Goal: Task Accomplishment & Management: Manage account settings

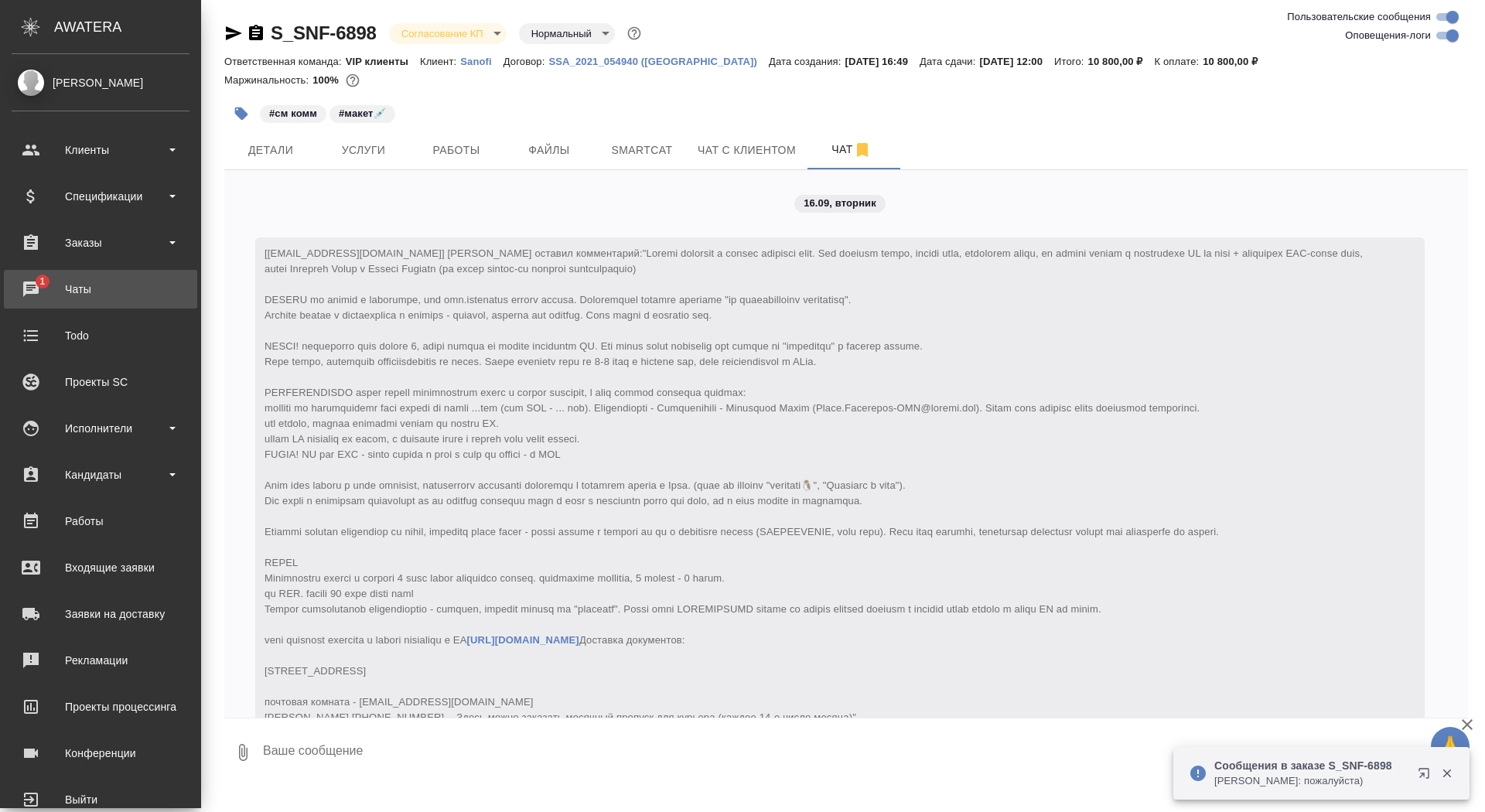
scroll to position [1532, 0]
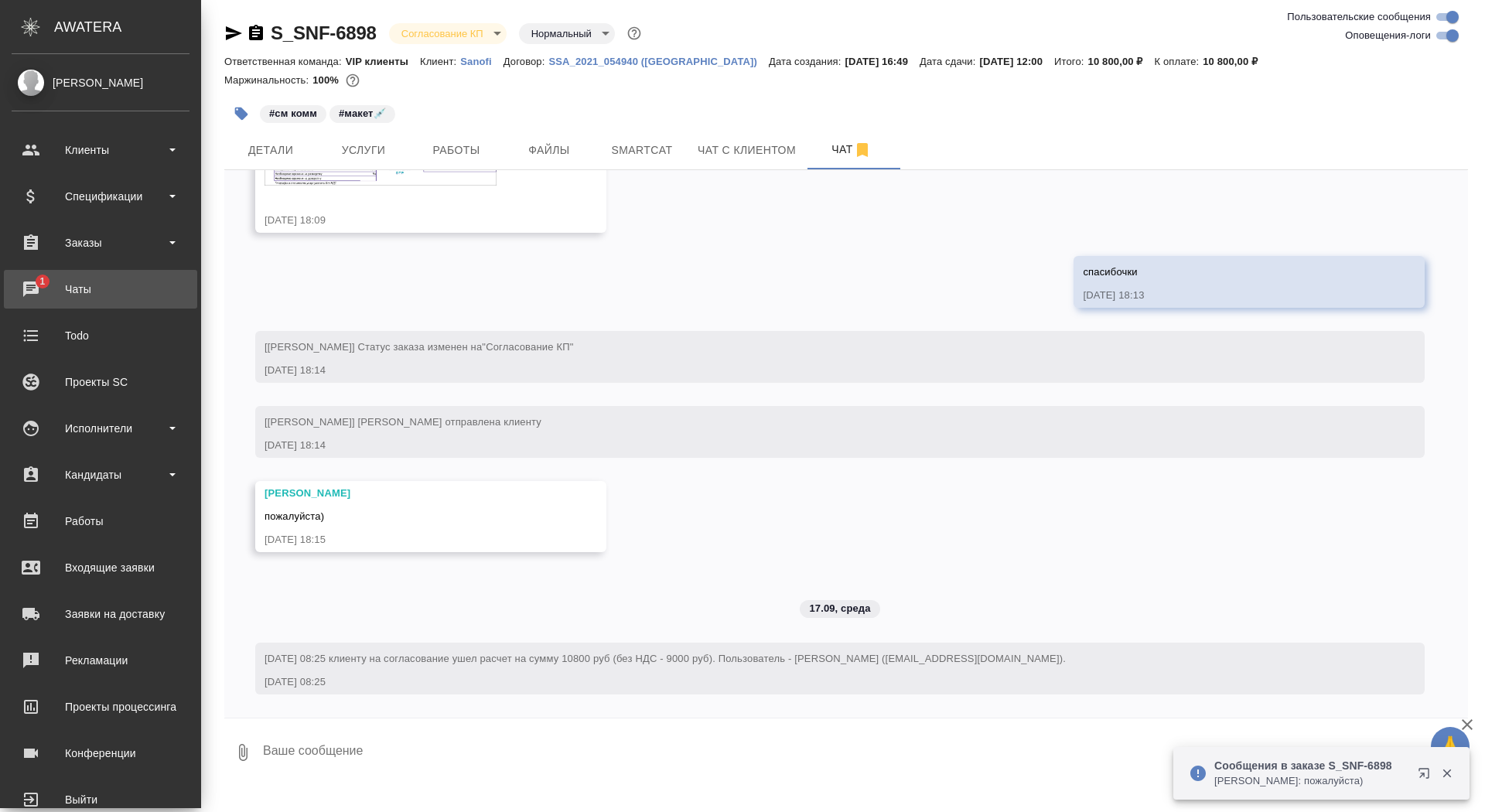
click at [22, 289] on div "Чаты" at bounding box center [100, 289] width 178 height 23
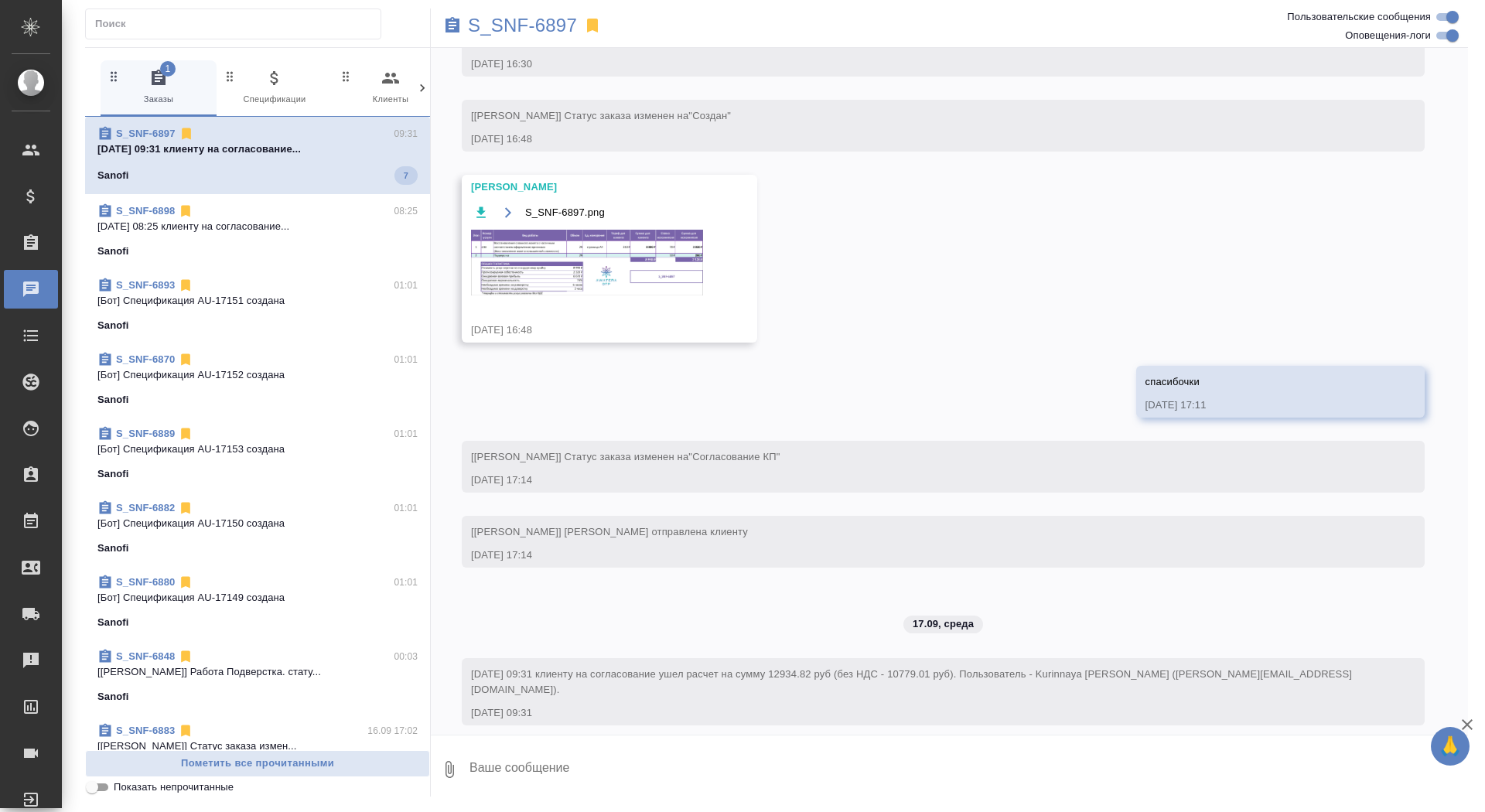
scroll to position [744, 0]
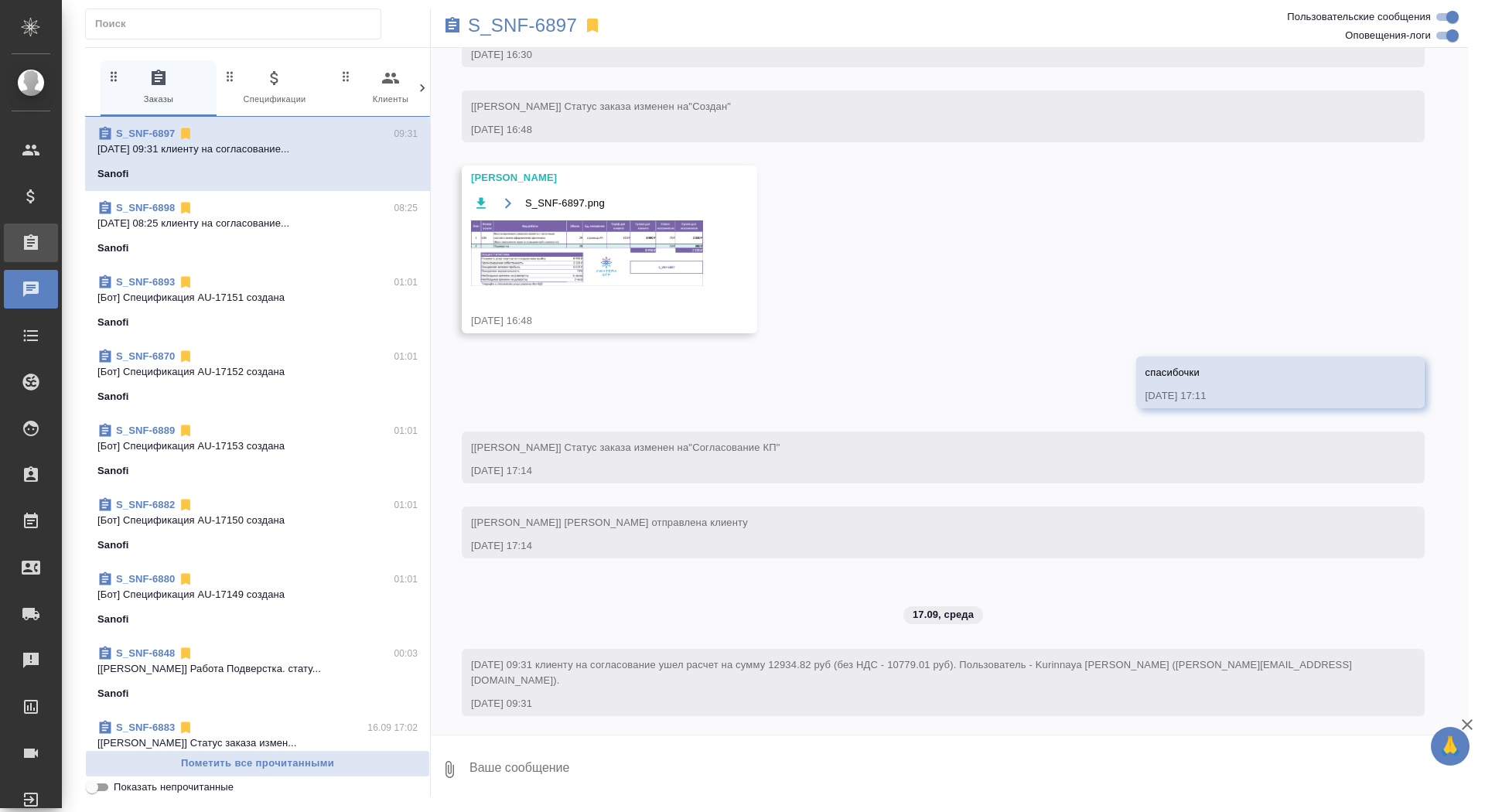
click at [21, 243] on div "Заказы" at bounding box center [12, 242] width 39 height 23
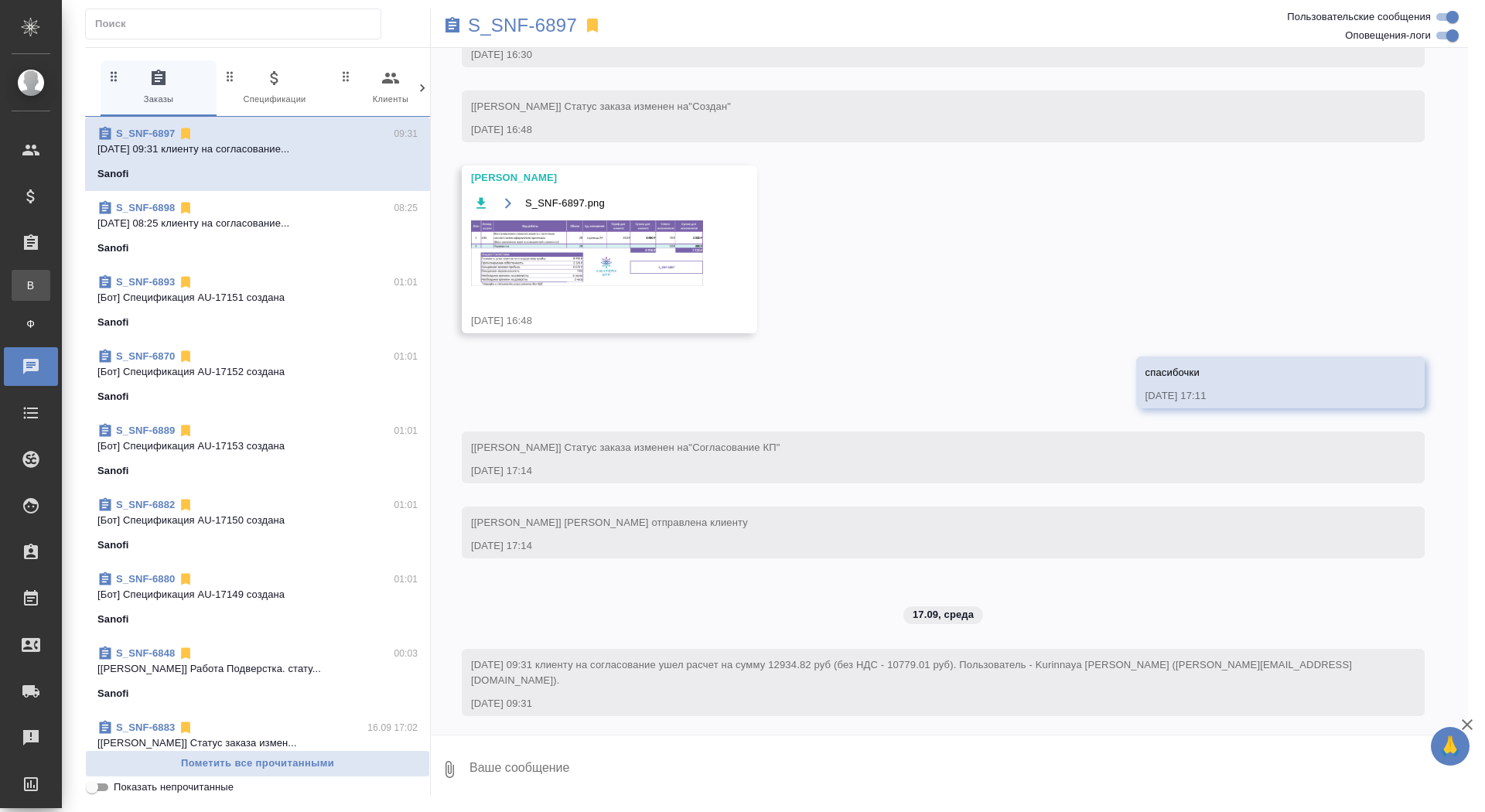
click at [24, 283] on span "В" at bounding box center [30, 285] width 23 height 16
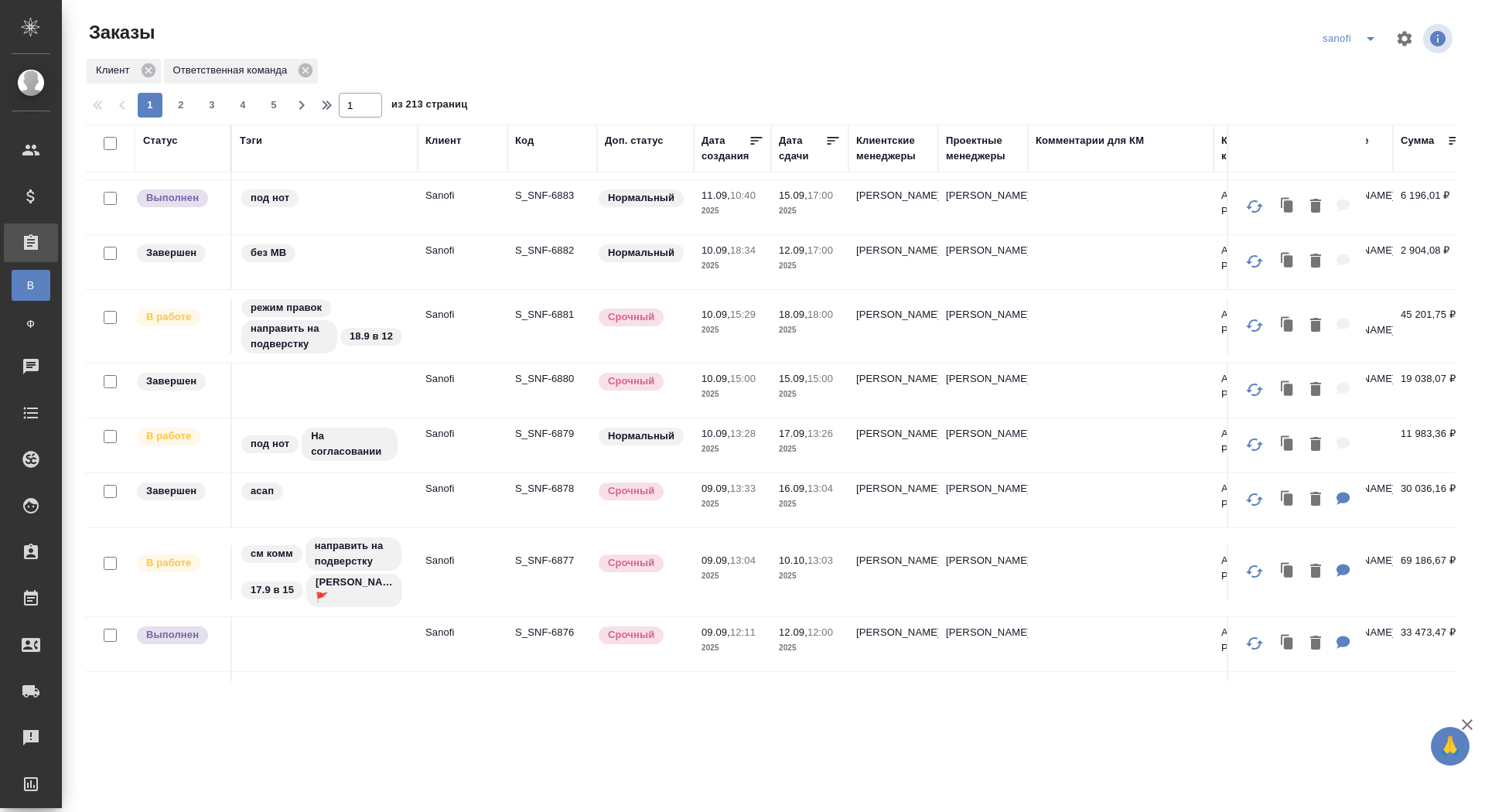
scroll to position [914, 0]
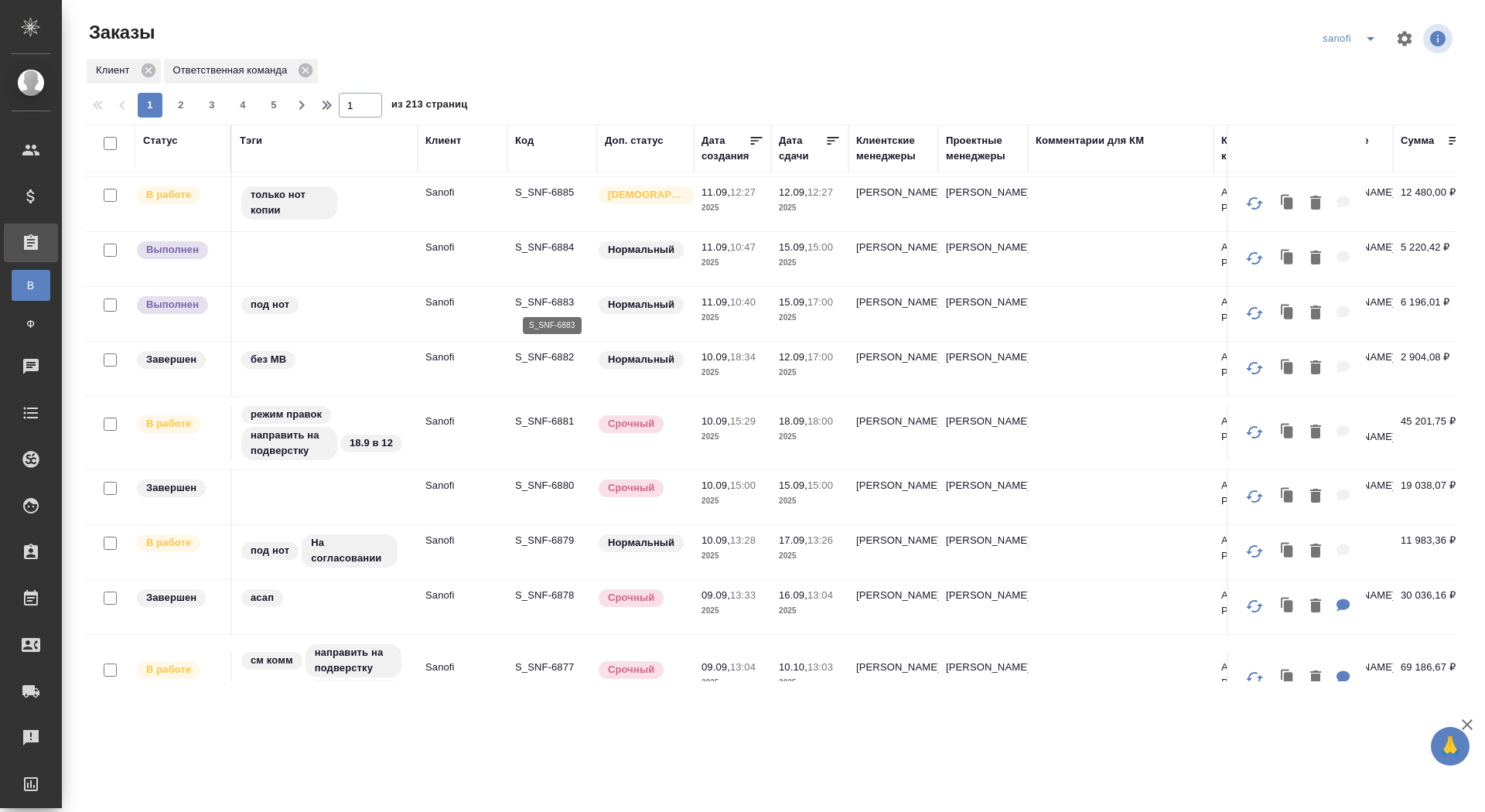
click at [546, 298] on p "S_SNF-6883" at bounding box center [552, 302] width 75 height 16
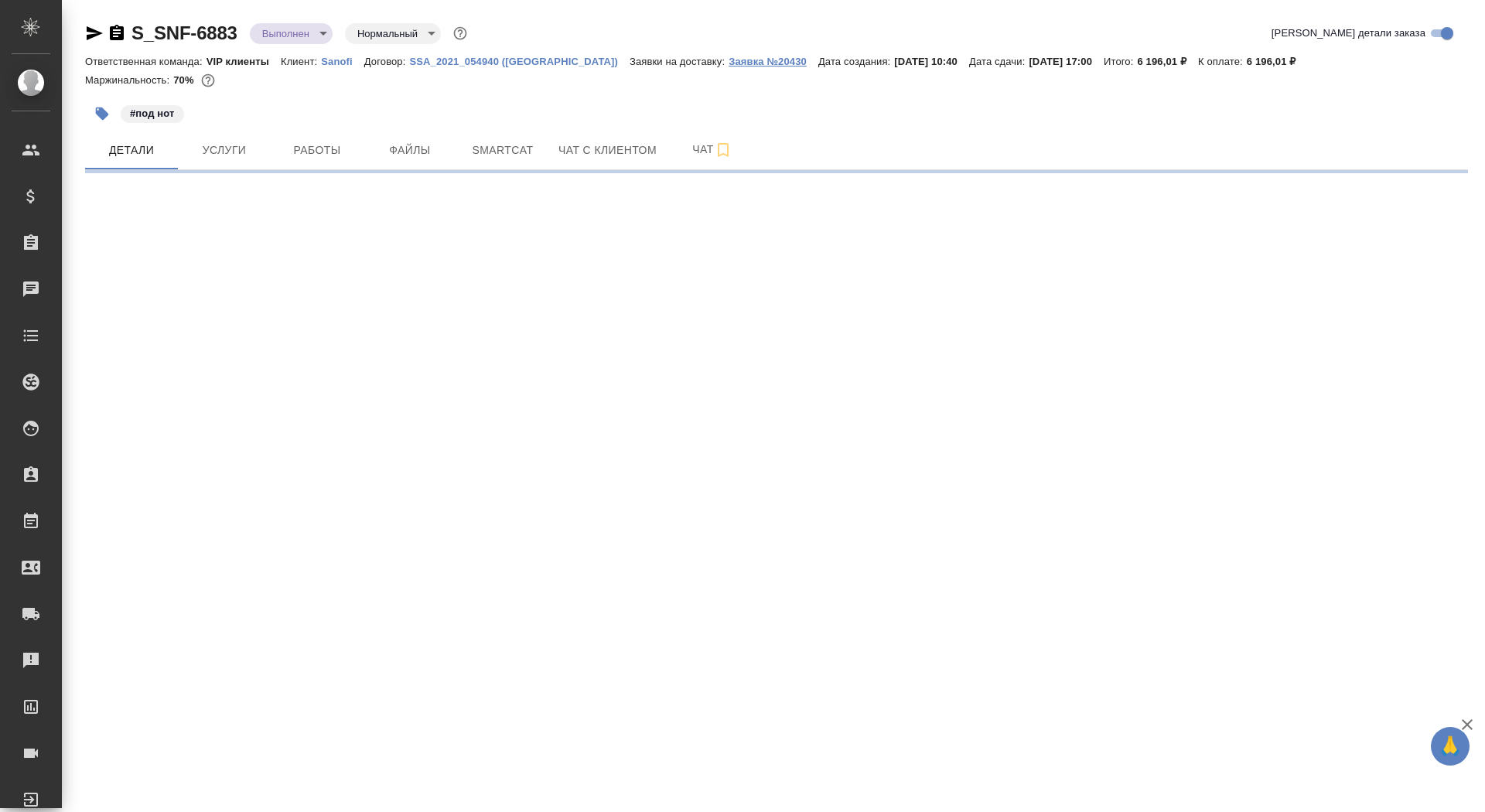
select select "RU"
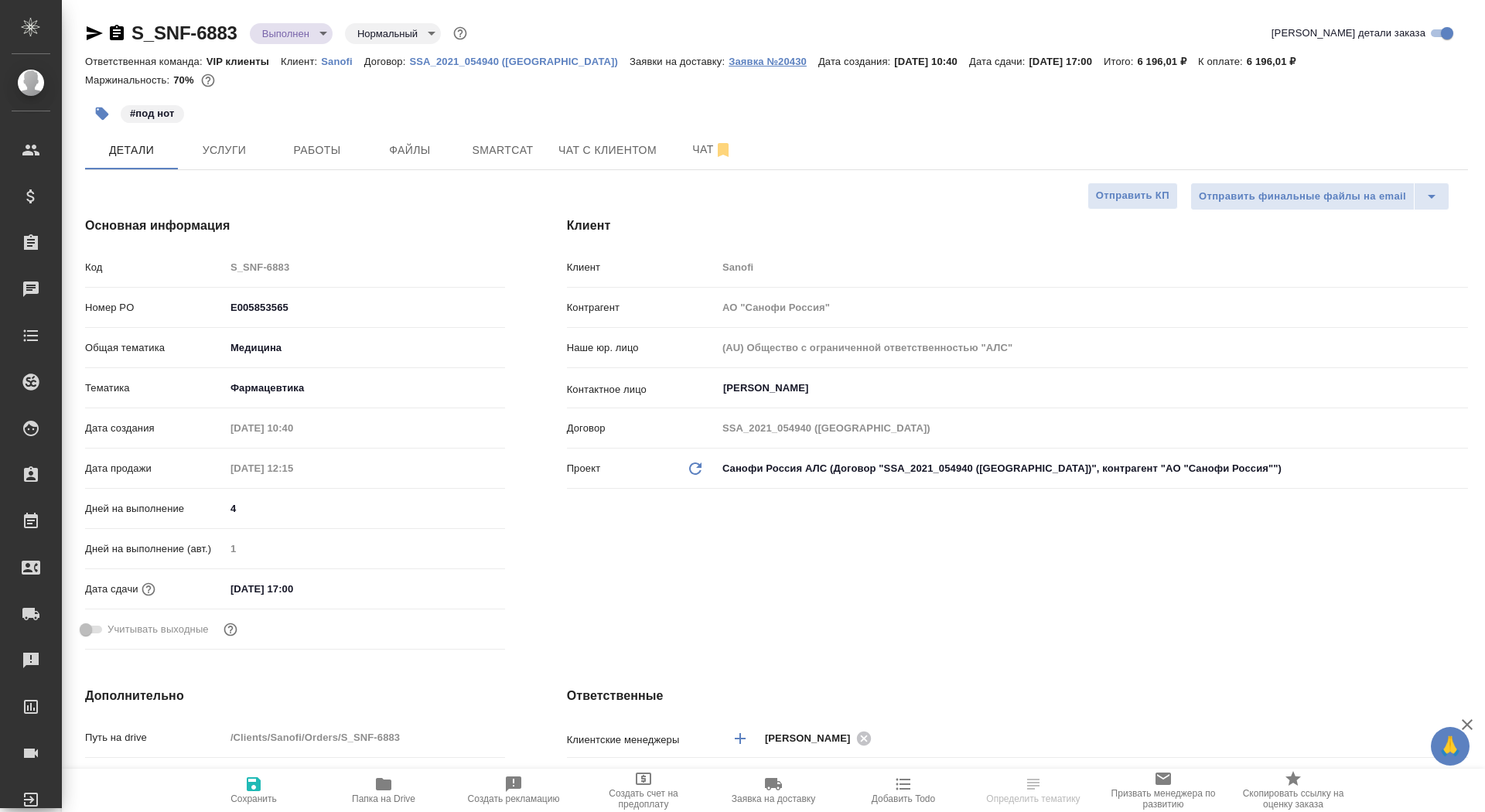
type textarea "x"
click at [729, 61] on p "Заявка №20430" at bounding box center [774, 62] width 90 height 12
type input "[PERSON_NAME]"
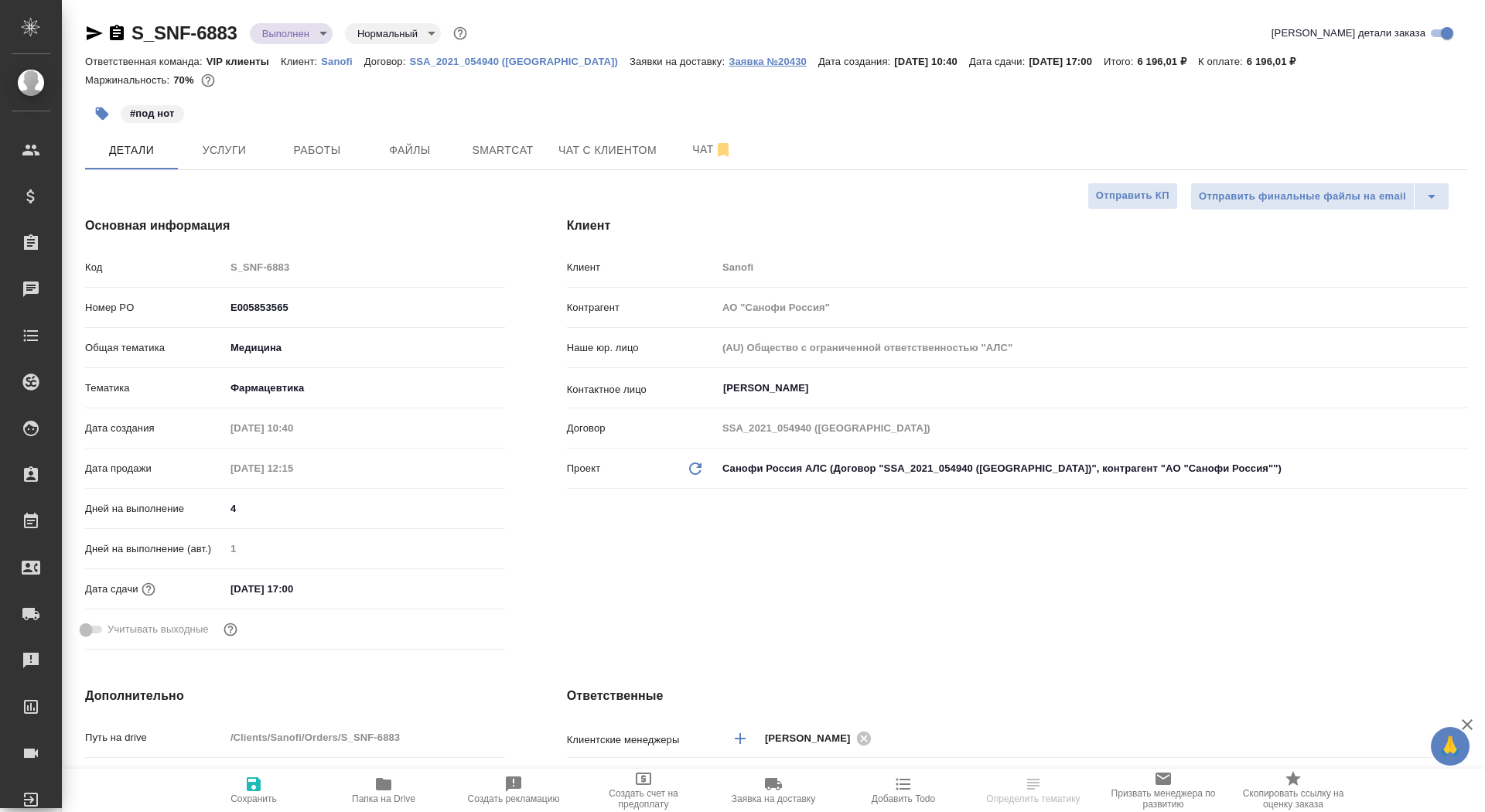
type input "[PERSON_NAME]"
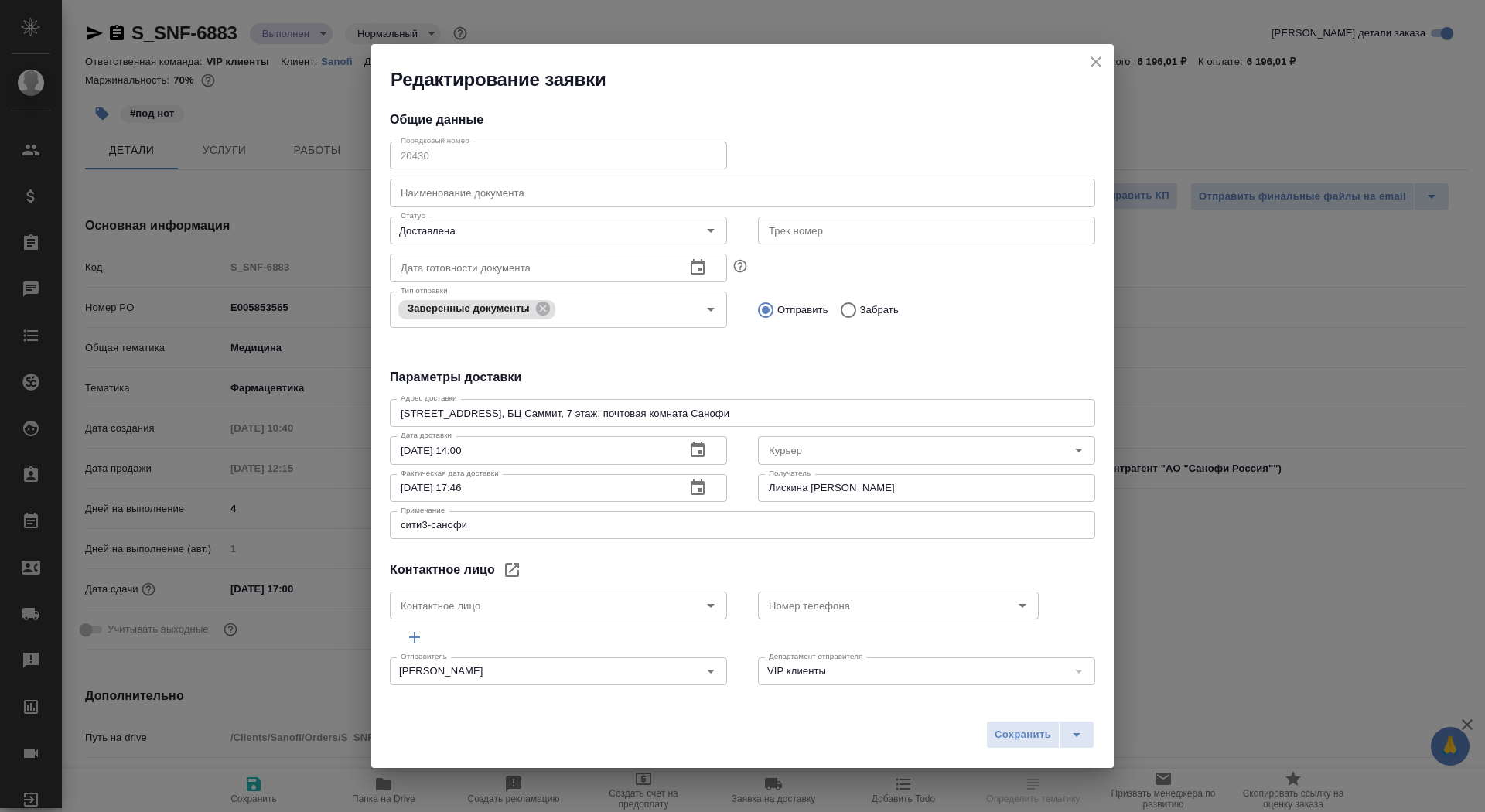
type input "[PERSON_NAME]"
type input "Северов Олег"
click at [1099, 62] on icon "close" at bounding box center [1096, 62] width 18 height 18
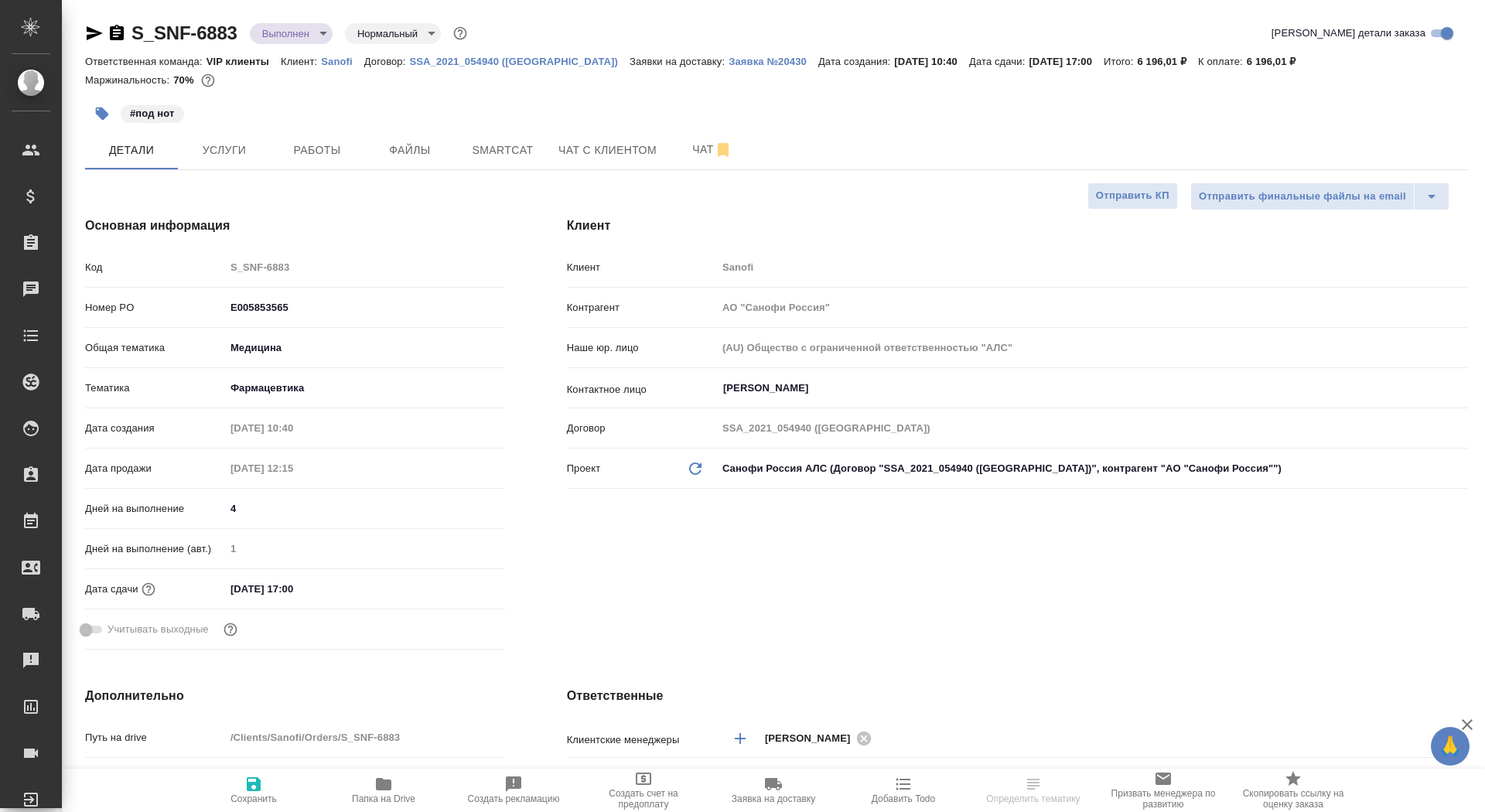
click at [119, 32] on icon "button" at bounding box center [117, 33] width 18 height 18
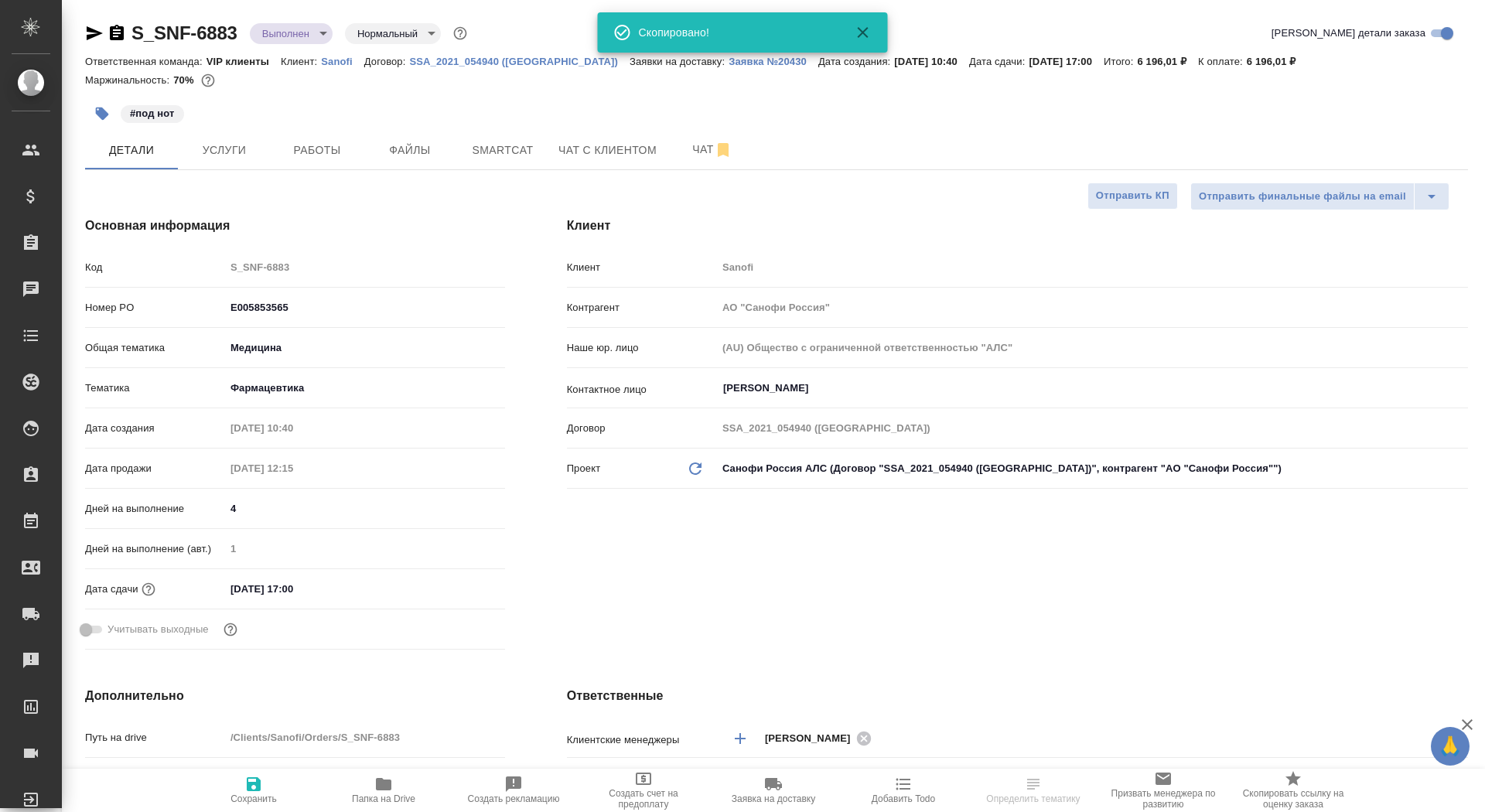
type textarea "x"
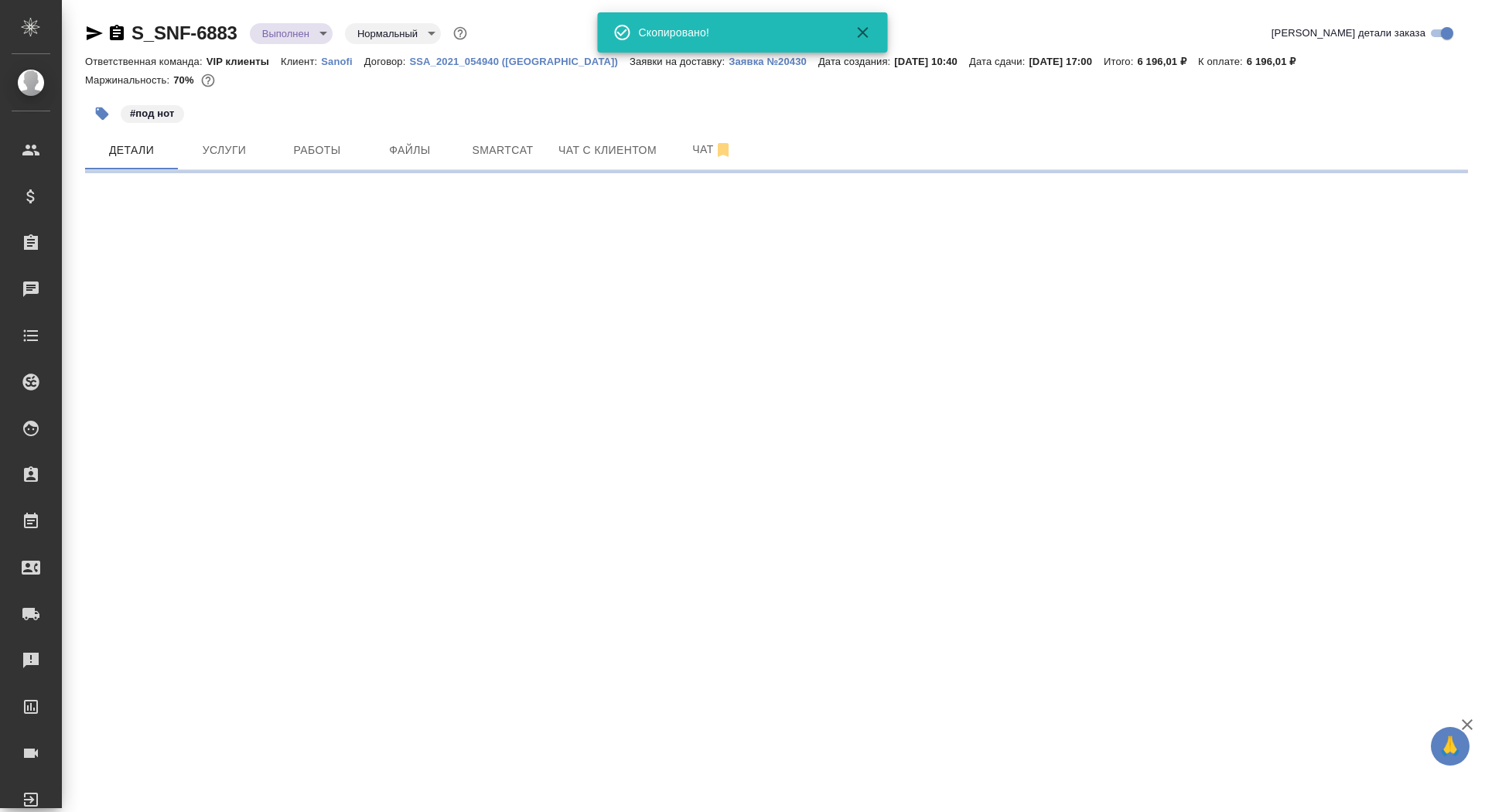
select select "RU"
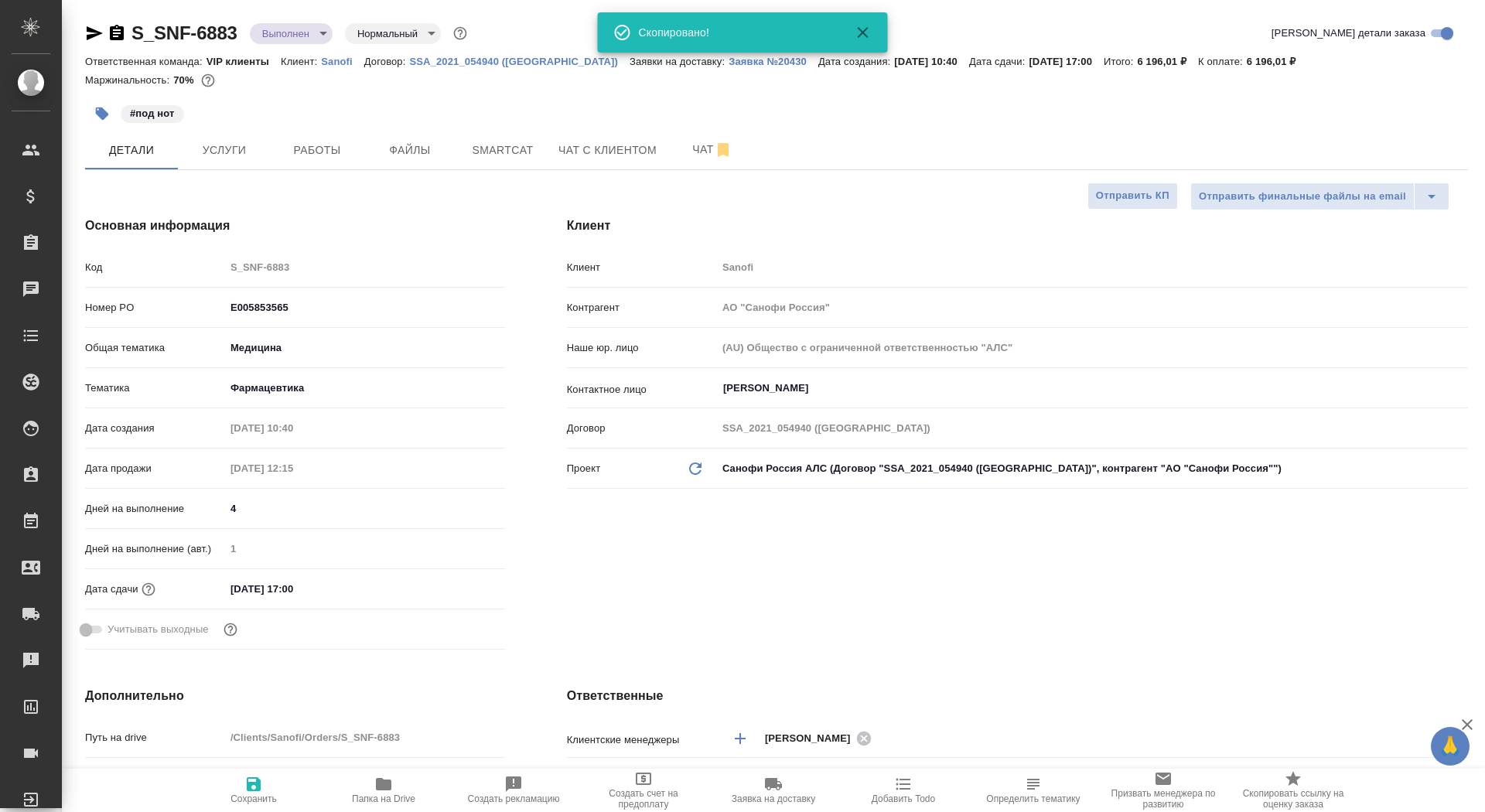
type textarea "x"
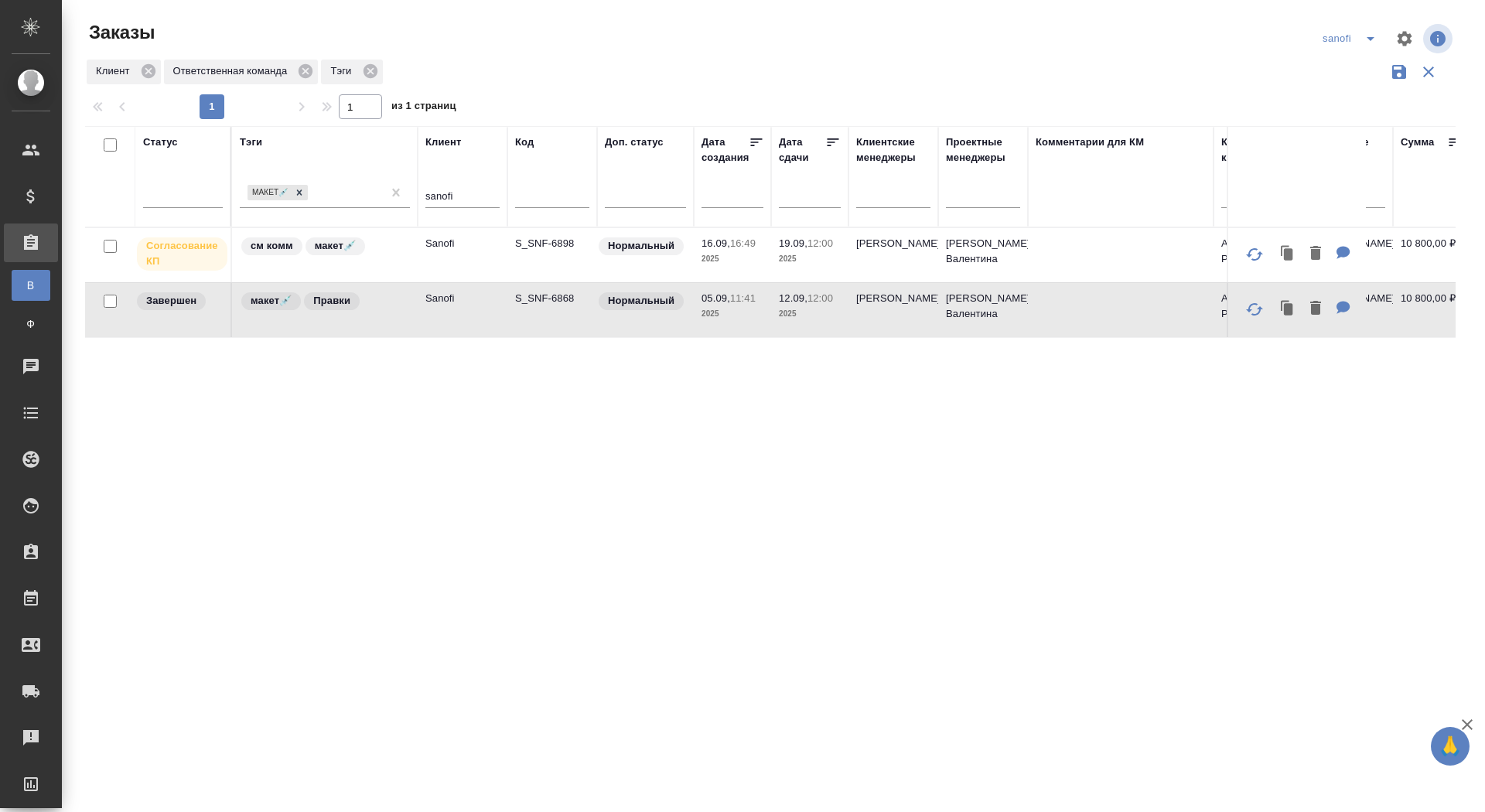
scroll to position [0, 19]
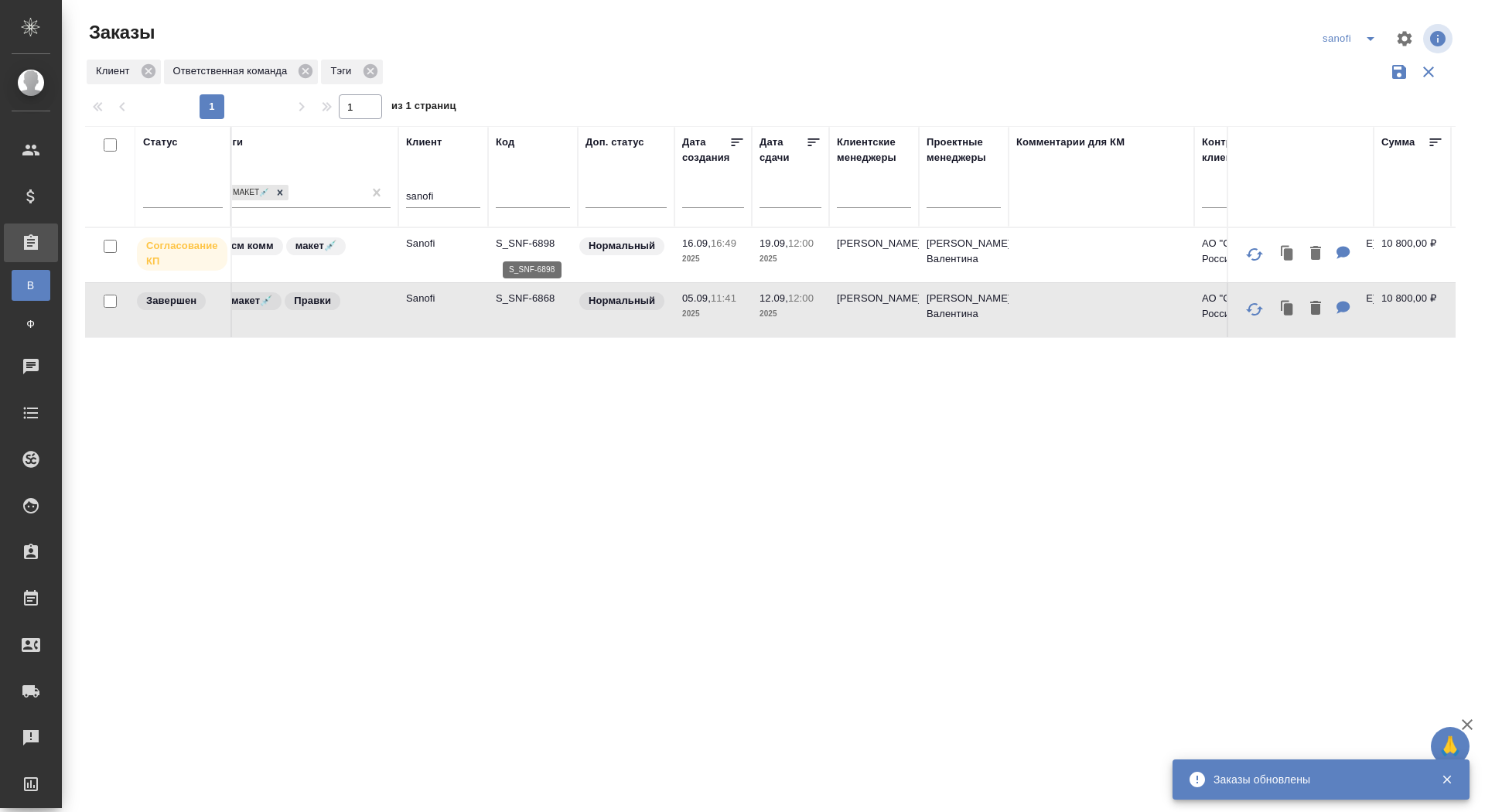
click at [512, 243] on p "S_SNF-6898" at bounding box center [533, 243] width 75 height 16
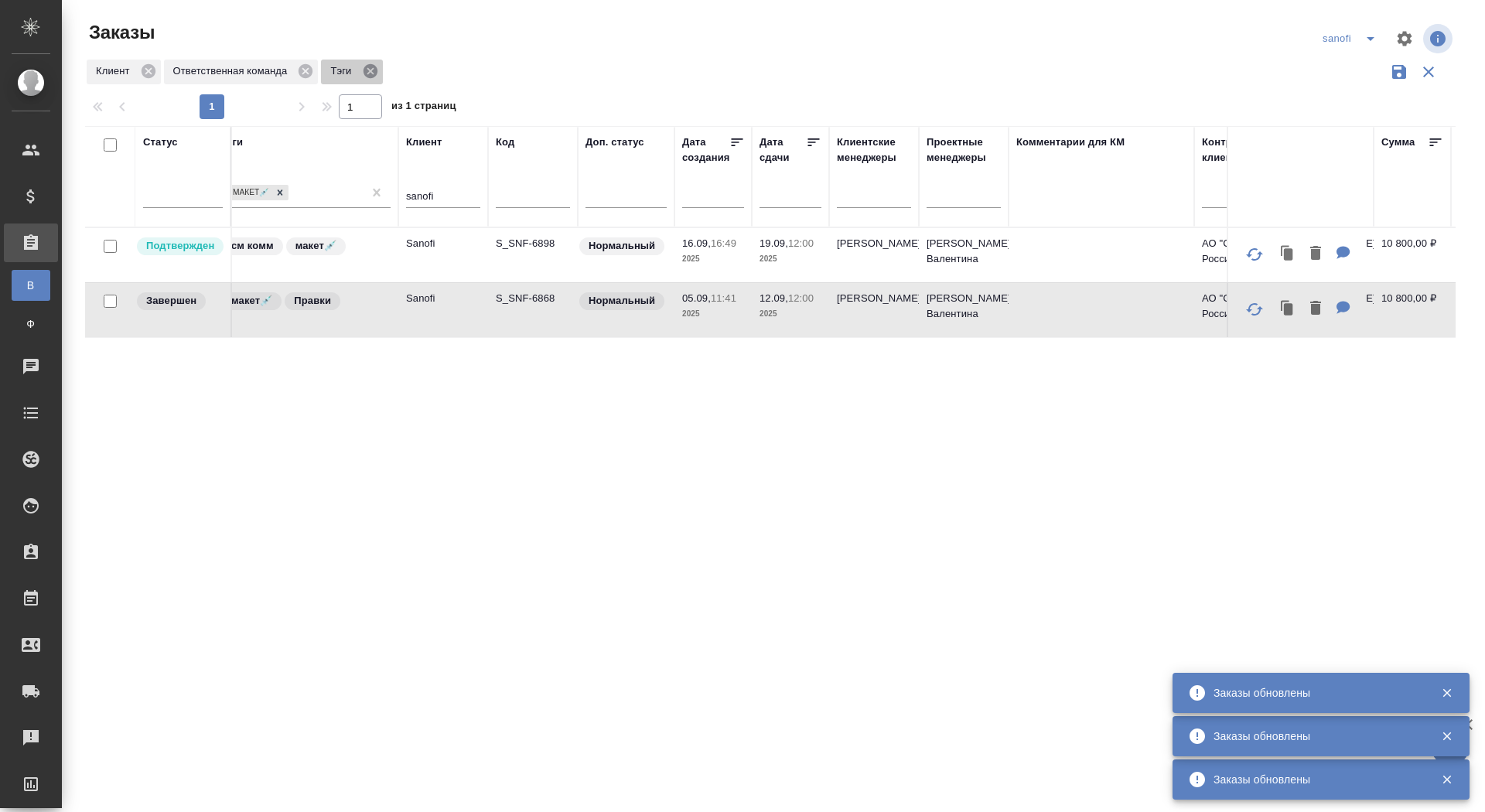
click at [376, 69] on icon at bounding box center [369, 71] width 14 height 14
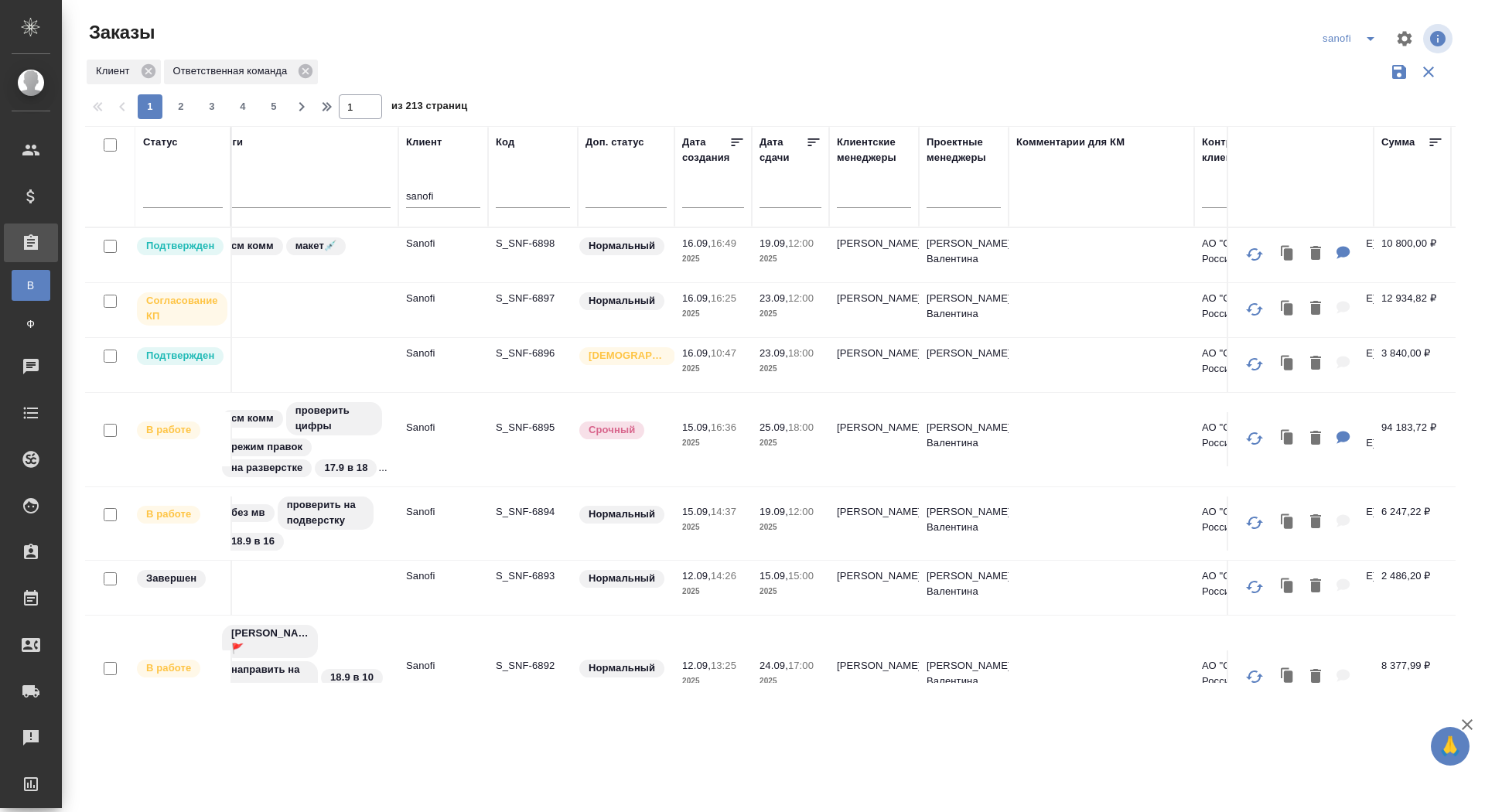
click at [535, 298] on p "S_SNF-6897" at bounding box center [533, 298] width 75 height 16
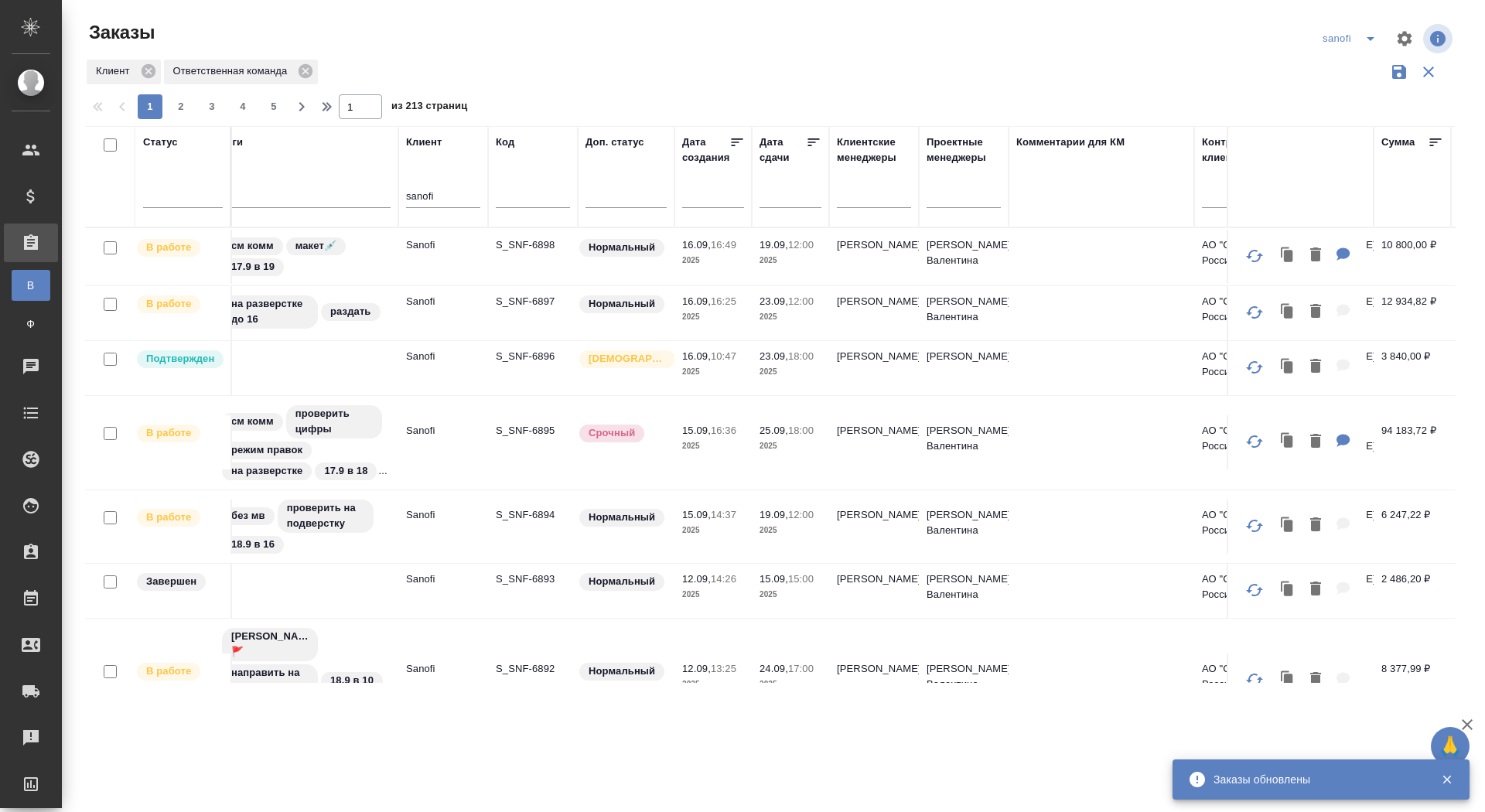
scroll to position [0, 0]
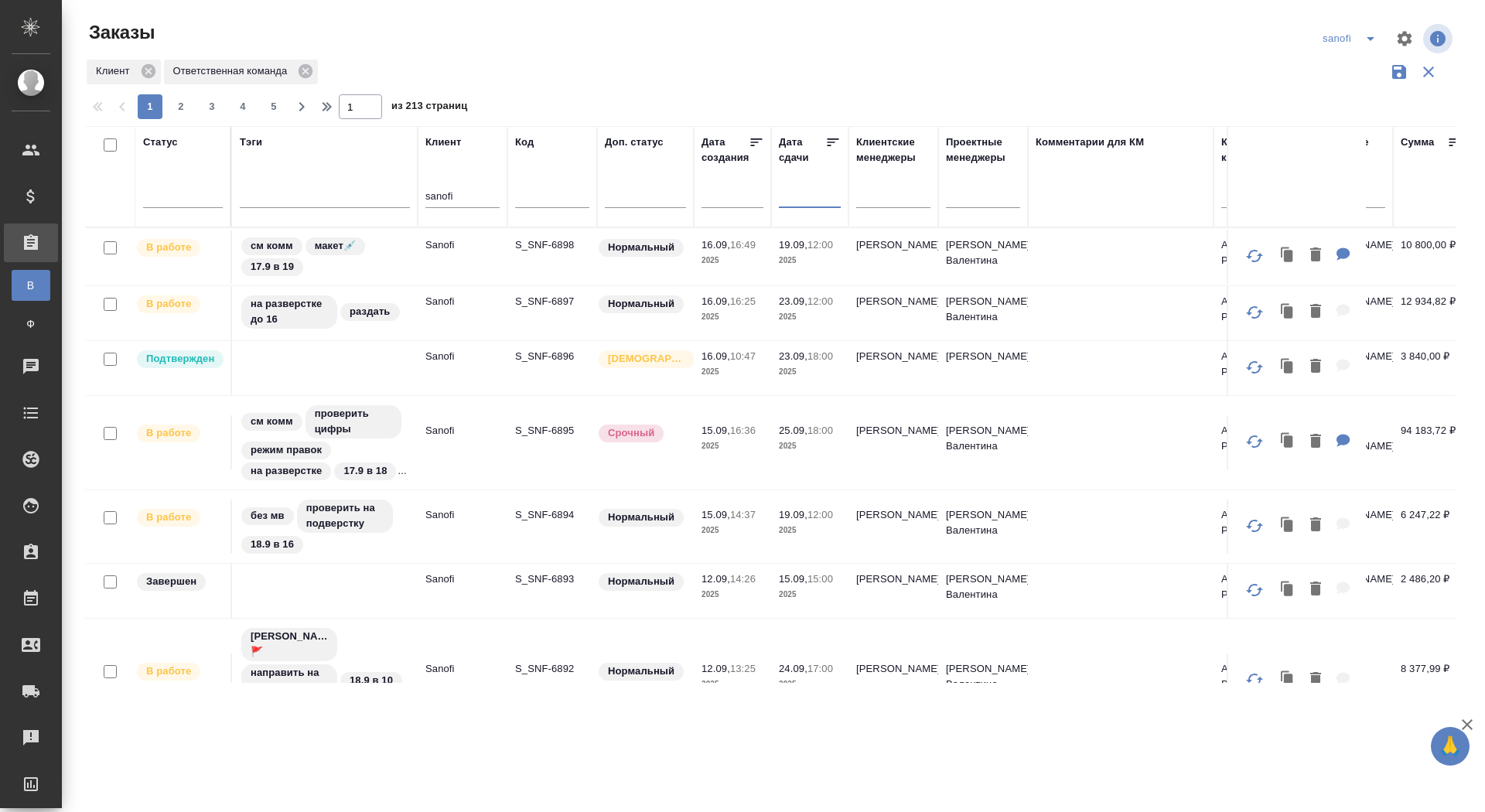
click at [789, 191] on input "text" at bounding box center [814, 195] width 52 height 22
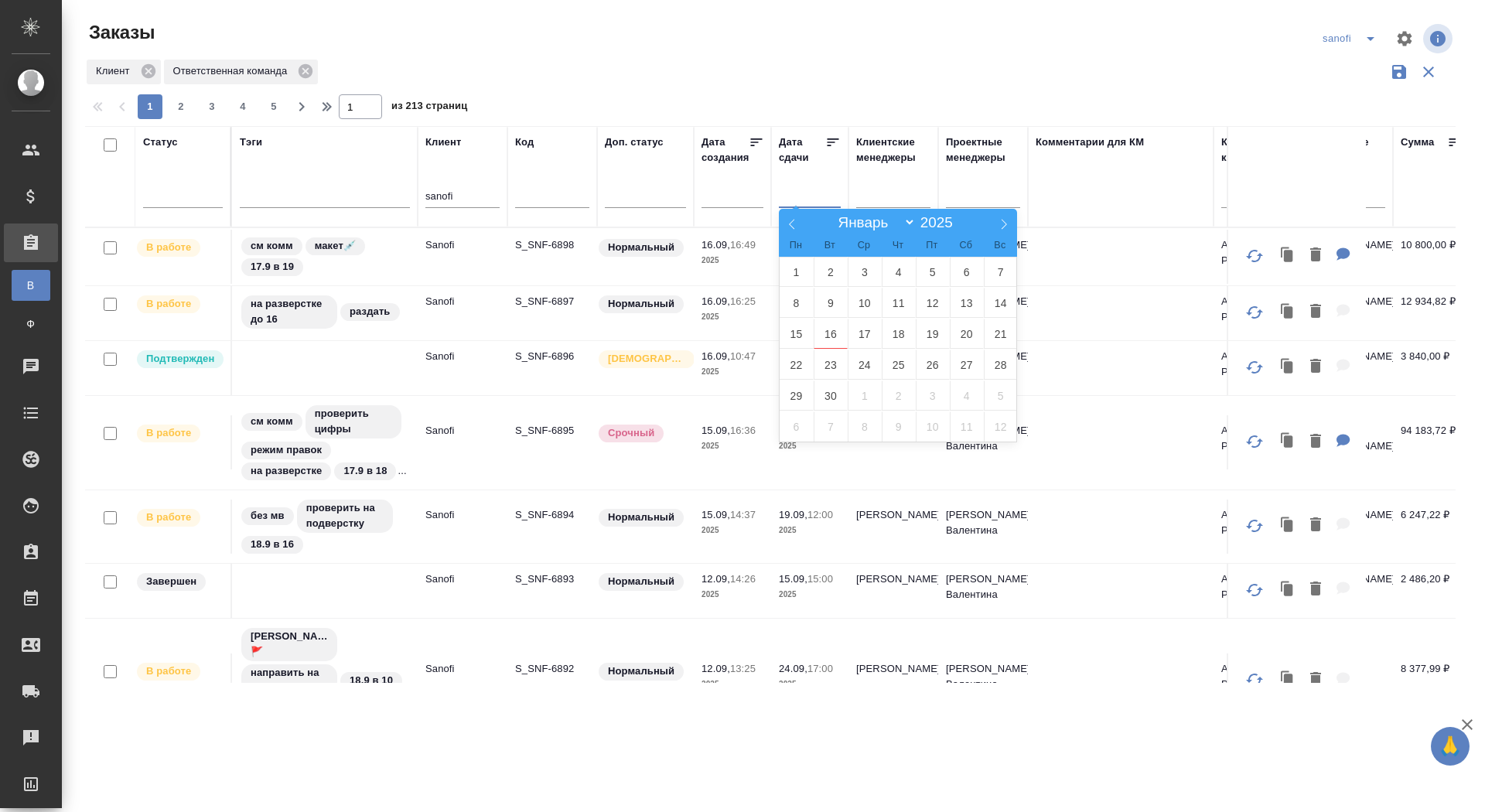
click at [851, 44] on div at bounding box center [776, 39] width 461 height 37
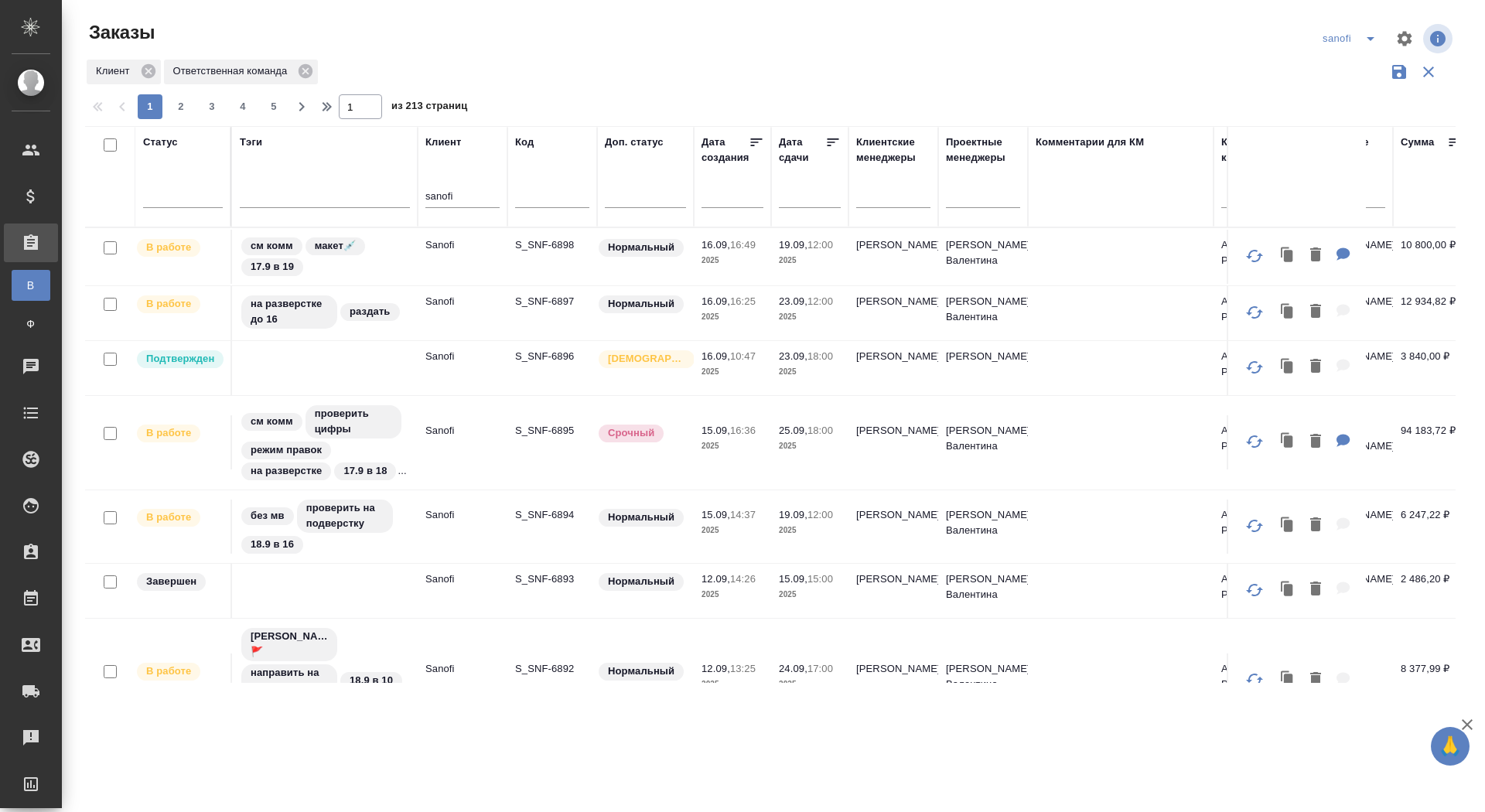
click at [161, 209] on div at bounding box center [183, 199] width 80 height 40
click at [171, 189] on div at bounding box center [183, 192] width 80 height 22
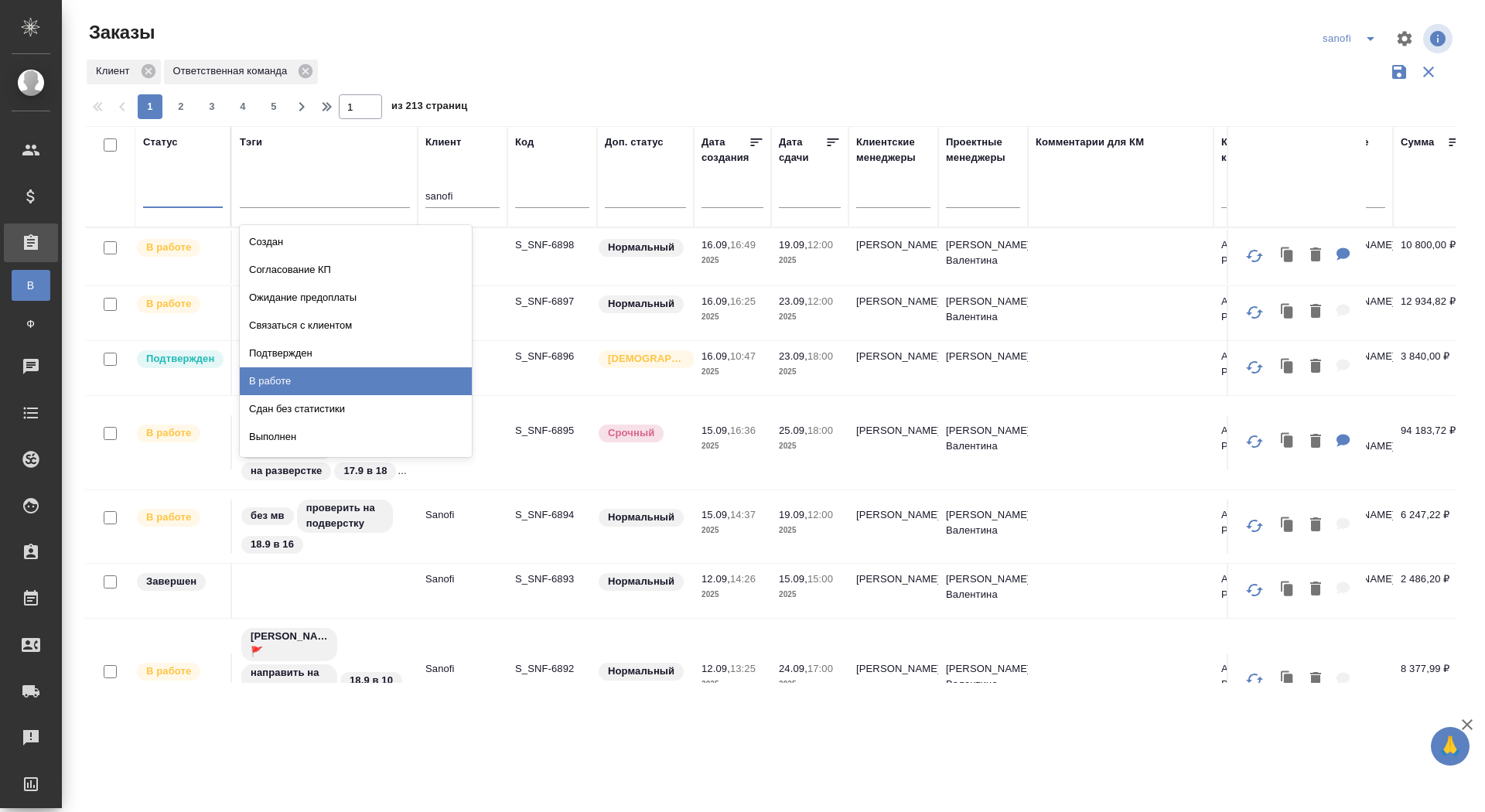
click at [332, 384] on div "В работе" at bounding box center [356, 381] width 232 height 28
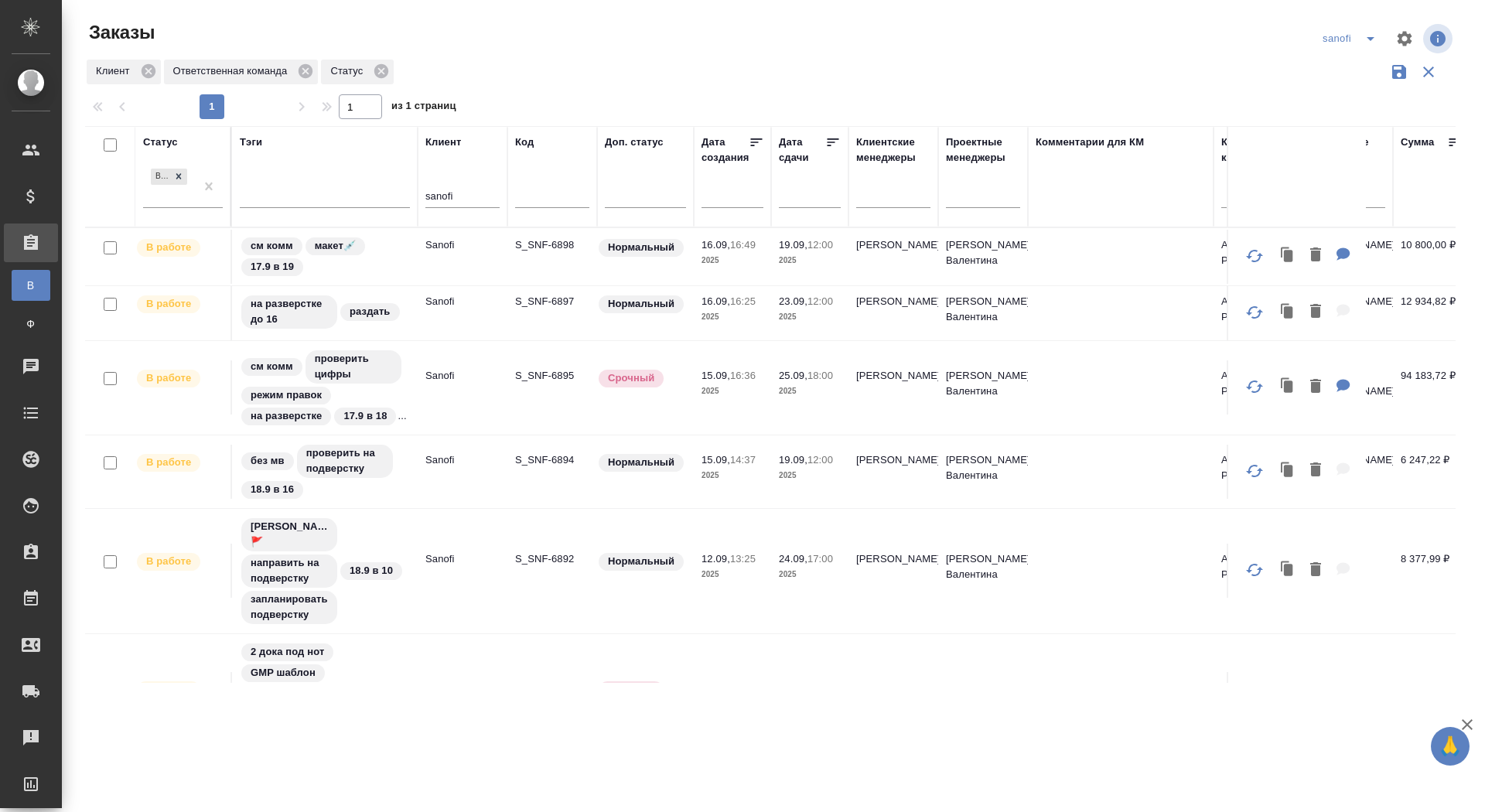
click at [834, 141] on icon at bounding box center [833, 142] width 16 height 16
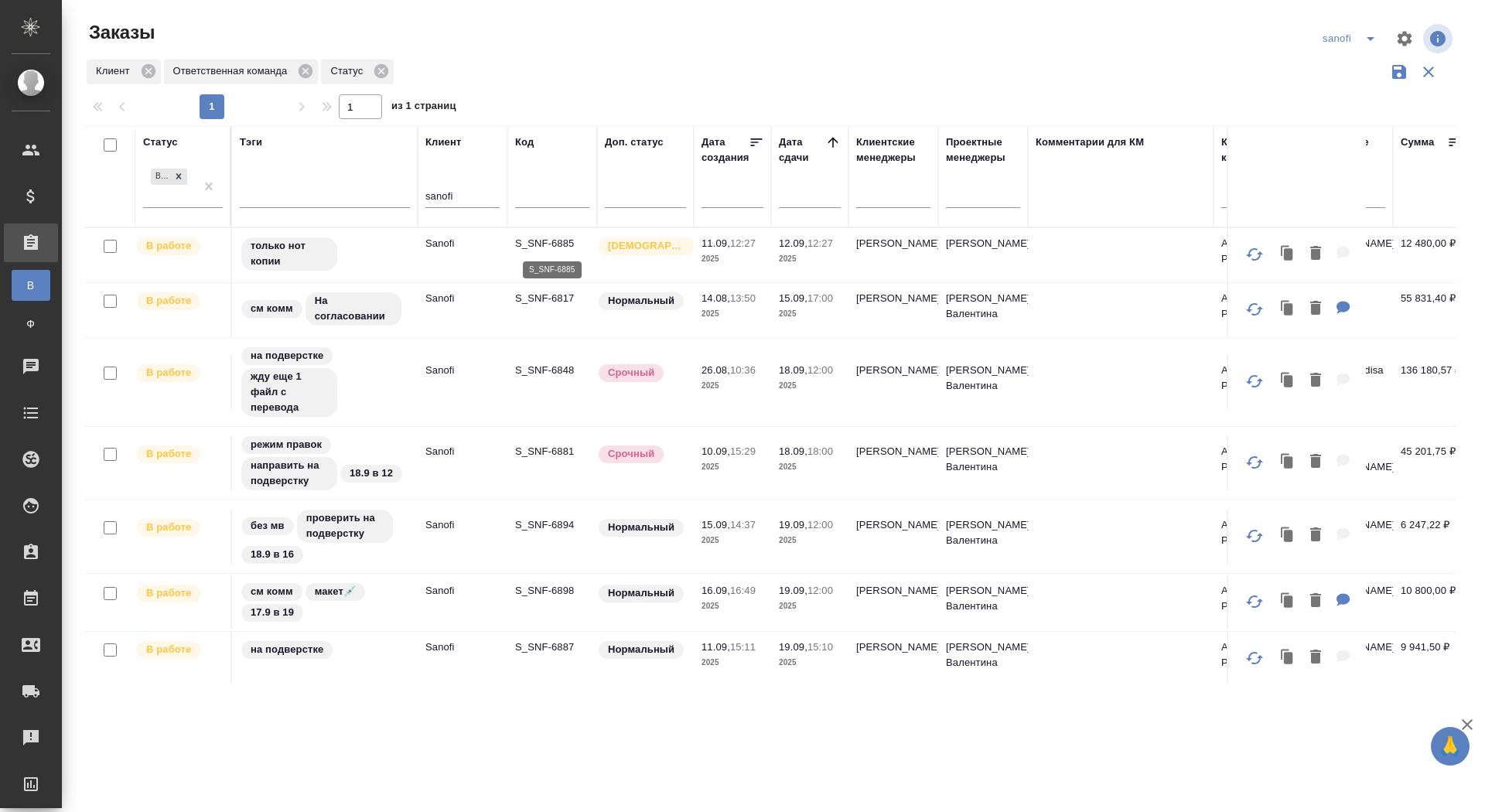
click at [556, 243] on p "S_SNF-6885" at bounding box center [552, 243] width 75 height 16
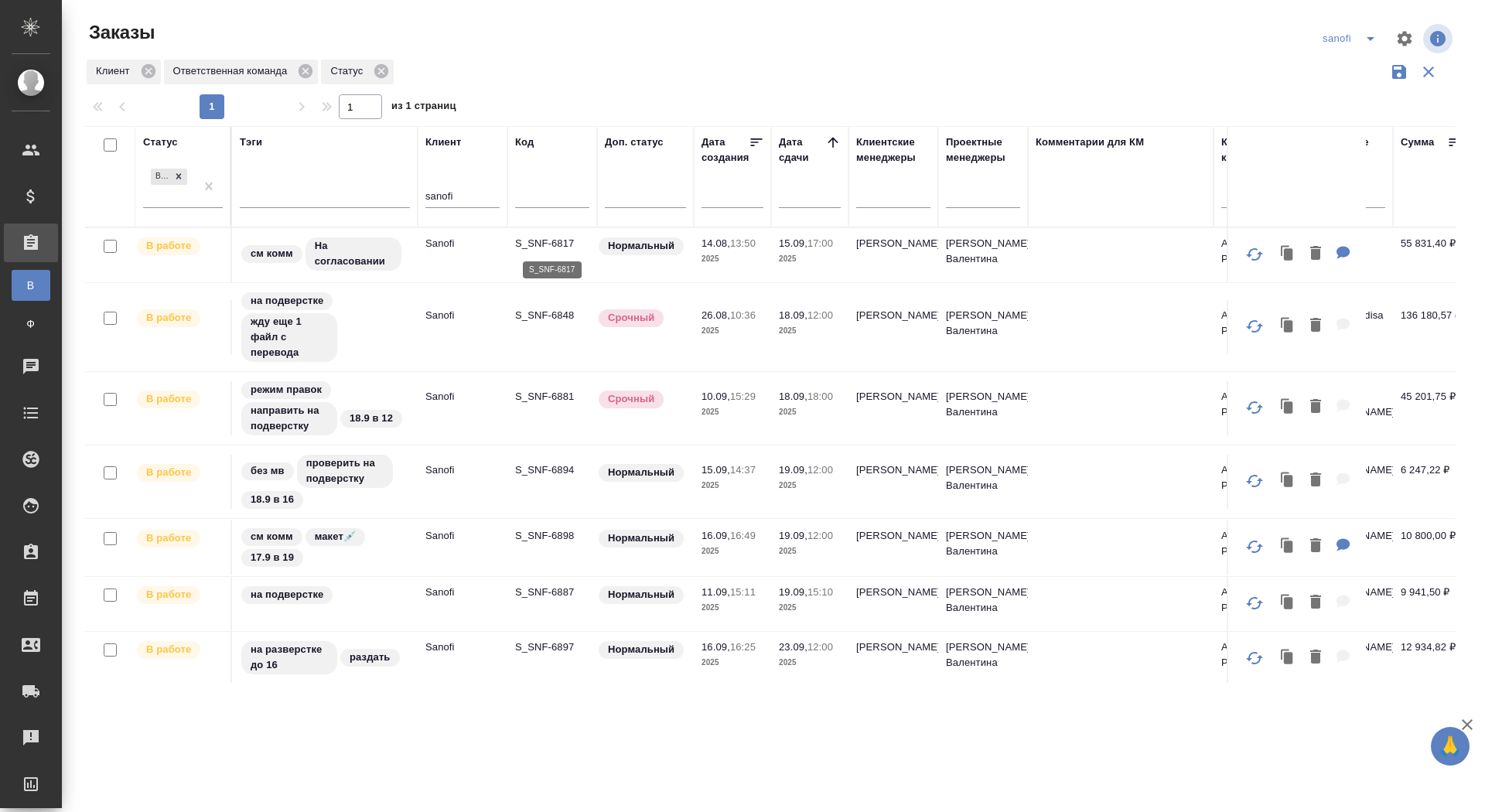
click at [538, 241] on p "S_SNF-6817" at bounding box center [552, 243] width 75 height 16
click at [829, 141] on icon at bounding box center [832, 142] width 10 height 10
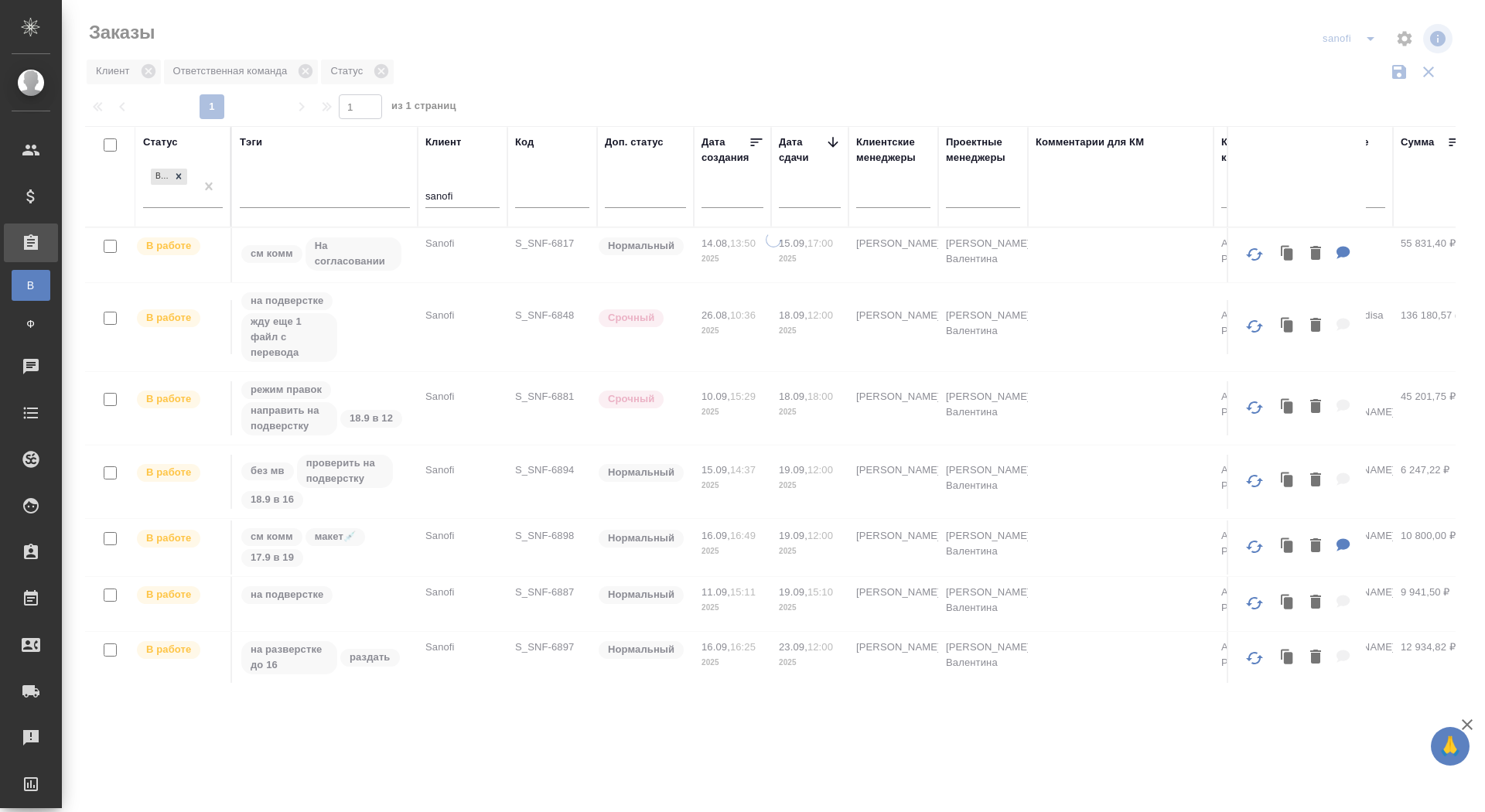
click at [837, 141] on icon at bounding box center [833, 142] width 16 height 16
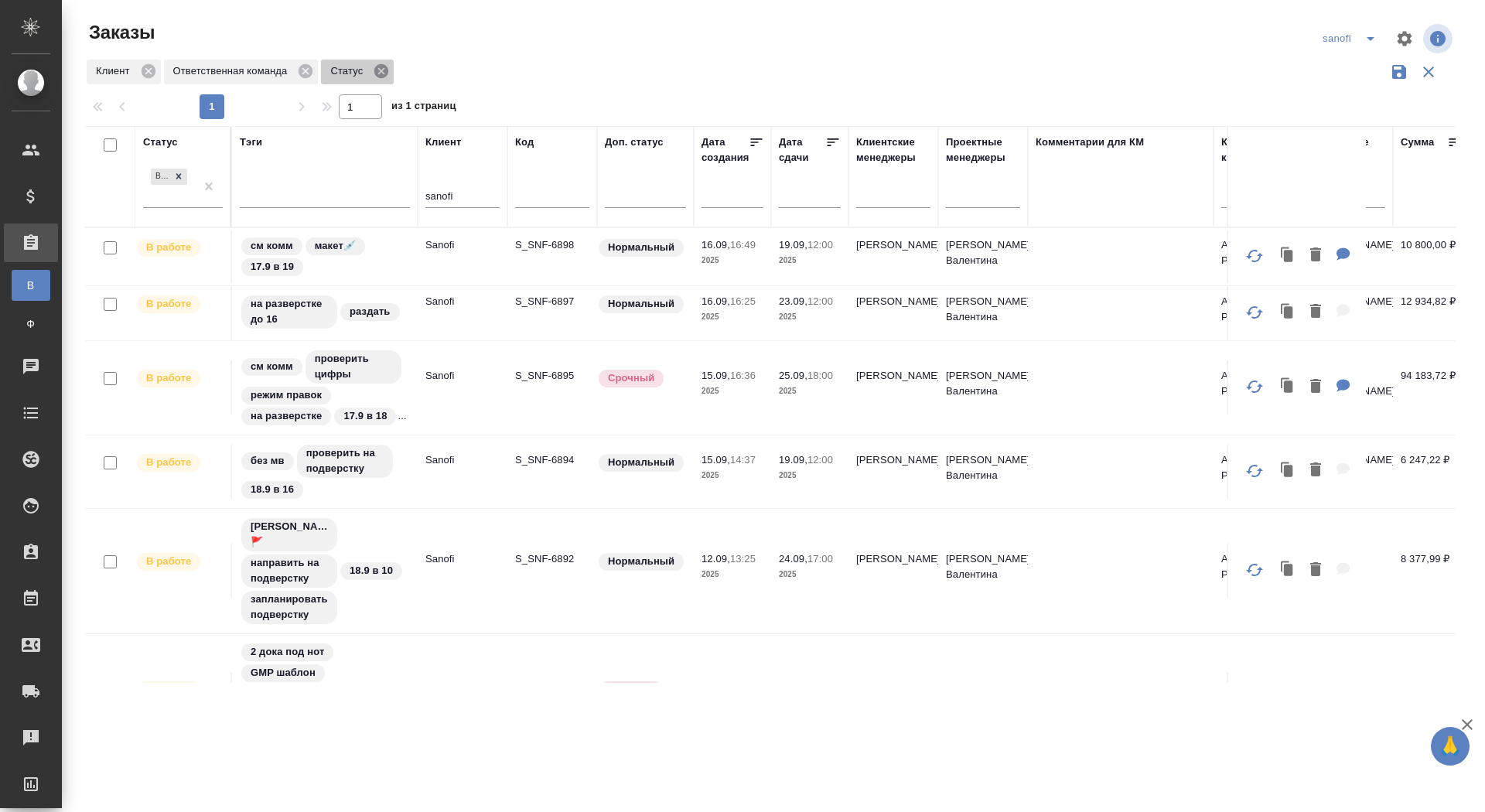
click at [389, 72] on icon at bounding box center [381, 71] width 17 height 17
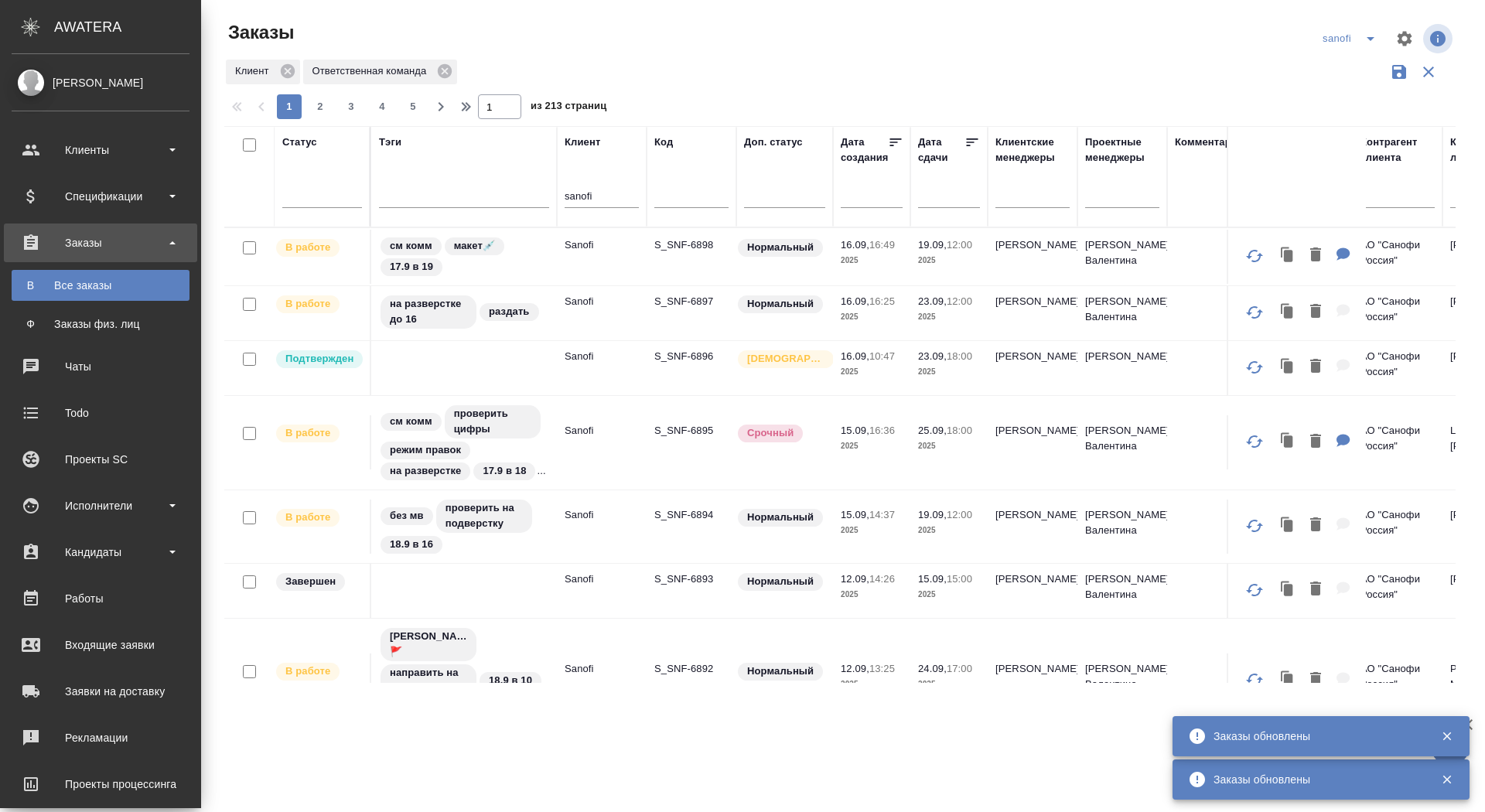
click at [282, 172] on div "Статус" at bounding box center [322, 177] width 80 height 85
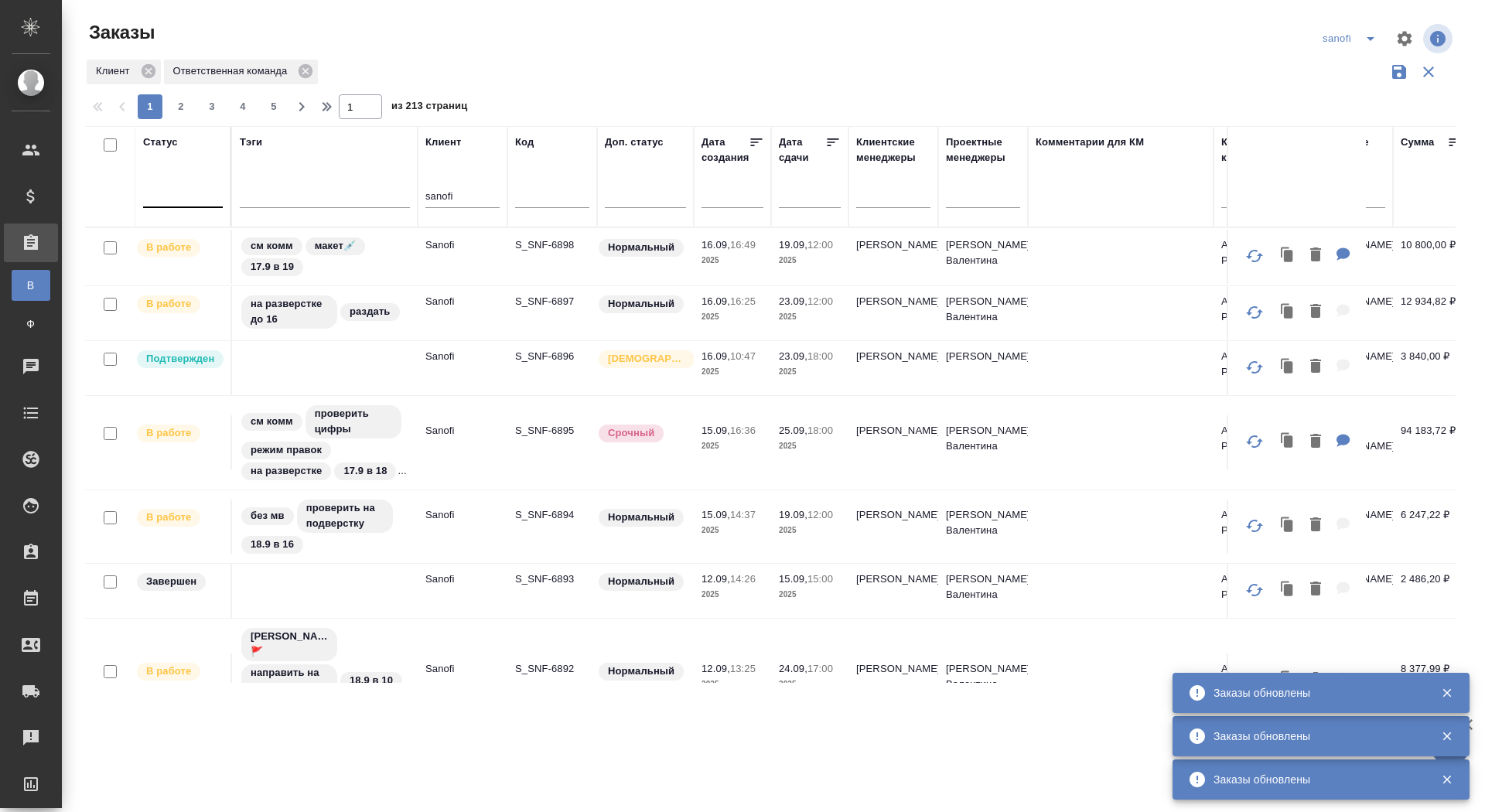
click at [191, 189] on div at bounding box center [183, 192] width 80 height 22
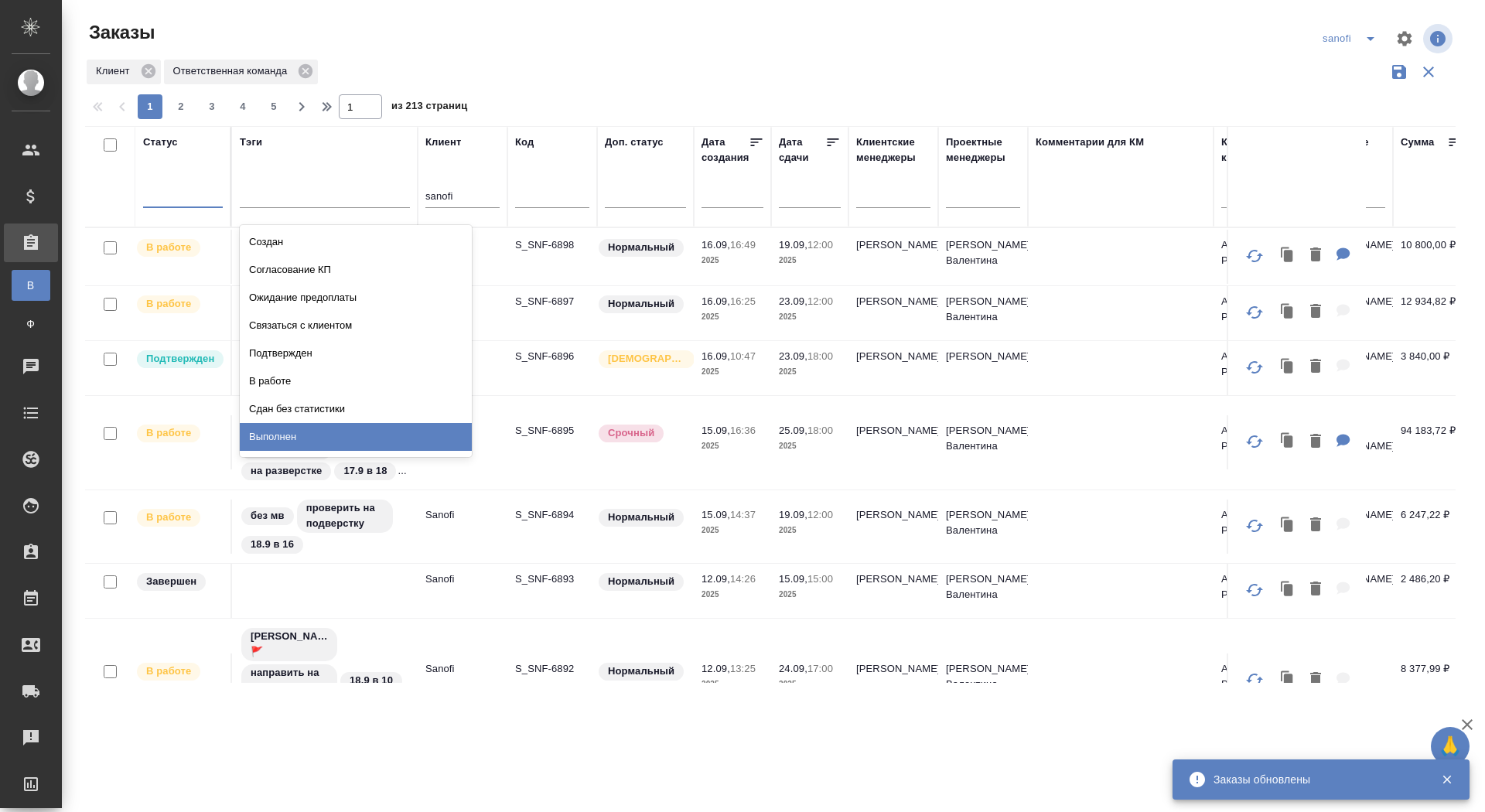
click at [304, 435] on div "Выполнен" at bounding box center [356, 437] width 232 height 28
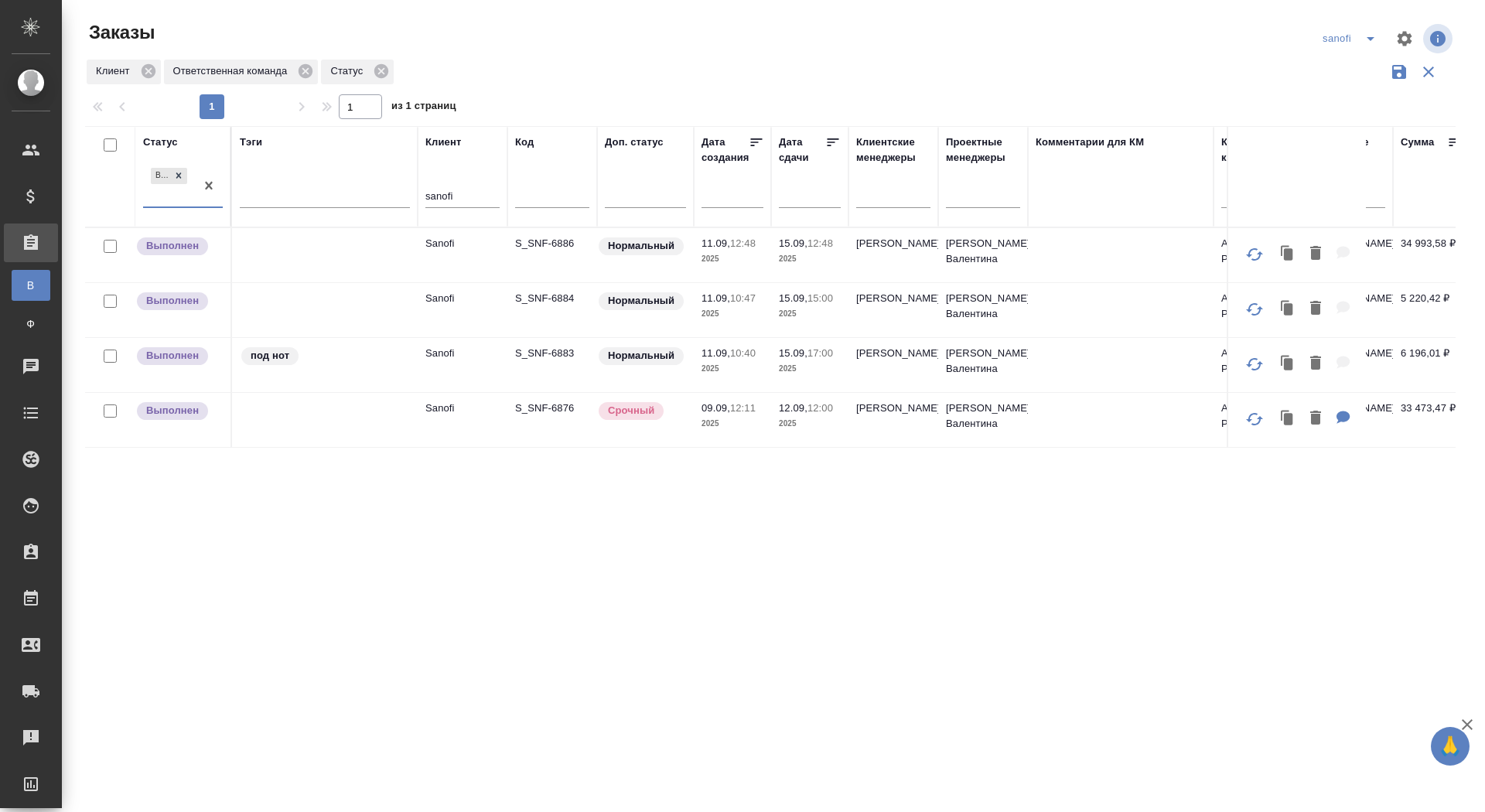
click at [535, 408] on p "S_SNF-6876" at bounding box center [552, 407] width 75 height 16
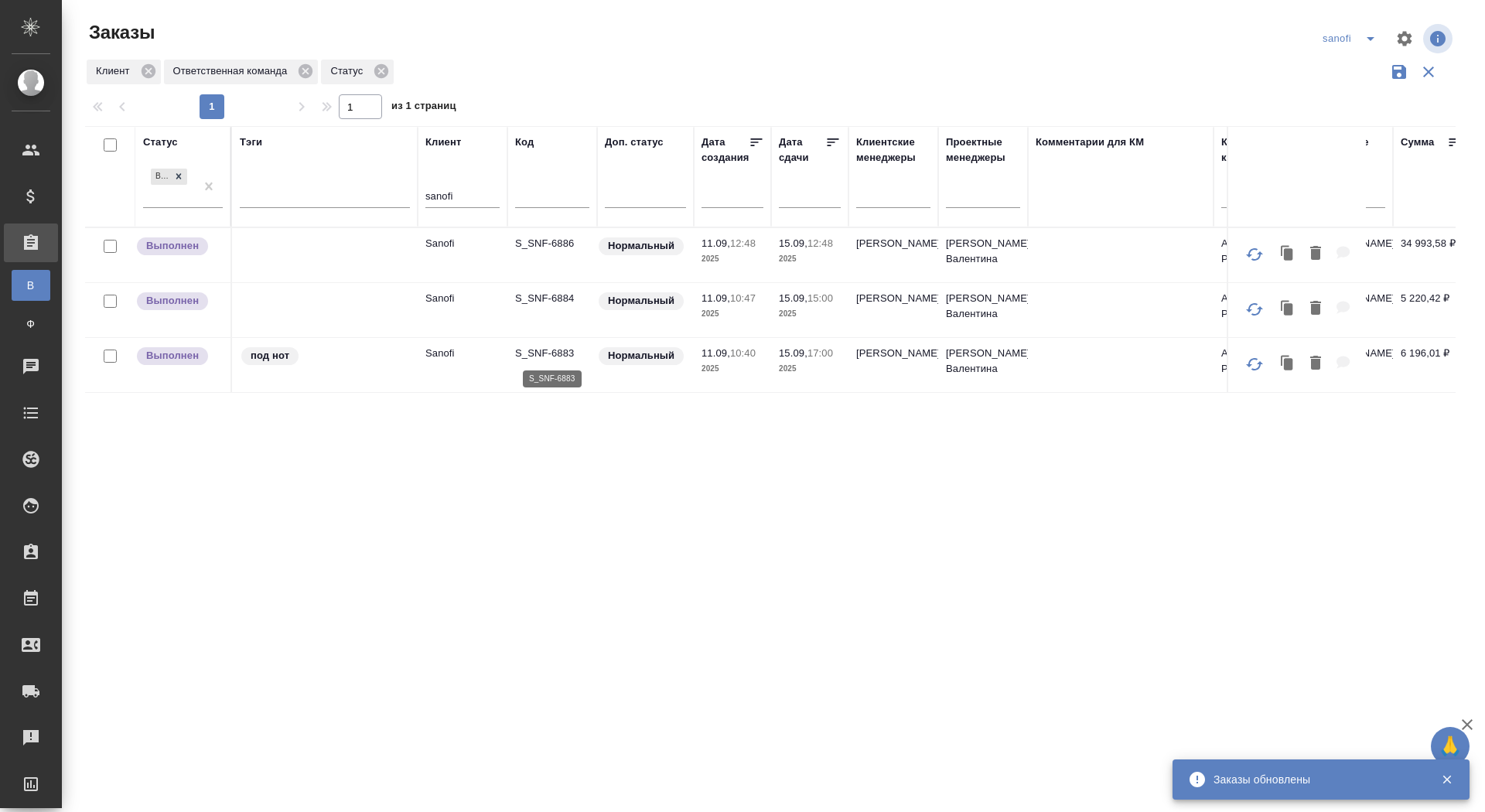
click at [549, 353] on p "S_SNF-6883" at bounding box center [552, 353] width 75 height 16
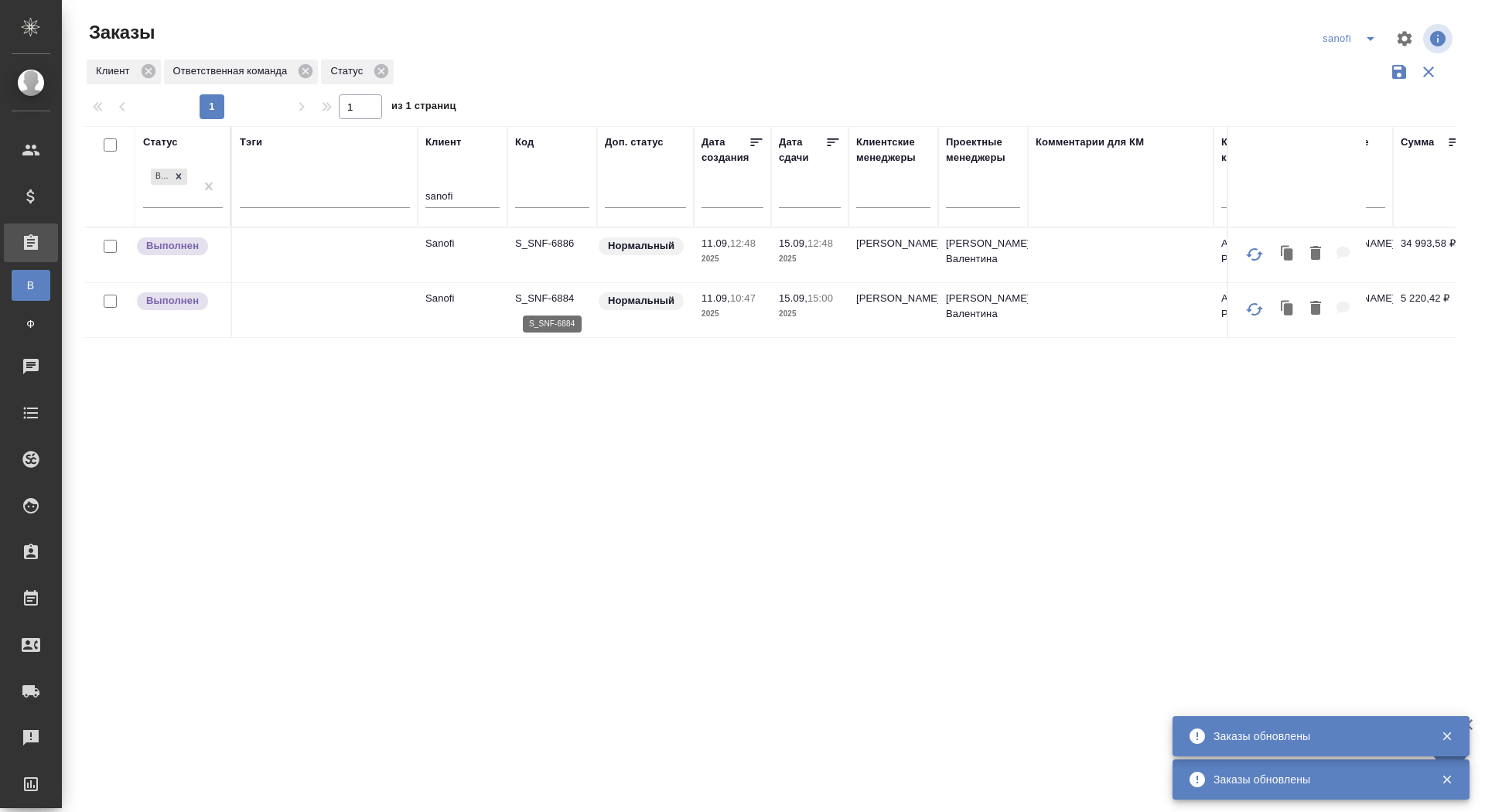
click at [542, 294] on p "S_SNF-6884" at bounding box center [552, 298] width 75 height 16
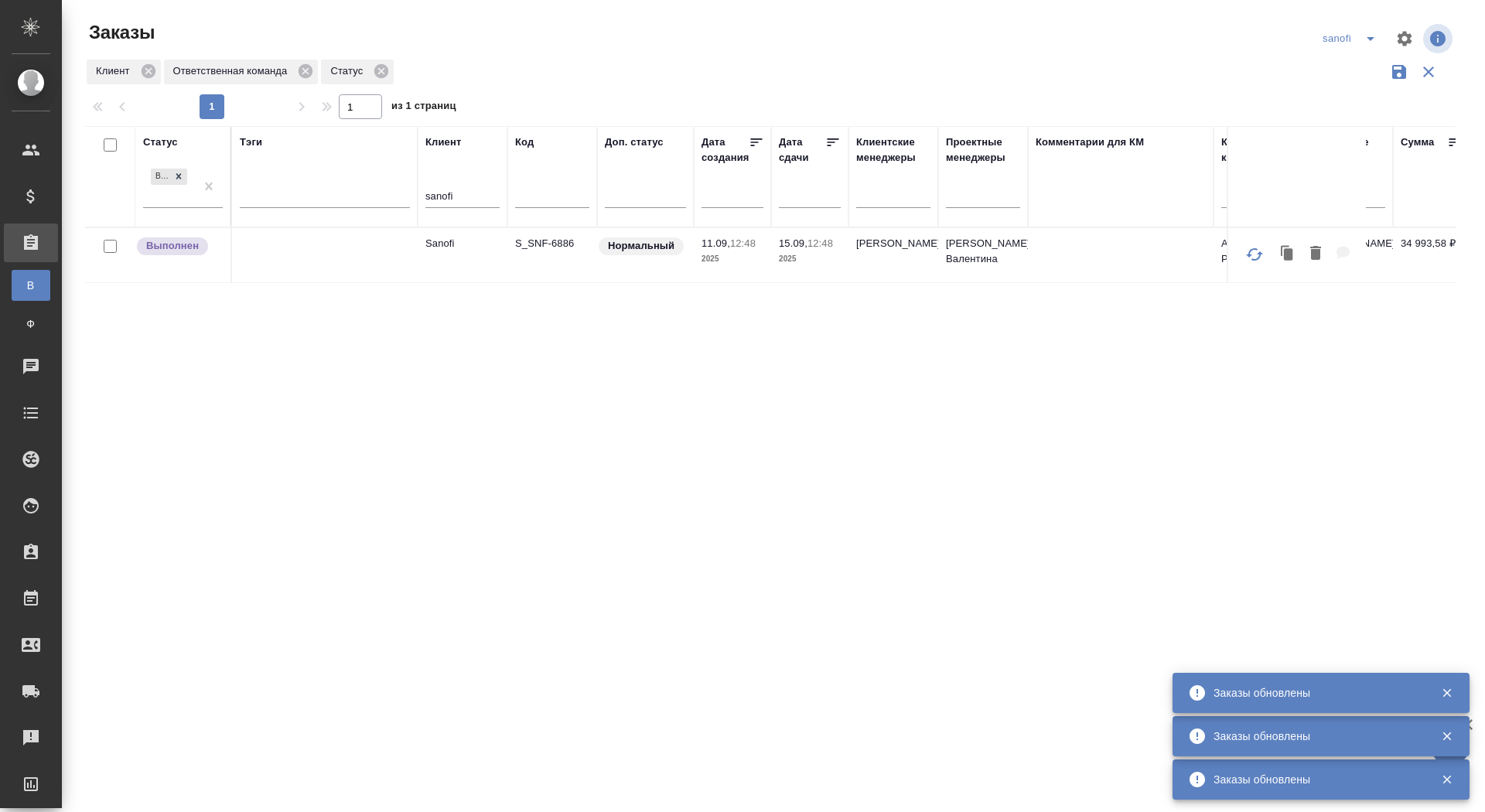
click at [554, 241] on p "S_SNF-6886" at bounding box center [552, 243] width 75 height 16
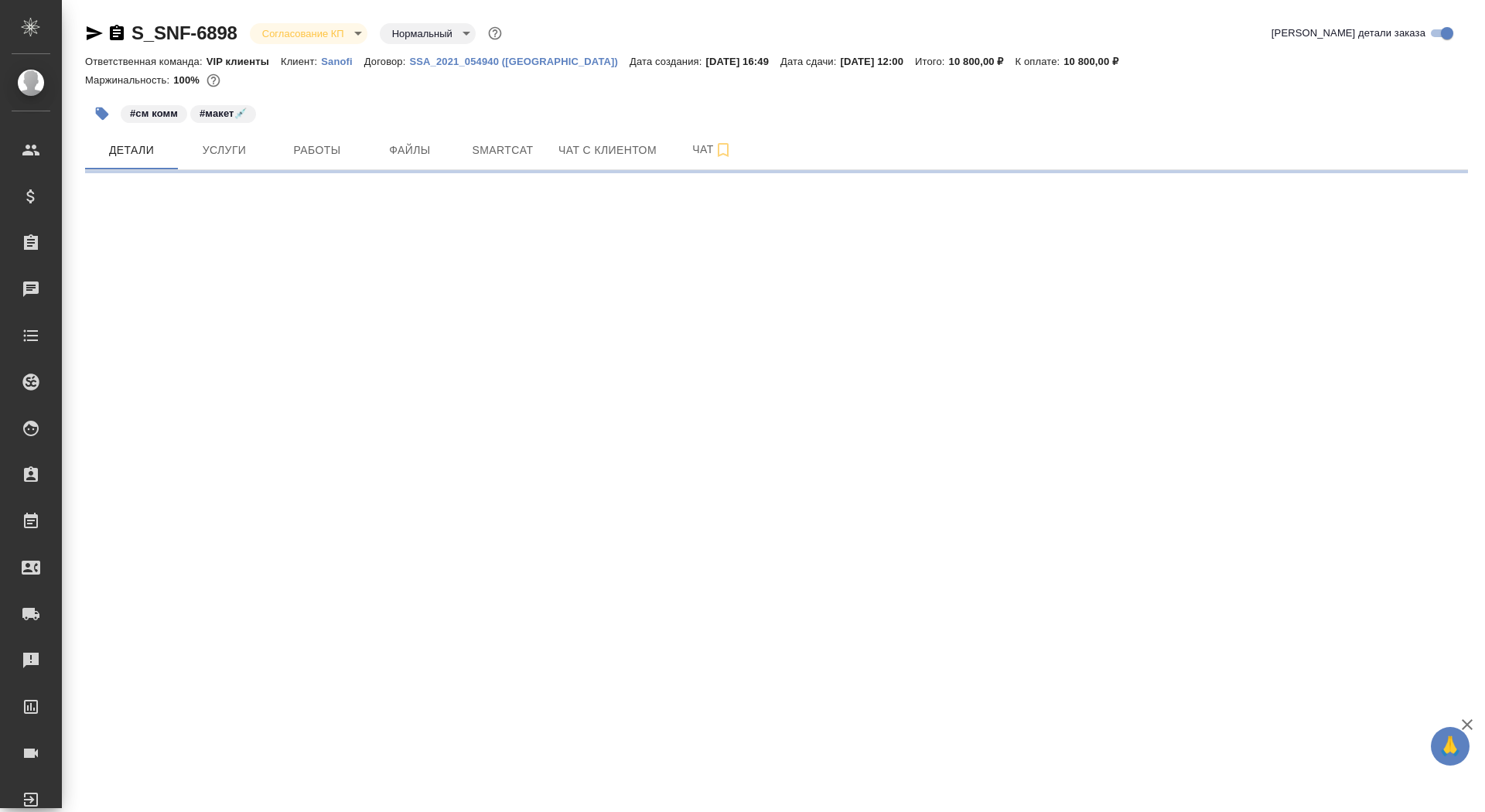
select select "RU"
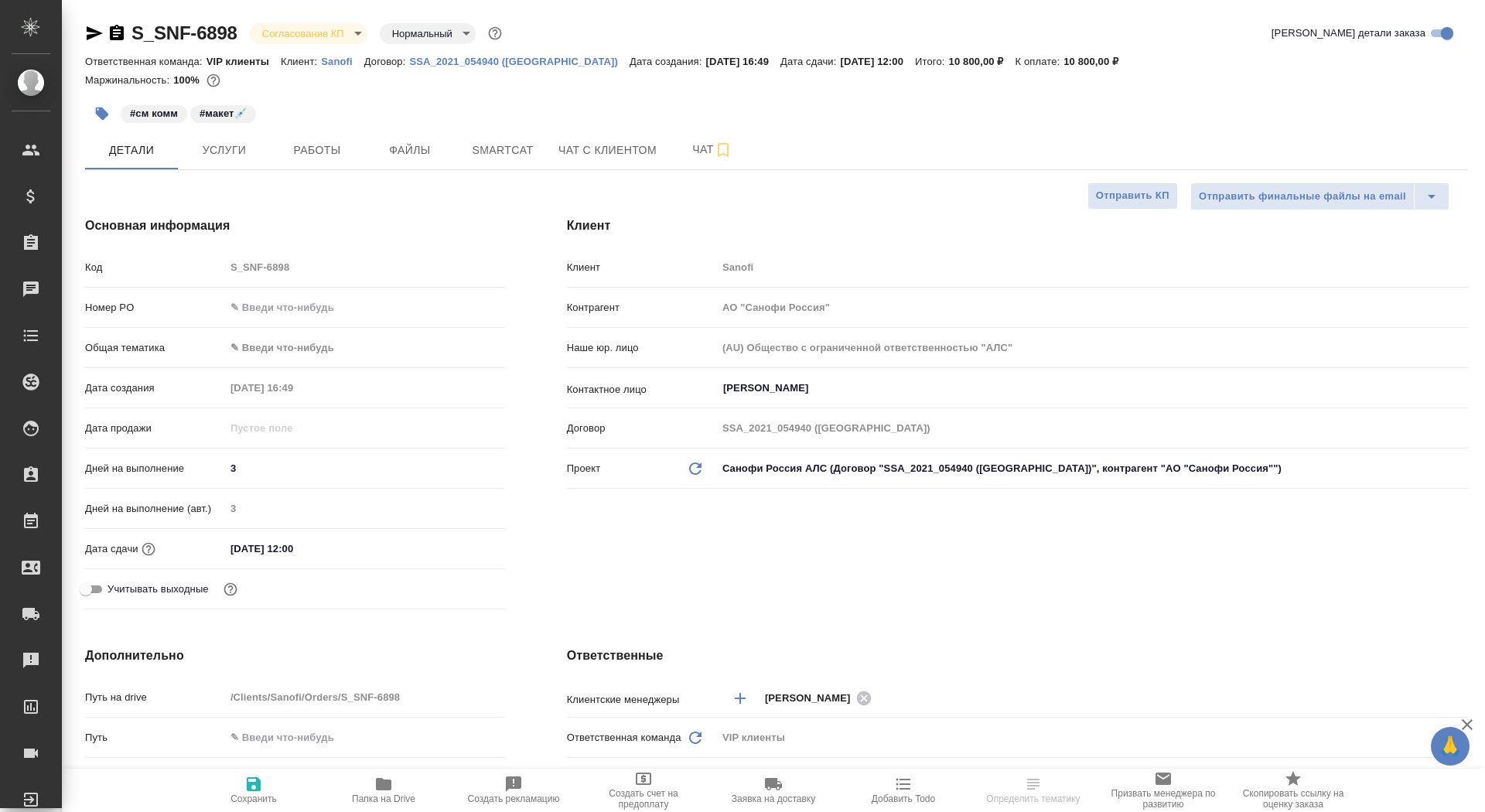
type textarea "x"
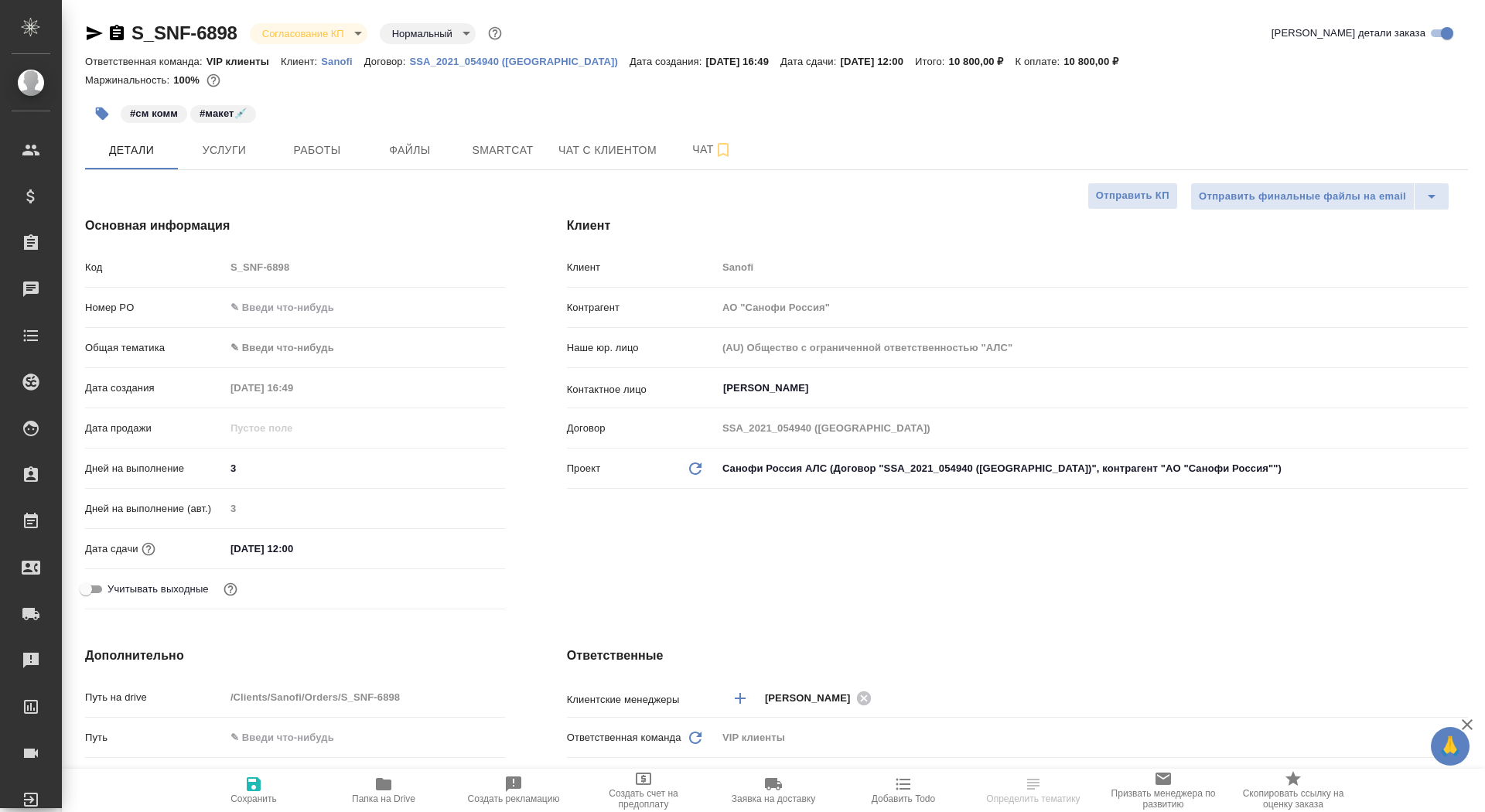
type textarea "x"
click at [298, 308] on input "text" at bounding box center [364, 307] width 279 height 22
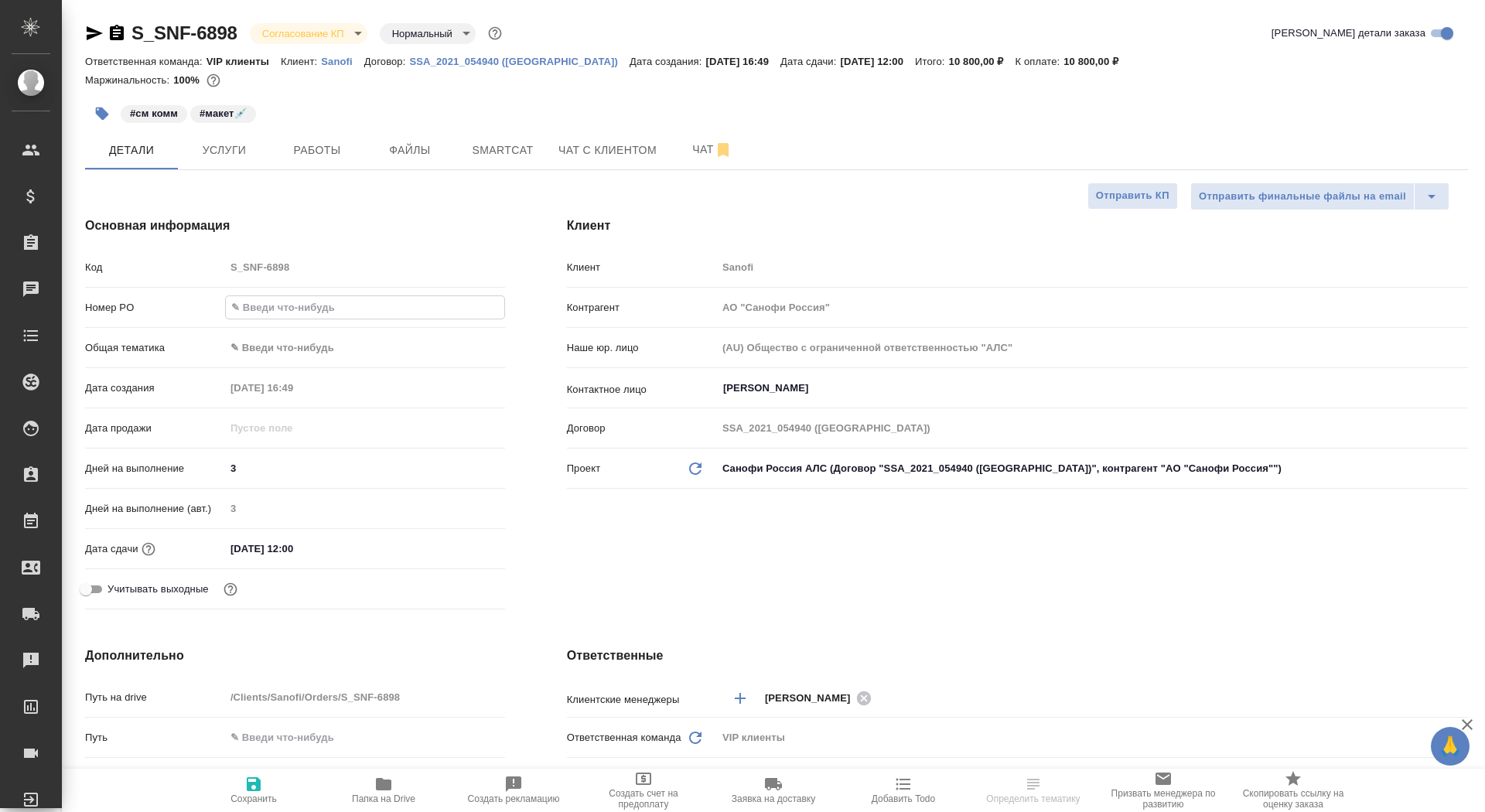
paste input "E005859465"
type input "E005859465"
type textarea "x"
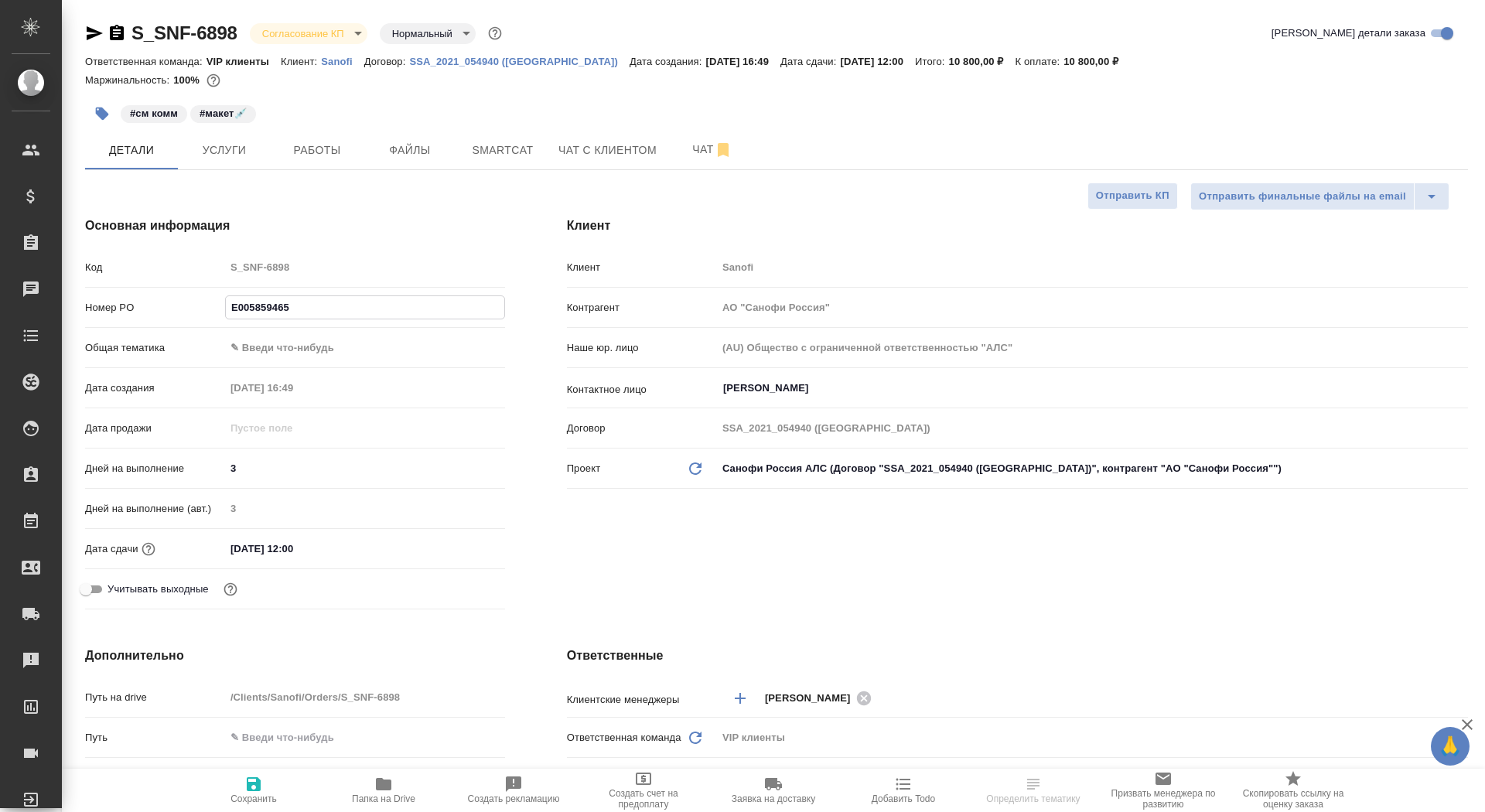
type input "E005859465"
click at [251, 796] on span "Сохранить" at bounding box center [253, 798] width 46 height 11
type textarea "x"
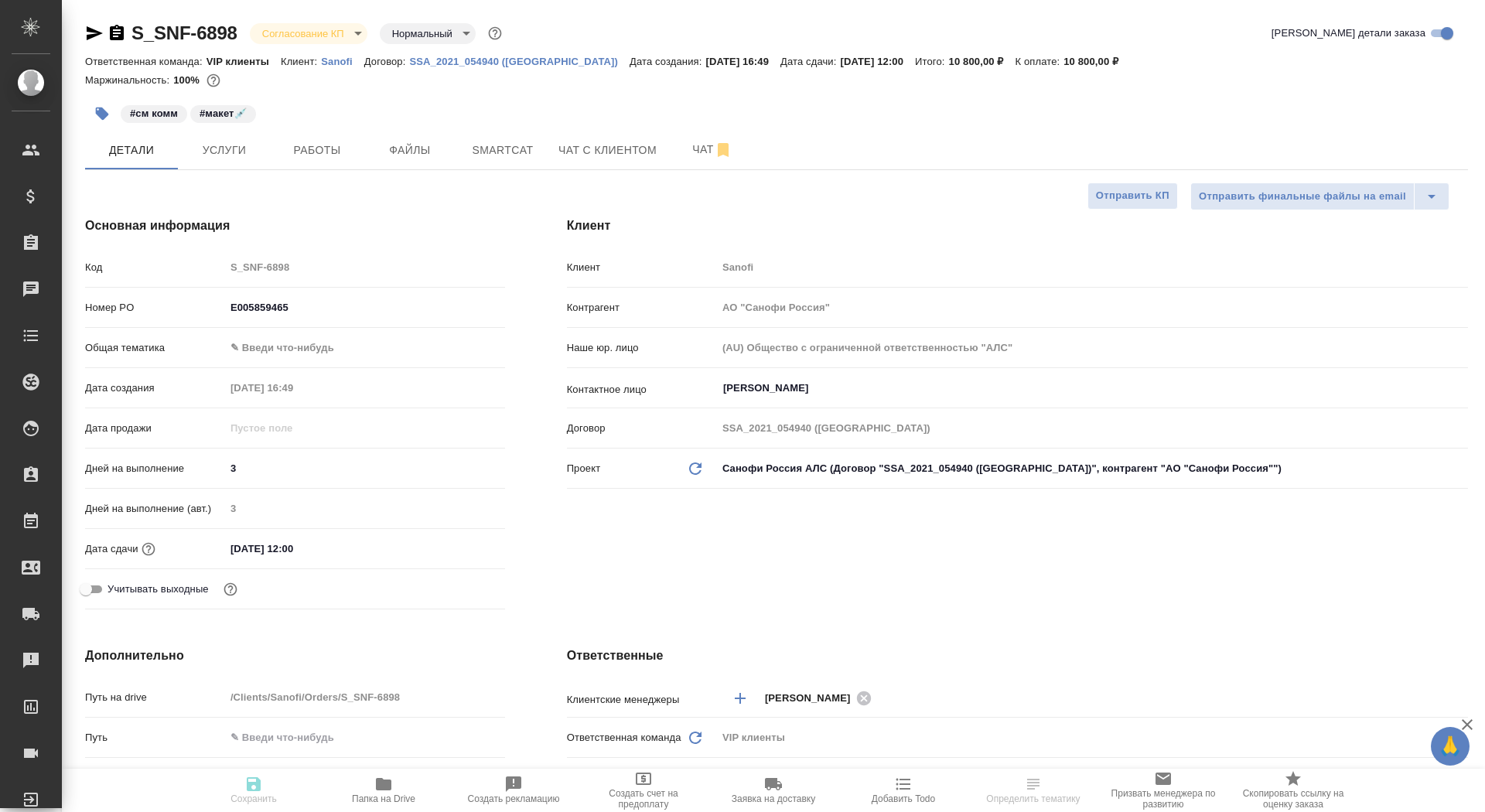
type textarea "x"
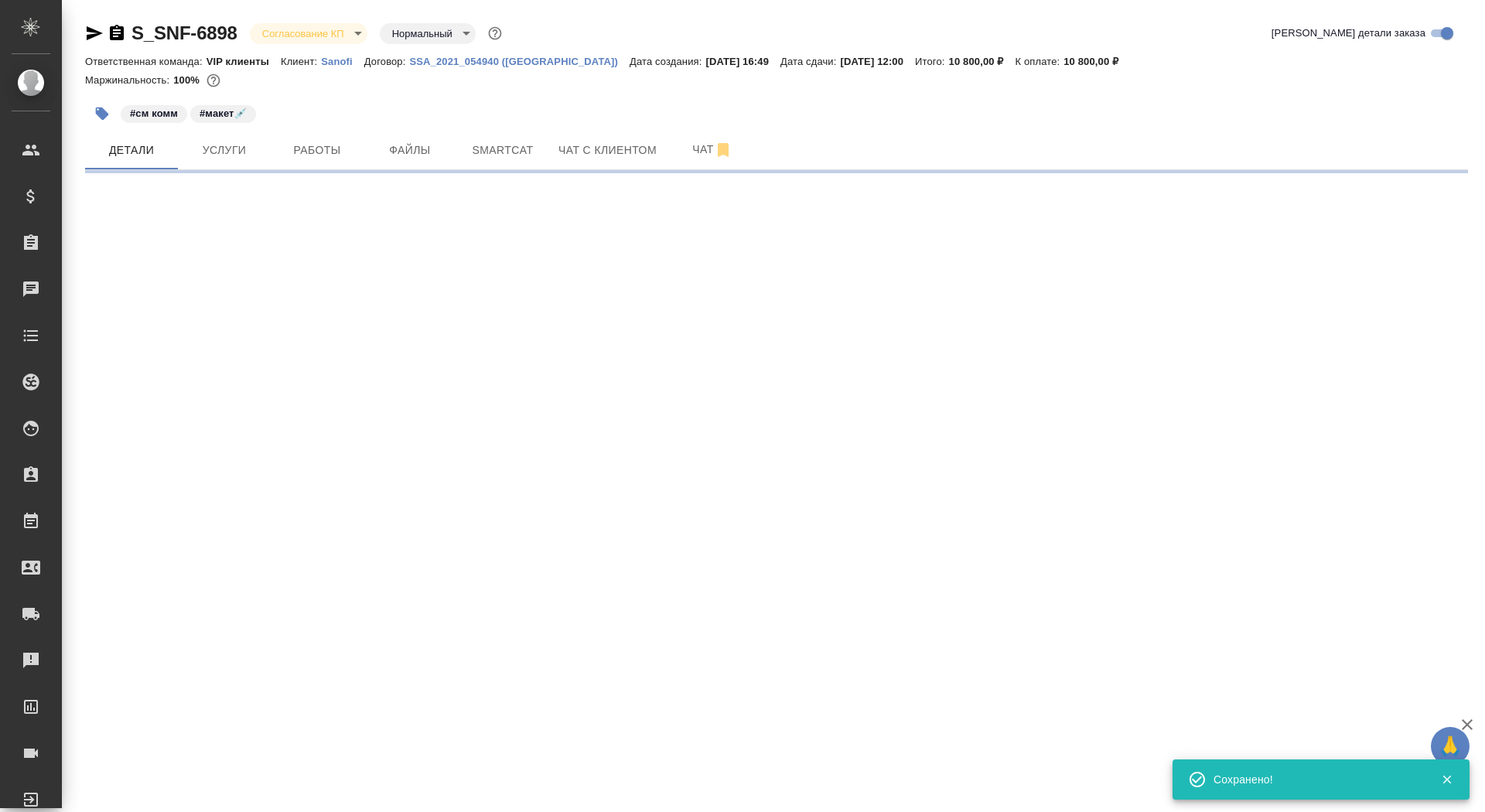
select select "RU"
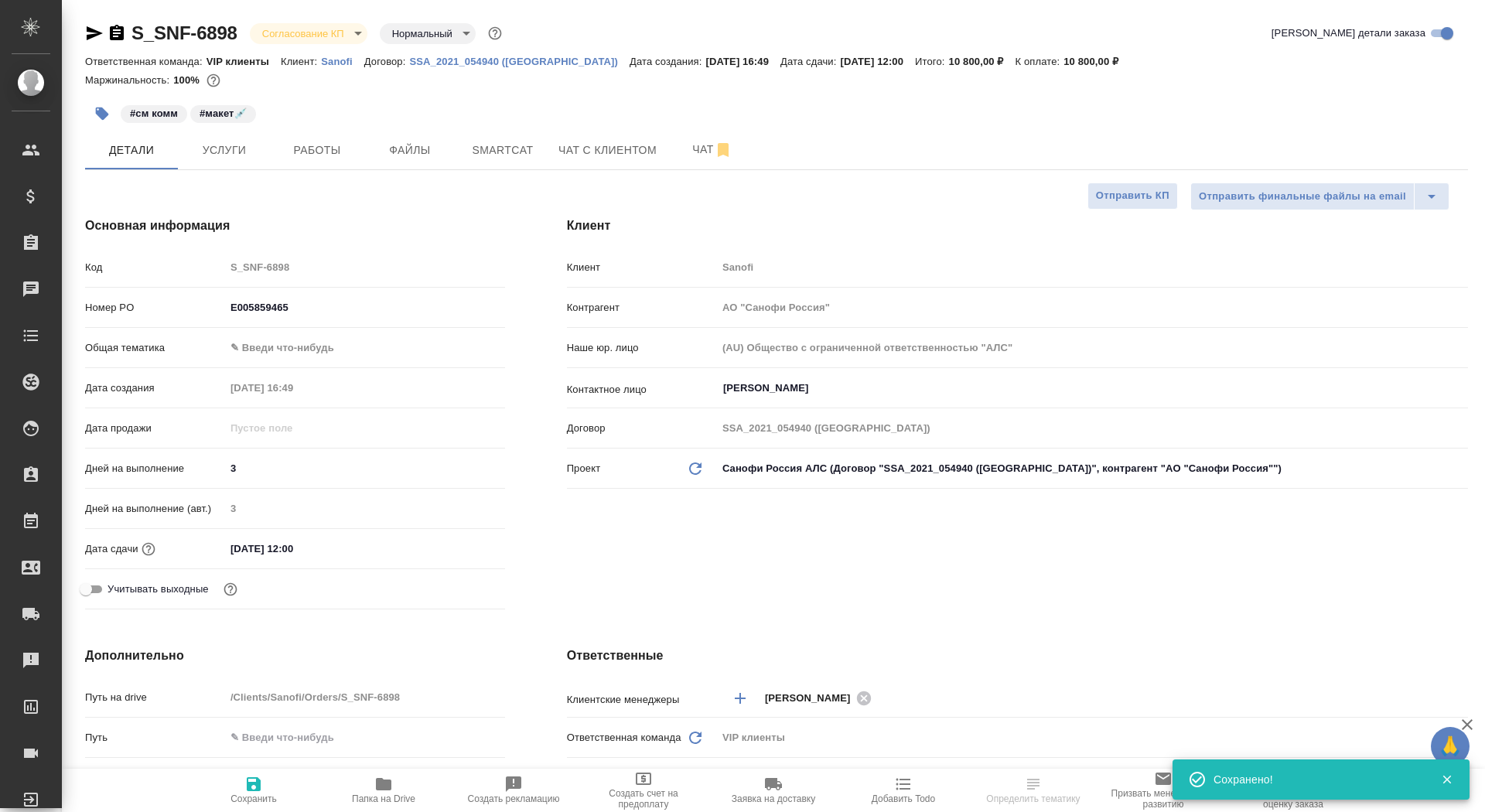
select select "RU"
type textarea "x"
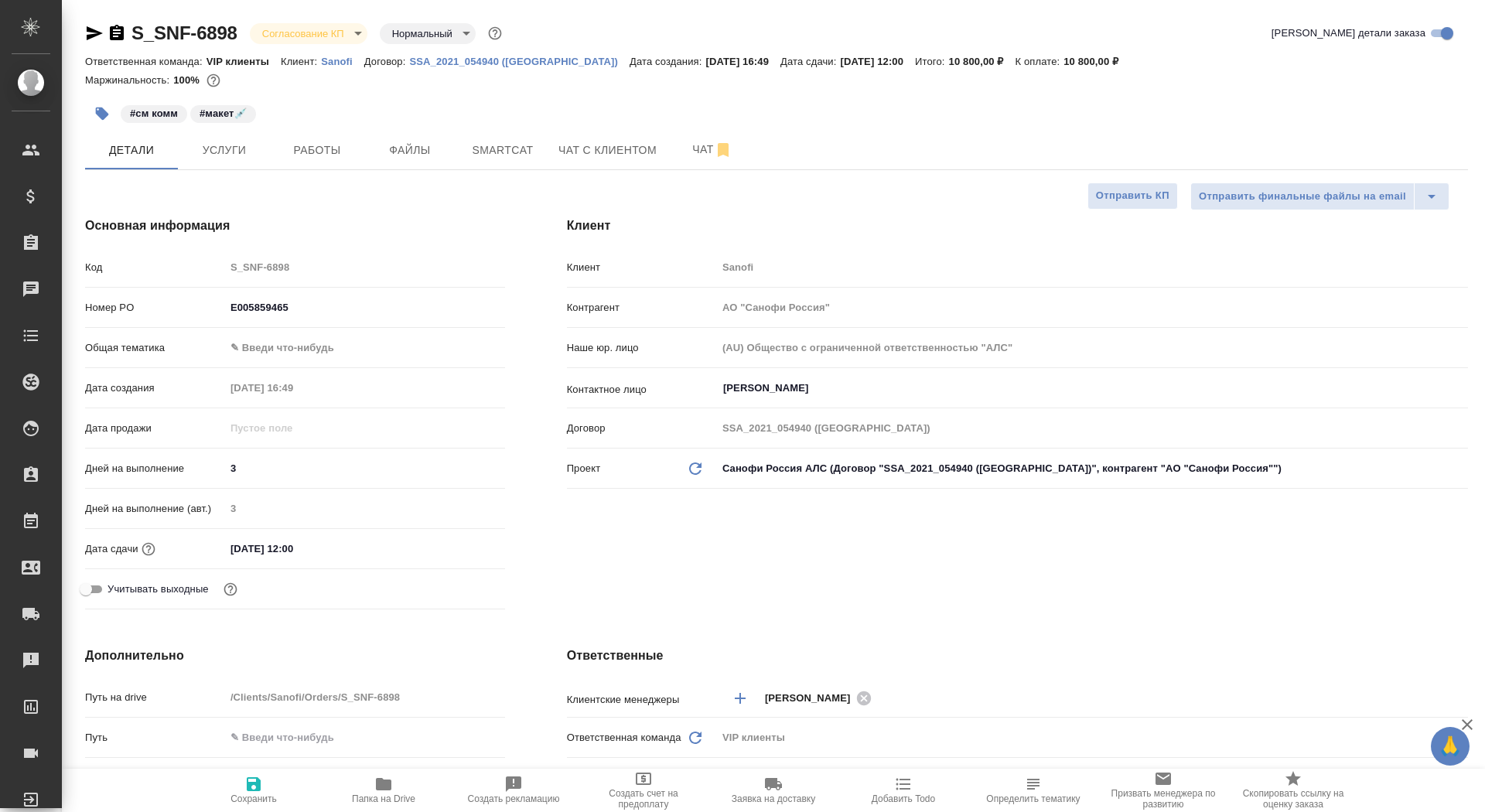
type textarea "x"
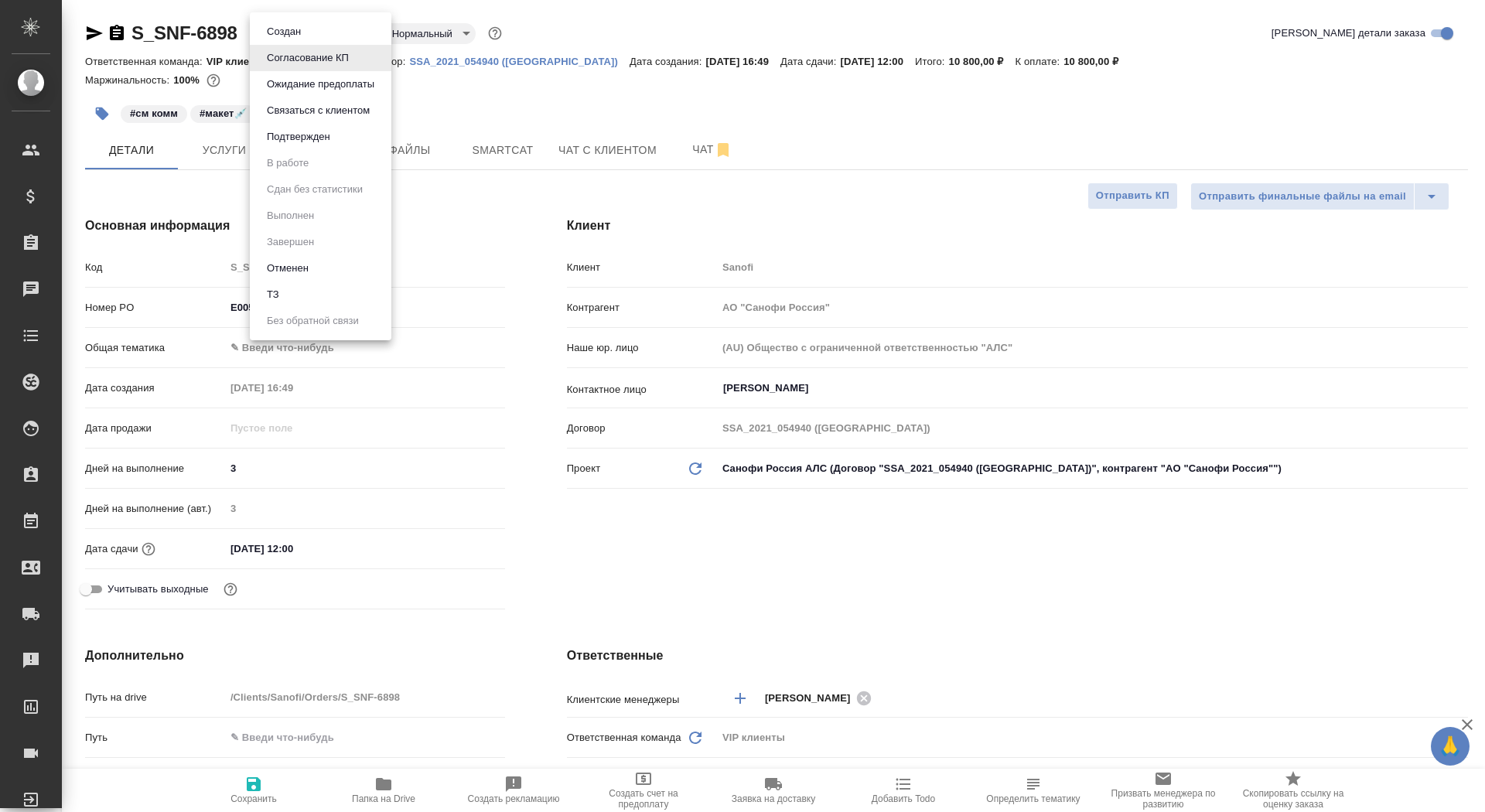
click at [318, 32] on body "🙏 .cls-1 fill:#fff; AWATERA Saydasheva Dilyara Клиенты Спецификации Заказы 0 Ча…" at bounding box center [742, 406] width 1485 height 812
click at [328, 139] on button "Подтвержден" at bounding box center [298, 137] width 73 height 17
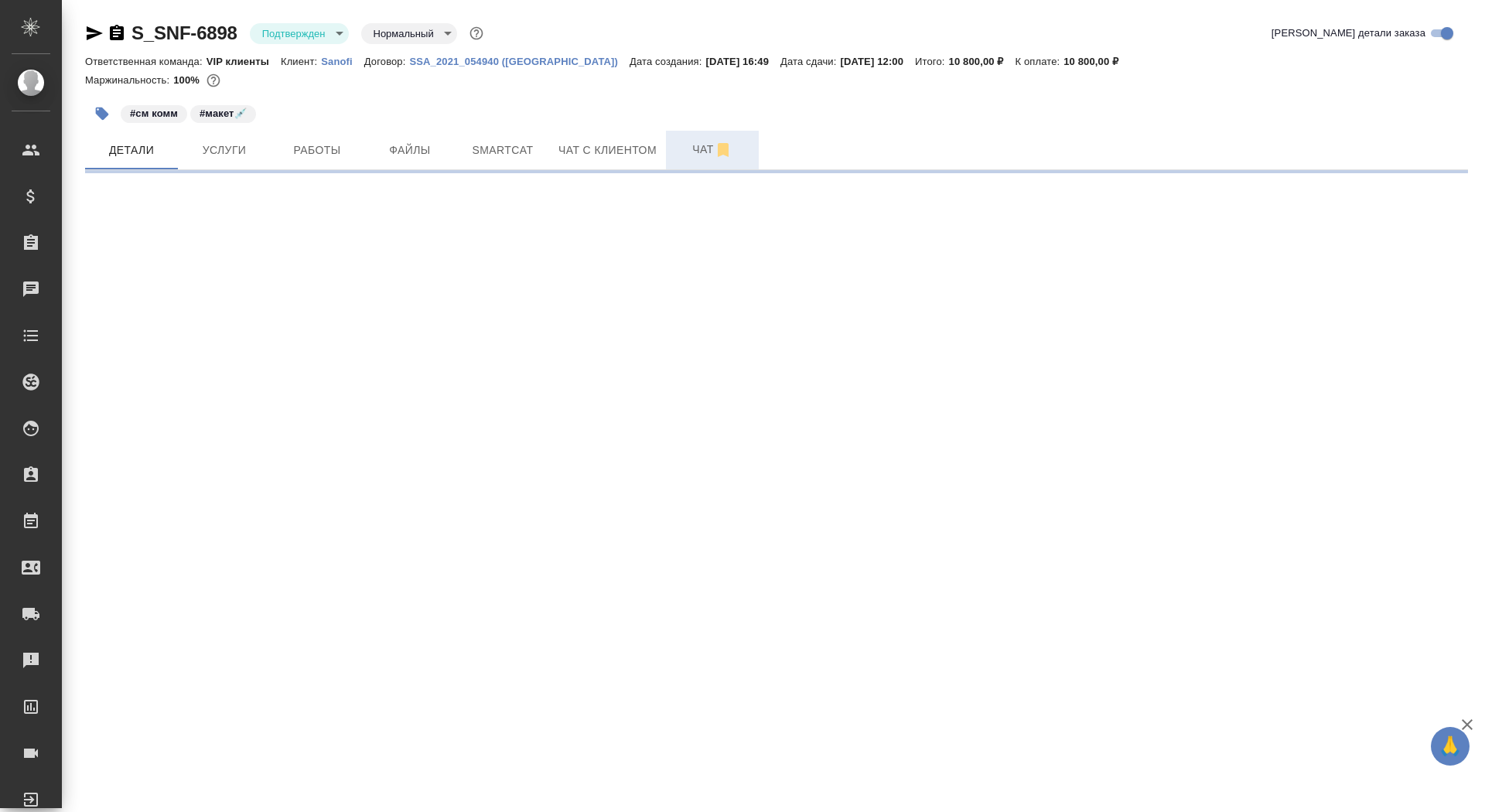
select select "RU"
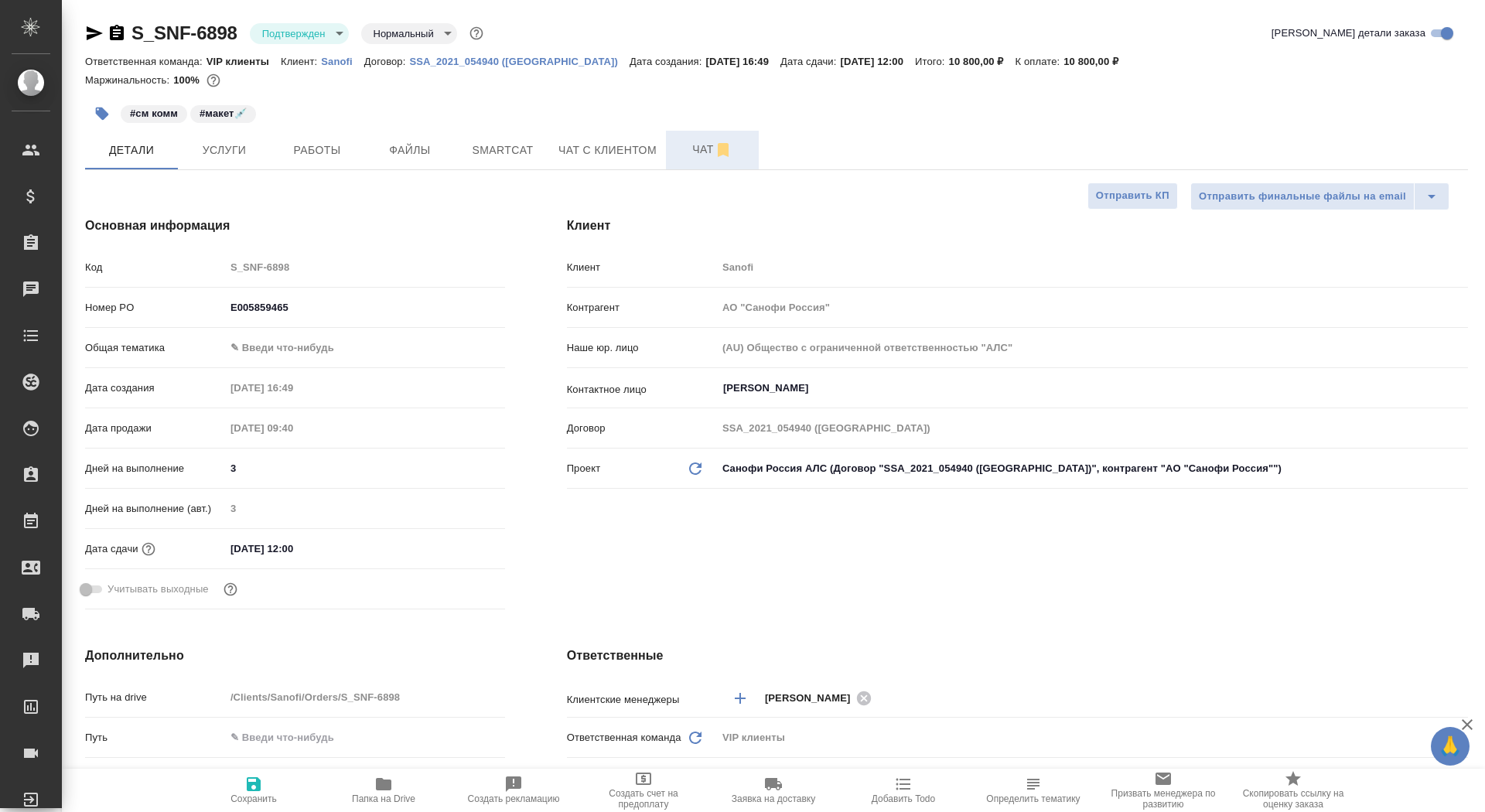
type textarea "x"
click at [679, 155] on span "Чат" at bounding box center [712, 149] width 75 height 19
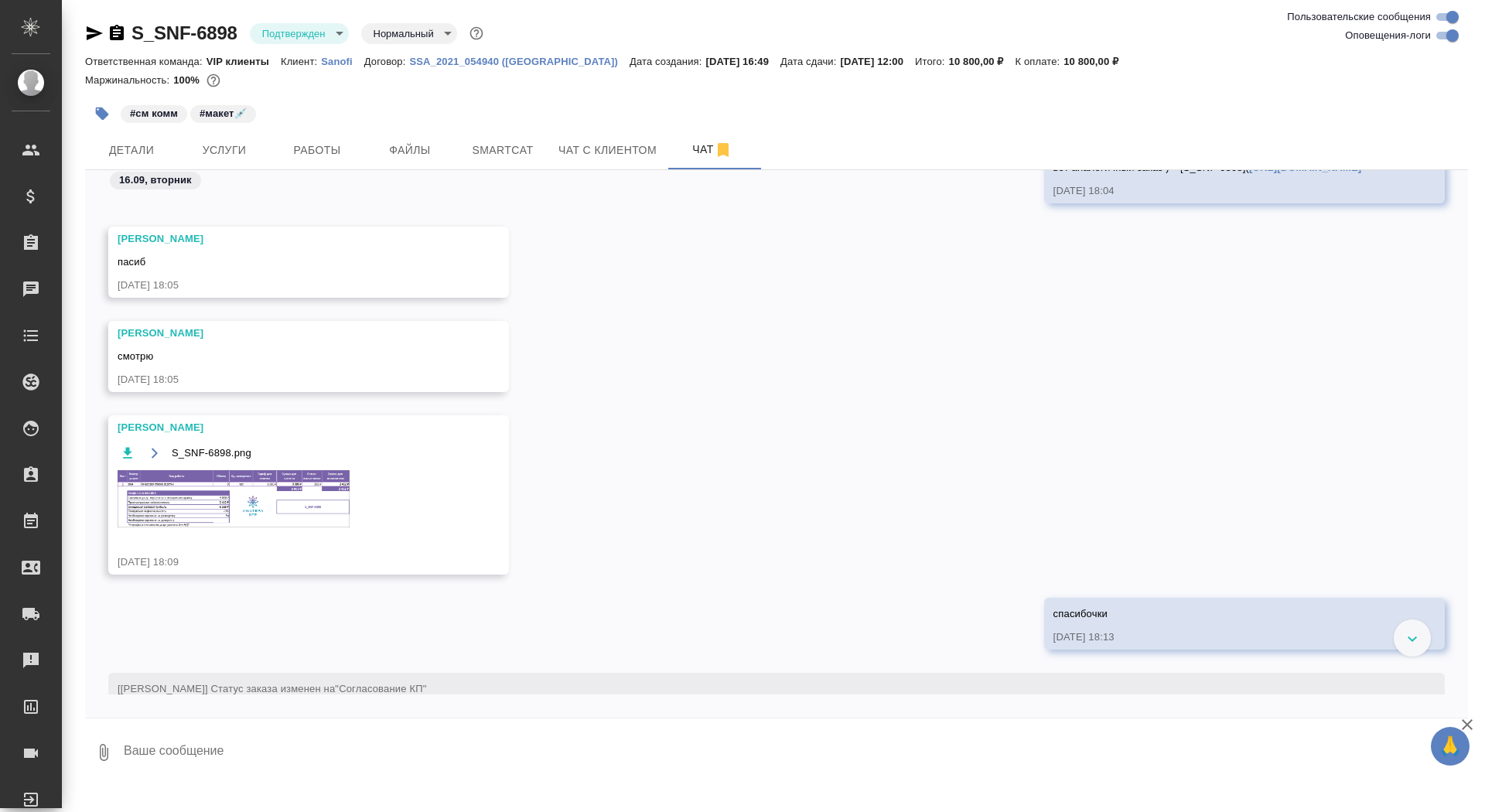
scroll to position [4249, 0]
click at [235, 507] on img at bounding box center [234, 501] width 232 height 57
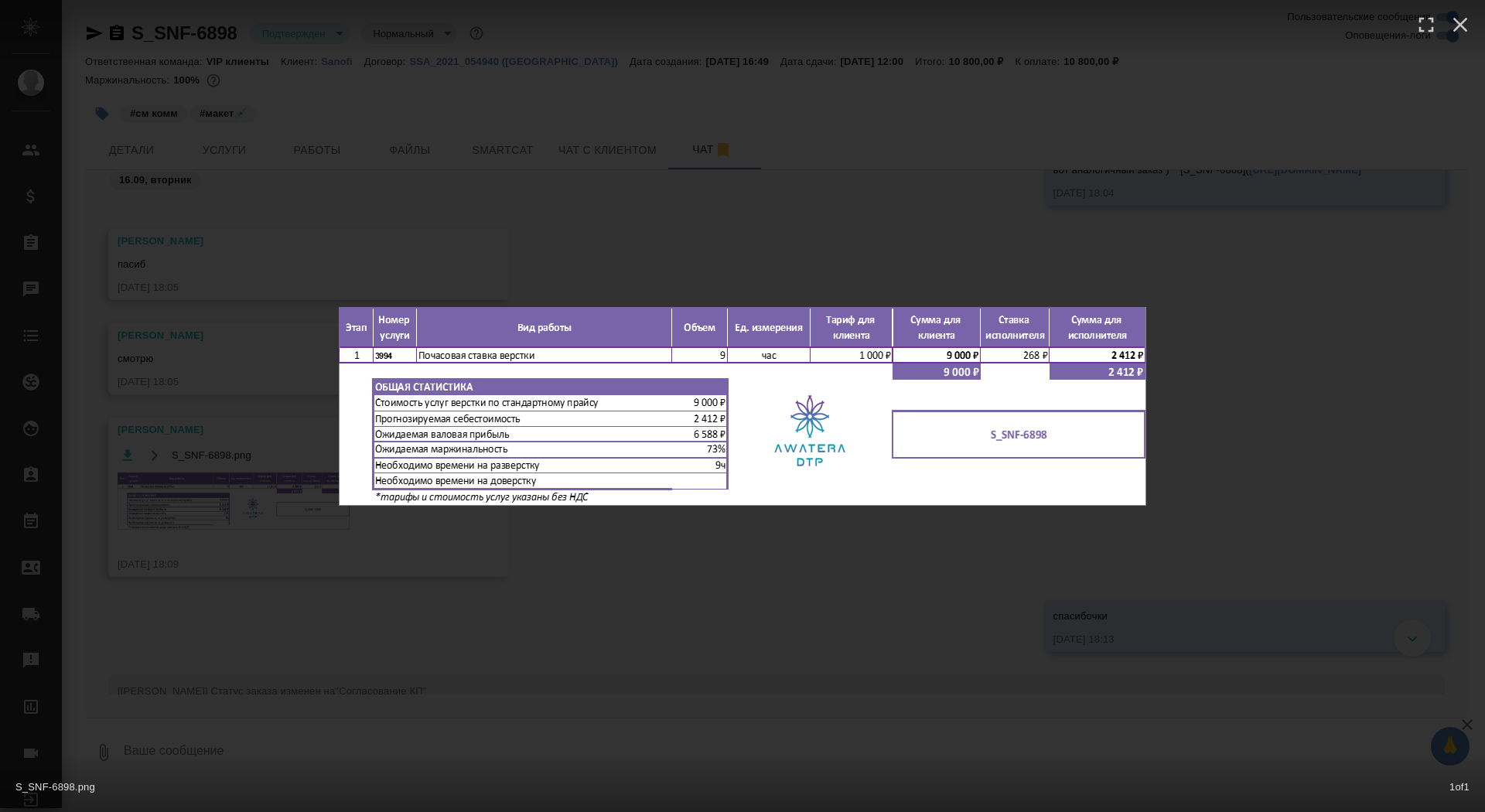
click at [230, 494] on div "S_SNF-6898.png 1 of 1" at bounding box center [742, 406] width 1485 height 812
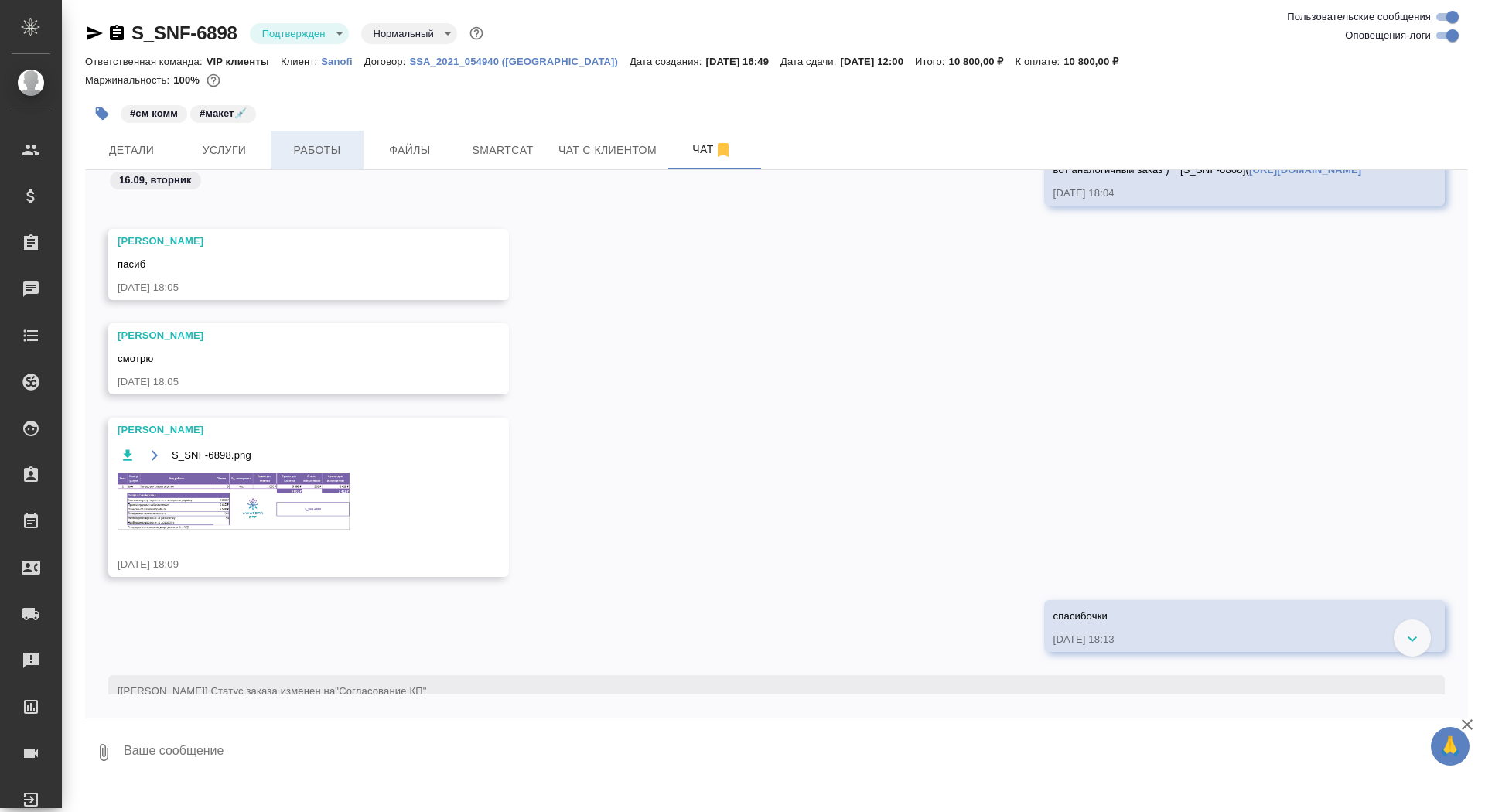
click at [324, 155] on span "Работы" at bounding box center [317, 150] width 75 height 19
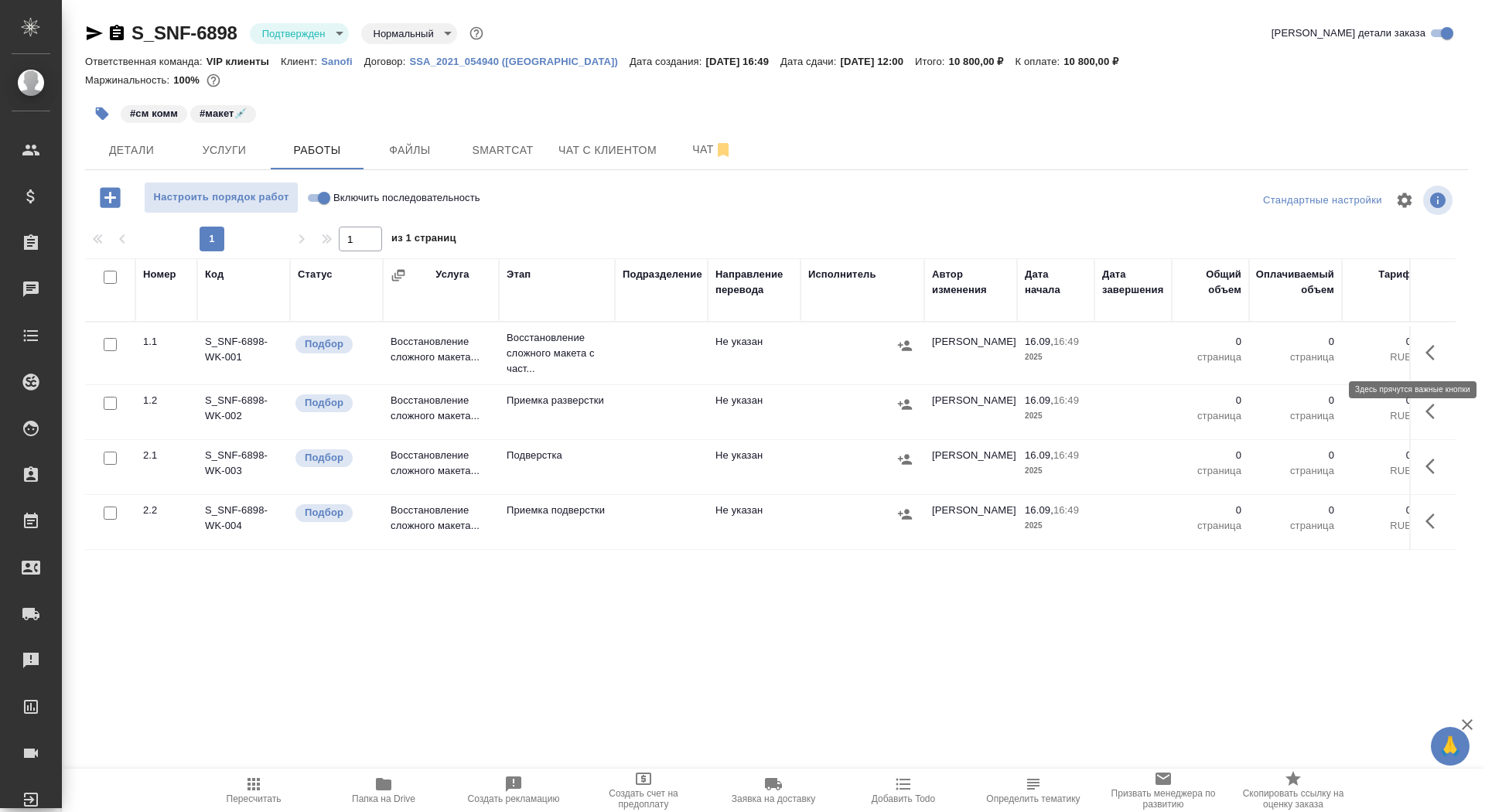
click at [1424, 342] on button "button" at bounding box center [1434, 352] width 37 height 37
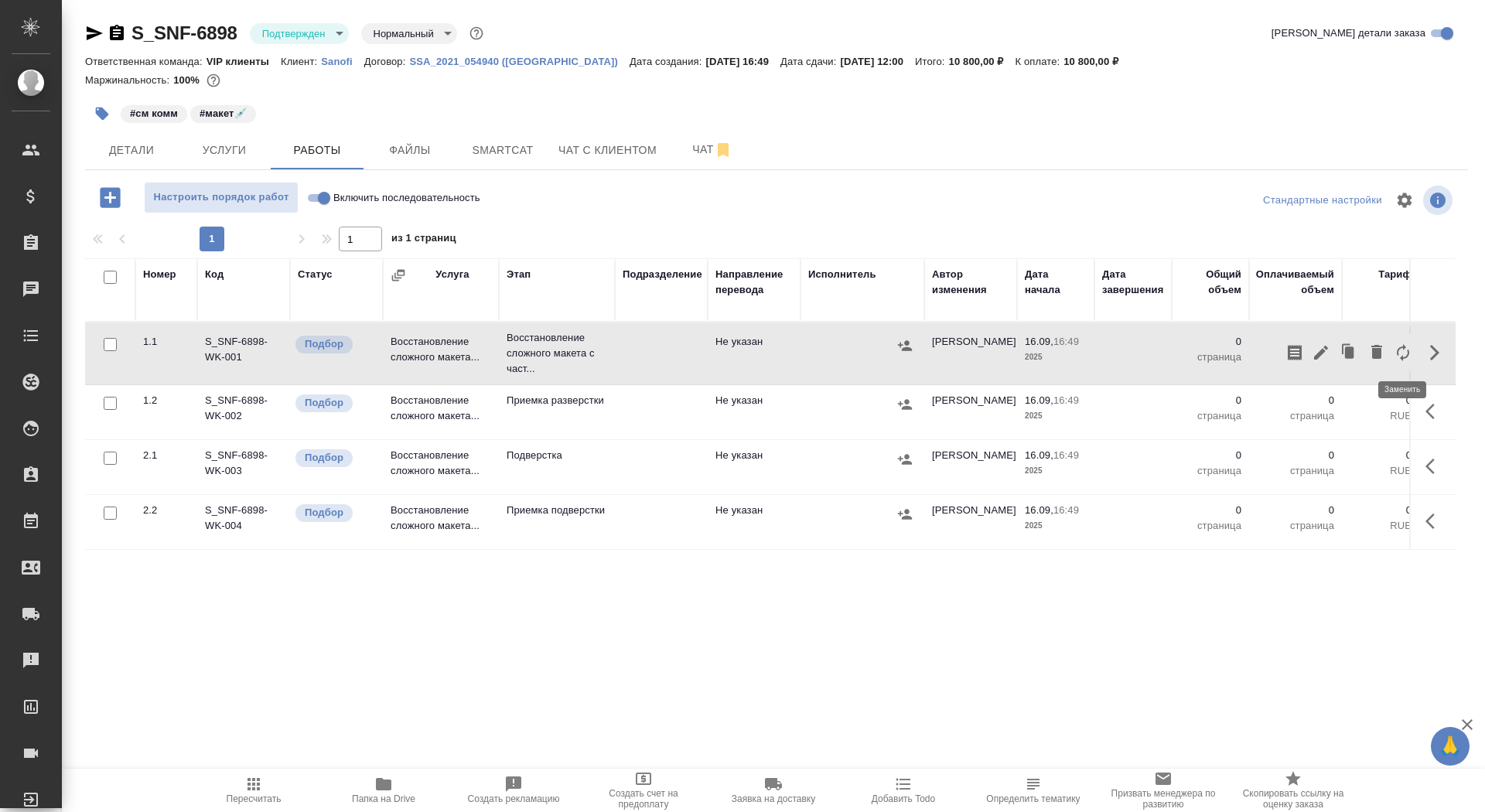
click at [1399, 345] on icon "button" at bounding box center [1403, 352] width 18 height 18
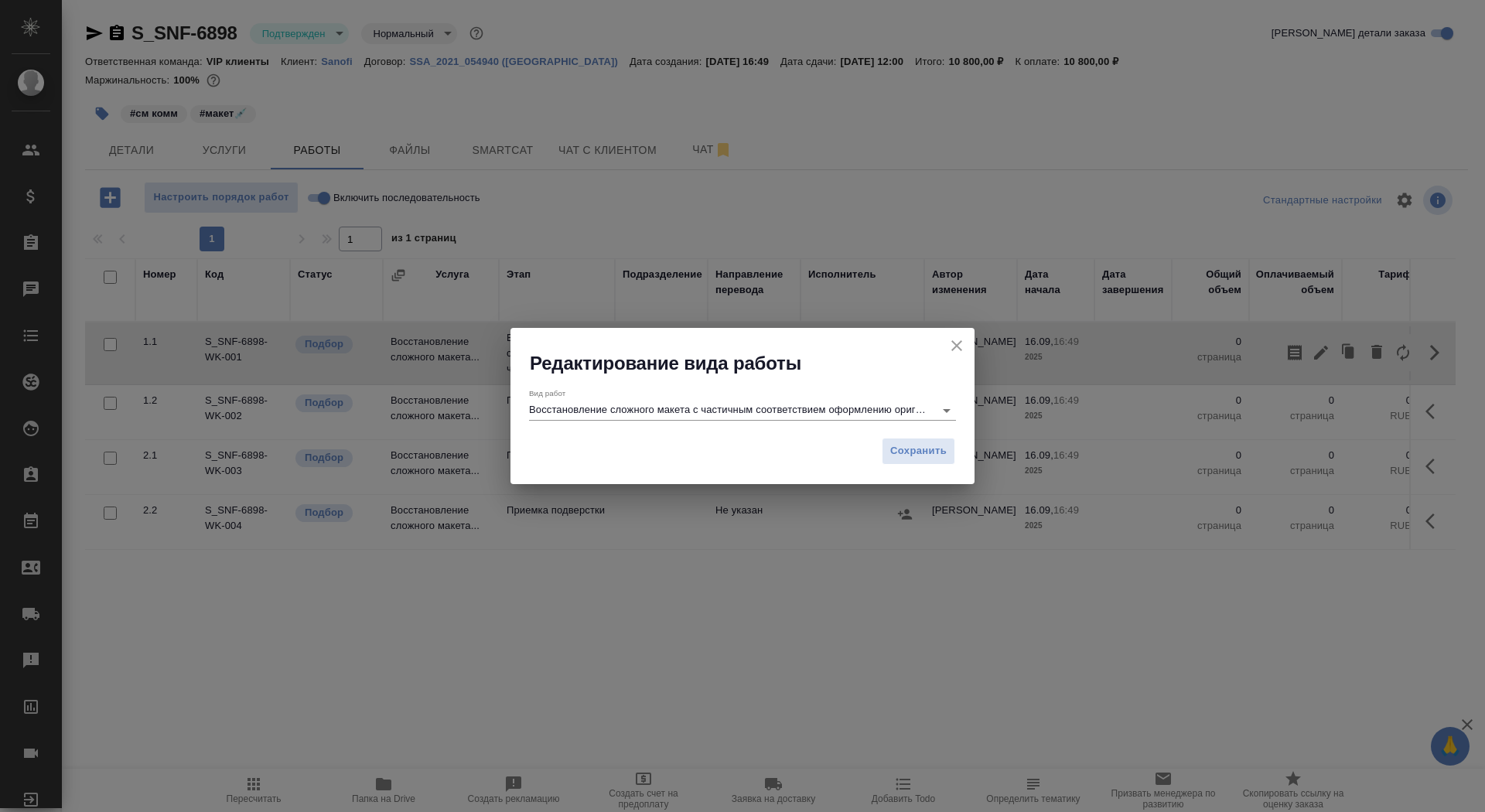
click at [798, 414] on input "Восстановление сложного макета с частичным соответствием оформлению оригинала" at bounding box center [728, 409] width 397 height 18
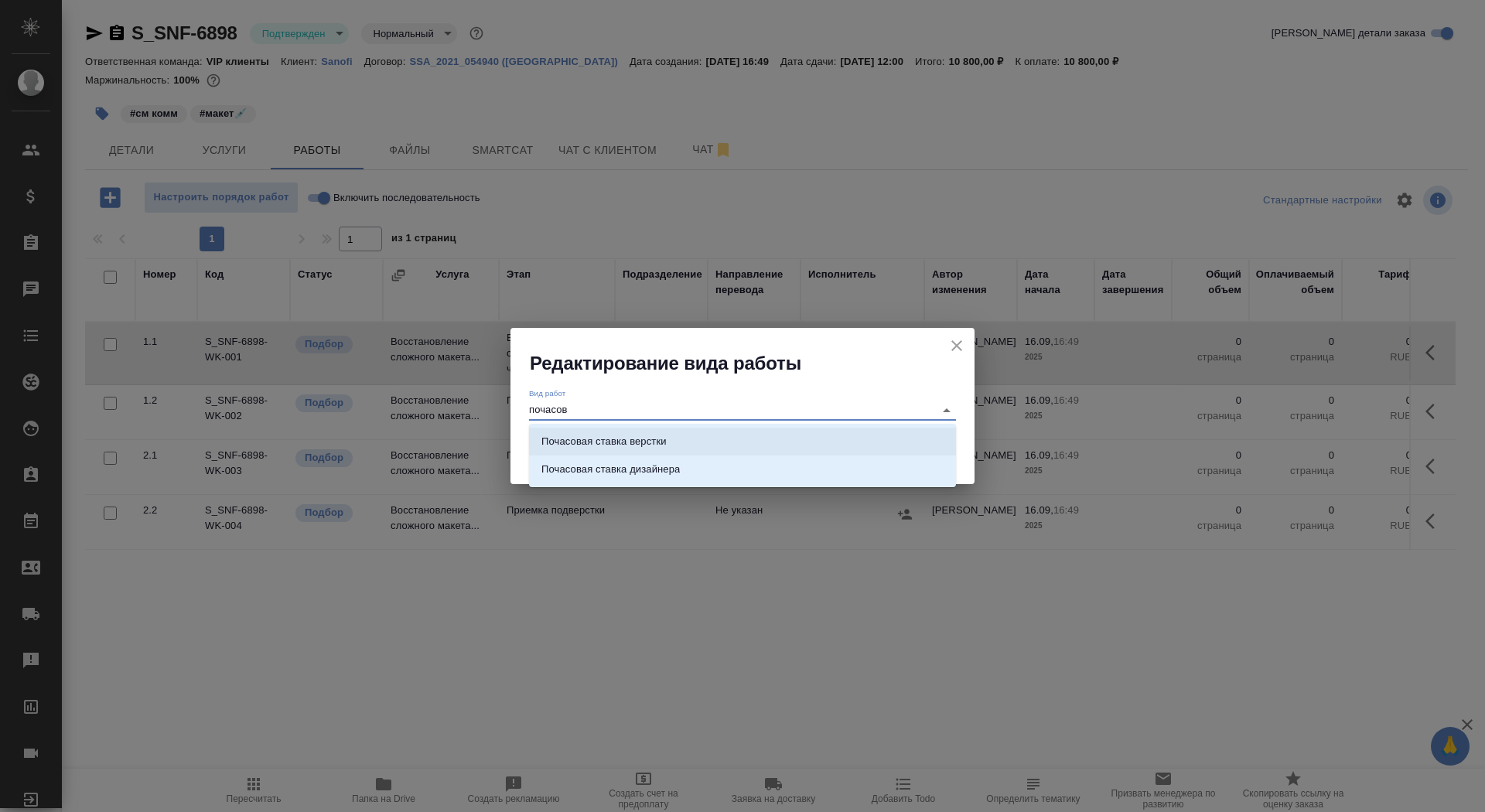
click at [767, 441] on li "Почасовая ставка верстки" at bounding box center [742, 441] width 427 height 28
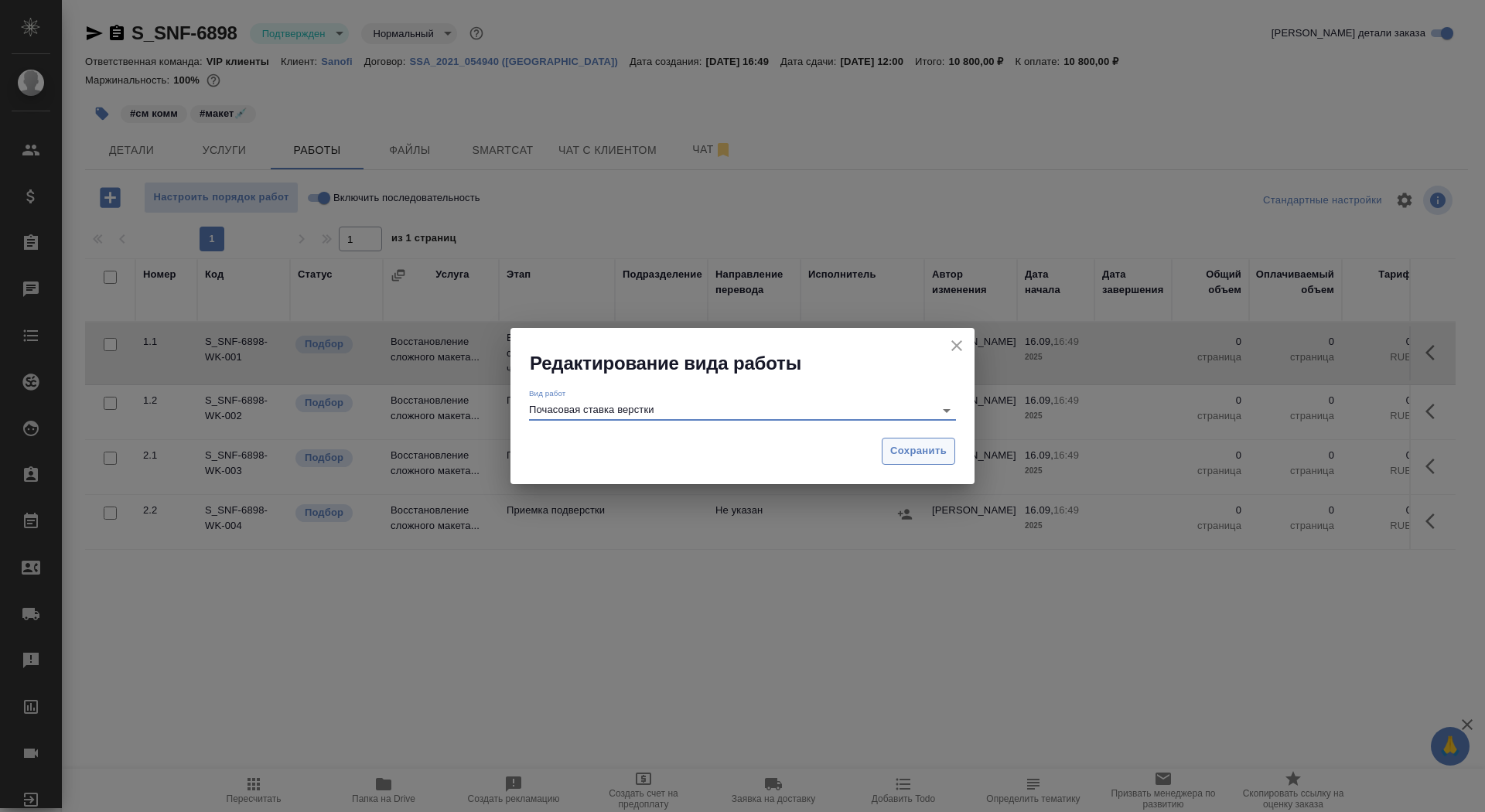
type input "Почасовая ставка верстки"
click at [927, 443] on span "Сохранить" at bounding box center [918, 451] width 56 height 17
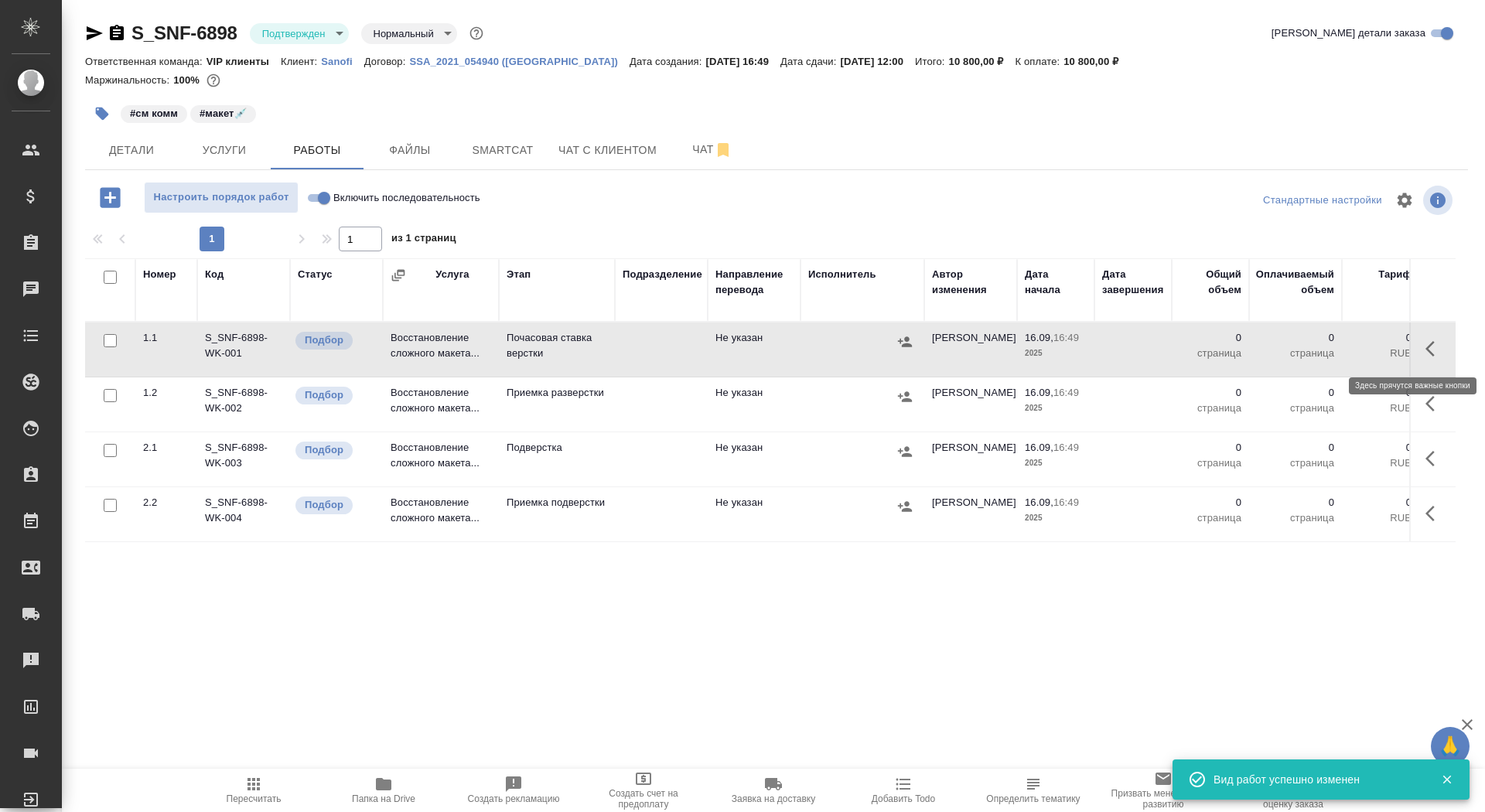
click at [1424, 341] on button "button" at bounding box center [1434, 349] width 37 height 37
click at [1323, 344] on icon "button" at bounding box center [1321, 349] width 18 height 18
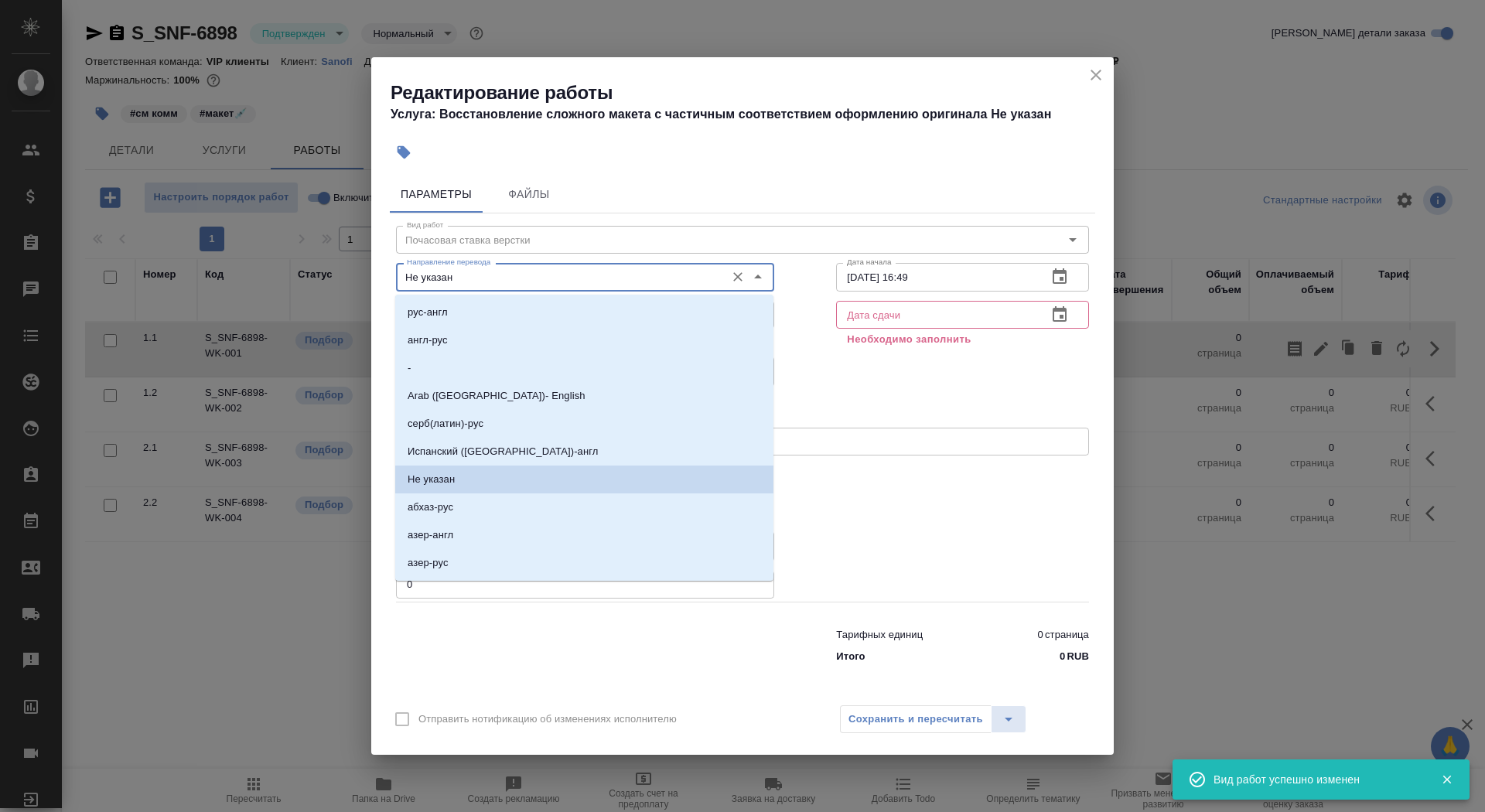
click at [556, 274] on input "Не указан" at bounding box center [558, 277] width 317 height 18
click at [540, 366] on li "-" at bounding box center [584, 368] width 378 height 28
type input "-"
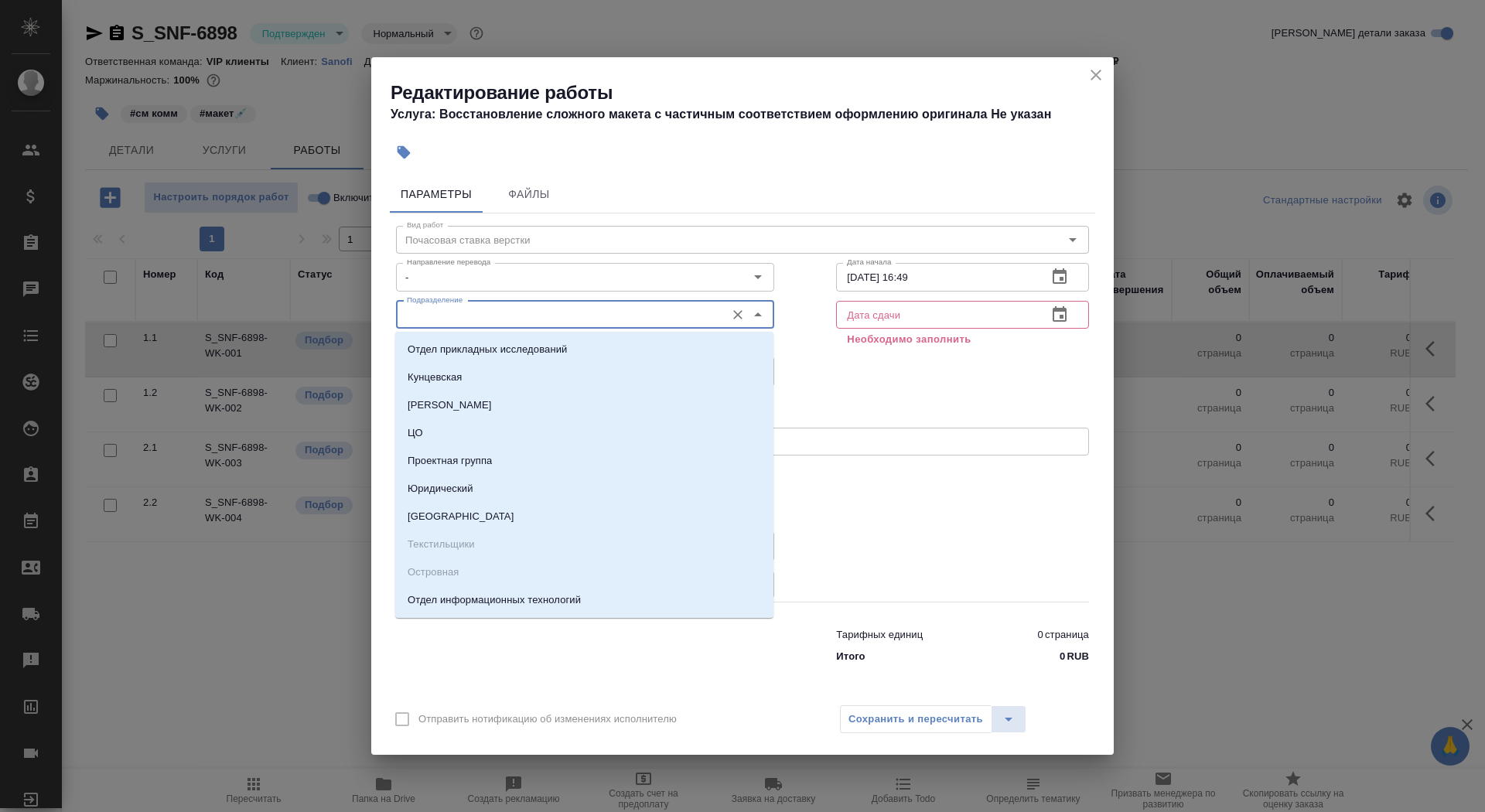
click at [528, 316] on input "Подразделение" at bounding box center [558, 315] width 317 height 18
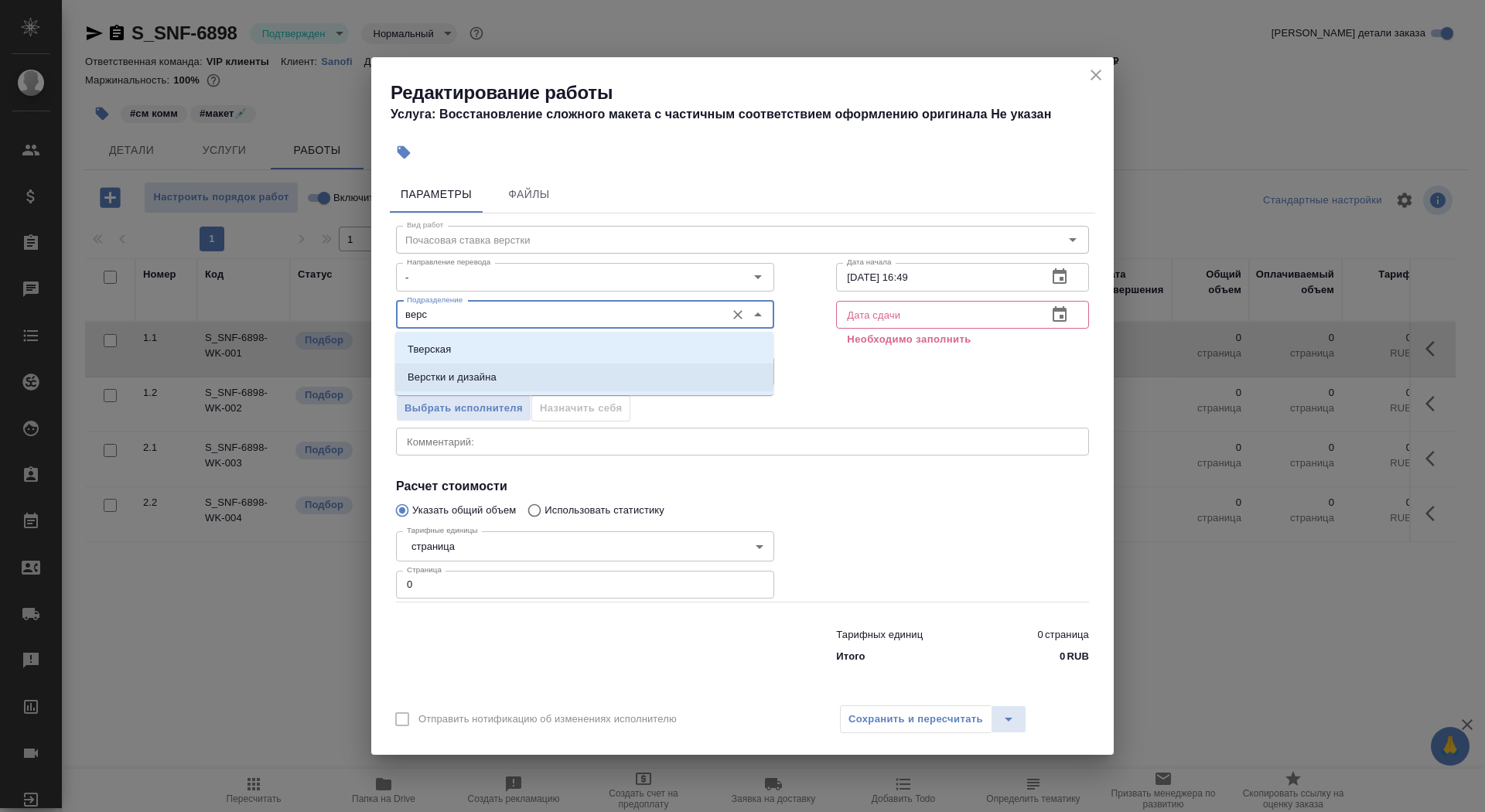
click at [513, 379] on li "Верстки и дизайна" at bounding box center [584, 377] width 378 height 28
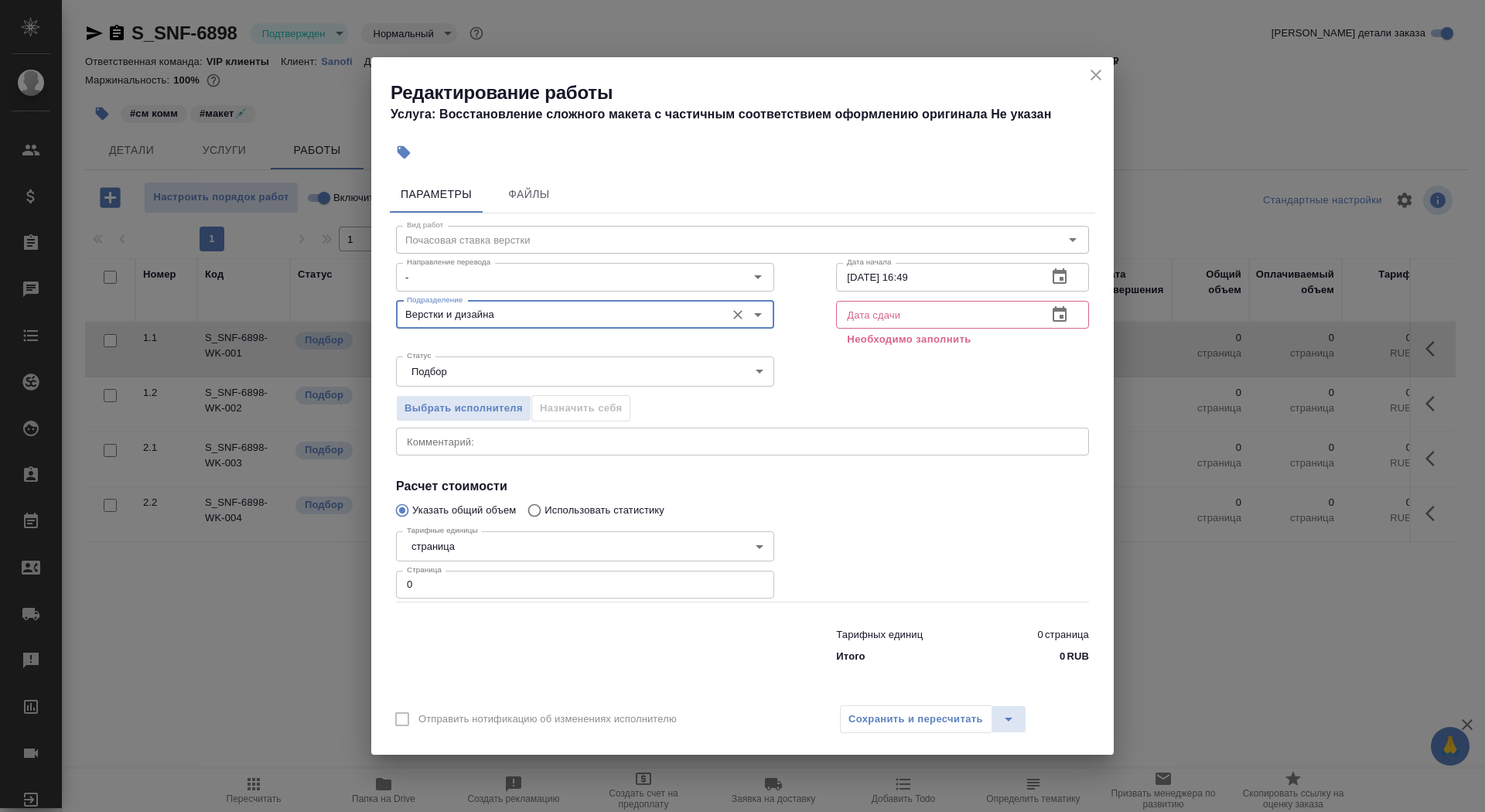
type input "Верстки и дизайна"
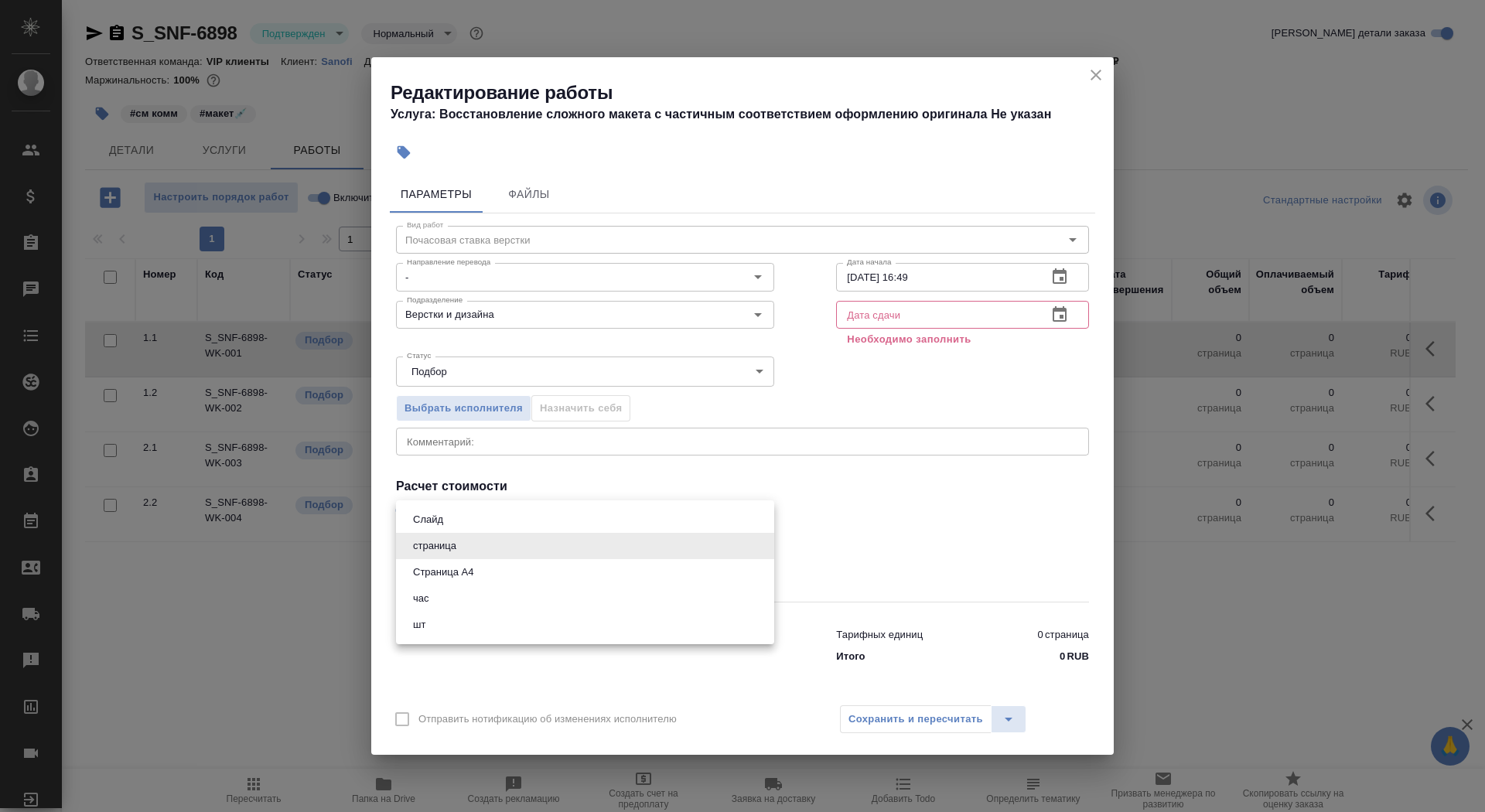
click at [485, 545] on body "🙏 .cls-1 fill:#fff; AWATERA Saydasheva Dilyara Клиенты Спецификации Заказы 0 Ча…" at bounding box center [742, 406] width 1485 height 812
click at [464, 596] on li "час" at bounding box center [584, 598] width 378 height 27
type input "5a8b1489cc6b4906c91bfd93"
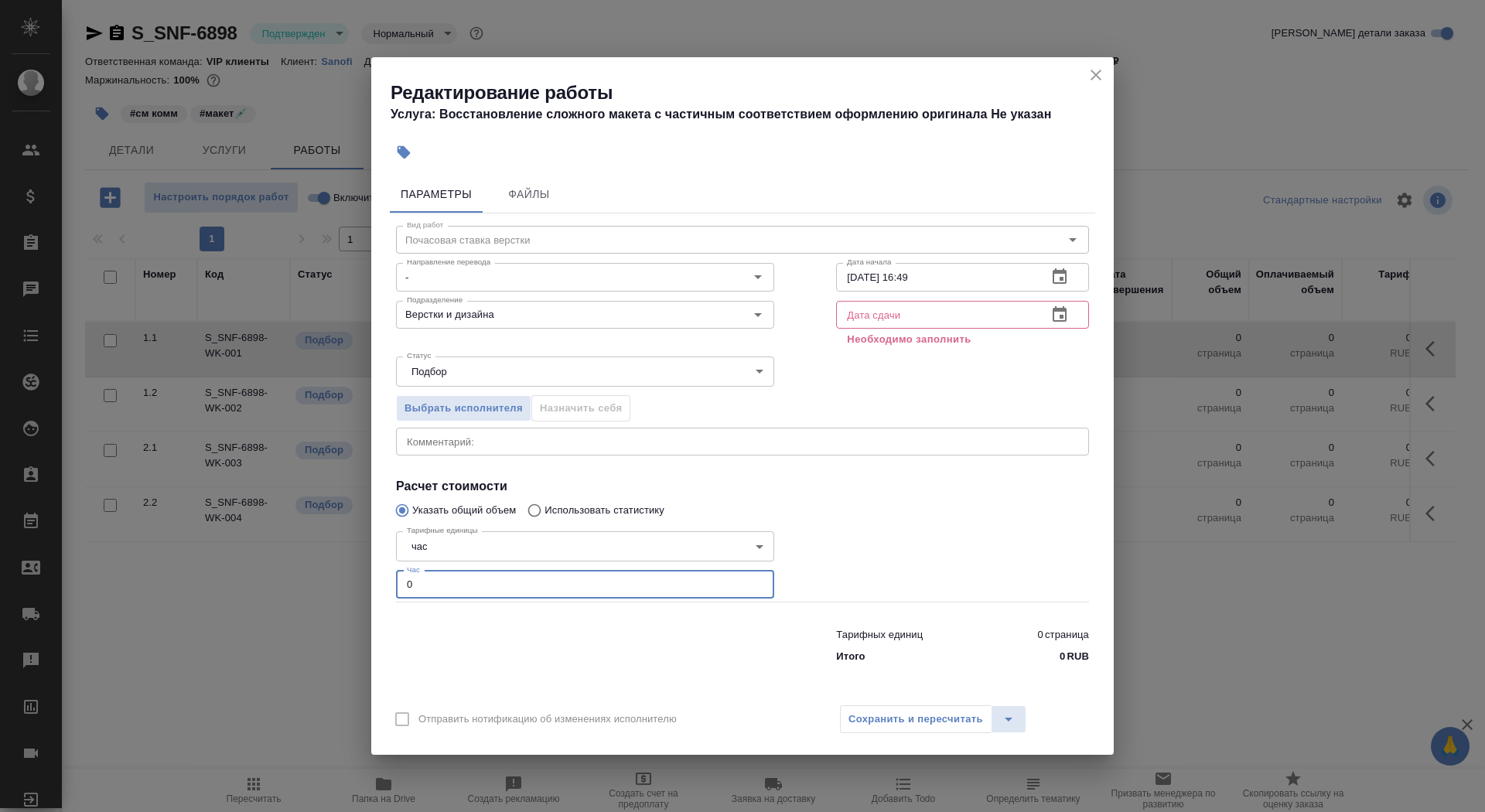
click at [452, 580] on input "0" at bounding box center [584, 584] width 378 height 28
type input "9"
click at [948, 282] on input "16.09.2025 16:49" at bounding box center [936, 277] width 199 height 28
click at [1065, 275] on icon "button" at bounding box center [1059, 276] width 14 height 16
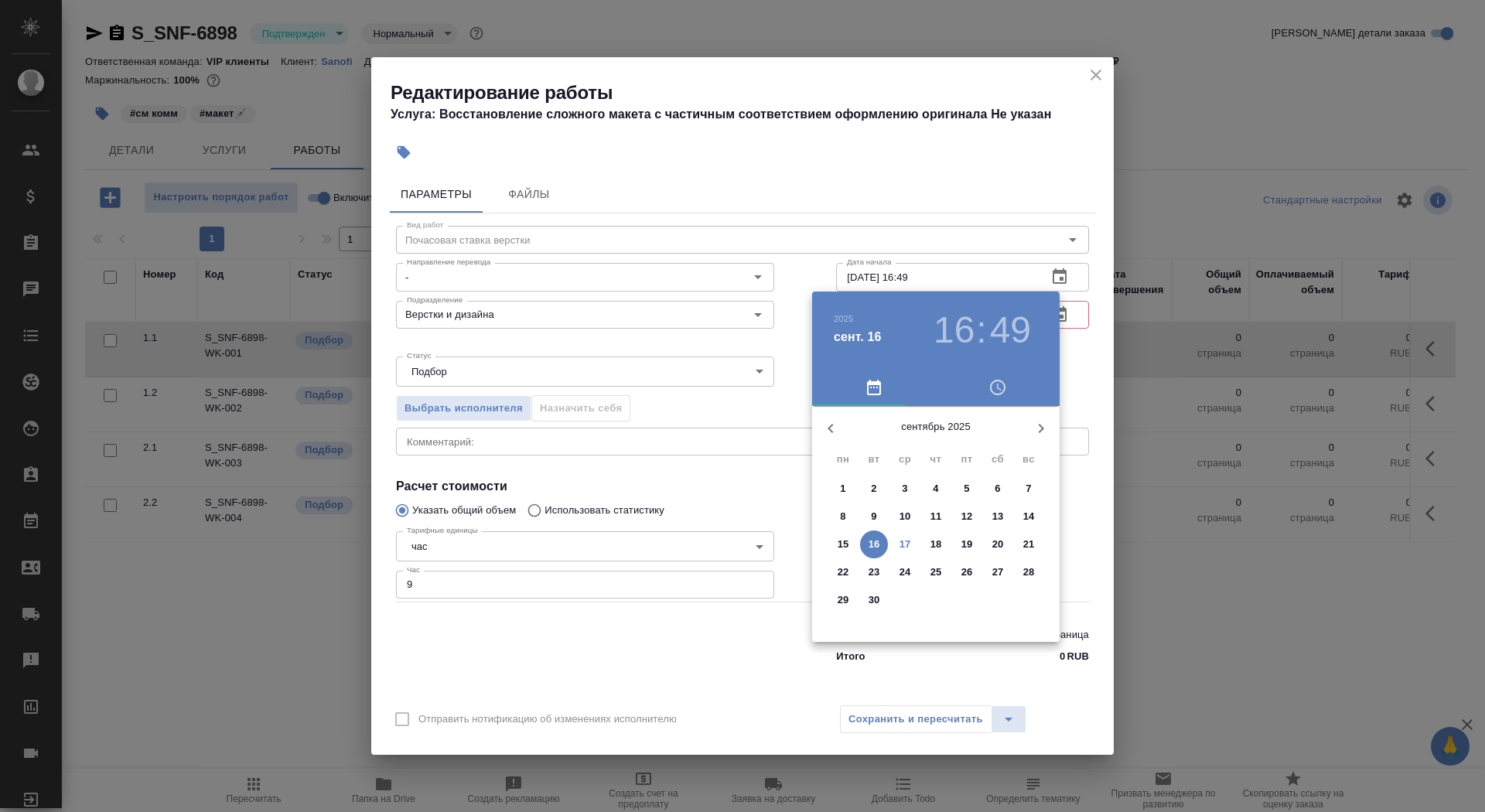
click at [905, 538] on p "17" at bounding box center [905, 543] width 12 height 16
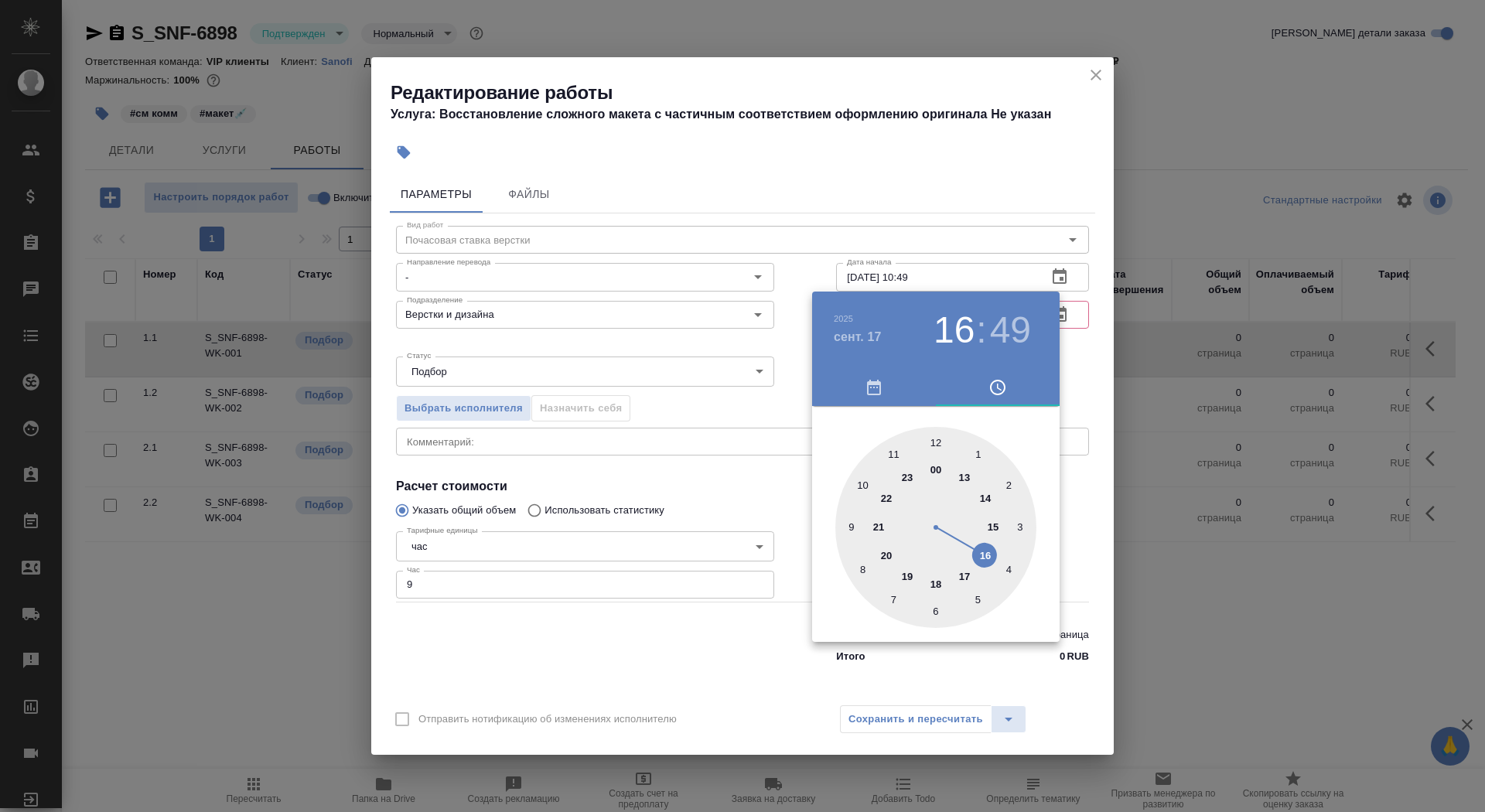
click at [865, 485] on div at bounding box center [936, 527] width 201 height 201
click at [936, 440] on div at bounding box center [936, 527] width 201 height 201
type input "17.09.2025 10:00"
click at [742, 458] on div at bounding box center [742, 406] width 1485 height 812
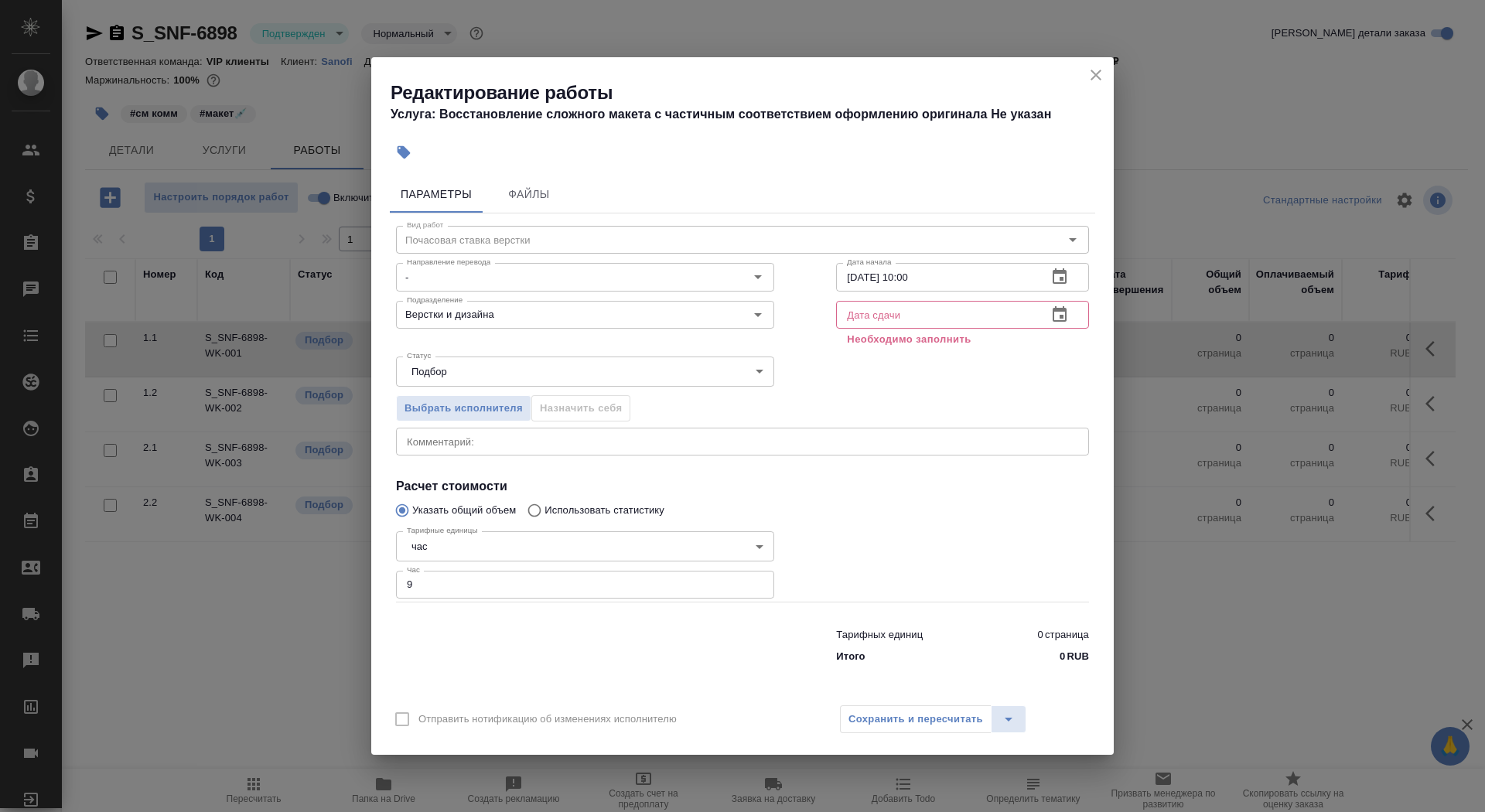
click at [1068, 315] on icon "button" at bounding box center [1060, 315] width 18 height 18
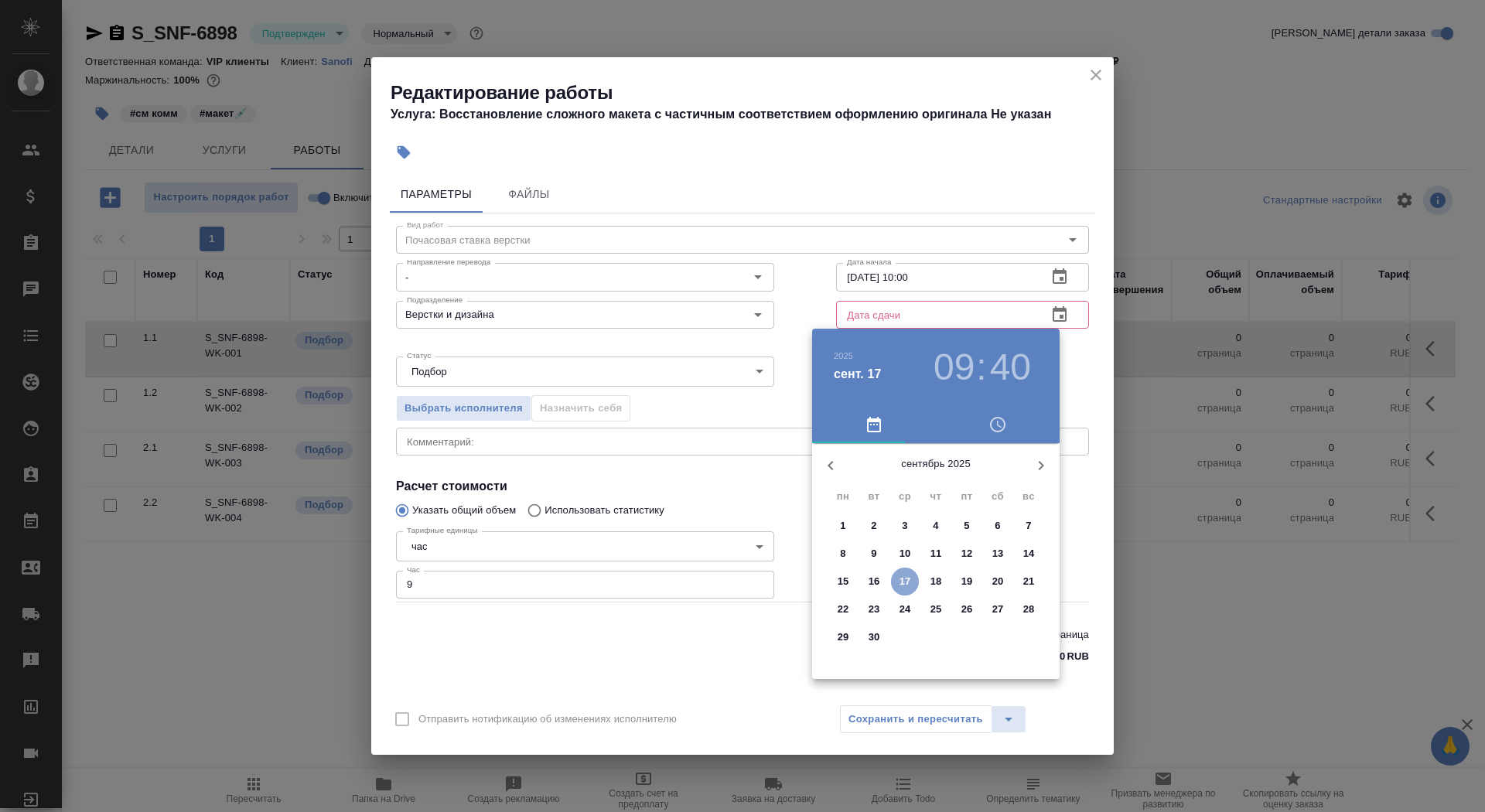
click at [909, 578] on p "17" at bounding box center [905, 581] width 12 height 16
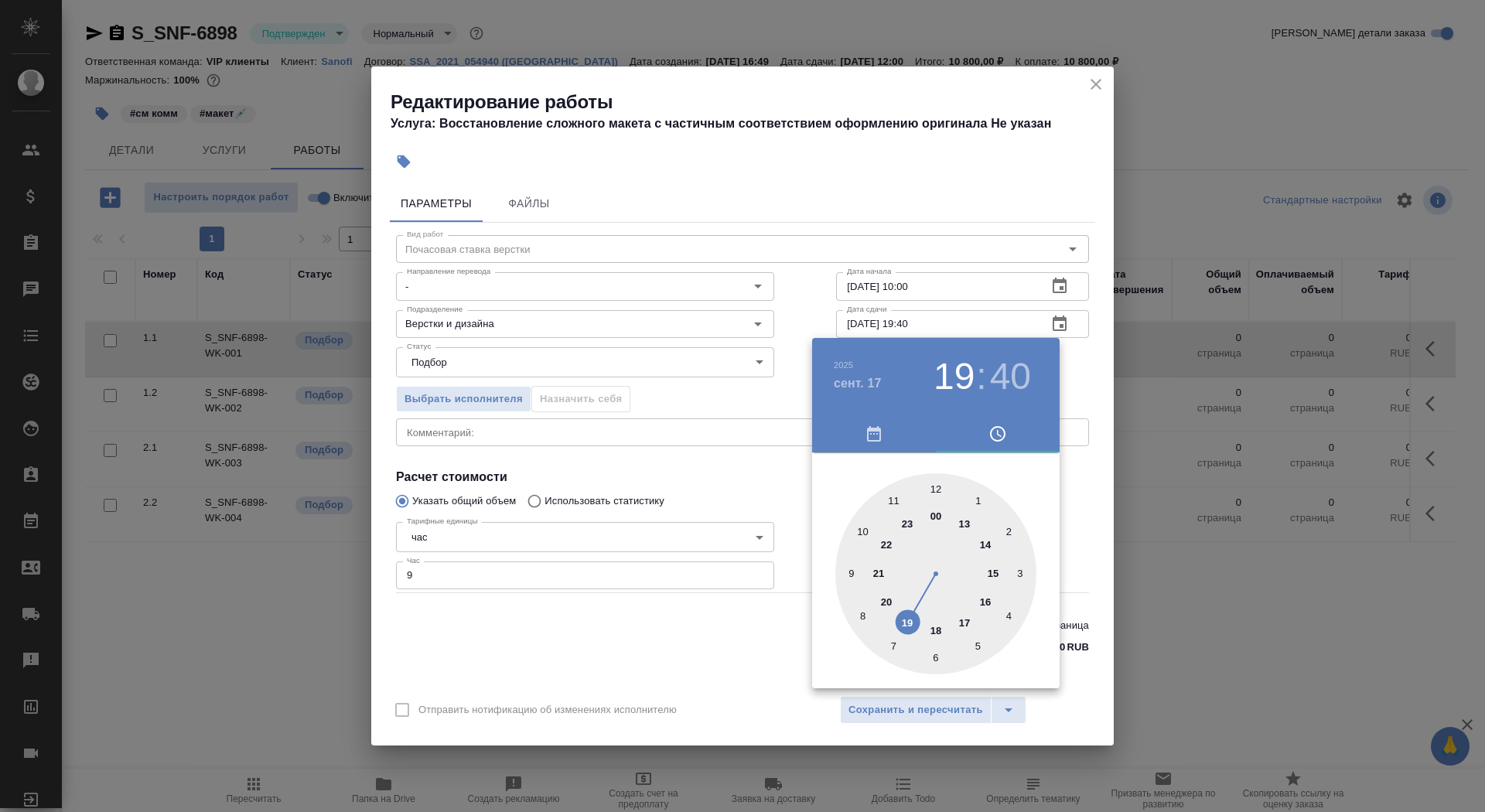
click at [909, 640] on div at bounding box center [936, 573] width 201 height 201
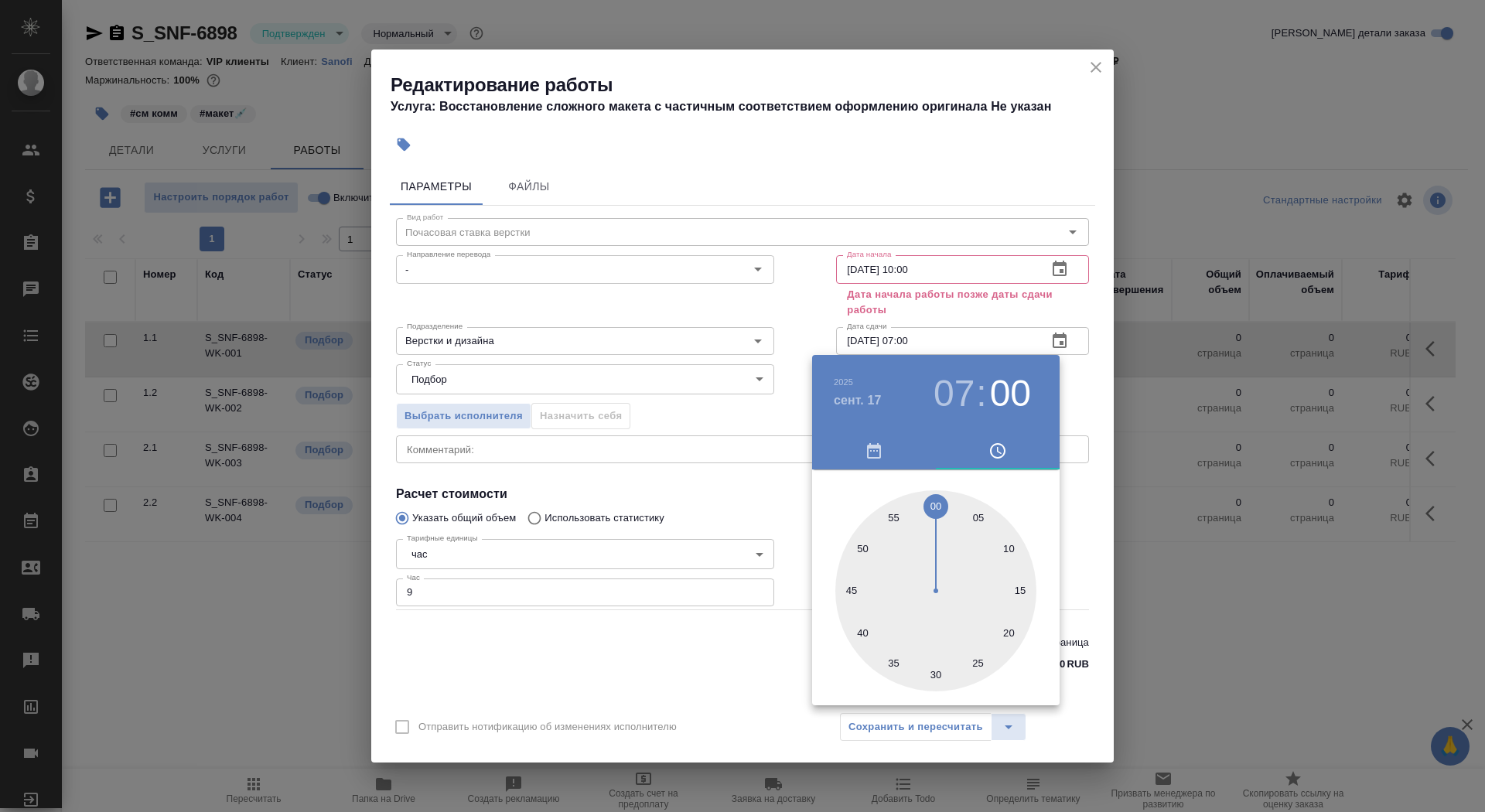
click at [934, 504] on div at bounding box center [936, 590] width 201 height 201
click at [688, 476] on div at bounding box center [742, 406] width 1485 height 812
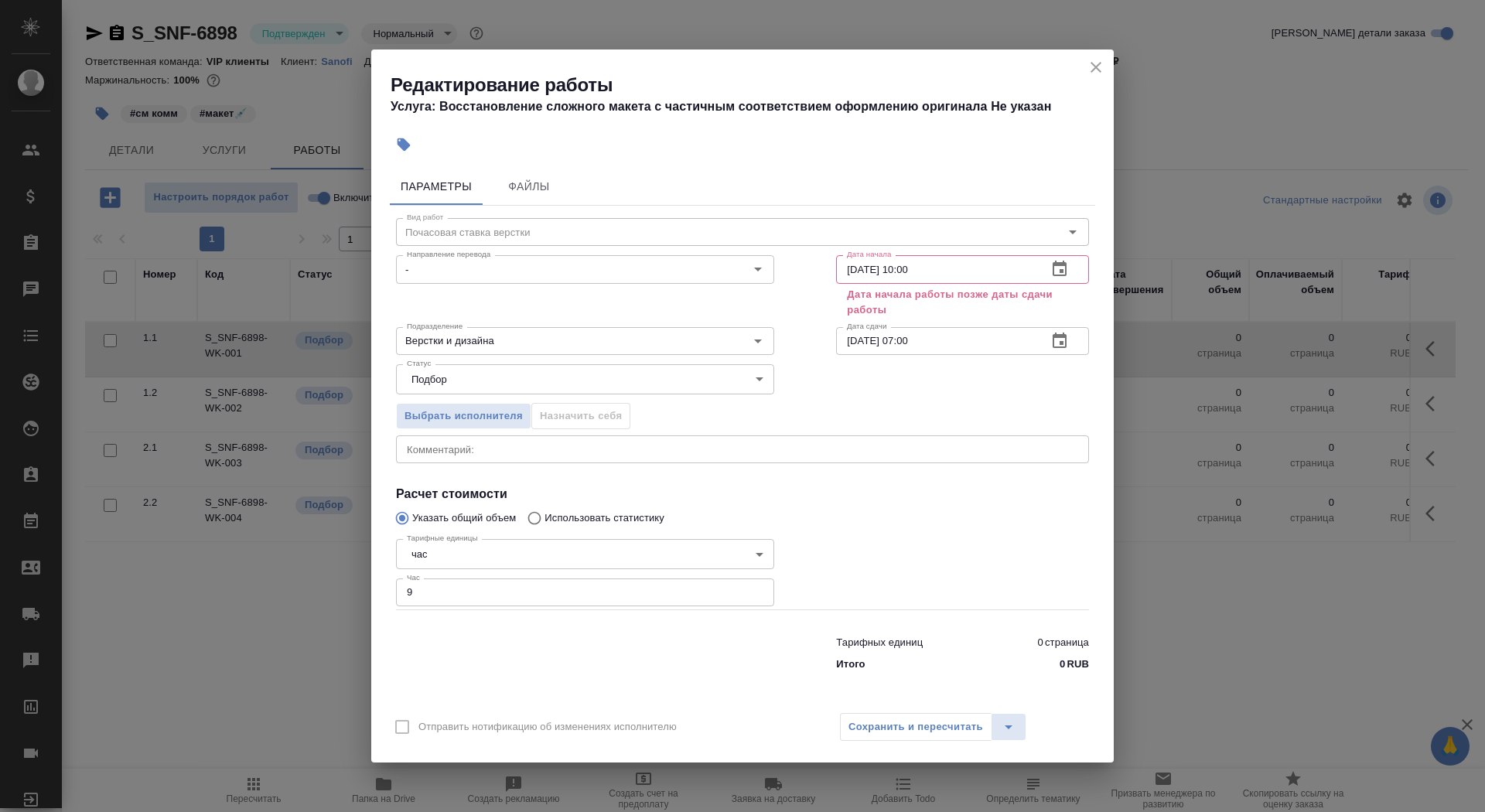
click at [910, 343] on input "17.09.2025 07:00" at bounding box center [936, 341] width 199 height 28
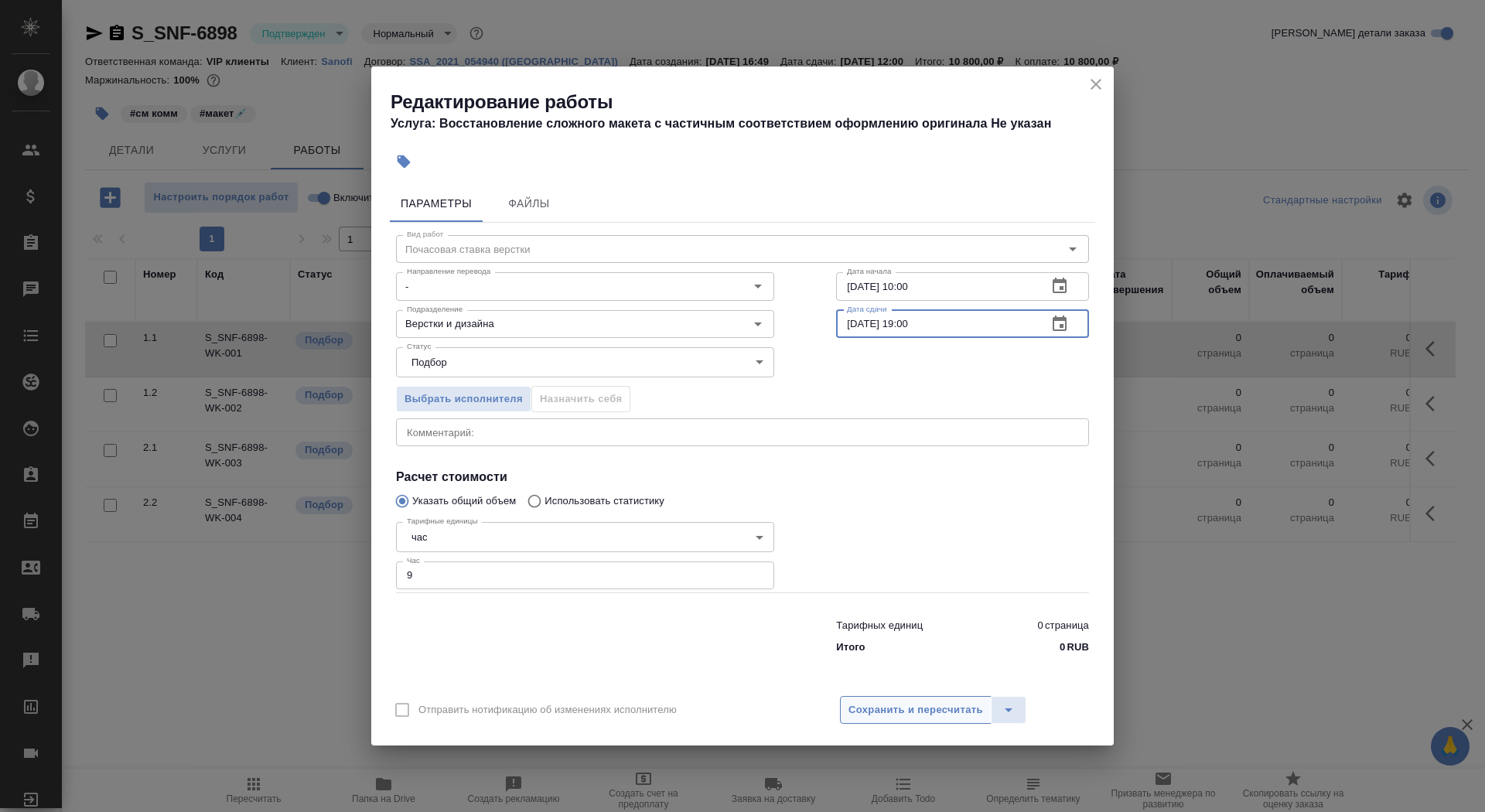
type input "17.09.2025 19:00"
click at [874, 703] on span "Сохранить и пересчитать" at bounding box center [915, 709] width 134 height 17
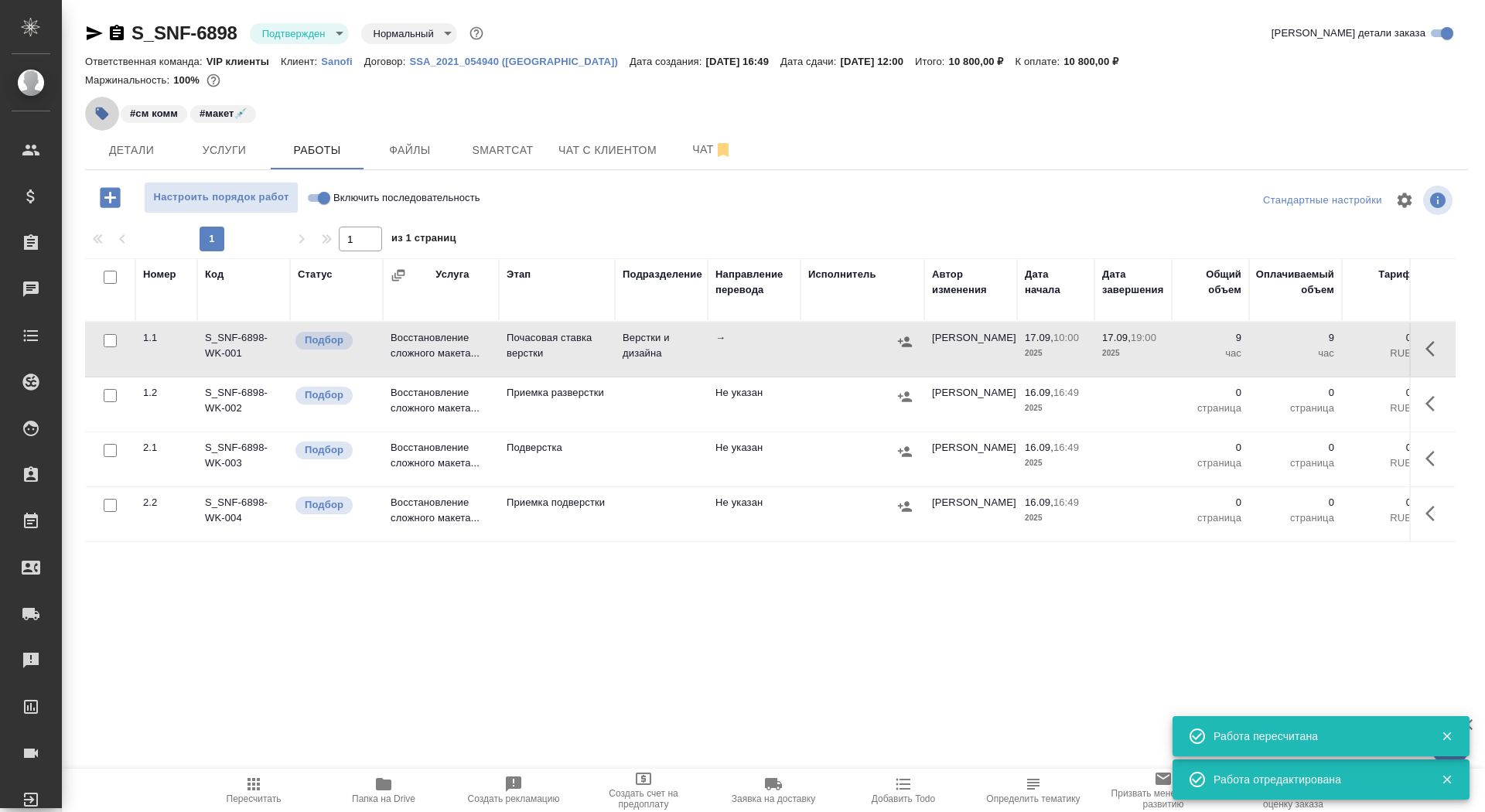
click at [98, 112] on icon "button" at bounding box center [102, 114] width 13 height 13
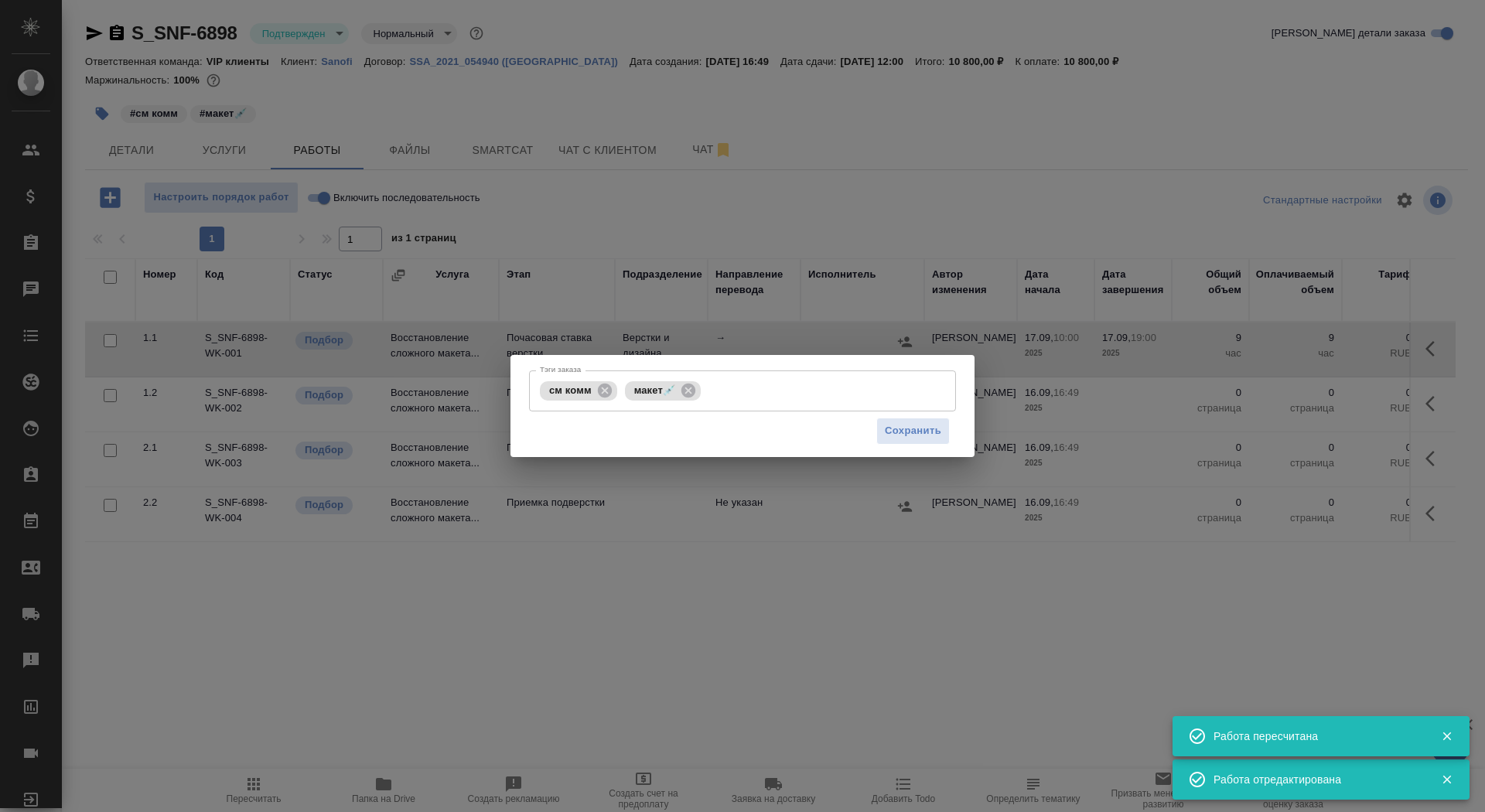
click at [786, 131] on div "Тэги заказа см комм макет💉 Тэги заказа Сохранить" at bounding box center [742, 406] width 1485 height 812
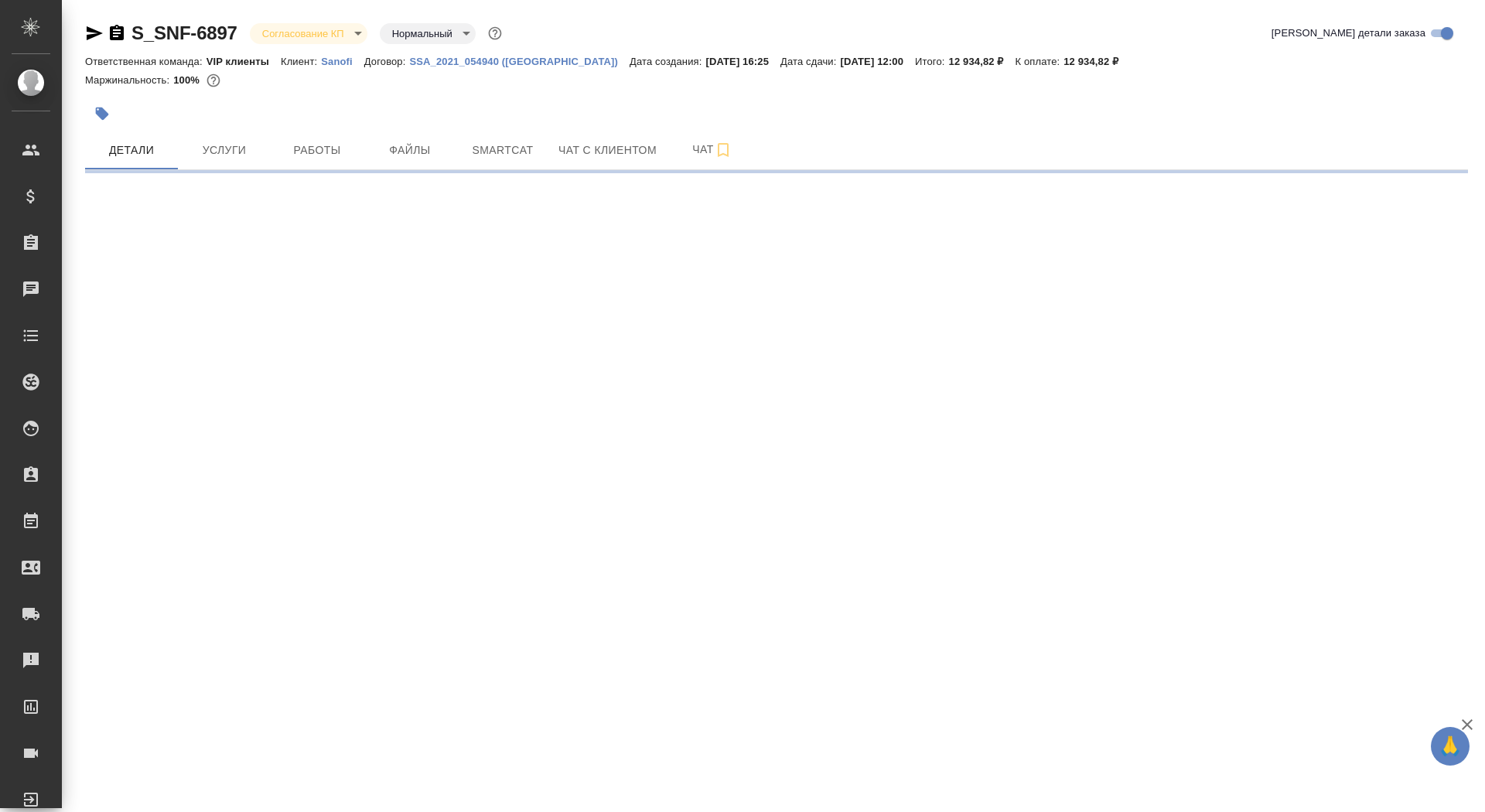
select select "RU"
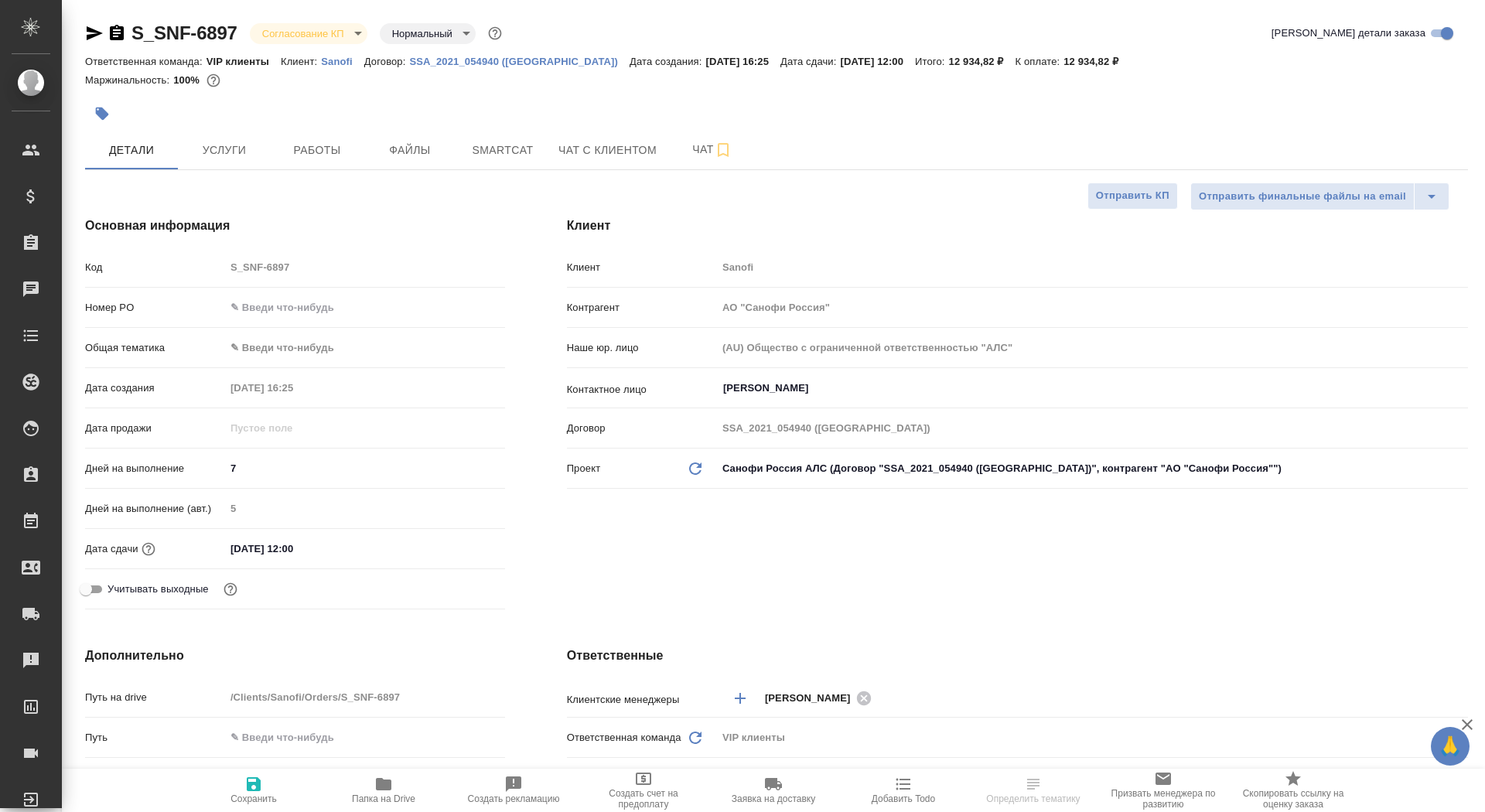
type textarea "x"
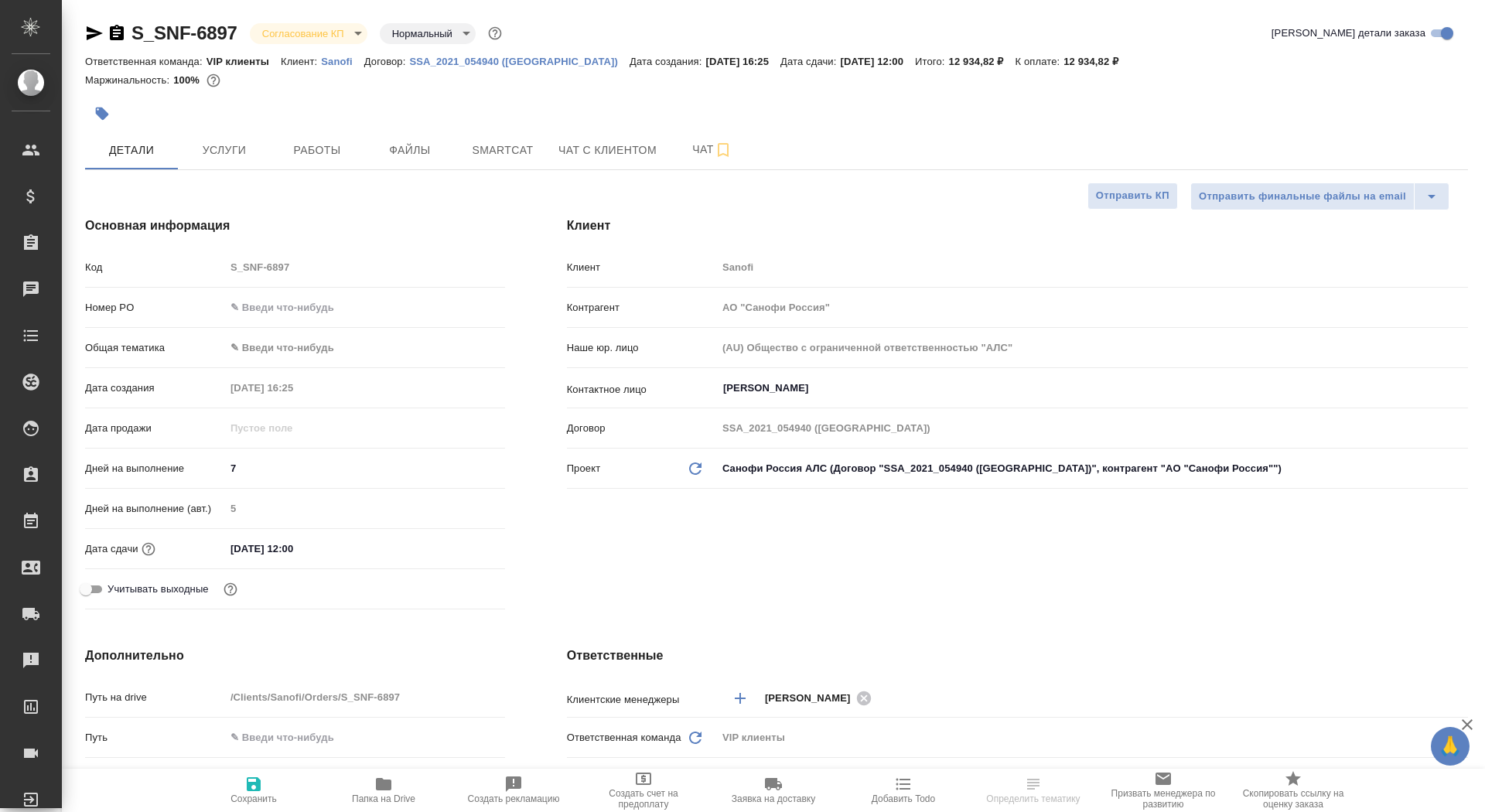
type textarea "x"
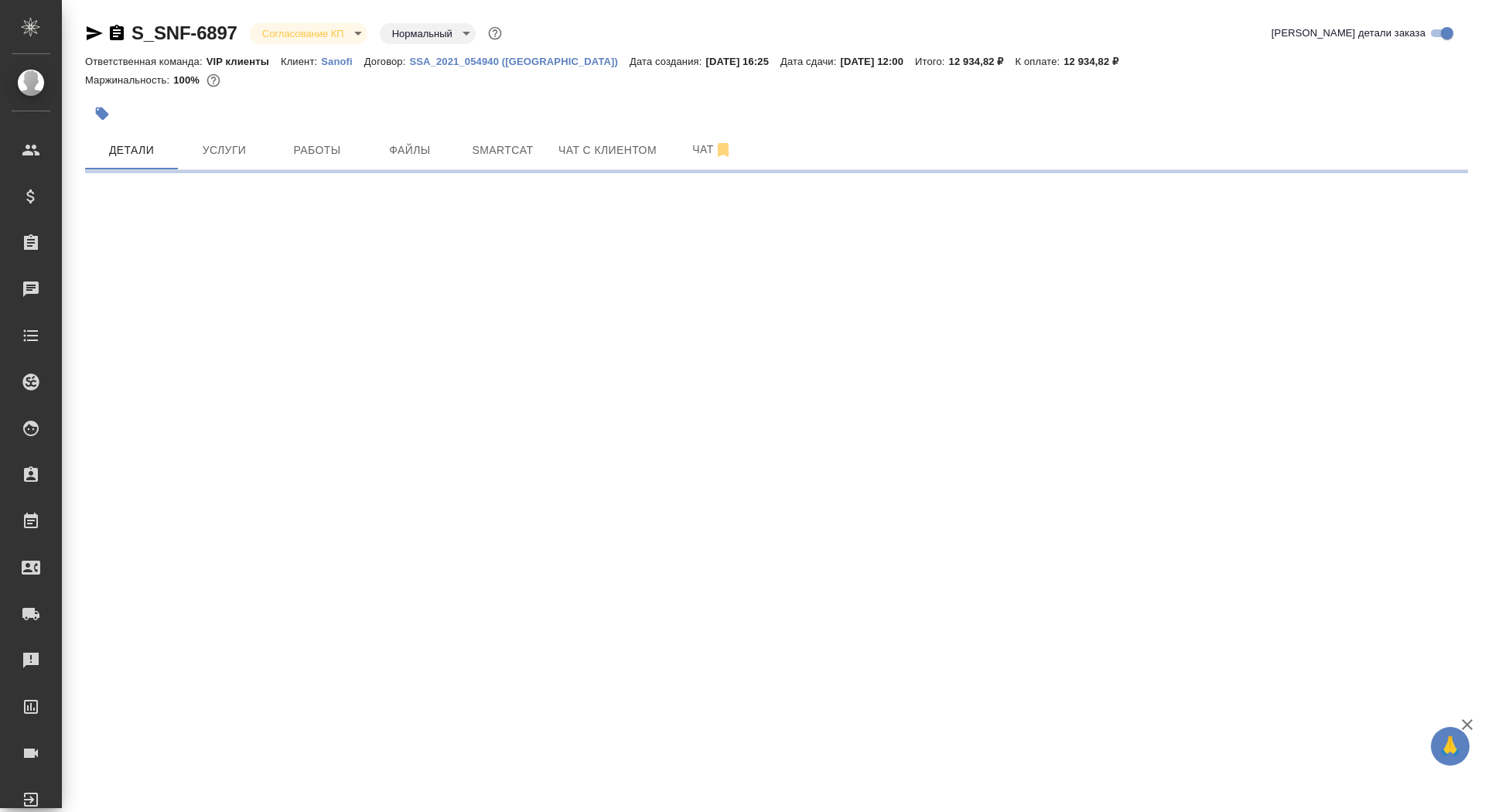
select select "RU"
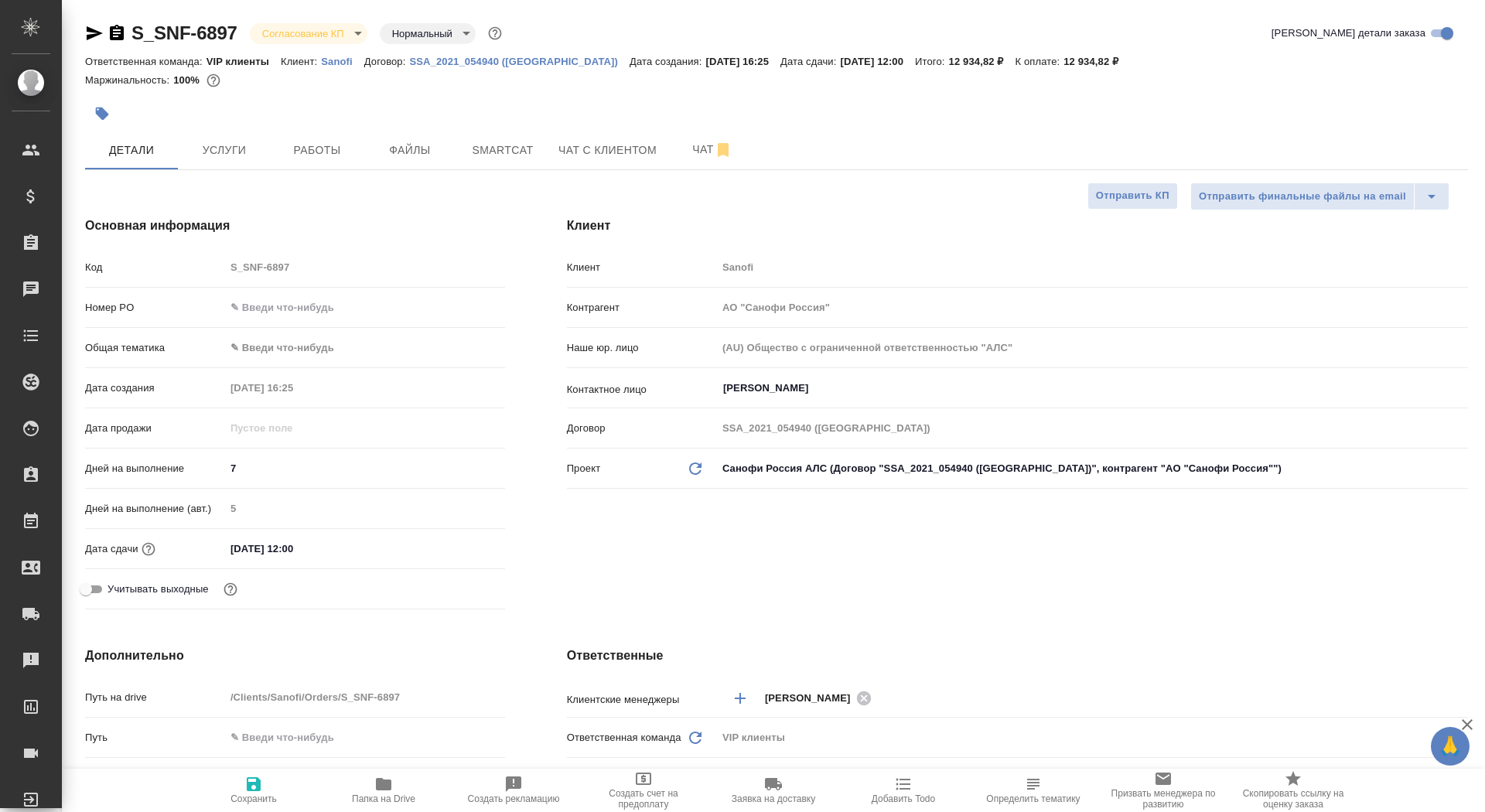
type textarea "x"
click at [312, 308] on input "text" at bounding box center [365, 307] width 280 height 22
paste input "E005859558"
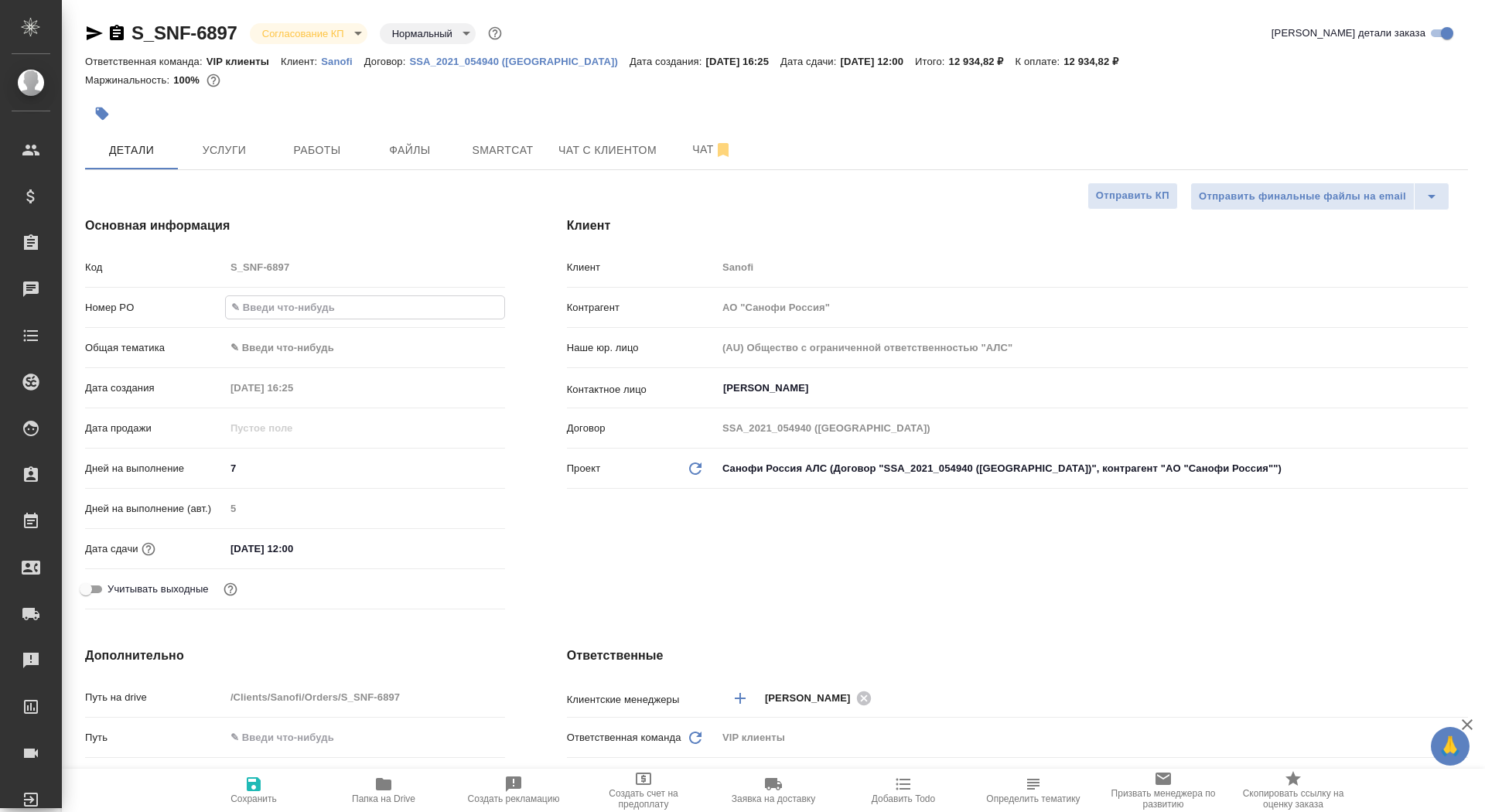
type input "E005859558"
type textarea "x"
type input "E005859558"
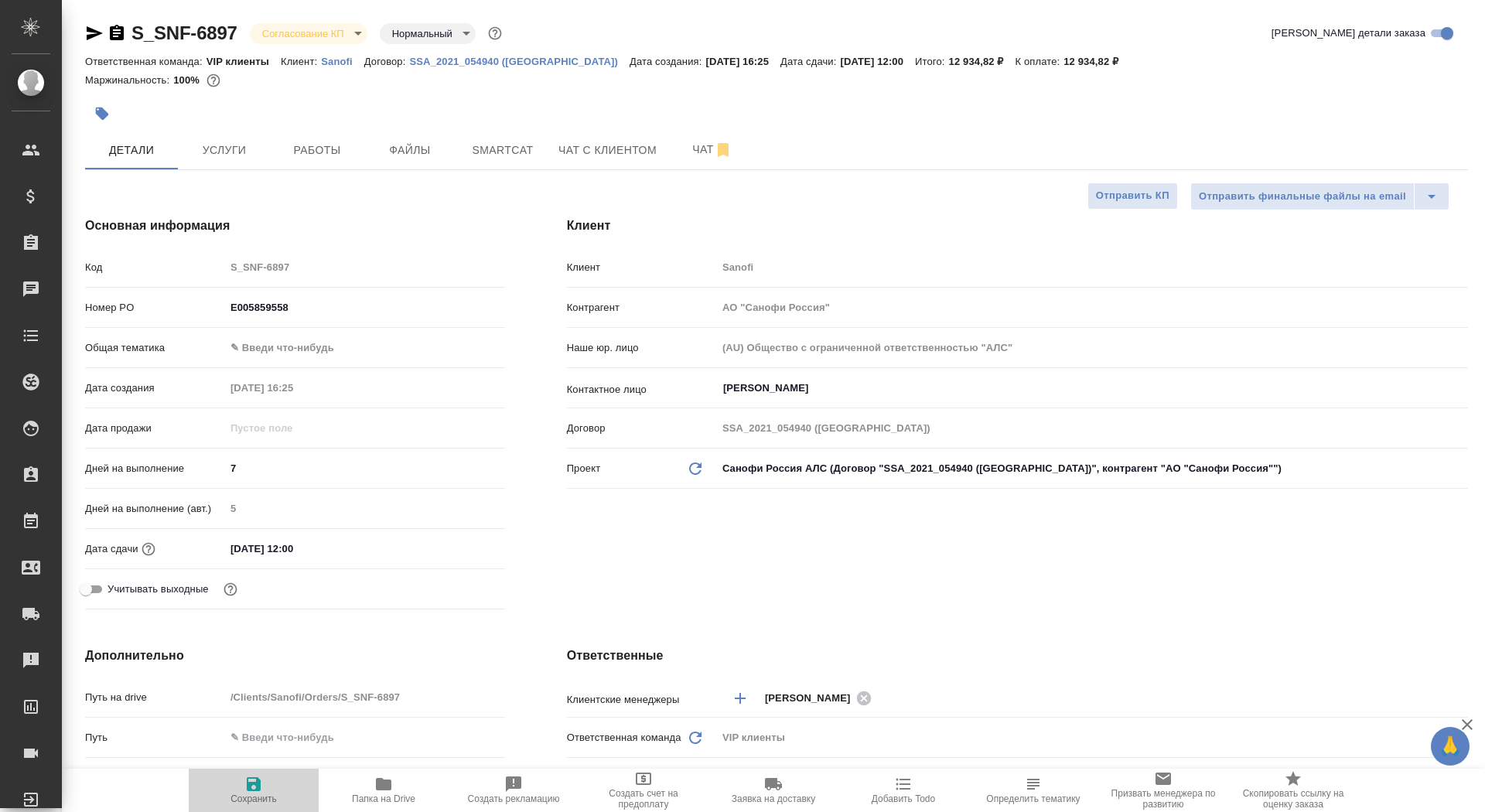
click at [259, 773] on button "Сохранить" at bounding box center [253, 790] width 130 height 43
type textarea "x"
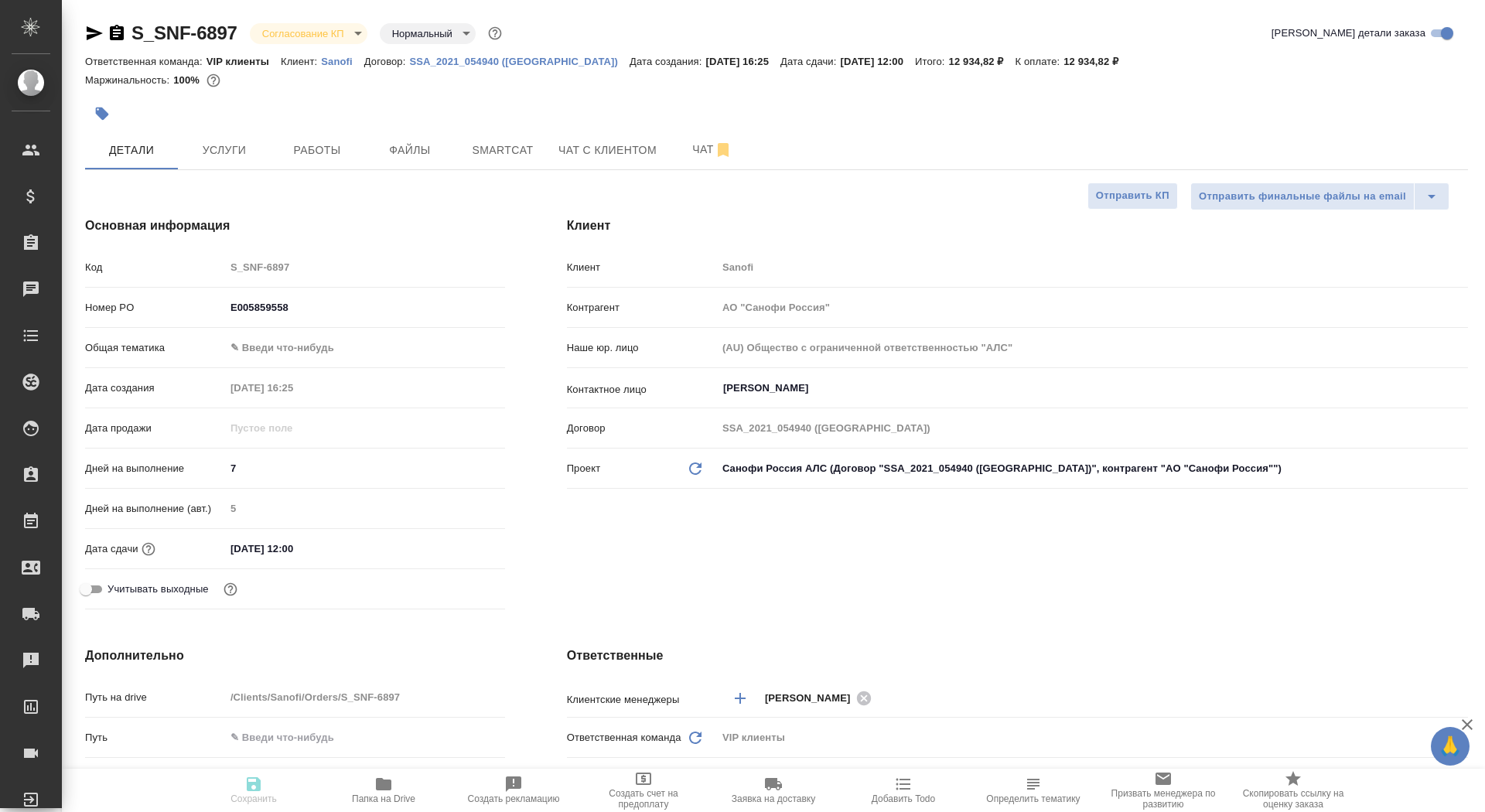
type textarea "x"
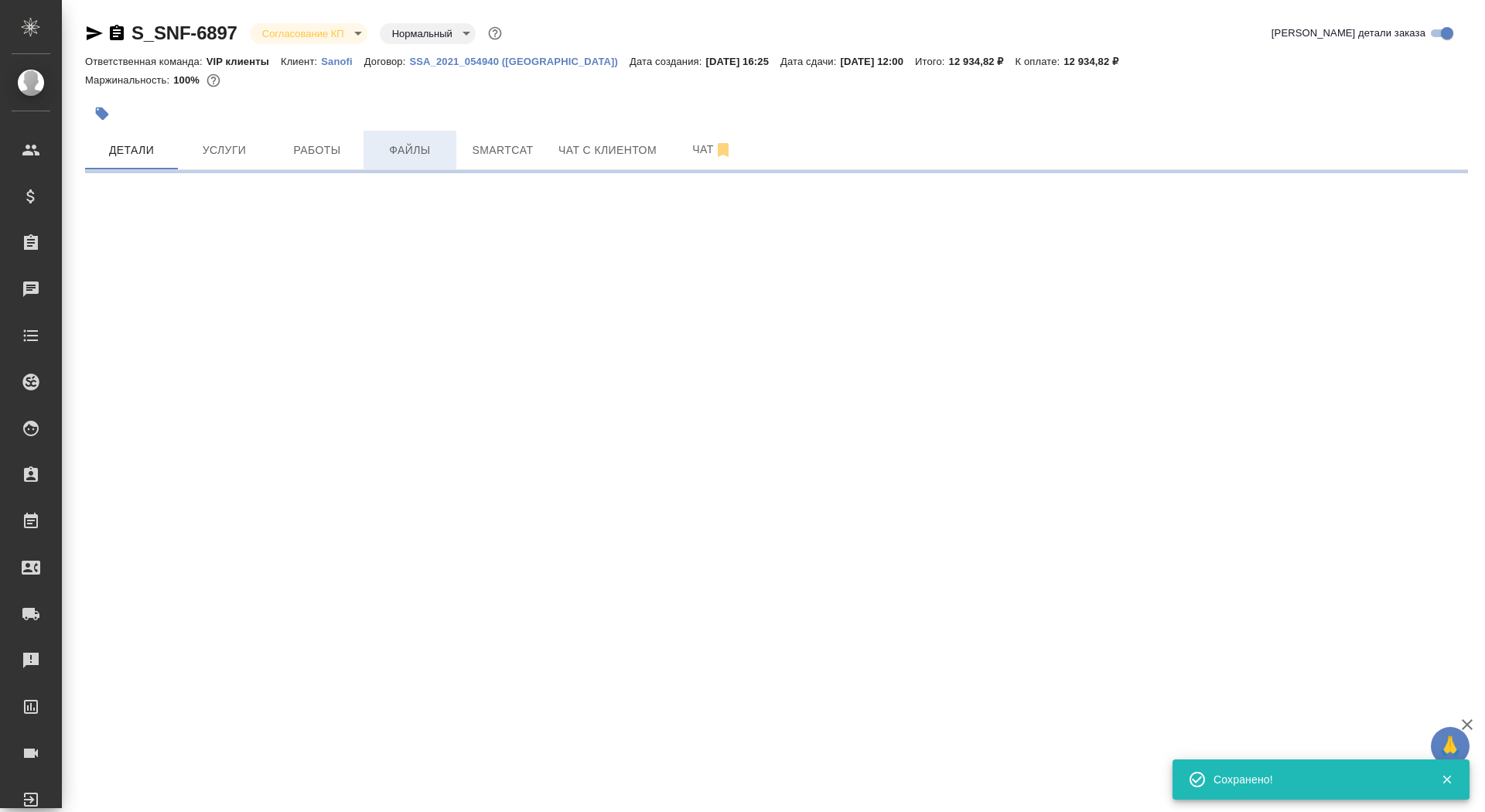
select select "RU"
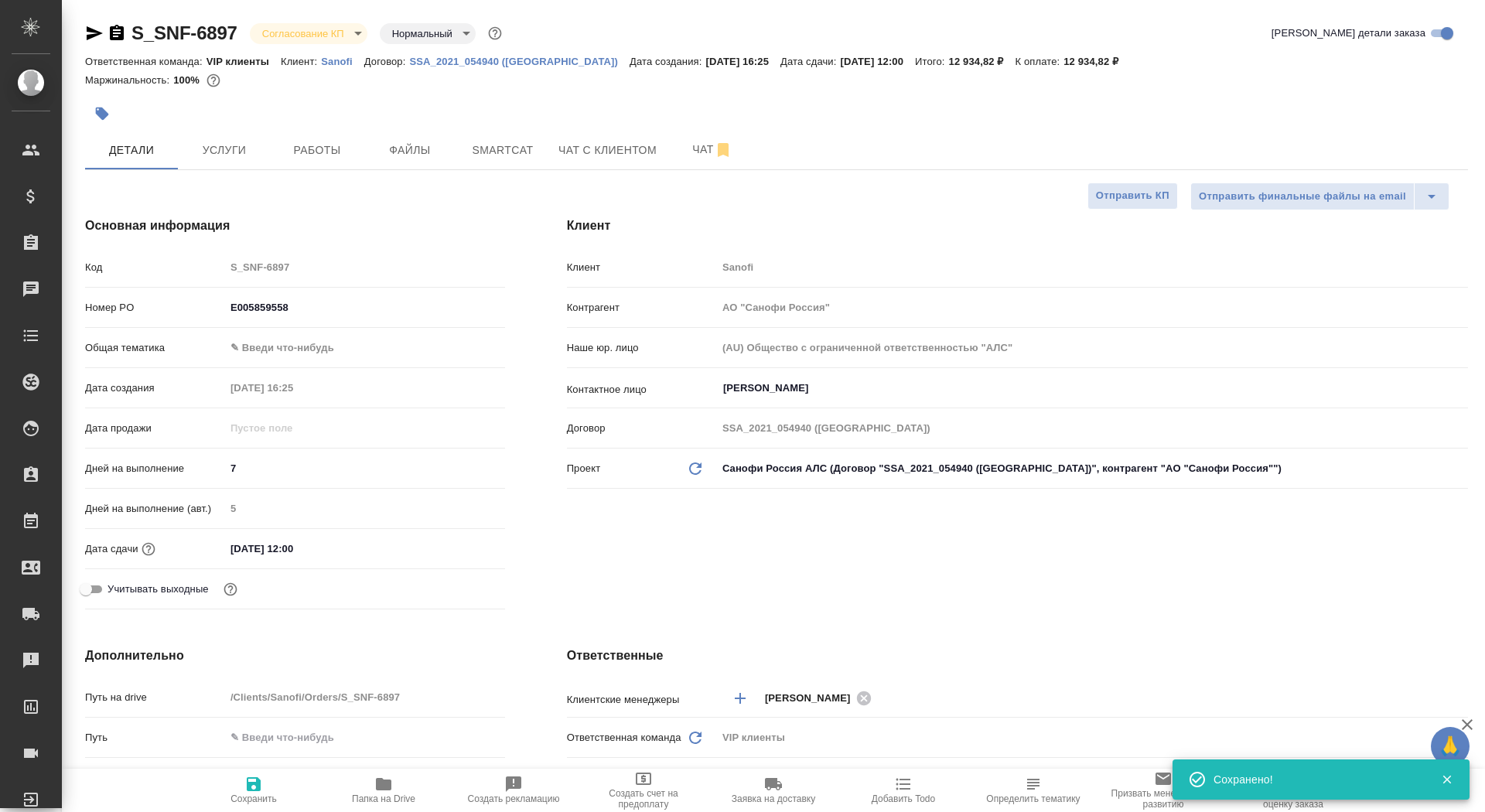
type textarea "x"
click at [340, 34] on body "🙏 .cls-1 fill:#fff; AWATERA Saydasheva Dilyara Клиенты Спецификации Заказы 0 Ча…" at bounding box center [742, 406] width 1485 height 812
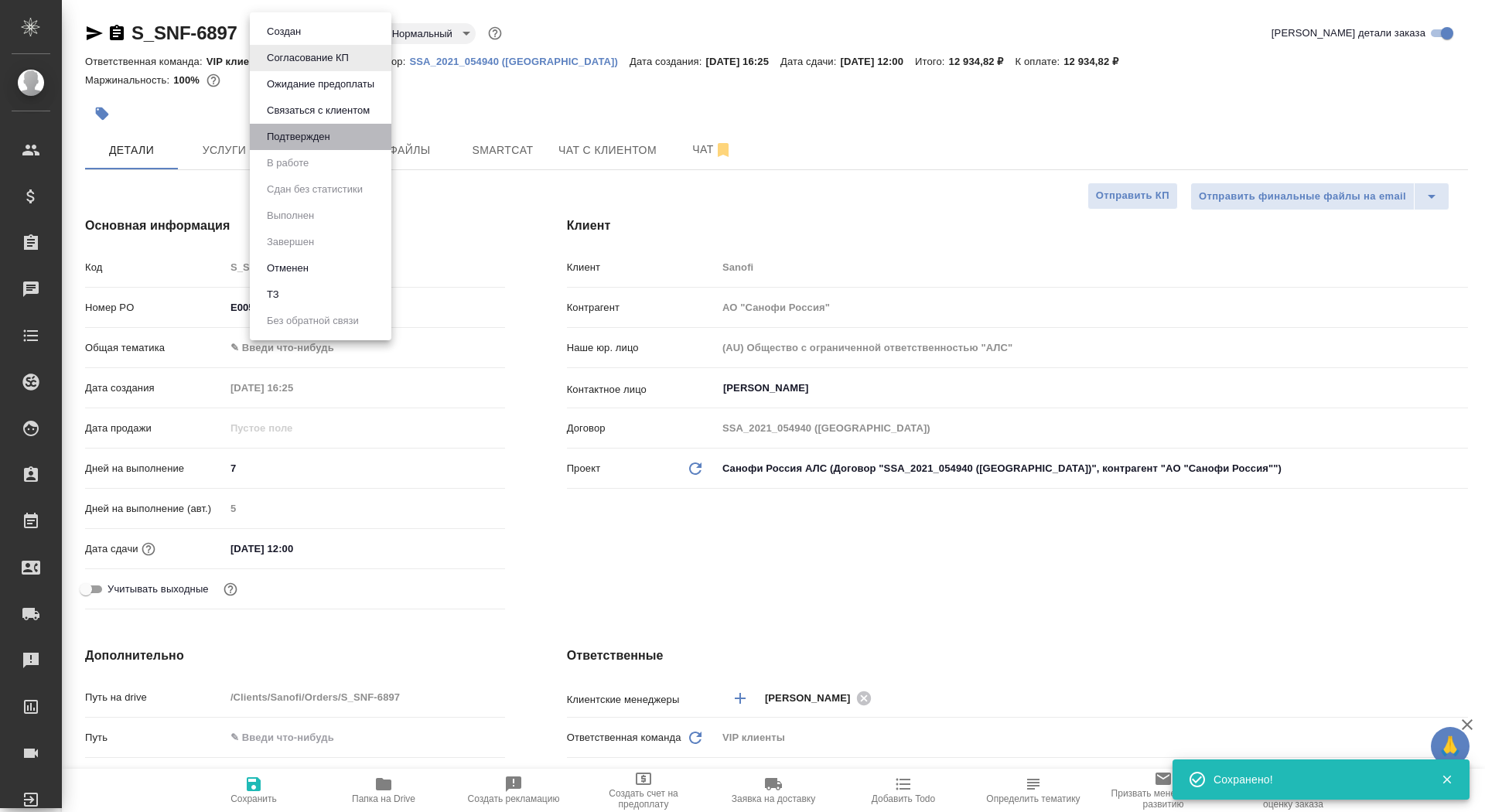
click at [338, 138] on li "Подтвержден" at bounding box center [321, 136] width 142 height 27
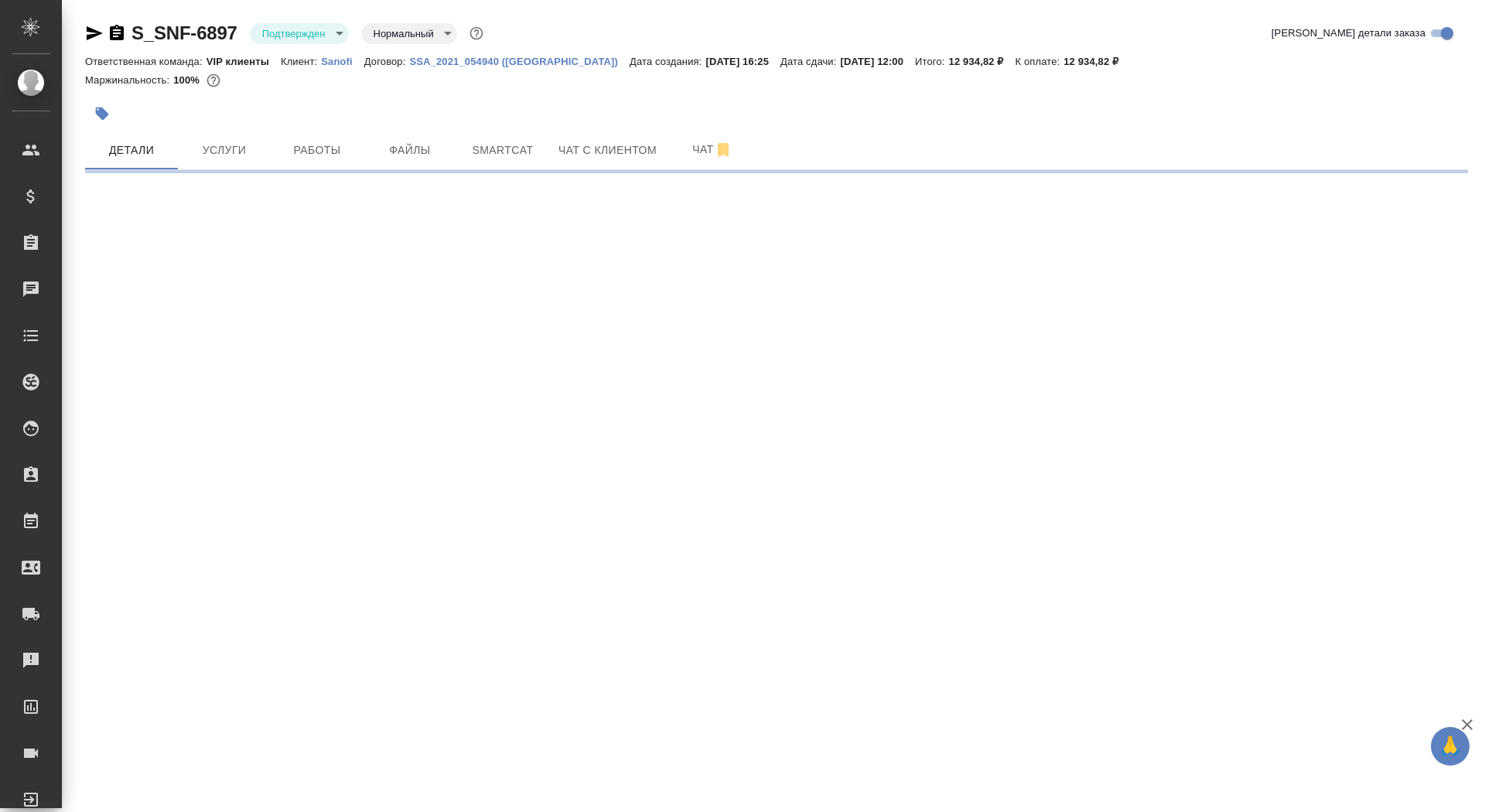
select select "RU"
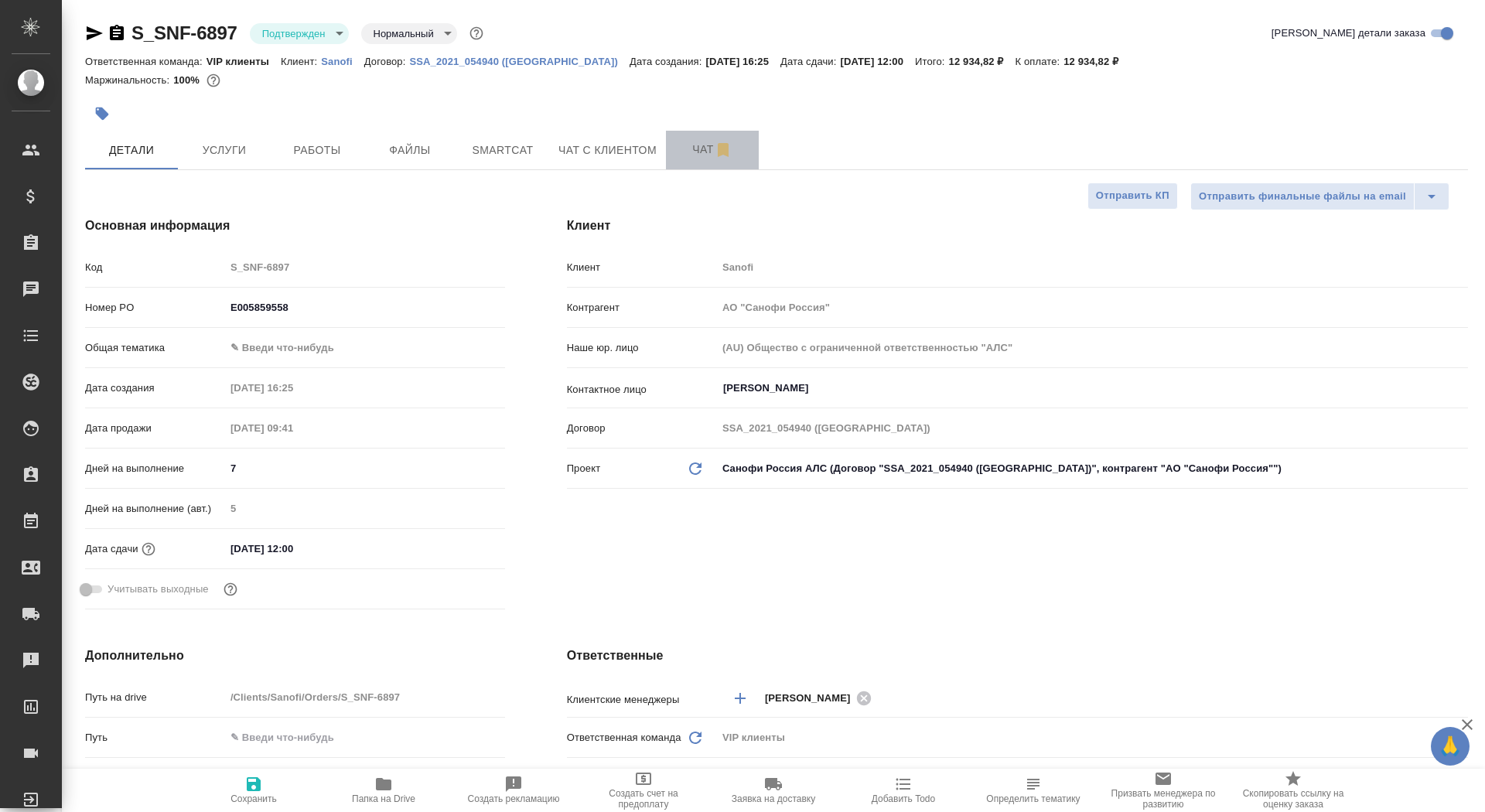
click at [686, 149] on span "Чат" at bounding box center [712, 149] width 75 height 19
type textarea "x"
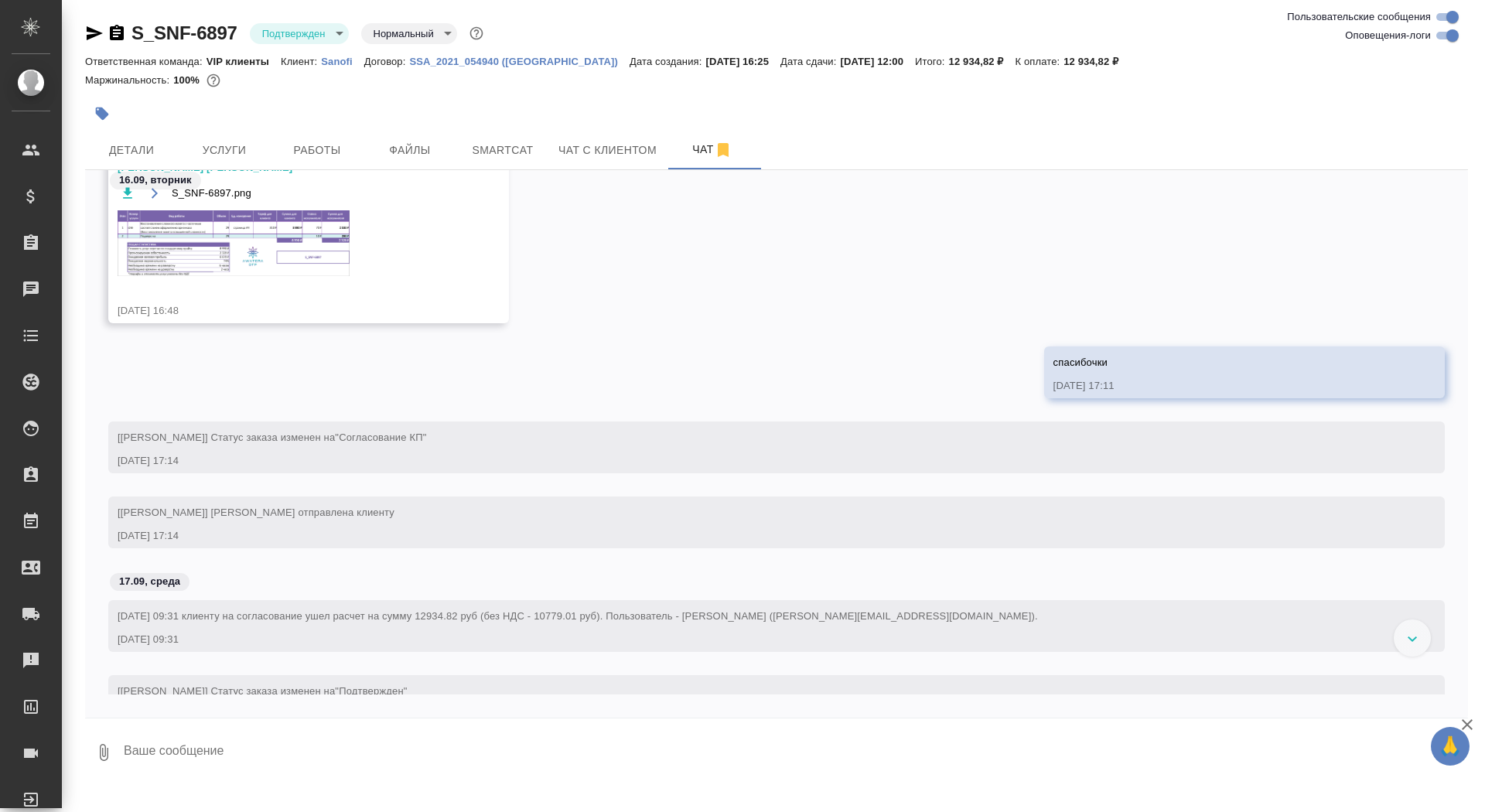
scroll to position [864, 0]
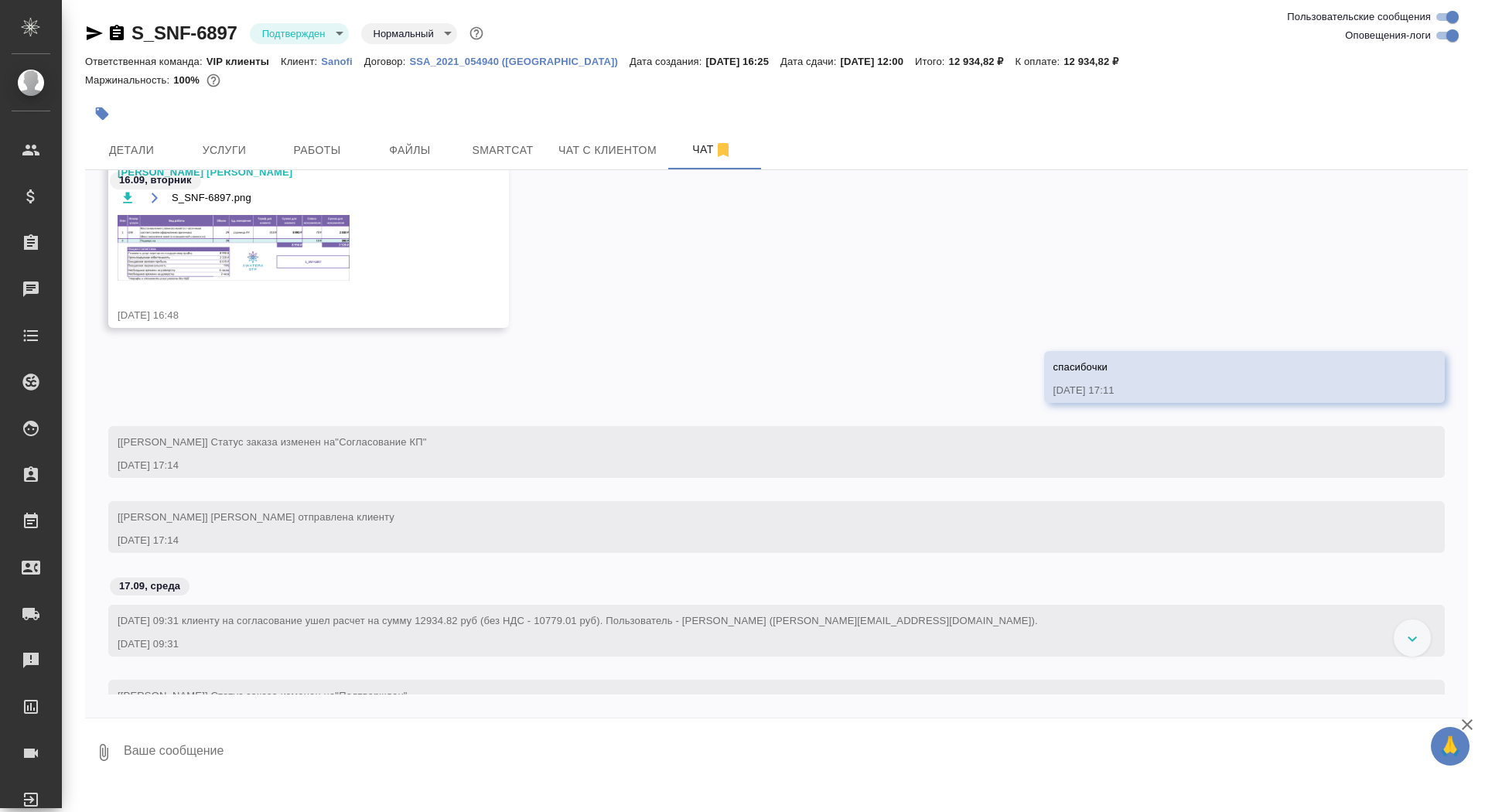
click at [294, 246] on img at bounding box center [234, 247] width 232 height 65
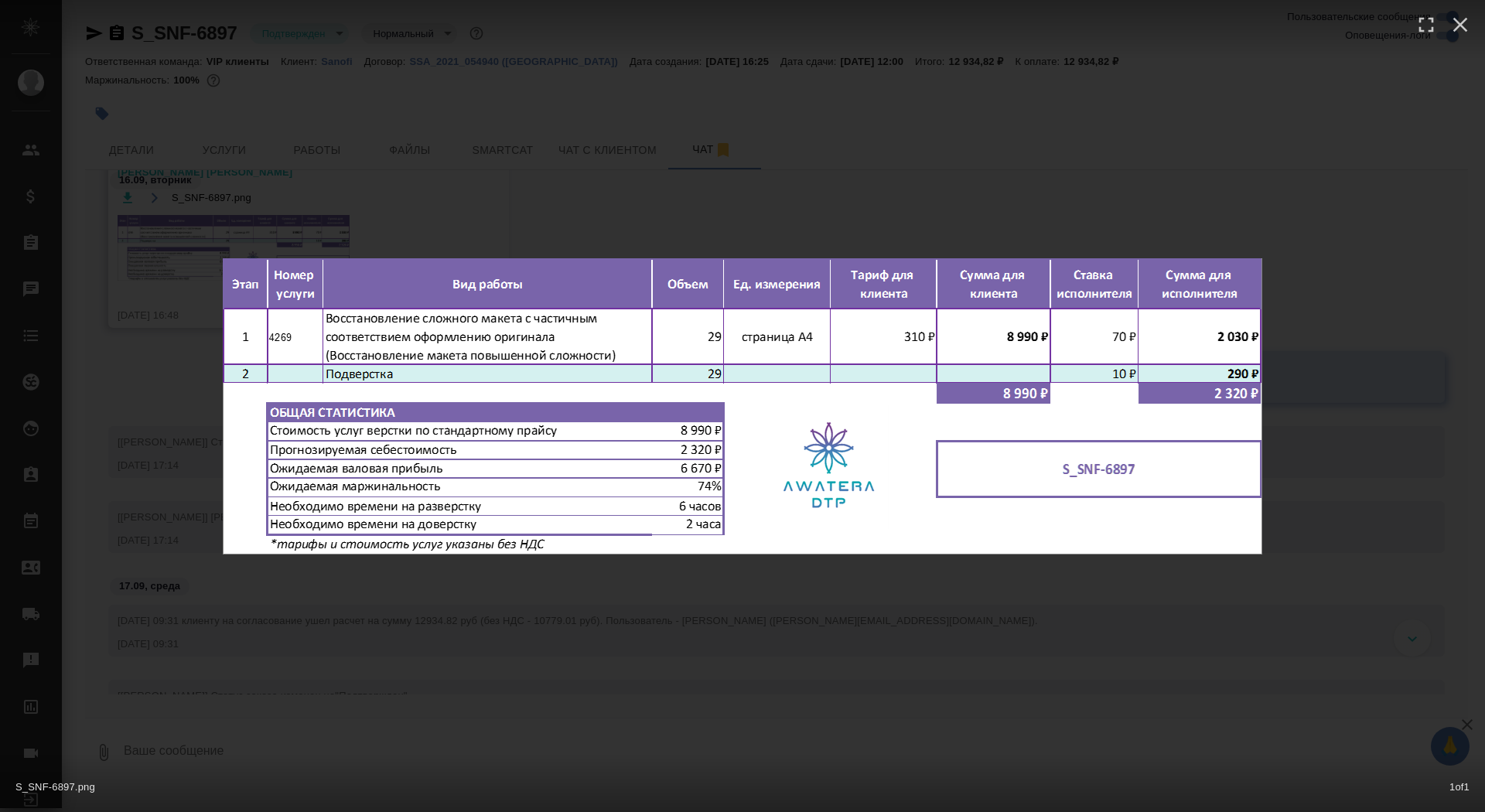
click at [169, 368] on div "S_SNF-6897.png 1 of 1" at bounding box center [742, 406] width 1485 height 812
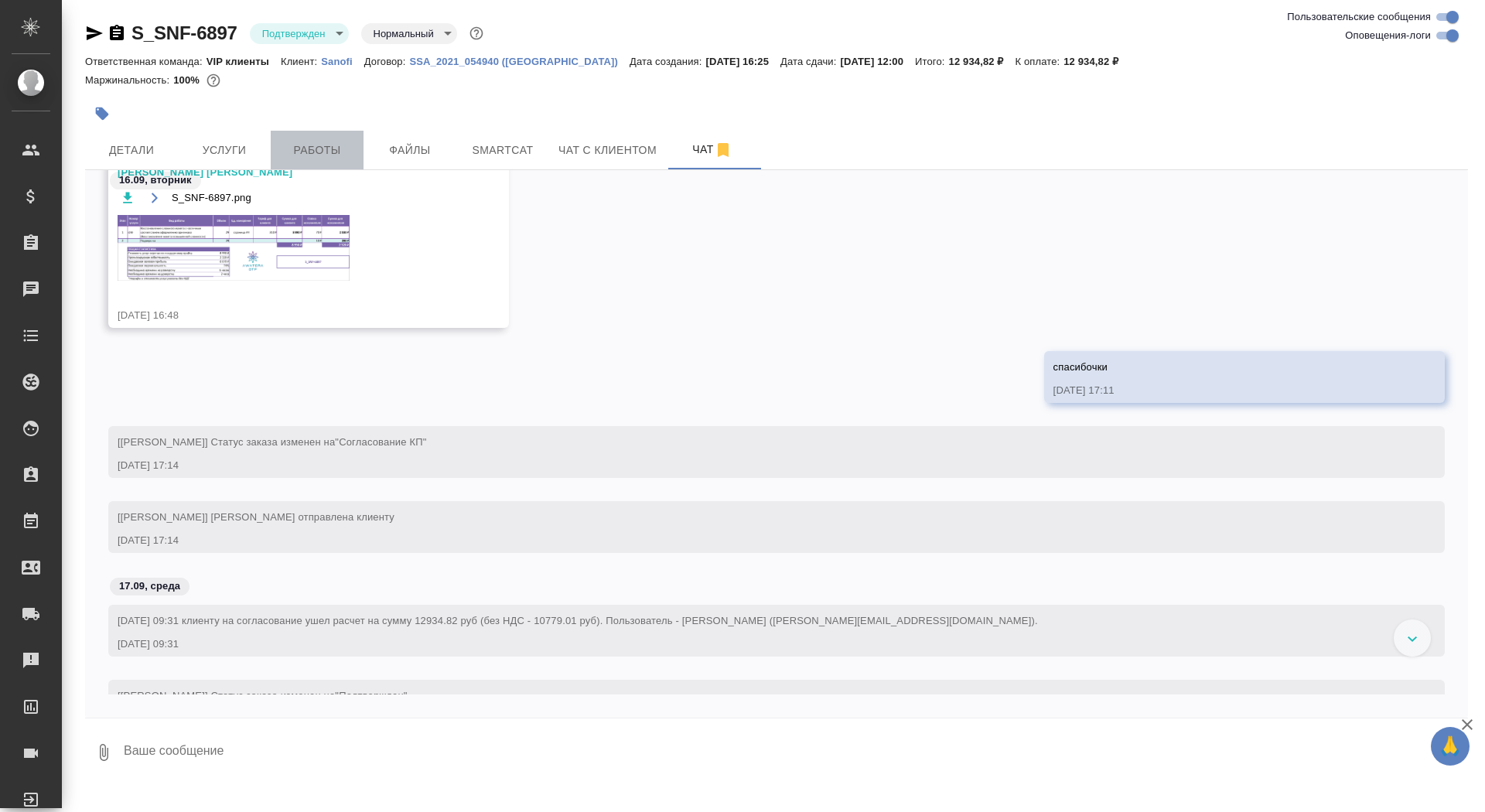
click at [303, 166] on button "Работы" at bounding box center [317, 150] width 93 height 39
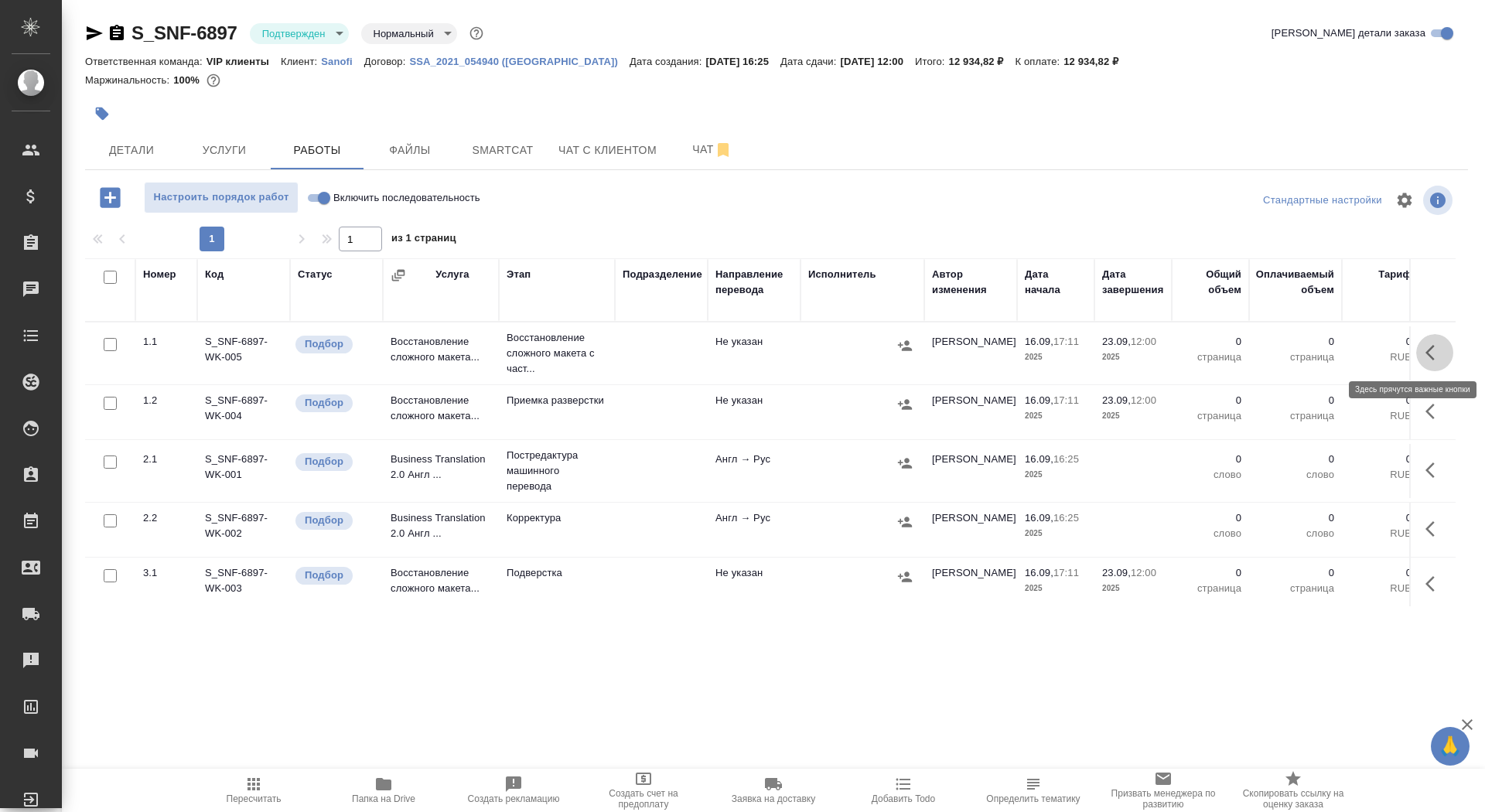
click at [1429, 359] on icon "button" at bounding box center [1434, 352] width 18 height 18
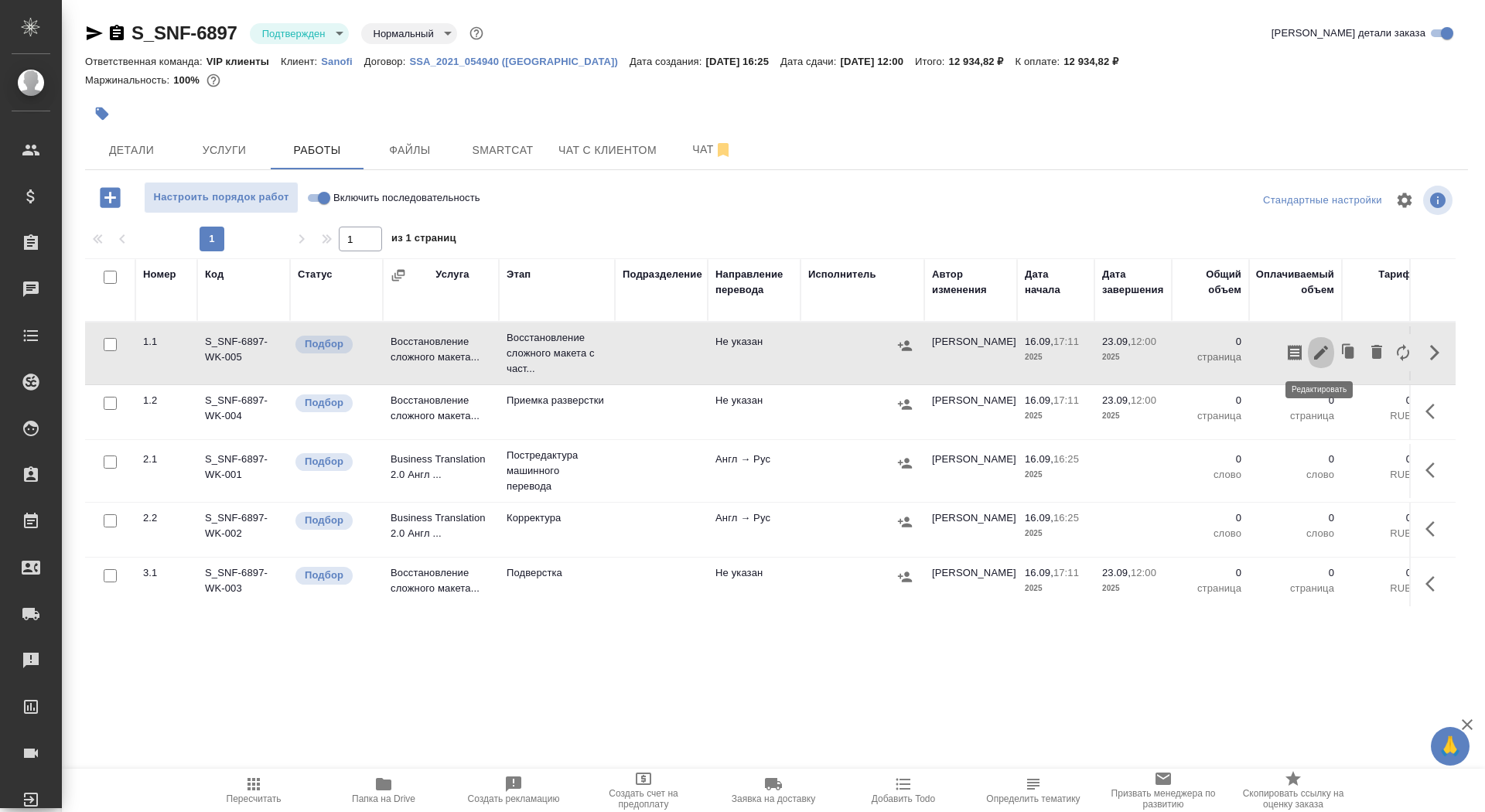
click at [1326, 356] on icon "button" at bounding box center [1321, 352] width 18 height 18
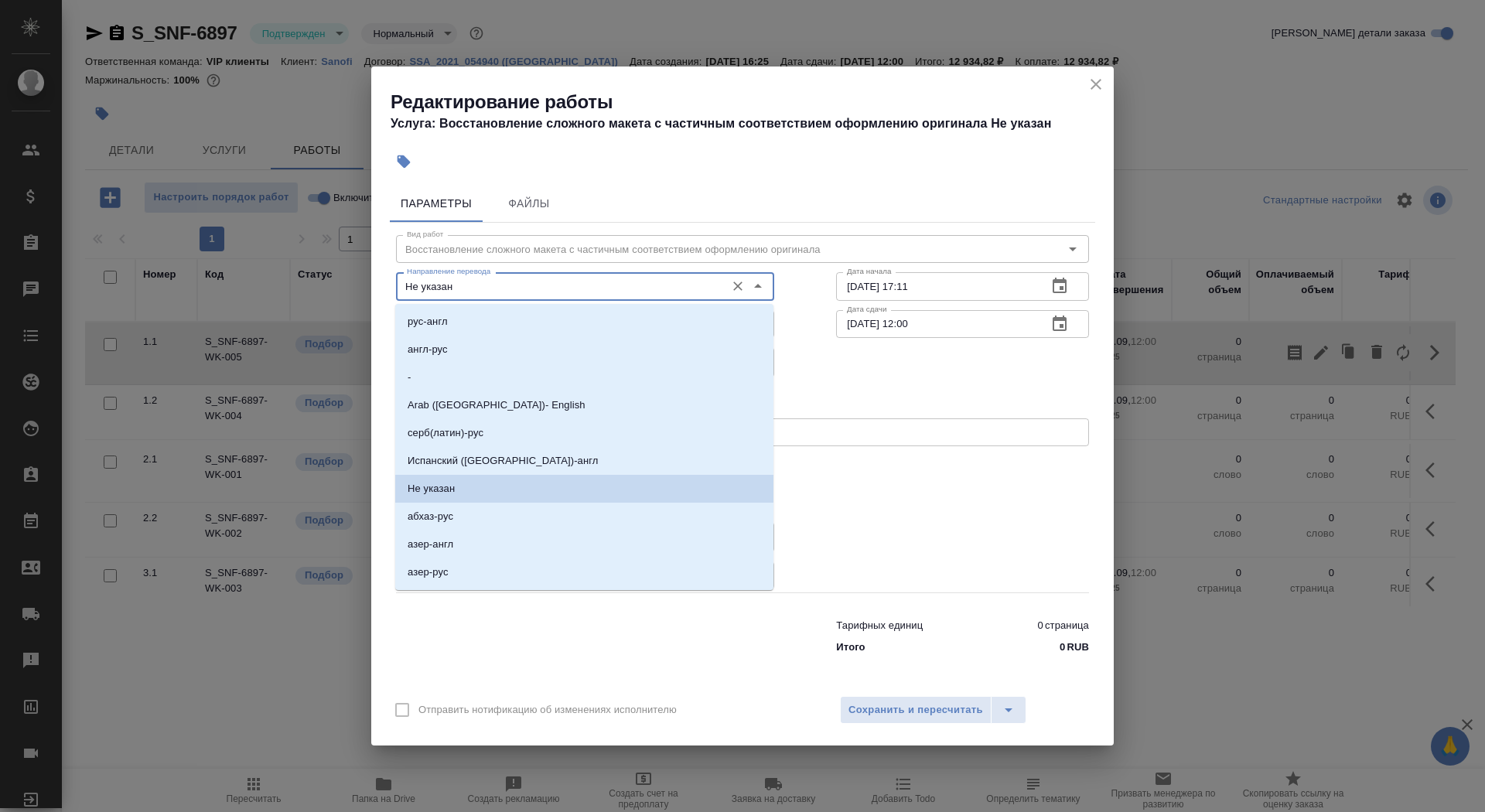
click at [512, 287] on input "Не указан" at bounding box center [558, 286] width 317 height 18
click at [507, 352] on li "англ-рус" at bounding box center [584, 349] width 378 height 28
type input "англ-рус"
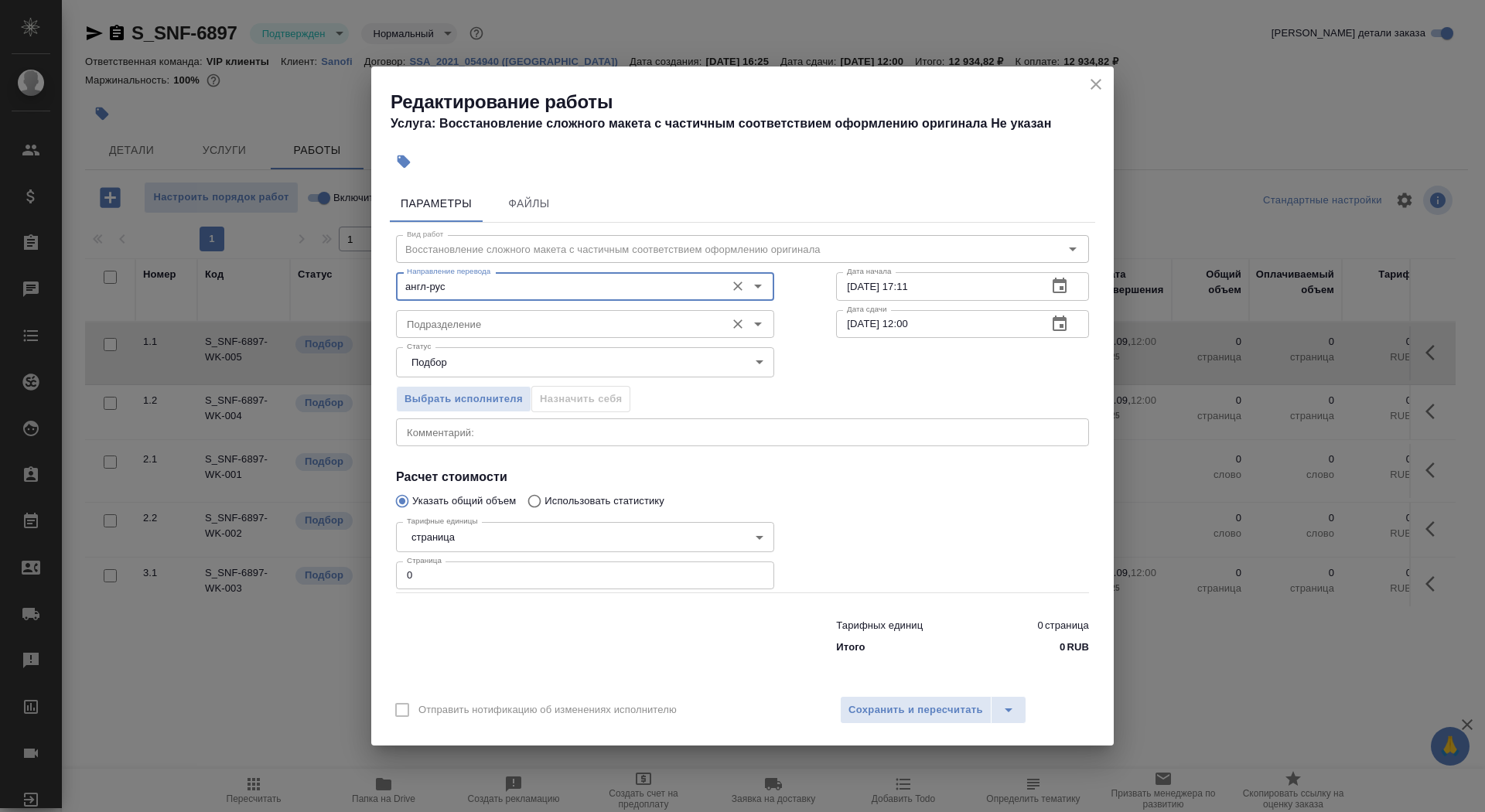
click at [490, 322] on input "Подразделение" at bounding box center [558, 324] width 317 height 18
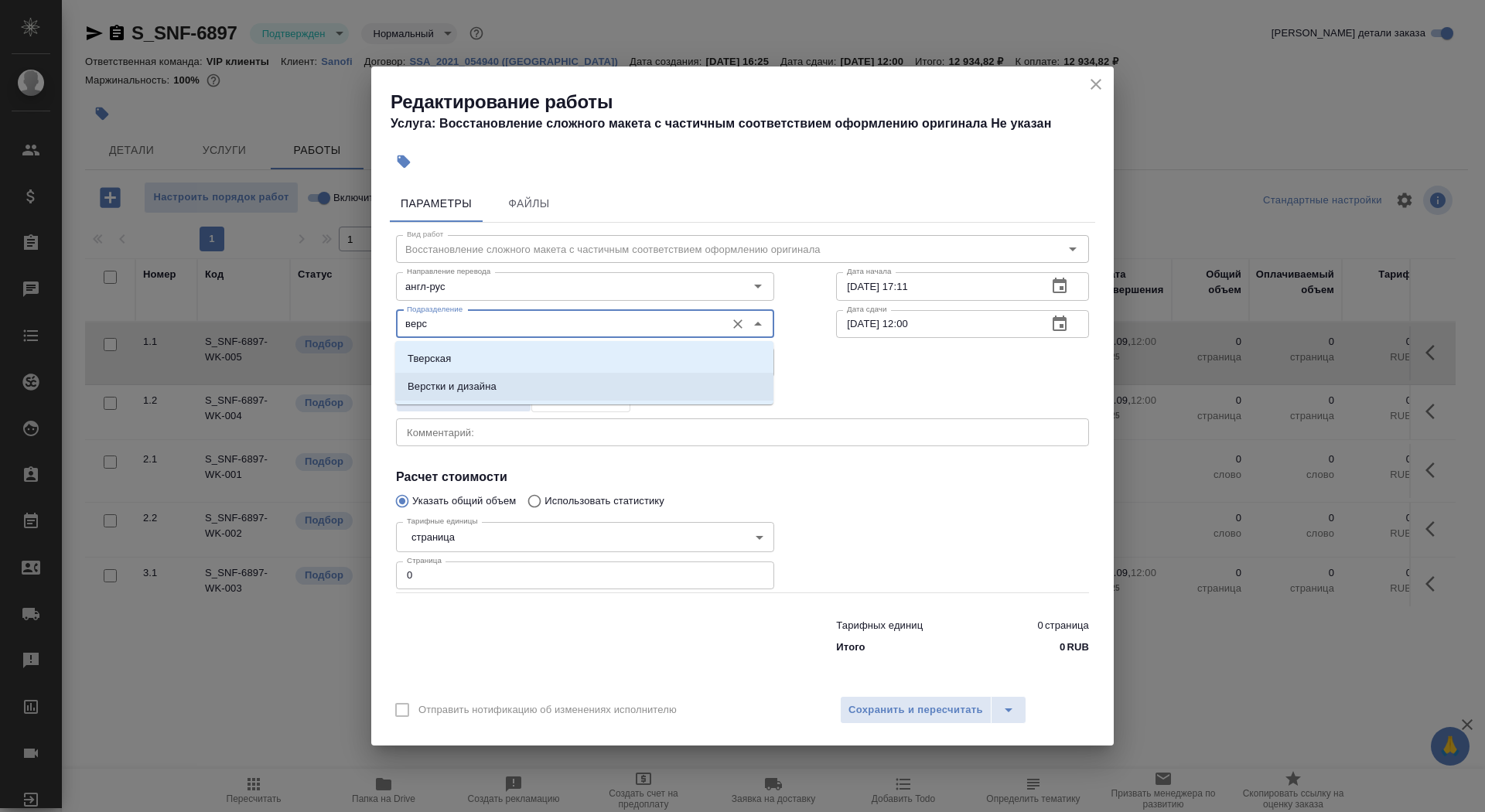
click at [489, 377] on li "Верстки и дизайна" at bounding box center [584, 386] width 378 height 28
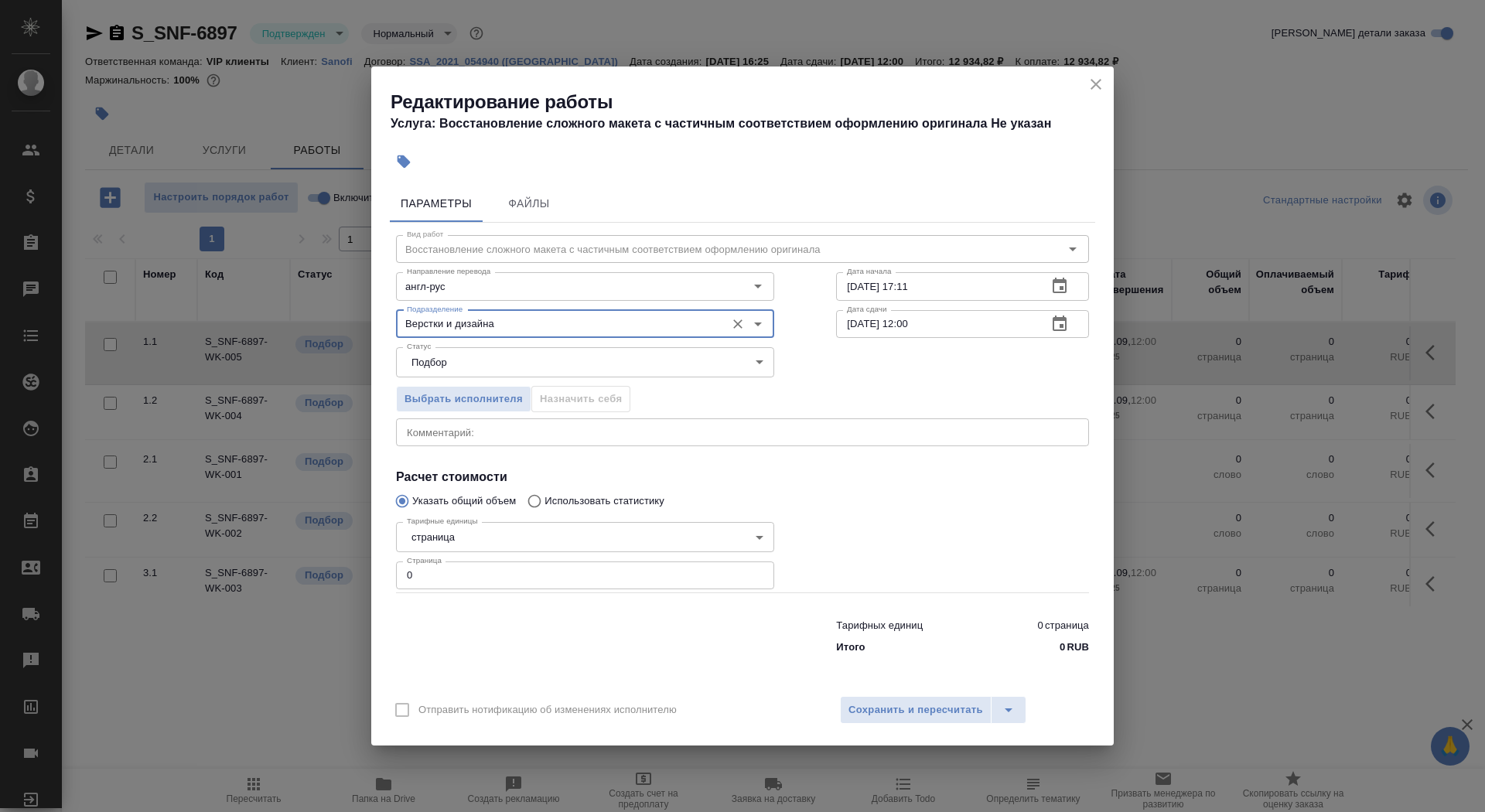
type input "Верстки и дизайна"
click at [495, 543] on body "🙏 .cls-1 fill:#fff; AWATERA Saydasheva Dilyara Клиенты Спецификации Заказы 0 Ча…" at bounding box center [742, 406] width 1485 height 812
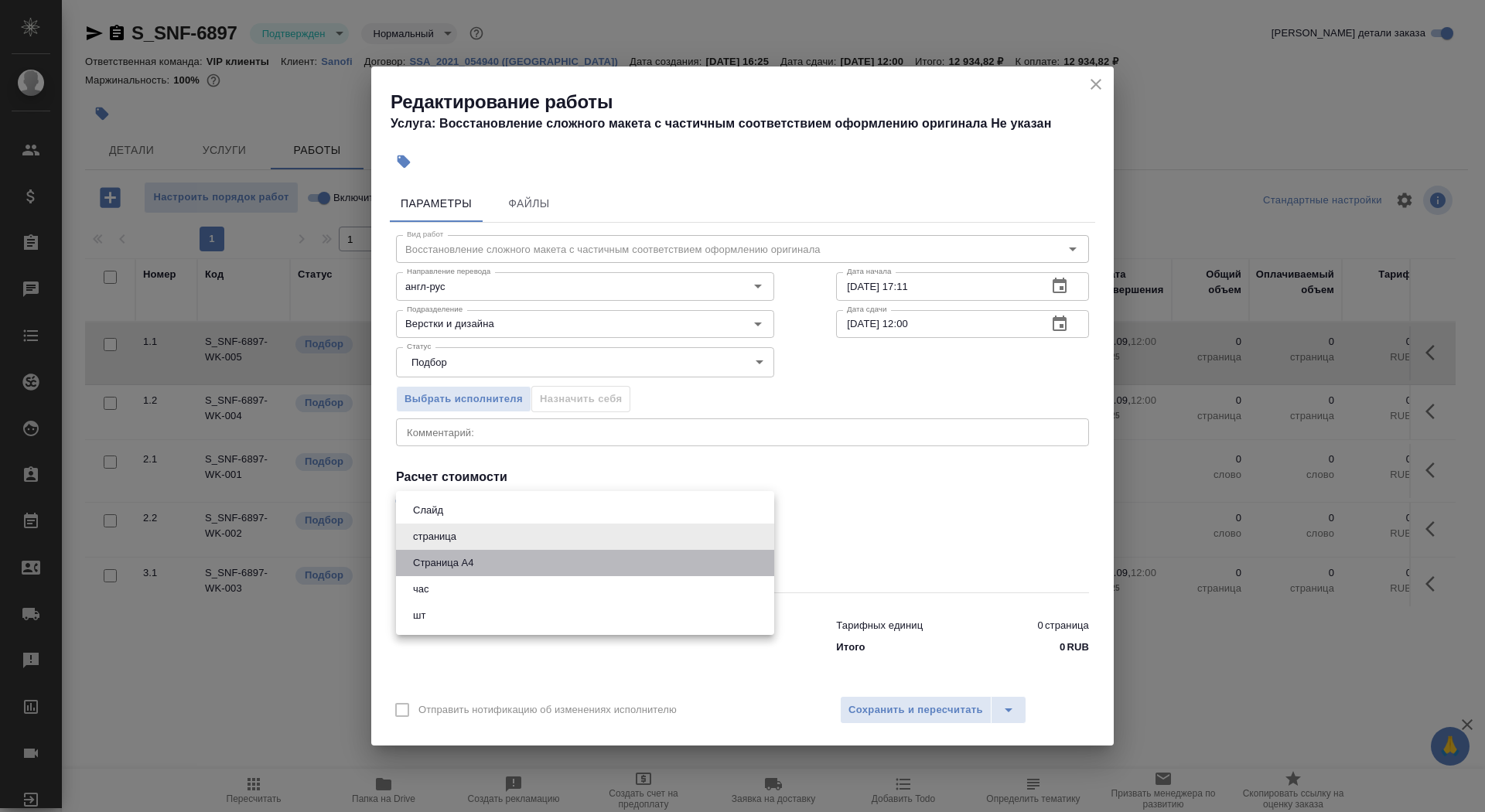
click at [498, 558] on li "Страница А4" at bounding box center [584, 563] width 378 height 27
type input "5f036ec4e16dec2d6b59c8ff"
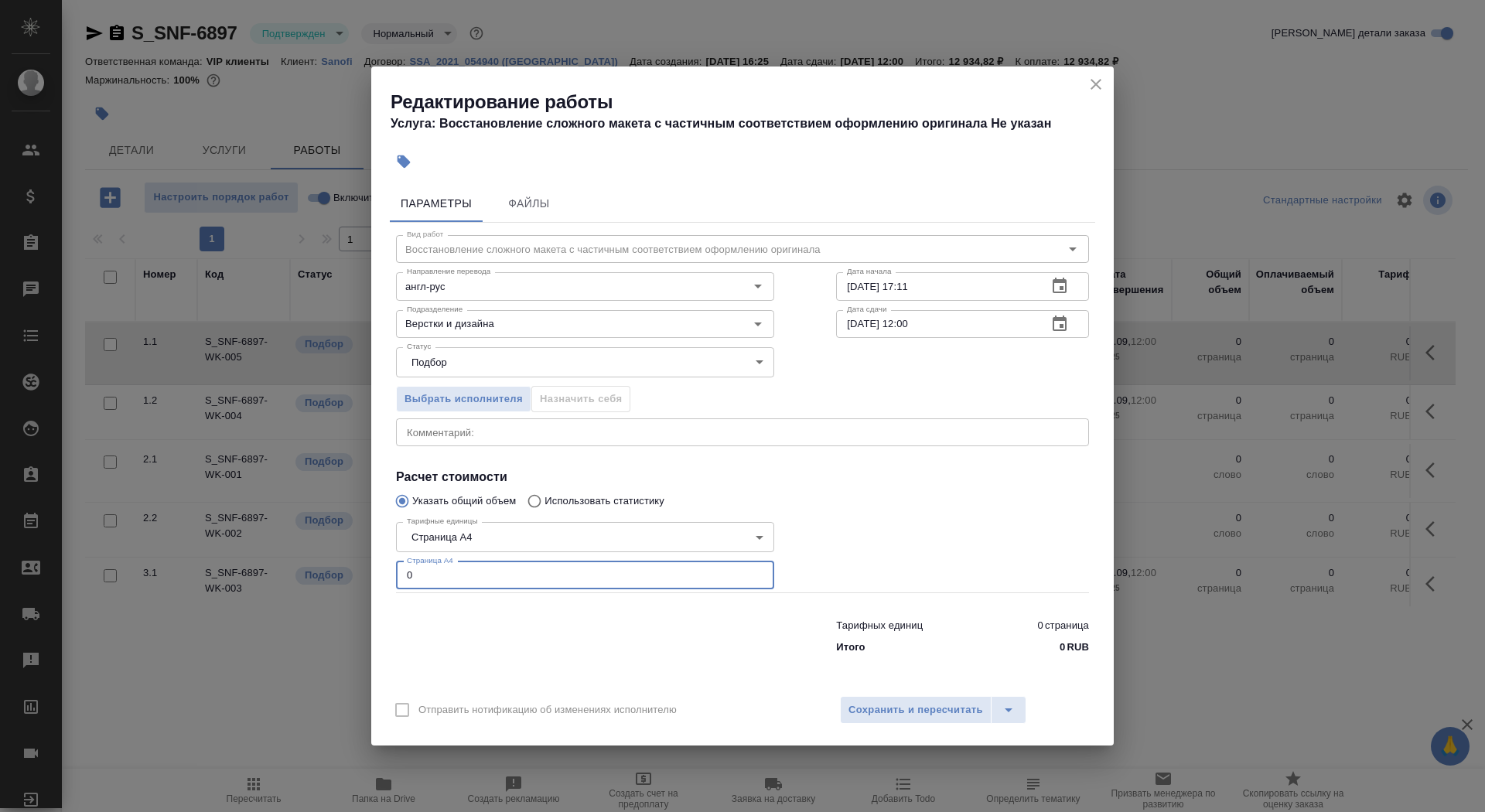
click at [486, 570] on input "0" at bounding box center [584, 575] width 378 height 28
type input "29"
click at [969, 287] on input "16.09.2025 17:11" at bounding box center [936, 286] width 199 height 28
click at [1051, 293] on icon "button" at bounding box center [1060, 286] width 18 height 18
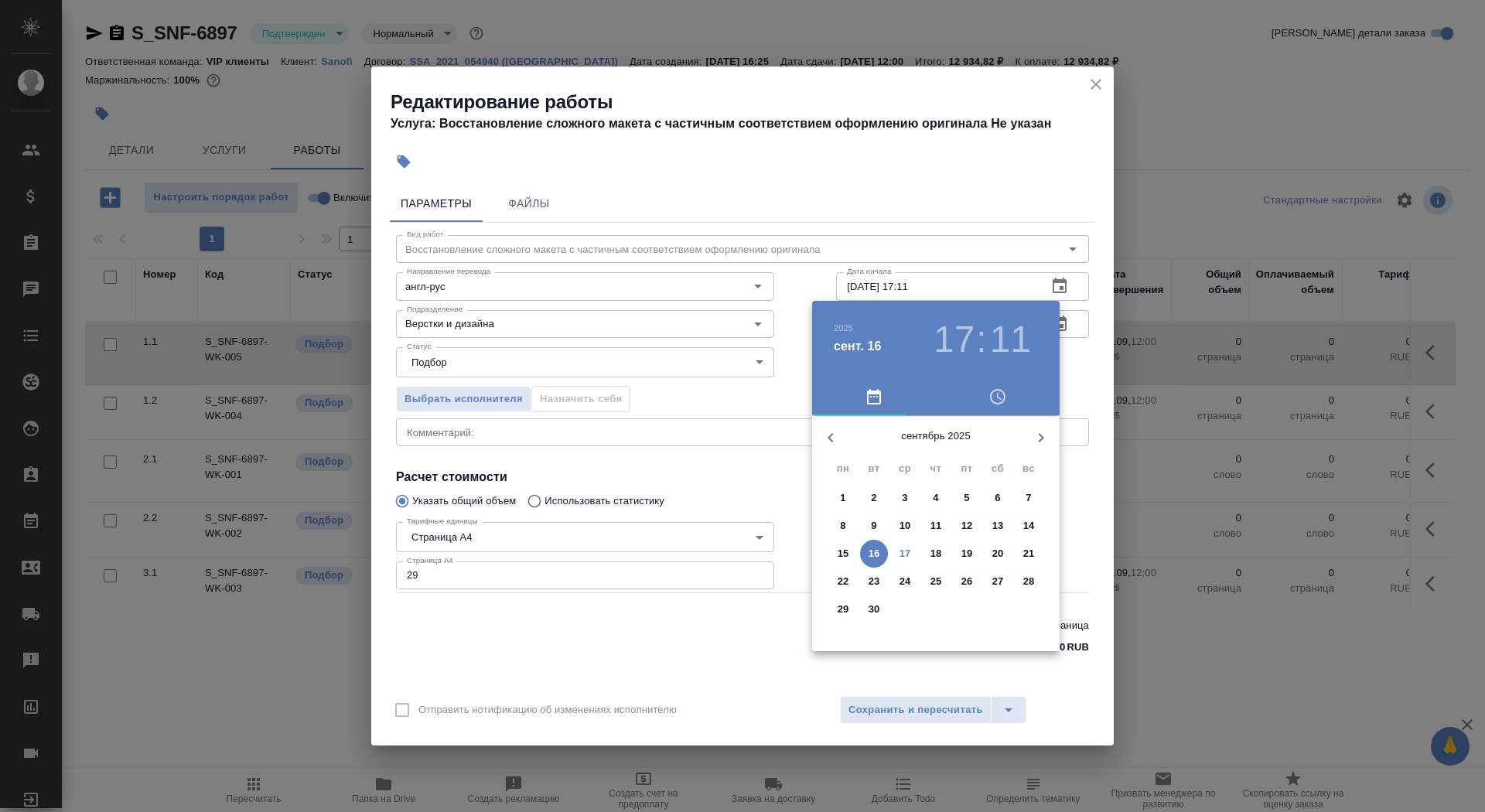
click at [905, 544] on button "17" at bounding box center [904, 554] width 28 height 28
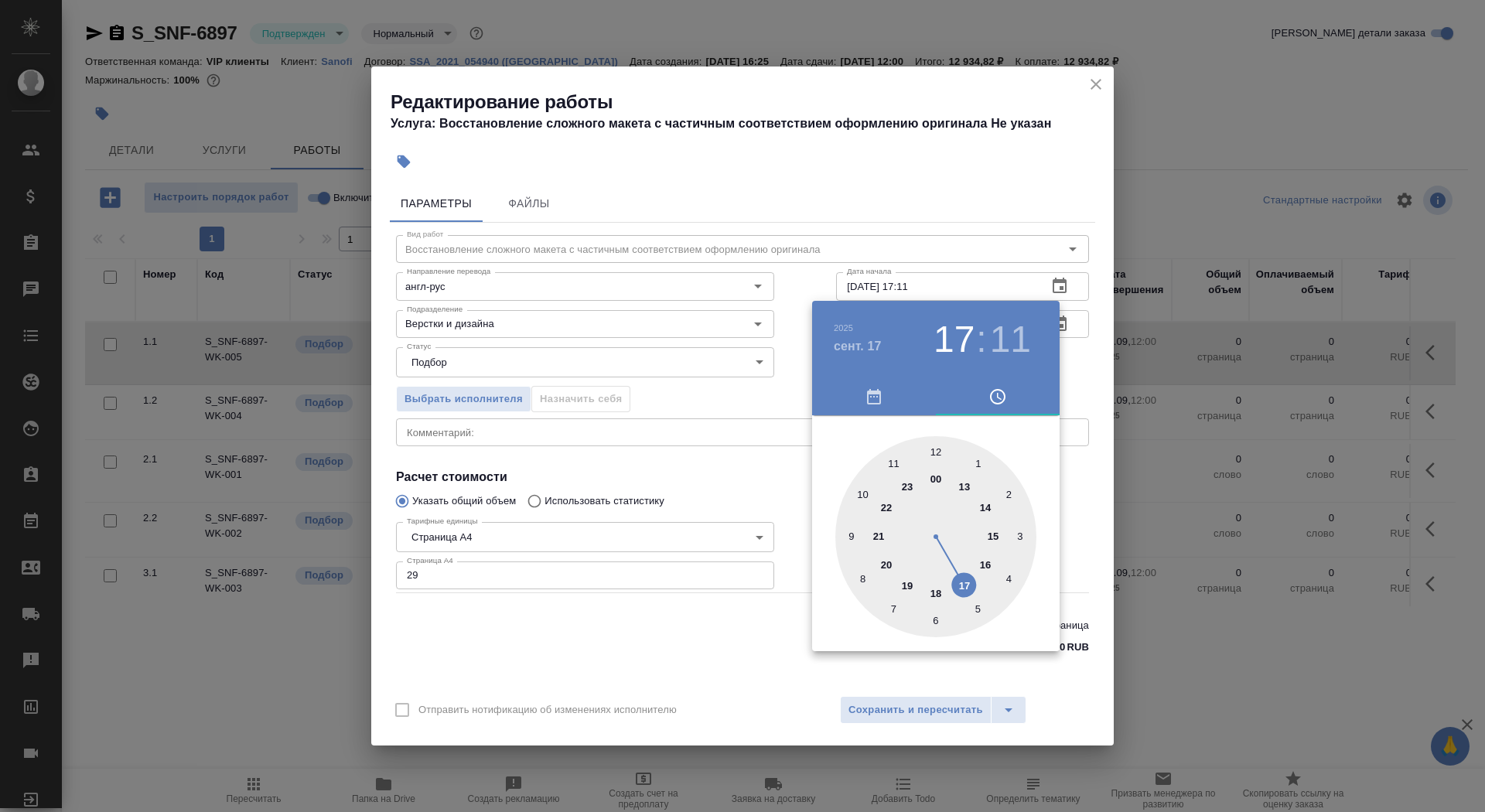
click at [866, 494] on div at bounding box center [936, 536] width 201 height 201
click at [929, 454] on div at bounding box center [936, 536] width 201 height 201
click at [936, 453] on div at bounding box center [936, 536] width 201 height 201
type input "17.09.2025 10:00"
click at [732, 497] on div at bounding box center [742, 406] width 1485 height 812
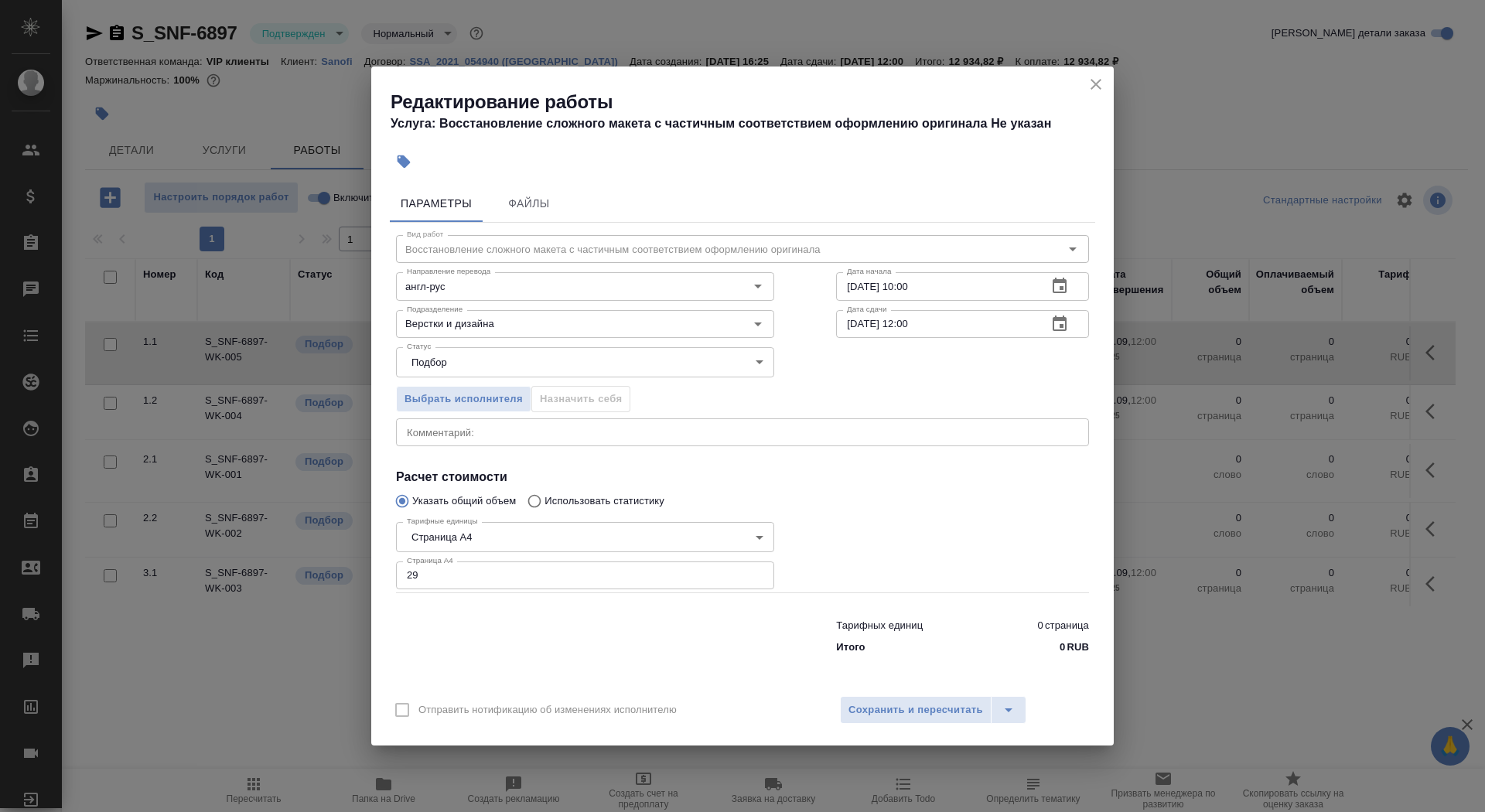
click at [1060, 332] on icon "button" at bounding box center [1060, 324] width 18 height 18
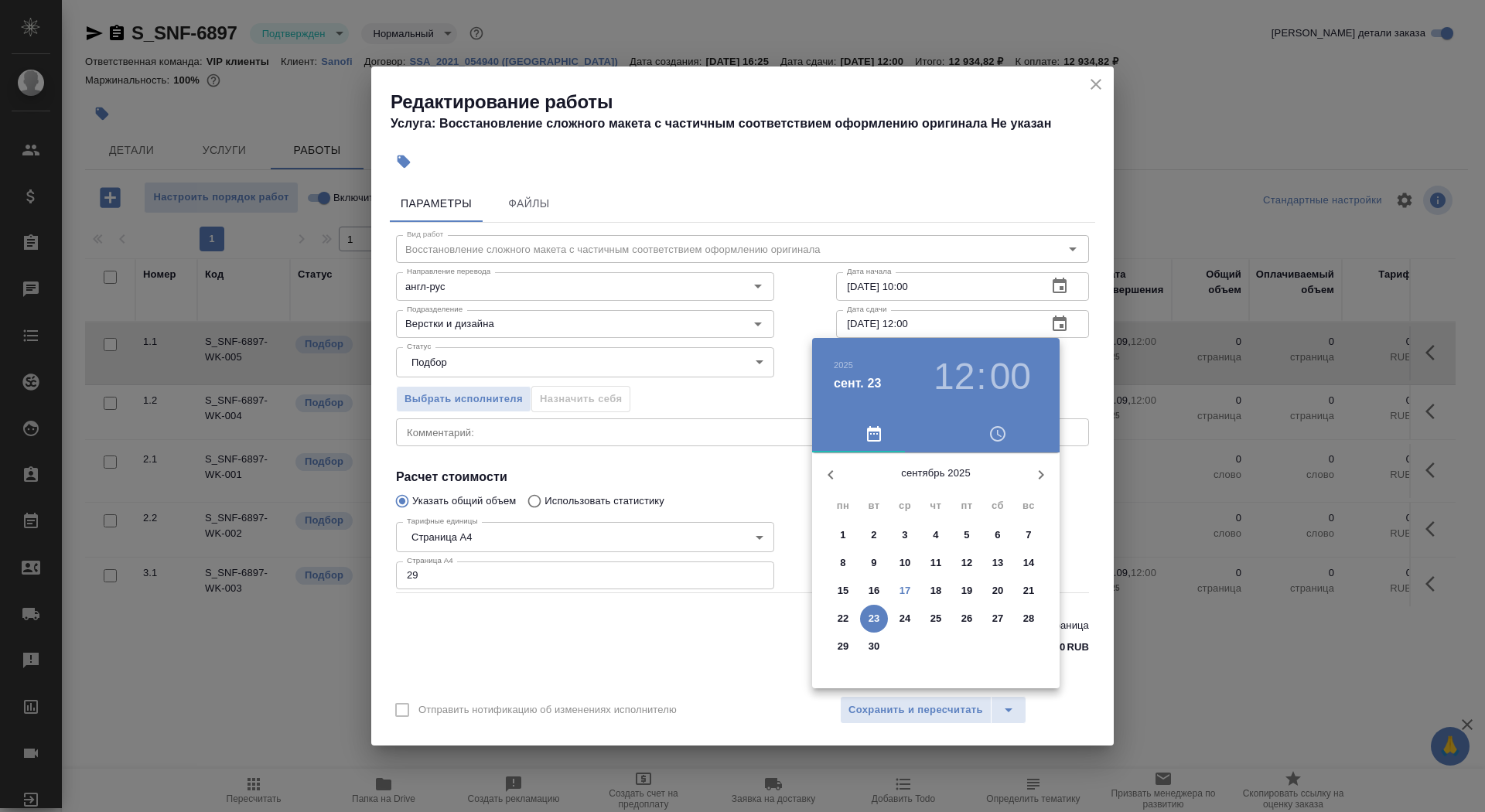
click at [910, 588] on p "17" at bounding box center [905, 590] width 12 height 16
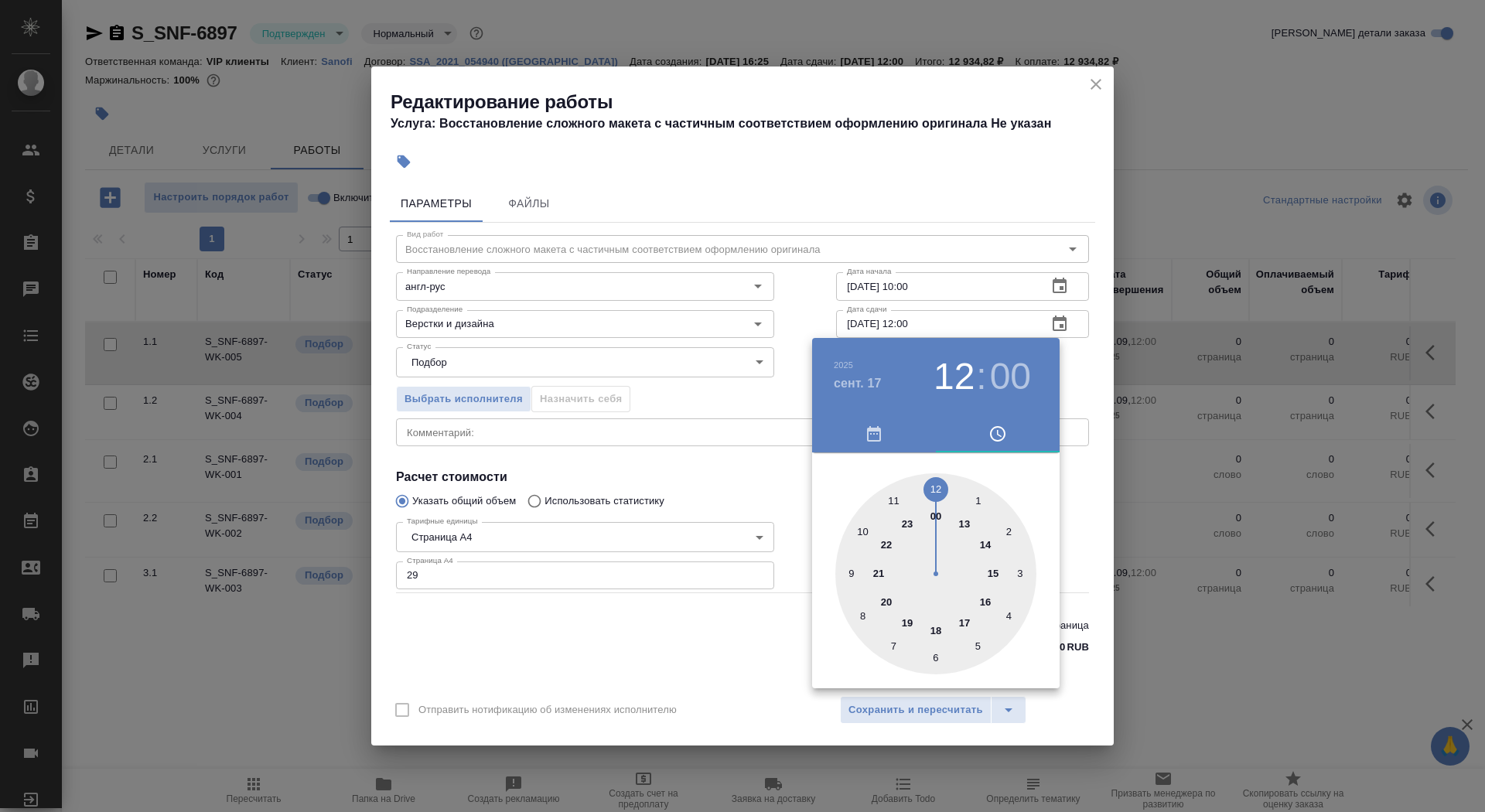
click at [984, 598] on div at bounding box center [936, 573] width 201 height 201
type input "17.09.2025 16:00"
click at [736, 507] on div at bounding box center [742, 406] width 1485 height 812
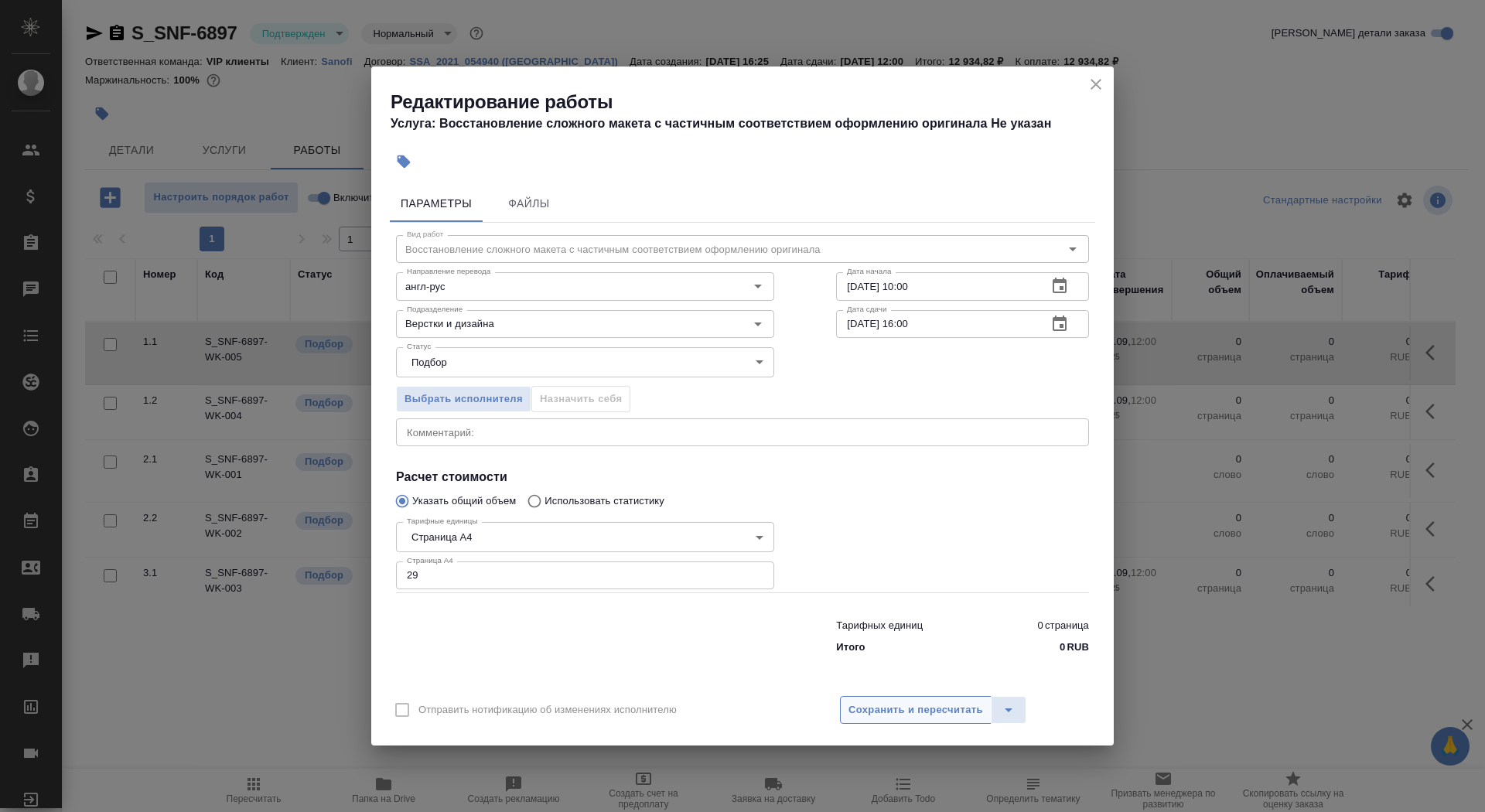
click at [879, 701] on span "Сохранить и пересчитать" at bounding box center [915, 709] width 134 height 17
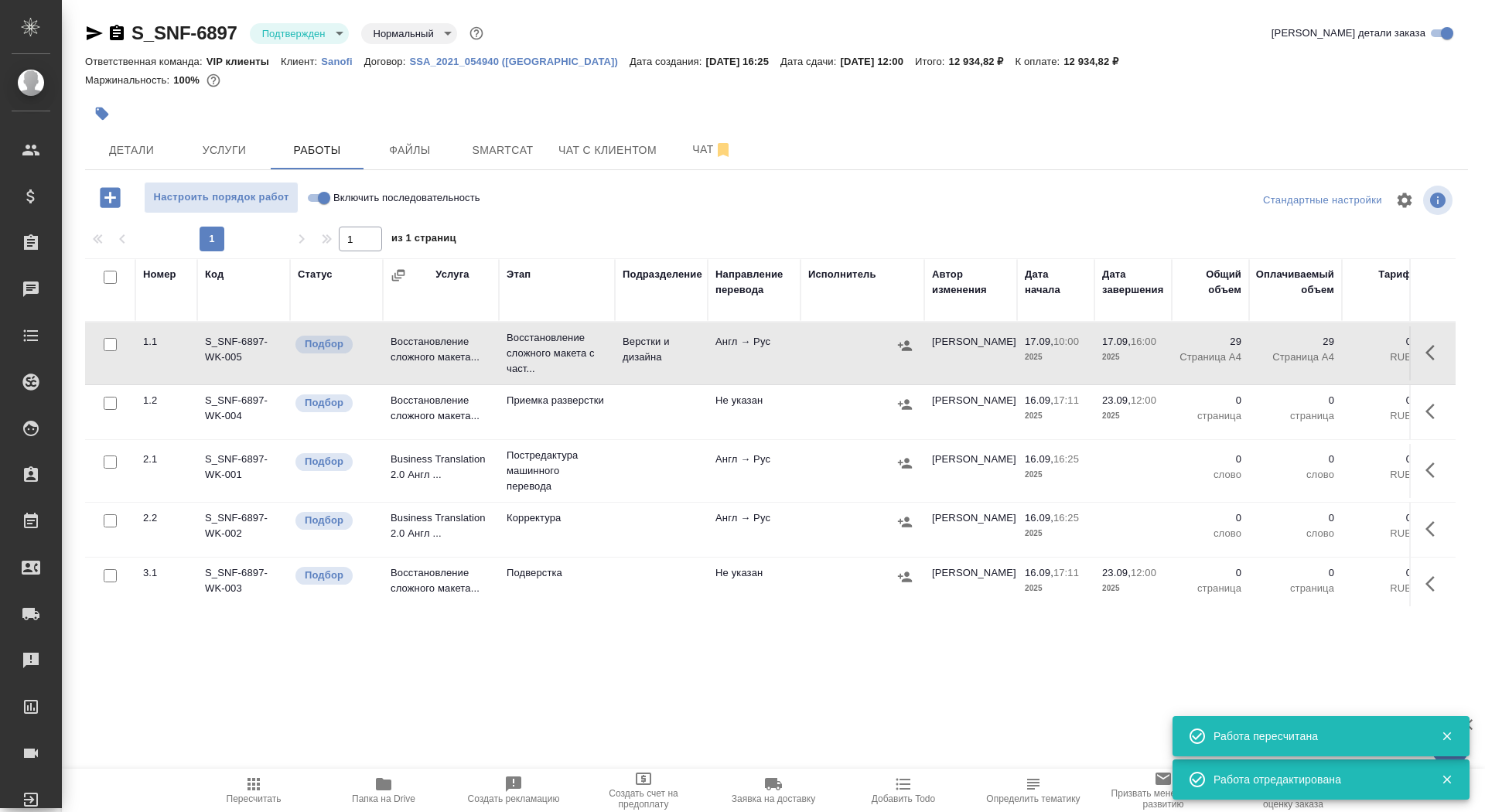
click at [104, 111] on icon "button" at bounding box center [102, 114] width 13 height 13
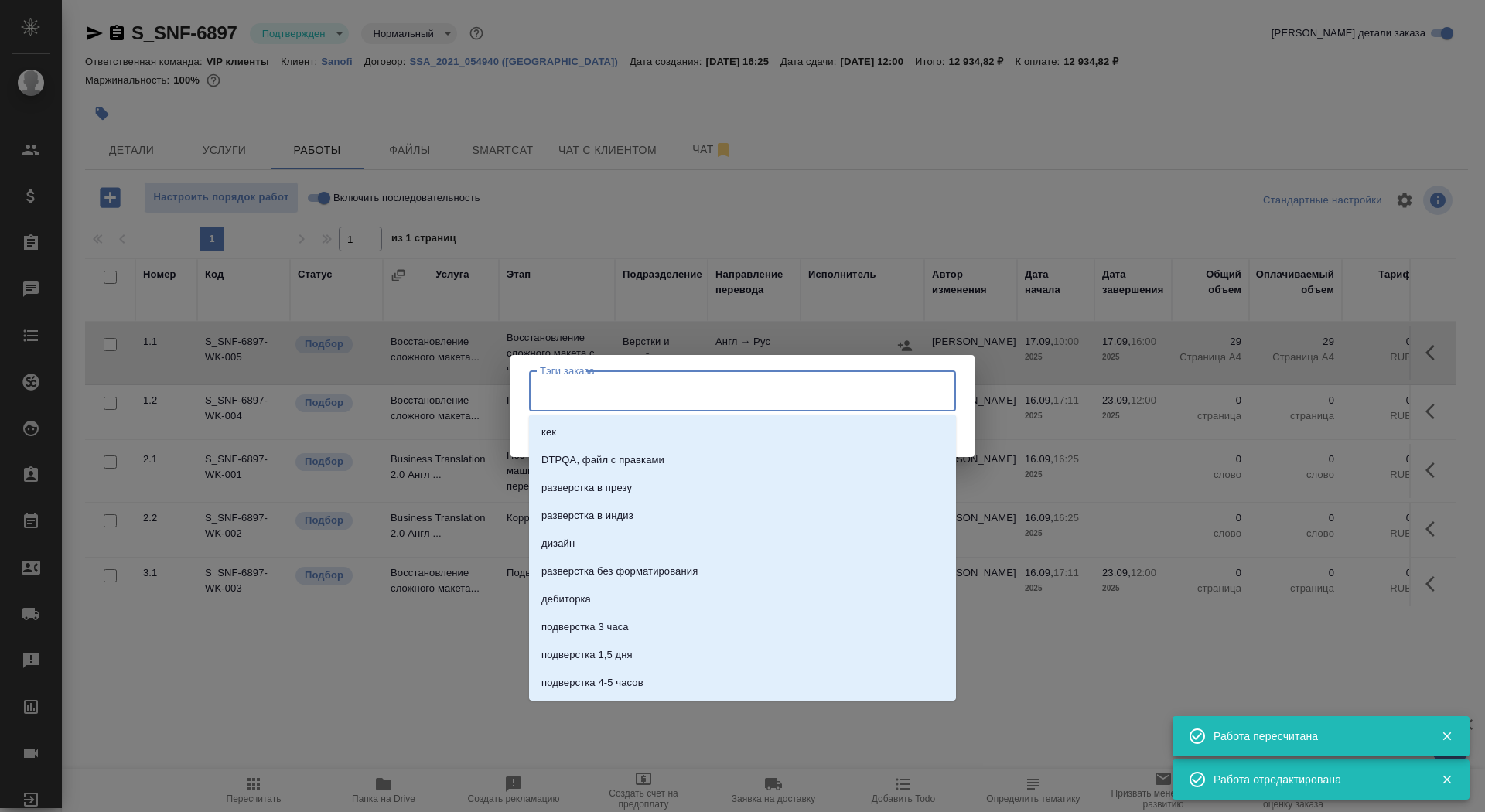
click at [648, 390] on input "Тэги заказа" at bounding box center [728, 390] width 384 height 27
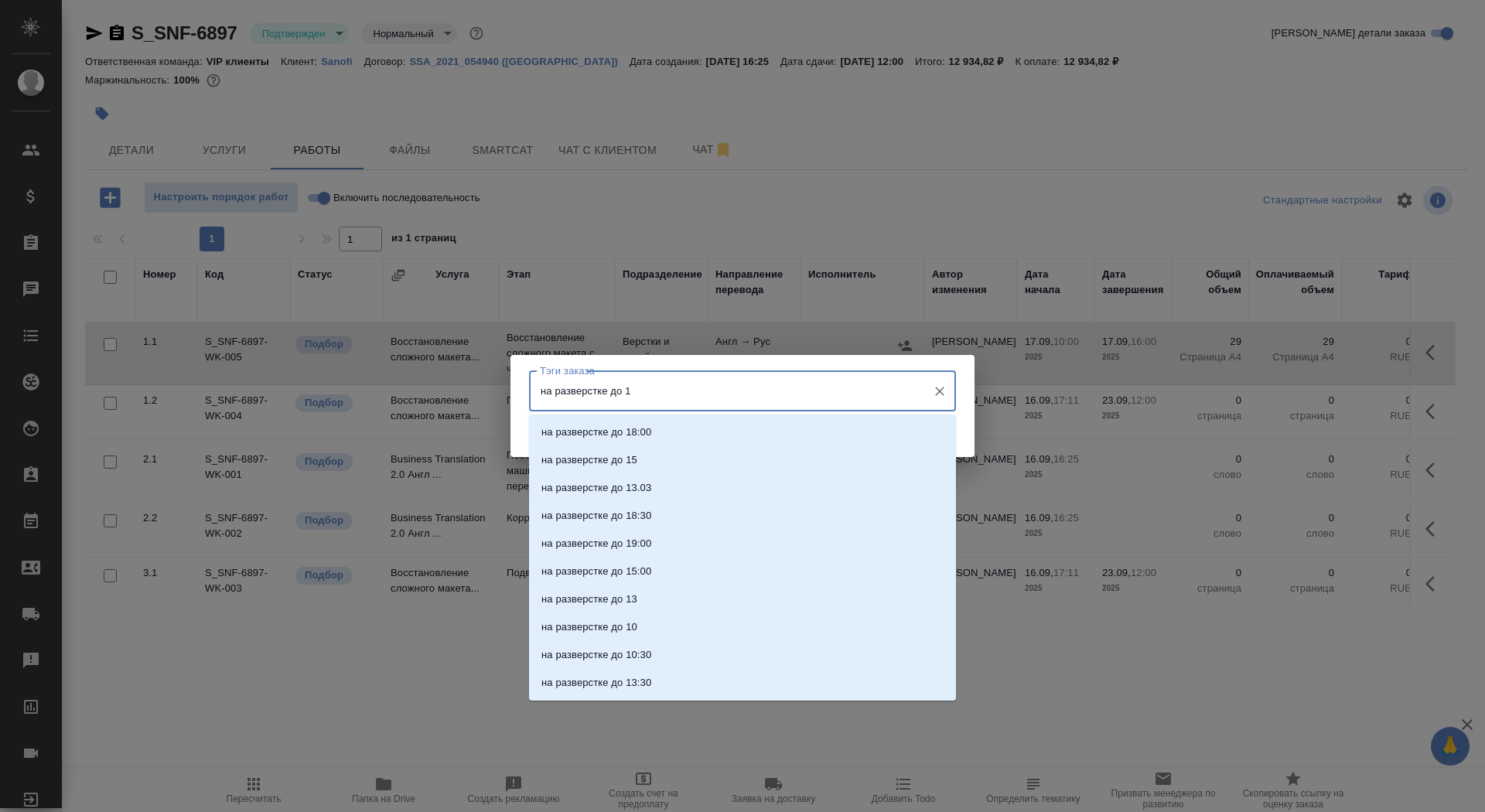
type input "на разверстке до 16"
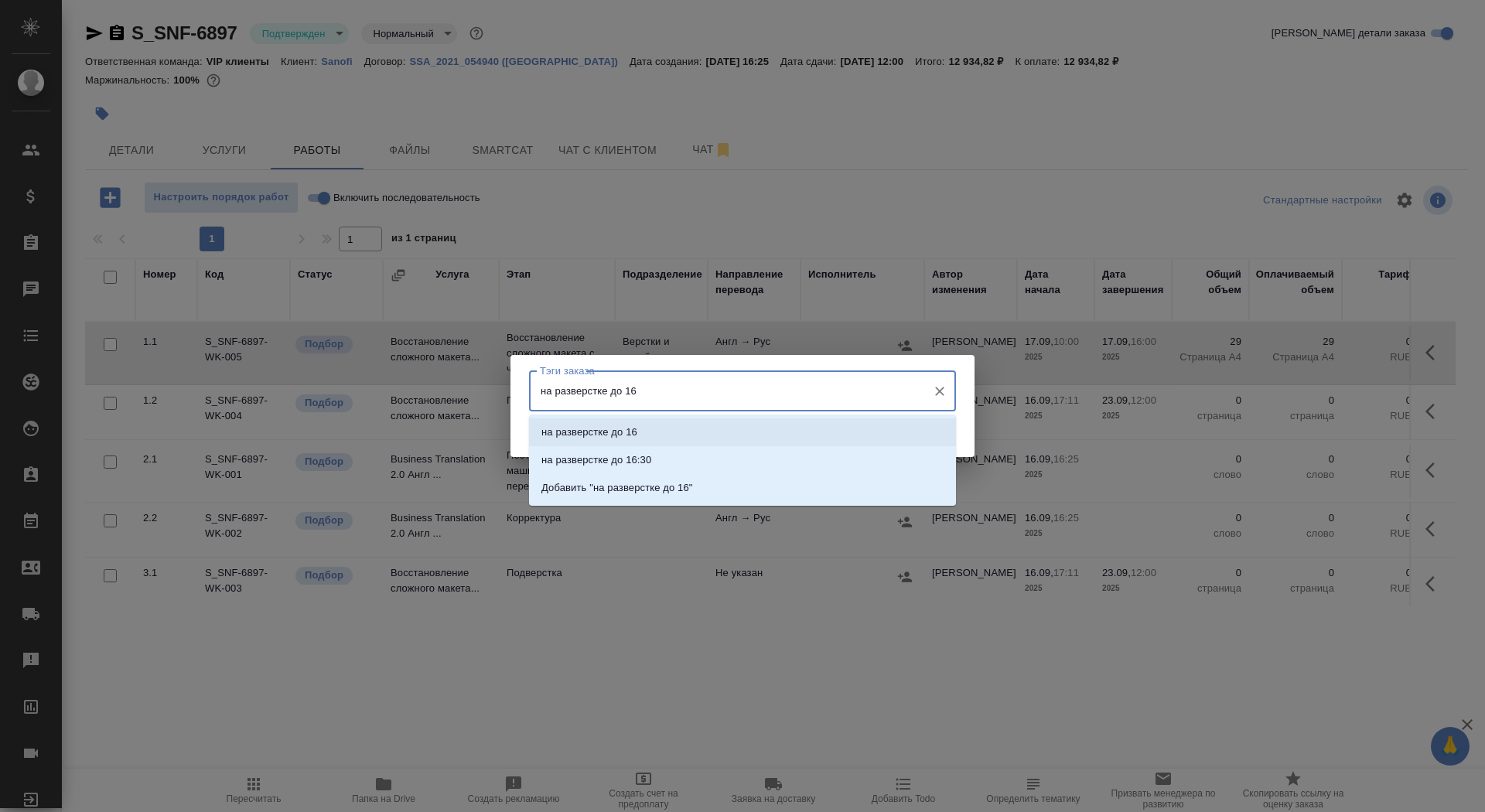
click at [676, 438] on li "на разверстке до 16" at bounding box center [742, 432] width 427 height 28
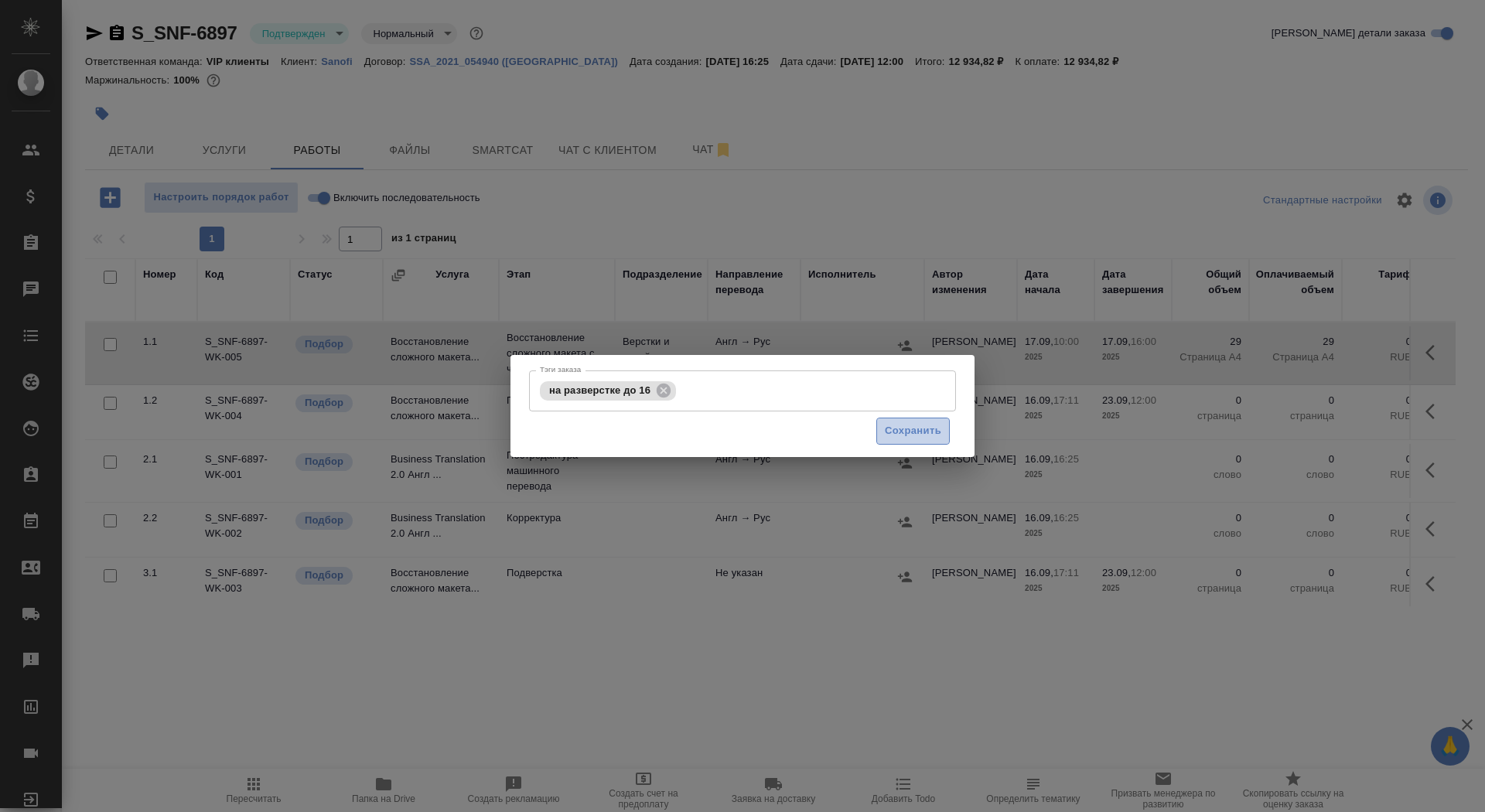
click at [899, 426] on span "Сохранить" at bounding box center [913, 430] width 56 height 17
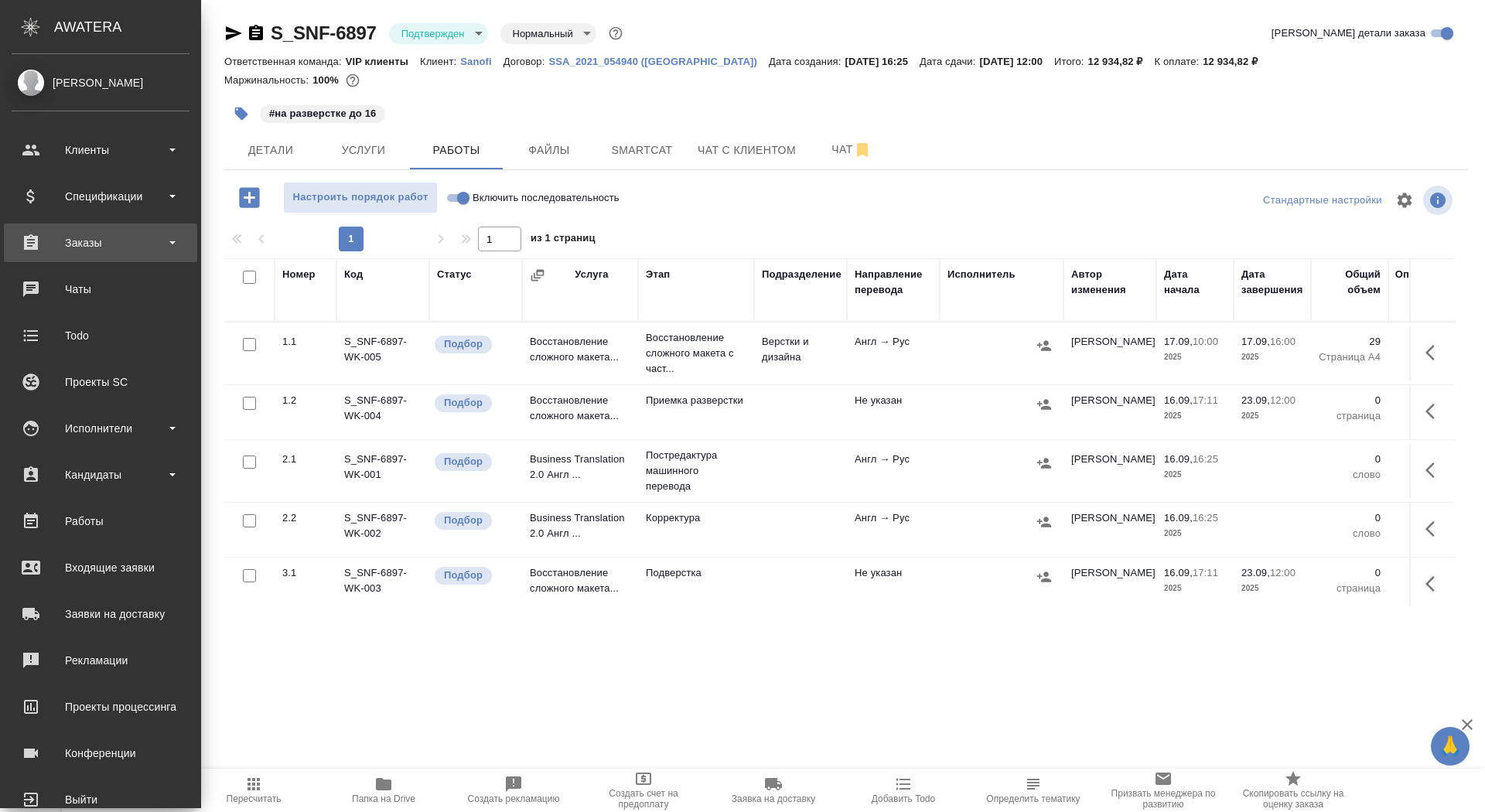
click at [43, 255] on div "Заказы" at bounding box center [100, 243] width 193 height 39
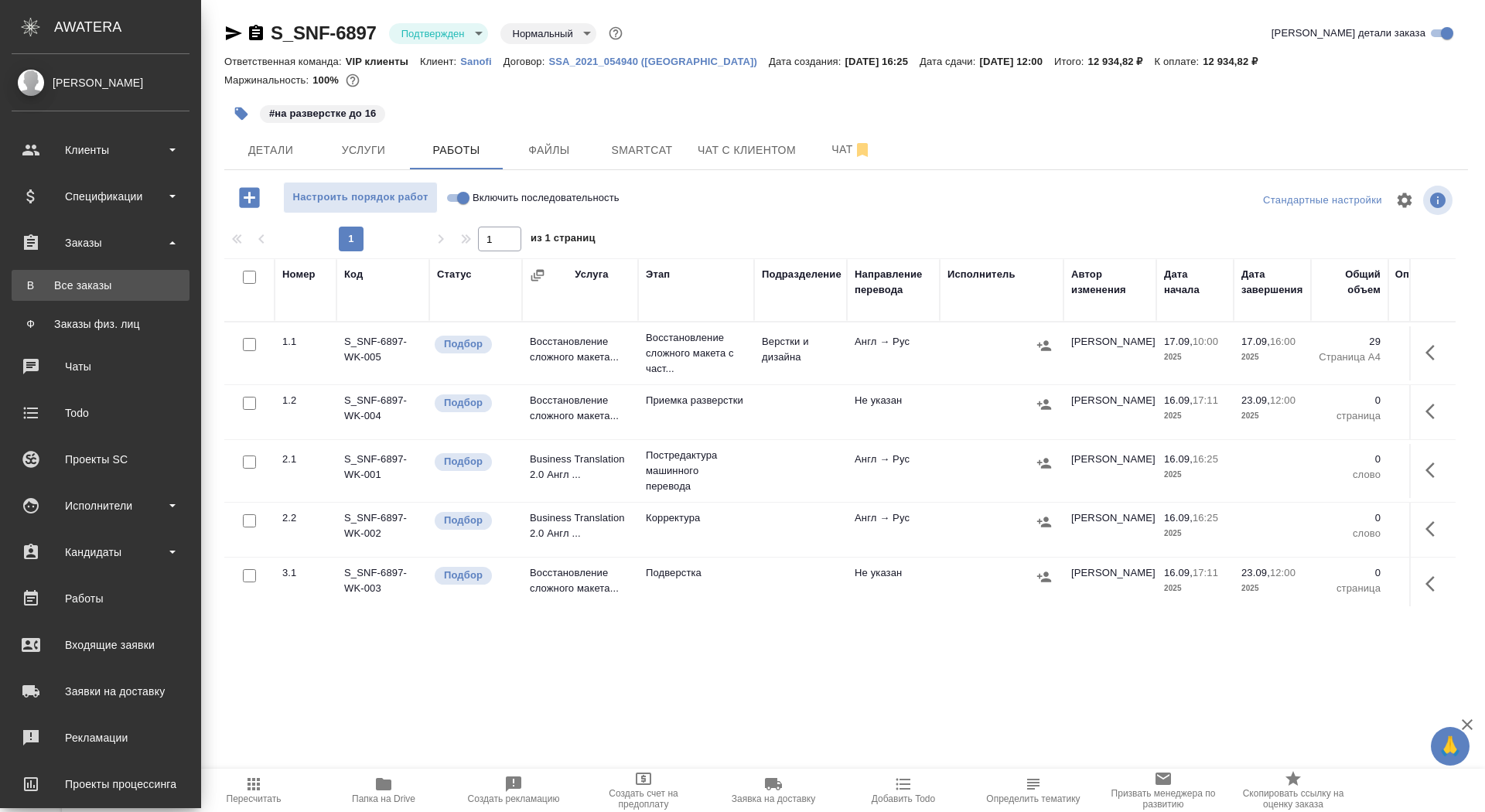
drag, startPoint x: 43, startPoint y: 258, endPoint x: 43, endPoint y: 289, distance: 31.0
click at [43, 289] on div "Все заказы" at bounding box center [100, 285] width 163 height 16
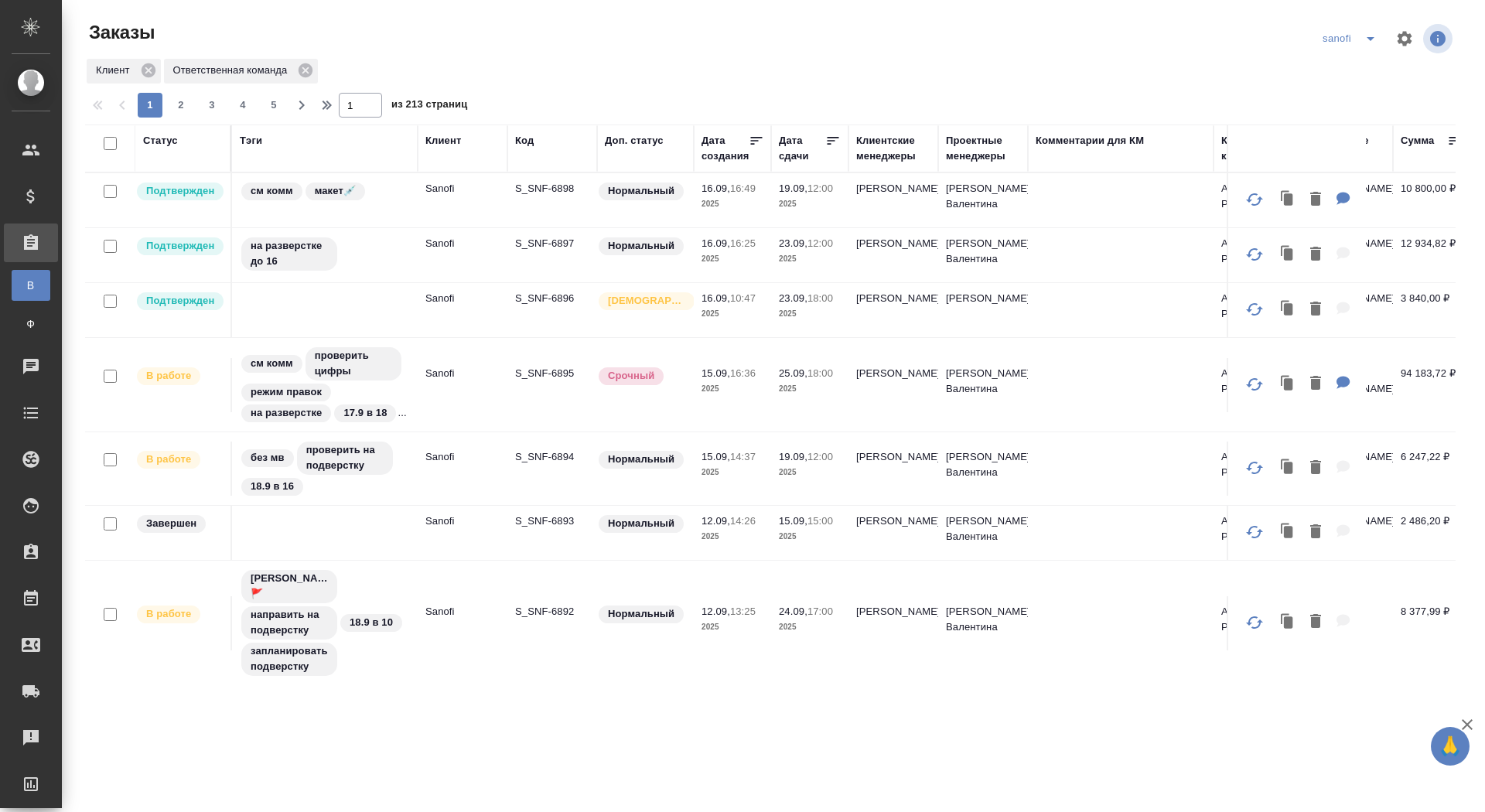
click at [795, 154] on div "Дата сдачи" at bounding box center [801, 149] width 46 height 31
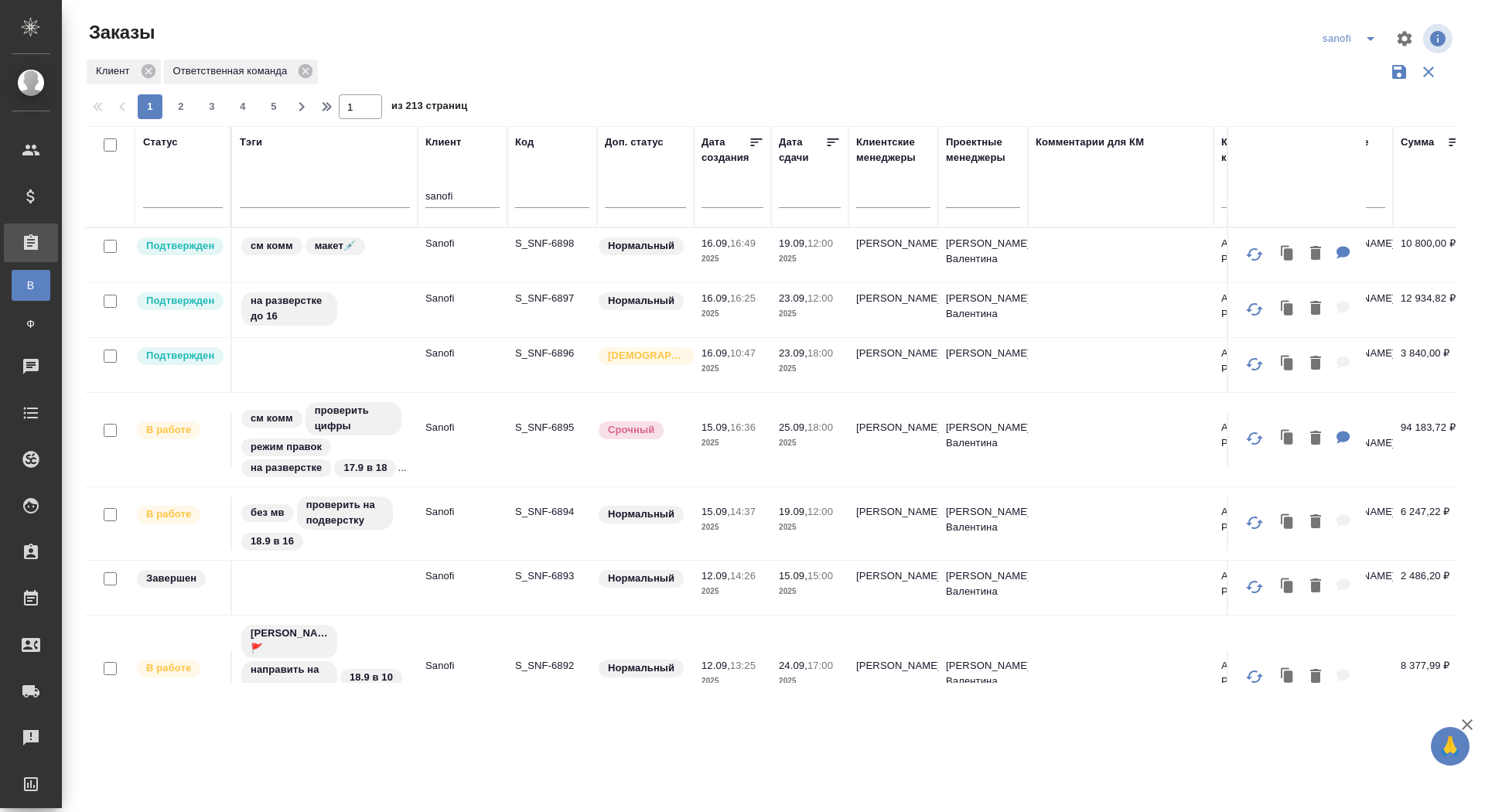
click at [792, 209] on div at bounding box center [809, 200] width 62 height 39
click at [792, 195] on input "text" at bounding box center [814, 195] width 52 height 22
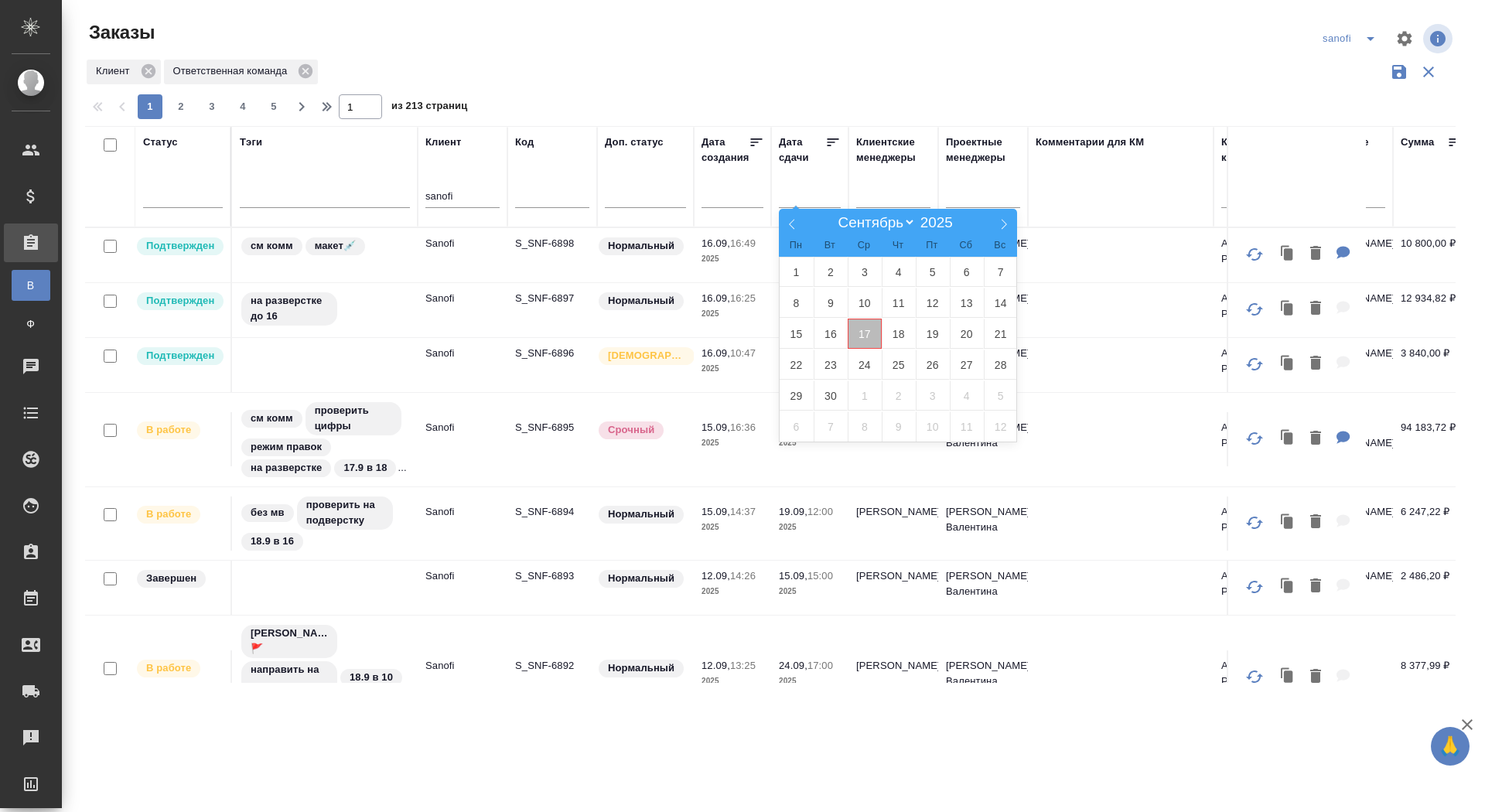
click at [873, 329] on span "17" at bounding box center [864, 333] width 34 height 30
type div "2025-09-16T21:00:00.000Z"
click at [895, 329] on span "18" at bounding box center [898, 333] width 34 height 30
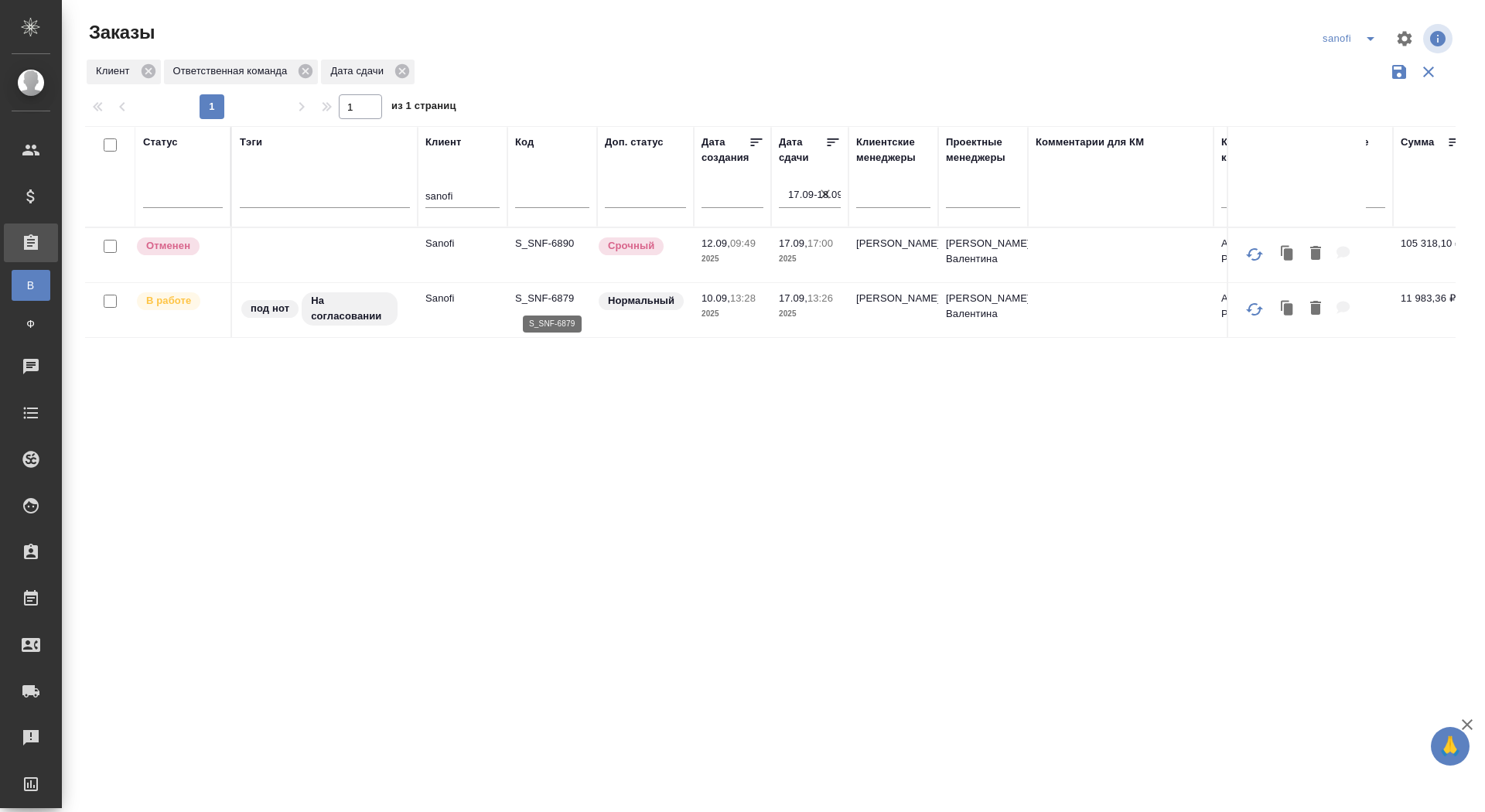
click at [534, 296] on p "S_SNF-6879" at bounding box center [552, 298] width 75 height 16
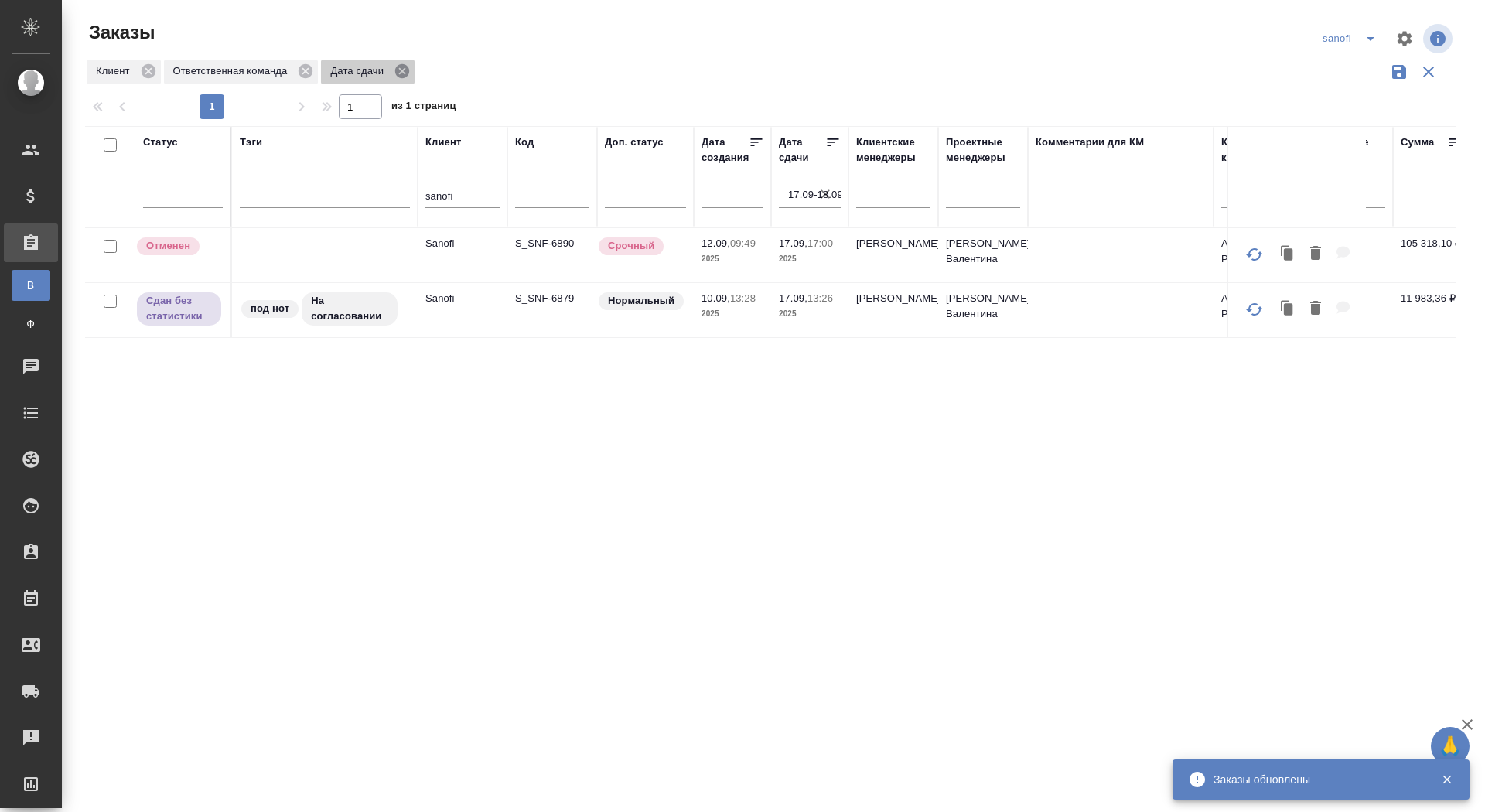
click at [407, 70] on icon at bounding box center [402, 71] width 14 height 14
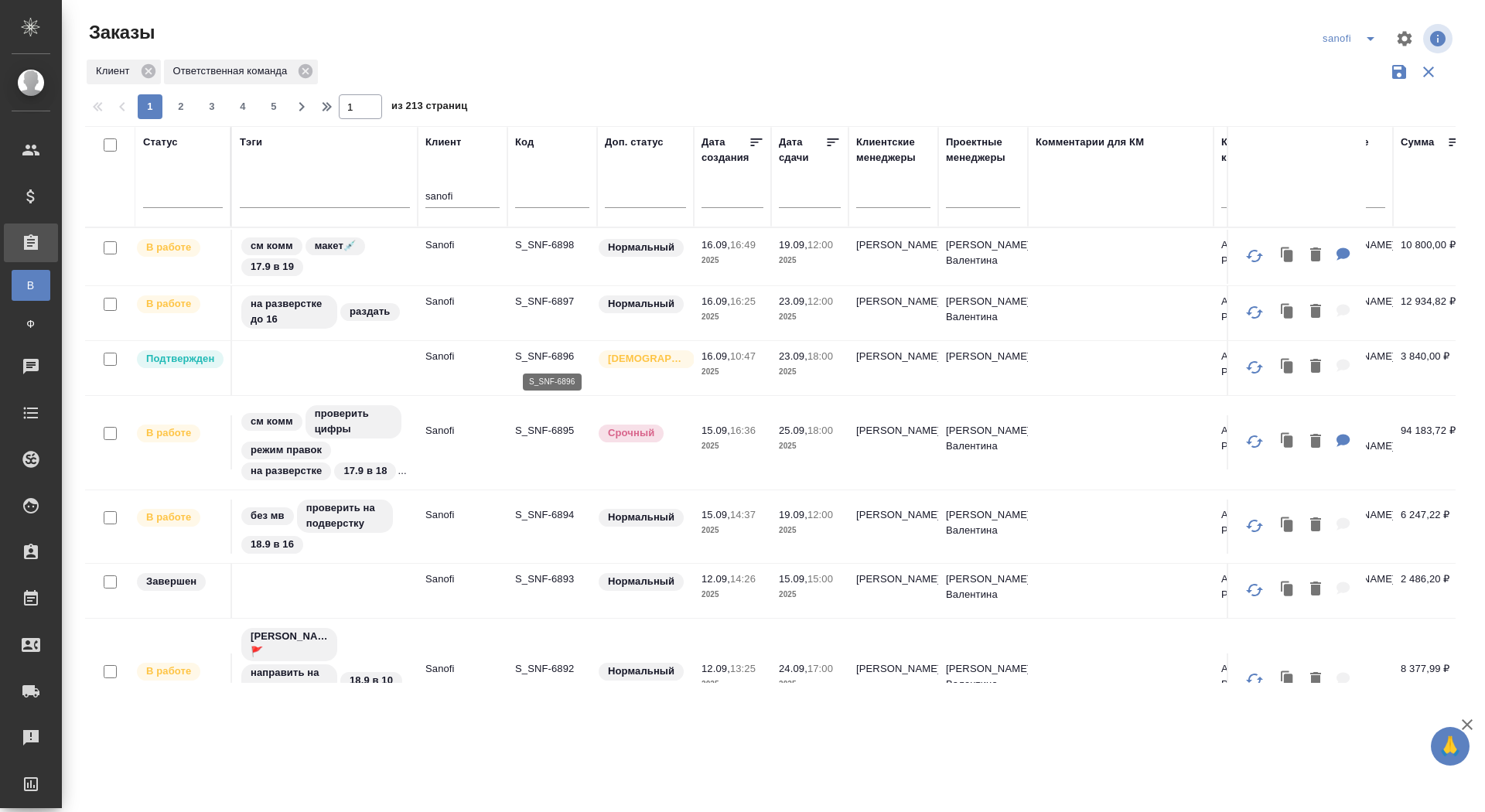
click at [542, 351] on p "S_SNF-6896" at bounding box center [552, 356] width 75 height 16
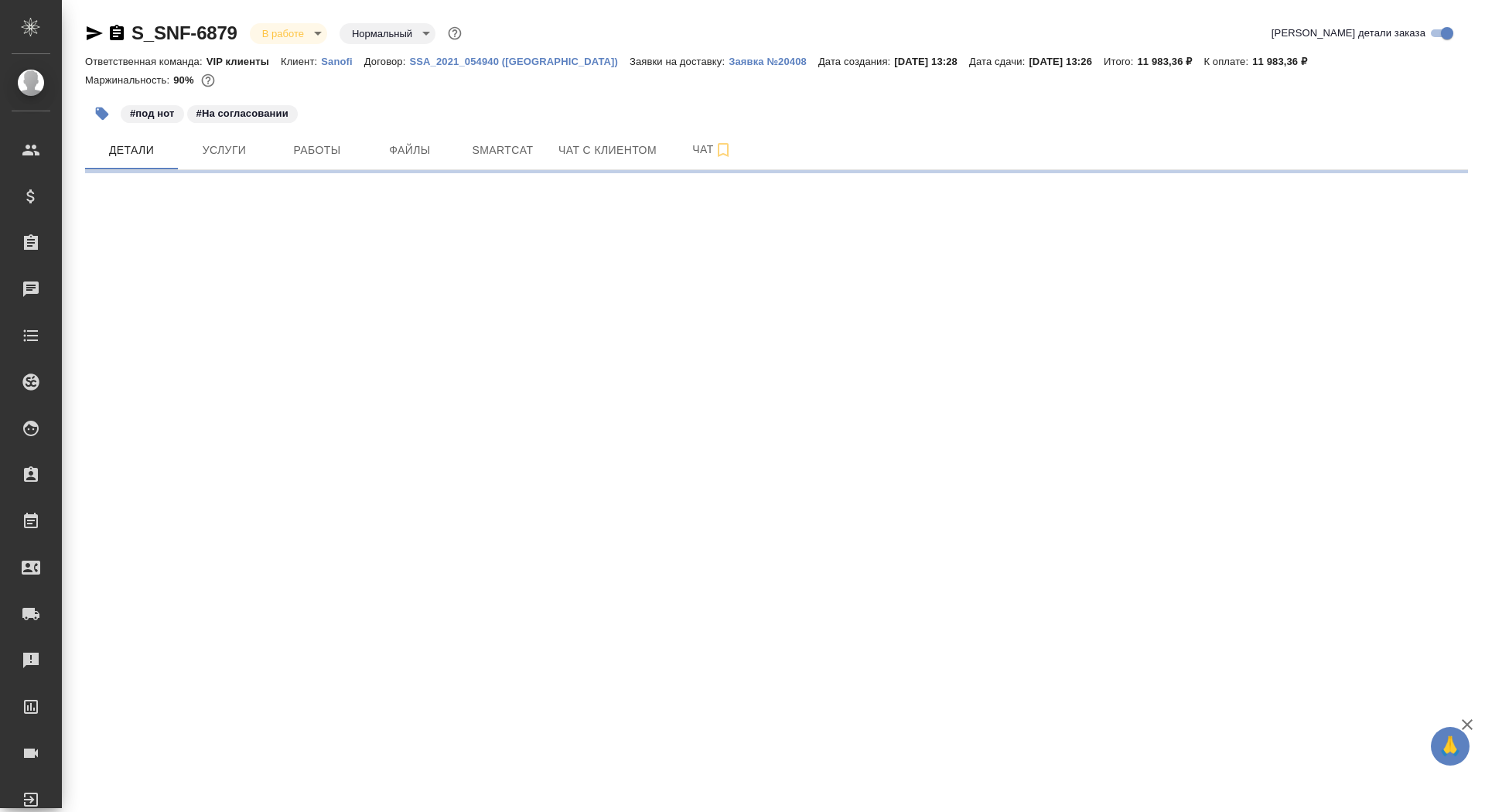
select select "RU"
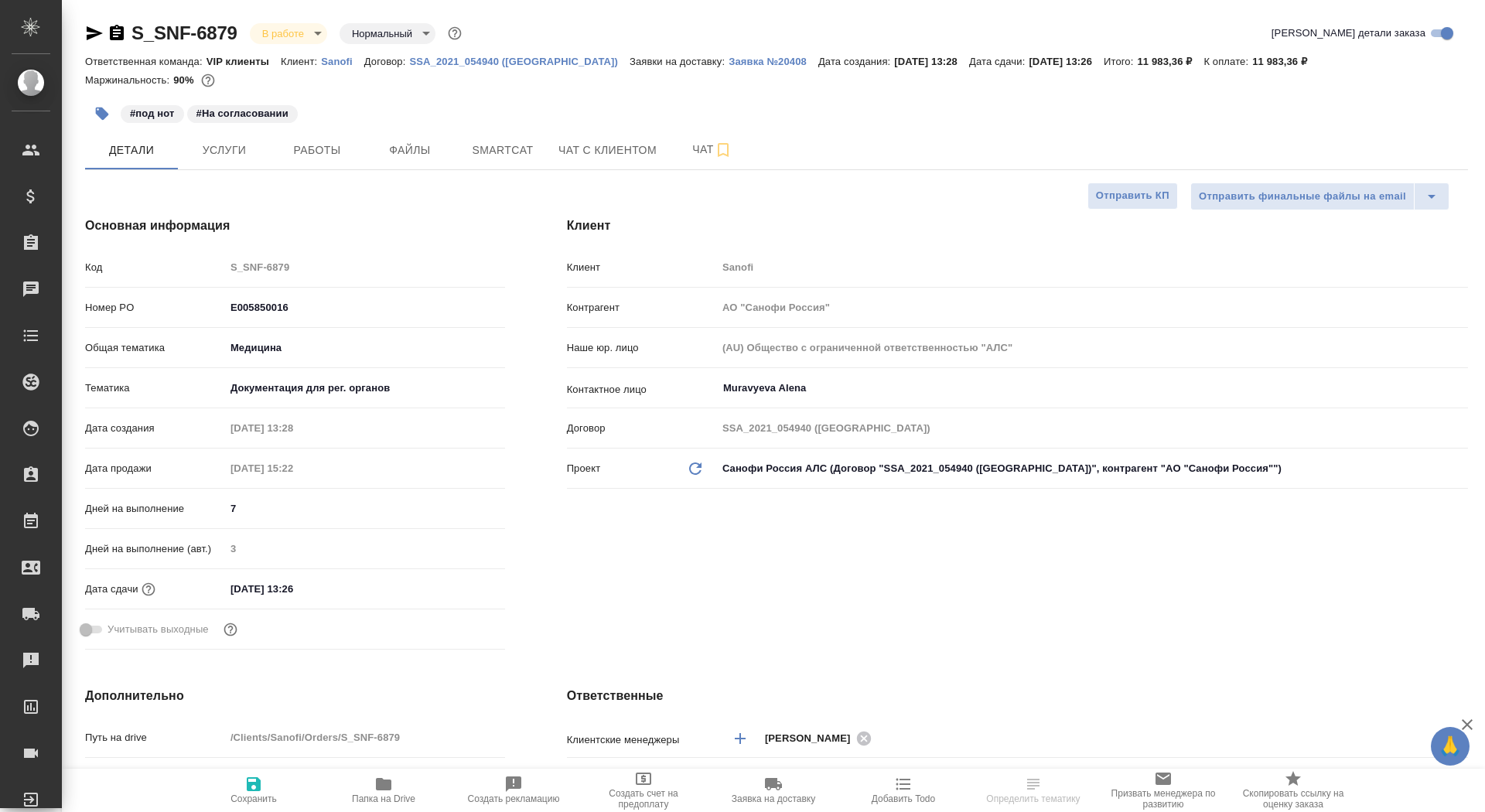
click at [118, 22] on div "S_SNF-6879 В работе inProgress Нормальный normal" at bounding box center [274, 33] width 380 height 25
type textarea "x"
click at [114, 27] on icon "button" at bounding box center [116, 32] width 14 height 16
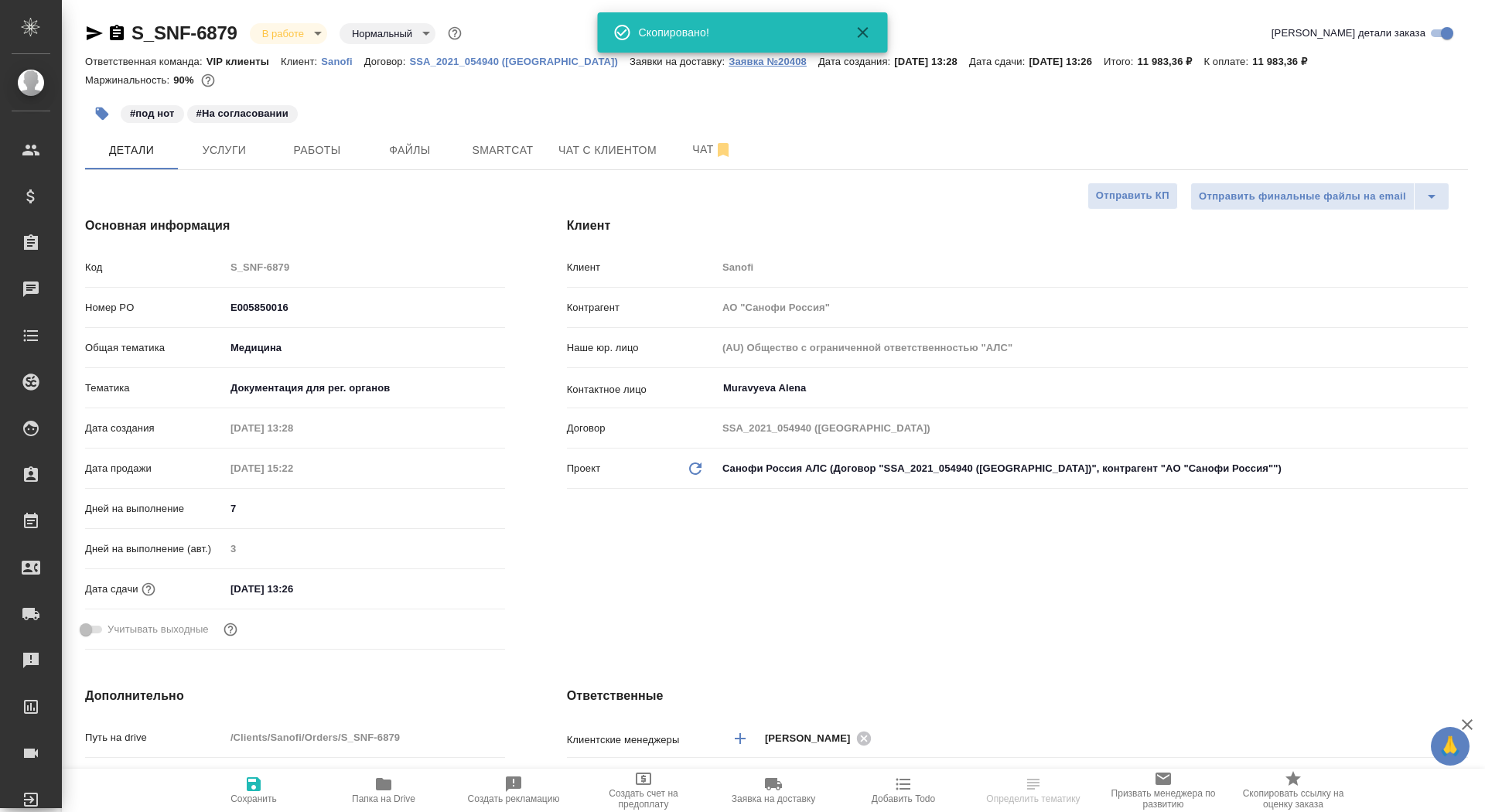
click at [729, 65] on p "Заявка №20408" at bounding box center [774, 62] width 90 height 12
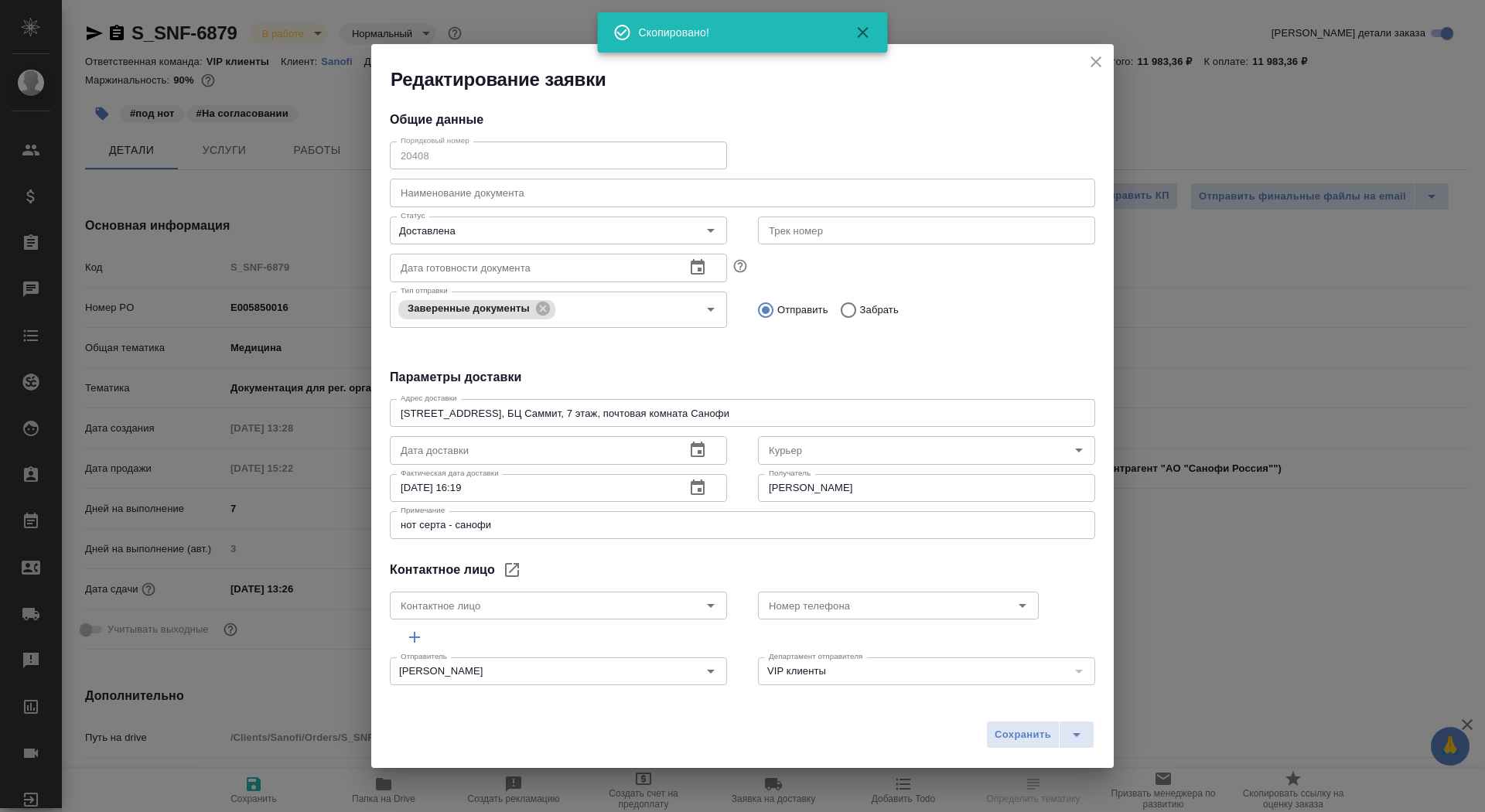
type input "Muravyeva Alena"
type input "[PERSON_NAME]"
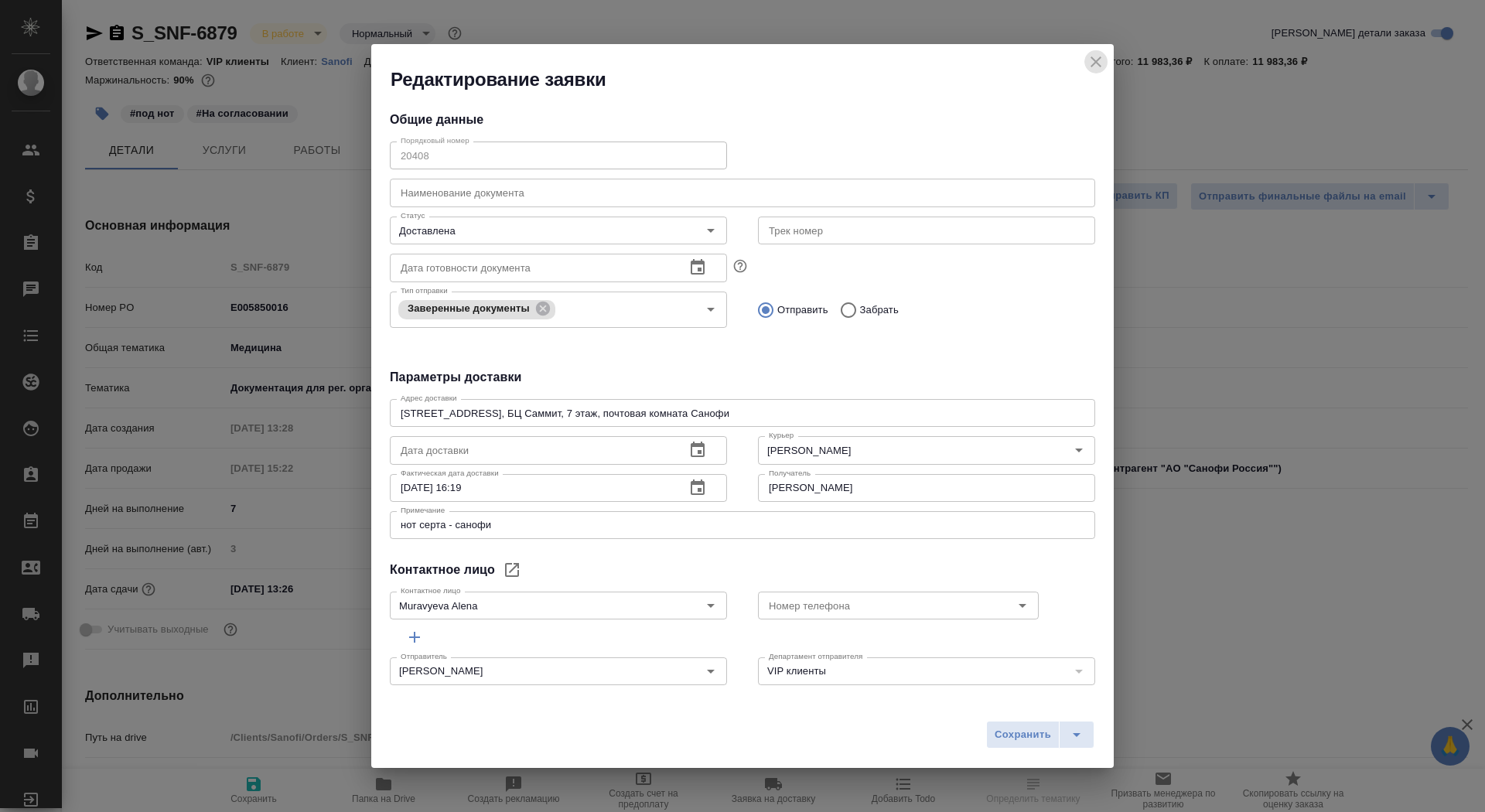
click at [1091, 64] on icon "close" at bounding box center [1096, 62] width 18 height 18
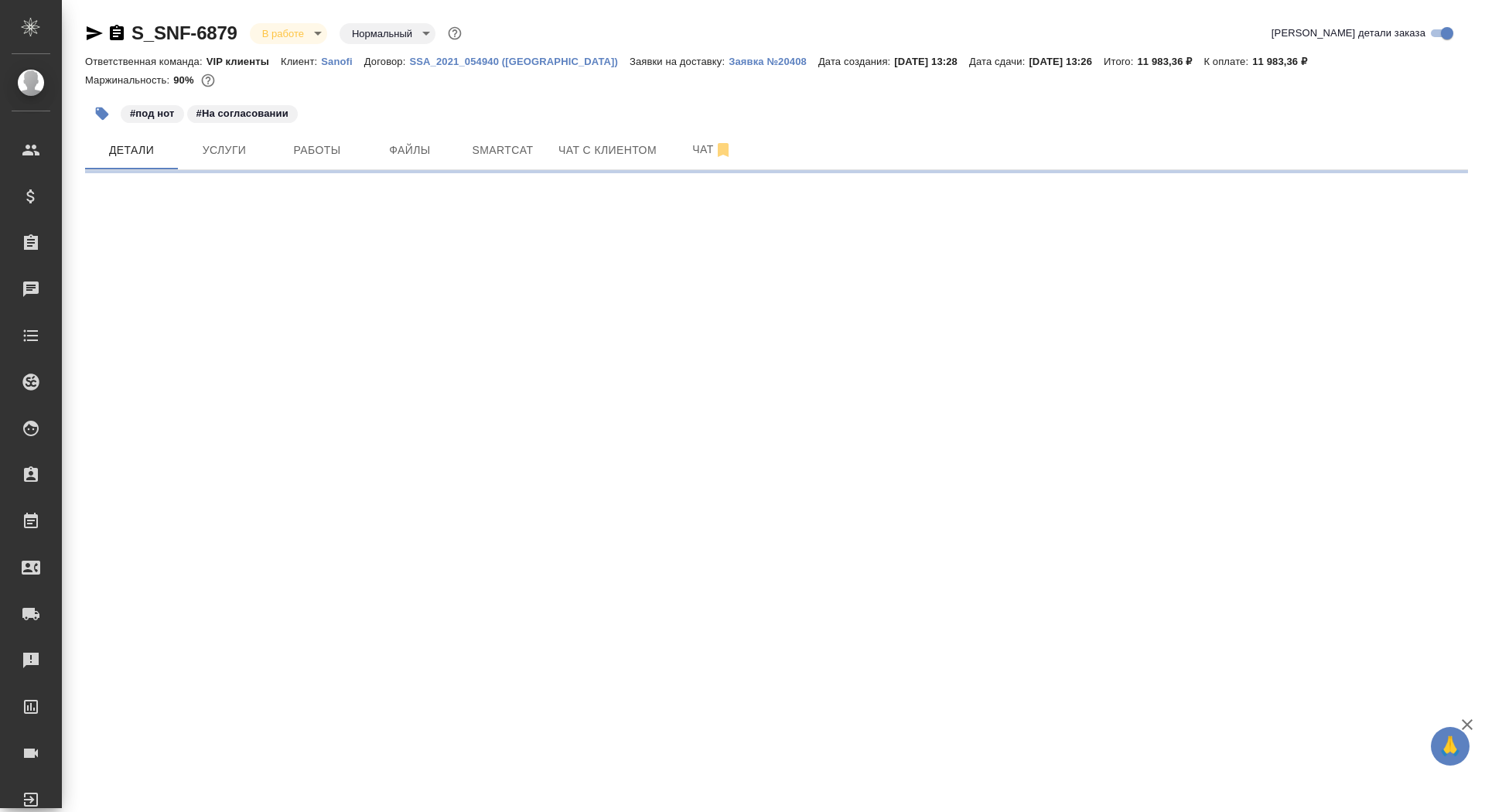
select select "RU"
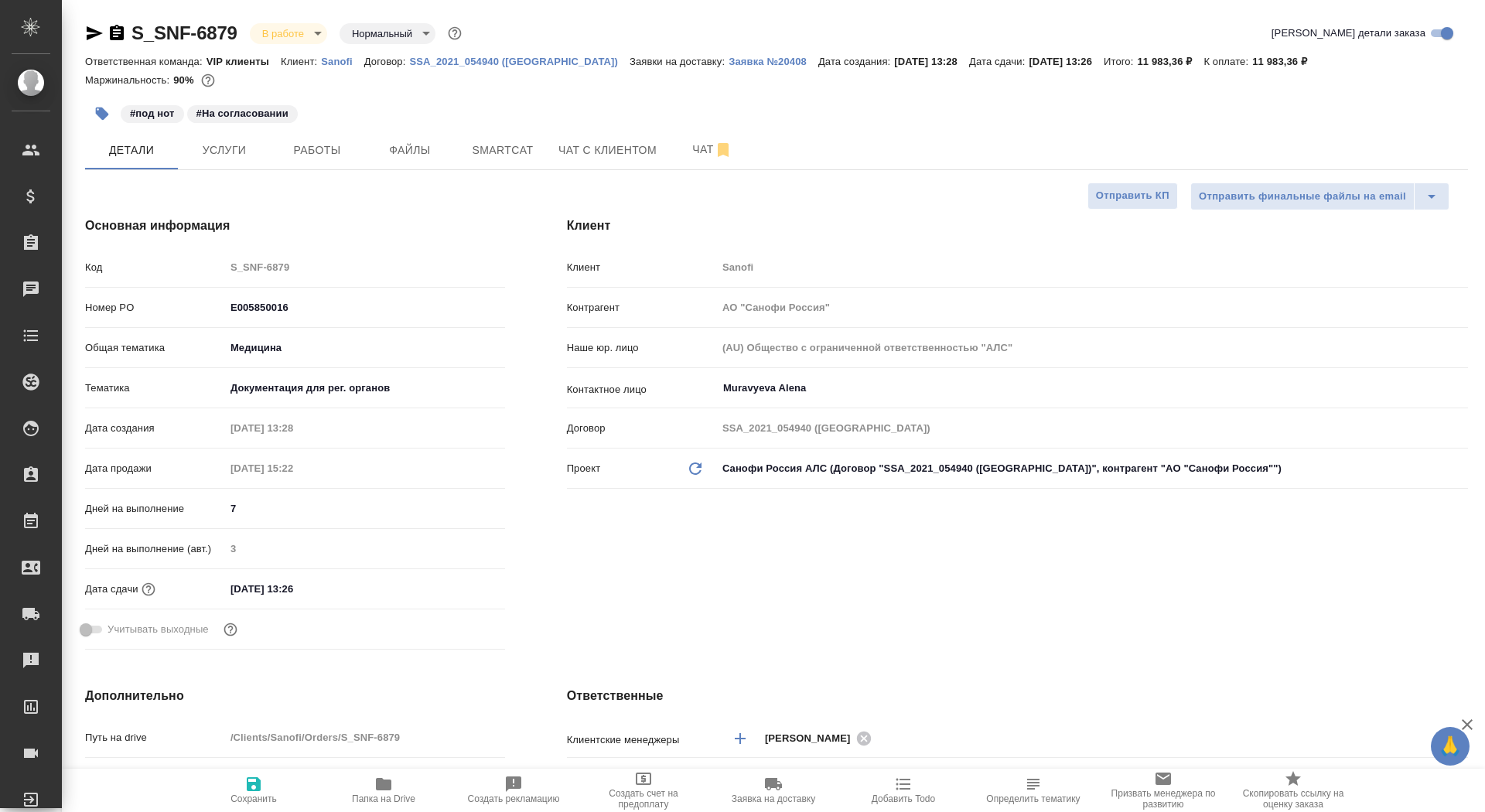
type textarea "x"
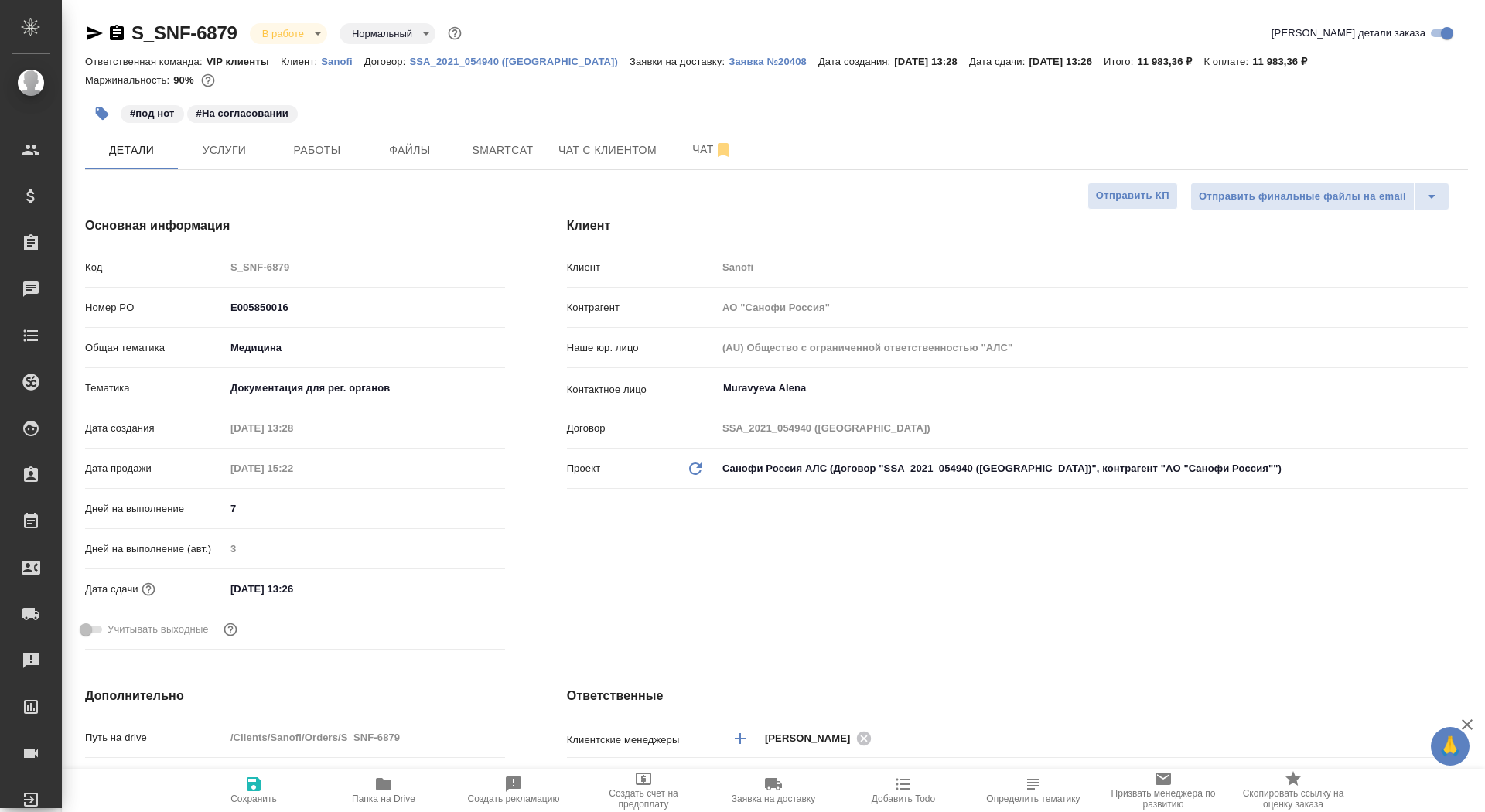
type textarea "x"
click at [285, 40] on body "🙏 .cls-1 fill:#fff; AWATERA Saydasheva Dilyara Клиенты Спецификации Заказы 0 Ча…" at bounding box center [742, 406] width 1485 height 812
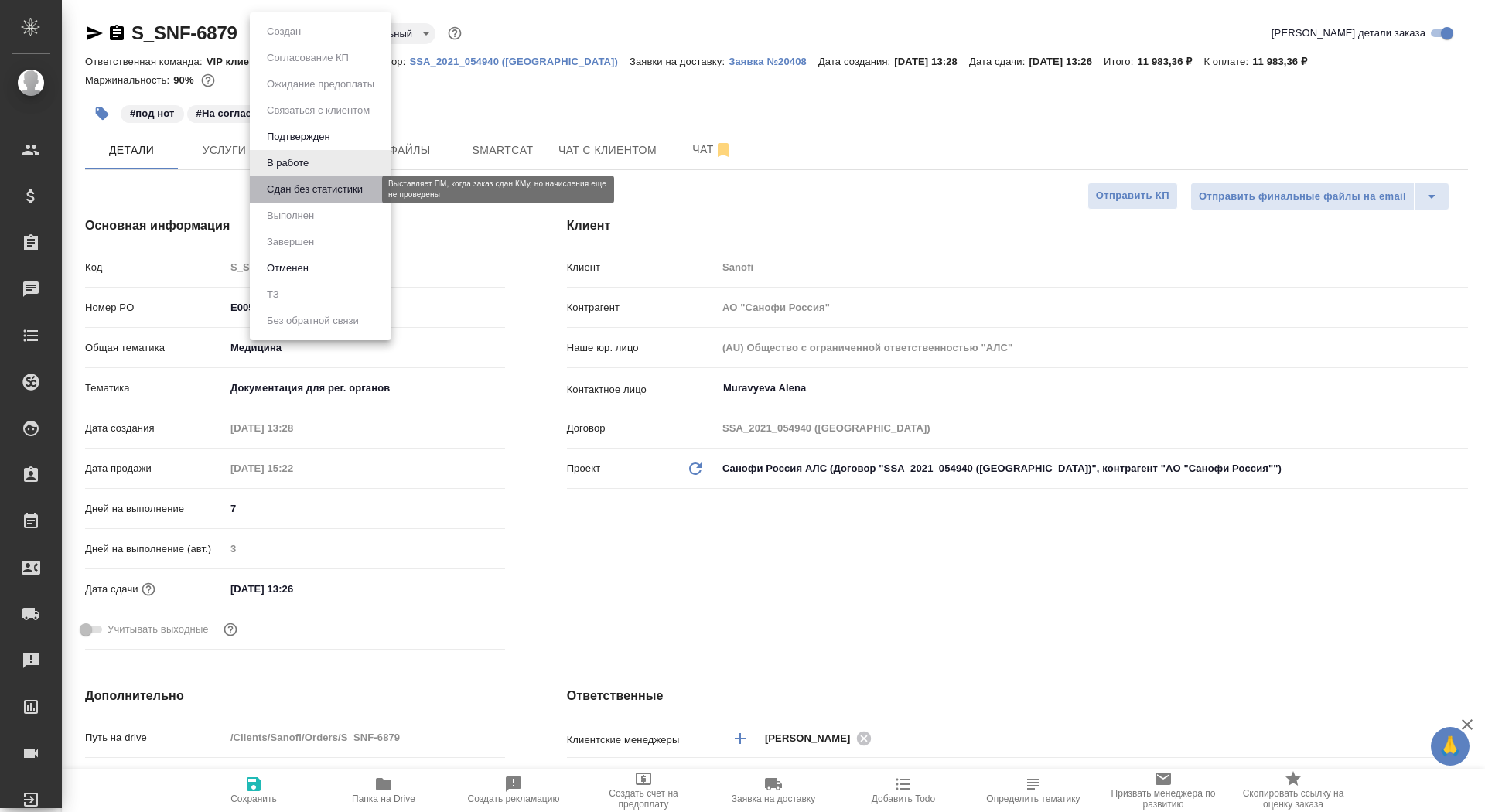
click at [306, 193] on button "Сдан без статистики" at bounding box center [315, 189] width 105 height 17
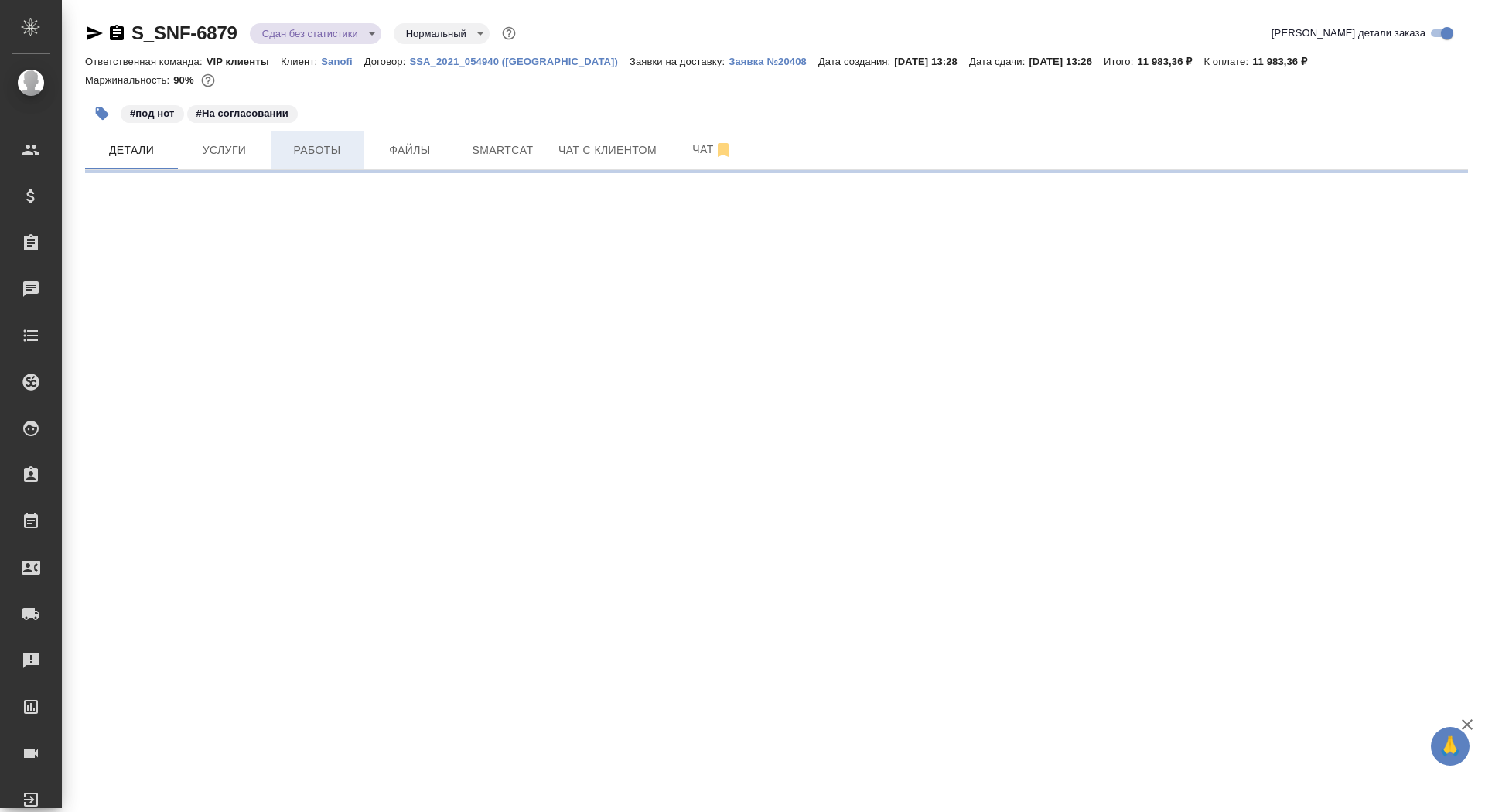
select select "RU"
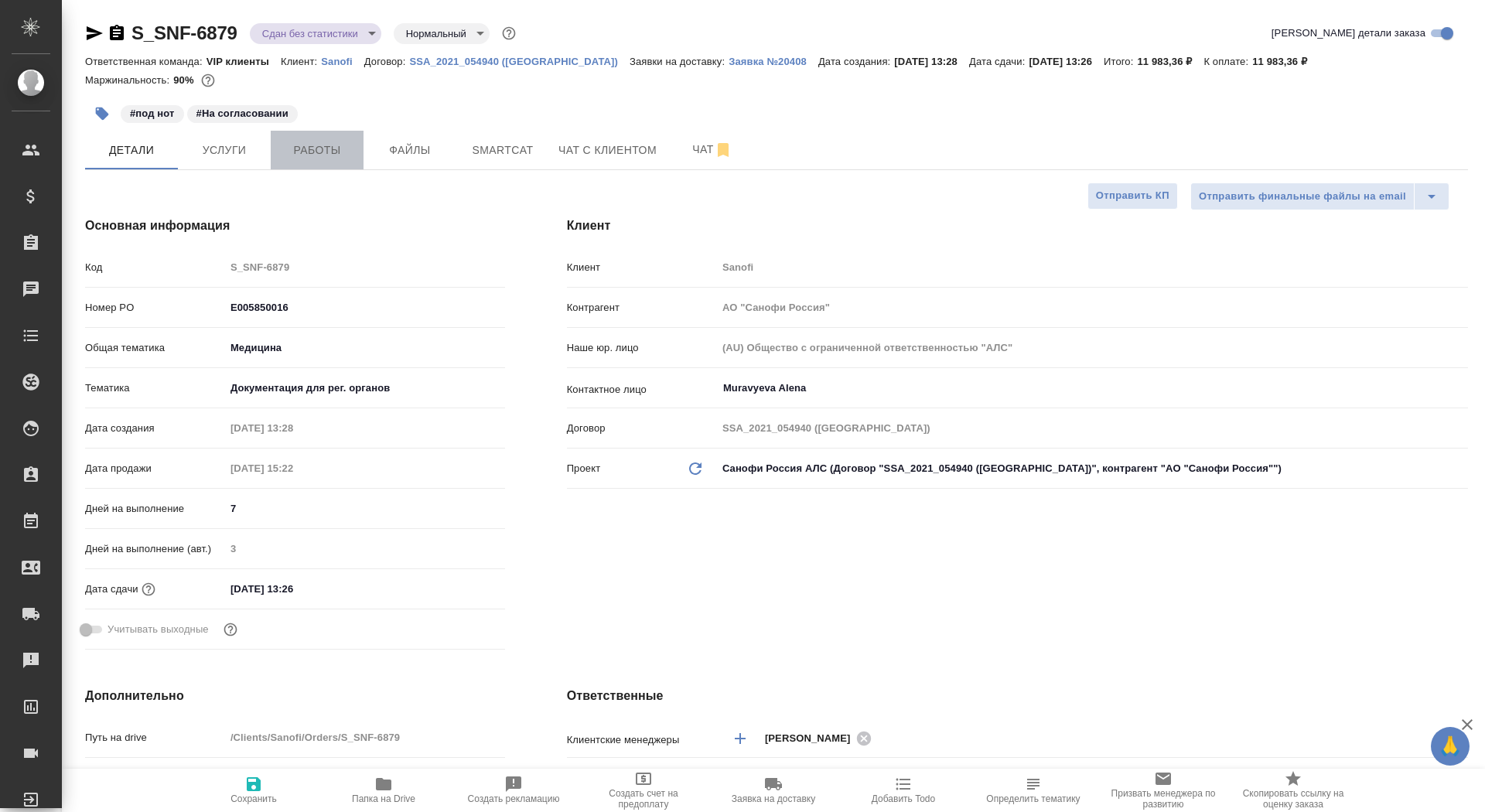
click at [294, 154] on span "Работы" at bounding box center [317, 150] width 75 height 19
type textarea "x"
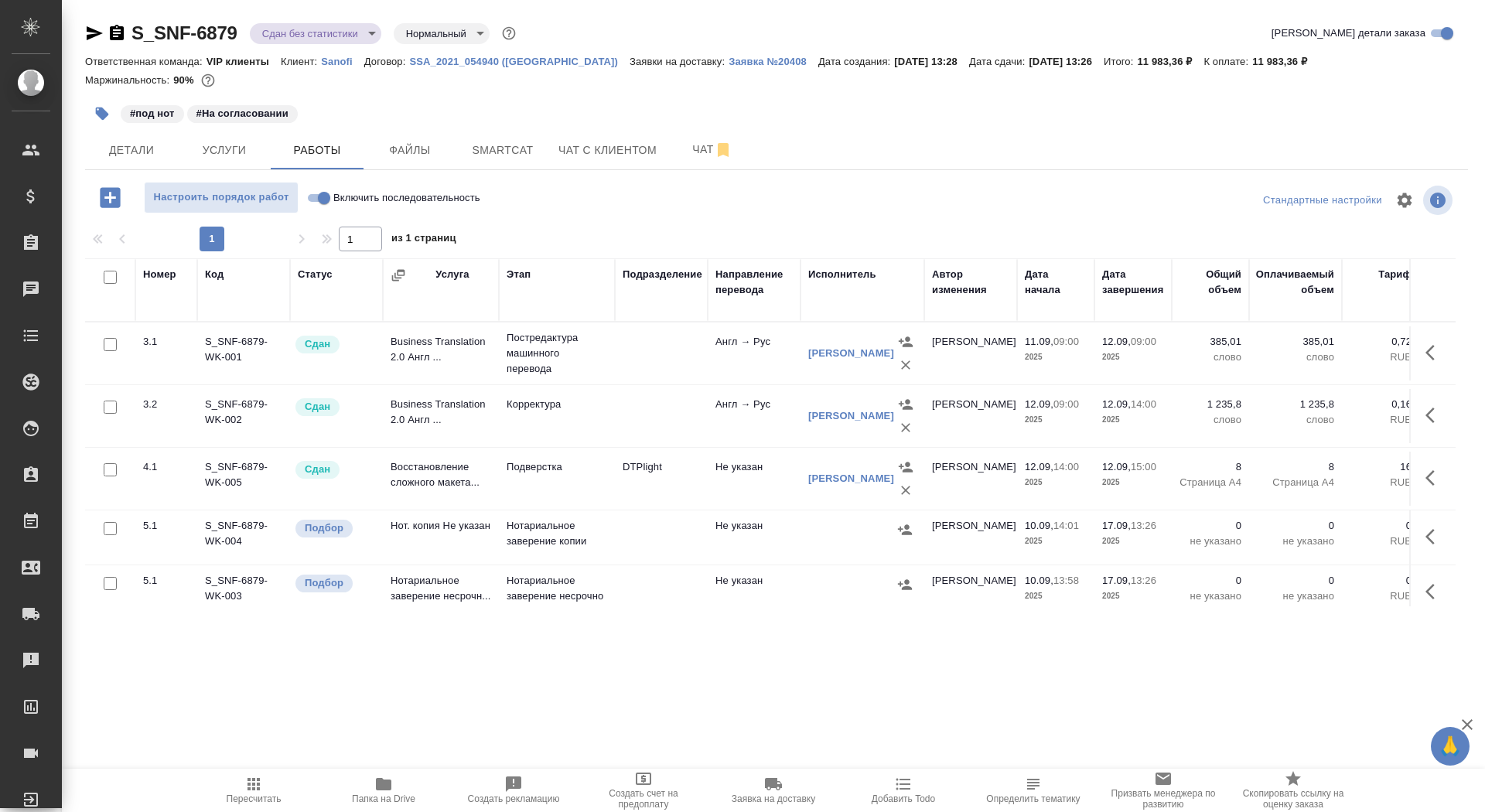
scroll to position [144, 0]
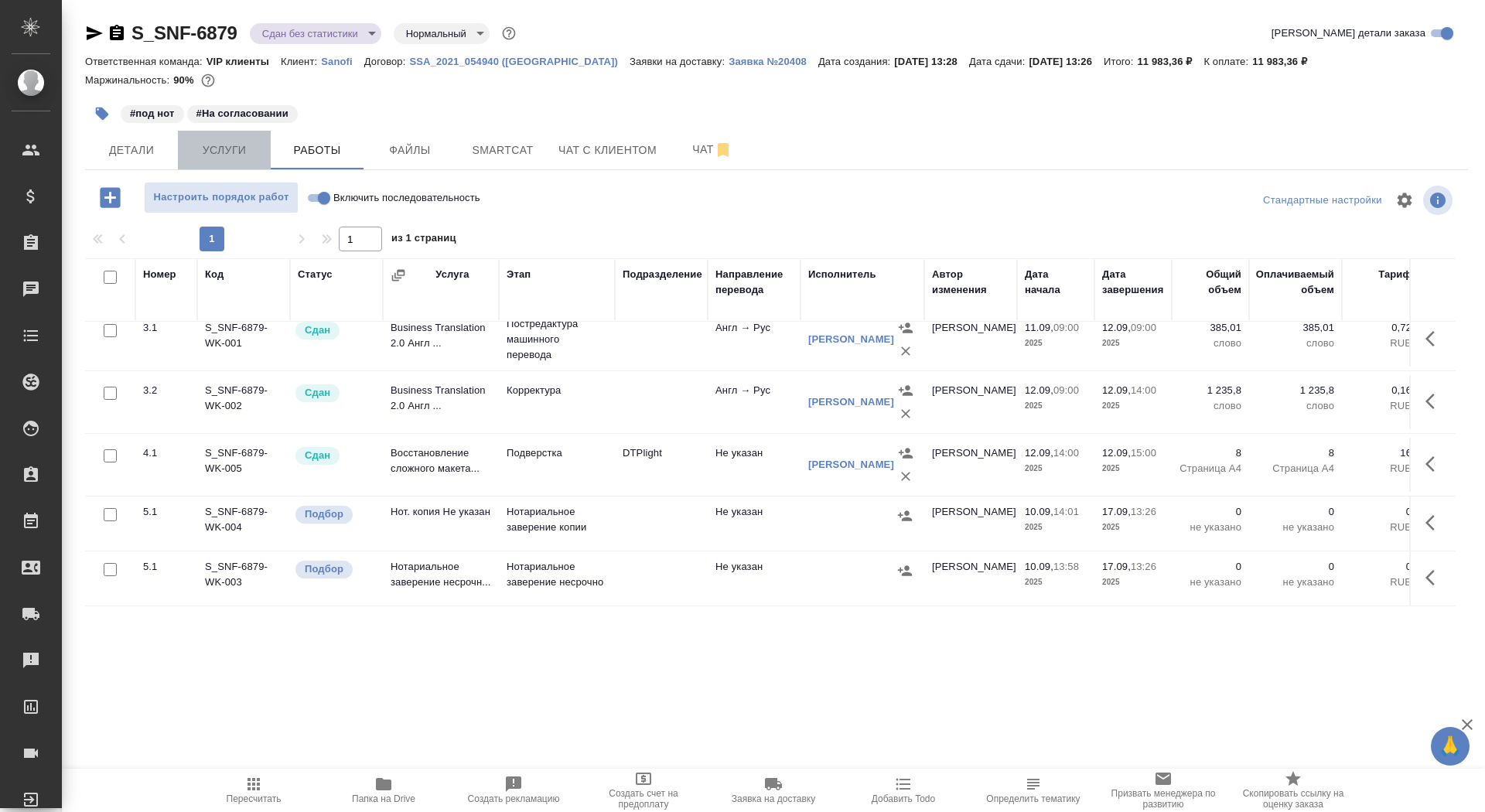
click at [255, 148] on span "Услуги" at bounding box center [224, 150] width 75 height 19
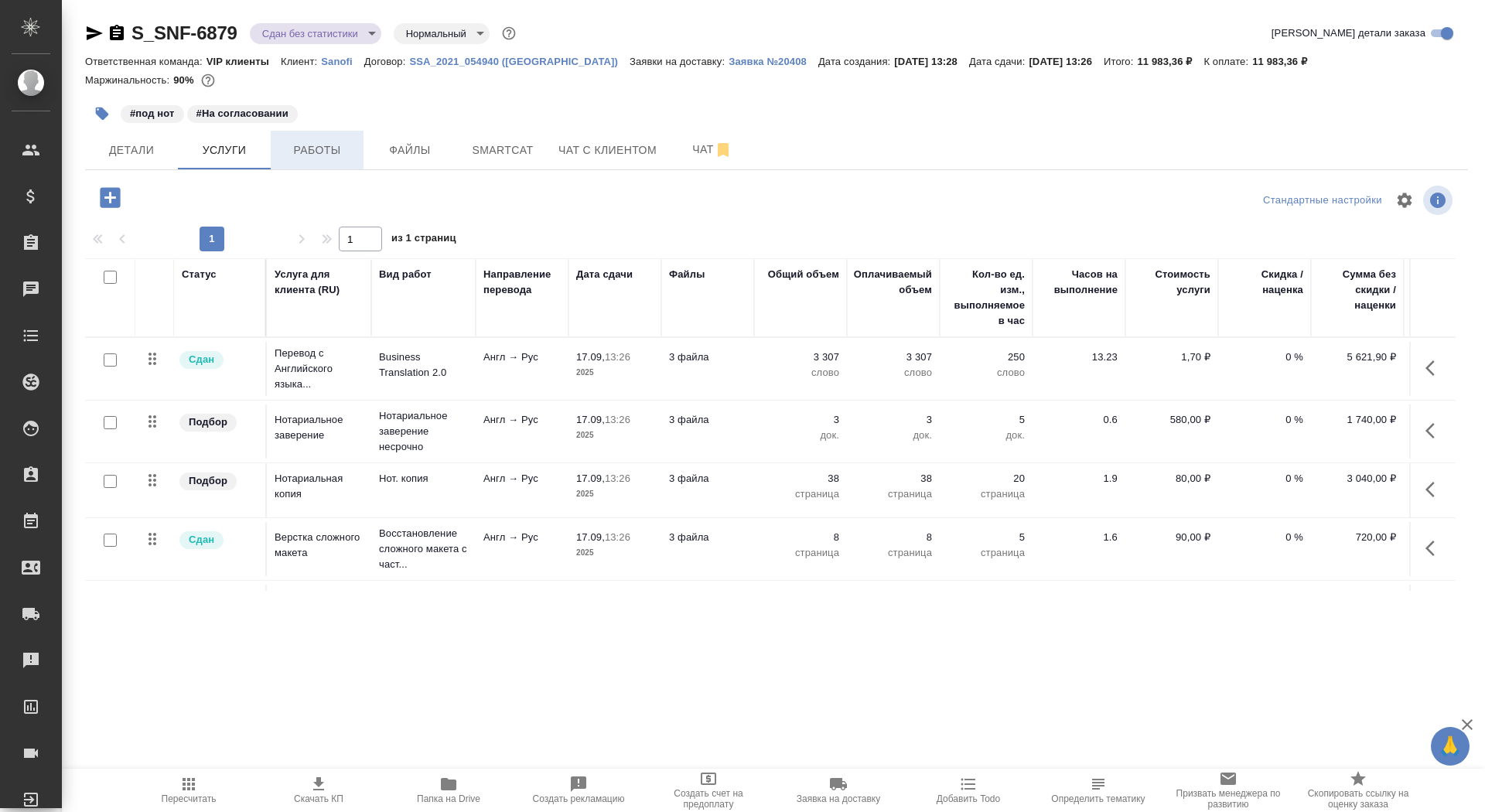
click at [332, 141] on span "Работы" at bounding box center [317, 150] width 75 height 19
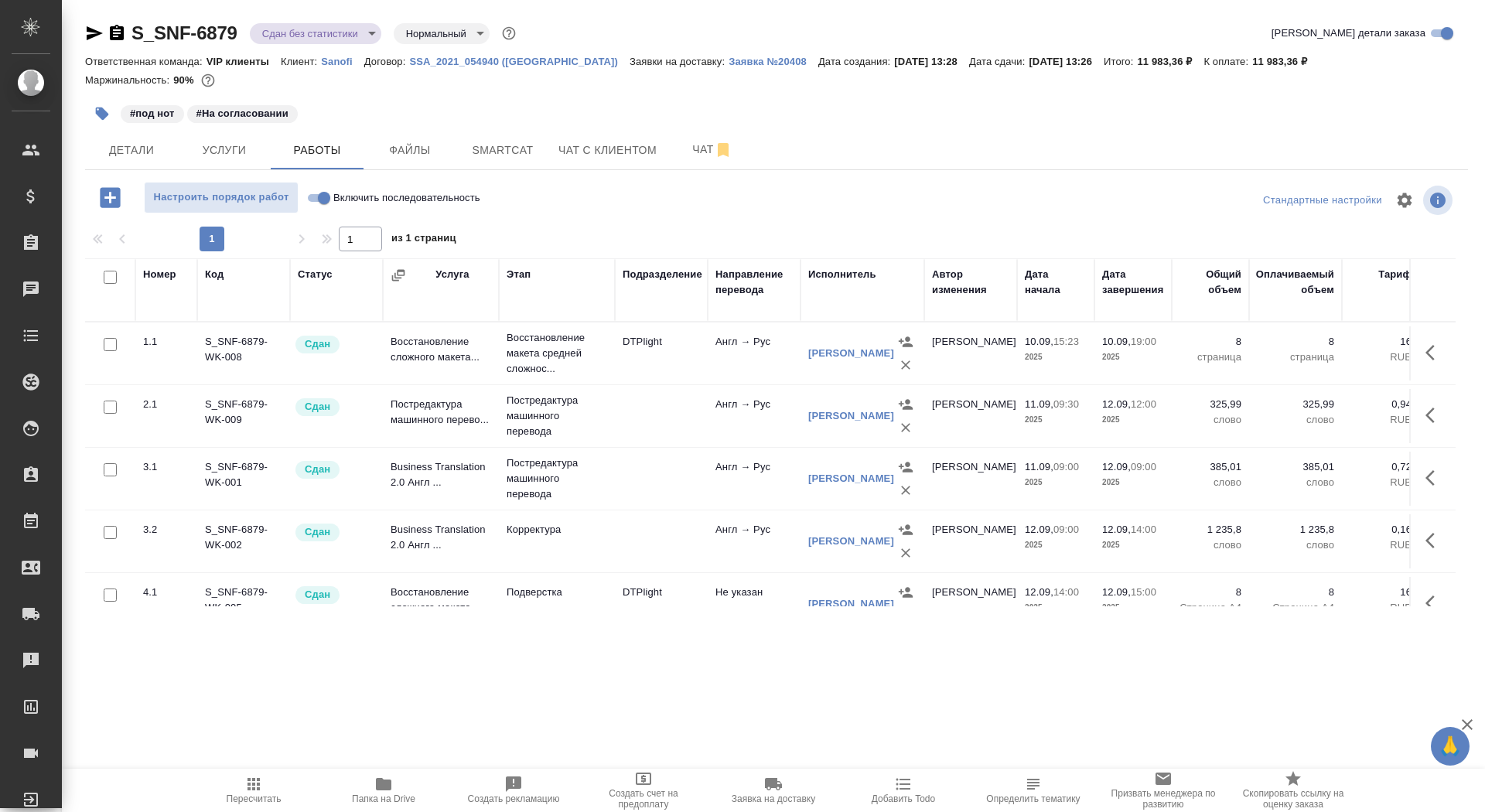
scroll to position [144, 0]
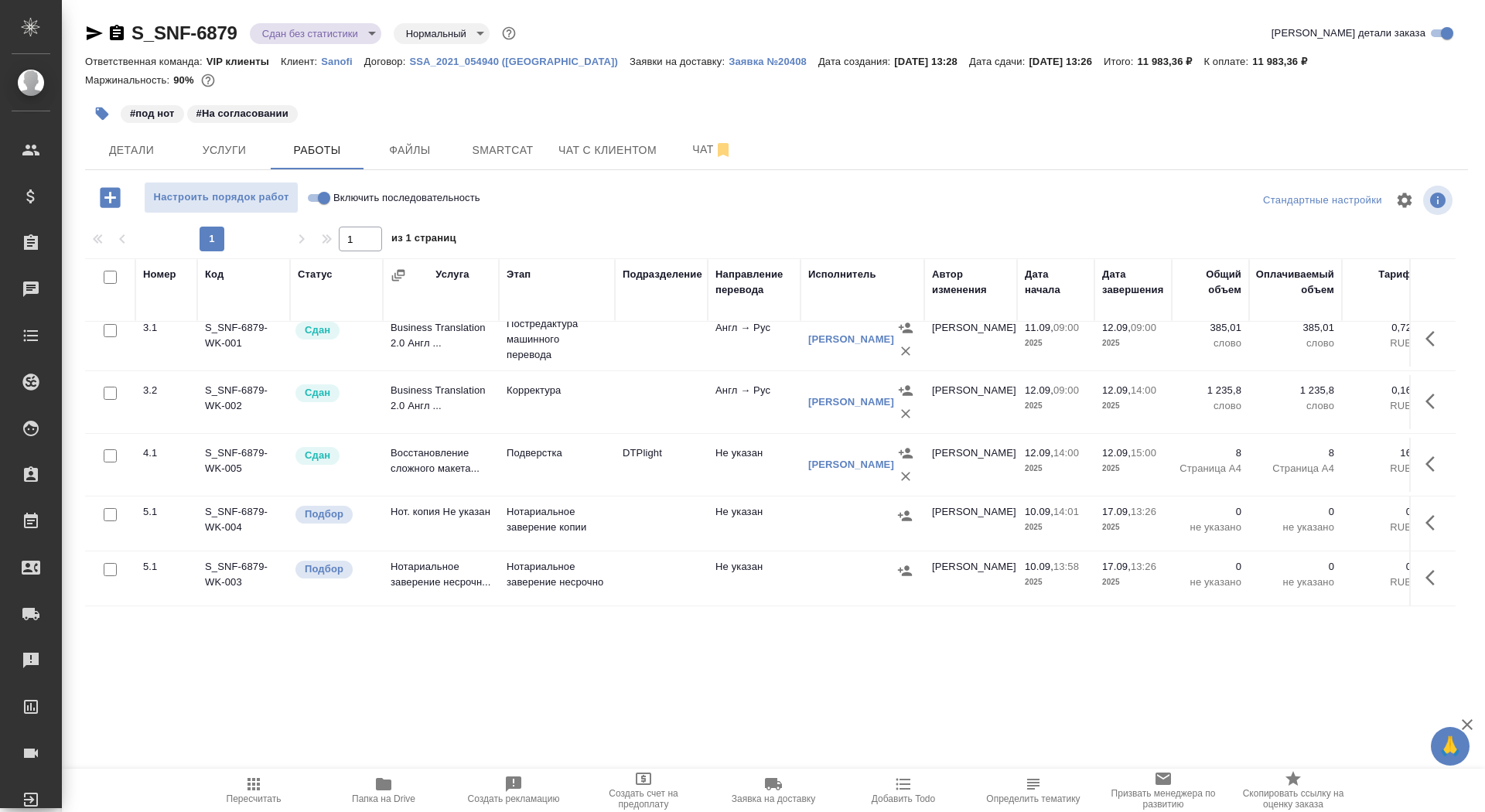
click at [1433, 514] on icon "button" at bounding box center [1434, 522] width 18 height 18
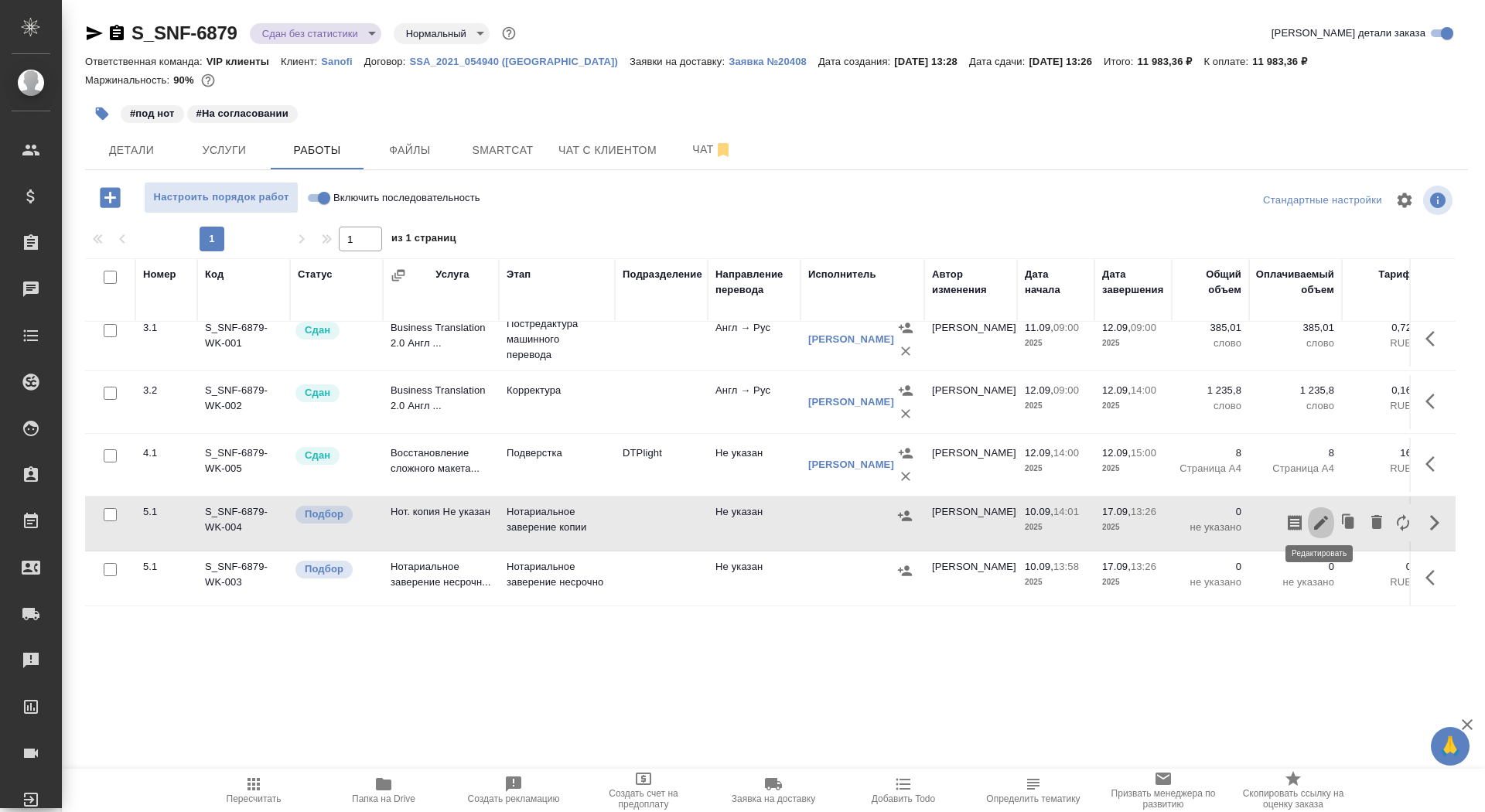
click at [1313, 519] on icon "button" at bounding box center [1321, 522] width 18 height 18
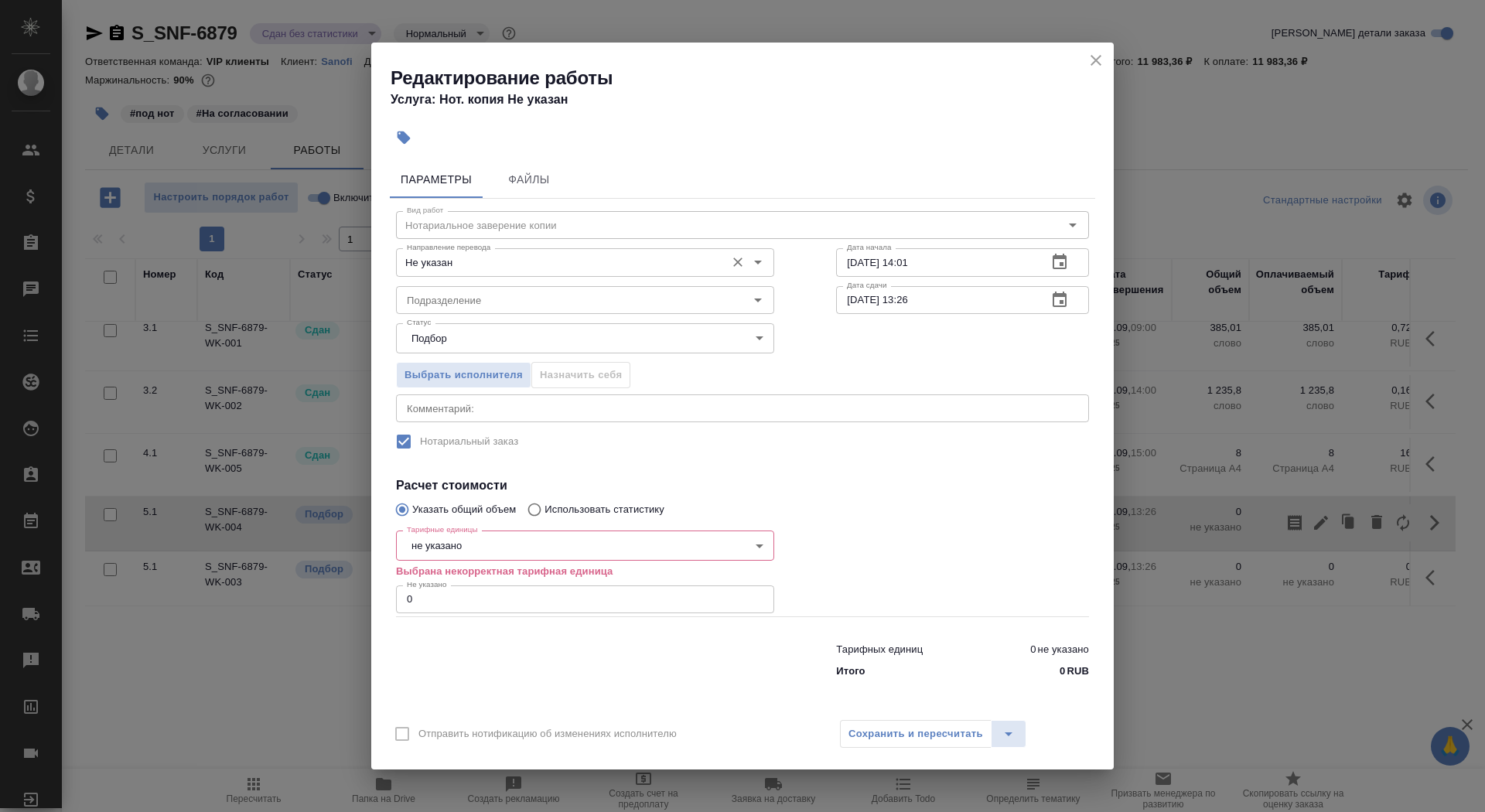
click at [519, 251] on div "Не указан Направление перевода" at bounding box center [584, 262] width 378 height 28
click at [522, 271] on input "Не указан" at bounding box center [558, 262] width 317 height 18
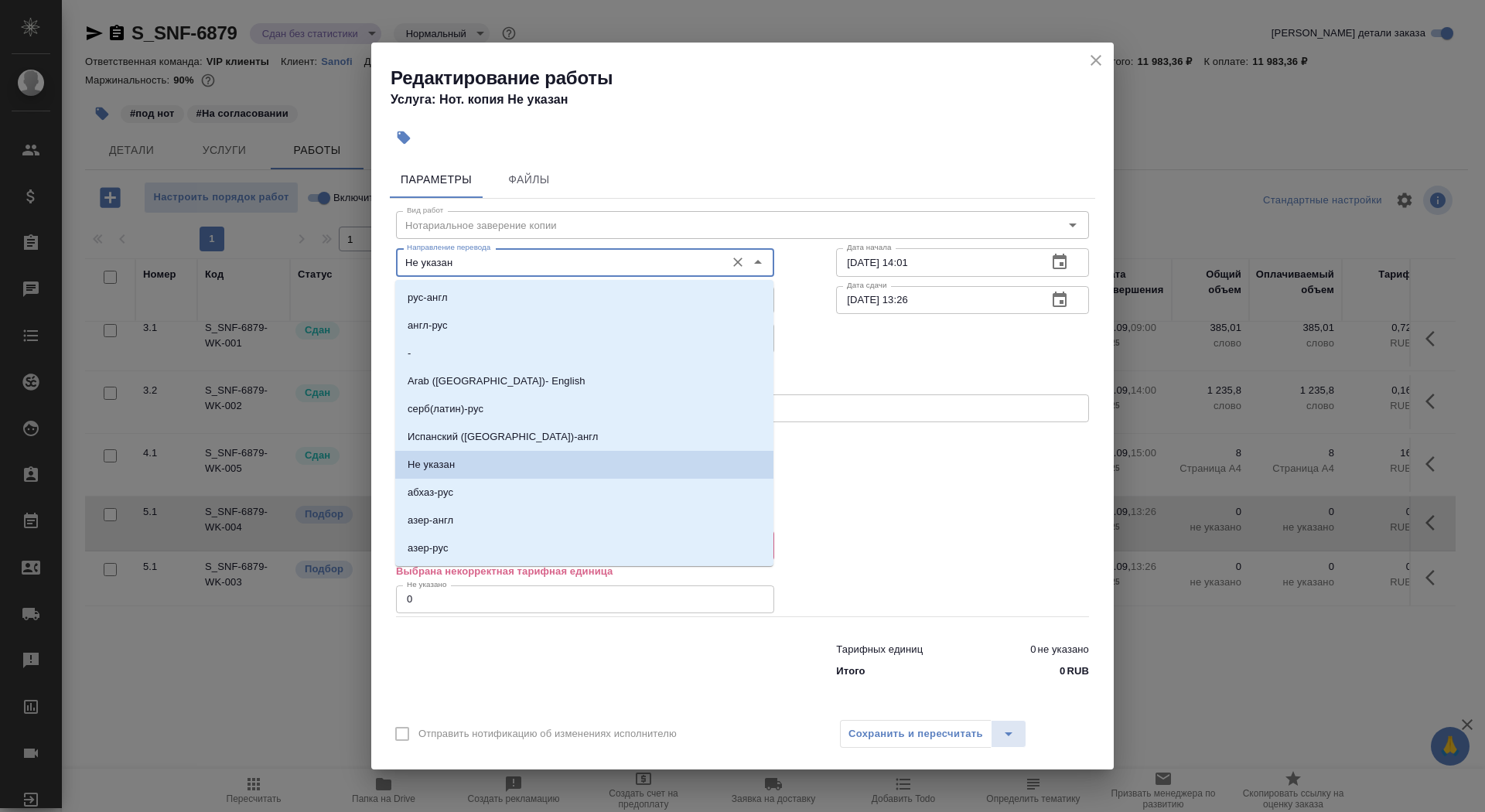
click at [519, 264] on input "Не указан" at bounding box center [558, 262] width 317 height 18
click at [507, 342] on li "-" at bounding box center [584, 353] width 378 height 28
type input "-"
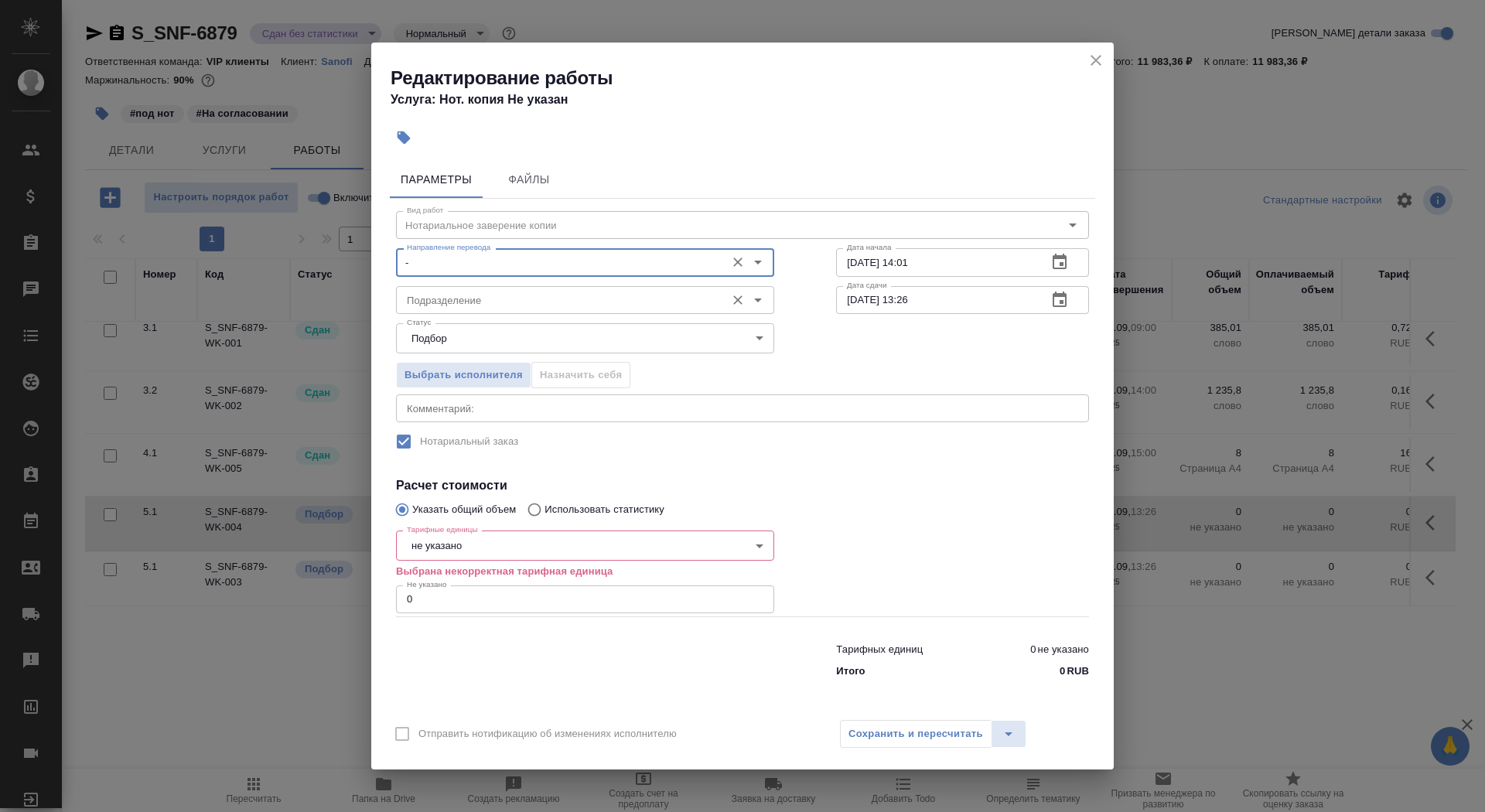
click at [497, 309] on div "Подразделение" at bounding box center [584, 300] width 378 height 28
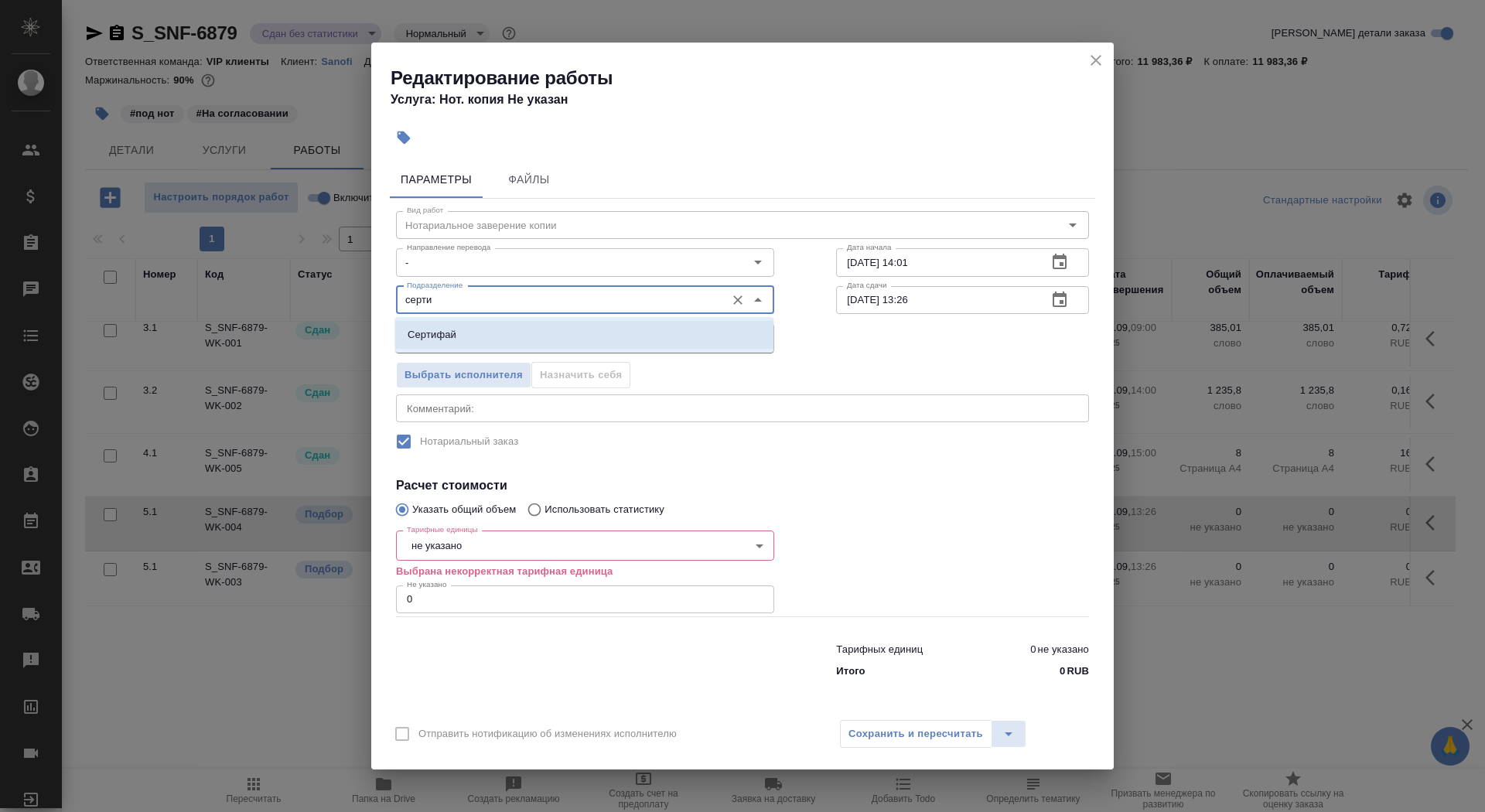
click at [497, 326] on li "Сертифай" at bounding box center [584, 335] width 378 height 28
type input "Сертифай"
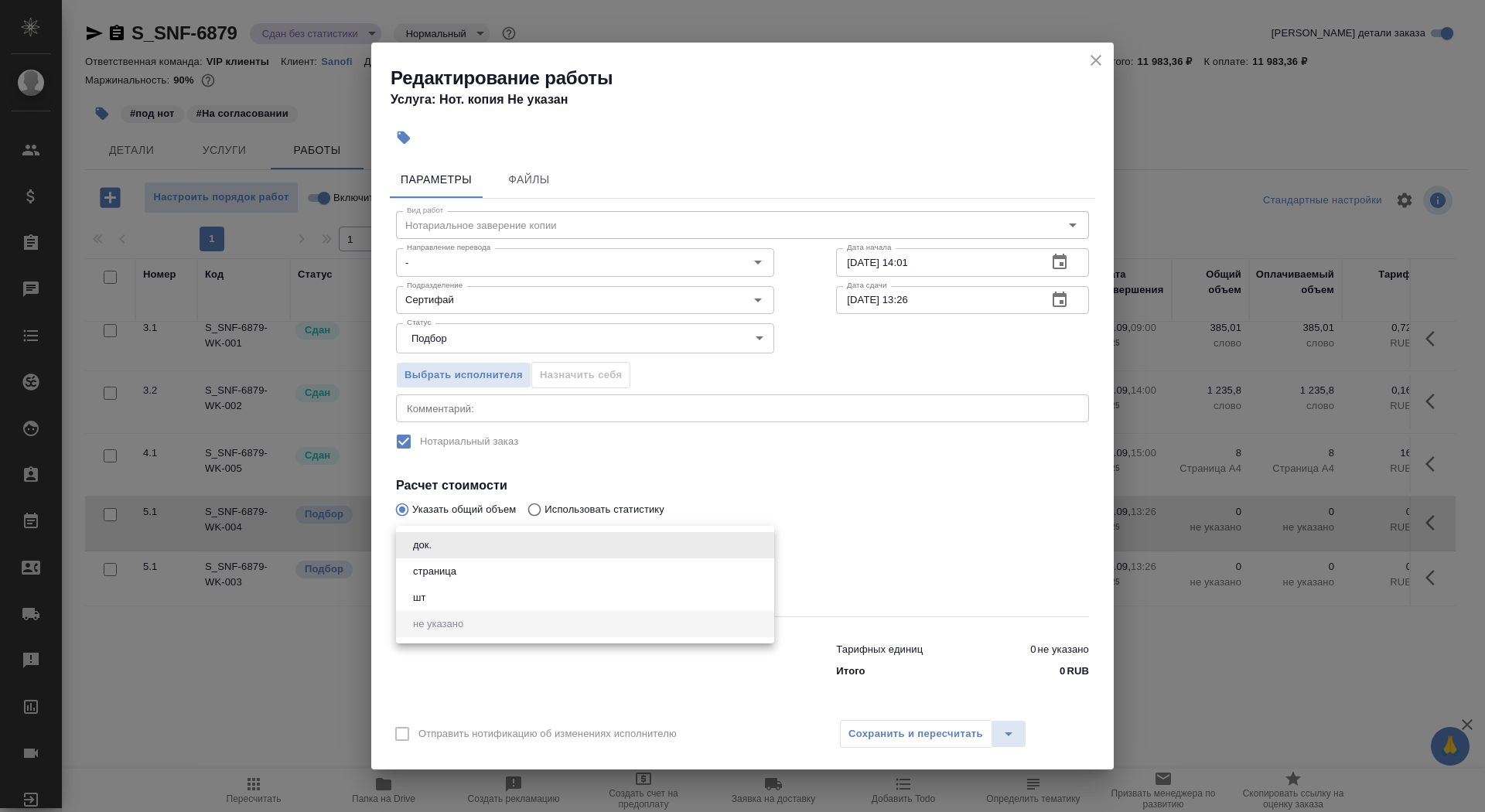
click at [502, 554] on body "🙏 .cls-1 fill:#fff; AWATERA Saydasheva Dilyara Клиенты Спецификации Заказы 0 Ча…" at bounding box center [742, 406] width 1485 height 812
click at [487, 573] on li "страница" at bounding box center [584, 571] width 378 height 27
type input "5a8b1489cc6b4906c91bfdb2"
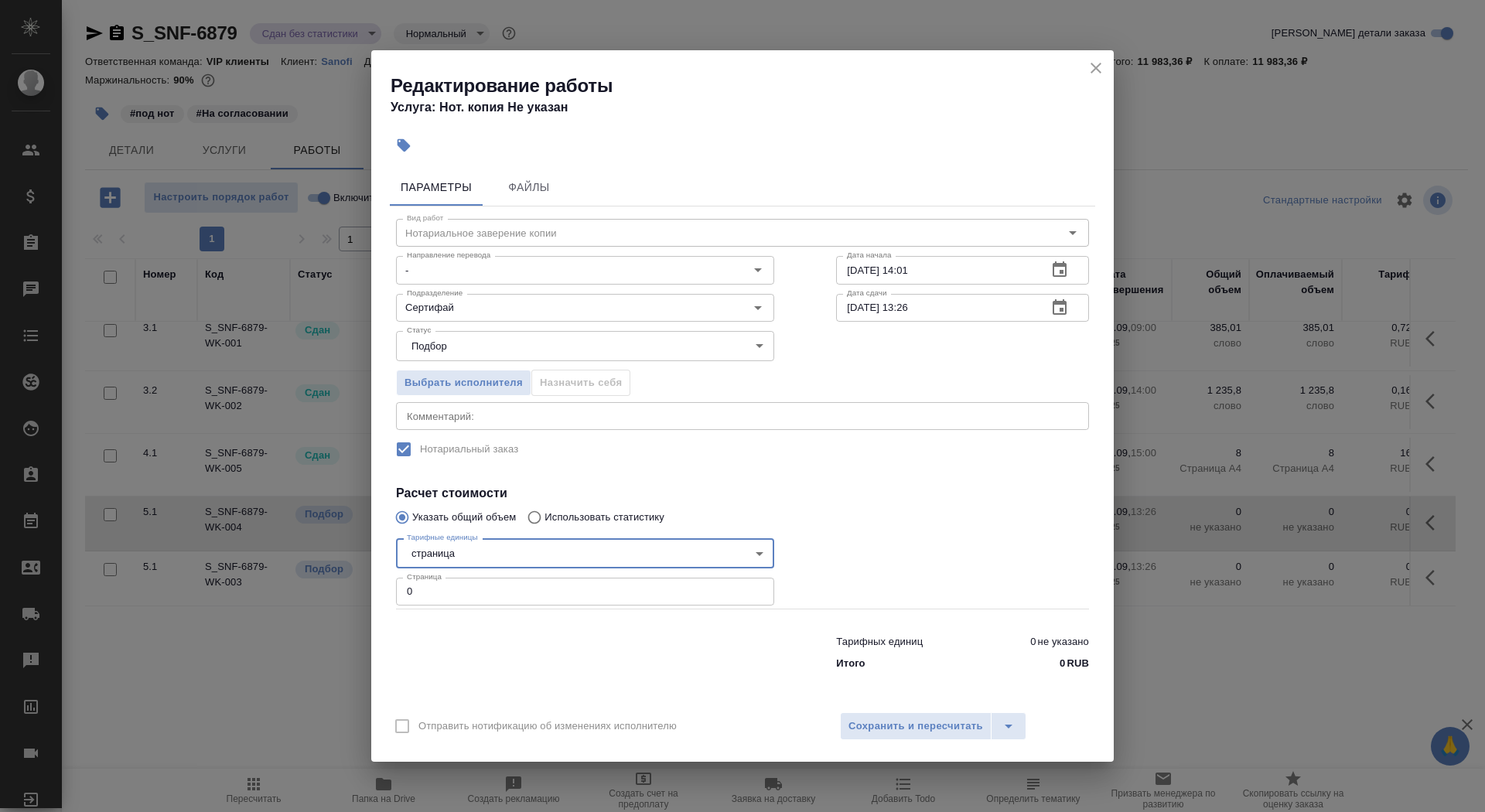
click at [470, 593] on input "0" at bounding box center [584, 591] width 378 height 28
type input "38"
click at [860, 277] on input "[DATE] 14:01" at bounding box center [936, 269] width 199 height 28
click at [858, 270] on input "[DATE] 14:01" at bounding box center [936, 269] width 199 height 28
type input "[DATE] 14:01"
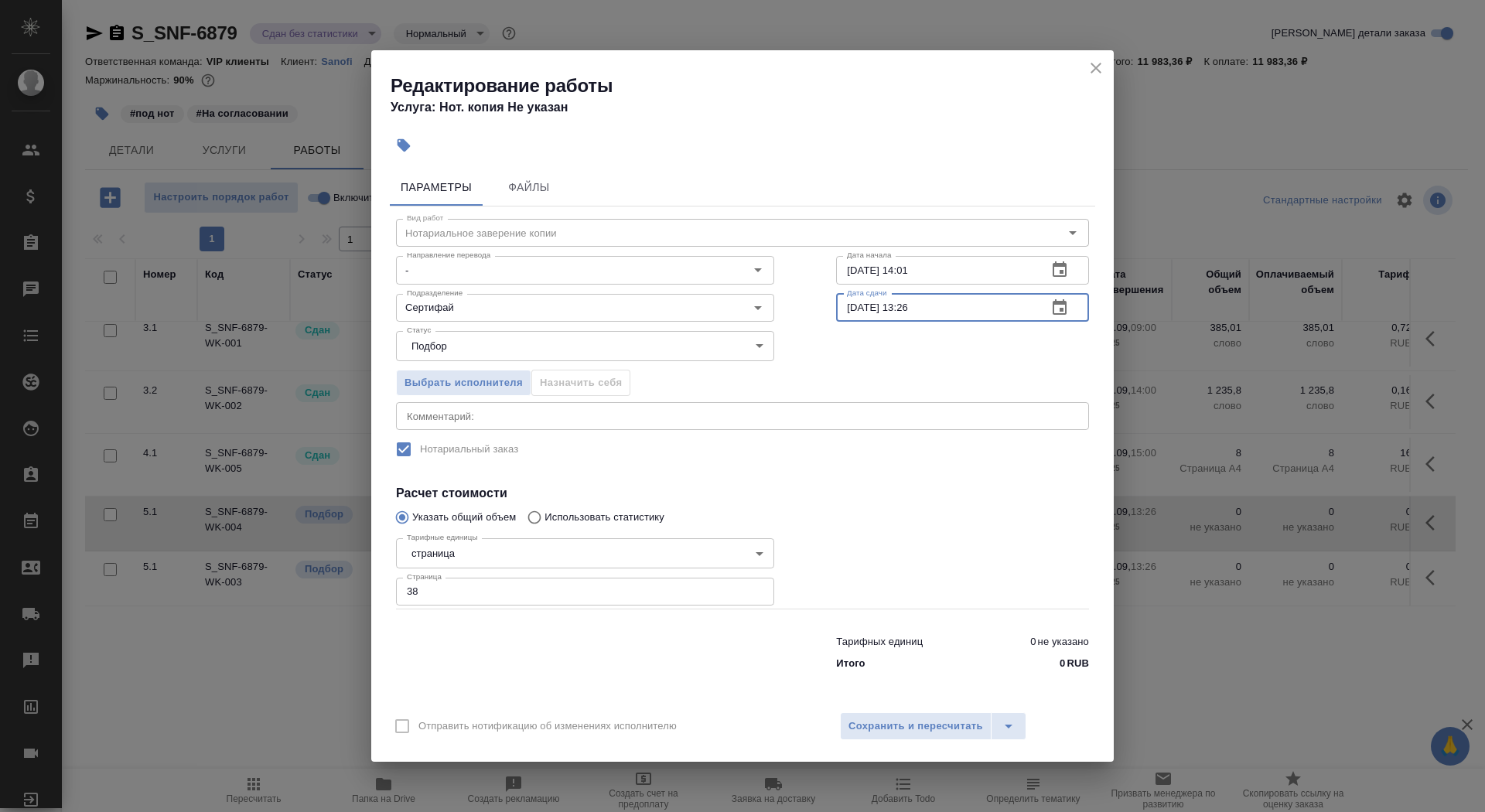
click at [858, 311] on input "[DATE] 13:26" at bounding box center [936, 307] width 199 height 28
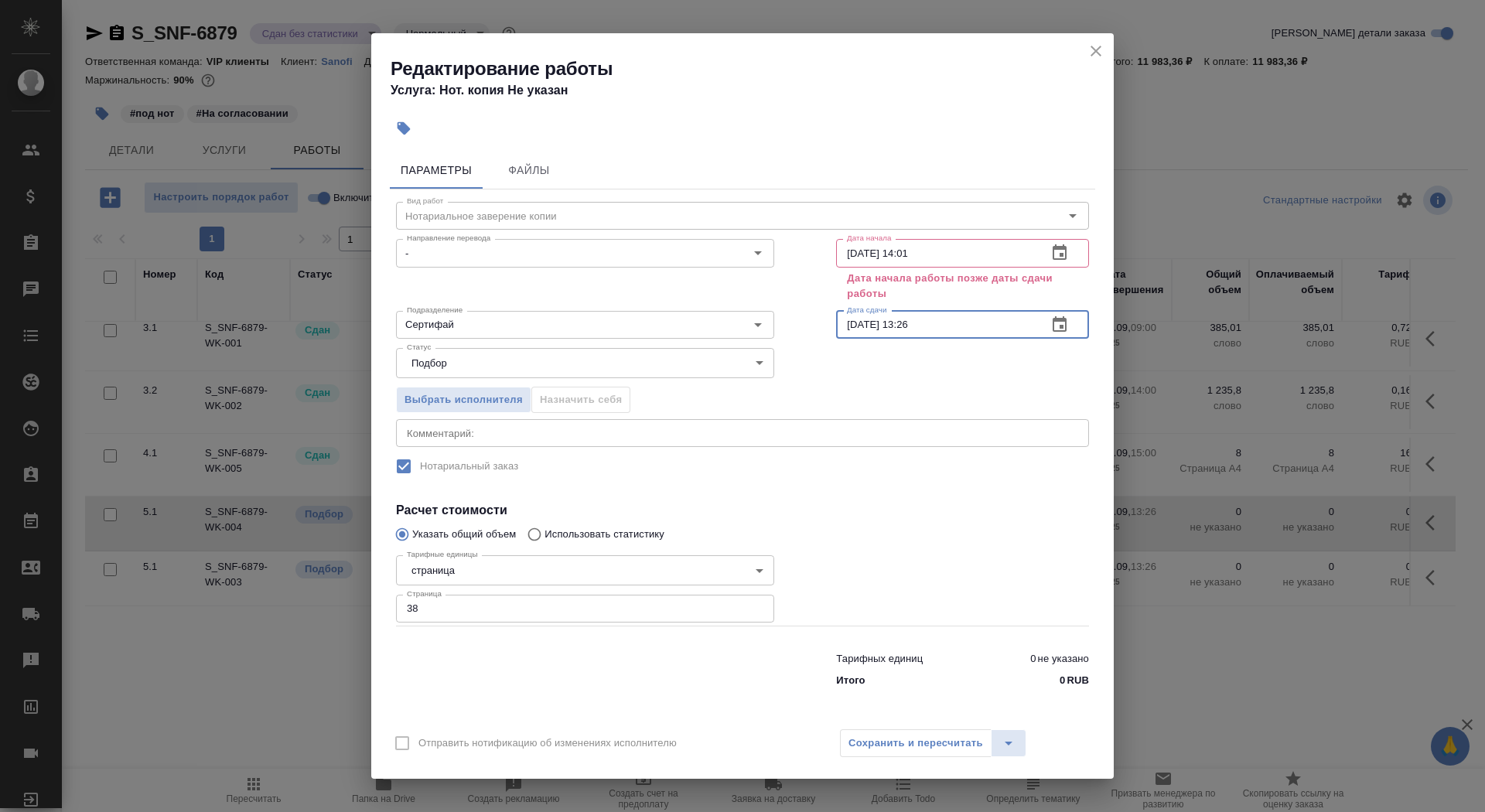
click at [908, 329] on input "[DATE] 13:26" at bounding box center [936, 325] width 199 height 28
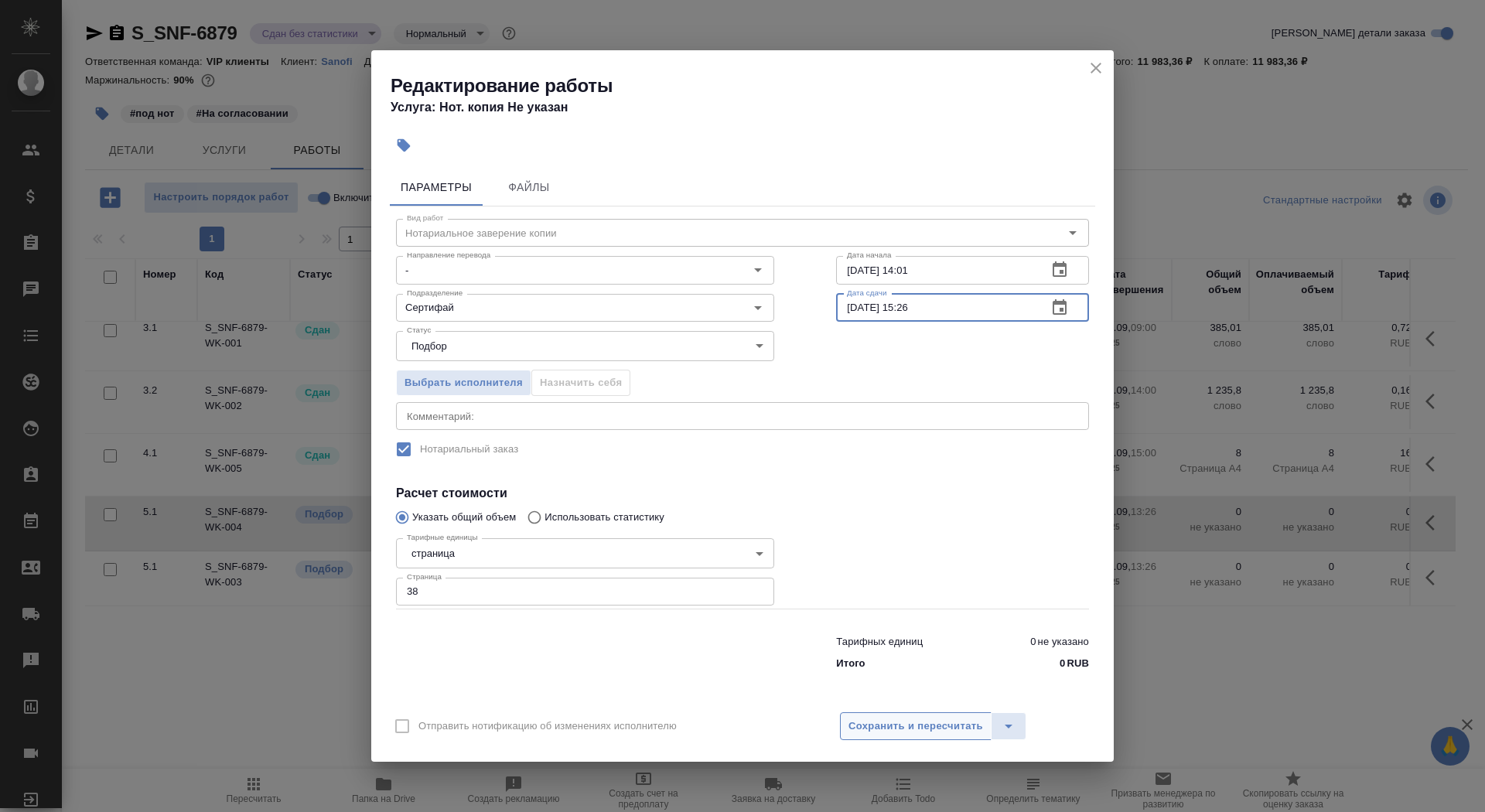
type input "[DATE] 15:26"
click at [879, 726] on span "Сохранить и пересчитать" at bounding box center [915, 726] width 134 height 17
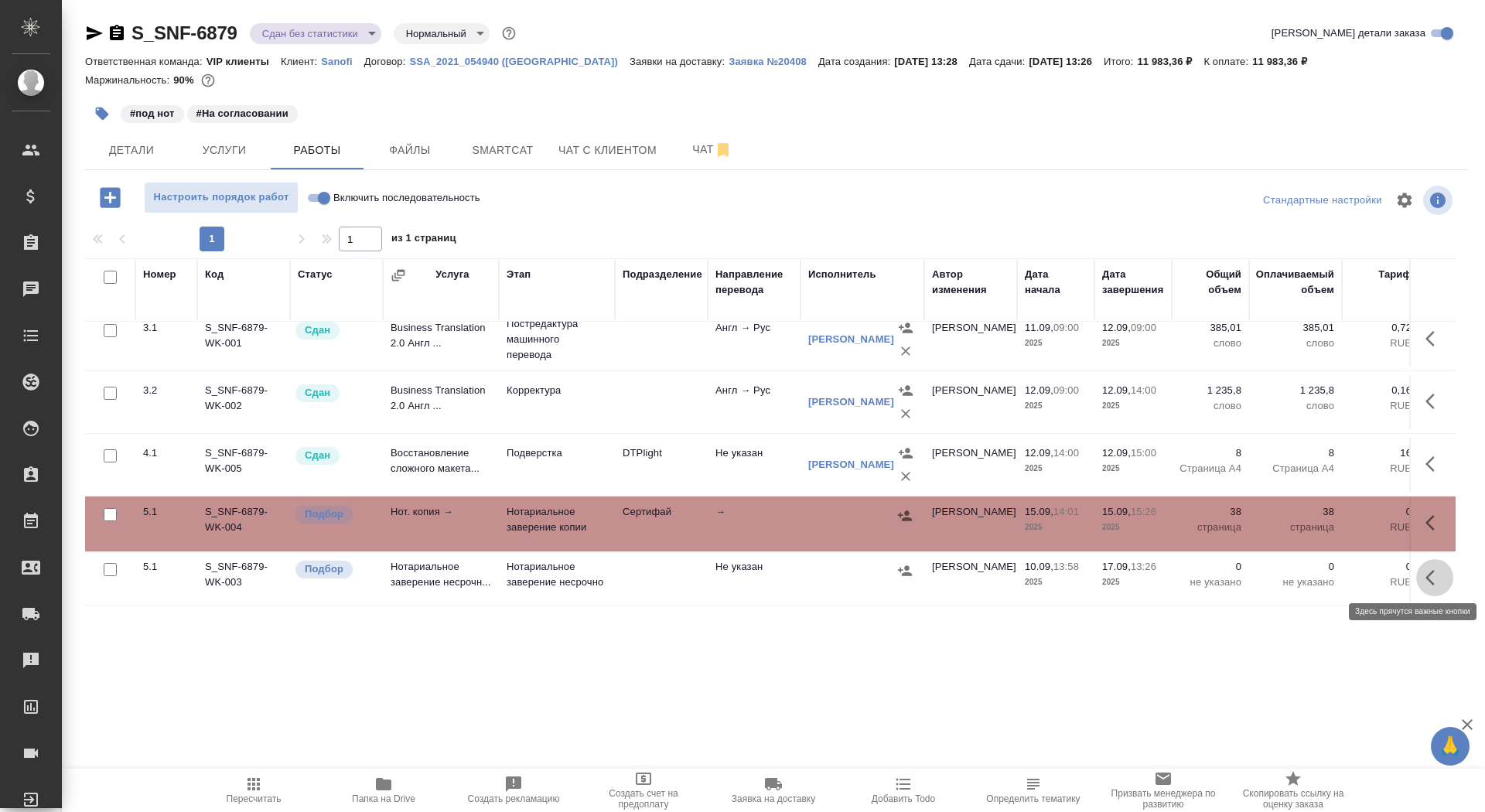
click at [1429, 573] on icon "button" at bounding box center [1430, 578] width 9 height 16
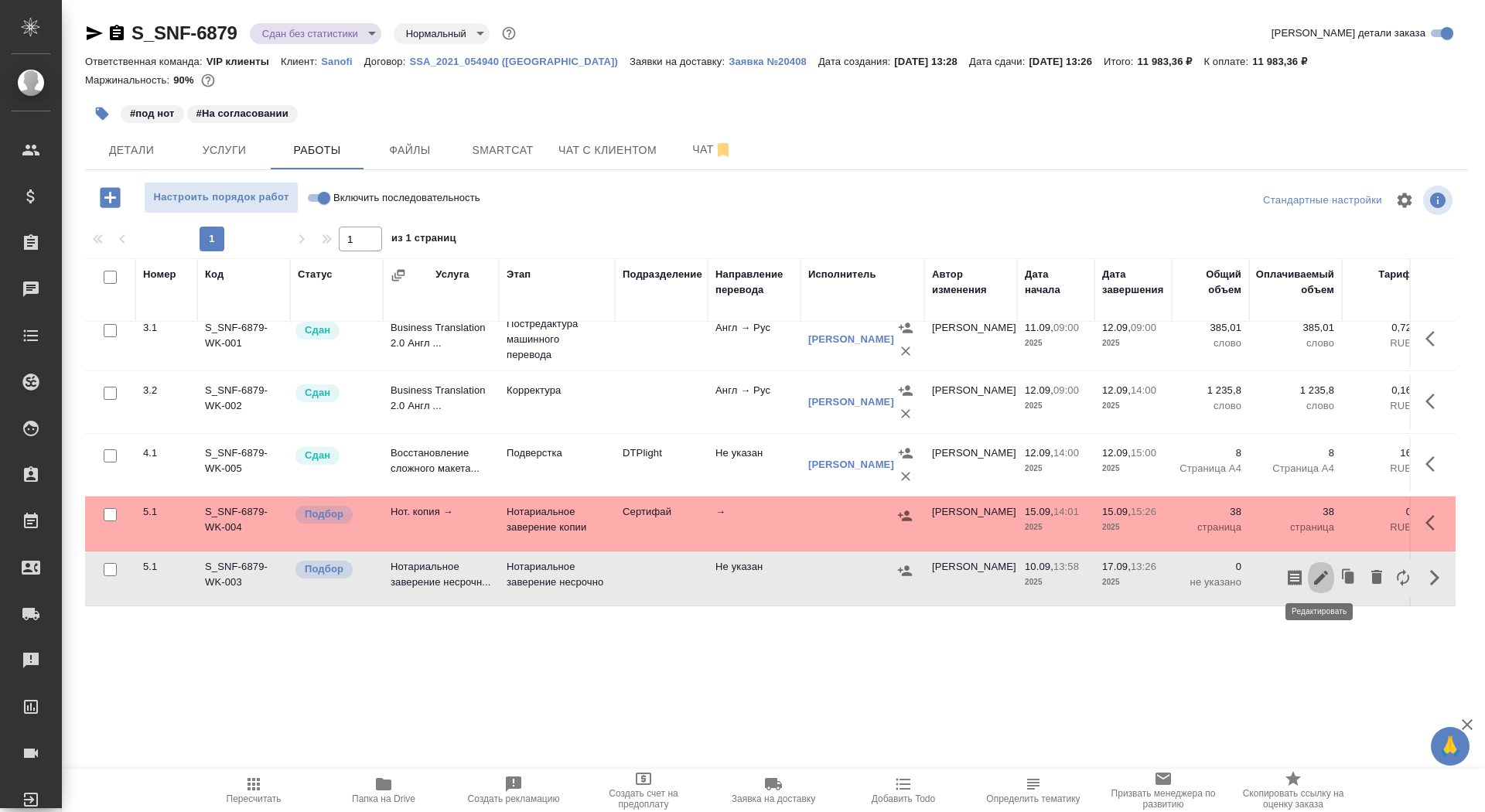
click at [1313, 573] on icon "button" at bounding box center [1321, 578] width 18 height 18
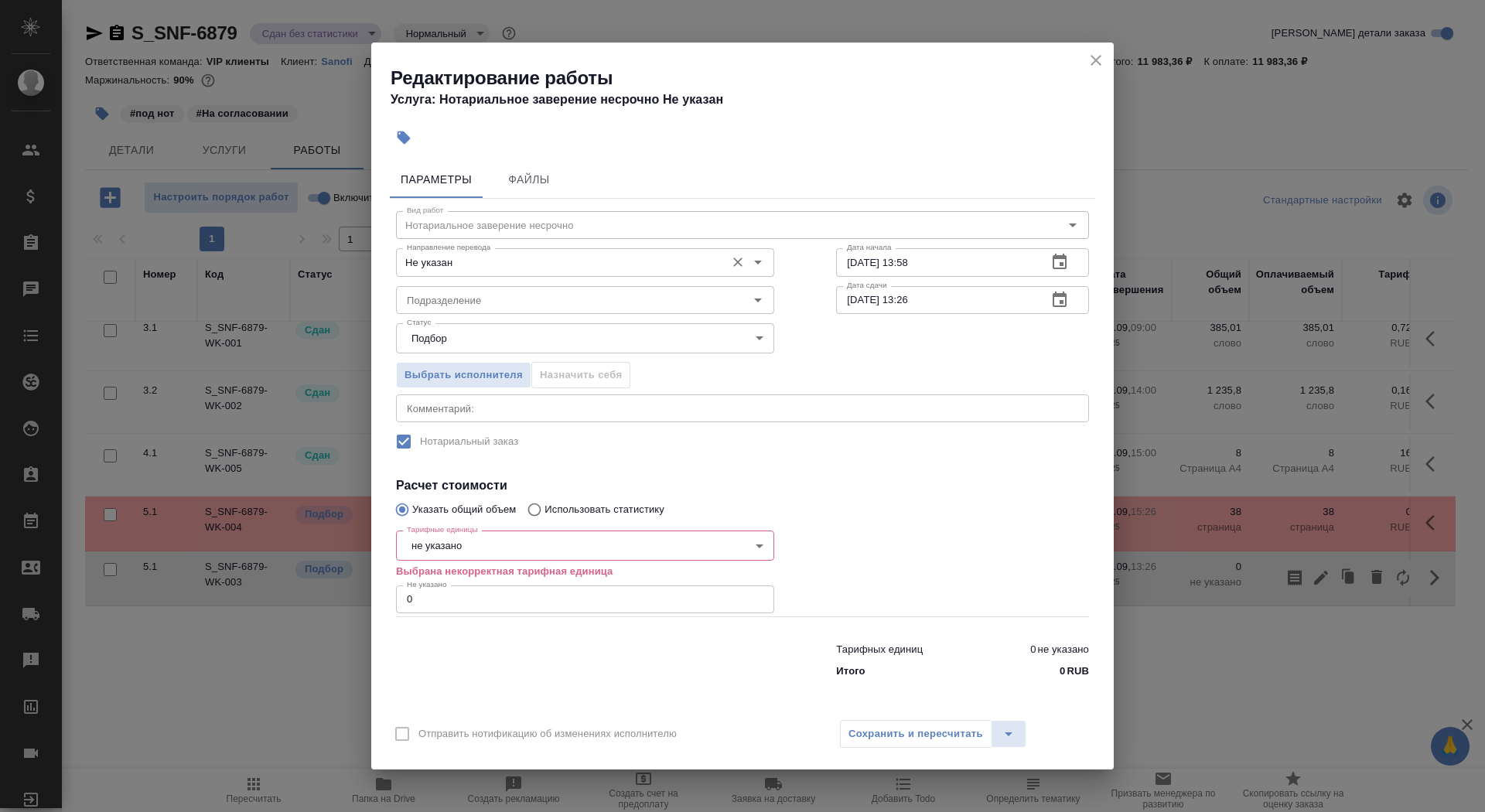
click at [423, 274] on div "Не указан Направление перевода" at bounding box center [584, 262] width 378 height 28
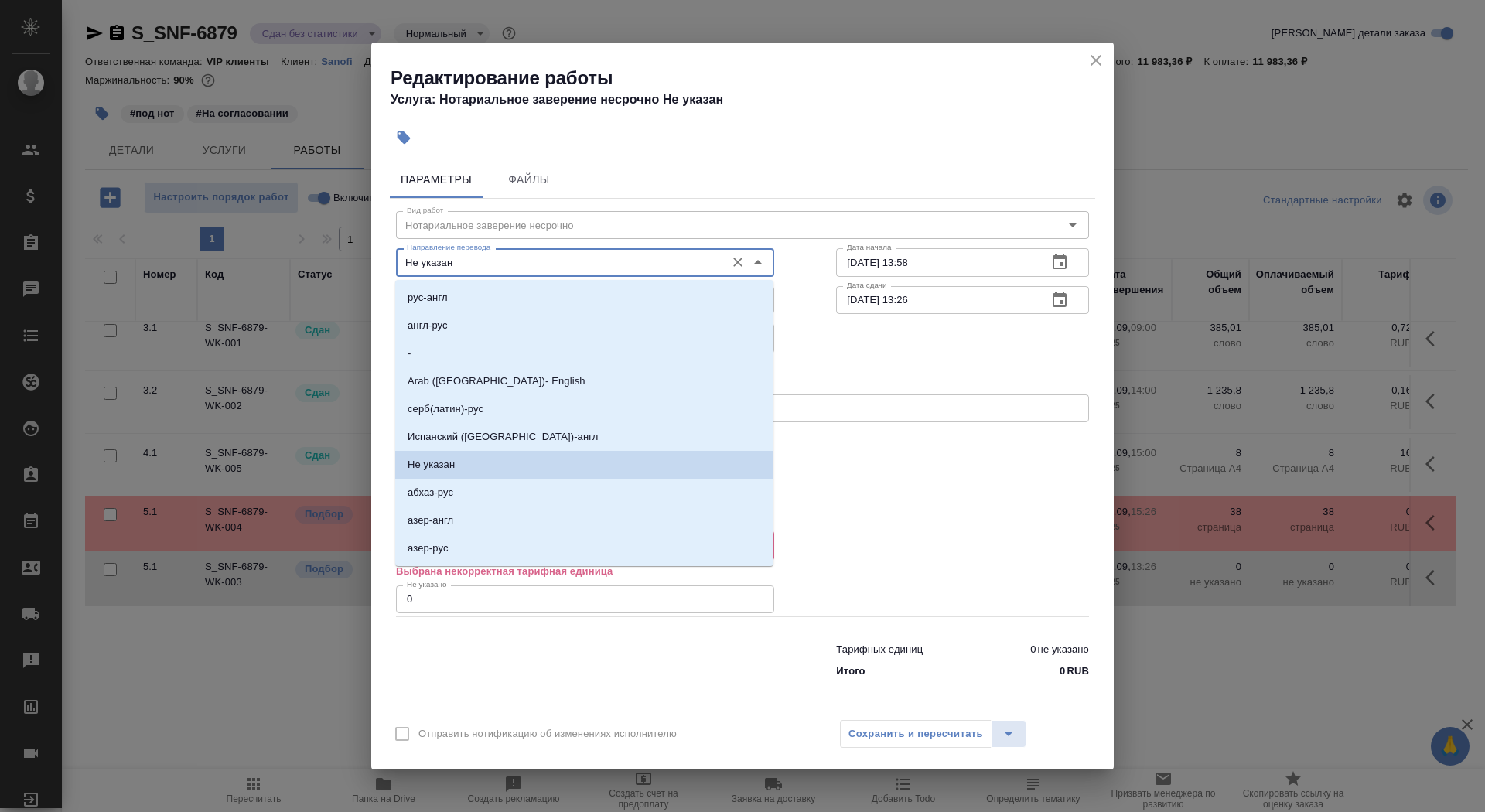
click at [543, 268] on input "Не указан" at bounding box center [558, 262] width 317 height 18
click at [523, 347] on li "-" at bounding box center [584, 353] width 378 height 28
type input "-"
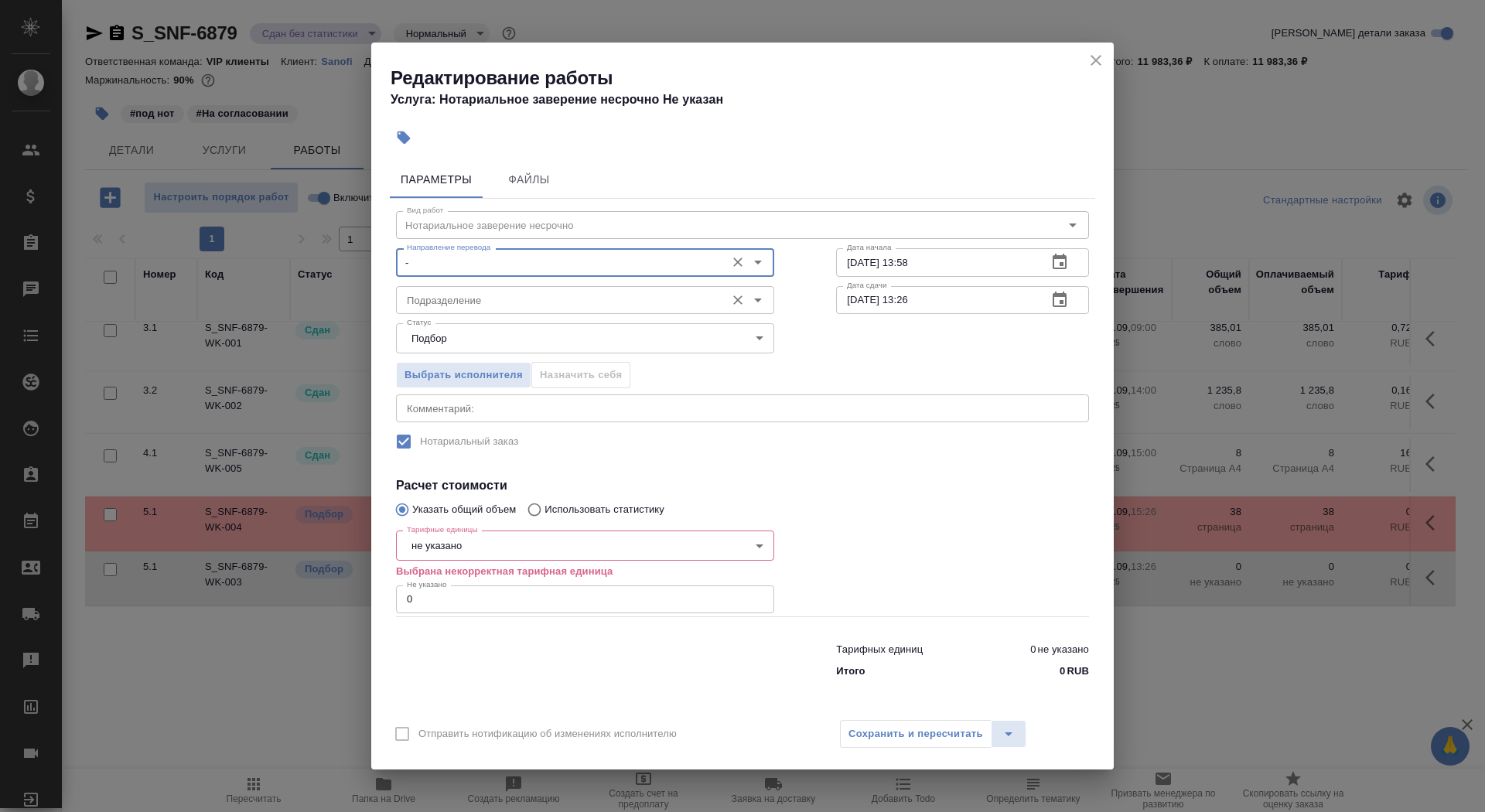
click at [503, 313] on div "Подразделение" at bounding box center [584, 300] width 378 height 28
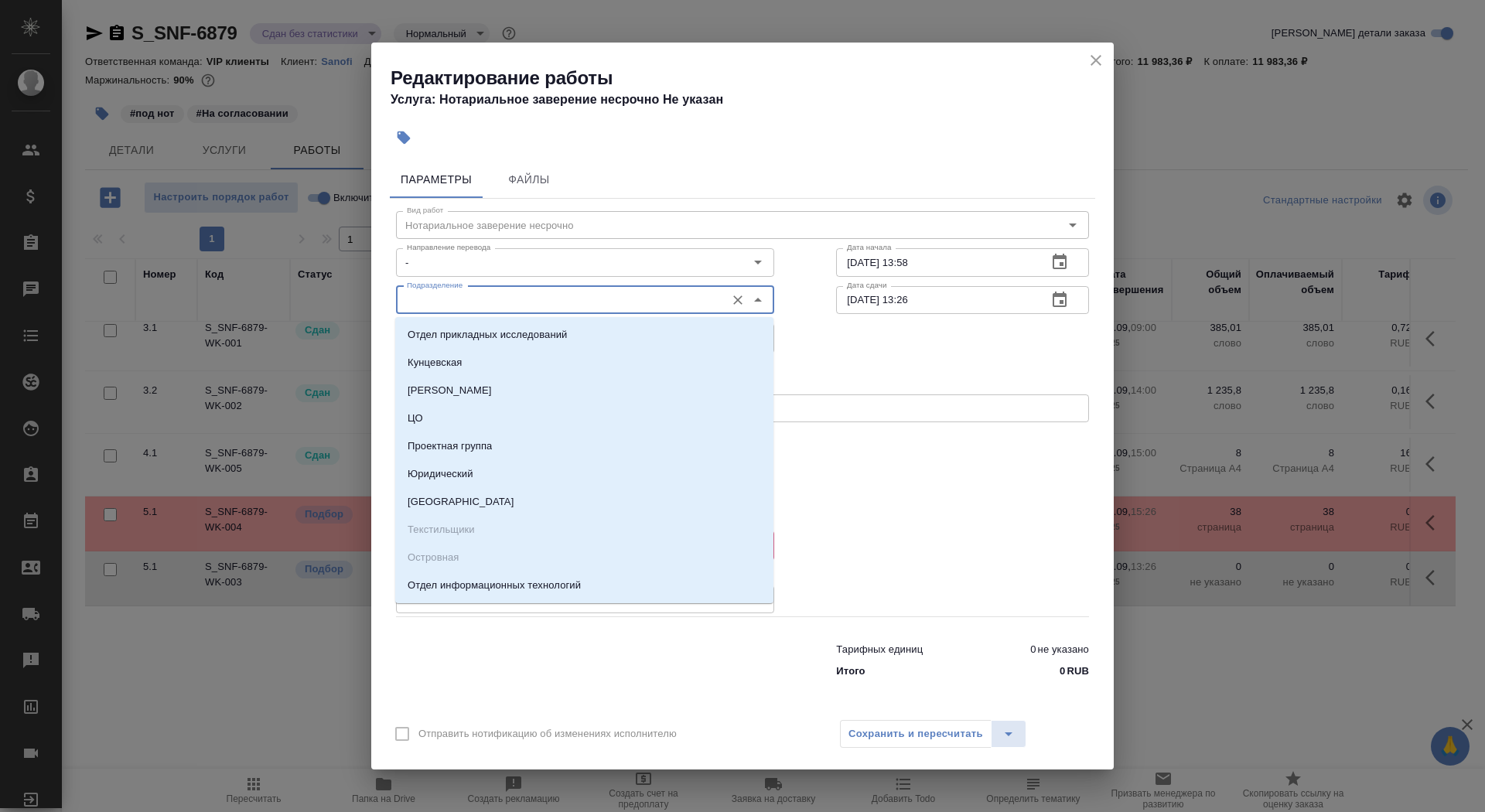
click at [502, 301] on input "Подразделение" at bounding box center [558, 300] width 317 height 18
type input "в"
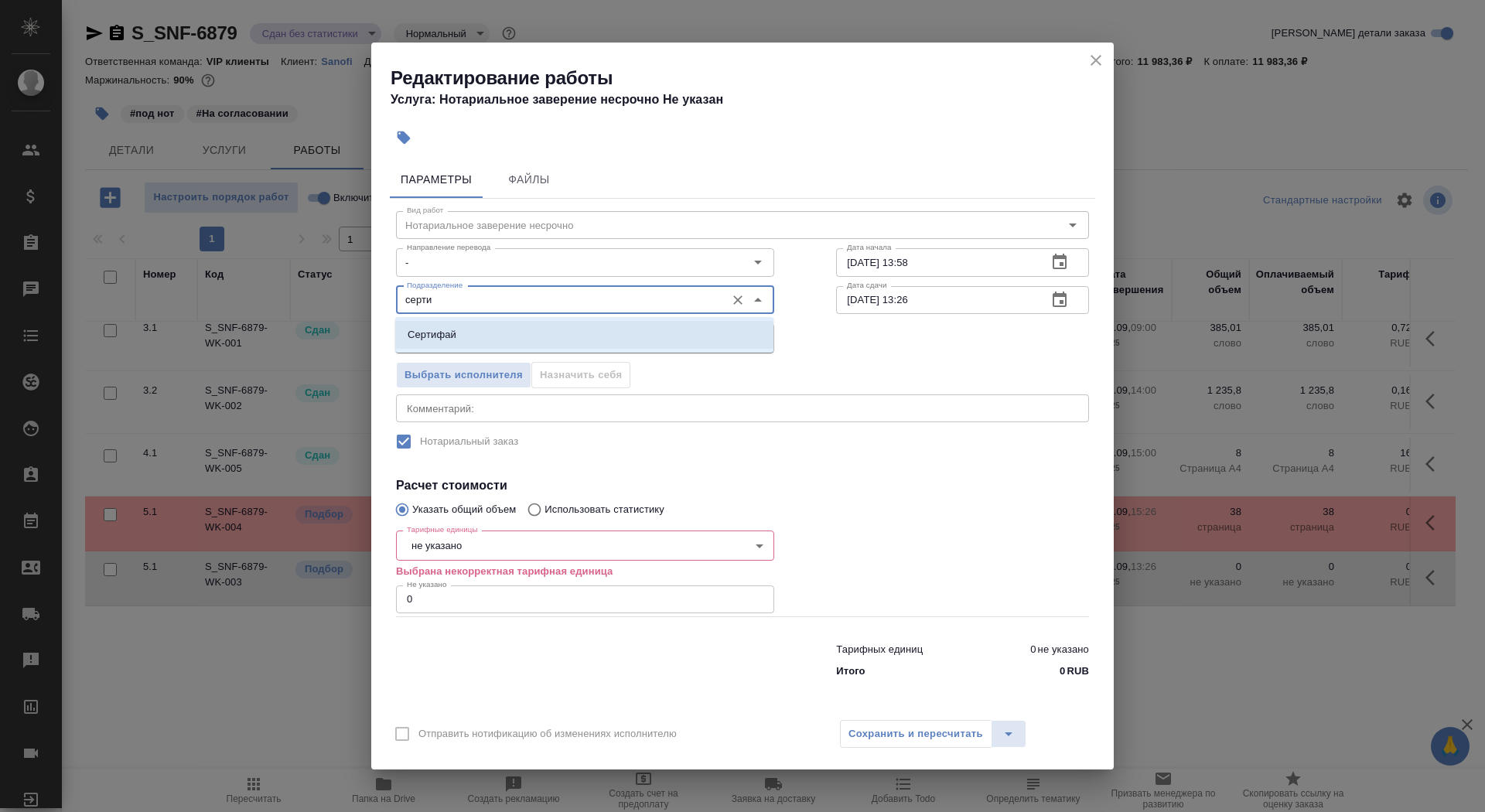
click at [497, 341] on li "Сертифай" at bounding box center [584, 335] width 378 height 28
type input "Сертифай"
click at [503, 557] on body "🙏 .cls-1 fill:#fff; AWATERA Saydasheva Dilyara Клиенты Спецификации Заказы 0 Ча…" at bounding box center [742, 406] width 1485 height 812
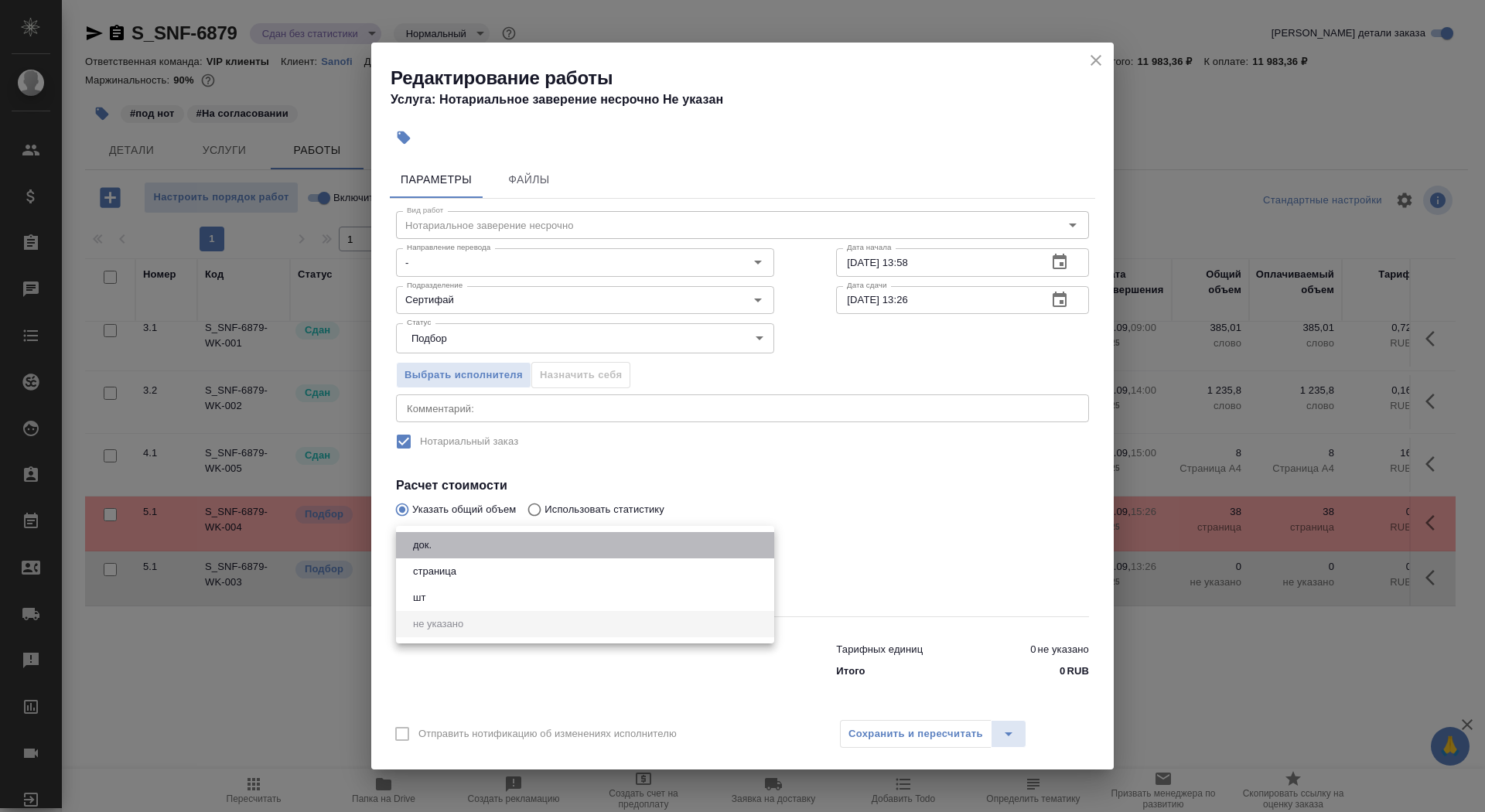
click at [504, 555] on li "док." at bounding box center [584, 544] width 378 height 27
type input "5a8b1489cc6b4906c91bfd8b"
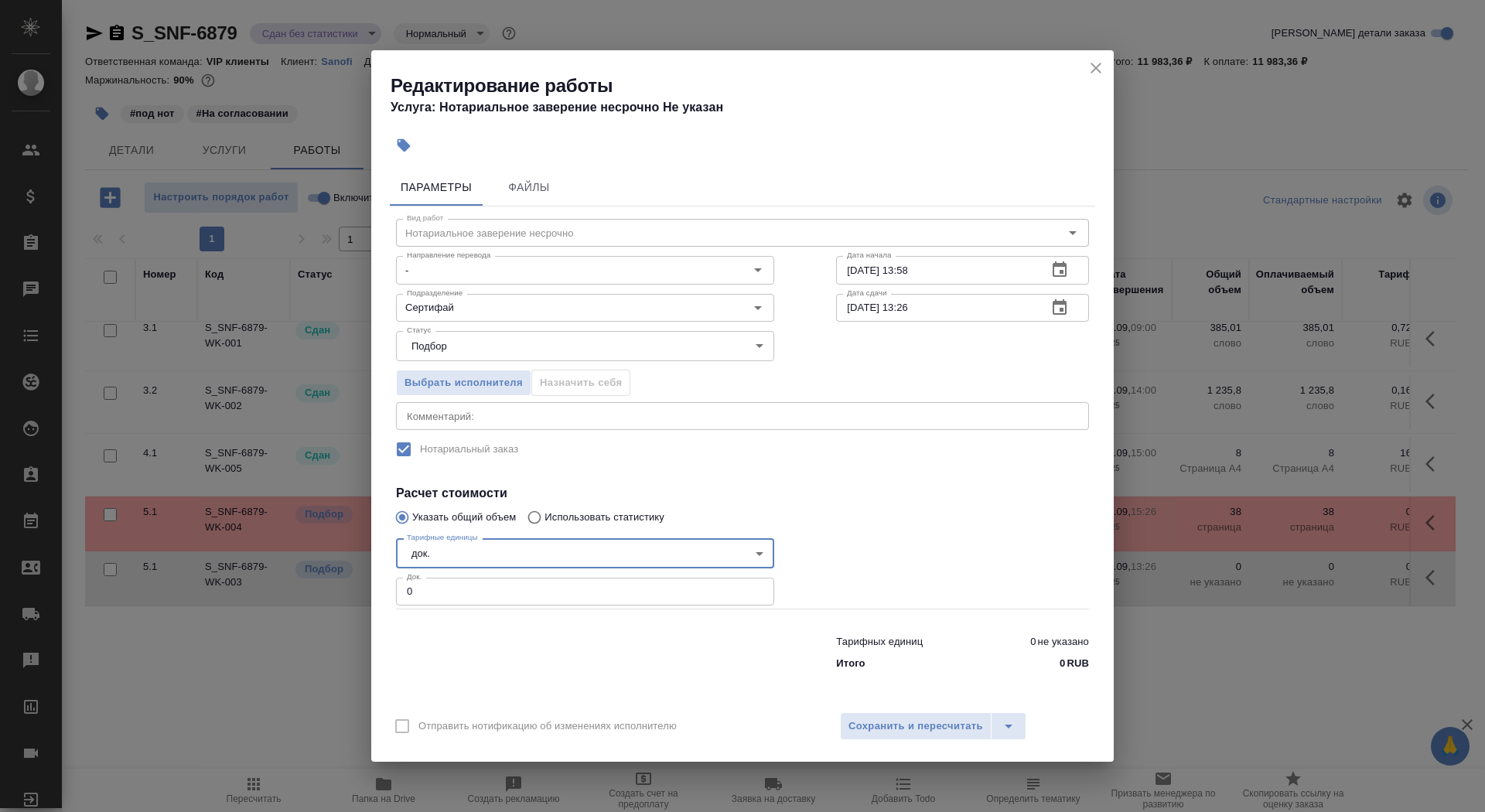
click at [478, 603] on input "0" at bounding box center [584, 591] width 378 height 28
type input "3"
click at [854, 272] on input "[DATE] 13:58" at bounding box center [936, 269] width 199 height 28
type input "[DATE] 13:58"
click at [858, 308] on input "[DATE] 13:26" at bounding box center [936, 307] width 199 height 28
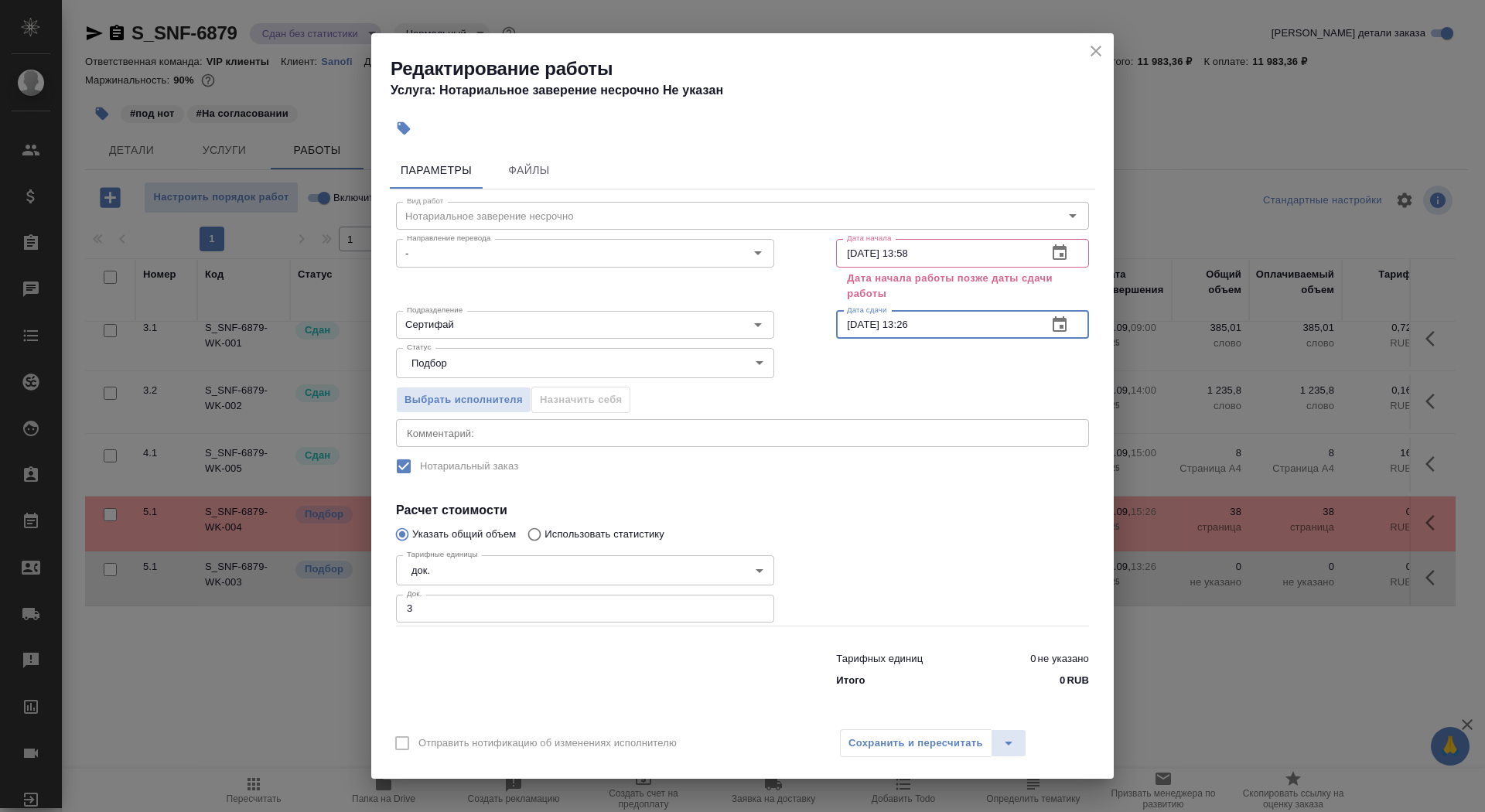
click at [913, 326] on input "[DATE] 13:26" at bounding box center [936, 325] width 199 height 28
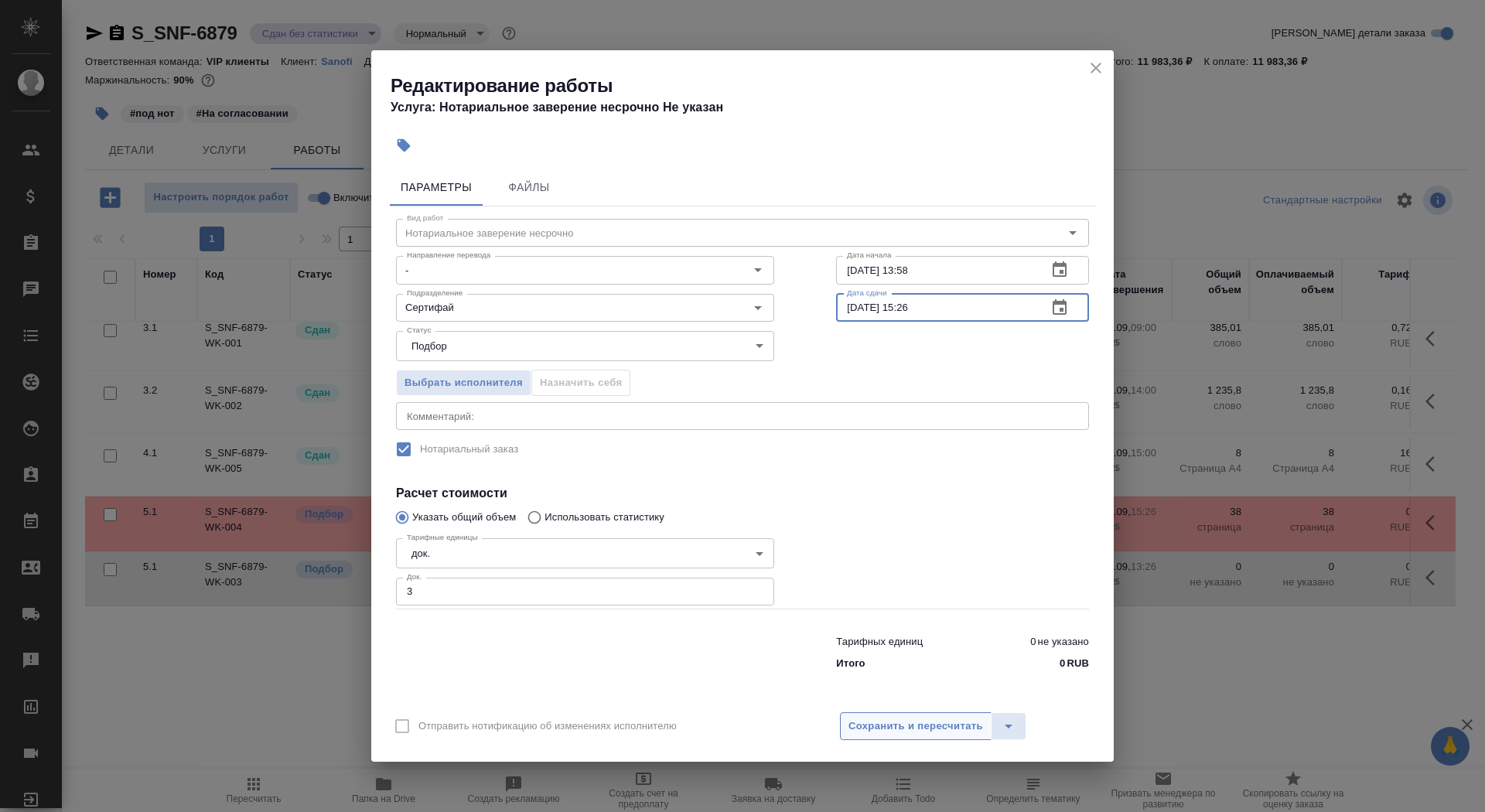
type input "[DATE] 15:26"
click at [902, 726] on span "Сохранить и пересчитать" at bounding box center [915, 726] width 134 height 17
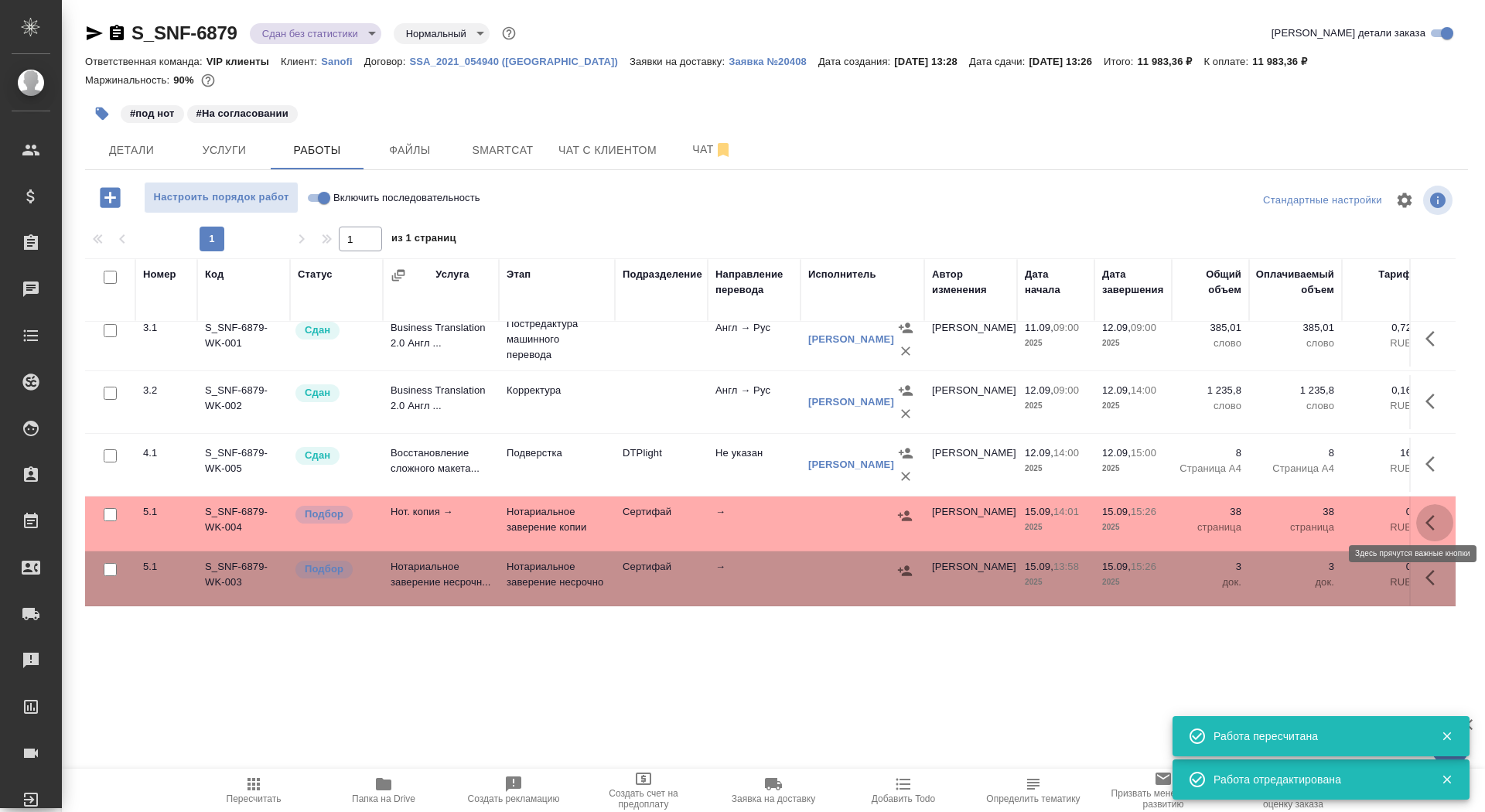
click at [1433, 513] on icon "button" at bounding box center [1434, 522] width 18 height 18
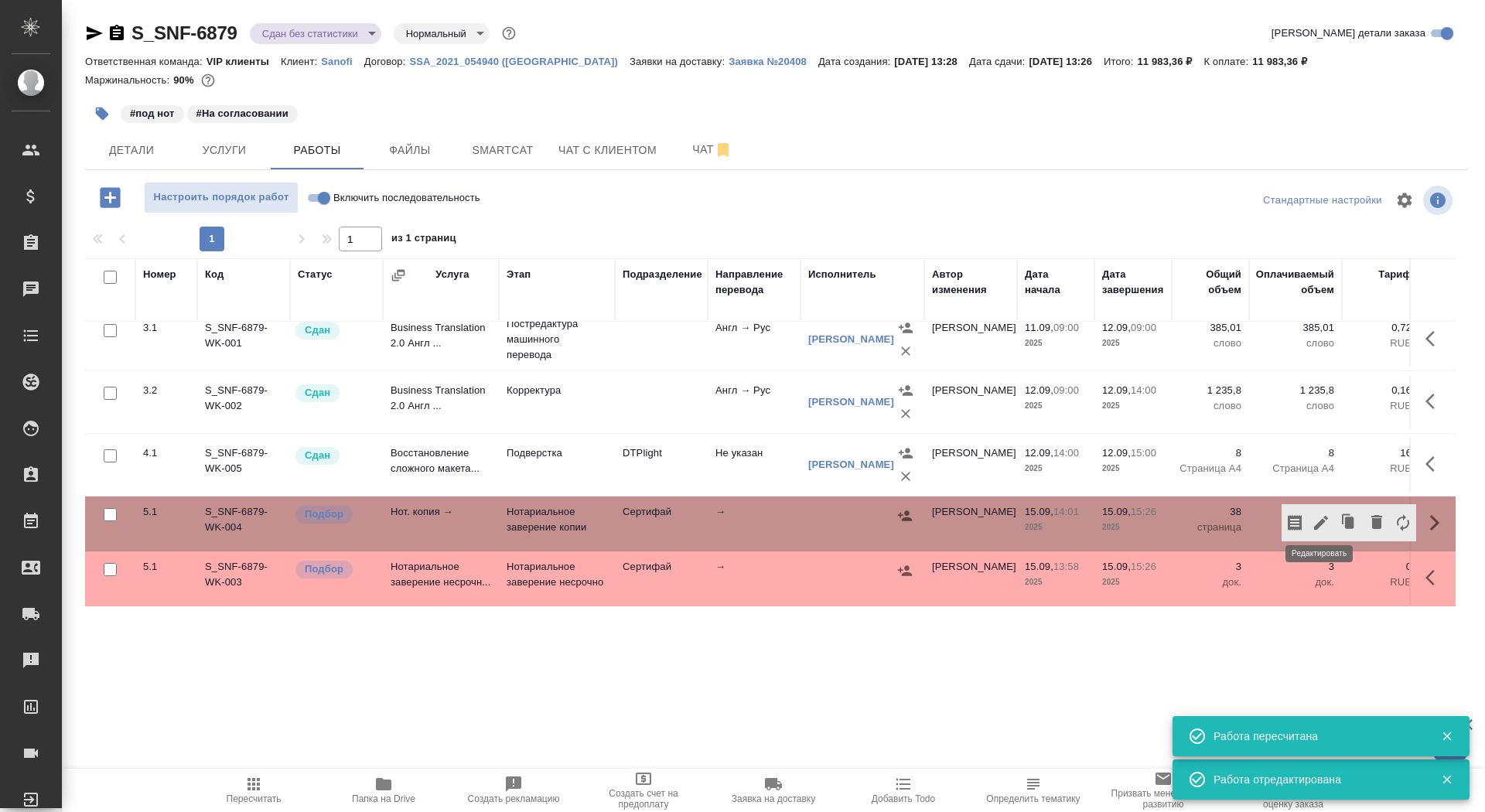
click at [1320, 513] on icon "button" at bounding box center [1321, 522] width 18 height 18
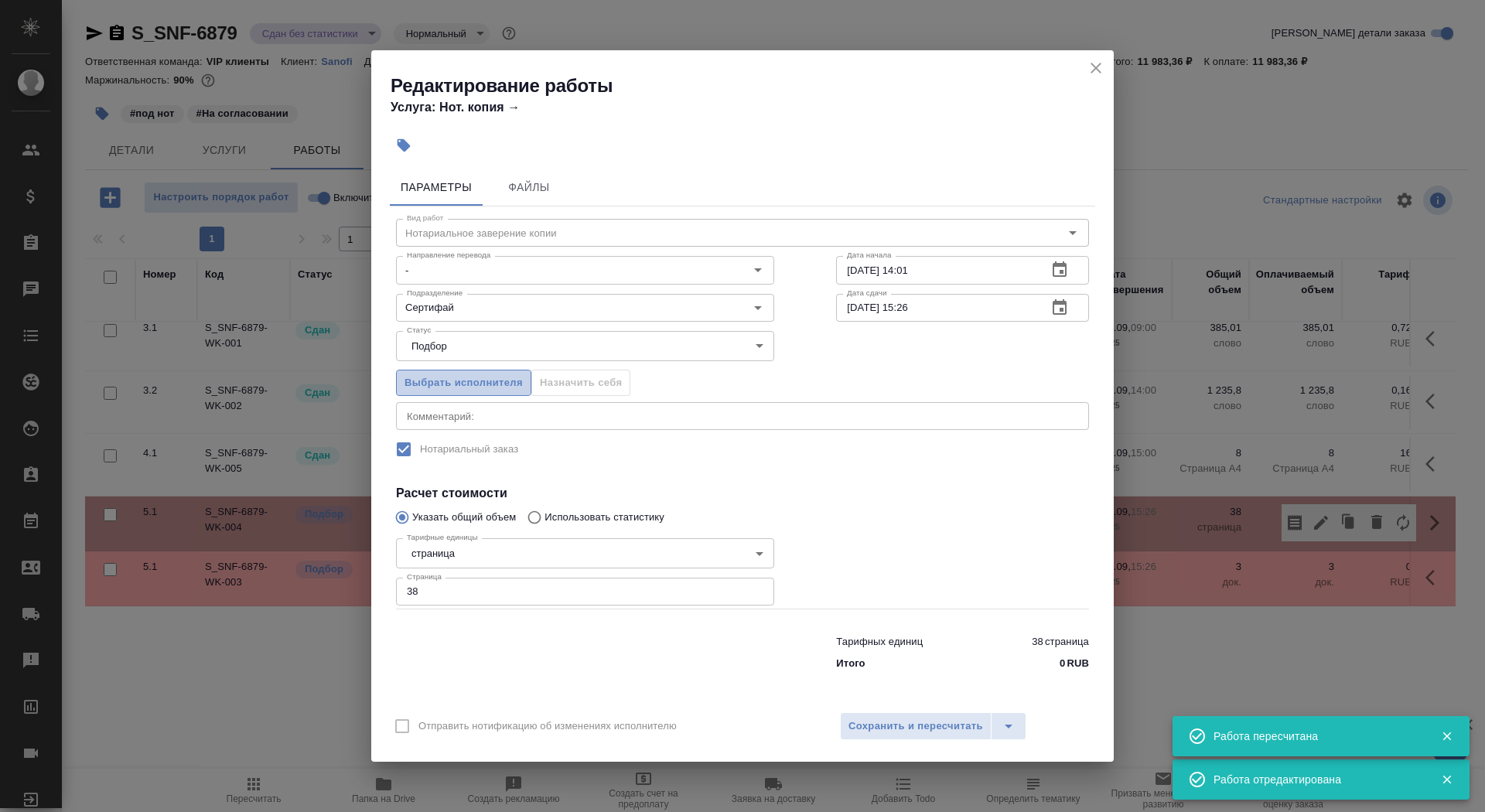
click at [482, 389] on span "Выбрать исполнителя" at bounding box center [464, 383] width 119 height 17
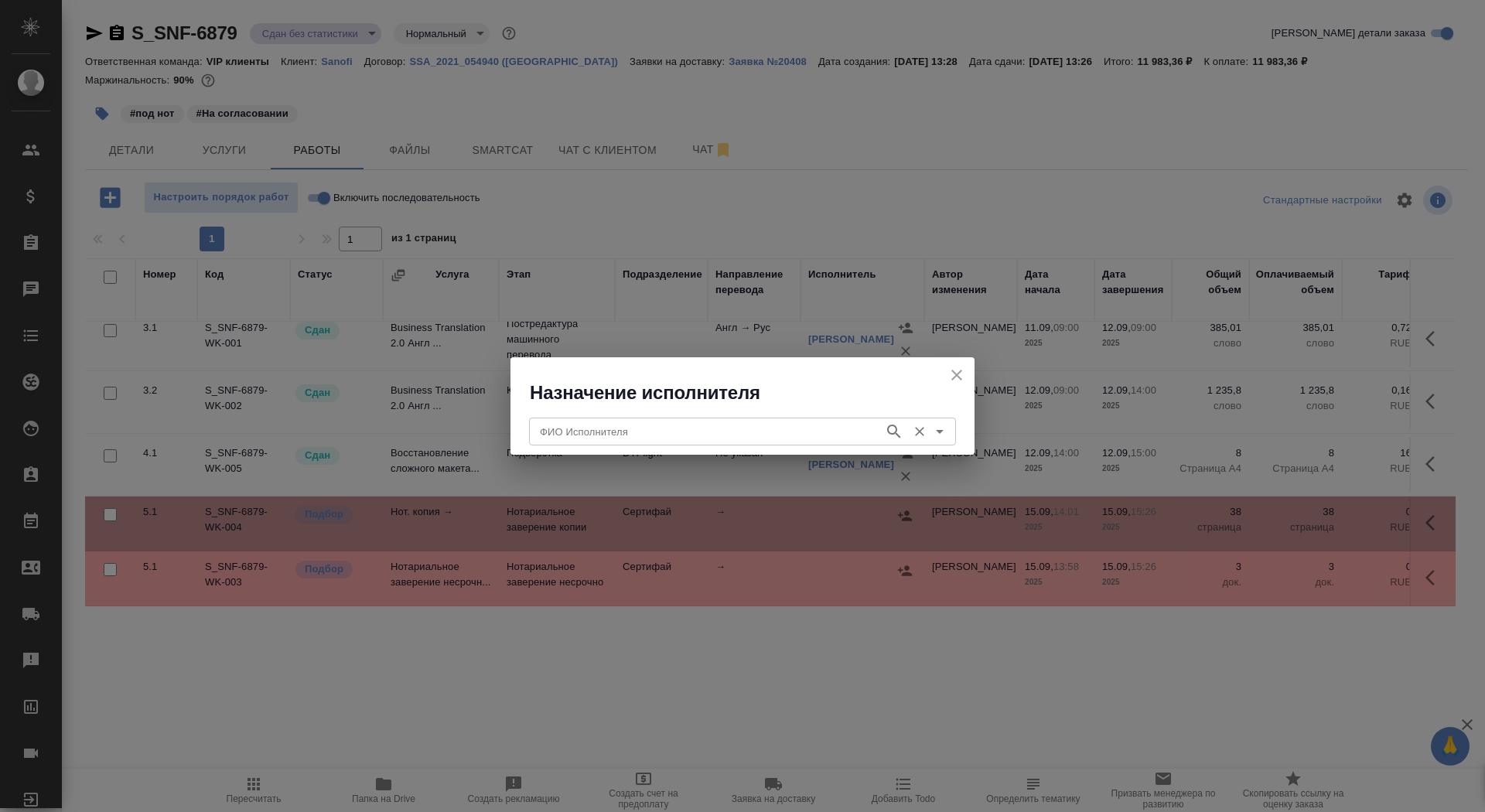
click at [652, 429] on input "ФИО Исполнителя" at bounding box center [705, 431] width 342 height 18
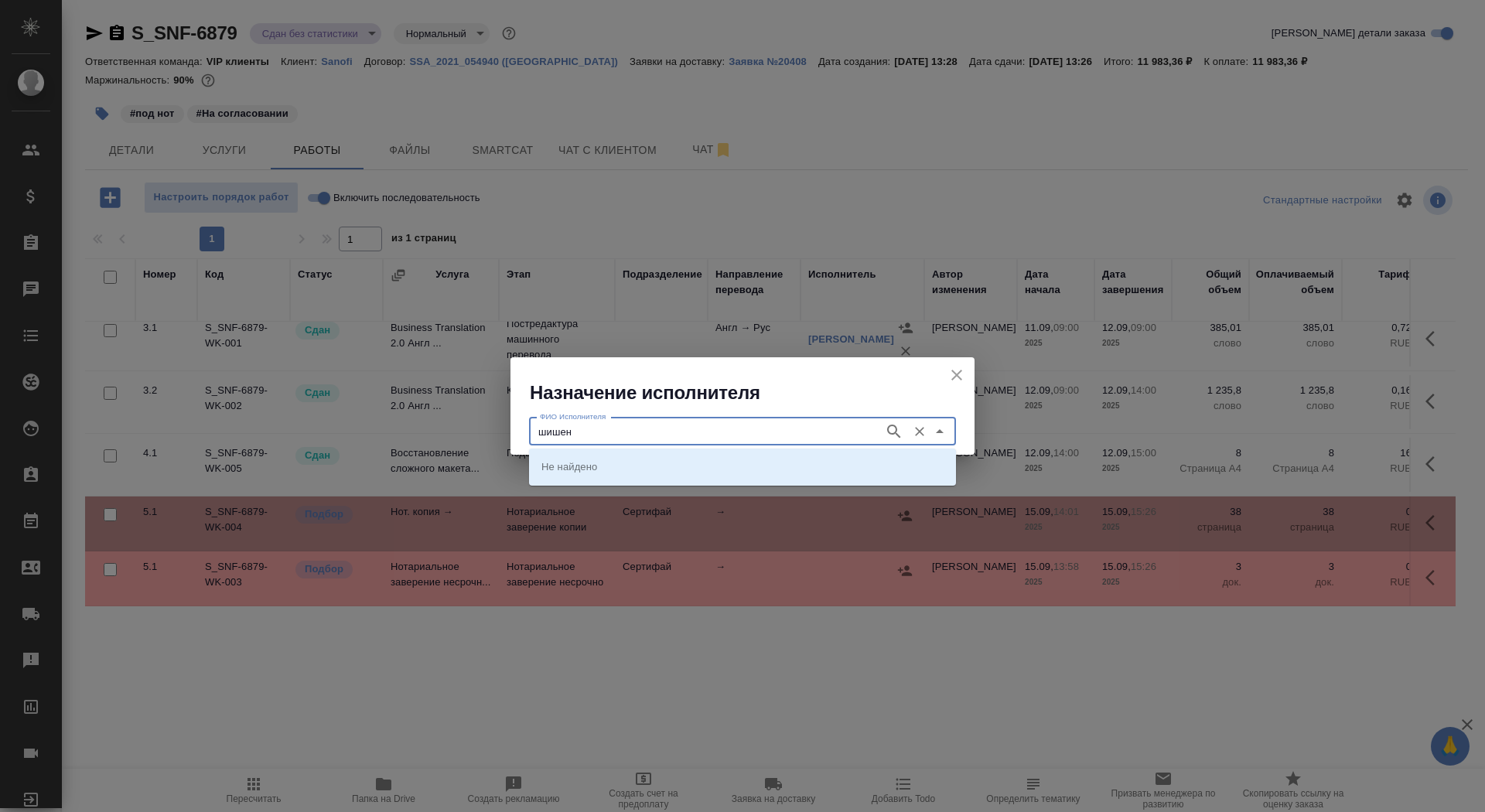
type input "шишенк"
type input "о"
type input "шишенков"
click at [626, 468] on p "[PERSON_NAME]" at bounding box center [583, 465] width 85 height 16
type input "[PERSON_NAME]"
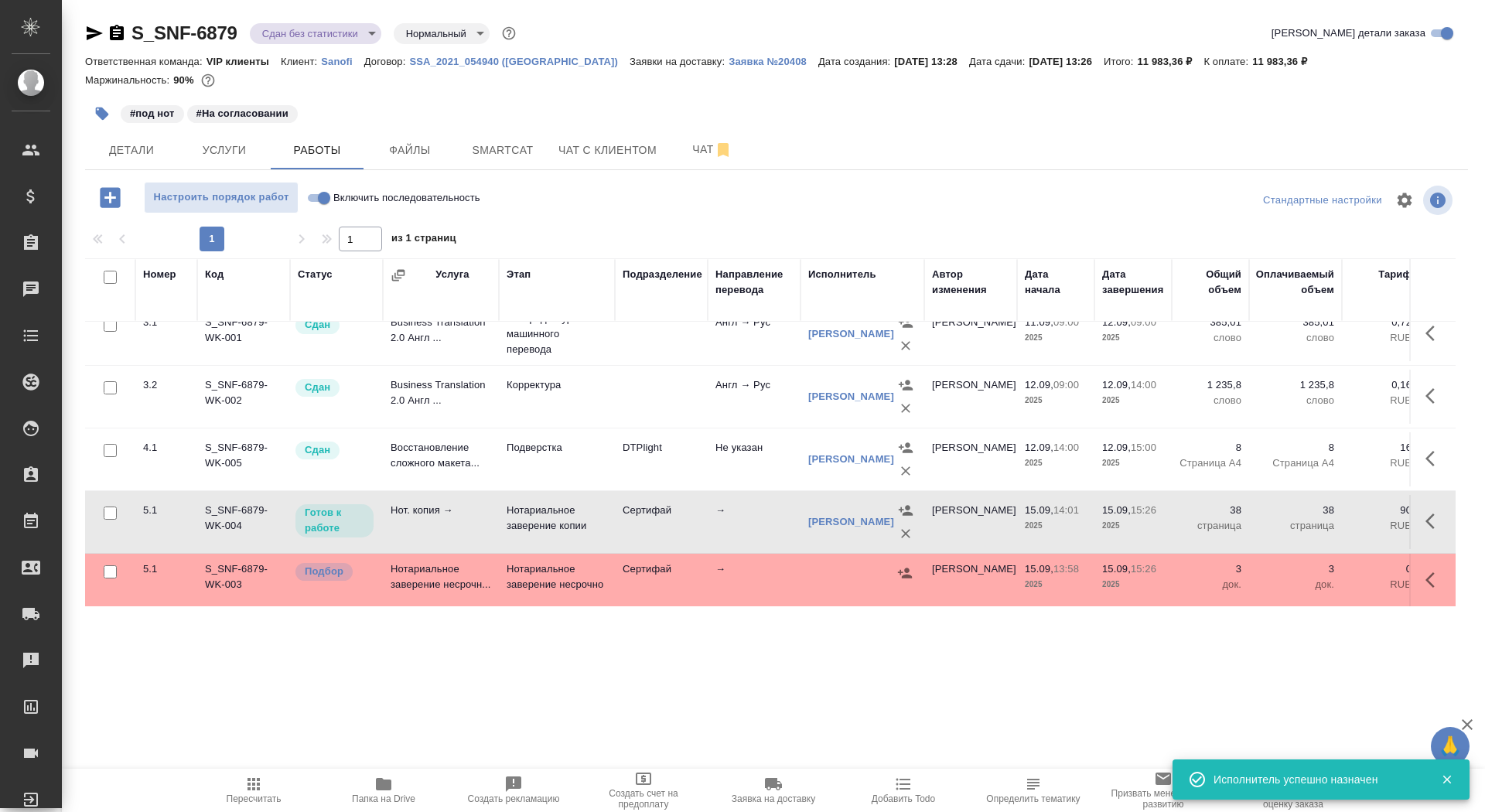
scroll to position [167, 0]
click at [1419, 564] on button "button" at bounding box center [1434, 578] width 37 height 37
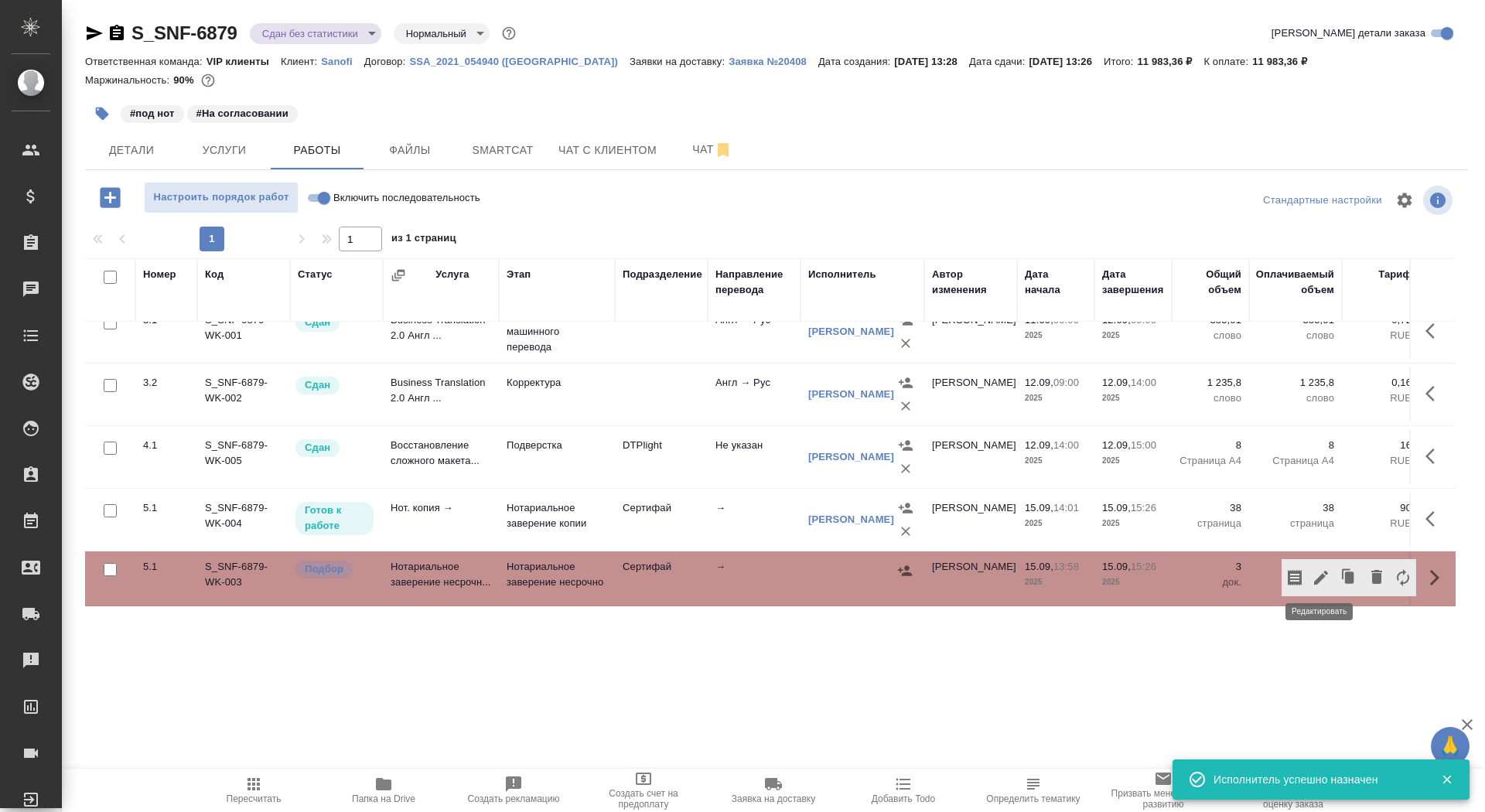
click at [1313, 573] on icon "button" at bounding box center [1321, 578] width 18 height 18
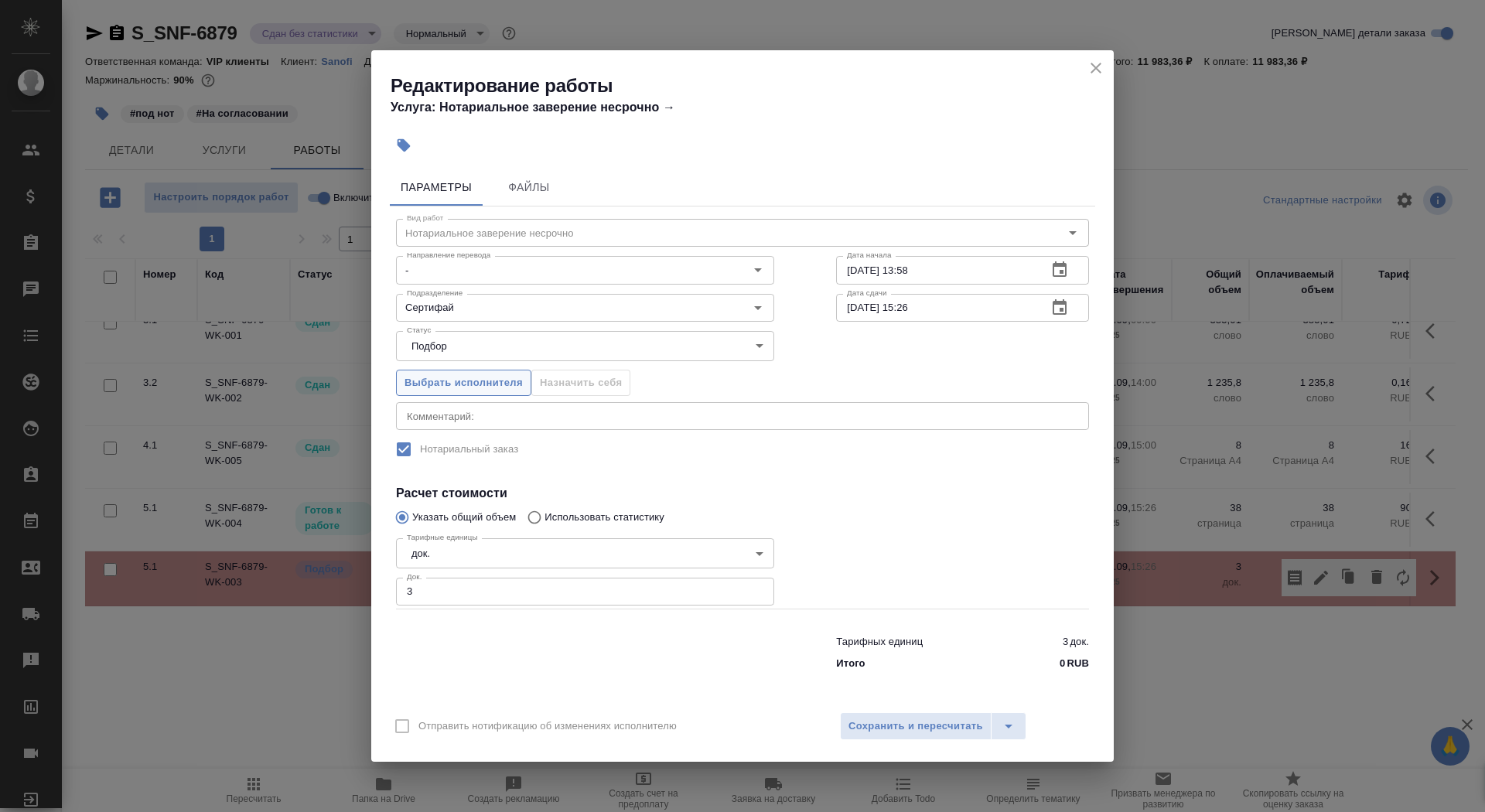
click at [494, 383] on span "Выбрать исполнителя" at bounding box center [464, 383] width 119 height 17
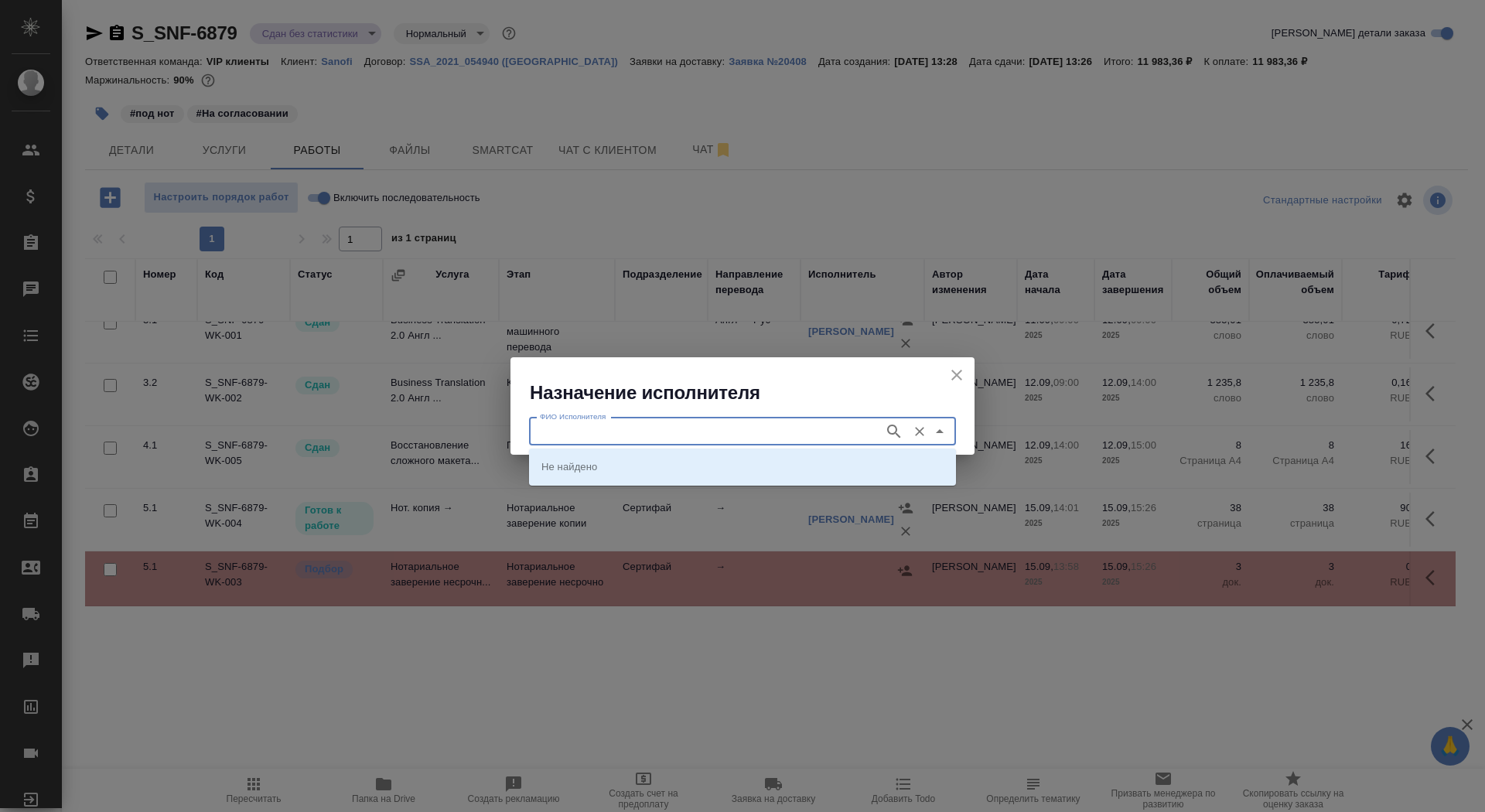
click at [628, 434] on input "ФИО Исполнителя" at bounding box center [705, 431] width 342 height 18
type input "шишенков"
click at [626, 463] on p "[PERSON_NAME]" at bounding box center [583, 465] width 85 height 16
type input "[PERSON_NAME]"
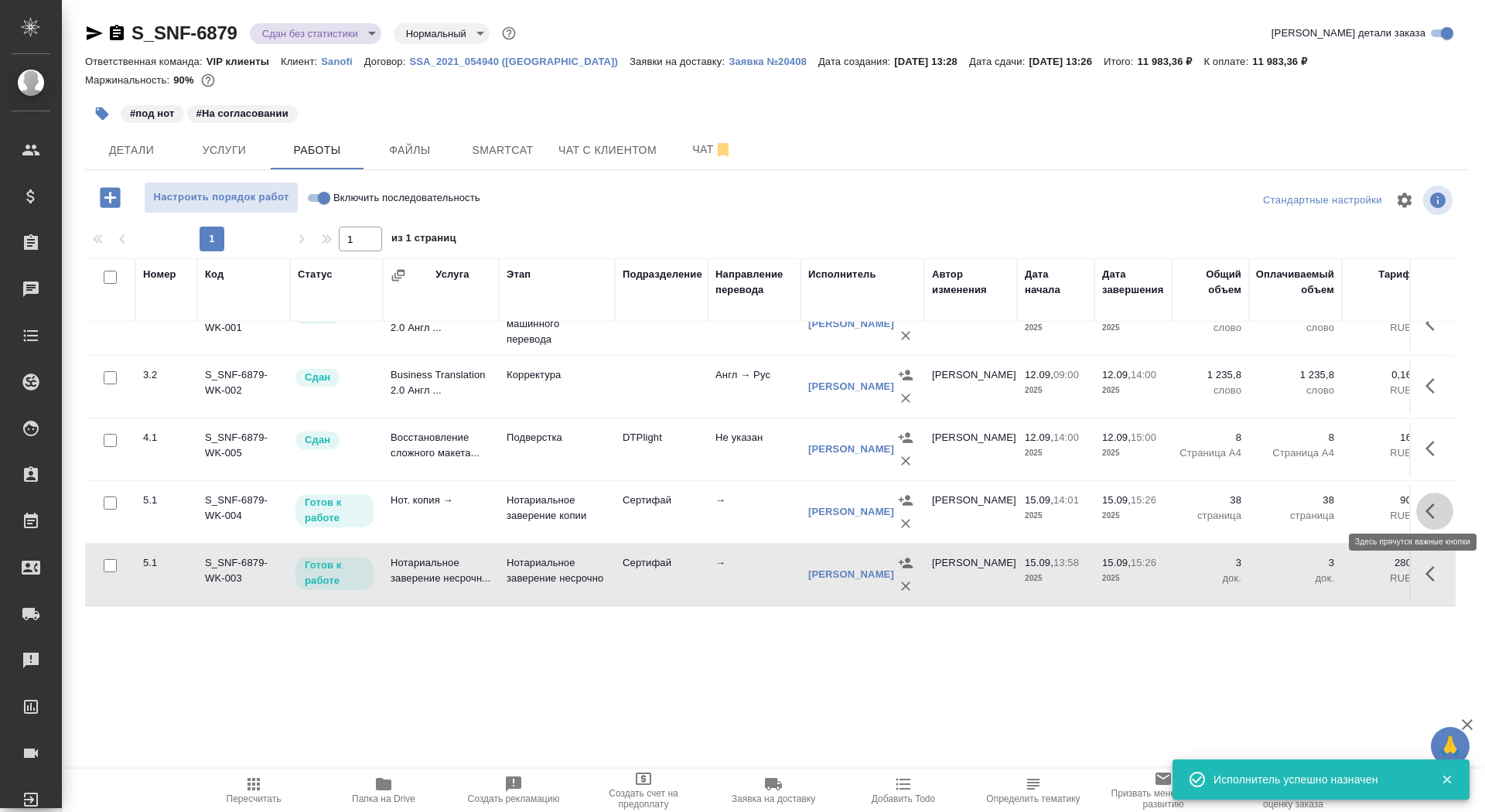
click at [1433, 507] on icon "button" at bounding box center [1434, 511] width 18 height 18
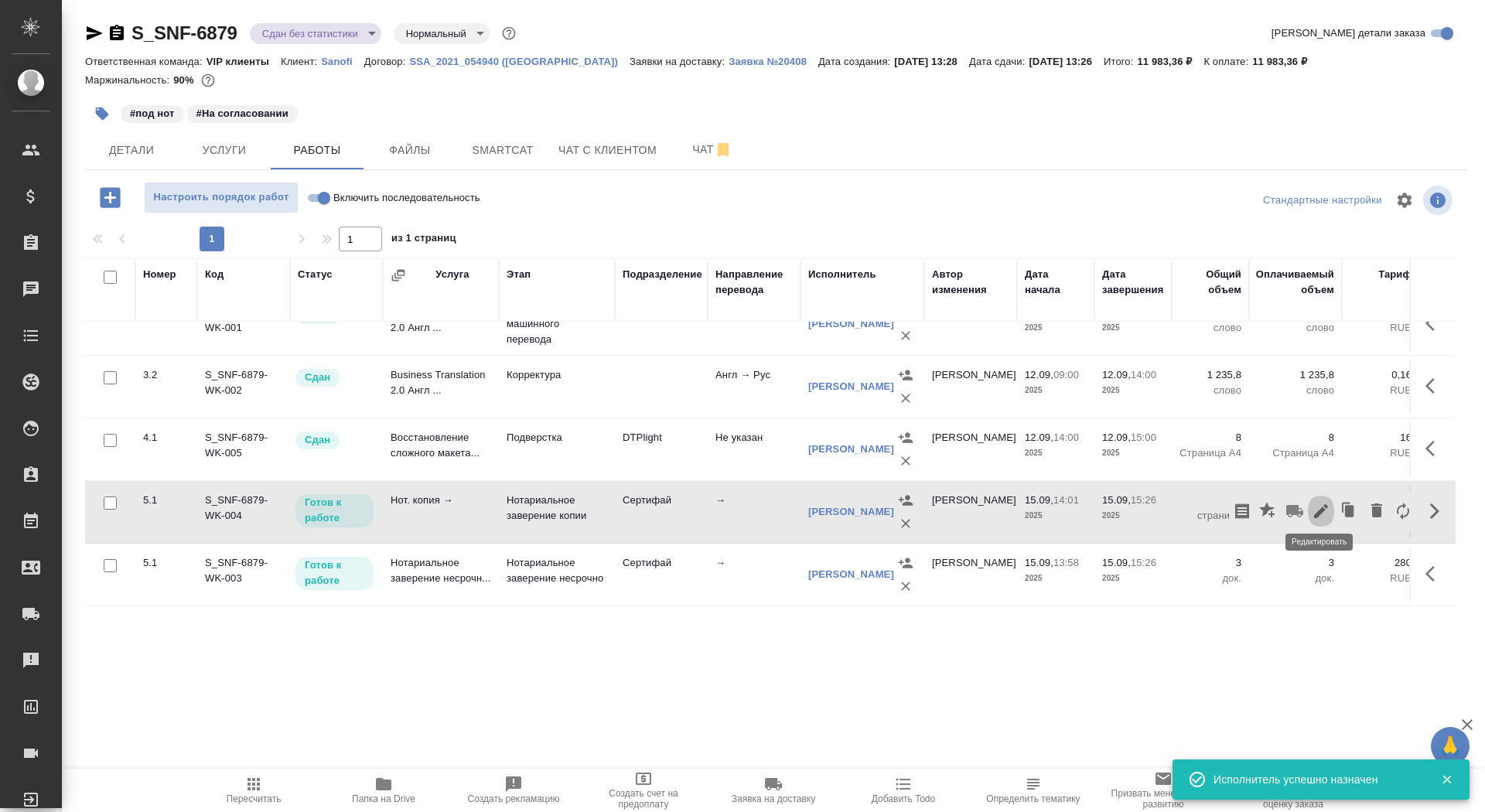
click at [1326, 502] on icon "button" at bounding box center [1321, 511] width 18 height 18
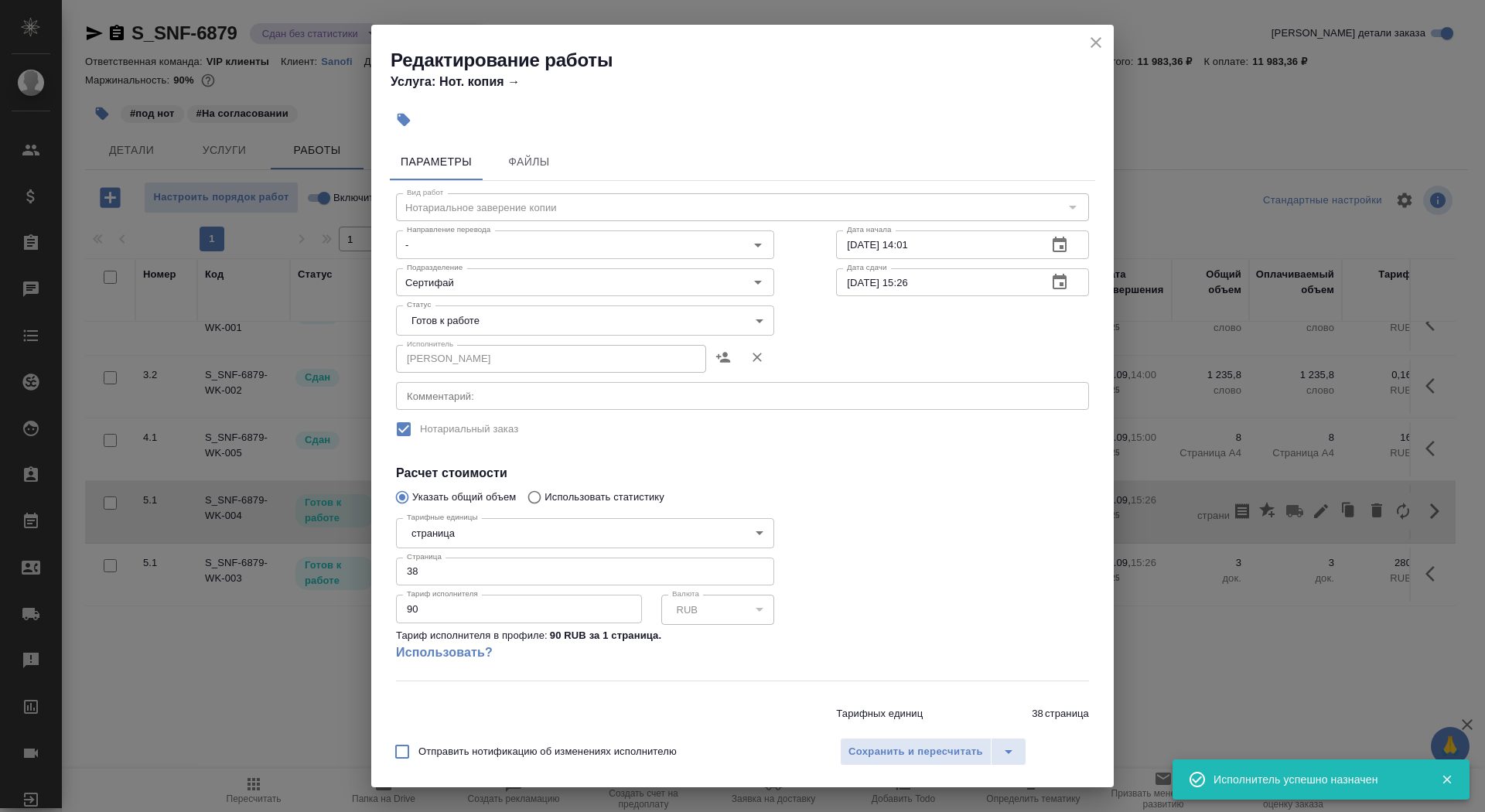
click at [520, 314] on body "🙏 .cls-1 fill:#fff; AWATERA Saydasheva Dilyara Клиенты Спецификации Заказы 0 Ча…" at bounding box center [742, 406] width 1485 height 812
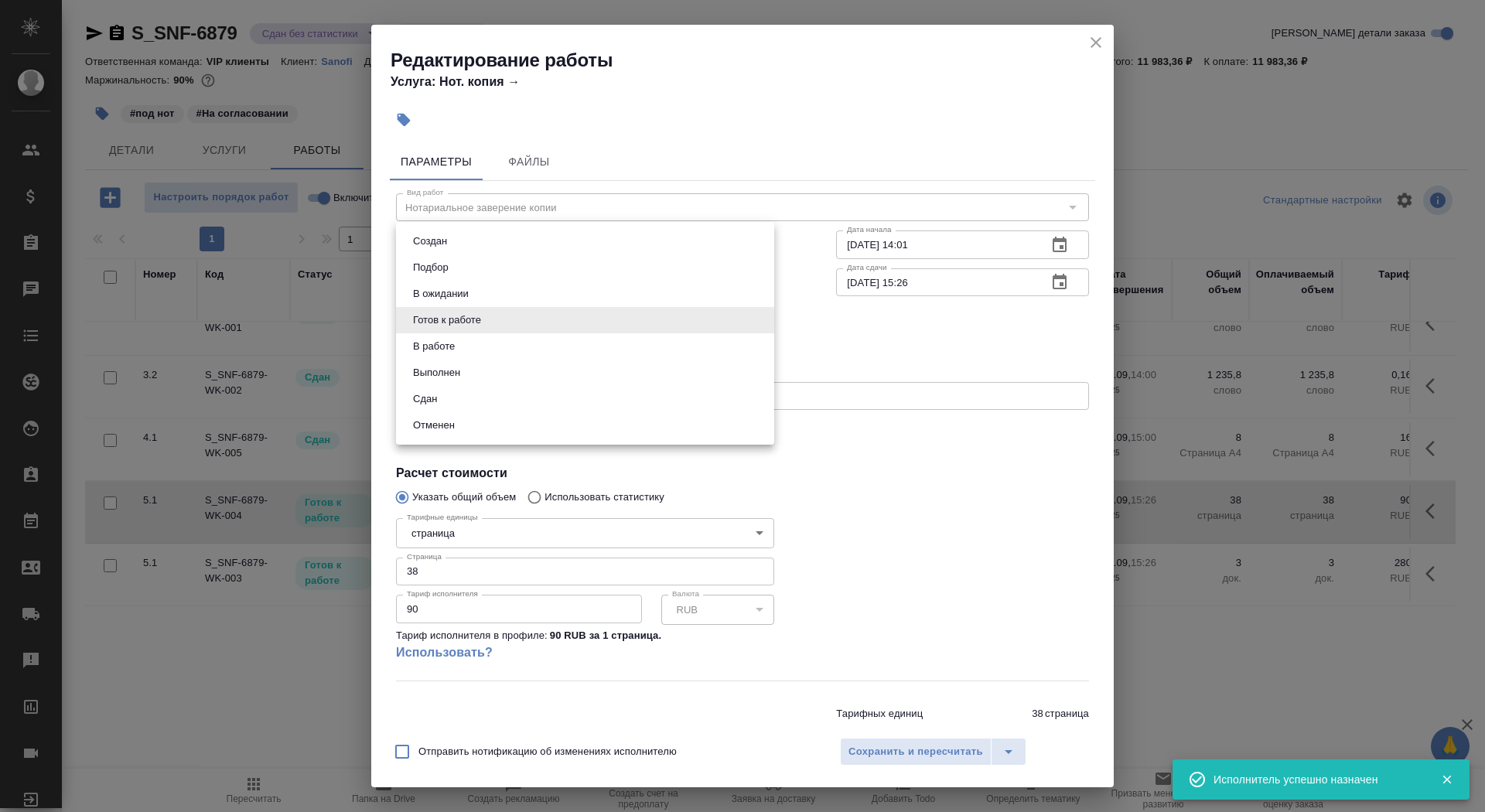
click at [497, 401] on li "Сдан" at bounding box center [584, 398] width 378 height 27
type input "closed"
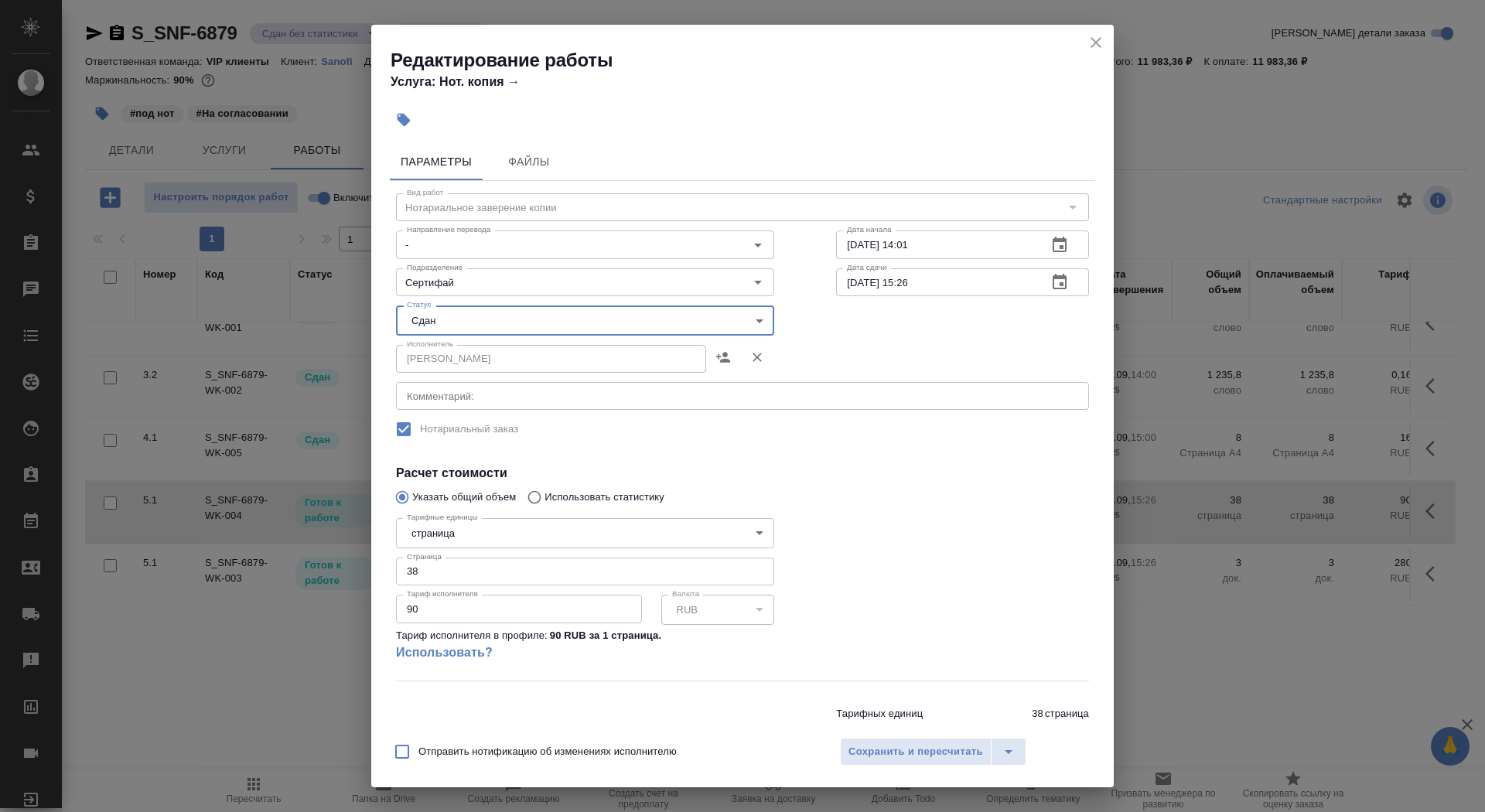
click at [934, 733] on div "Отправить нотификацию об изменениях исполнителю Сохранить и пересчитать" at bounding box center [742, 757] width 742 height 60
click at [932, 744] on span "Сохранить и пересчитать" at bounding box center [915, 751] width 134 height 17
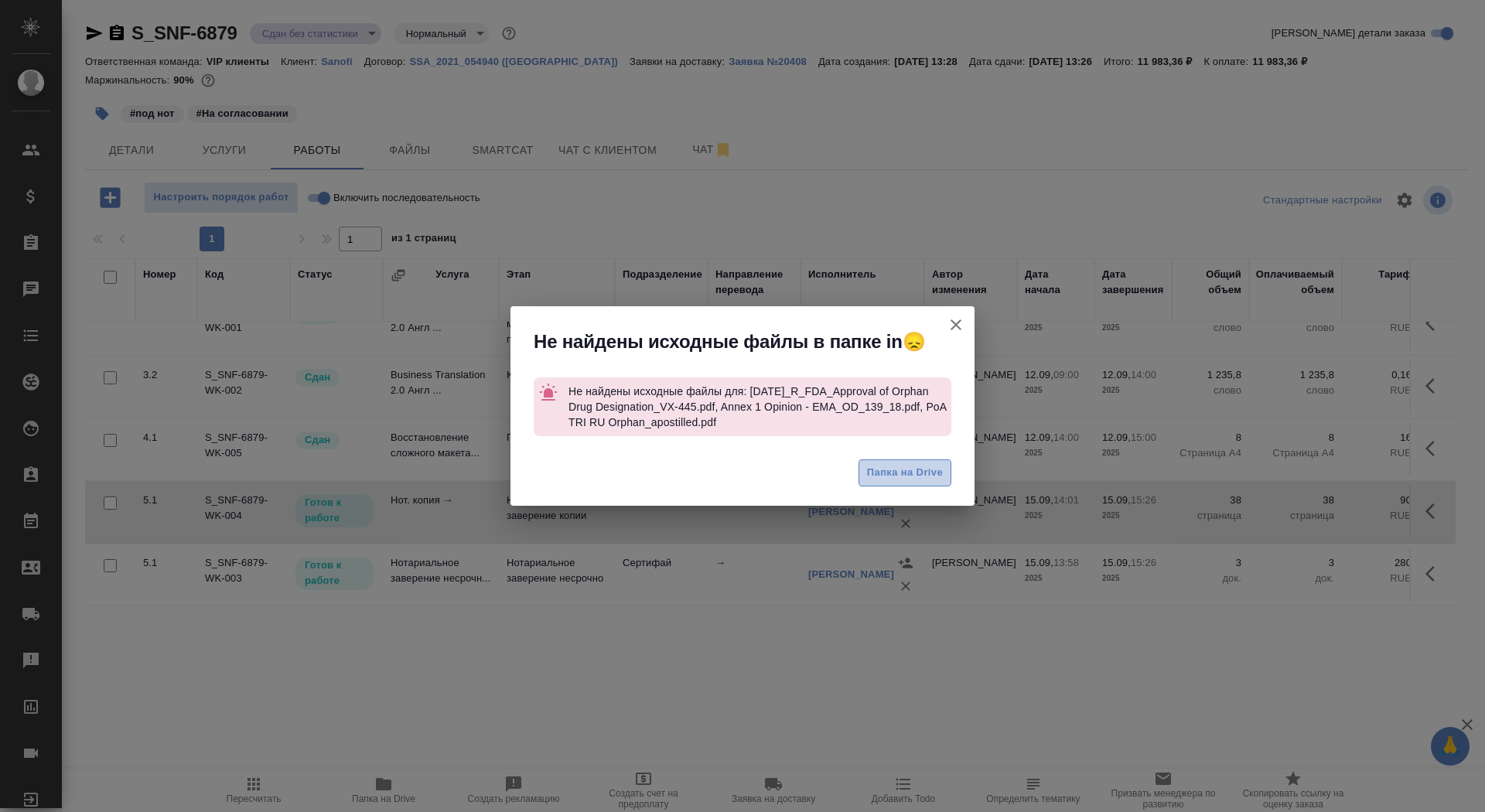
click at [903, 471] on span "Папка на Drive" at bounding box center [904, 472] width 75 height 17
click at [953, 320] on icon "button" at bounding box center [956, 325] width 18 height 18
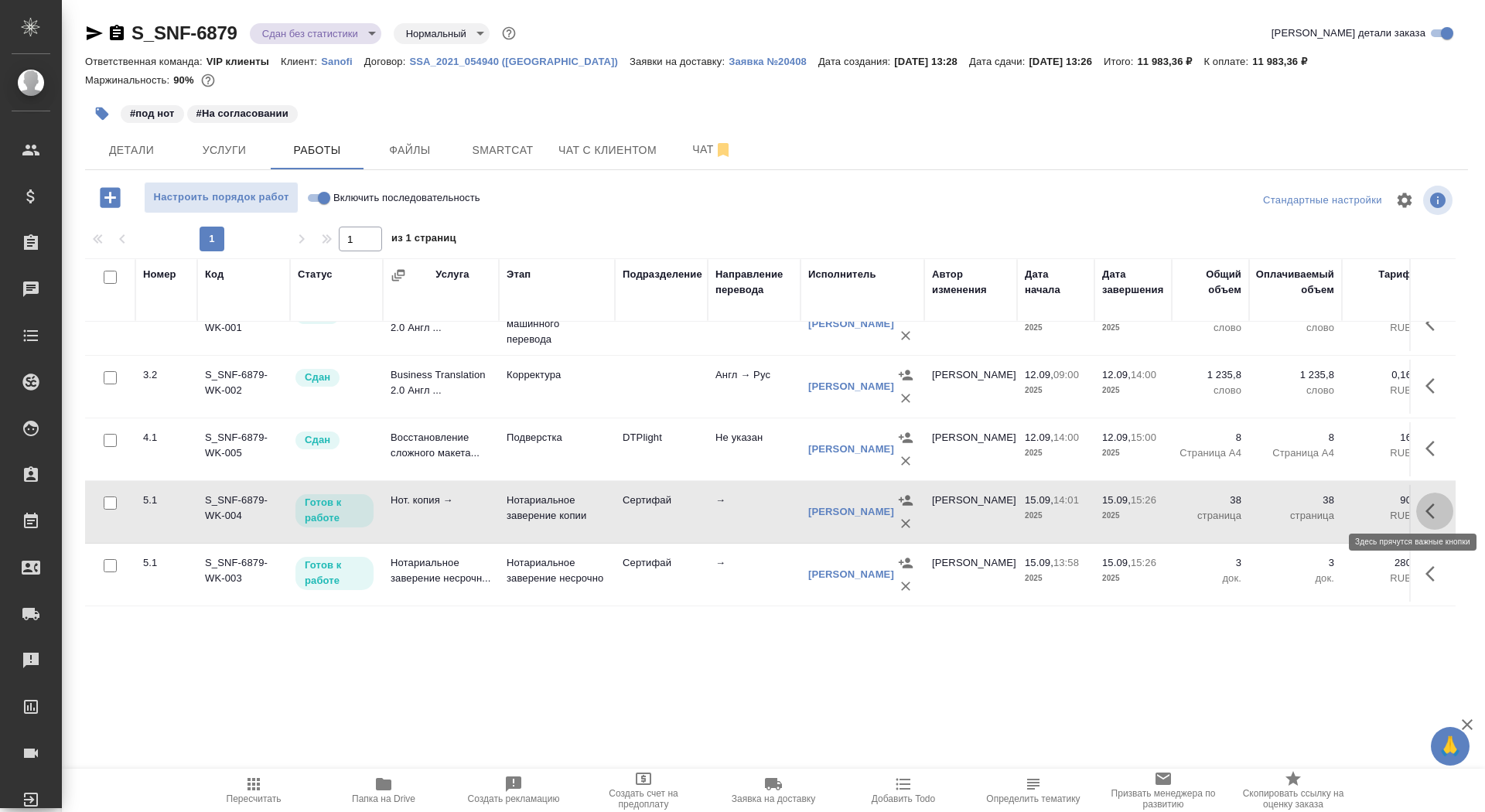
click at [1434, 509] on icon "button" at bounding box center [1434, 511] width 18 height 18
click at [1320, 509] on icon "button" at bounding box center [1321, 511] width 18 height 18
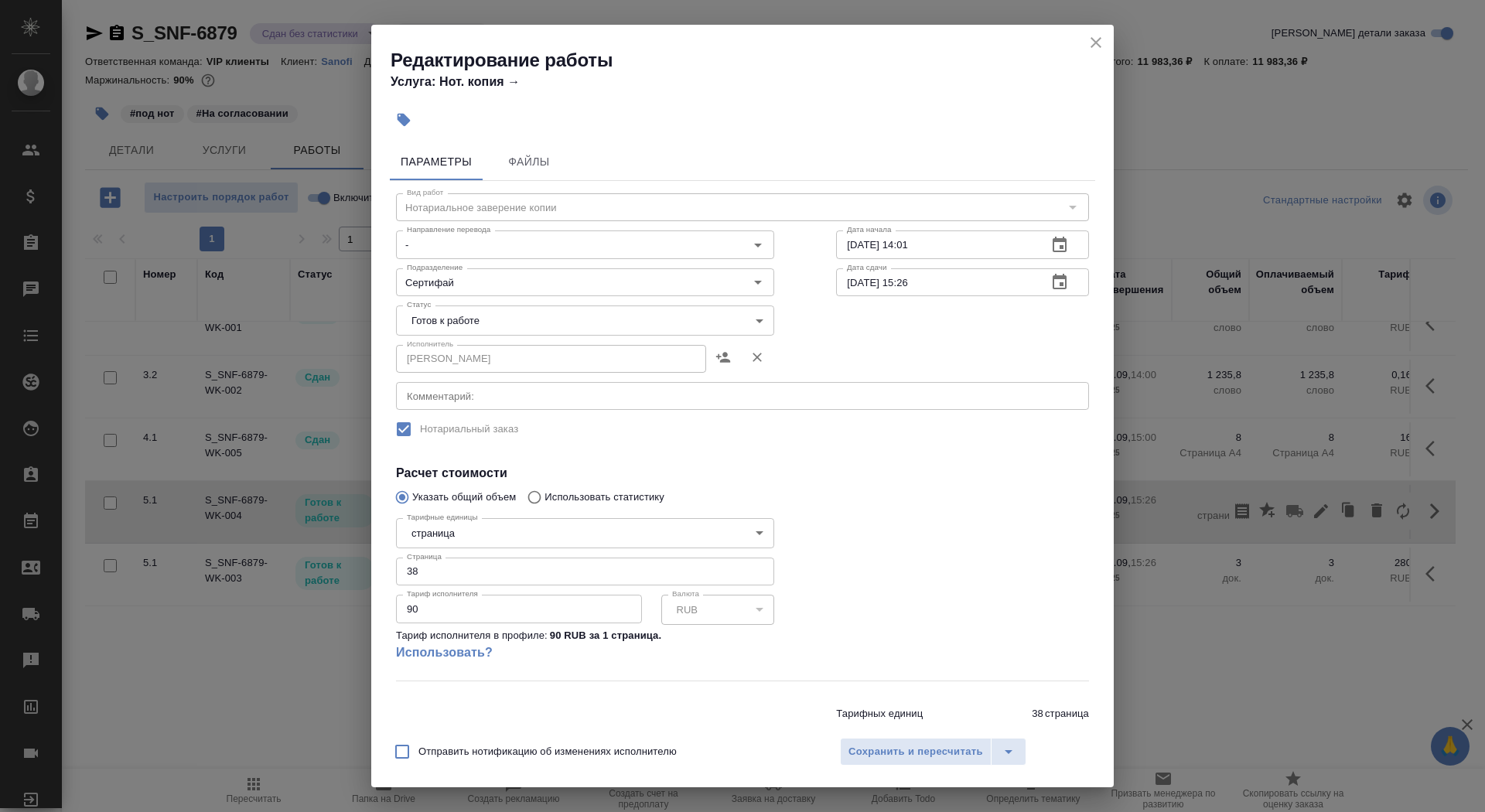
click at [454, 318] on body "🙏 .cls-1 fill:#fff; AWATERA Saydasheva Dilyara Клиенты Спецификации Заказы 0 Ча…" at bounding box center [742, 406] width 1485 height 812
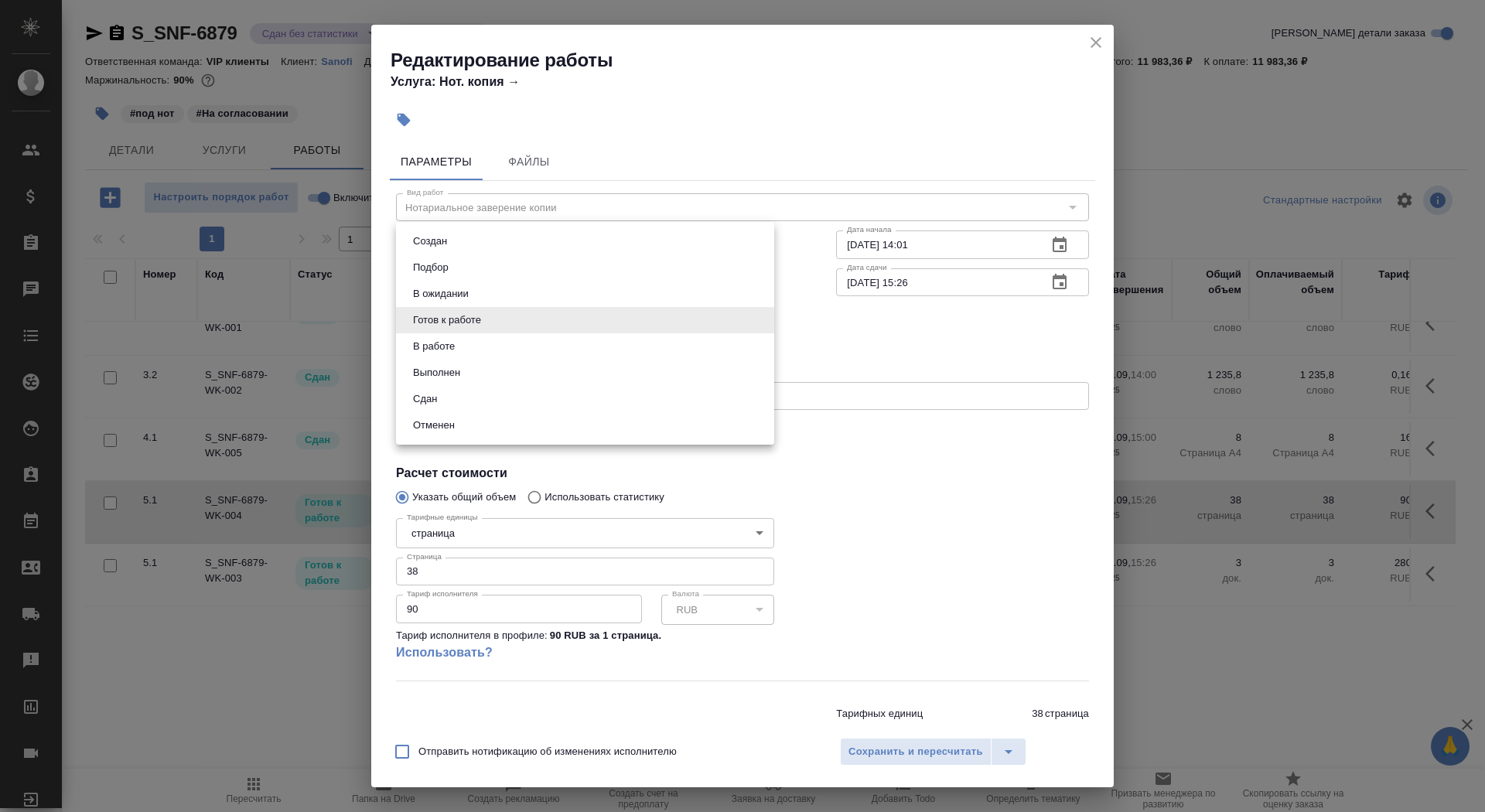
click at [462, 404] on li "Сдан" at bounding box center [584, 398] width 378 height 27
type input "closed"
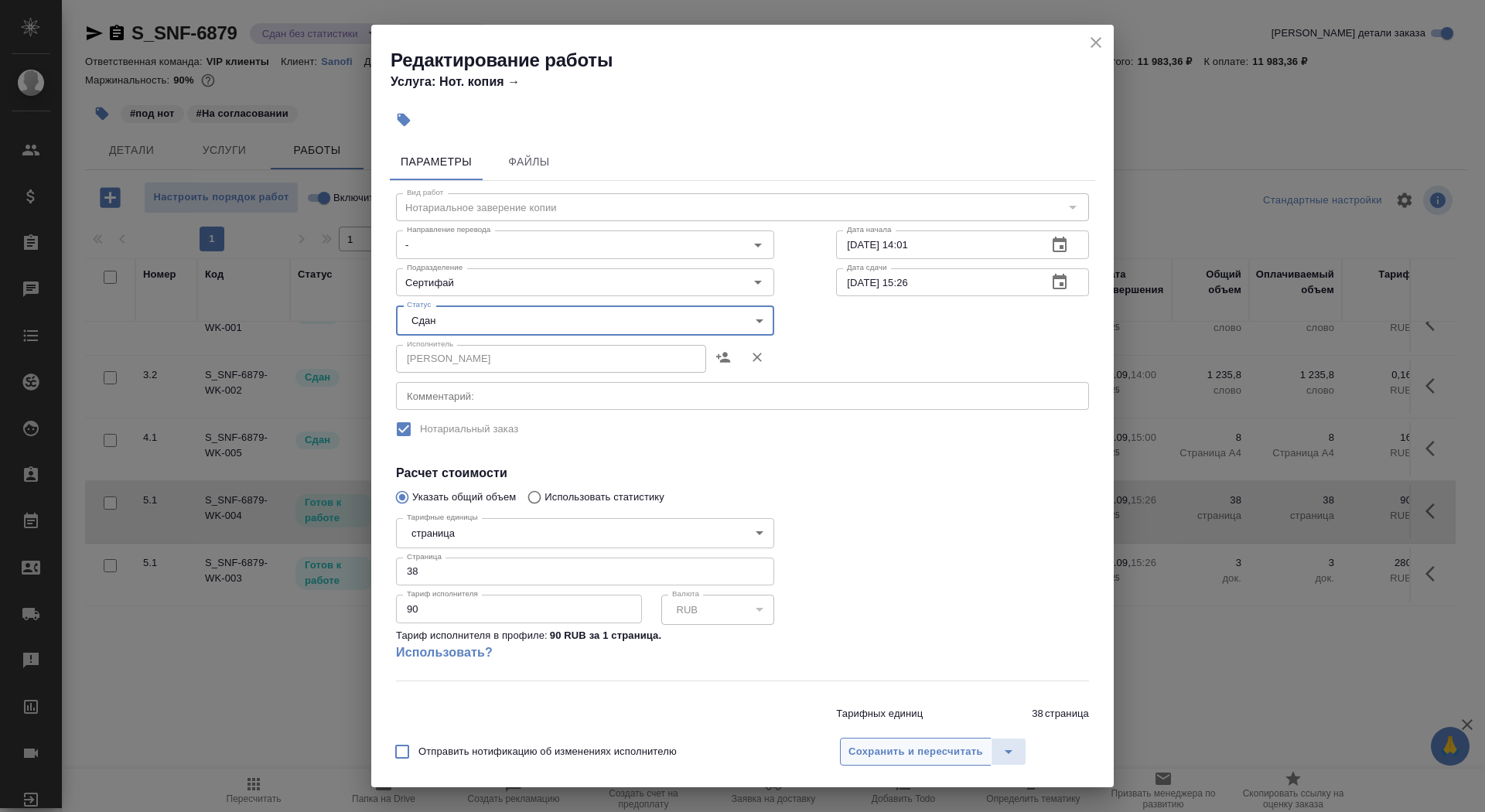
click at [918, 762] on button "Сохранить и пересчитать" at bounding box center [915, 751] width 152 height 28
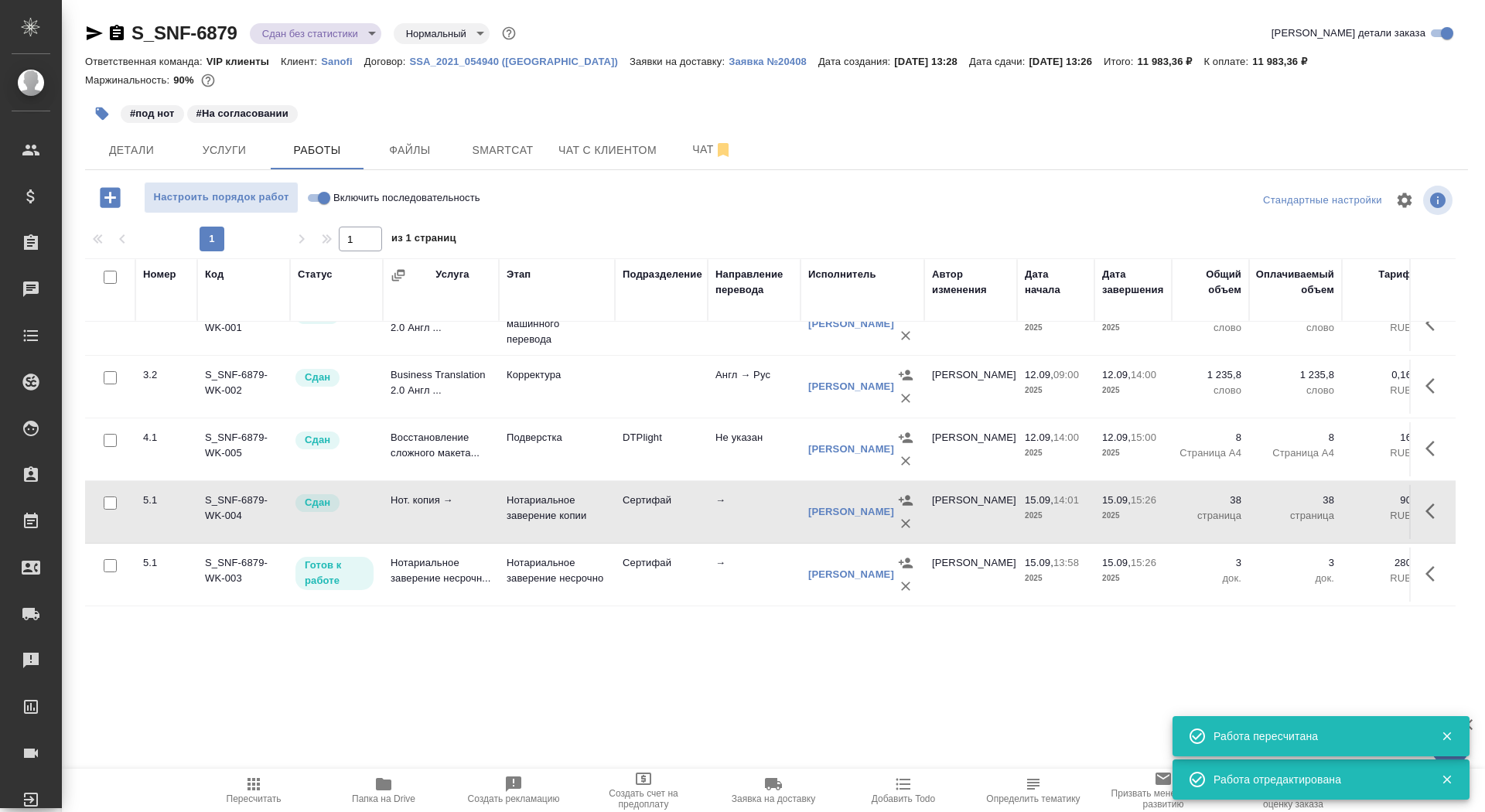
click at [1431, 581] on icon "button" at bounding box center [1434, 574] width 18 height 18
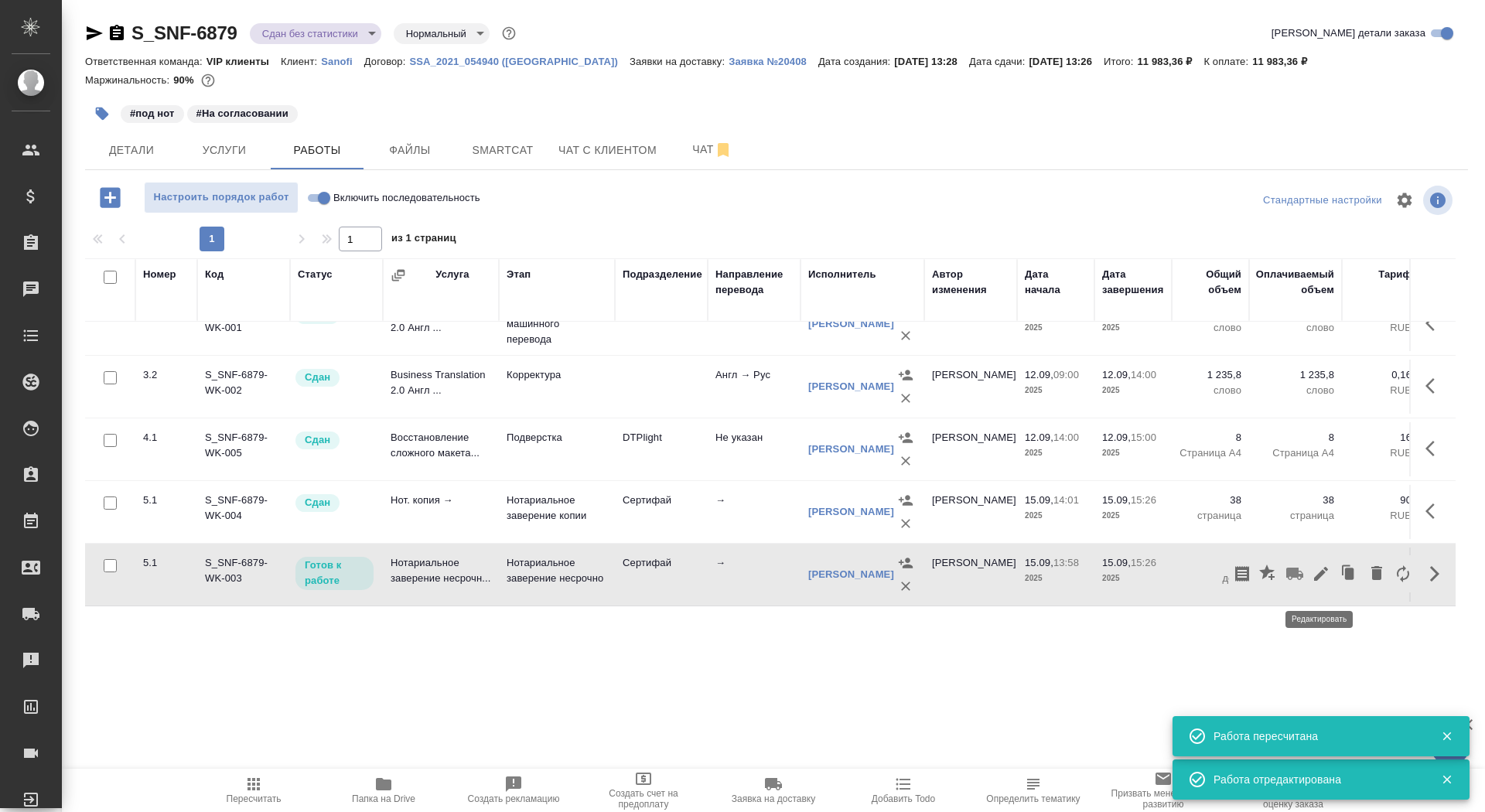
click at [1330, 576] on icon "button" at bounding box center [1321, 574] width 18 height 18
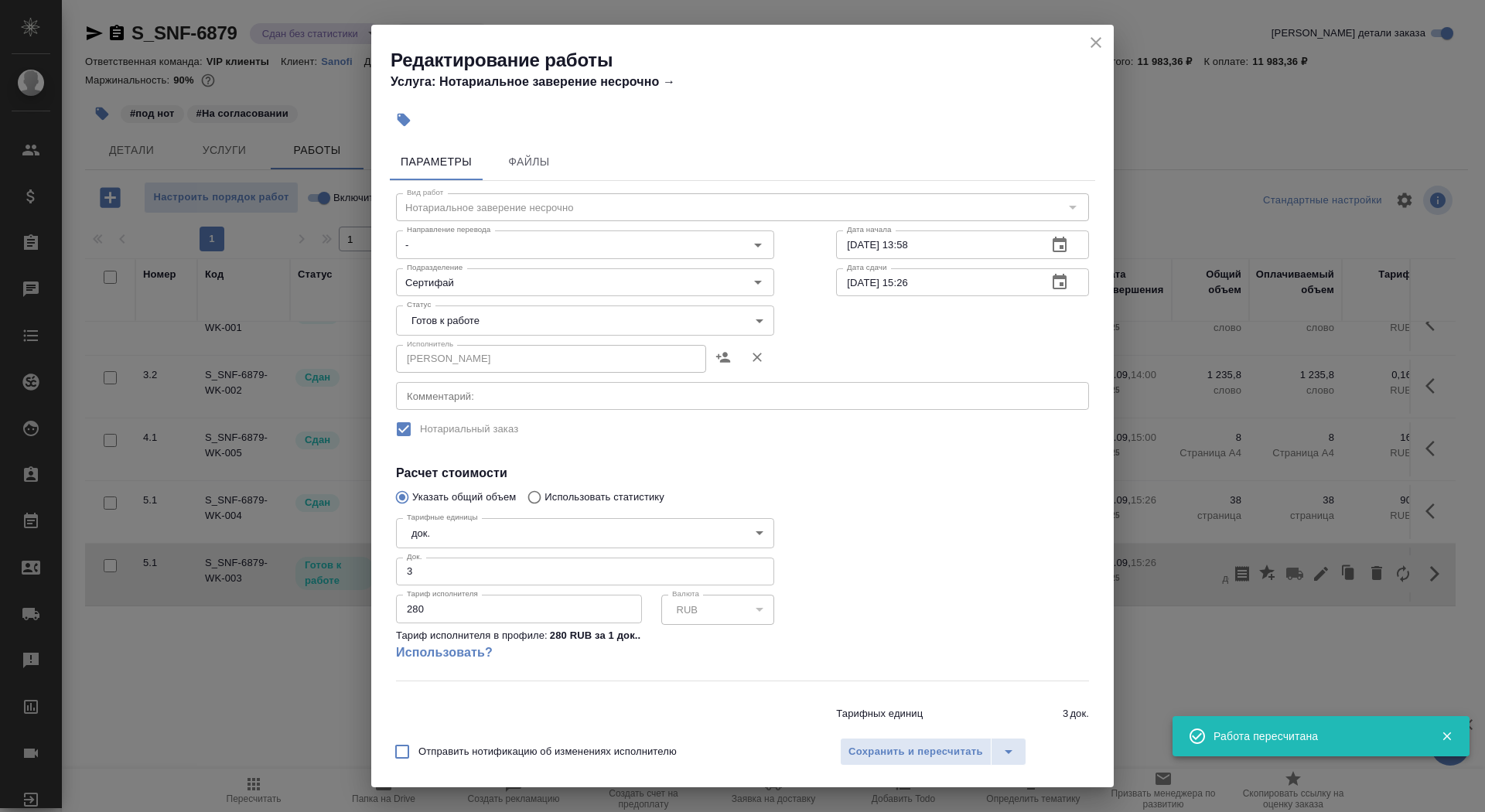
click at [522, 323] on body "🙏 .cls-1 fill:#fff; AWATERA Saydasheva Dilyara Клиенты Спецификации Заказы 0 Ча…" at bounding box center [742, 406] width 1485 height 812
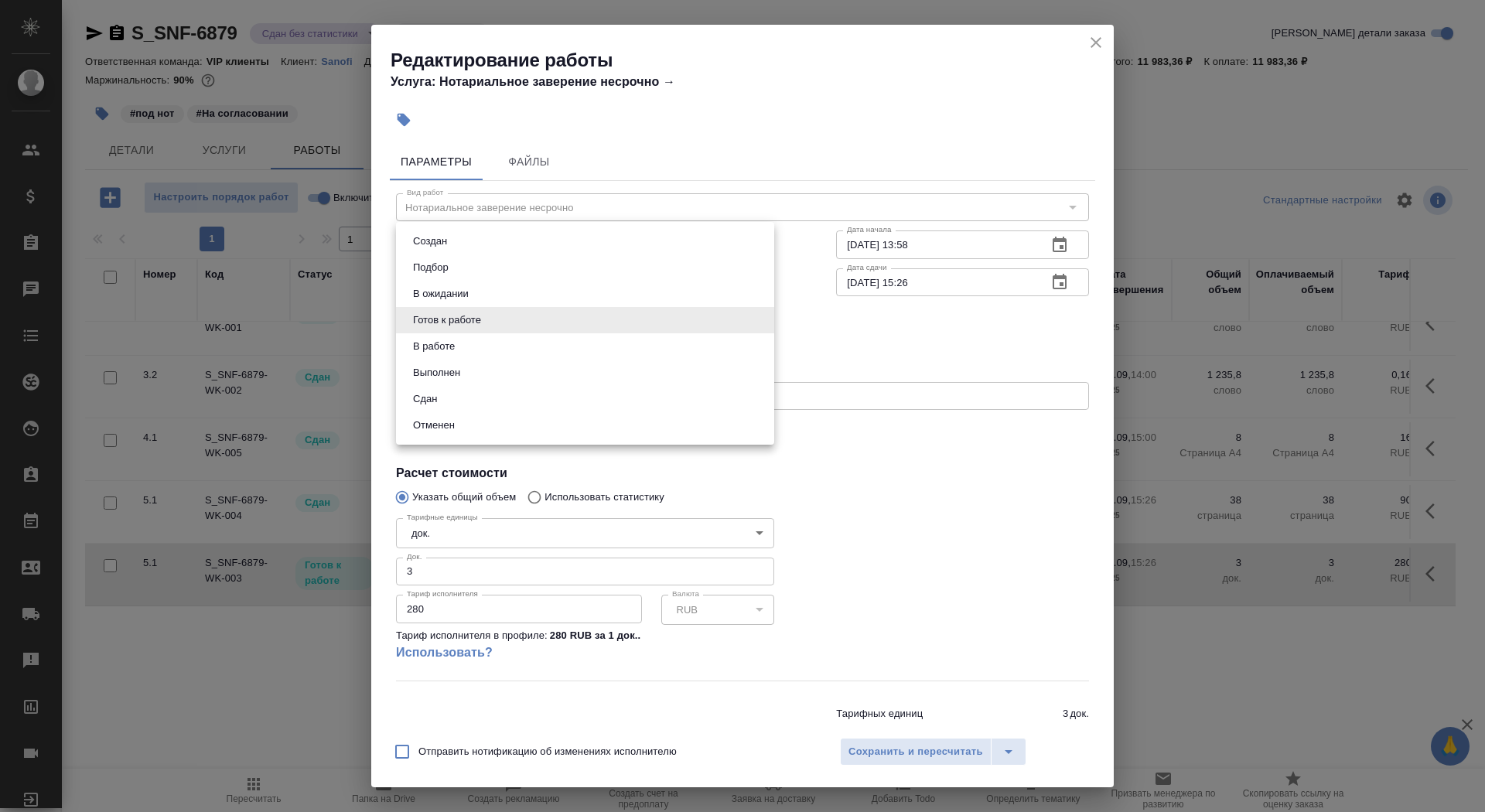
click at [522, 400] on li "Сдан" at bounding box center [584, 398] width 378 height 27
type input "closed"
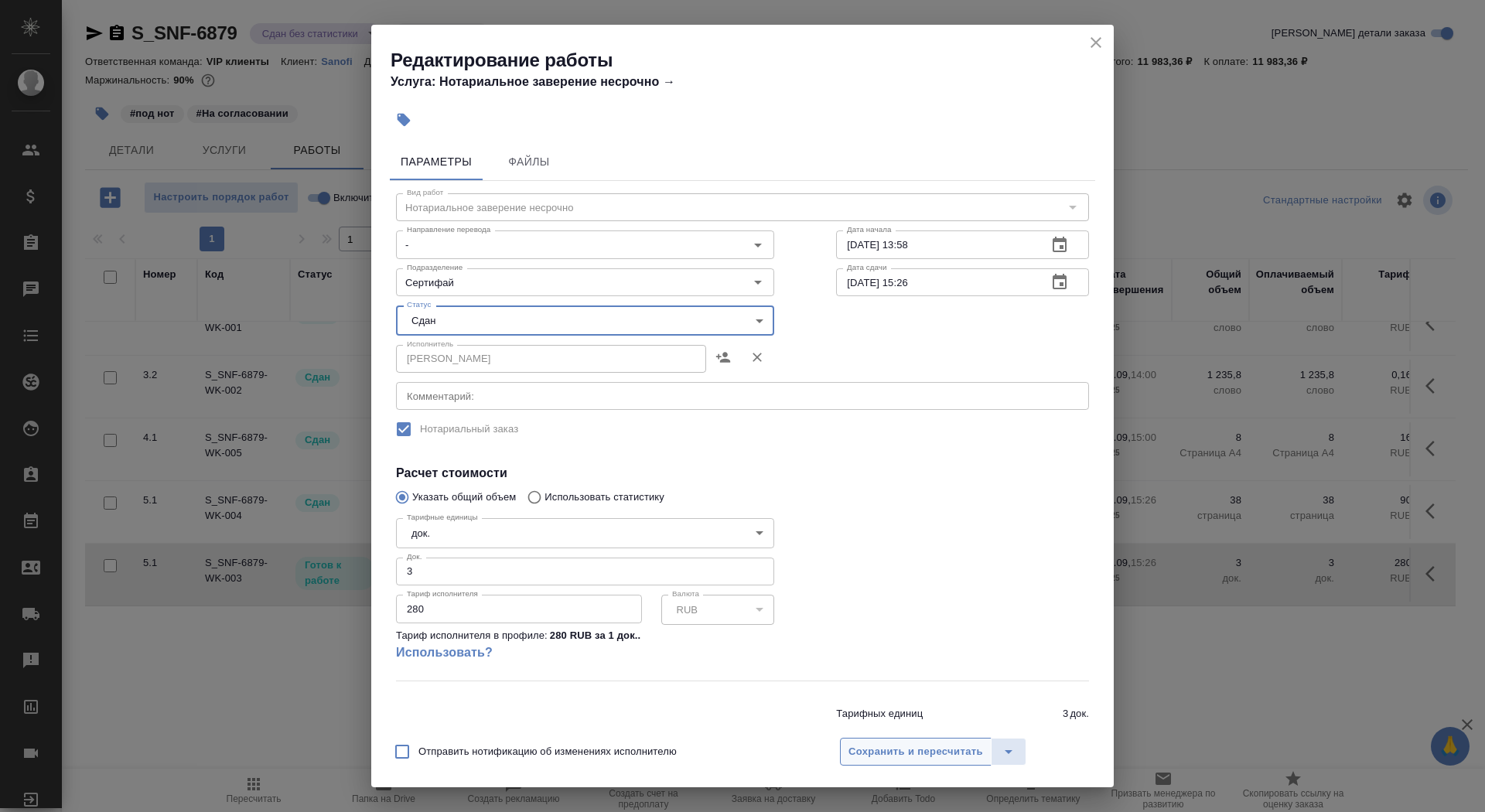
click at [904, 763] on button "Сохранить и пересчитать" at bounding box center [915, 751] width 152 height 28
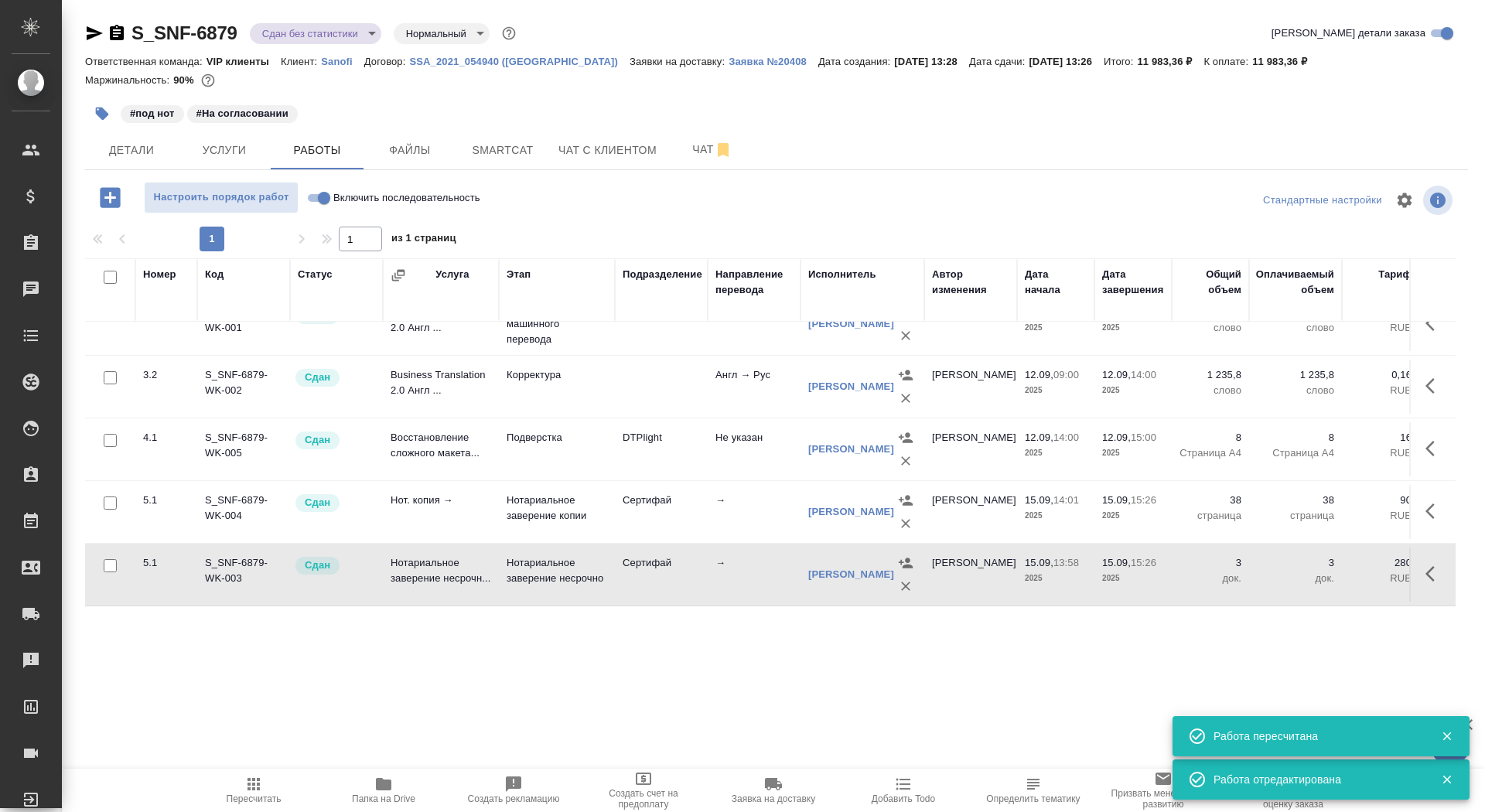
scroll to position [183, 0]
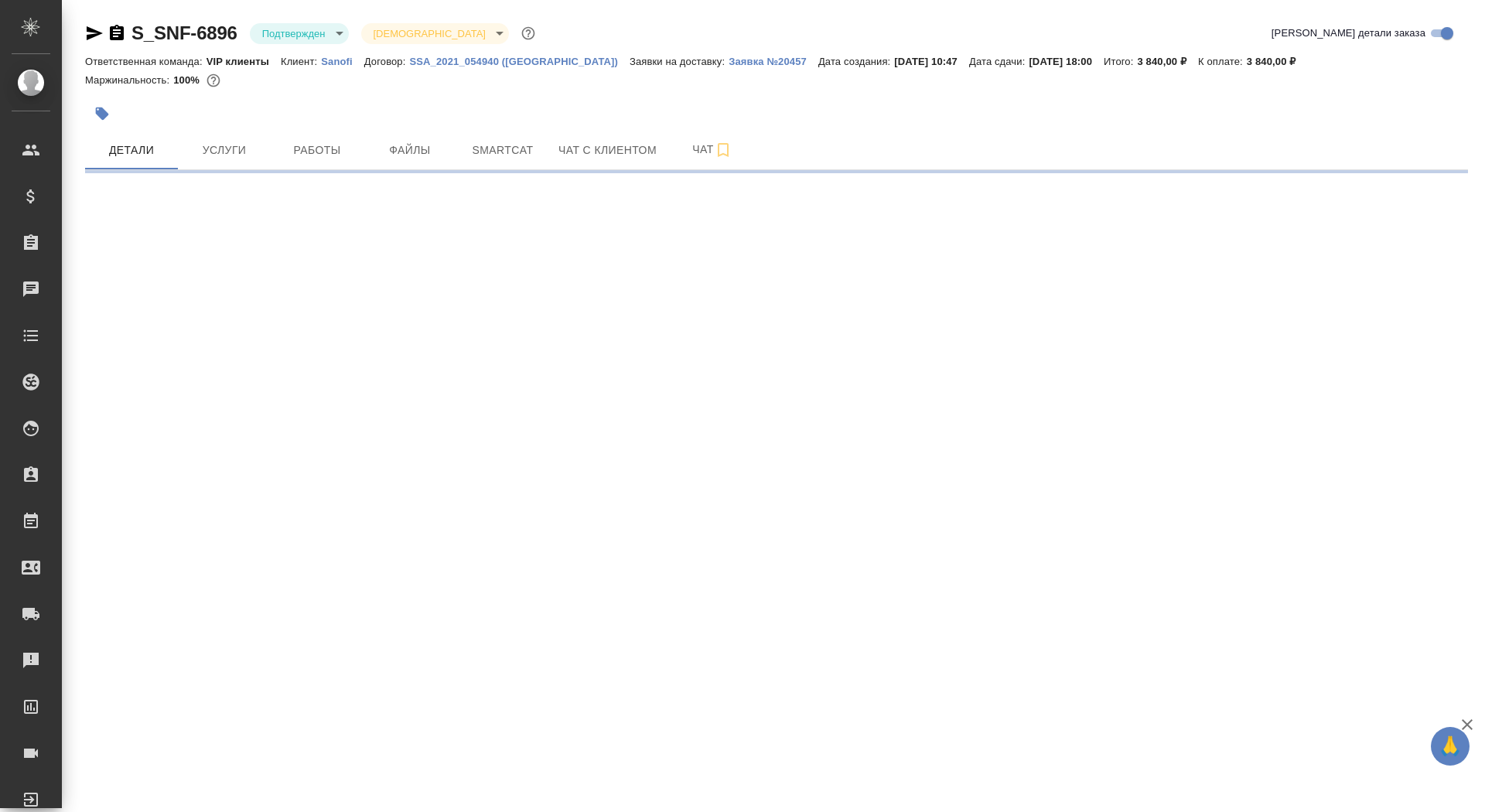
select select "RU"
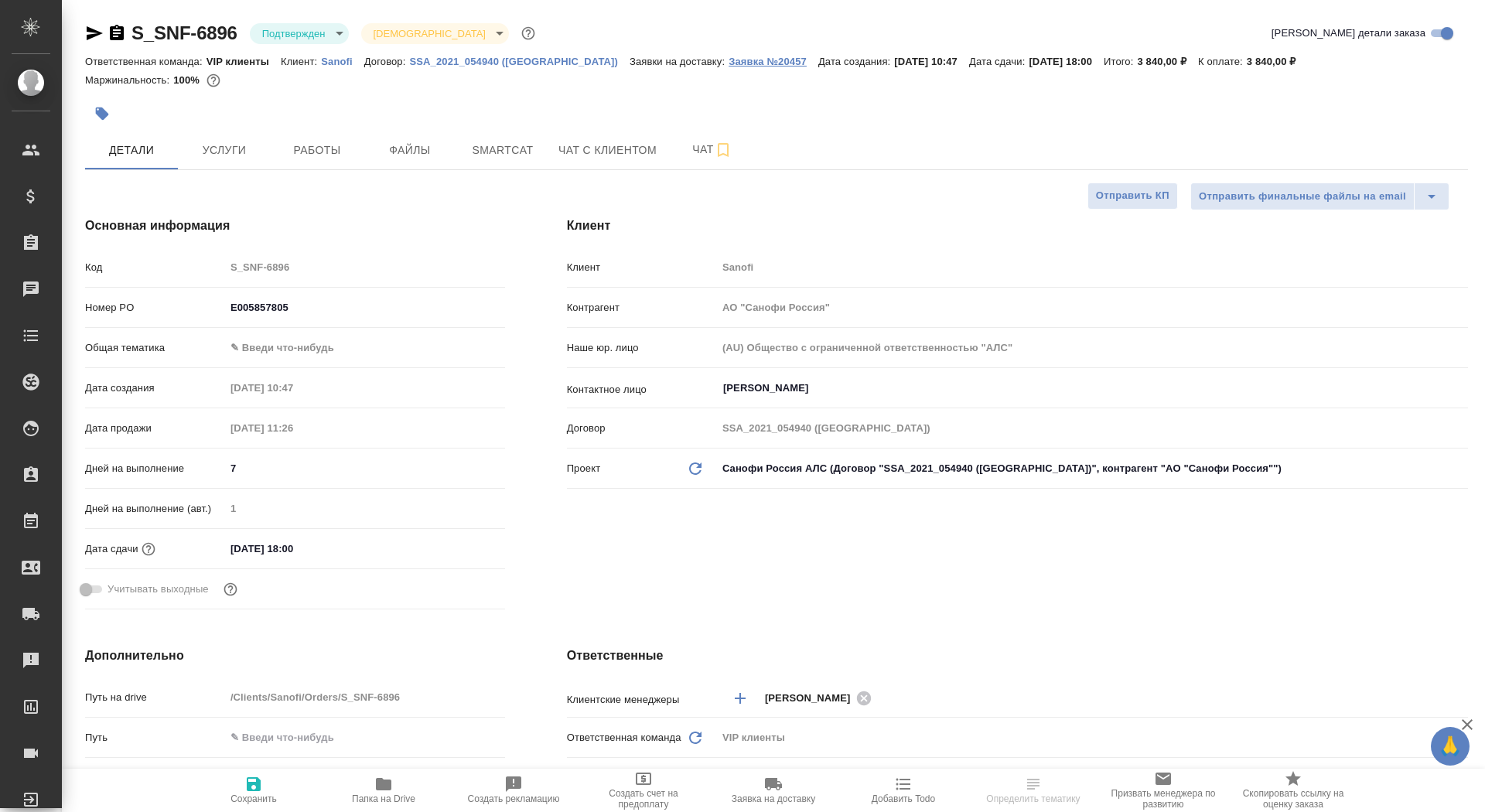
type textarea "x"
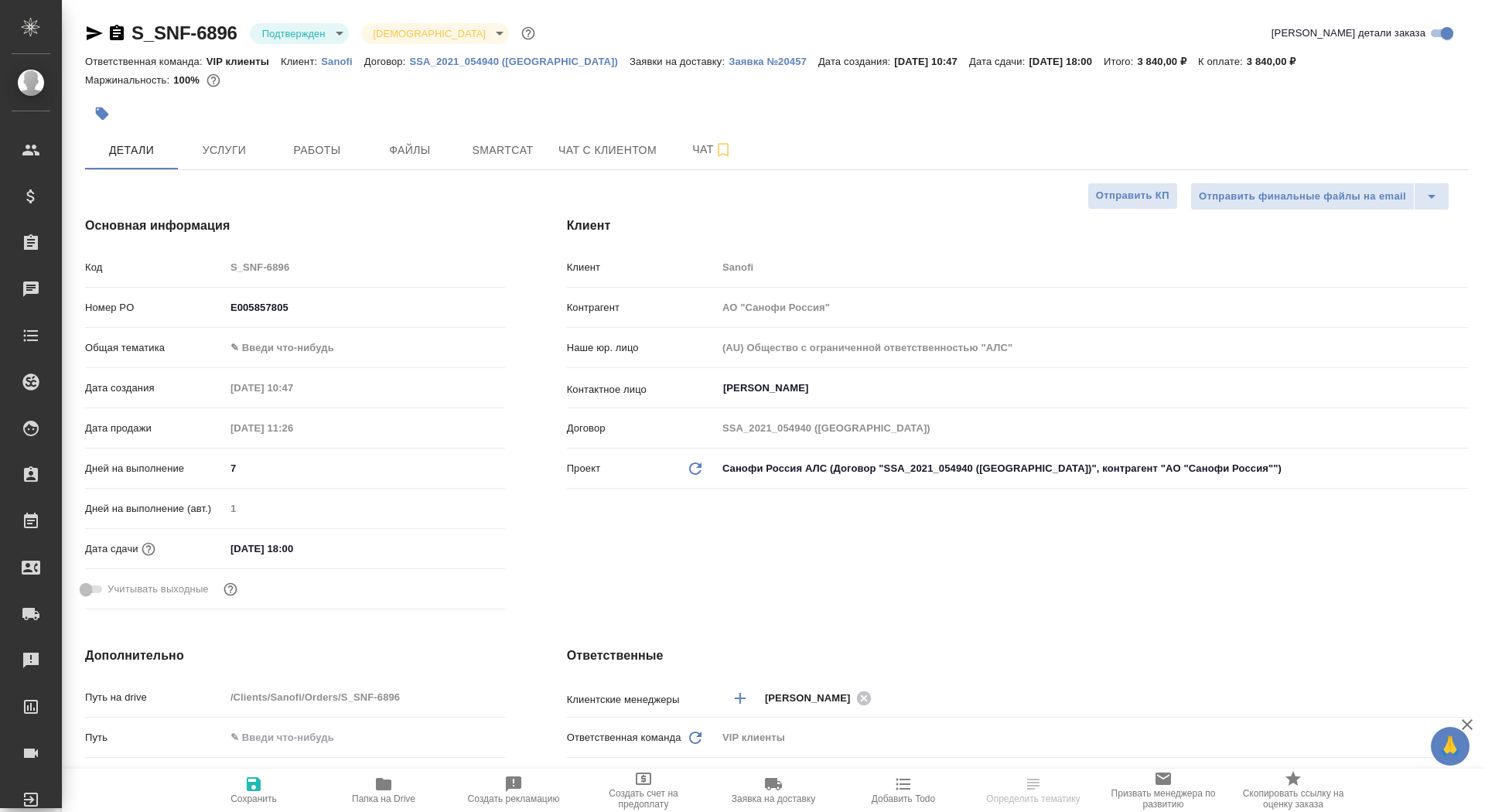
type textarea "x"
click at [729, 63] on p "Заявка №20457" at bounding box center [774, 62] width 90 height 12
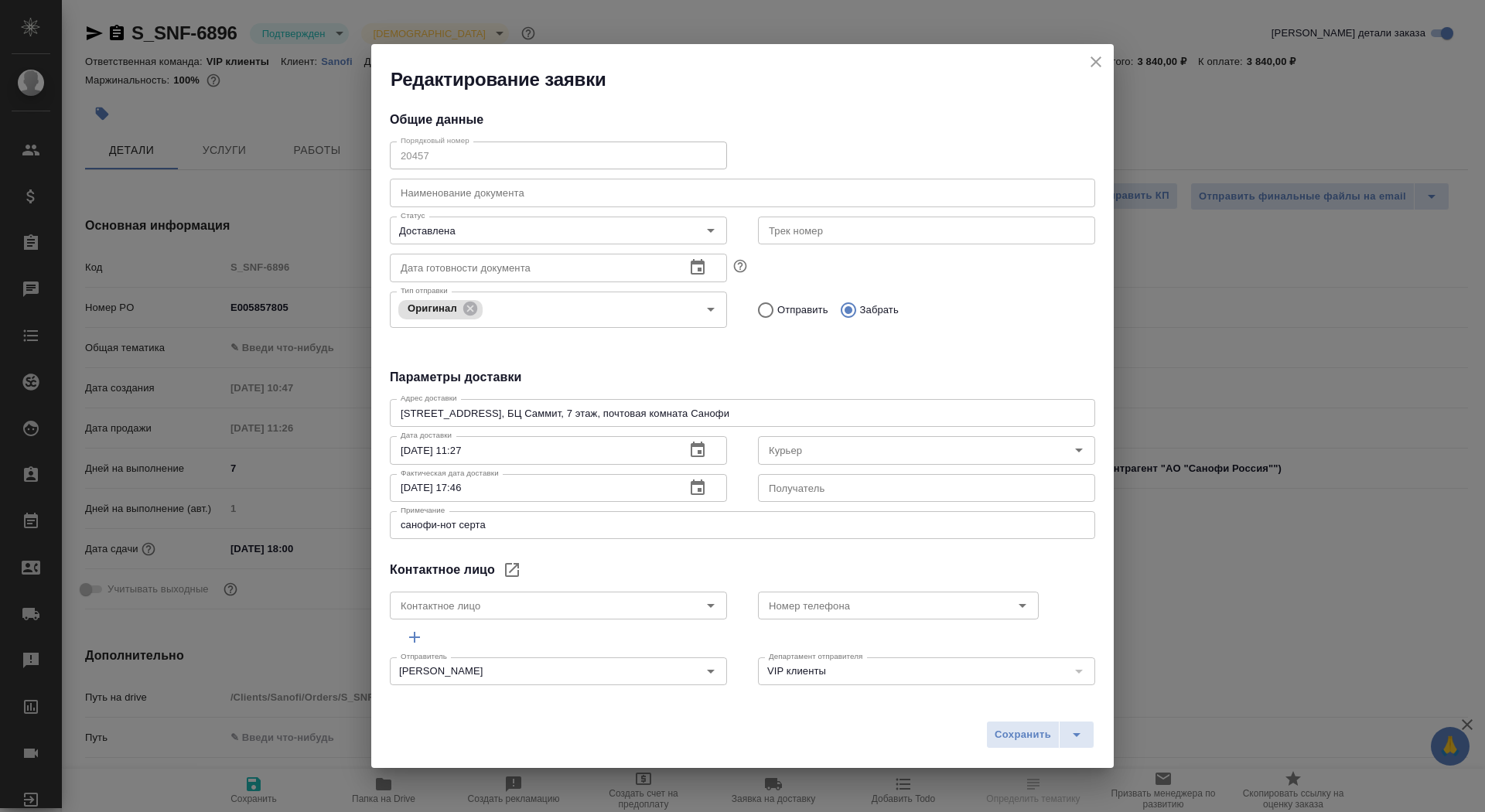
type input "Sheina Anastasiya"
type input "Северов Олег"
click at [1091, 63] on icon "close" at bounding box center [1096, 62] width 18 height 18
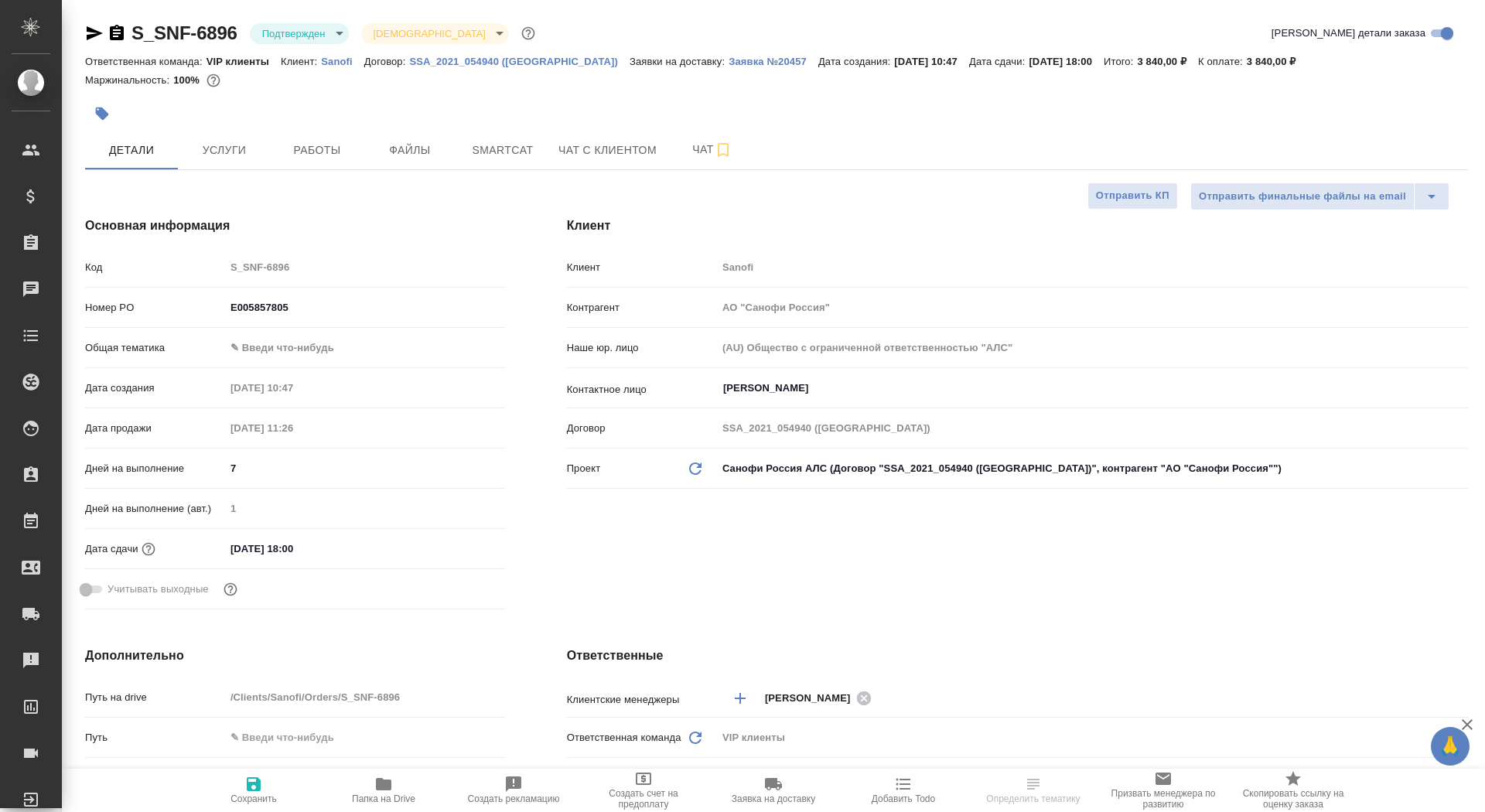
click at [118, 29] on icon "button" at bounding box center [117, 33] width 18 height 18
click at [377, 786] on icon "button" at bounding box center [384, 783] width 16 height 12
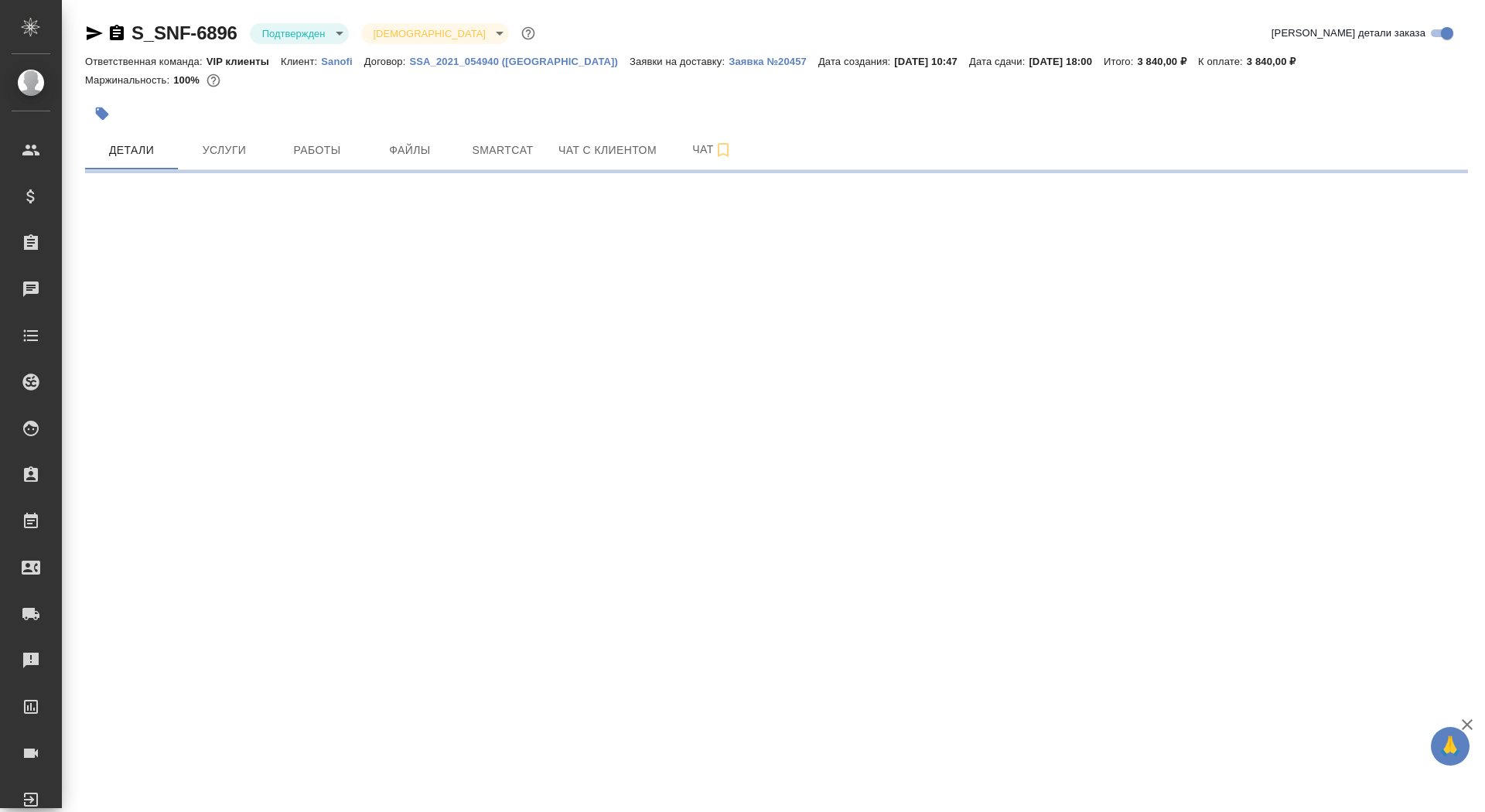
select select "RU"
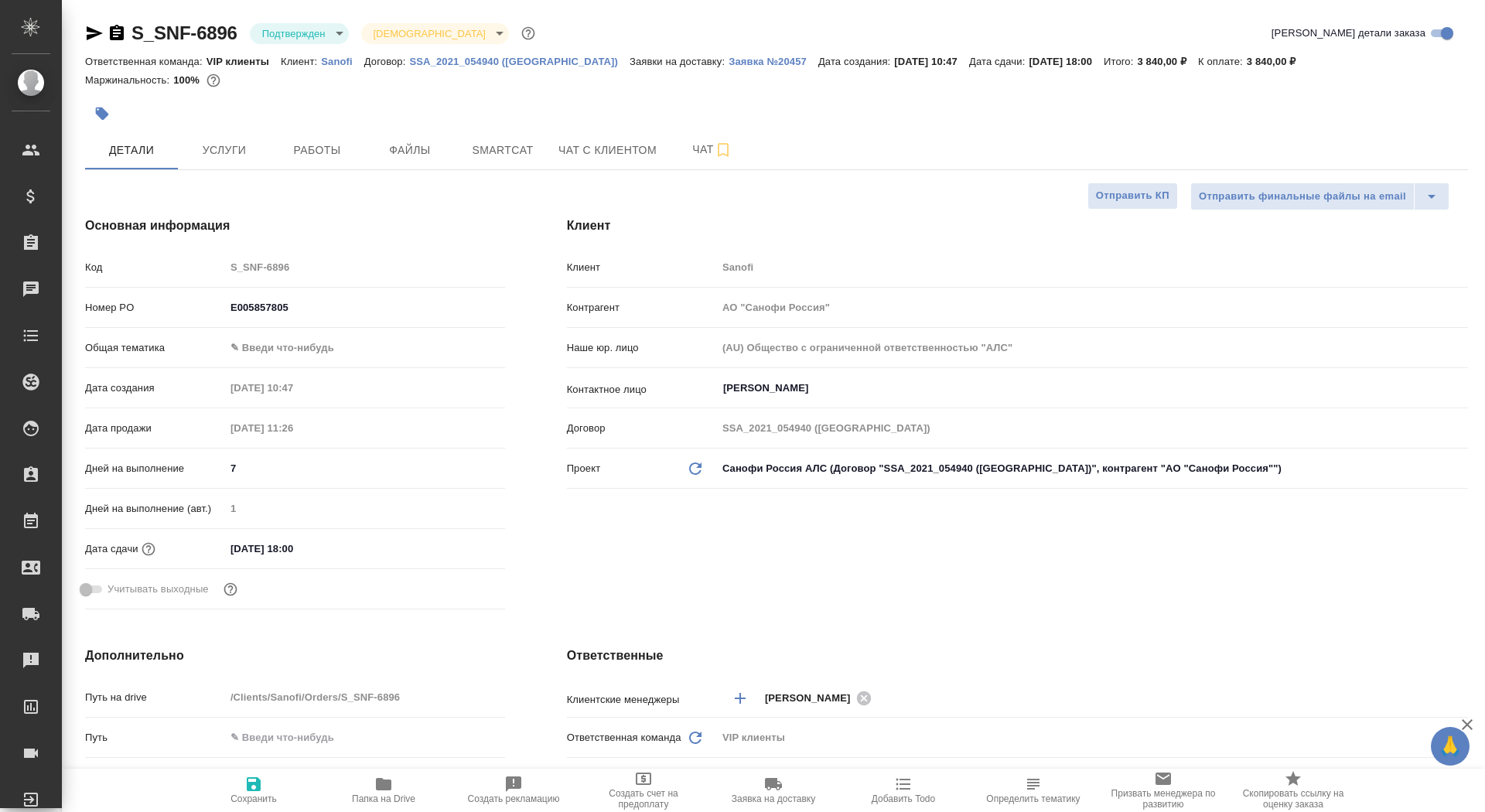
type textarea "x"
click at [769, 806] on button "Заявка на доставку" at bounding box center [773, 790] width 130 height 43
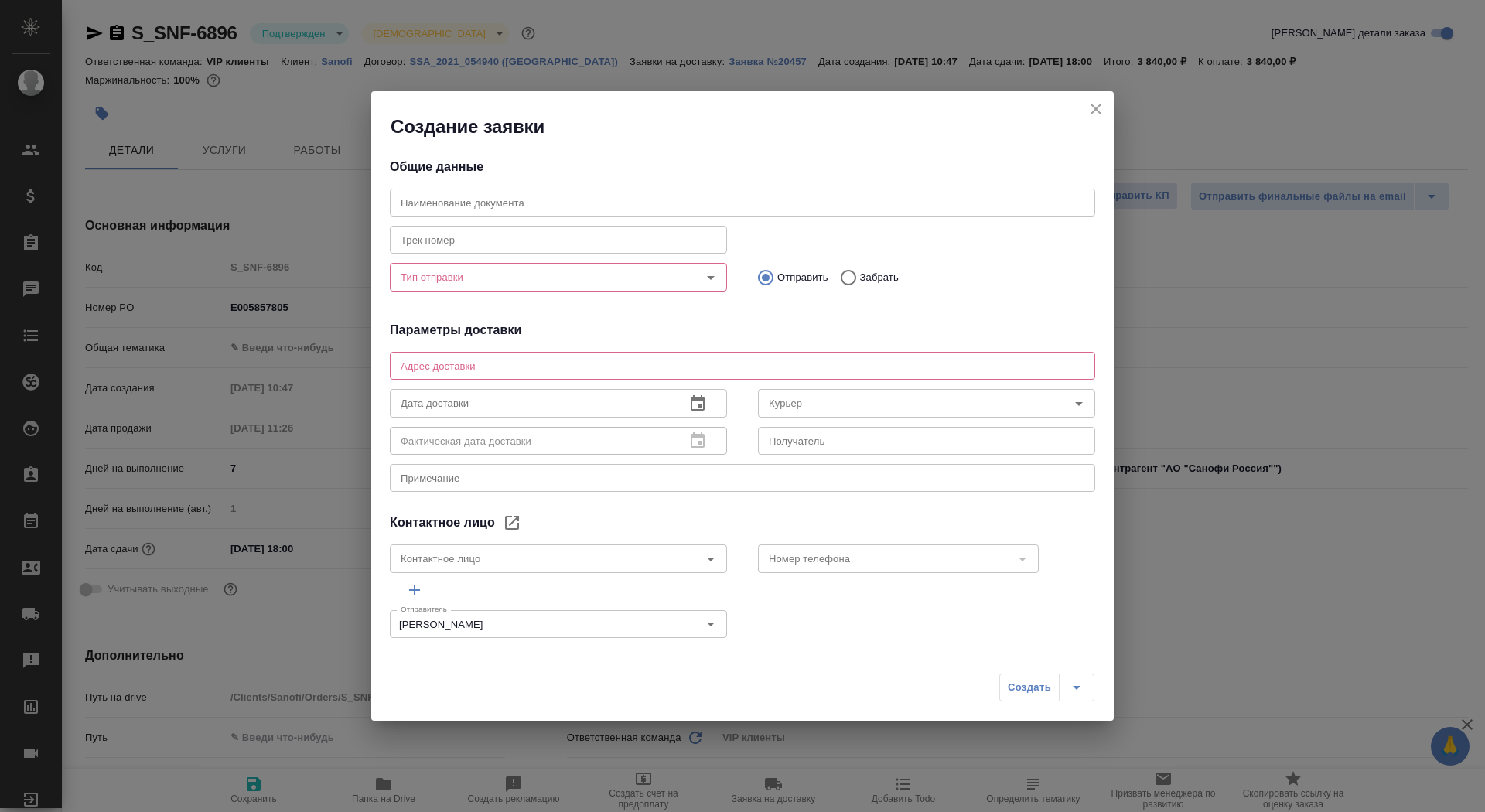
type input "[PERSON_NAME]"
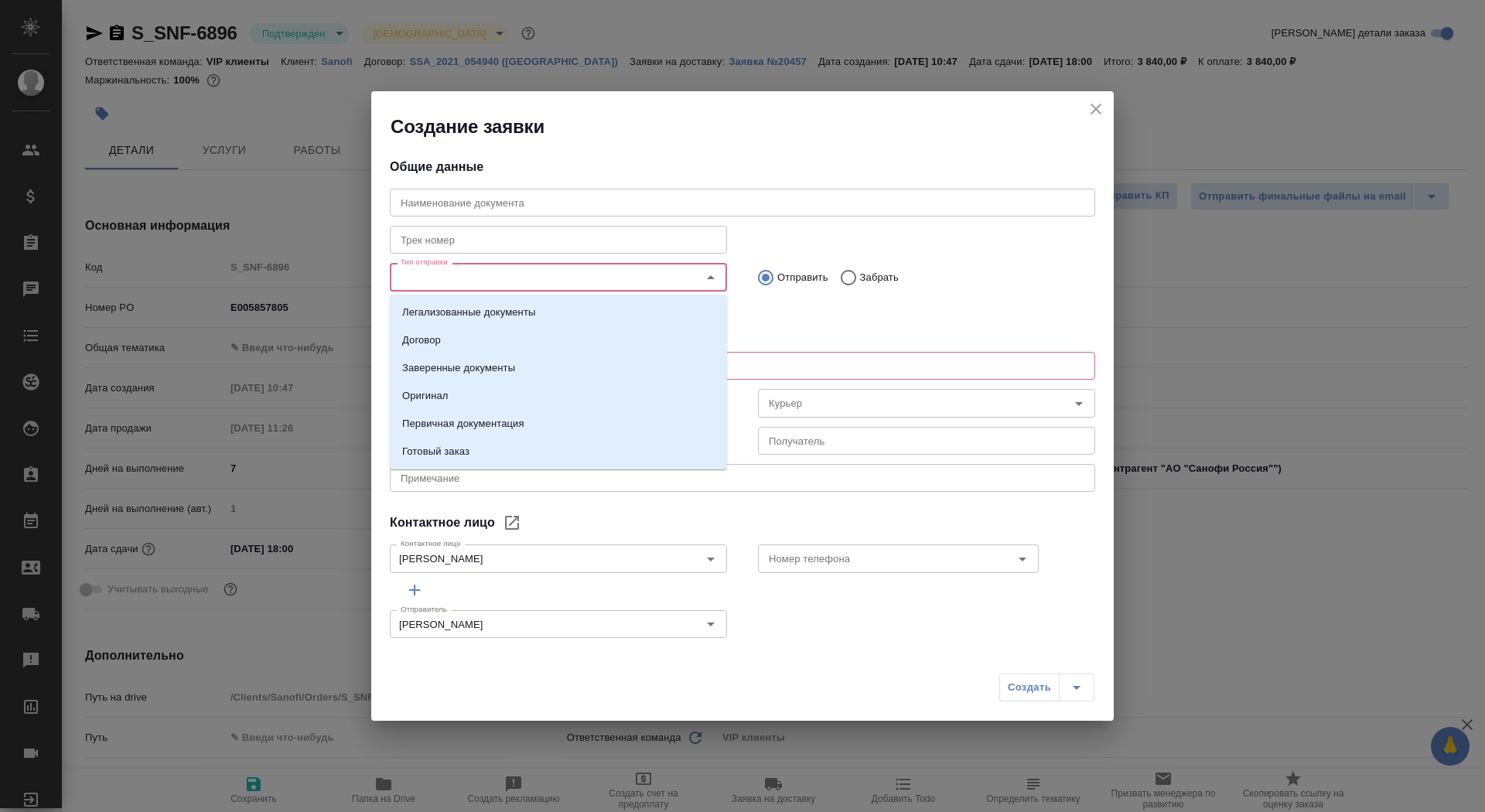
click at [493, 275] on input "Тип отправки" at bounding box center [533, 277] width 276 height 18
click at [511, 375] on p "Заверенные документы" at bounding box center [458, 368] width 113 height 16
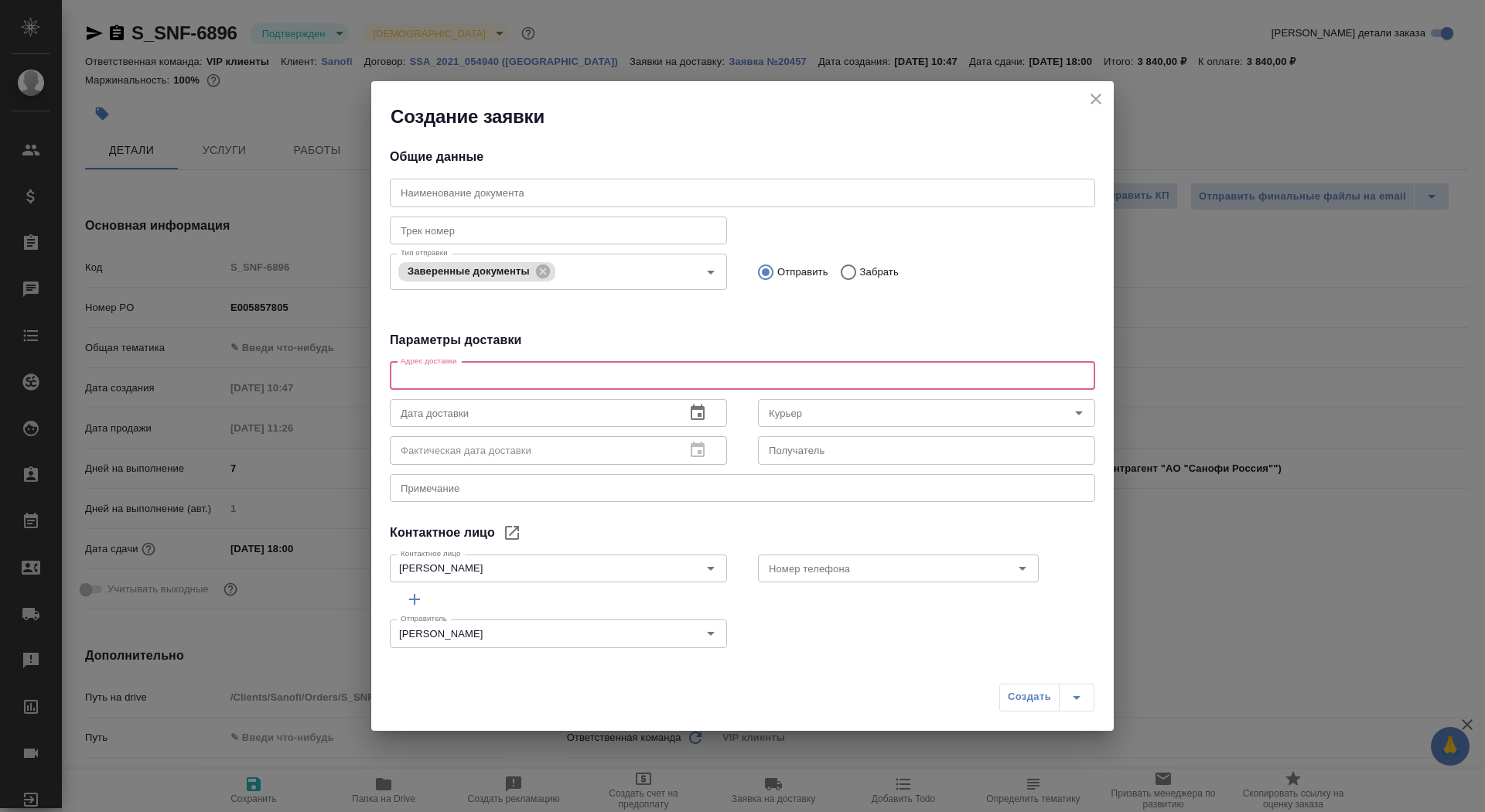
click at [513, 381] on textarea at bounding box center [742, 375] width 684 height 12
type textarea "Тверская, 22, БЦ Саммит, 7 этаж, почтовая комната Санофи"
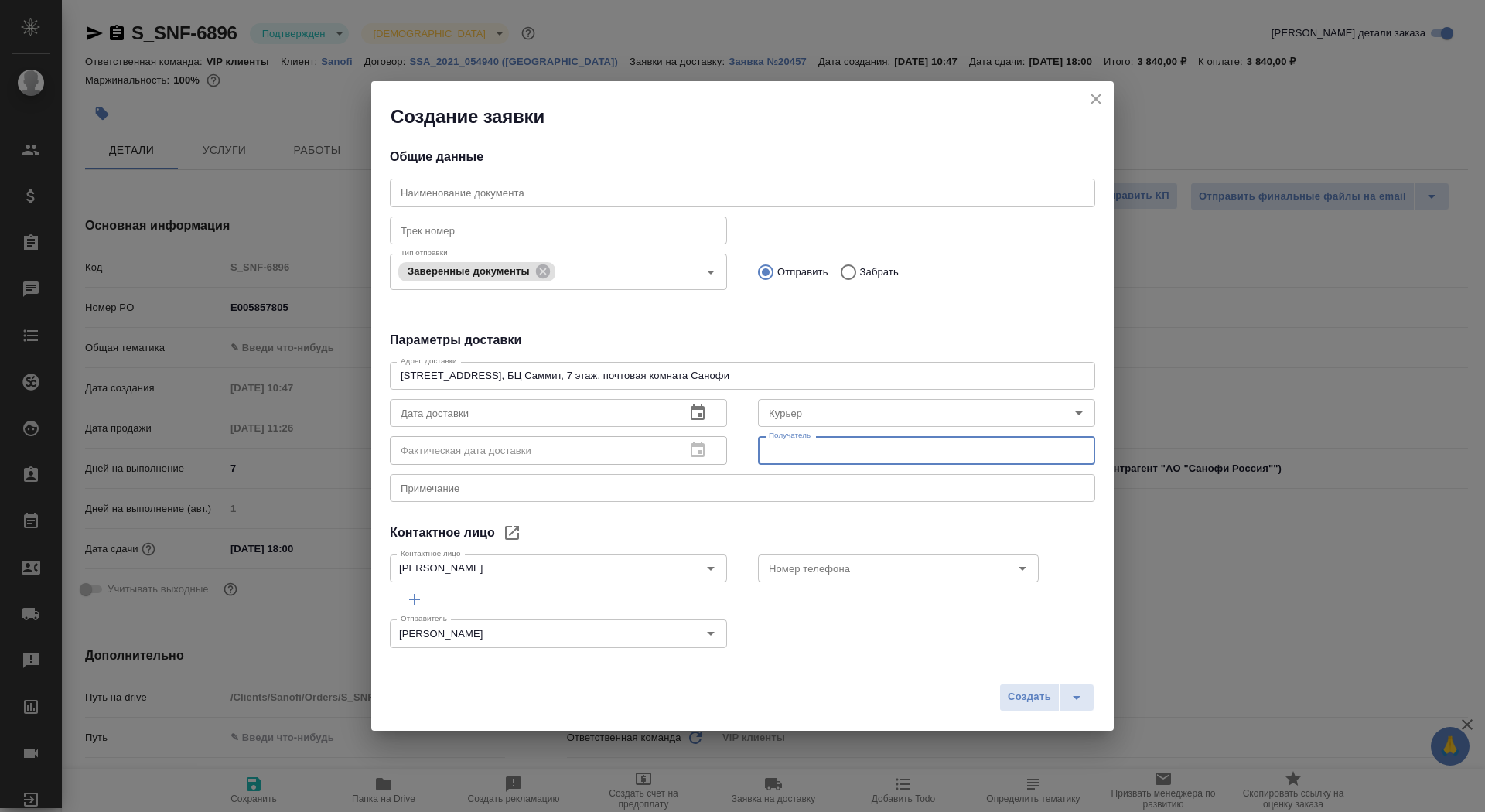
click at [926, 439] on input "text" at bounding box center [927, 450] width 337 height 28
type input "Шеина Анастасия"
click at [716, 491] on textarea at bounding box center [742, 487] width 684 height 12
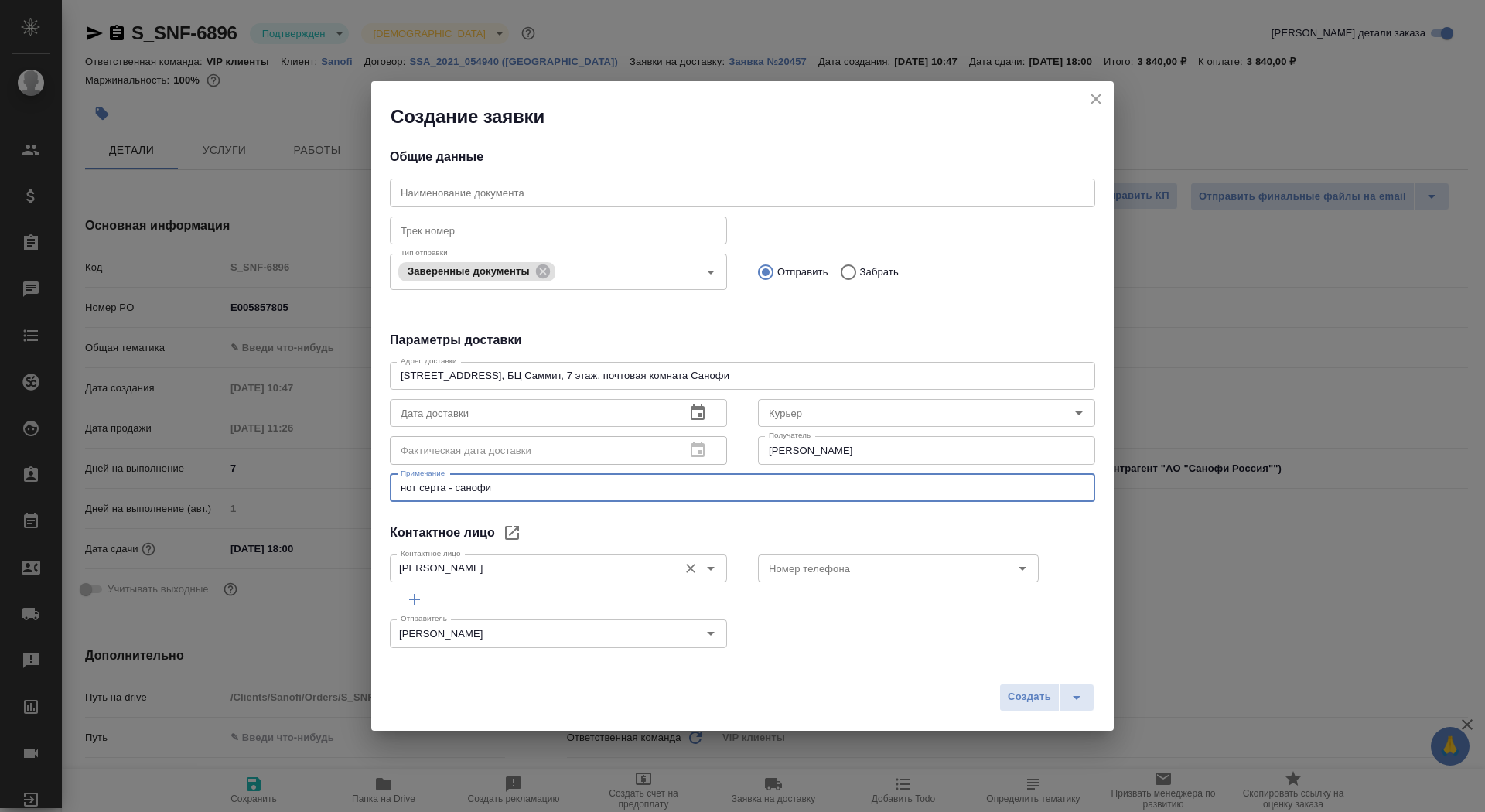
type textarea "нот серта - санофи"
click at [513, 572] on input "[PERSON_NAME]" at bounding box center [533, 568] width 276 height 18
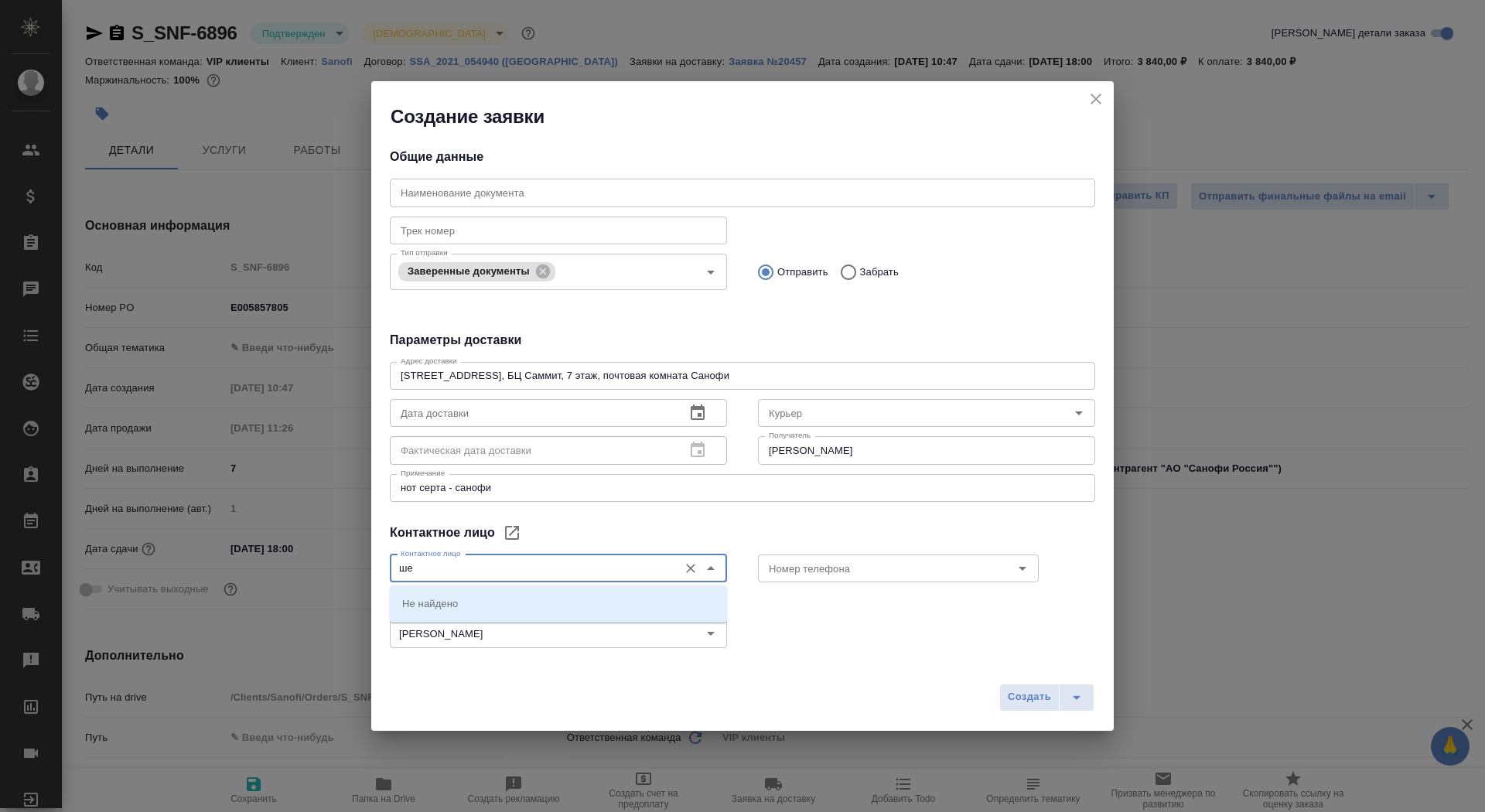
type input "ш"
type input "[PERSON_NAME]"
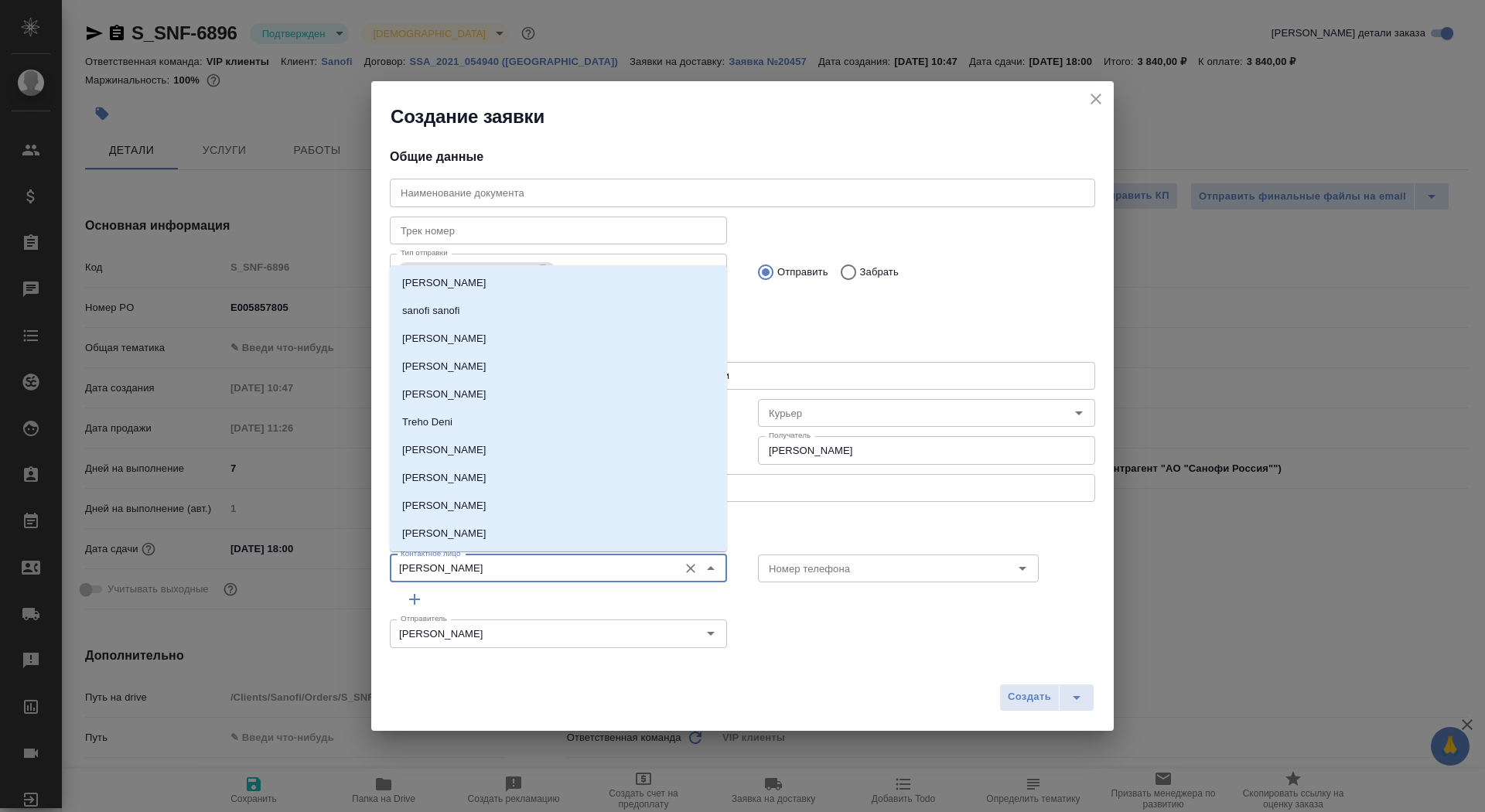
click at [841, 628] on div "Отправитель Сайдашева Диляра Отправитель" at bounding box center [742, 632] width 736 height 68
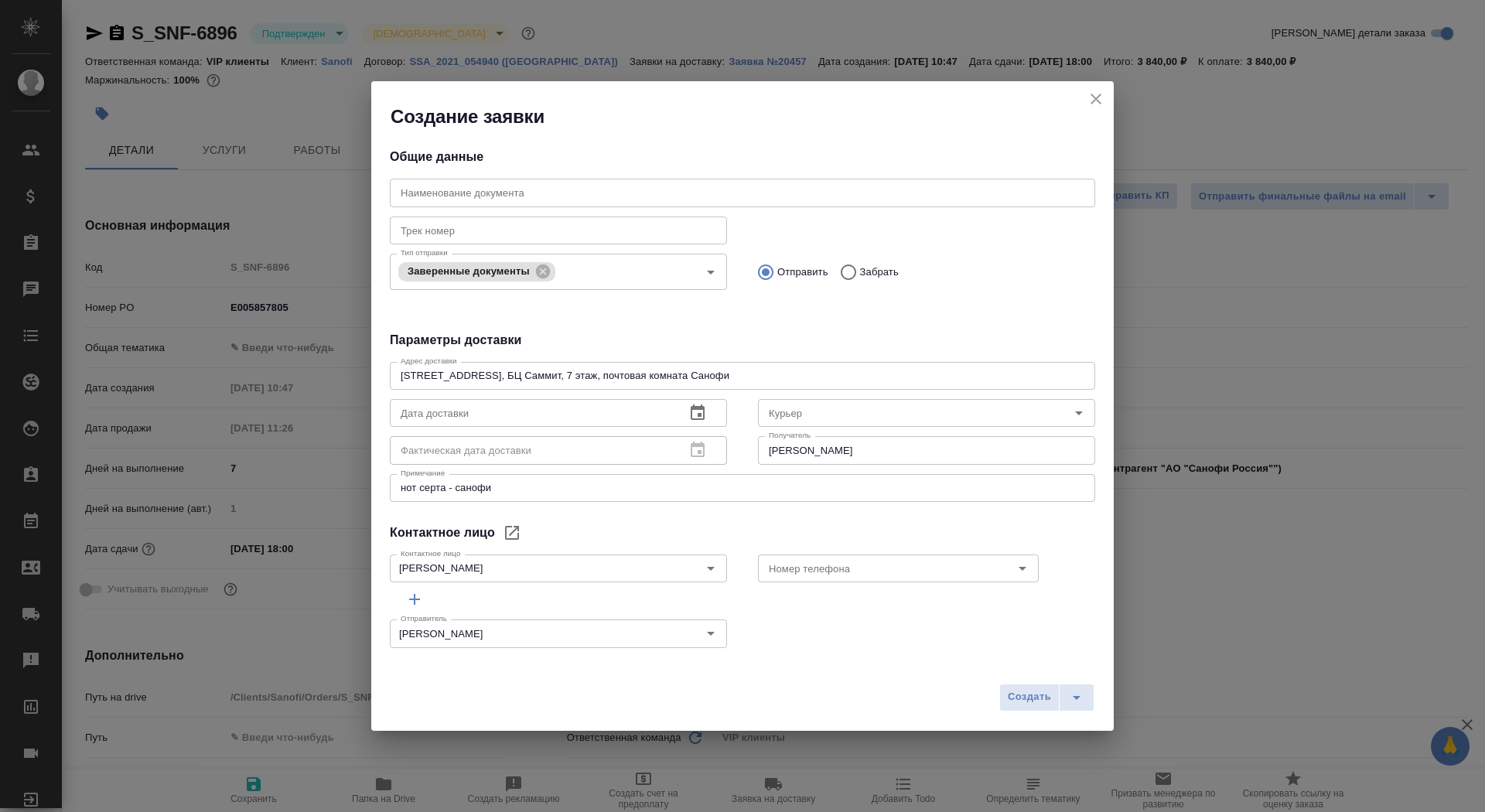
click at [692, 404] on icon "button" at bounding box center [697, 413] width 18 height 18
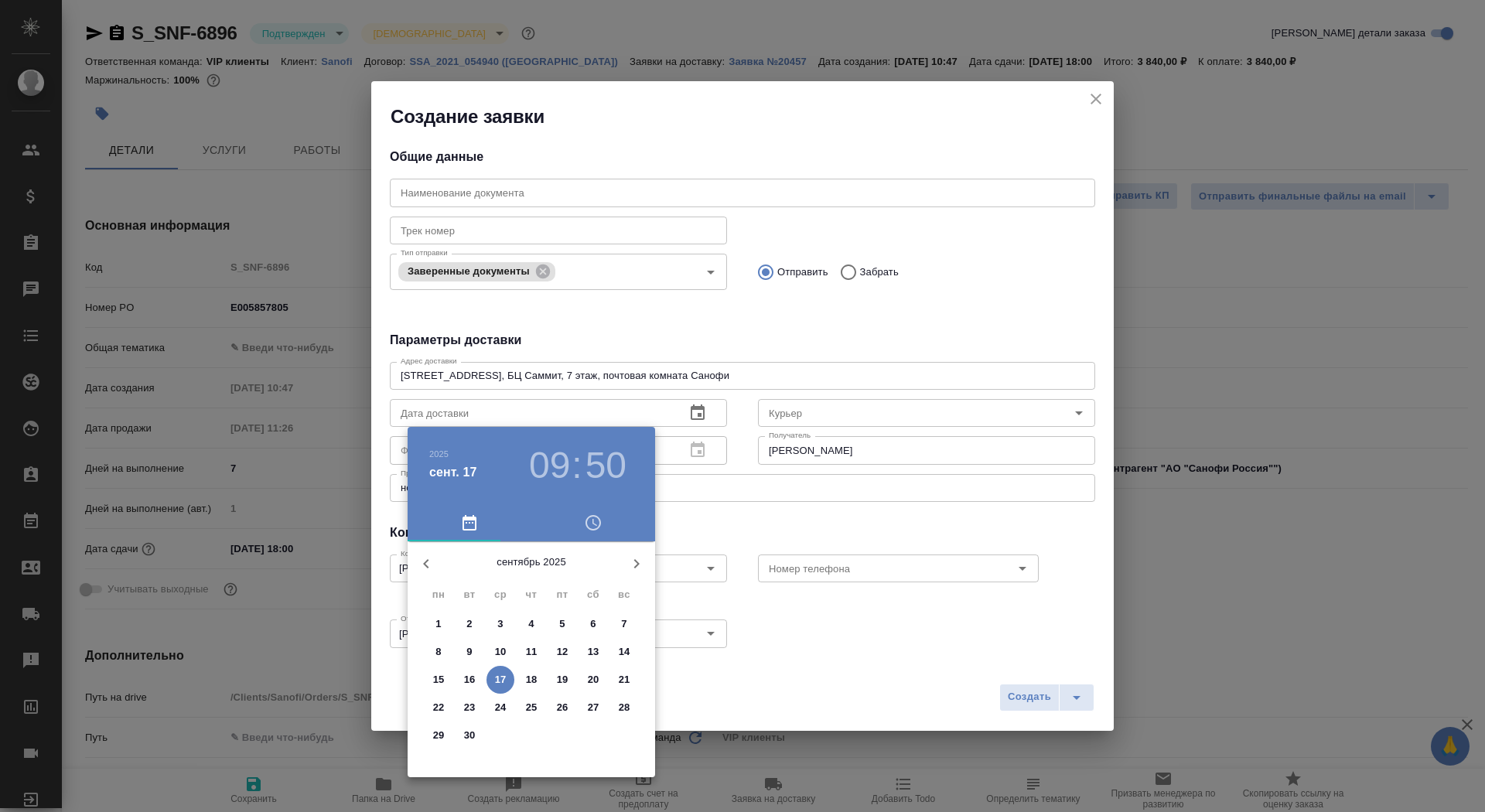
click at [528, 679] on p "18" at bounding box center [532, 679] width 12 height 16
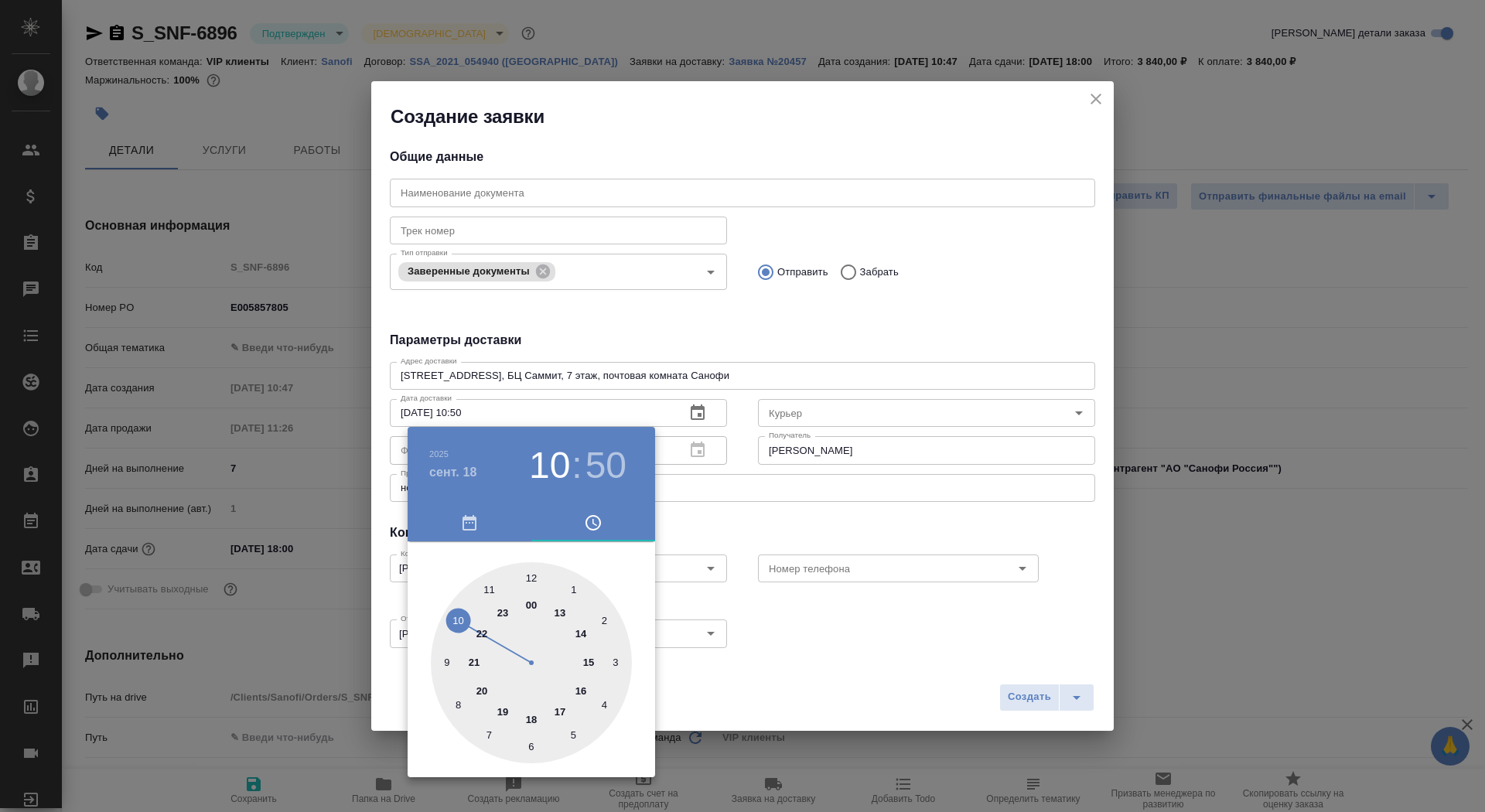
click at [461, 617] on div at bounding box center [531, 662] width 201 height 201
type input "18.09.2025 10:00"
click at [532, 574] on div at bounding box center [531, 662] width 201 height 201
click at [964, 567] on div at bounding box center [742, 406] width 1485 height 812
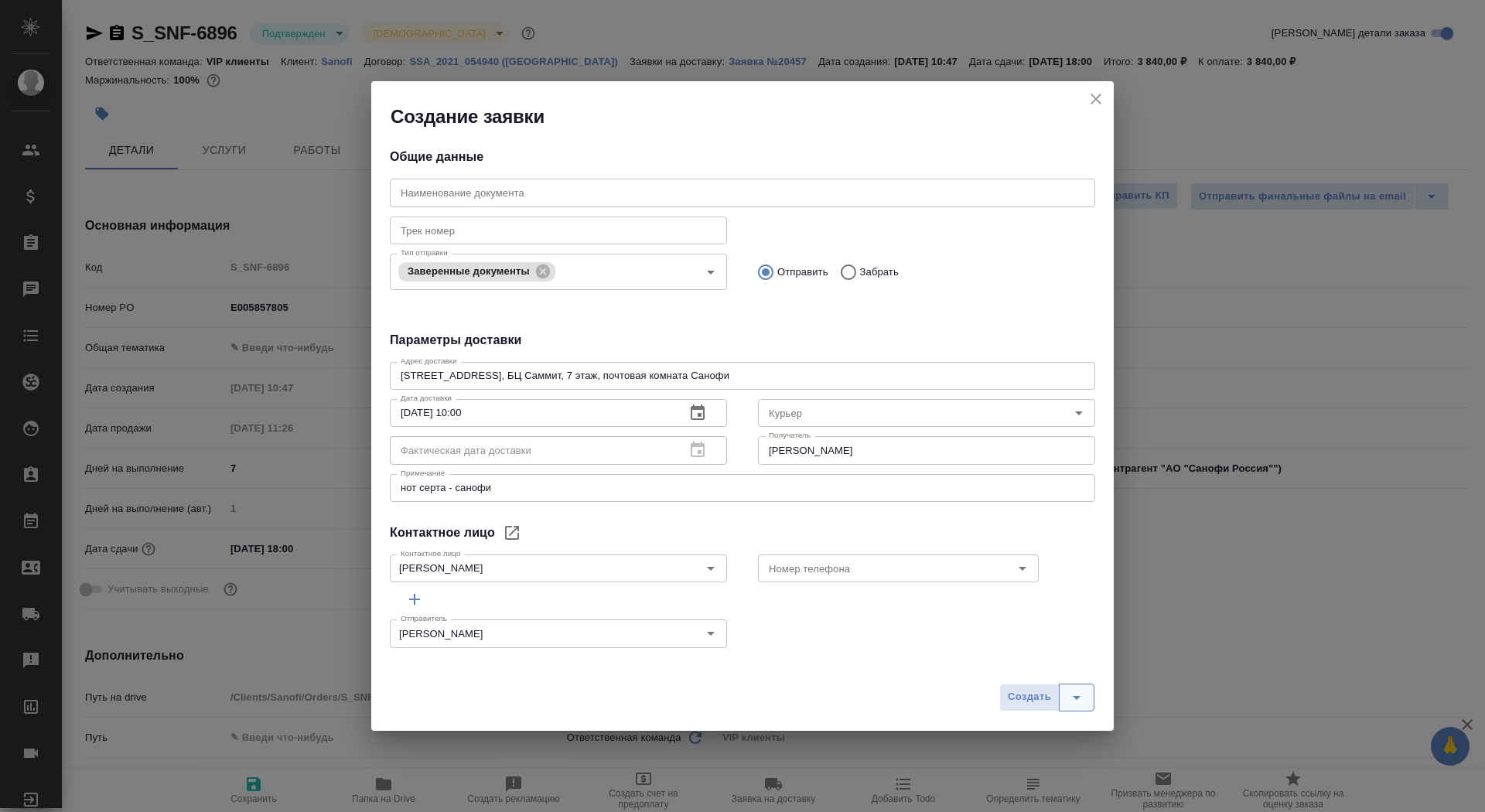
click at [1085, 696] on icon "split button" at bounding box center [1076, 697] width 18 height 18
click at [1081, 671] on li "Создать и скачать" at bounding box center [1048, 664] width 111 height 25
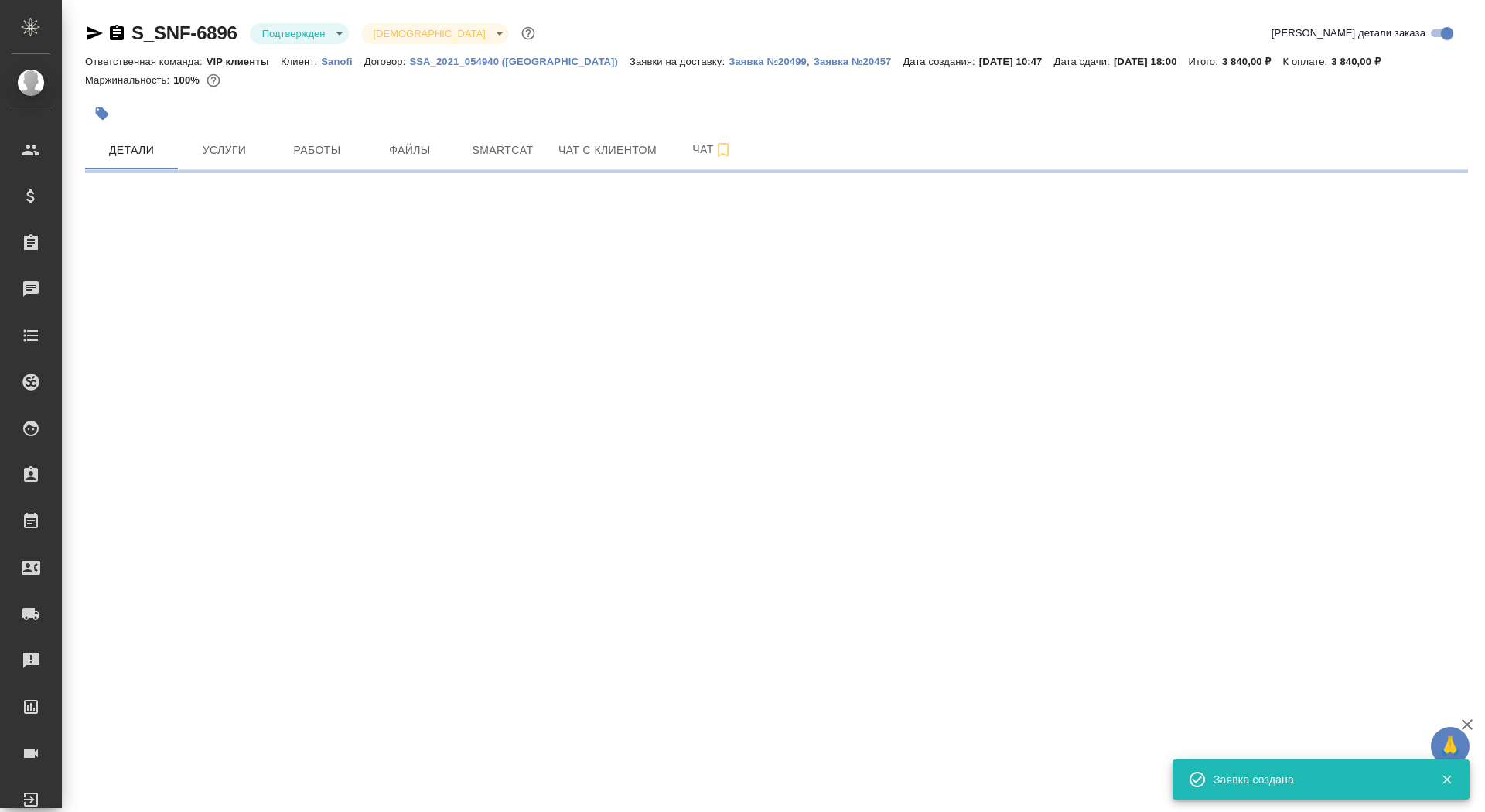
select select "RU"
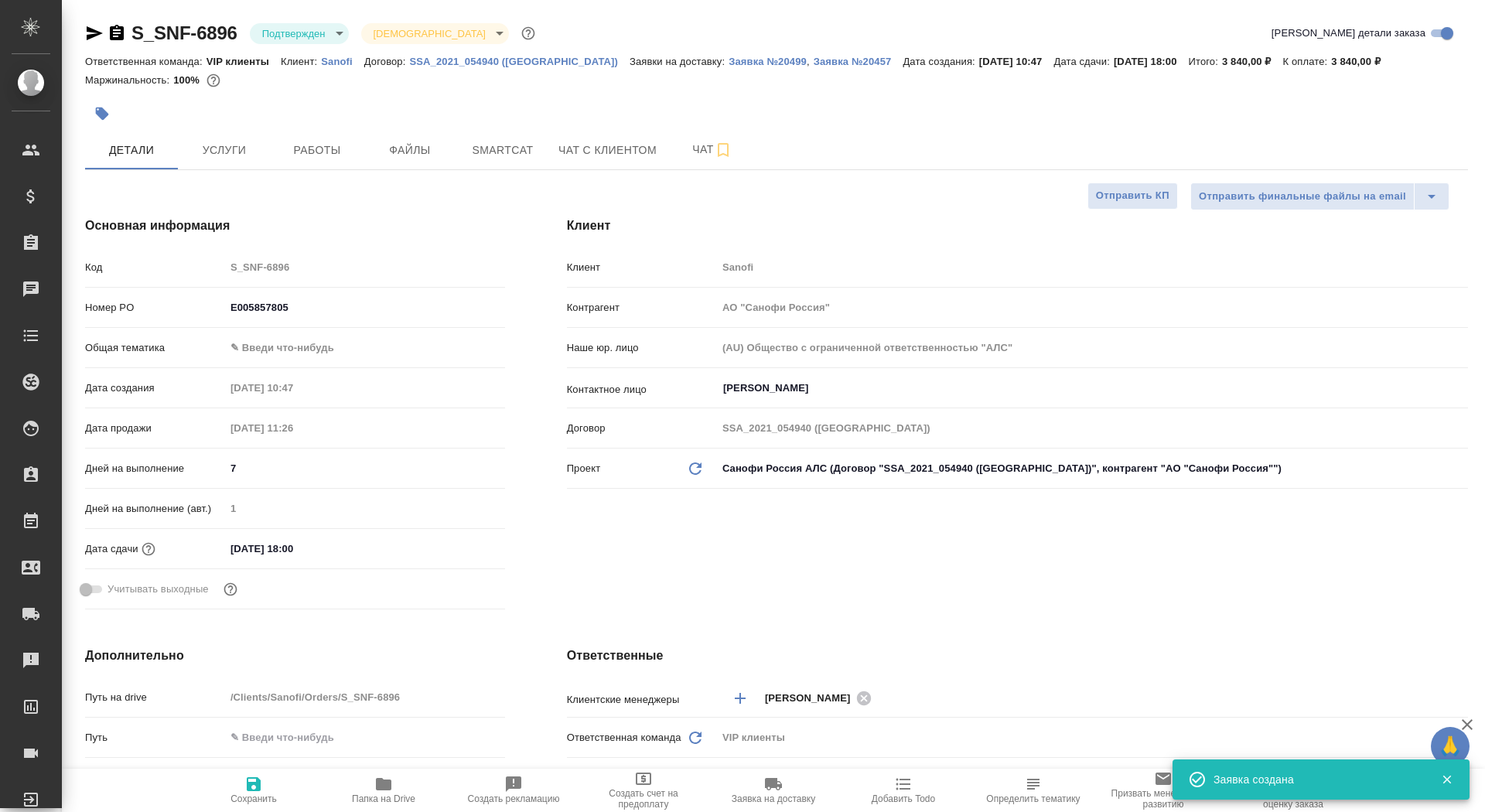
type textarea "x"
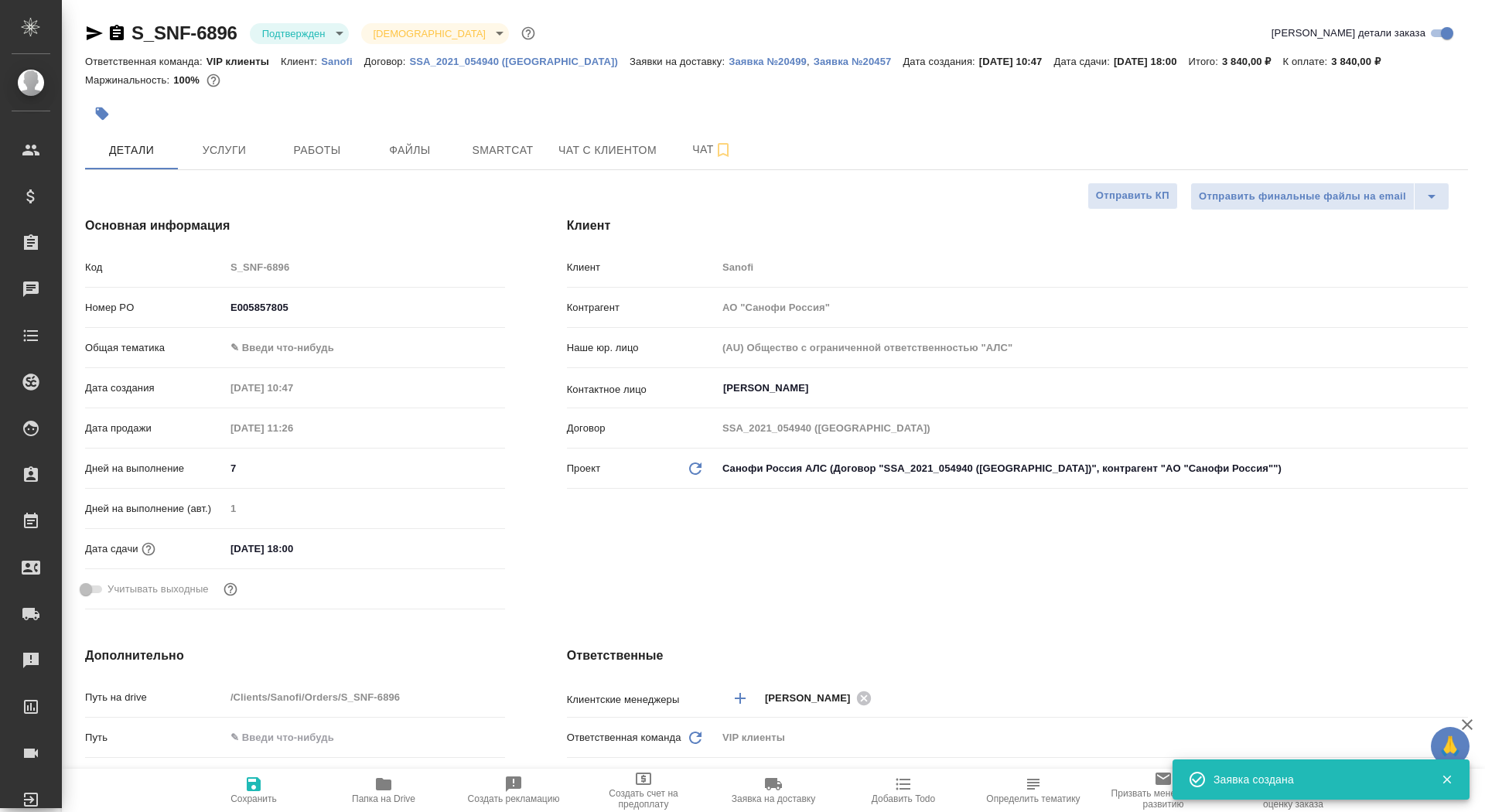
type textarea "x"
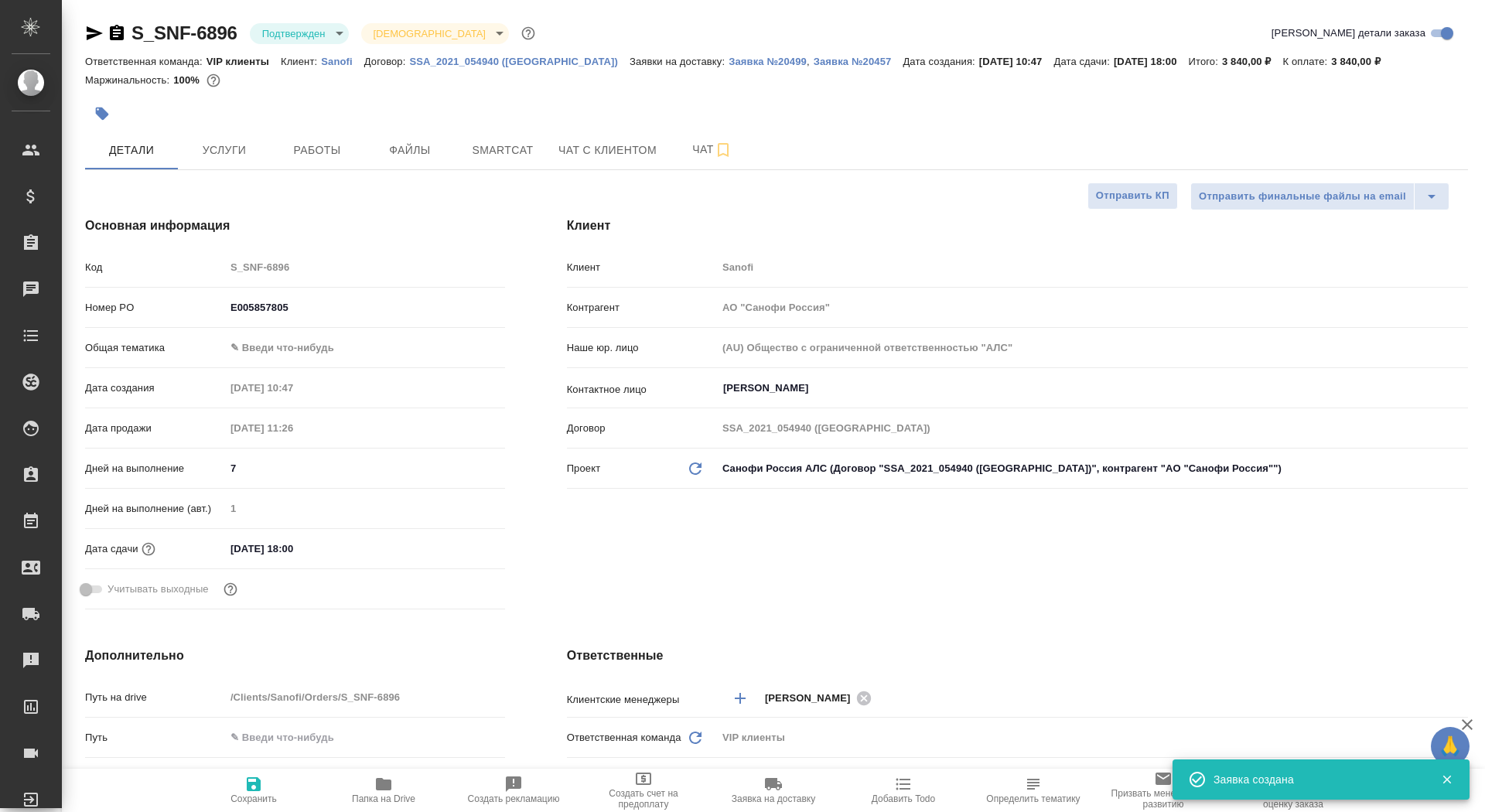
type textarea "x"
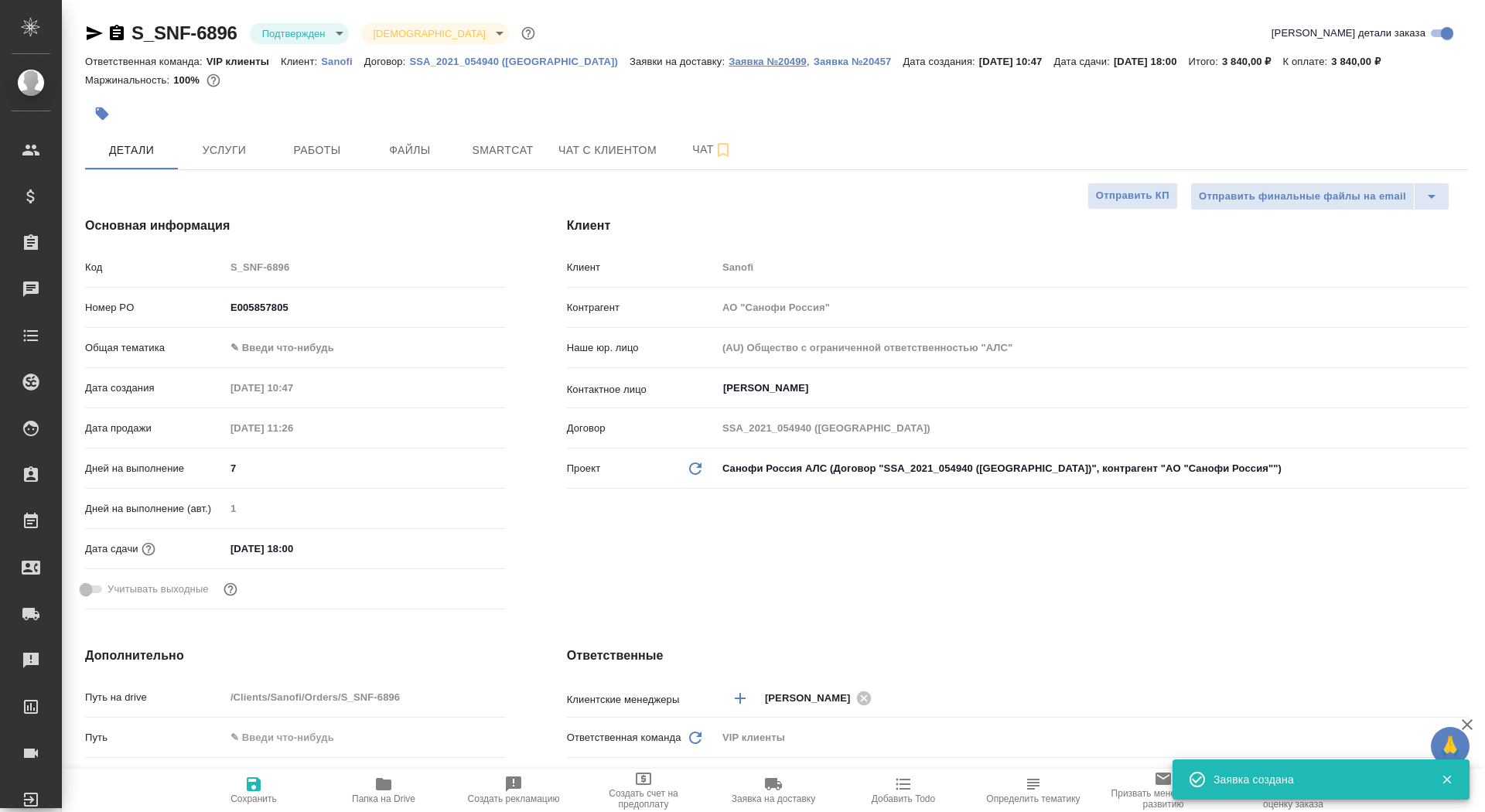
click at [729, 64] on p "Заявка №20499" at bounding box center [767, 62] width 78 height 12
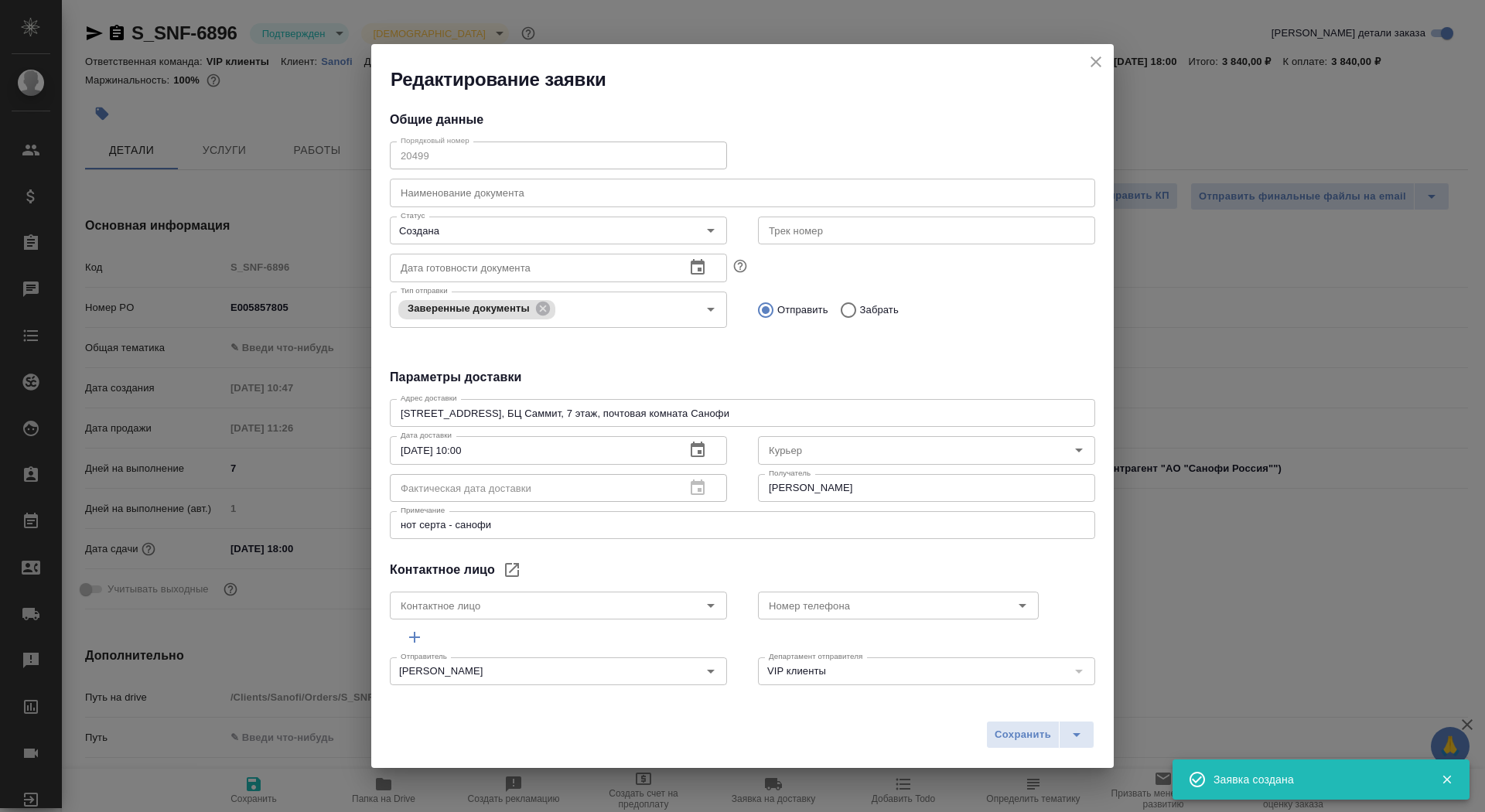
type input "[PERSON_NAME]"
click at [1099, 56] on icon "close" at bounding box center [1096, 62] width 18 height 18
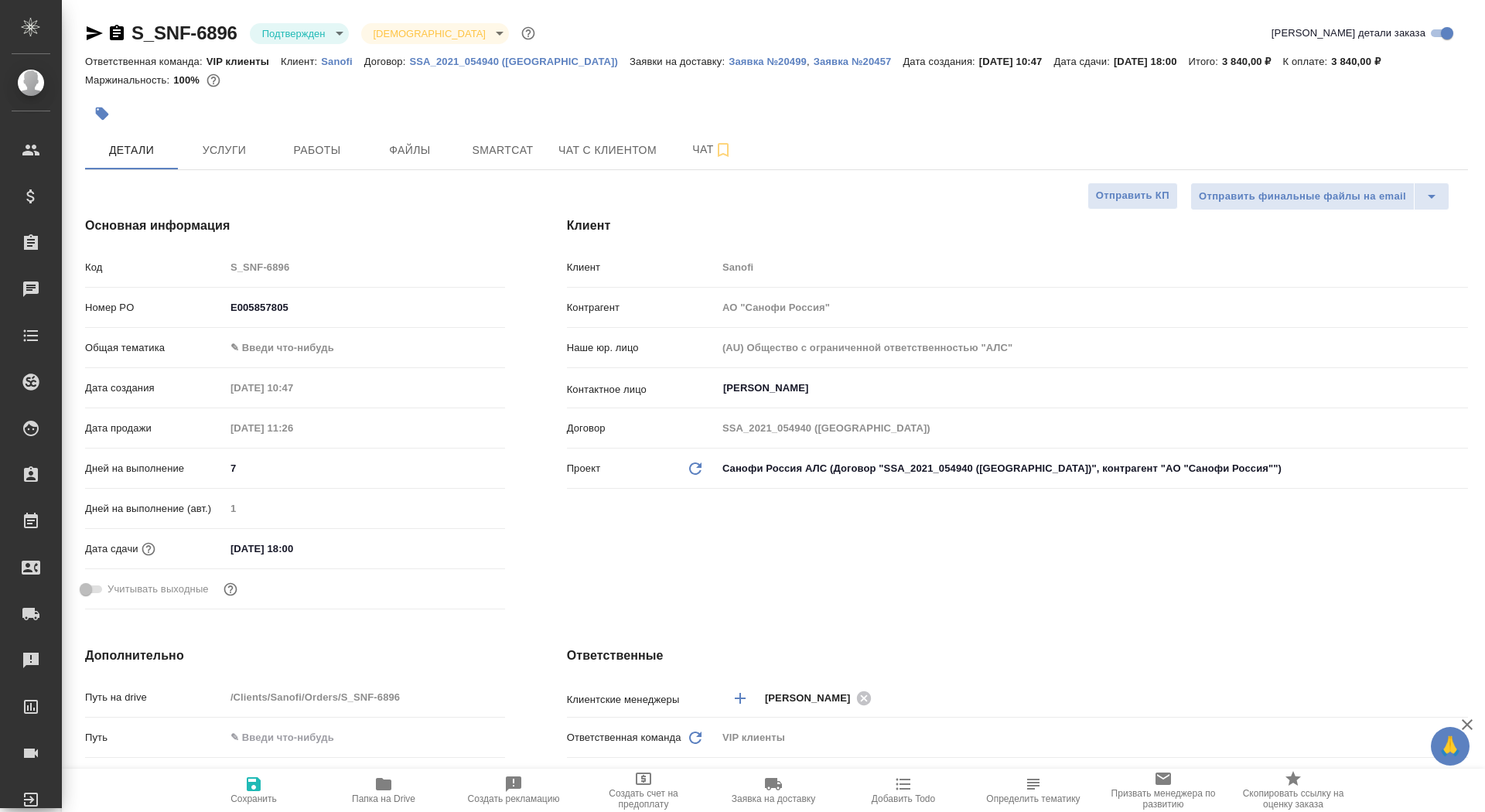
type textarea "x"
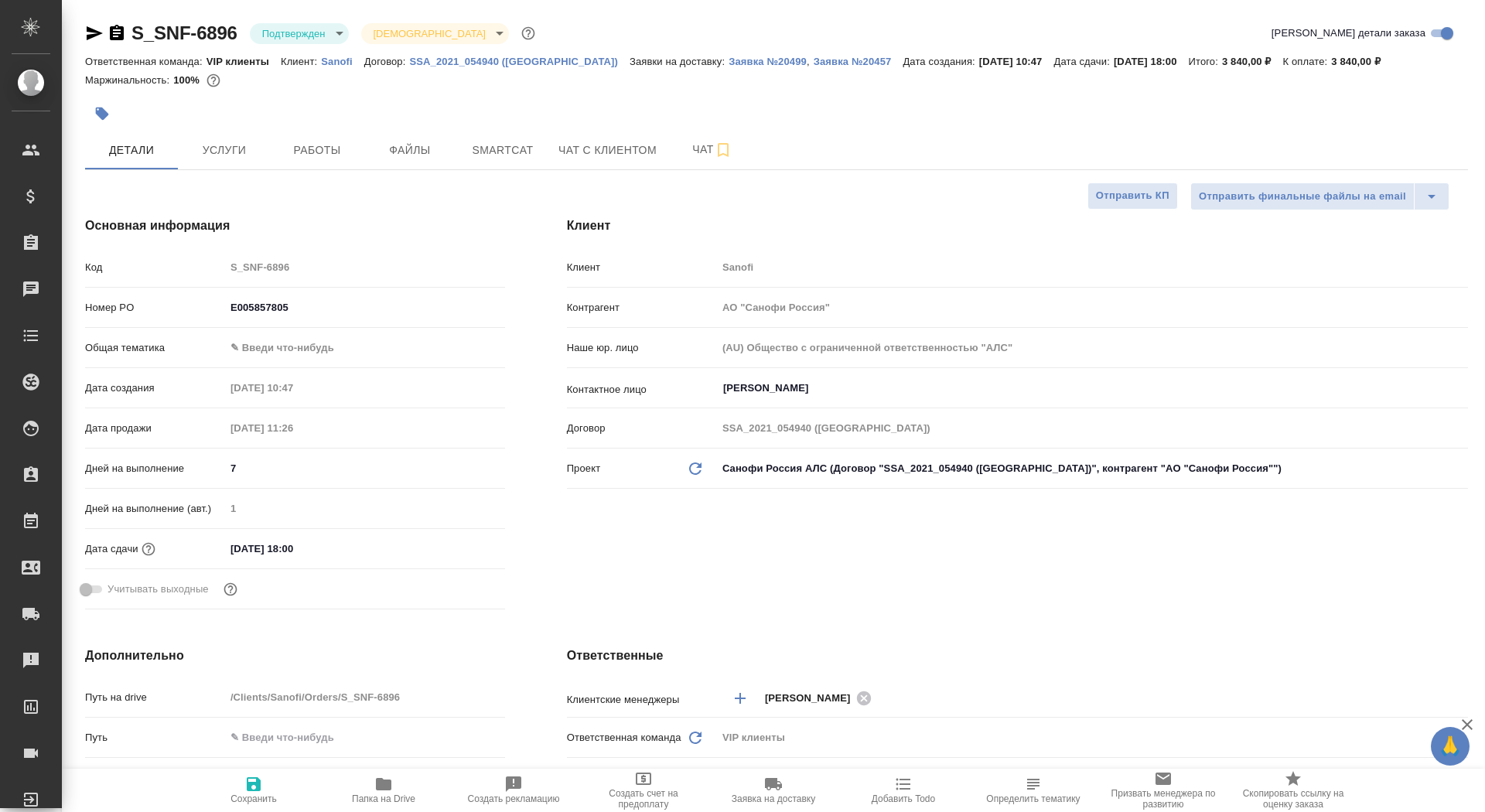
type textarea "x"
click at [729, 62] on p "Заявка №20499" at bounding box center [767, 62] width 78 height 12
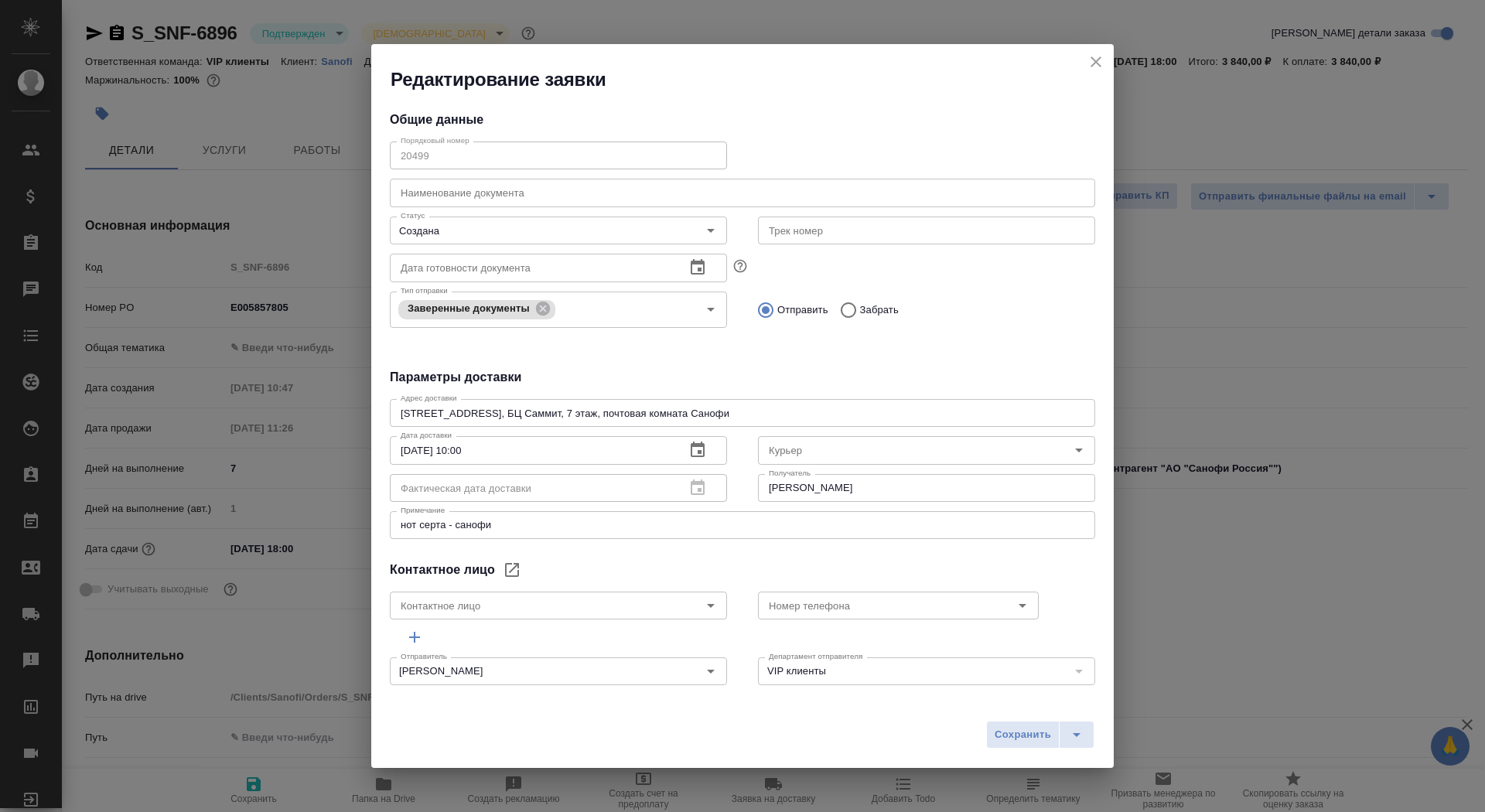
type input "[PERSON_NAME]"
click at [1019, 735] on span "Сохранить" at bounding box center [1022, 734] width 56 height 17
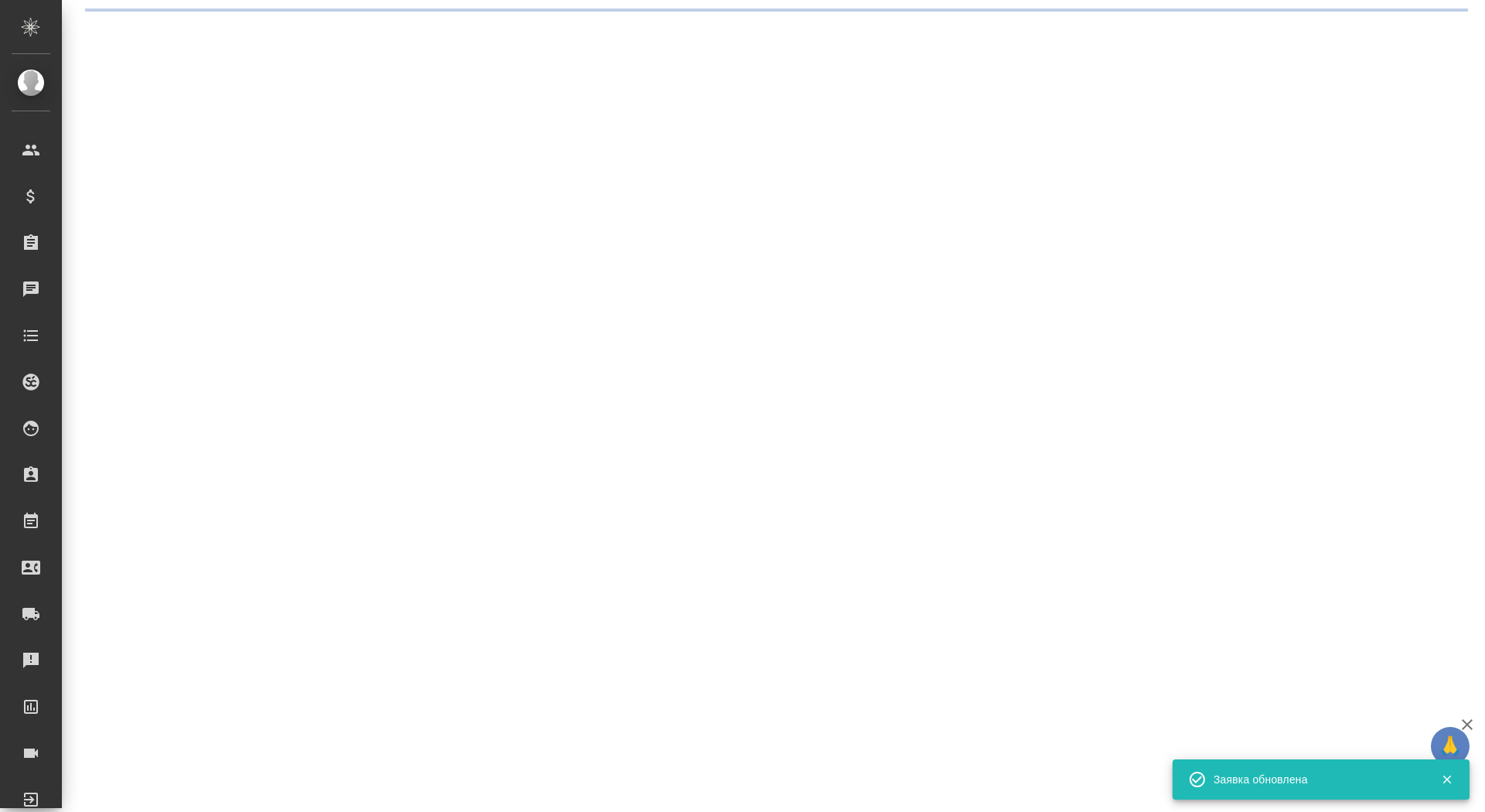
select select "RU"
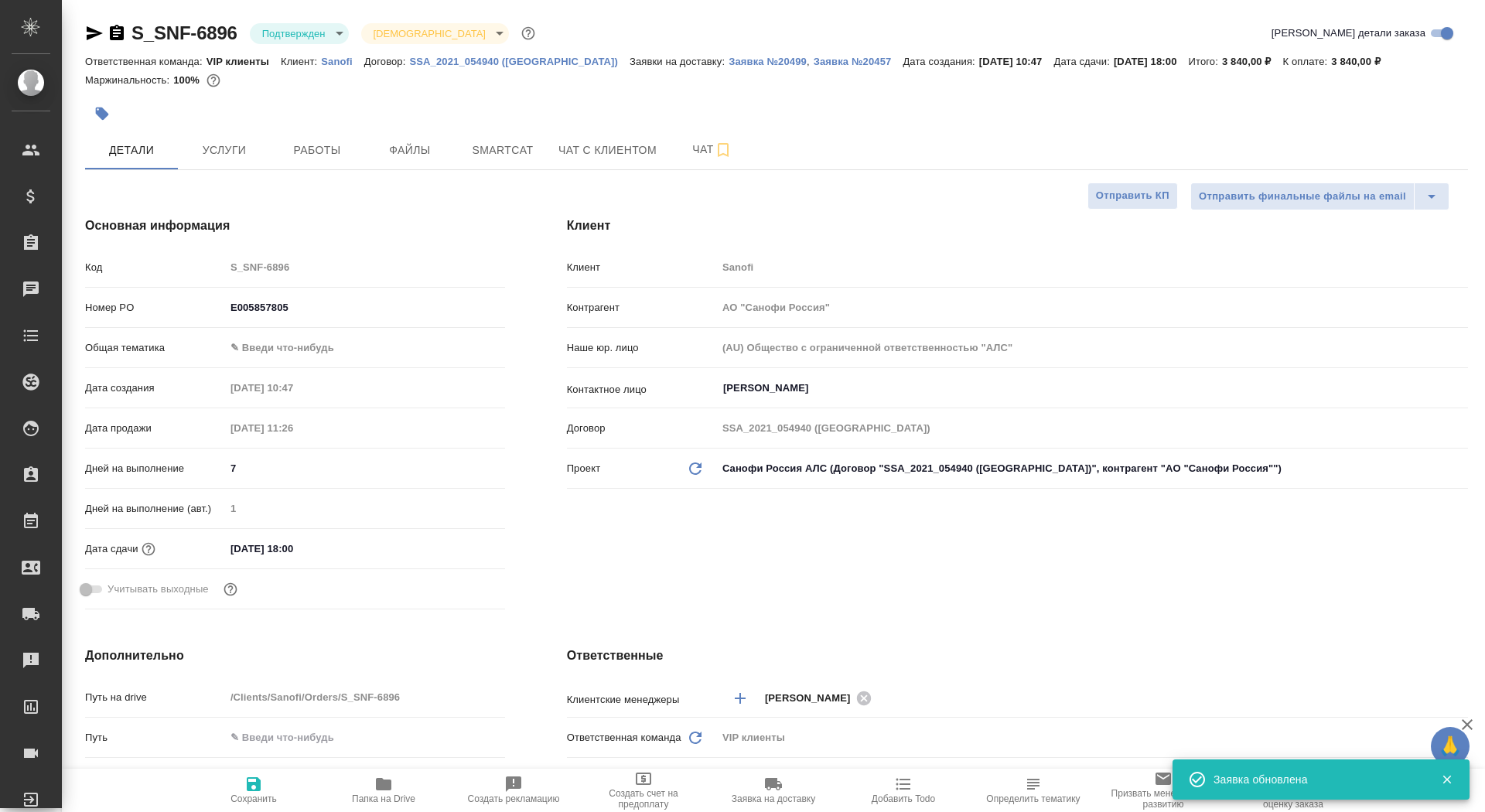
type textarea "x"
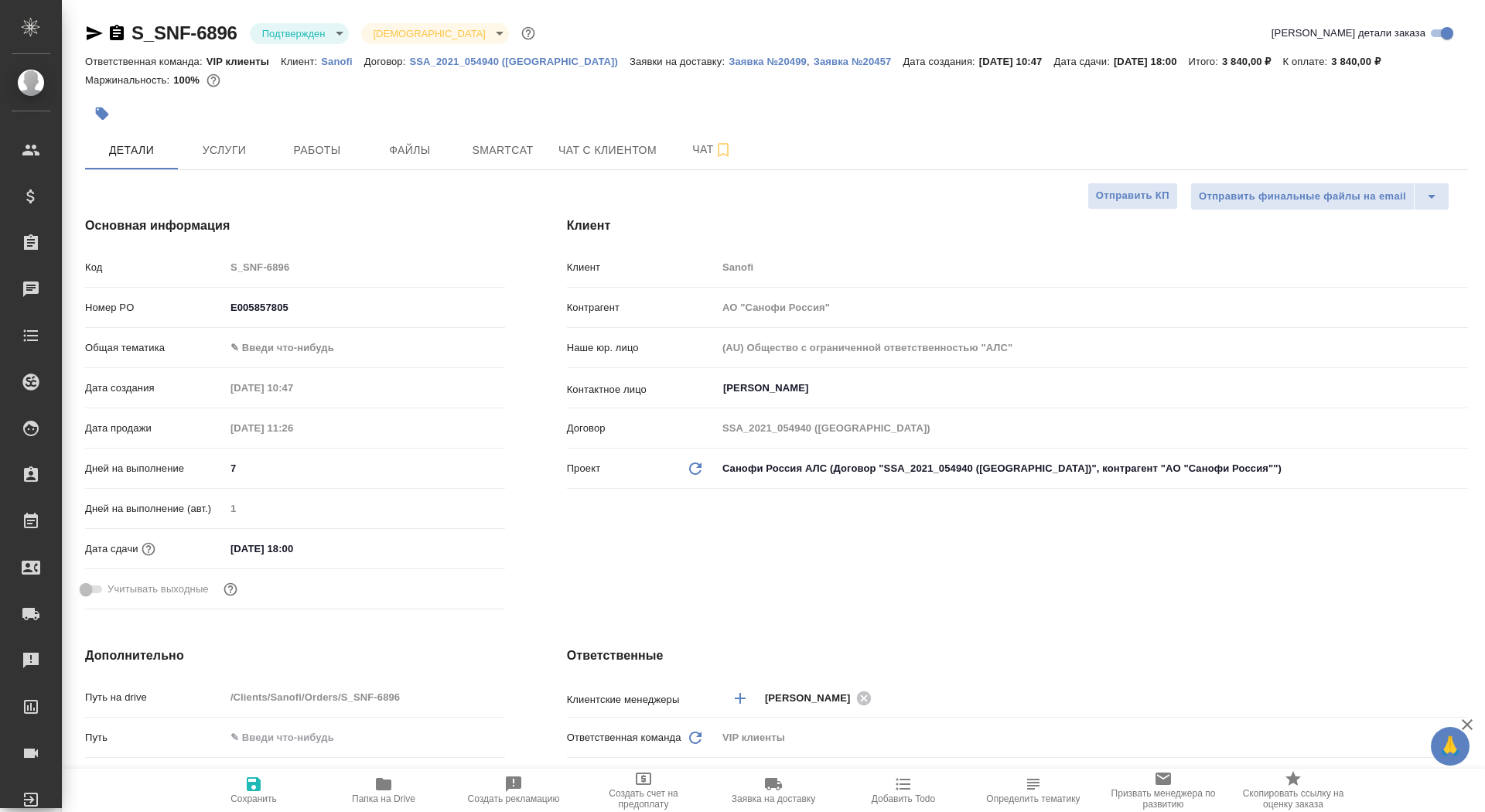
type textarea "x"
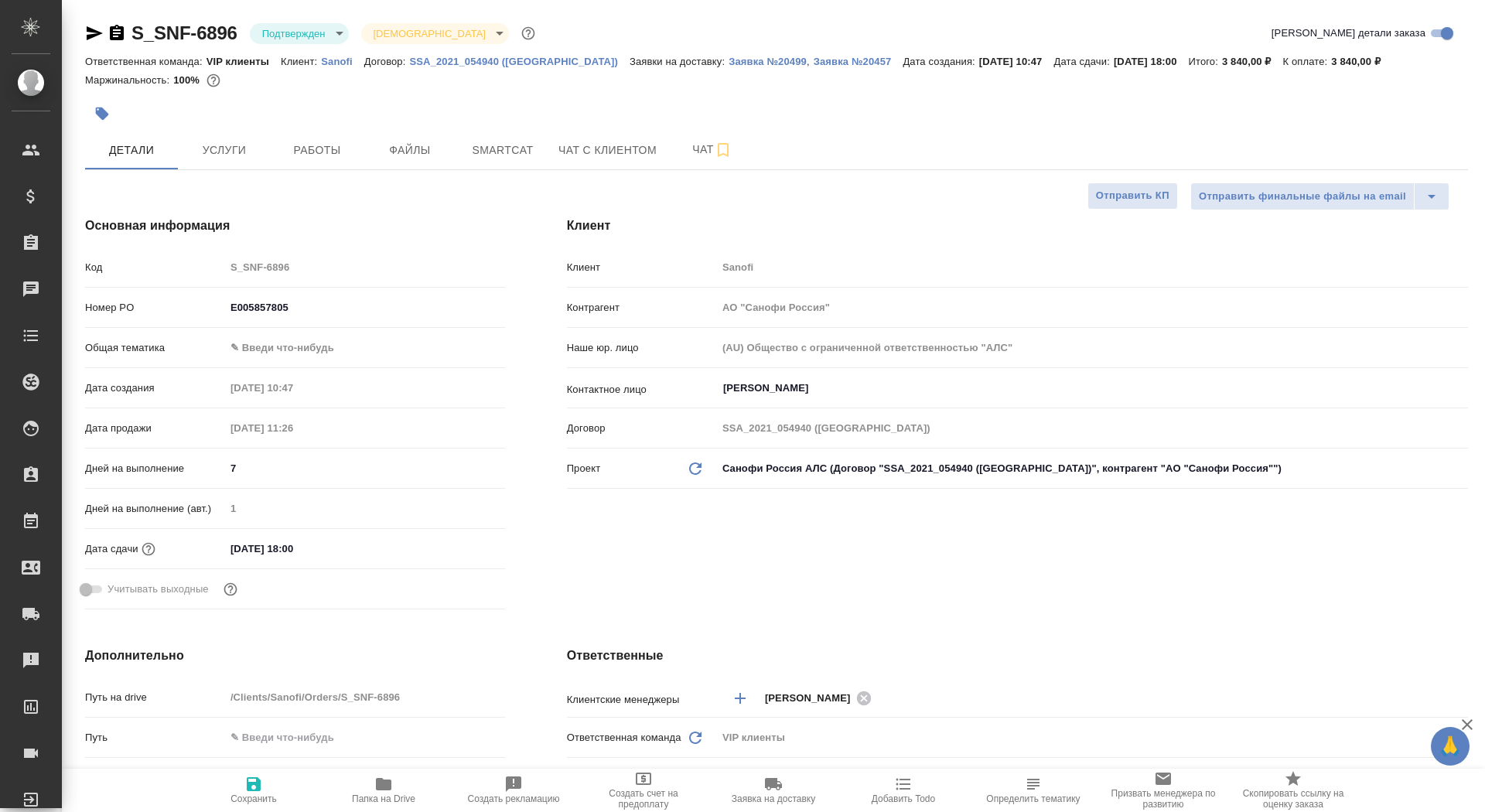
type textarea "x"
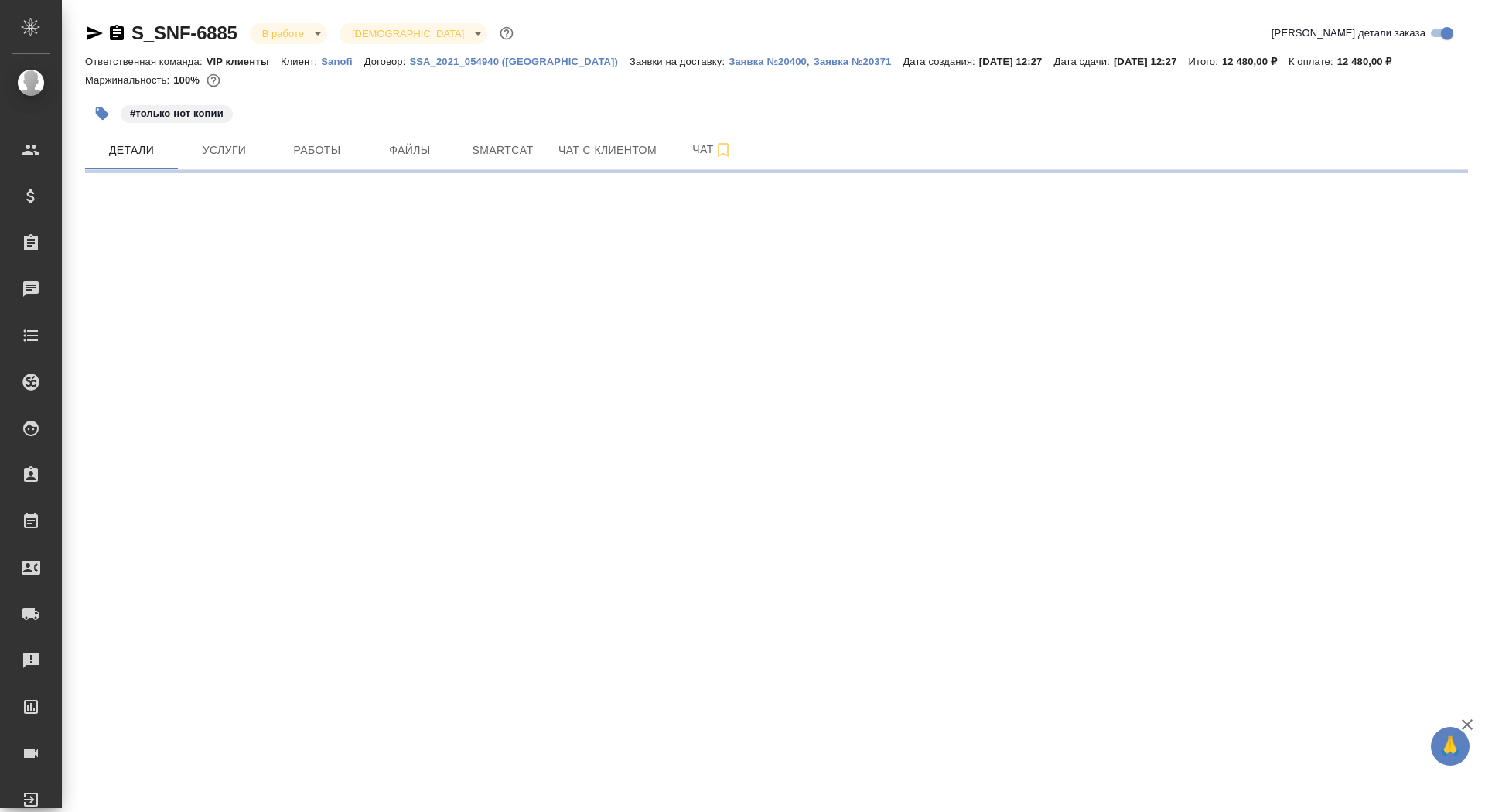
select select "RU"
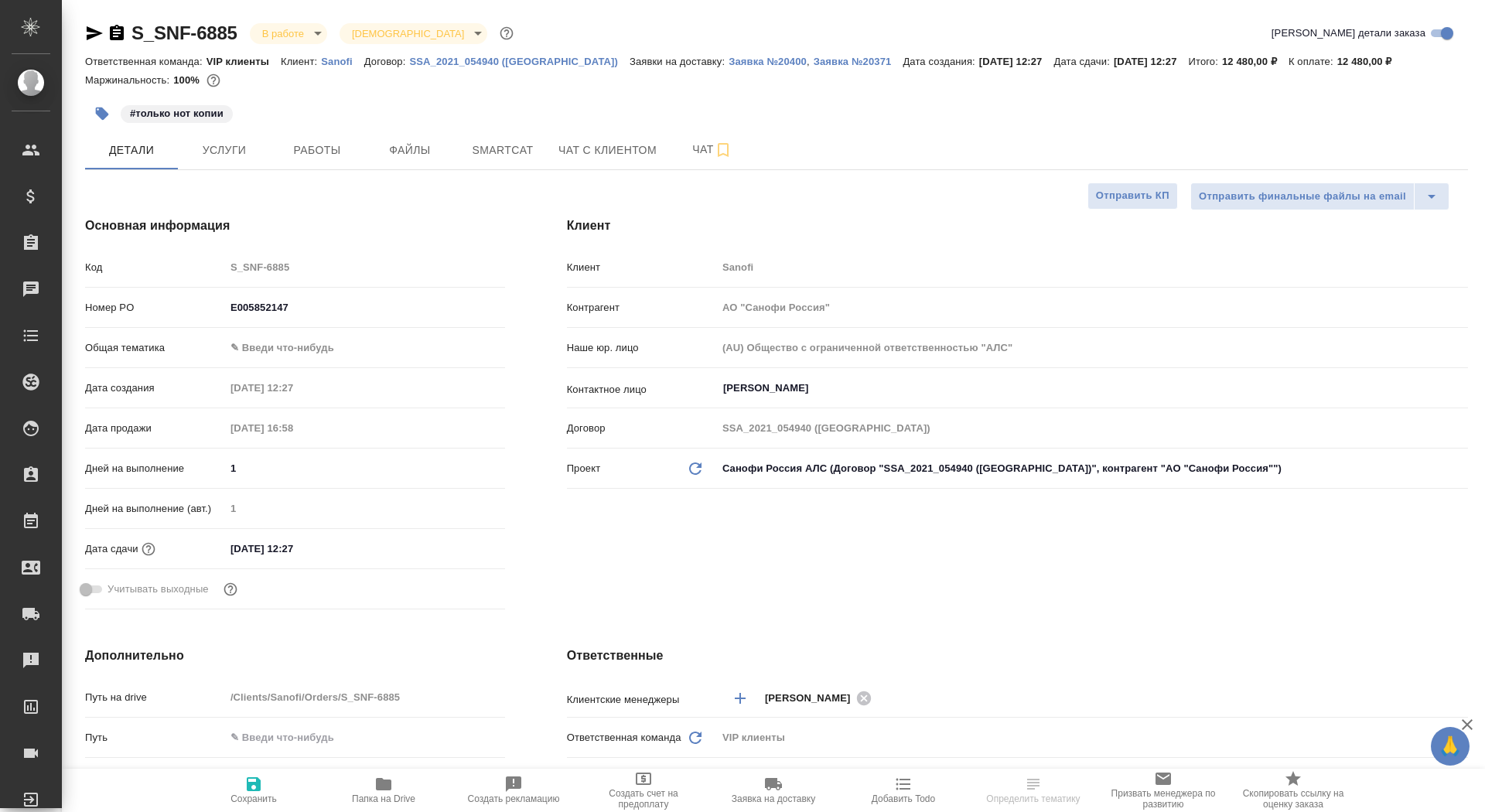
type textarea "x"
click at [116, 31] on icon "button" at bounding box center [116, 32] width 14 height 16
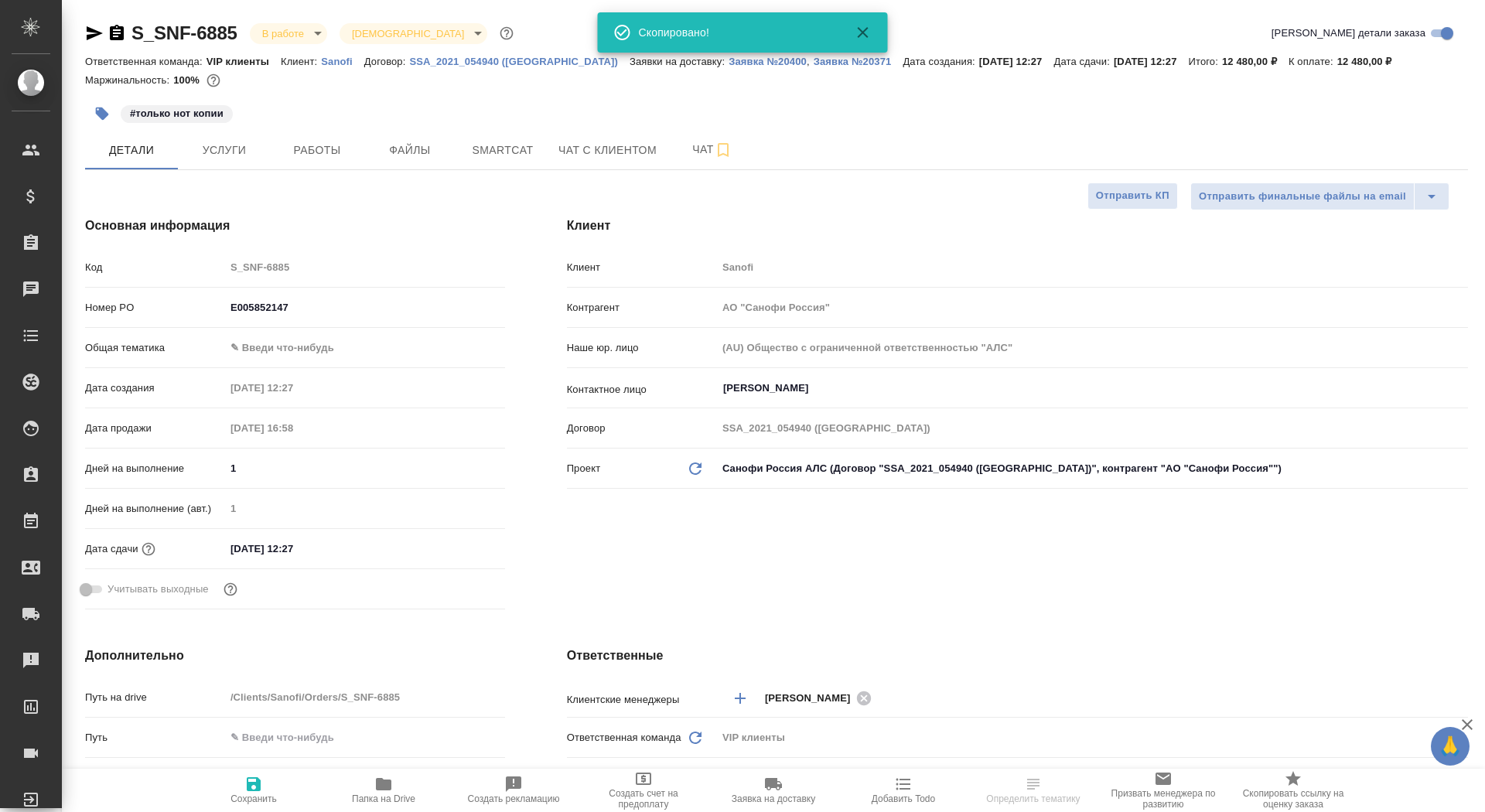
type textarea "x"
select select "RU"
type textarea "x"
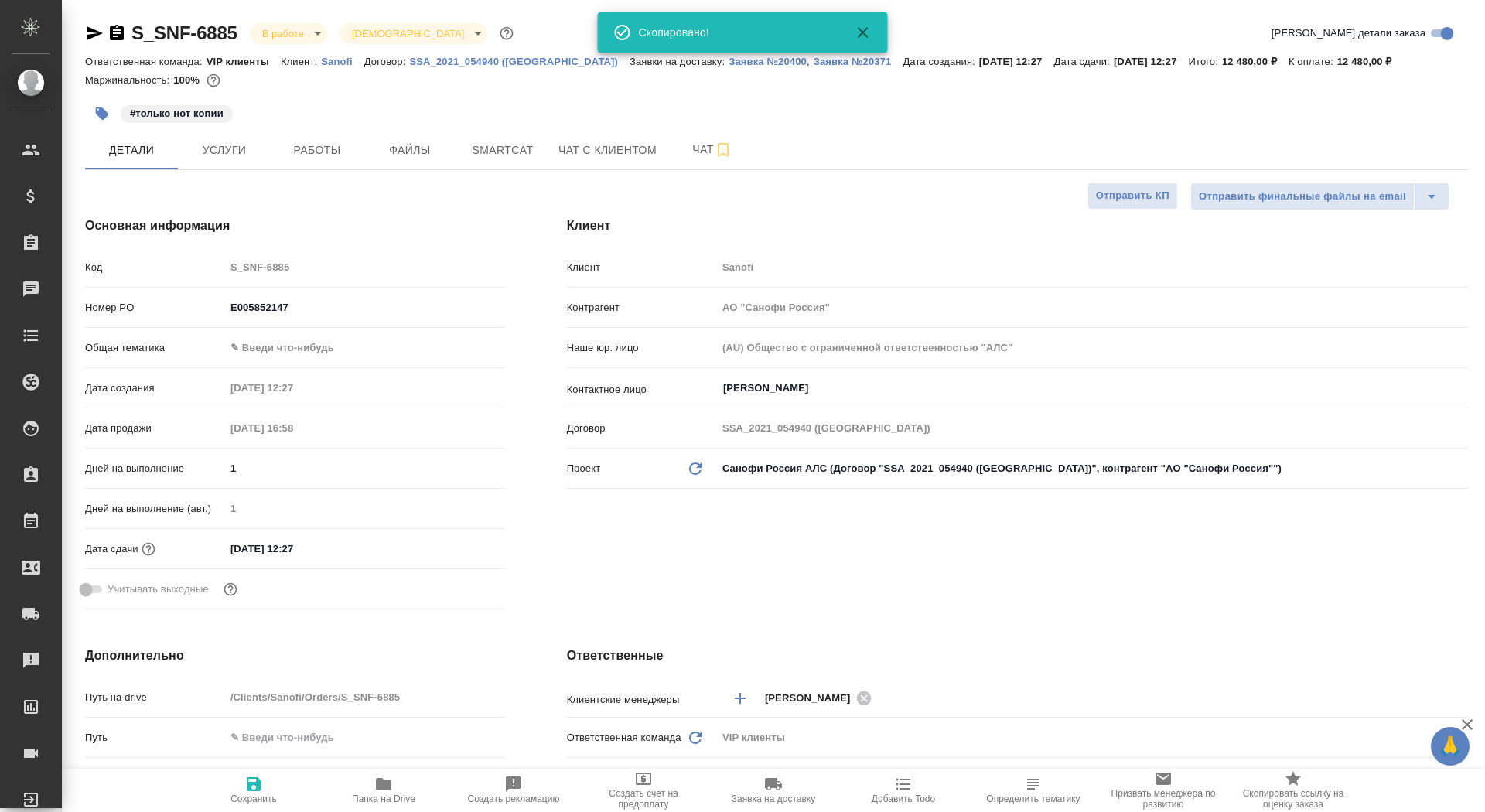
type textarea "x"
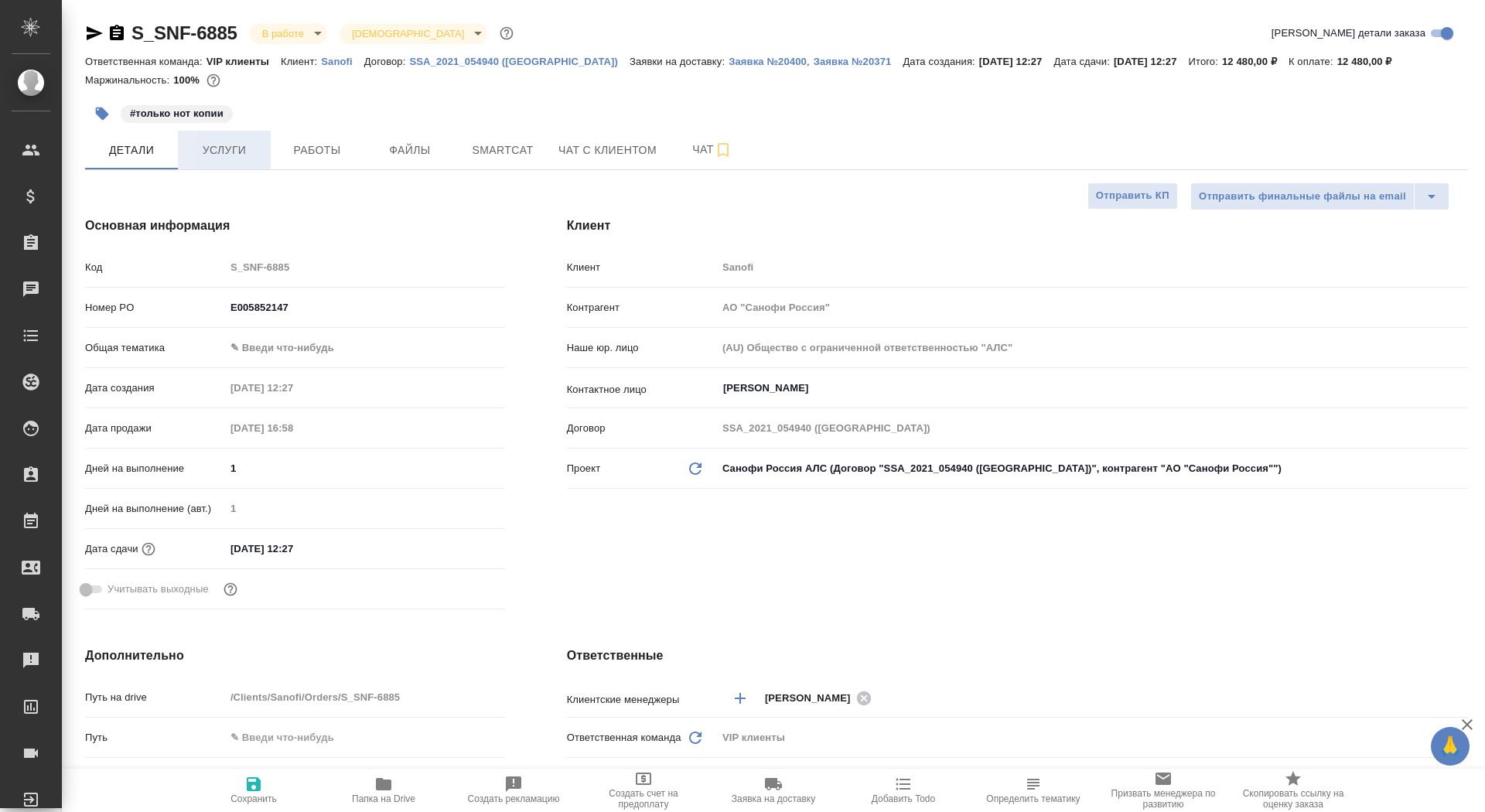
click at [228, 146] on span "Услуги" at bounding box center [224, 150] width 75 height 19
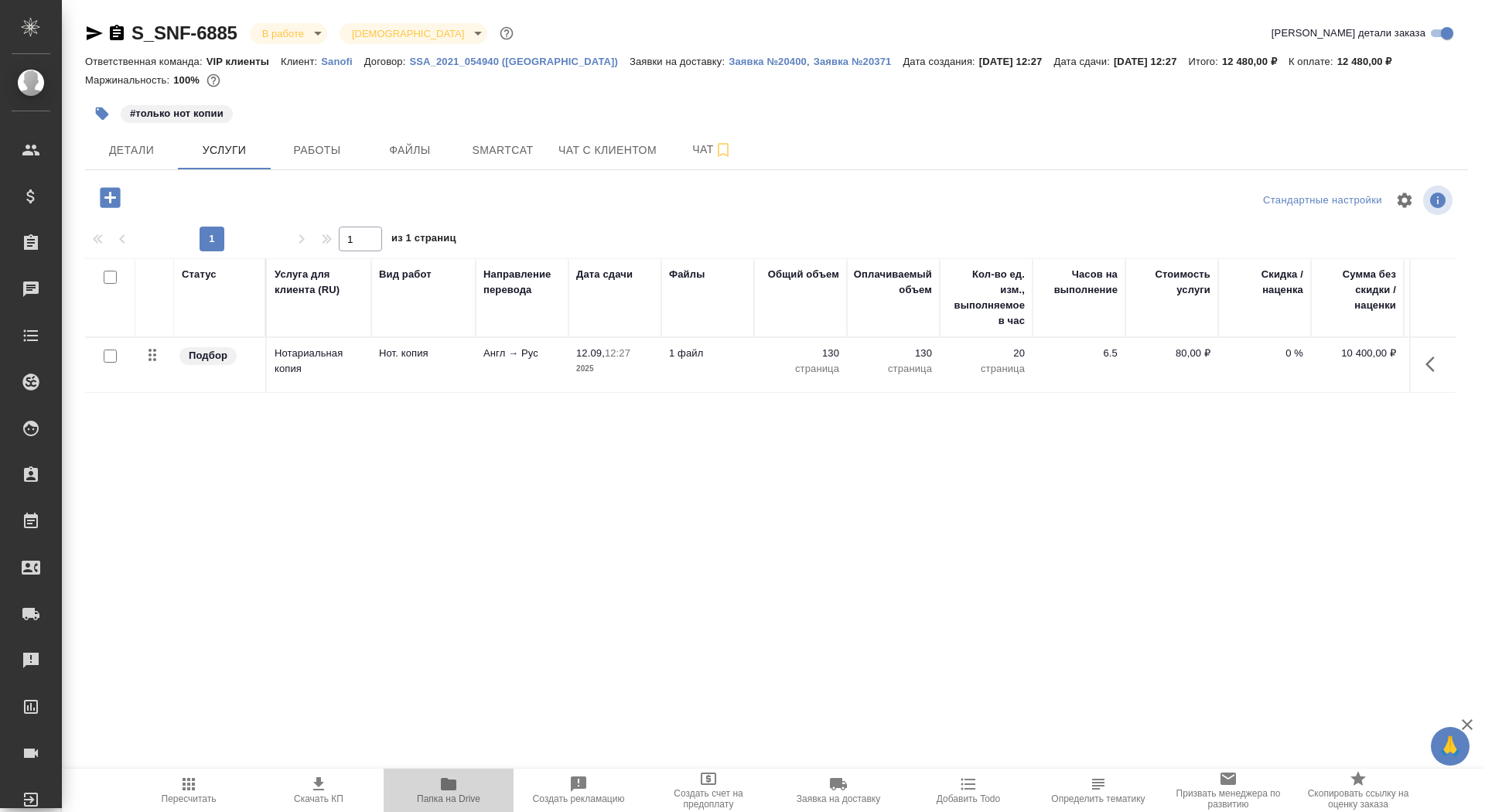
click at [427, 790] on span "Папка на Drive" at bounding box center [448, 789] width 111 height 29
click at [729, 60] on p "Заявка №20400" at bounding box center [767, 62] width 78 height 12
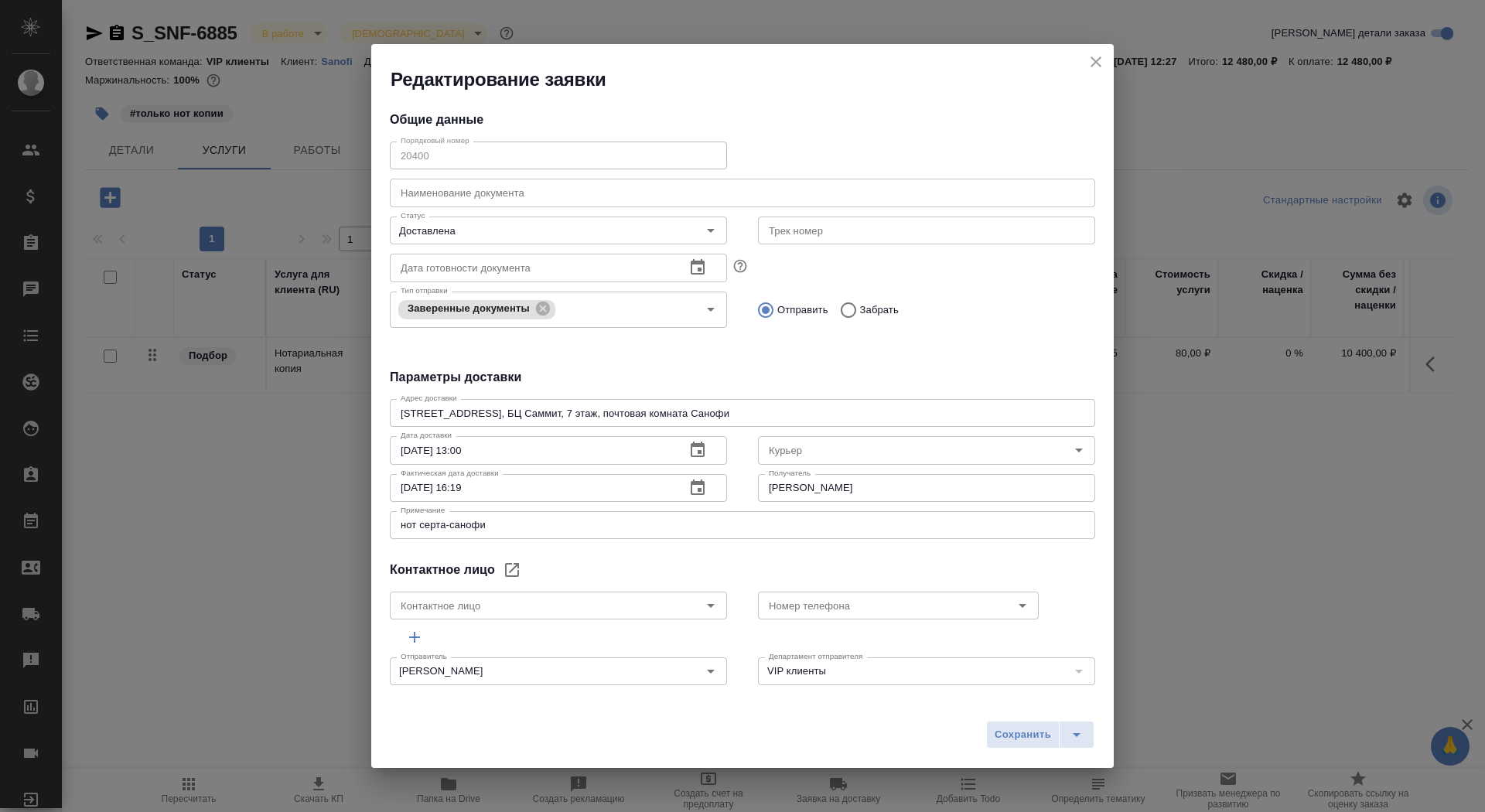
type input "ANNADURDYYEVA Selbi"
type input "Северов Олег"
click at [1089, 61] on icon "close" at bounding box center [1096, 62] width 18 height 18
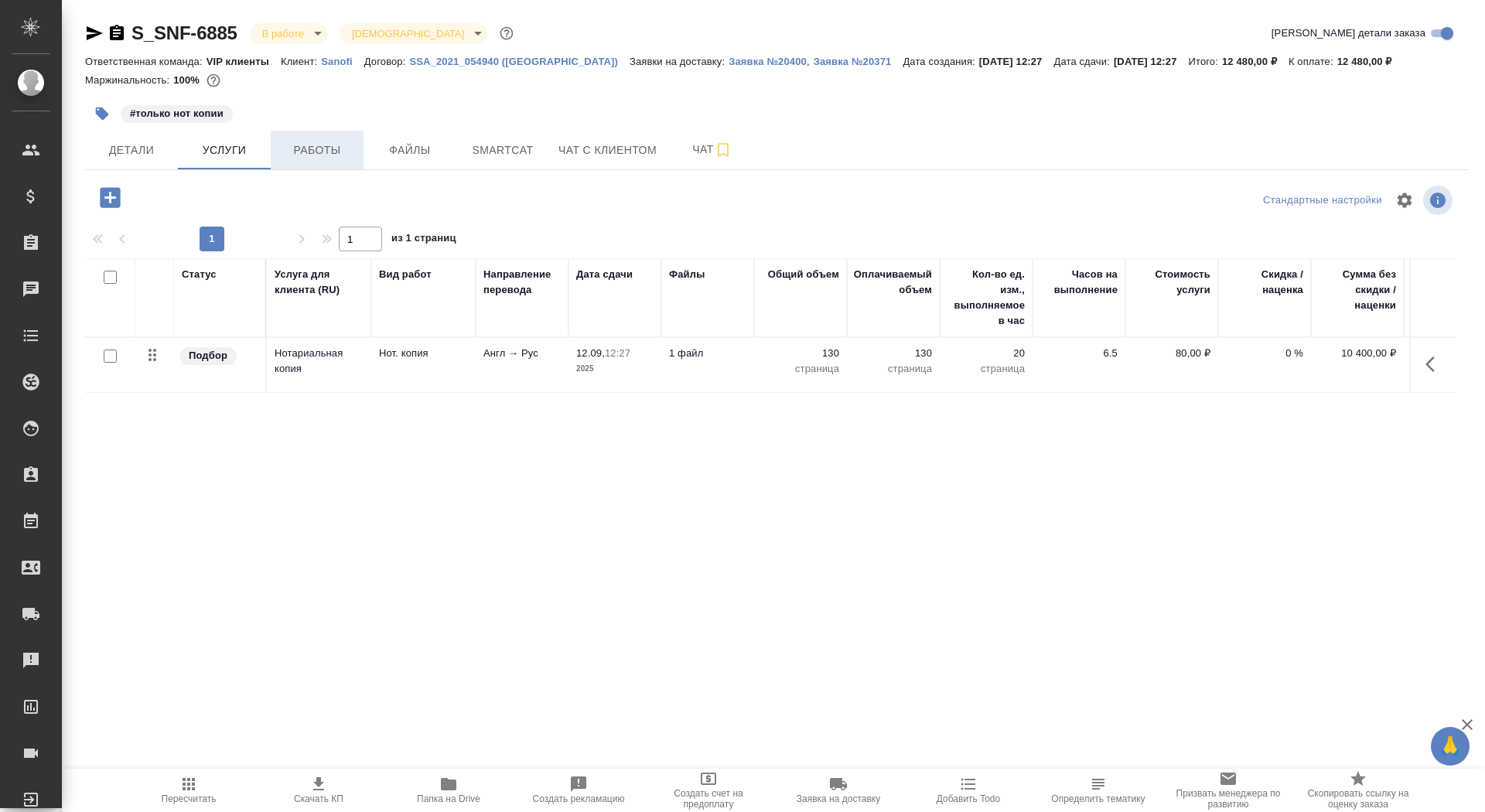
click at [340, 146] on span "Работы" at bounding box center [317, 150] width 75 height 19
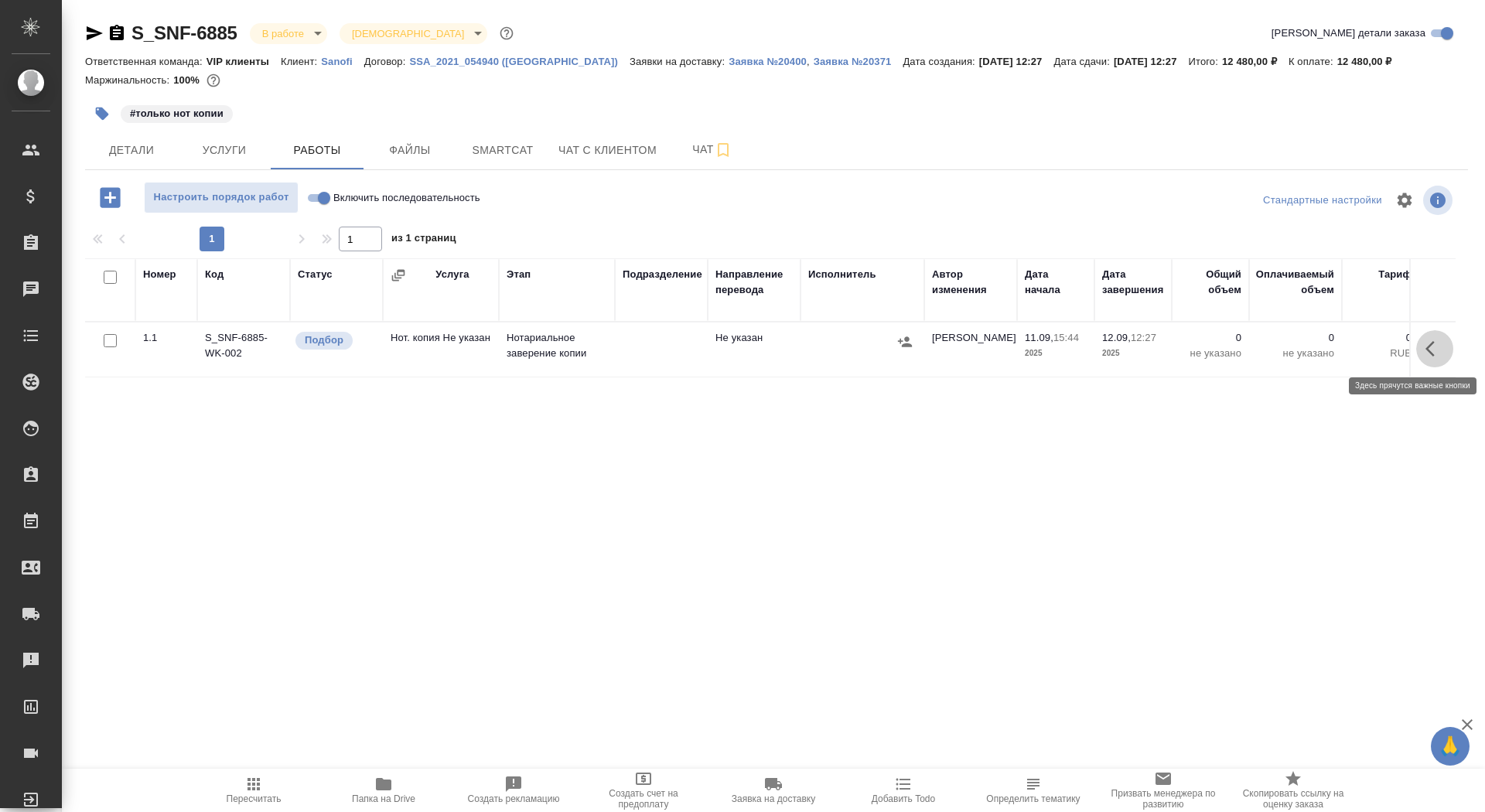
click at [1439, 347] on icon "button" at bounding box center [1434, 349] width 18 height 18
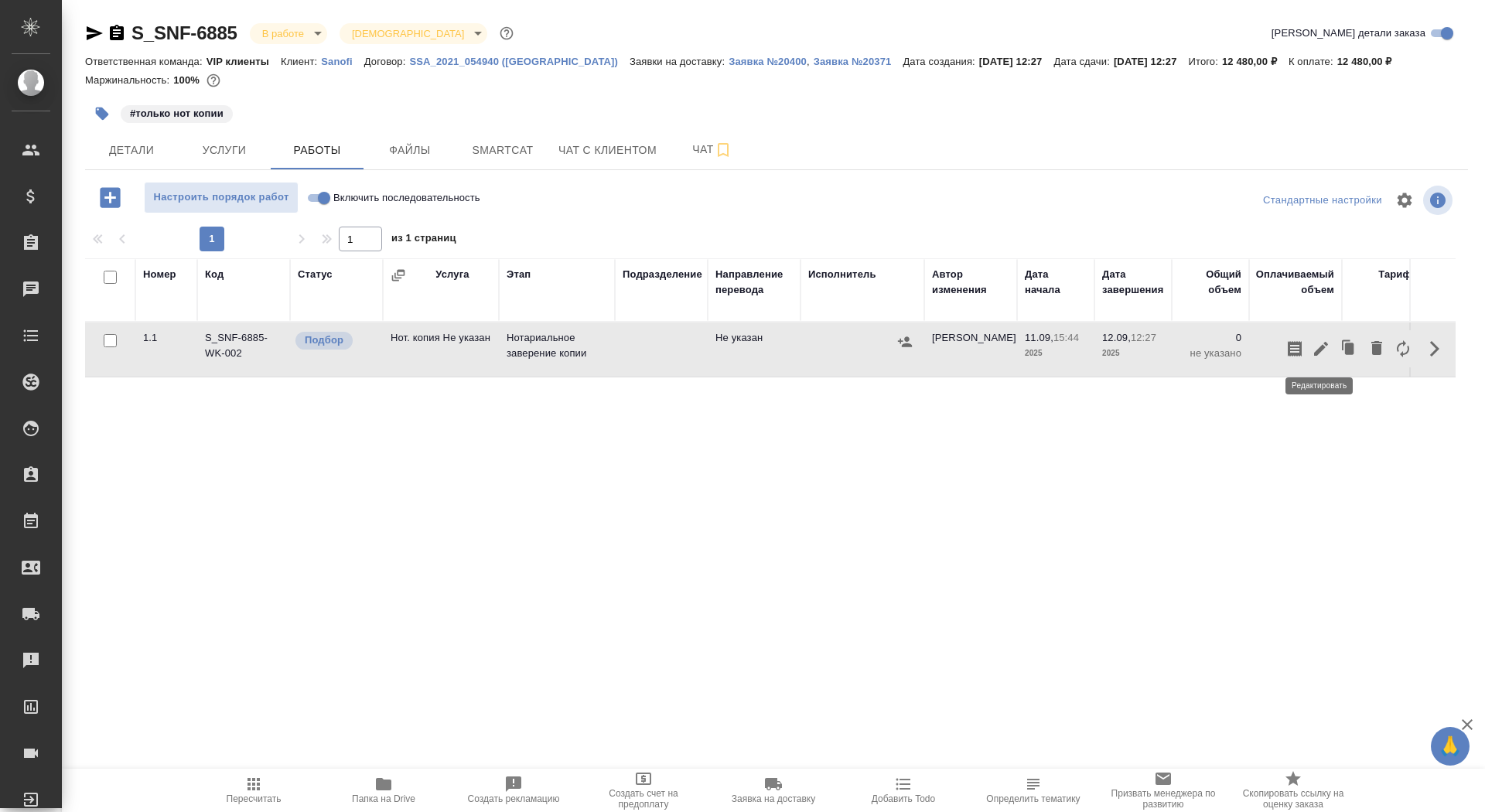
click at [1312, 346] on icon "button" at bounding box center [1321, 349] width 18 height 18
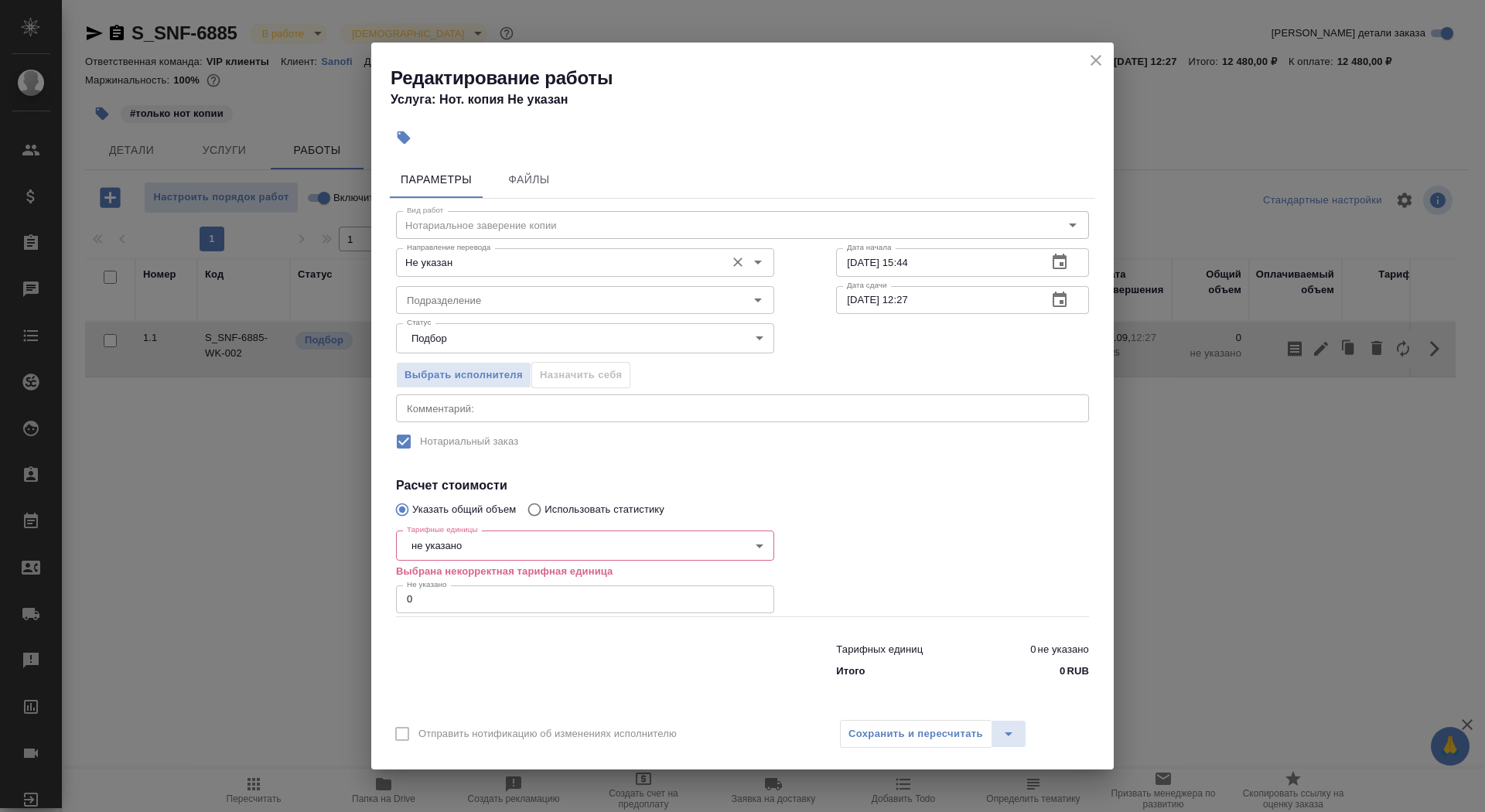
click at [528, 251] on div "Не указан Направление перевода" at bounding box center [584, 262] width 378 height 28
click at [535, 261] on input "Не указан" at bounding box center [558, 262] width 317 height 18
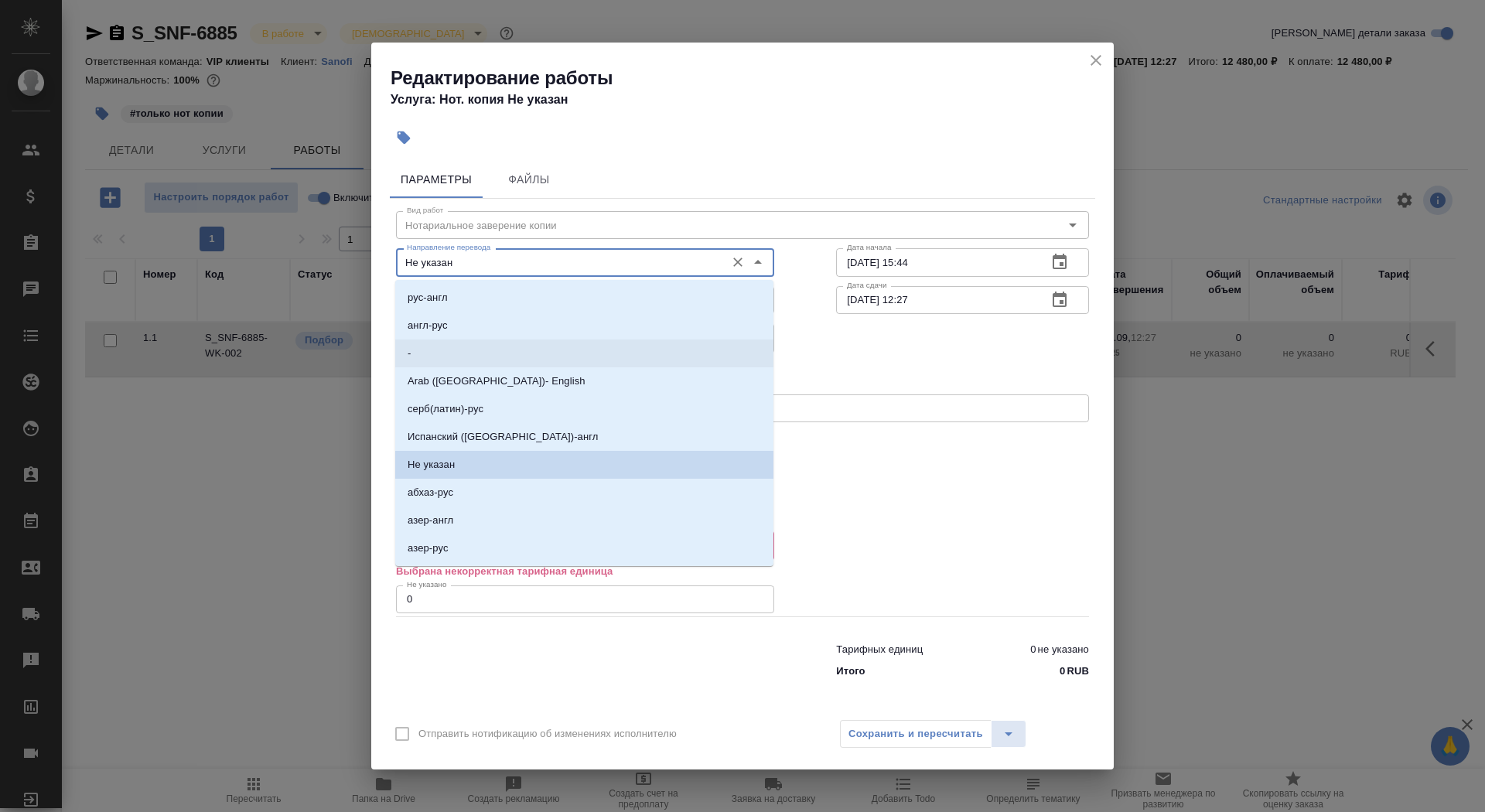
click at [507, 351] on li "-" at bounding box center [584, 353] width 378 height 28
type input "-"
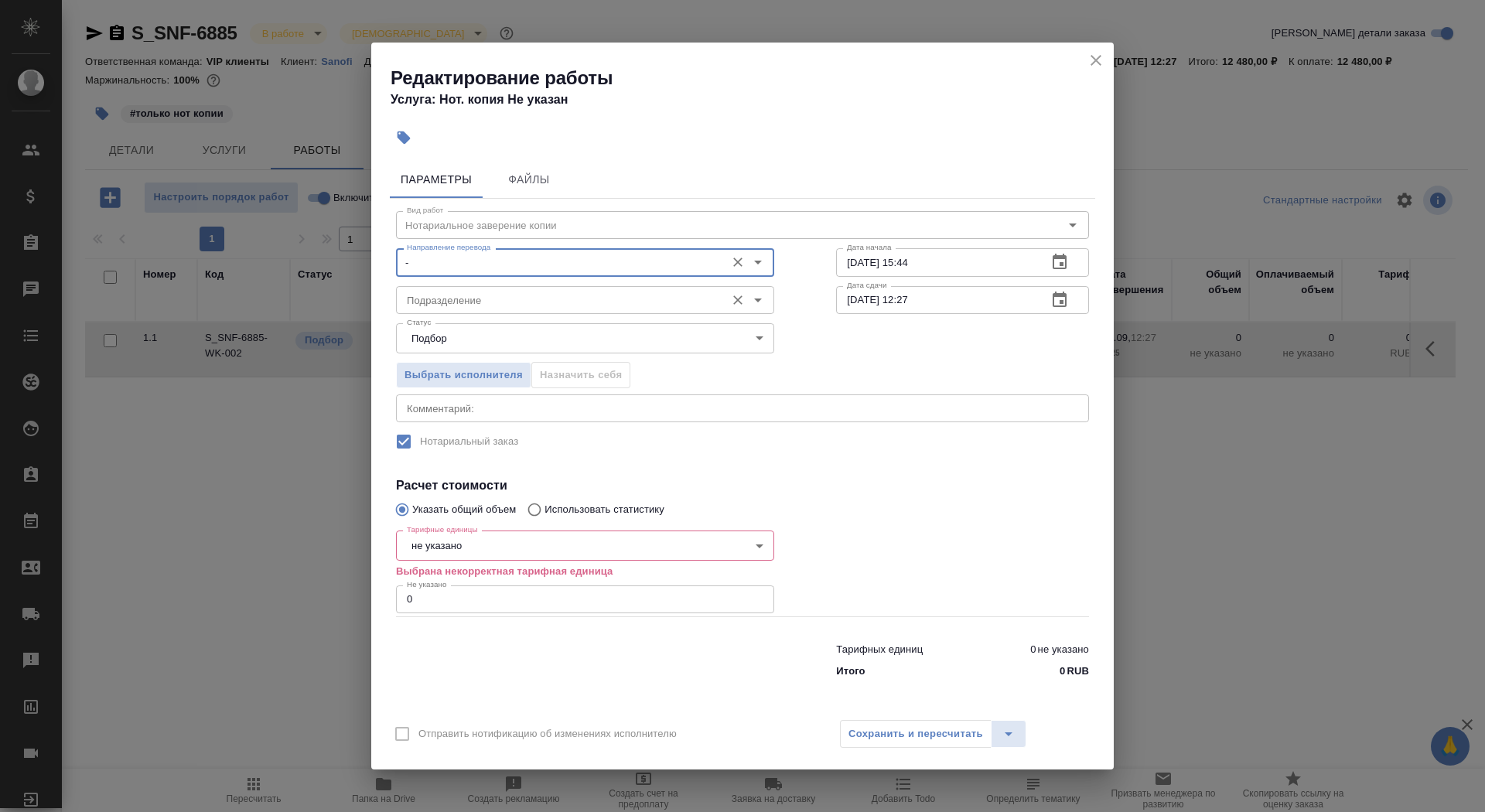
click at [481, 292] on input "Подразделение" at bounding box center [558, 300] width 317 height 18
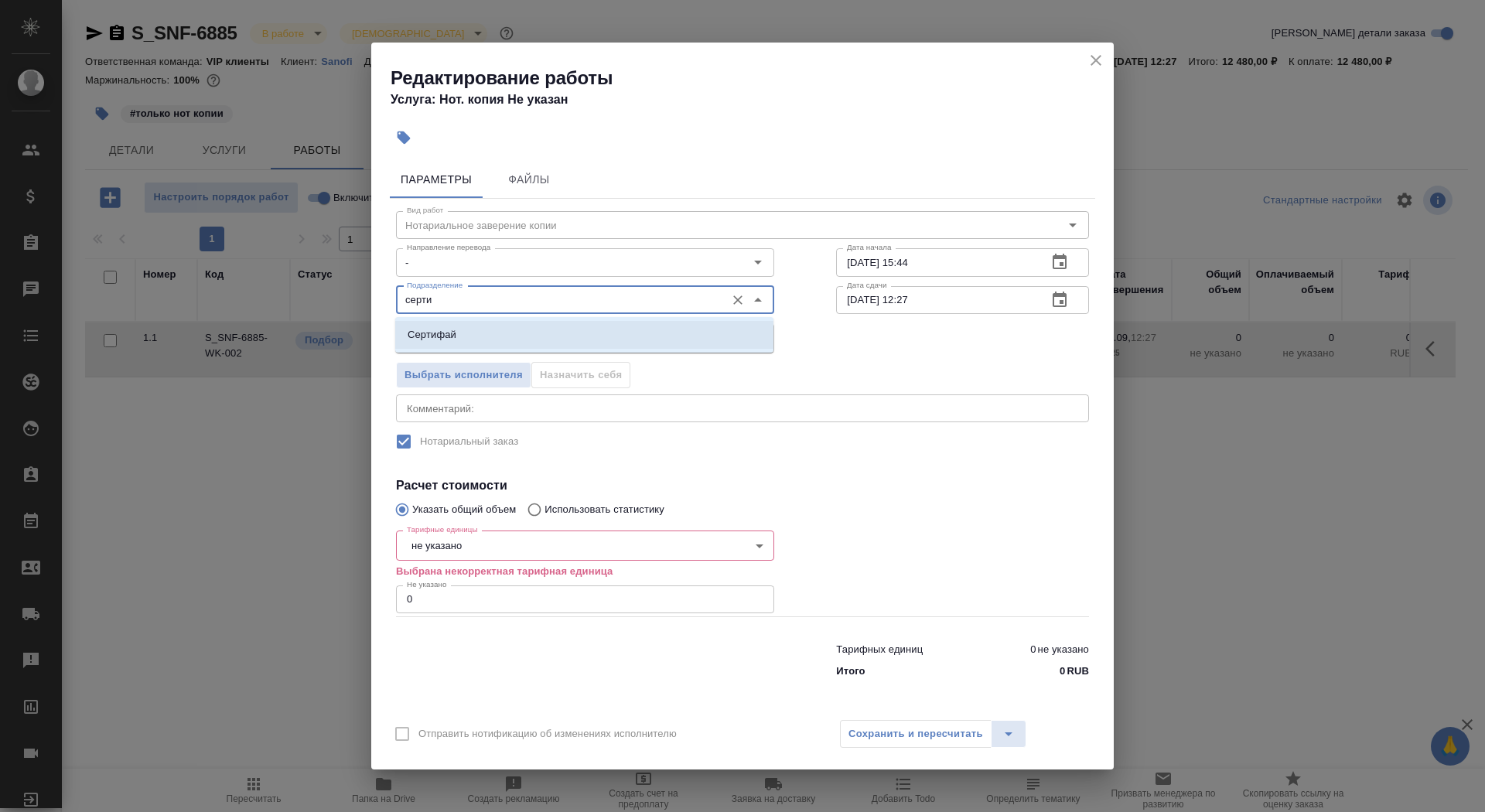
click at [443, 341] on p "Сертифай" at bounding box center [432, 335] width 49 height 16
type input "Сертифай"
click at [464, 538] on body "🙏 .cls-1 fill:#fff; AWATERA Saydasheva Dilyara Клиенты Спецификации Заказы 0 Ча…" at bounding box center [742, 406] width 1485 height 812
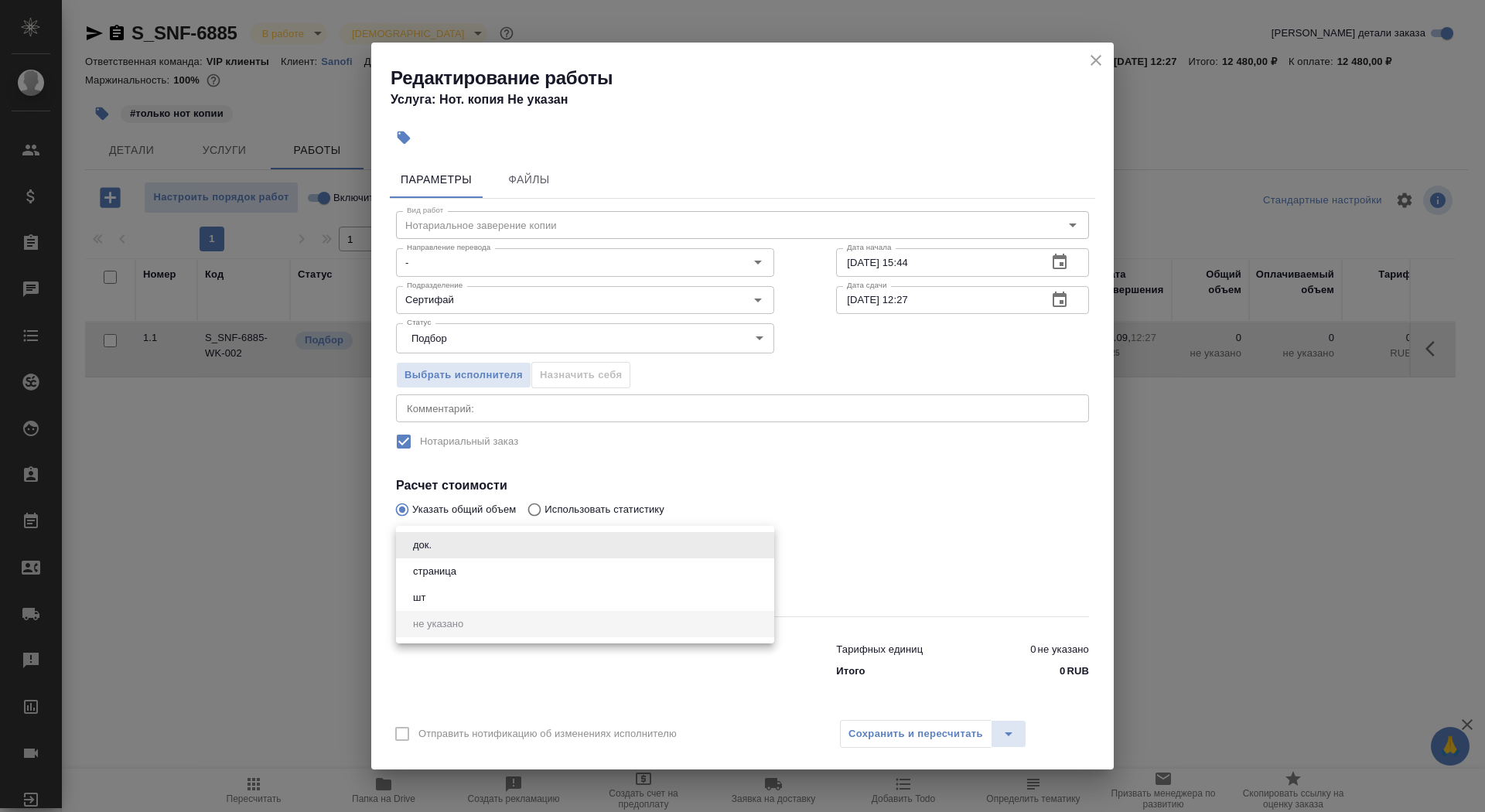
click at [468, 578] on li "страница" at bounding box center [584, 571] width 378 height 27
type input "5a8b1489cc6b4906c91bfdb2"
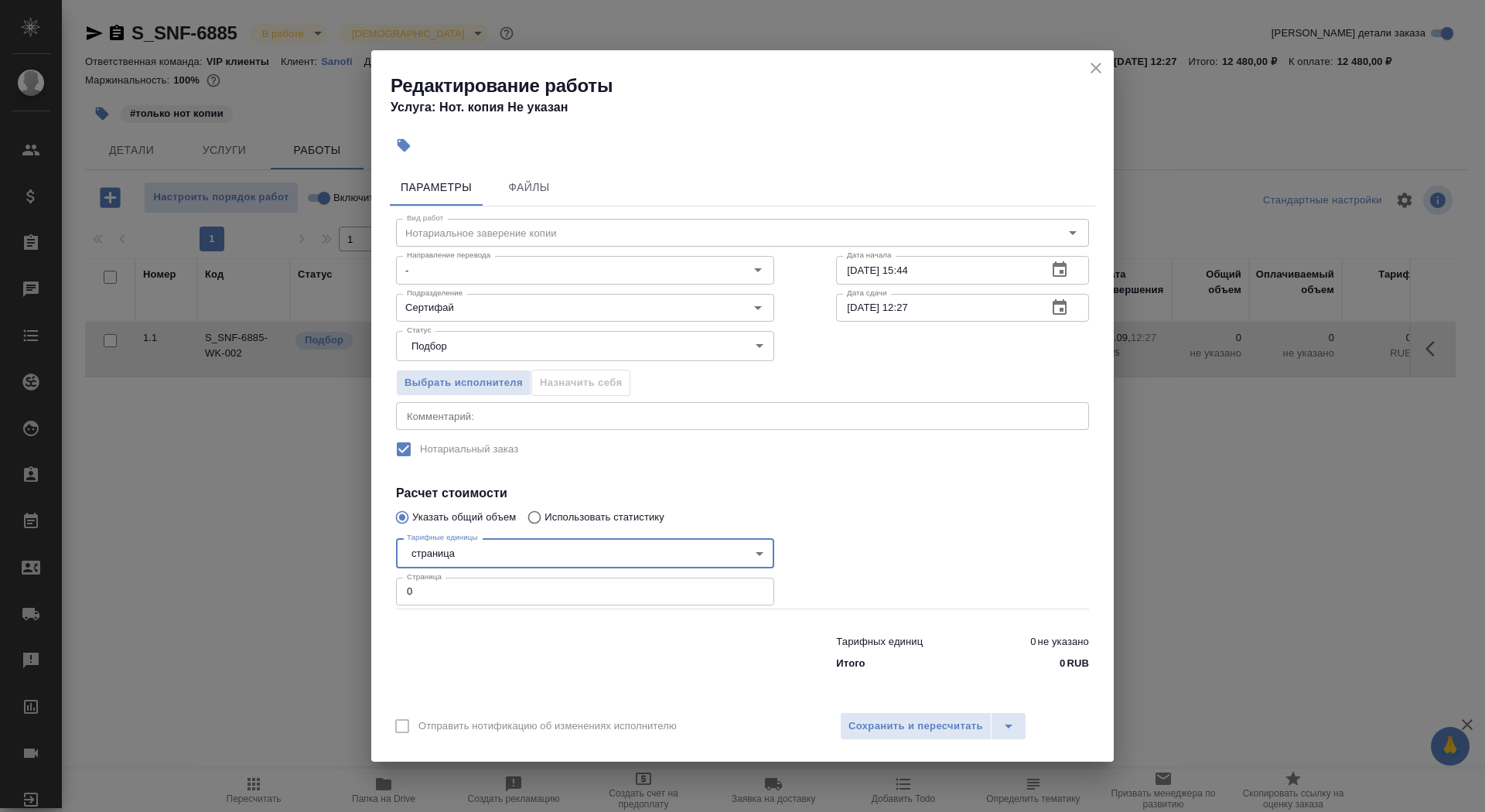
click at [466, 596] on input "0" at bounding box center [584, 591] width 378 height 28
type input "120"
click at [861, 719] on span "Сохранить и пересчитать" at bounding box center [915, 726] width 134 height 17
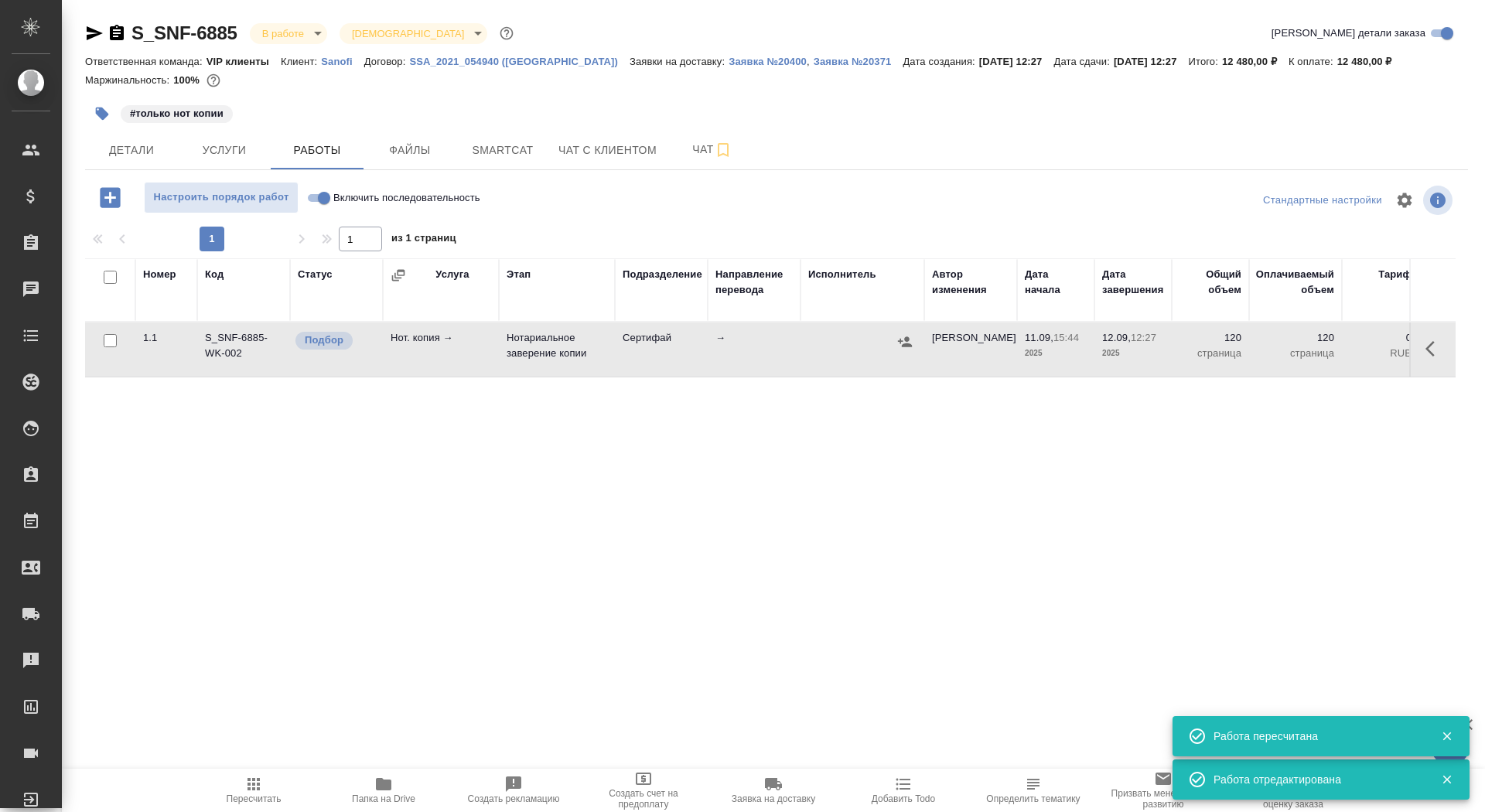
click at [1427, 348] on icon "button" at bounding box center [1430, 349] width 9 height 16
click at [1322, 347] on icon "button" at bounding box center [1320, 349] width 14 height 14
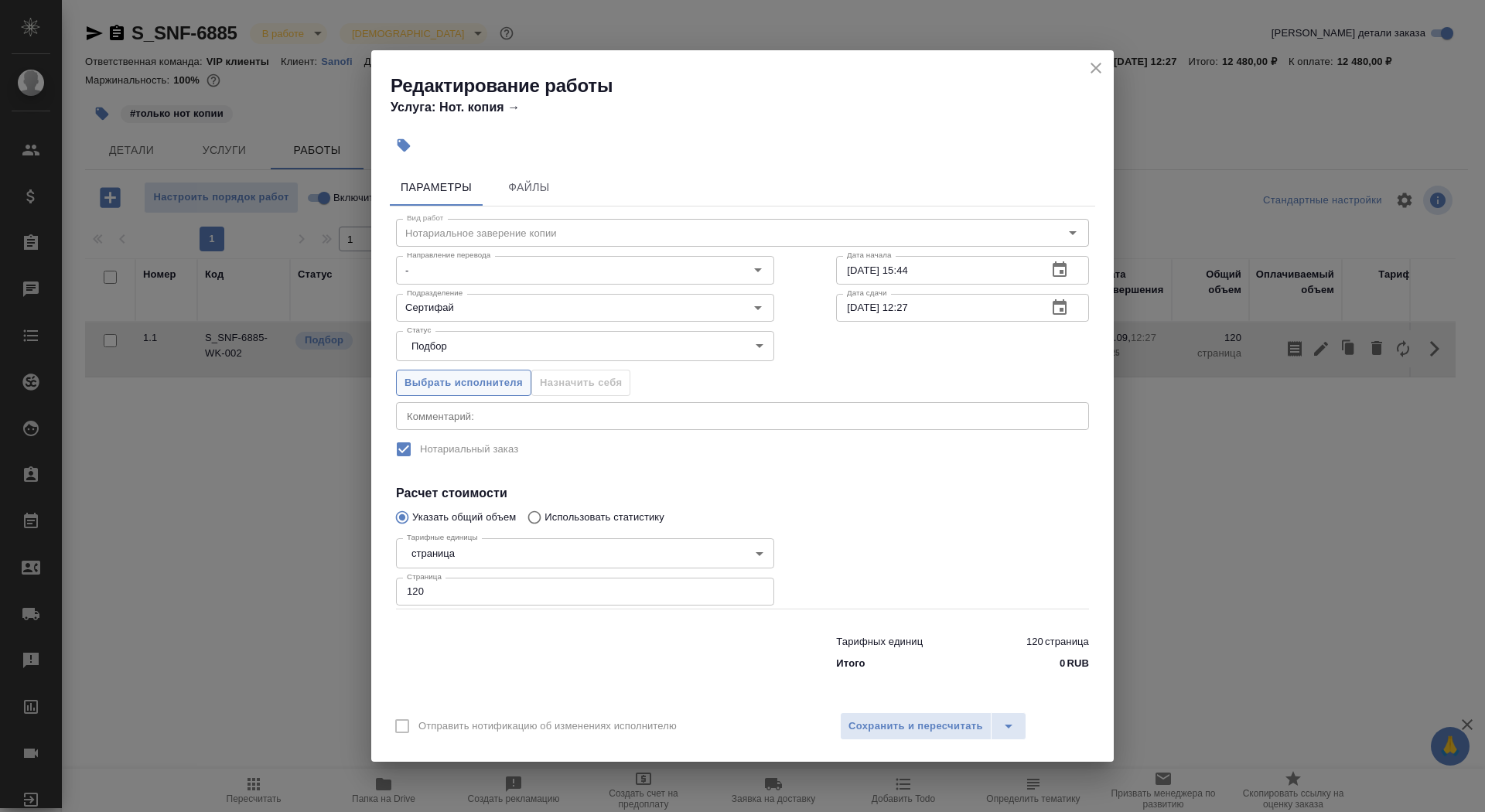
click at [489, 379] on span "Выбрать исполнителя" at bounding box center [464, 383] width 119 height 17
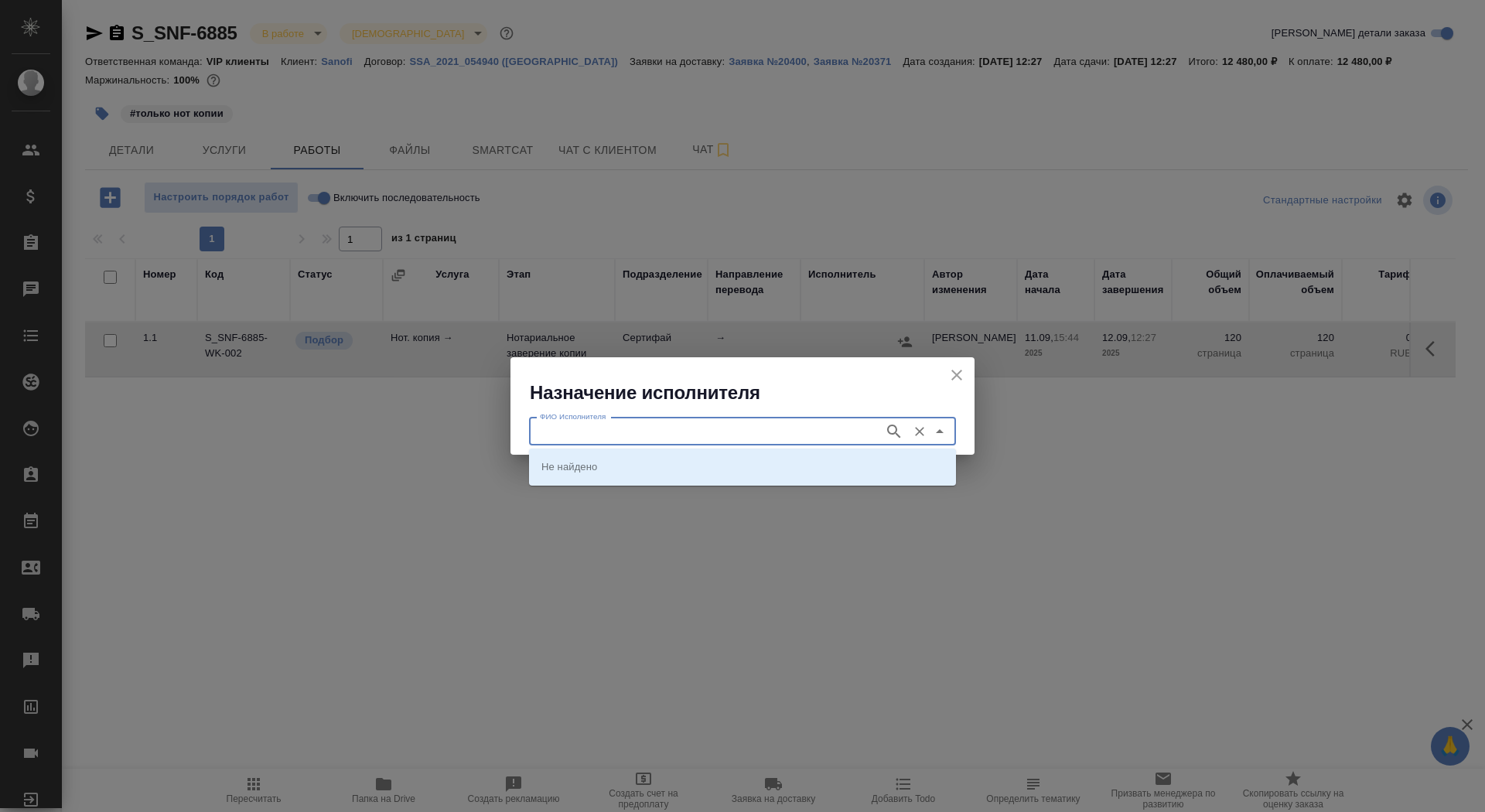
click at [664, 433] on input "ФИО Исполнителя" at bounding box center [705, 431] width 342 height 18
type input "шишенков"
click at [626, 463] on p "НОТАРИУС Шишенков Леонид Васильевич" at bounding box center [583, 465] width 85 height 16
type input "НОТАРИУС Шишенков Леонид Васильевич"
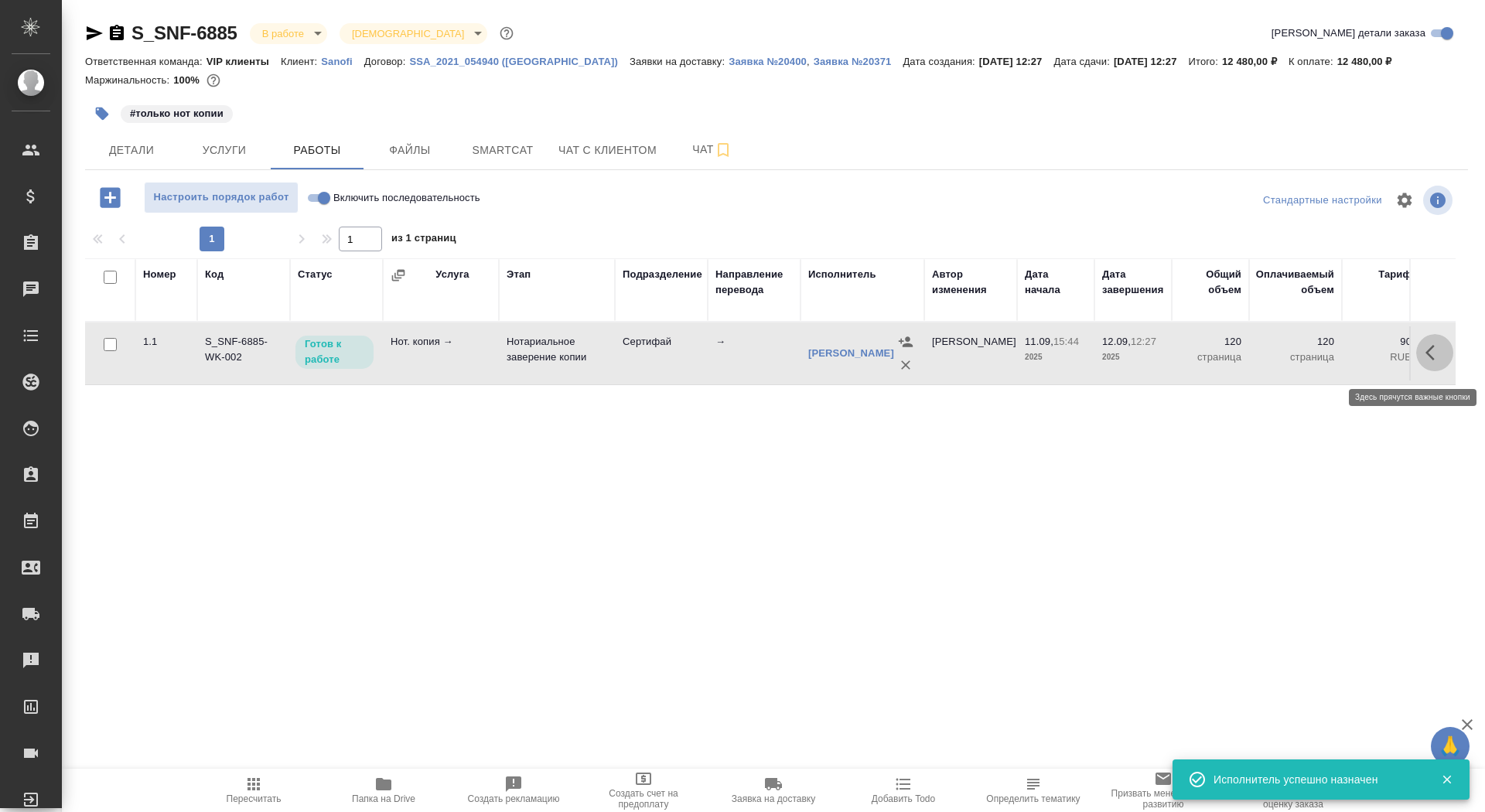
click at [1429, 361] on icon "button" at bounding box center [1434, 352] width 18 height 18
click at [1308, 362] on button "button" at bounding box center [1320, 352] width 27 height 37
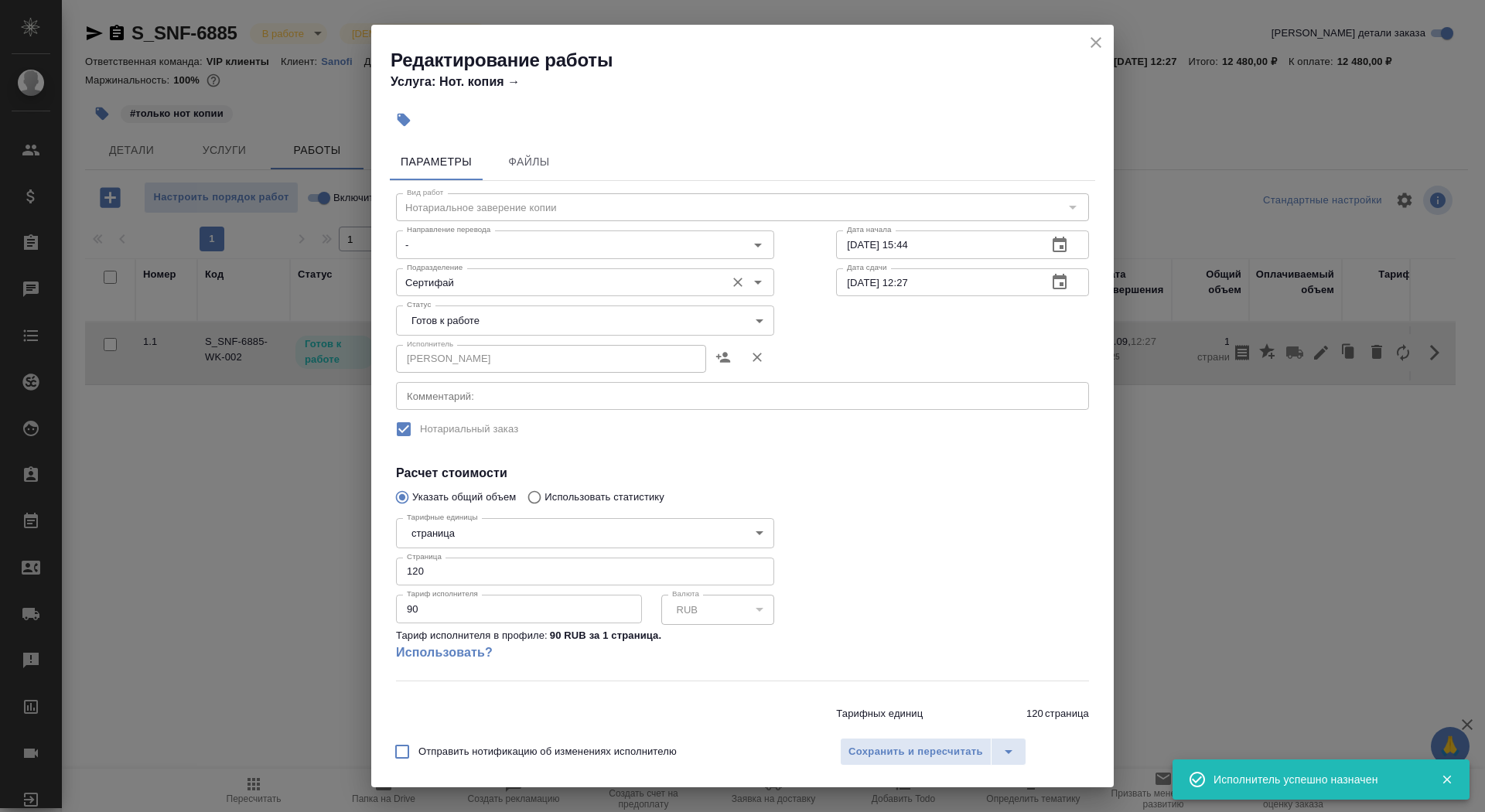
click at [479, 288] on input "Сертифай" at bounding box center [558, 282] width 317 height 18
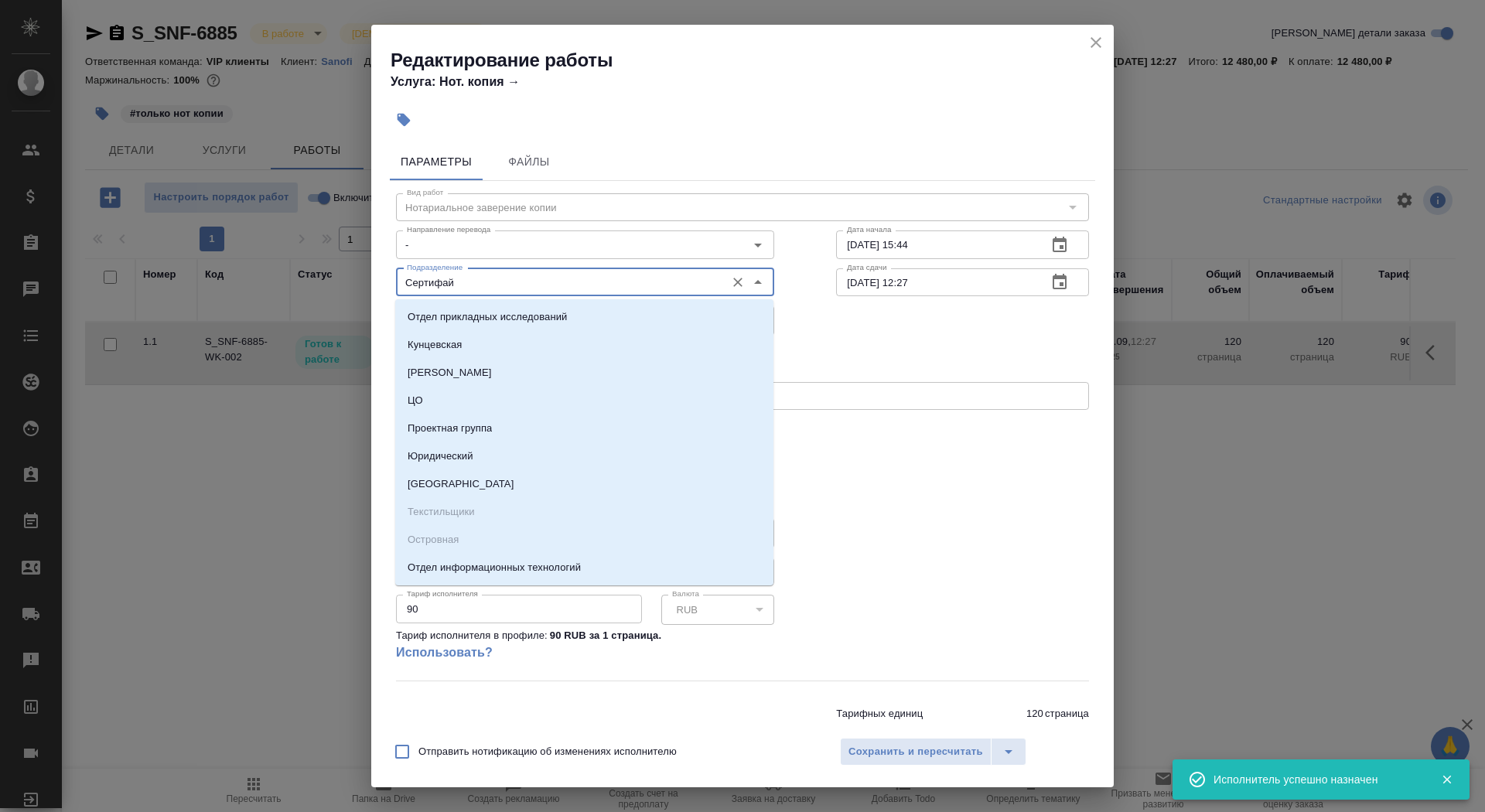
click at [478, 285] on input "Сертифай" at bounding box center [558, 282] width 317 height 18
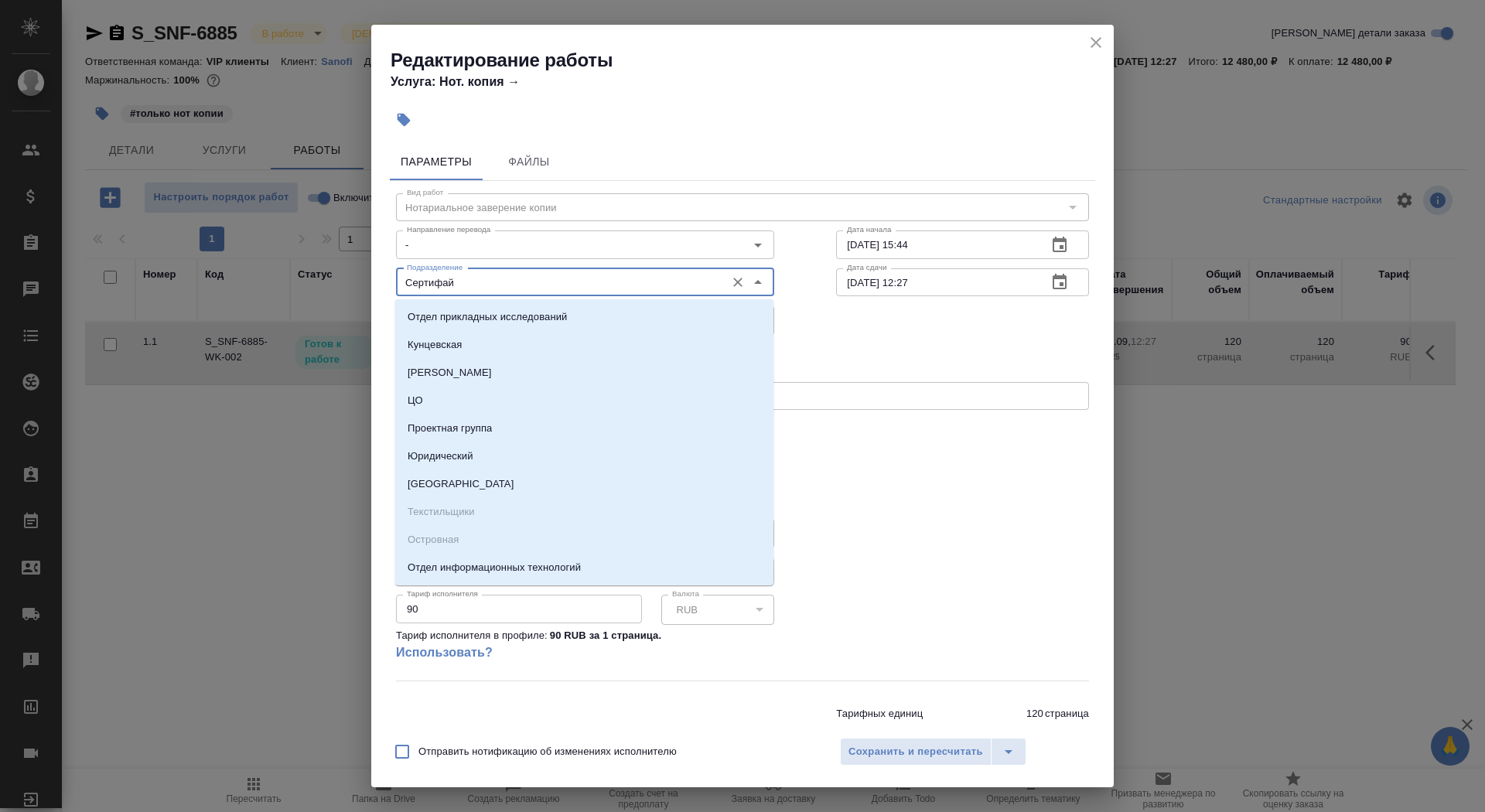
click at [885, 473] on h4 "Расчет стоимости" at bounding box center [742, 473] width 693 height 18
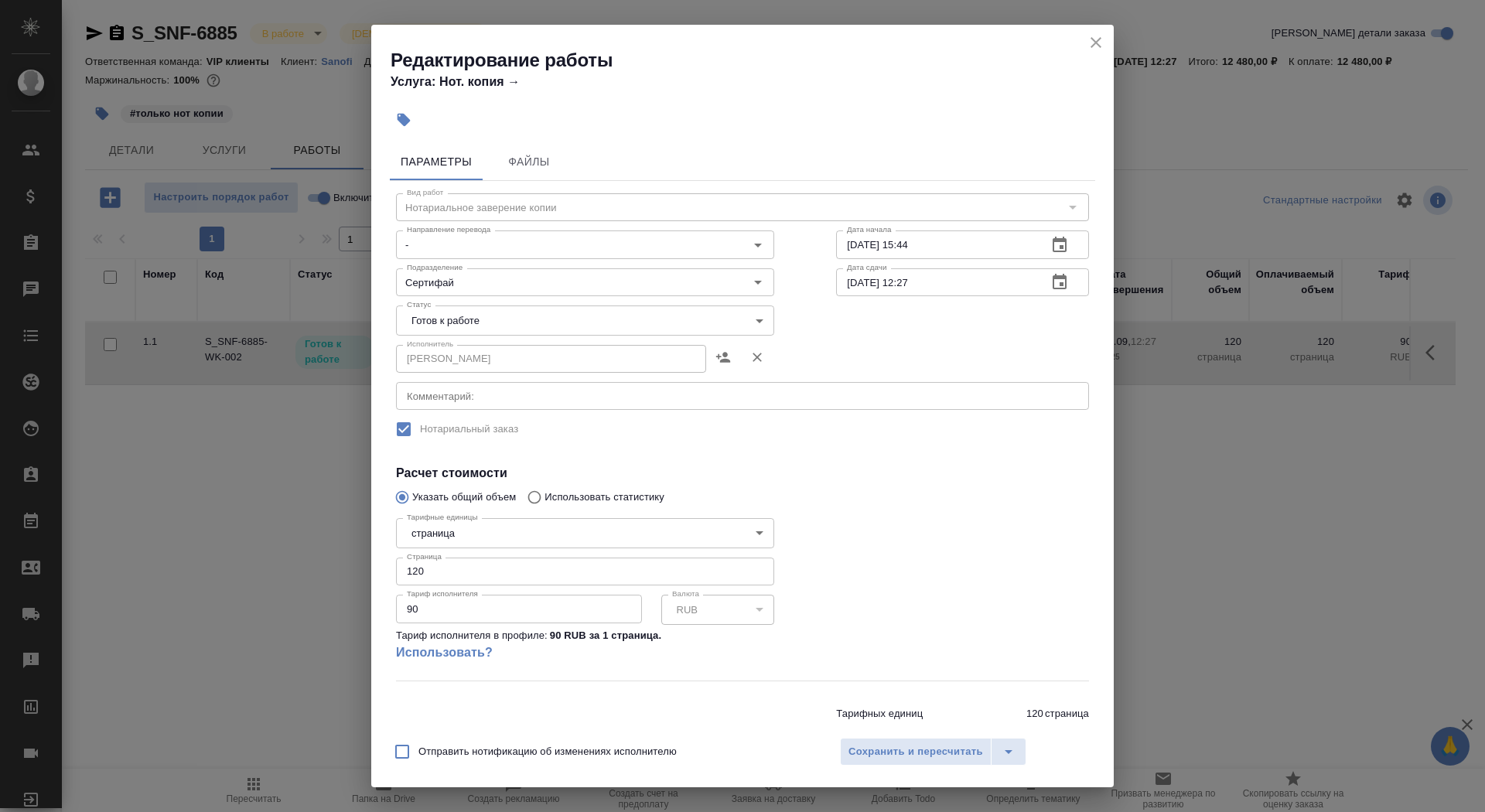
click at [503, 318] on body "🙏 .cls-1 fill:#fff; AWATERA Saydasheva Dilyara Клиенты Спецификации Заказы 0 Ча…" at bounding box center [742, 406] width 1485 height 812
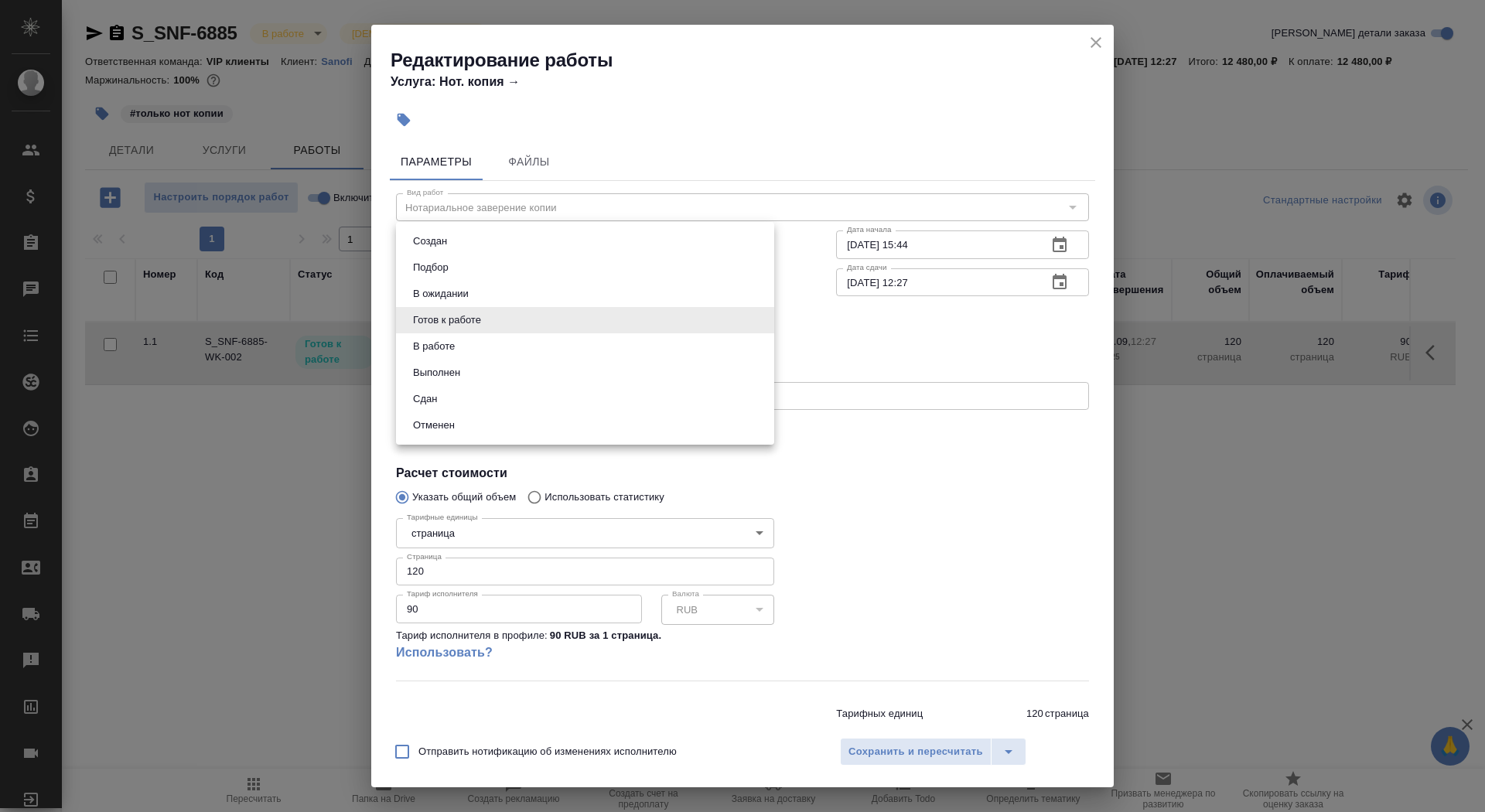
click at [494, 400] on li "Сдан" at bounding box center [584, 398] width 378 height 27
type input "closed"
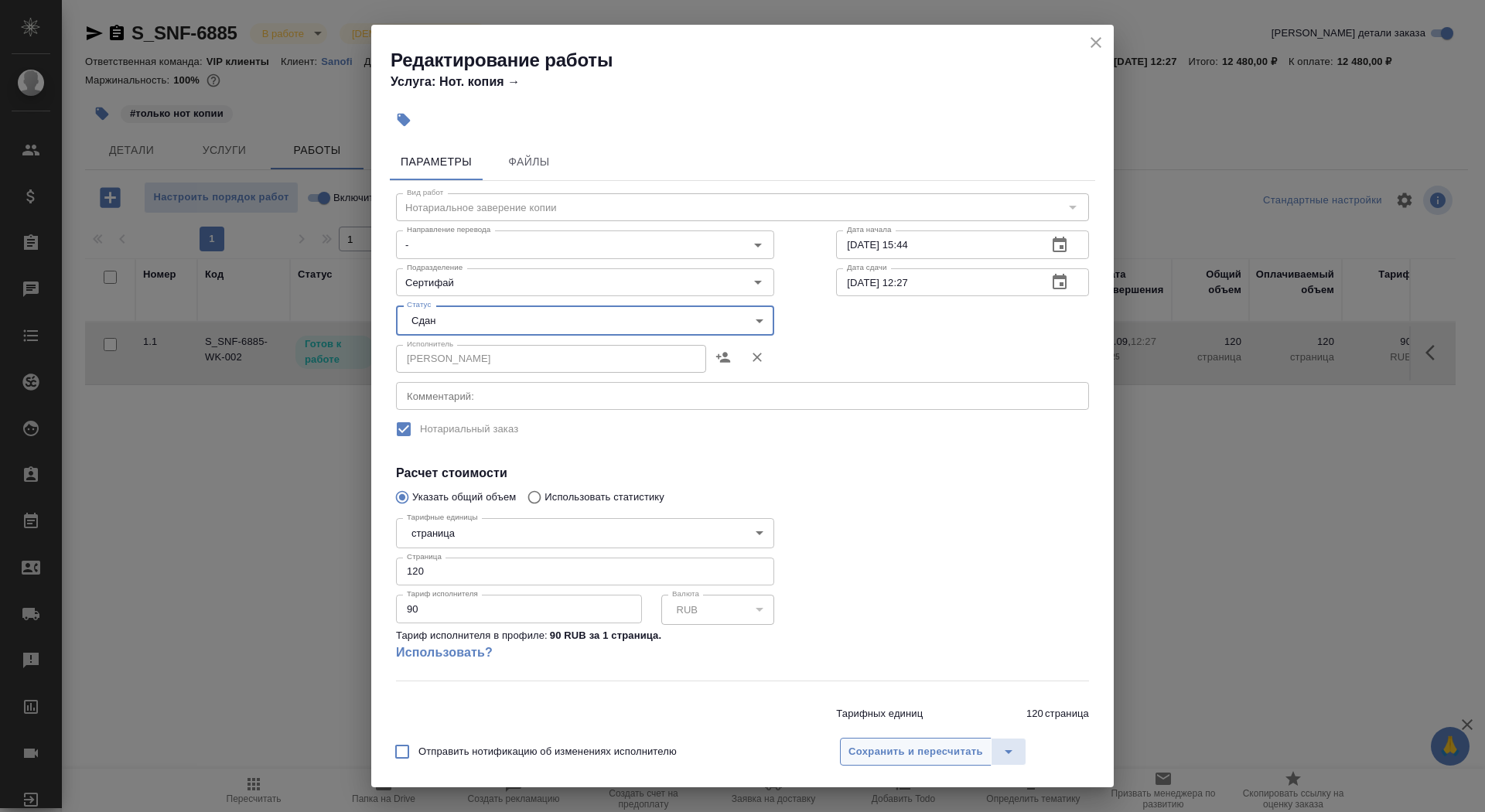
click at [884, 742] on button "Сохранить и пересчитать" at bounding box center [915, 751] width 152 height 28
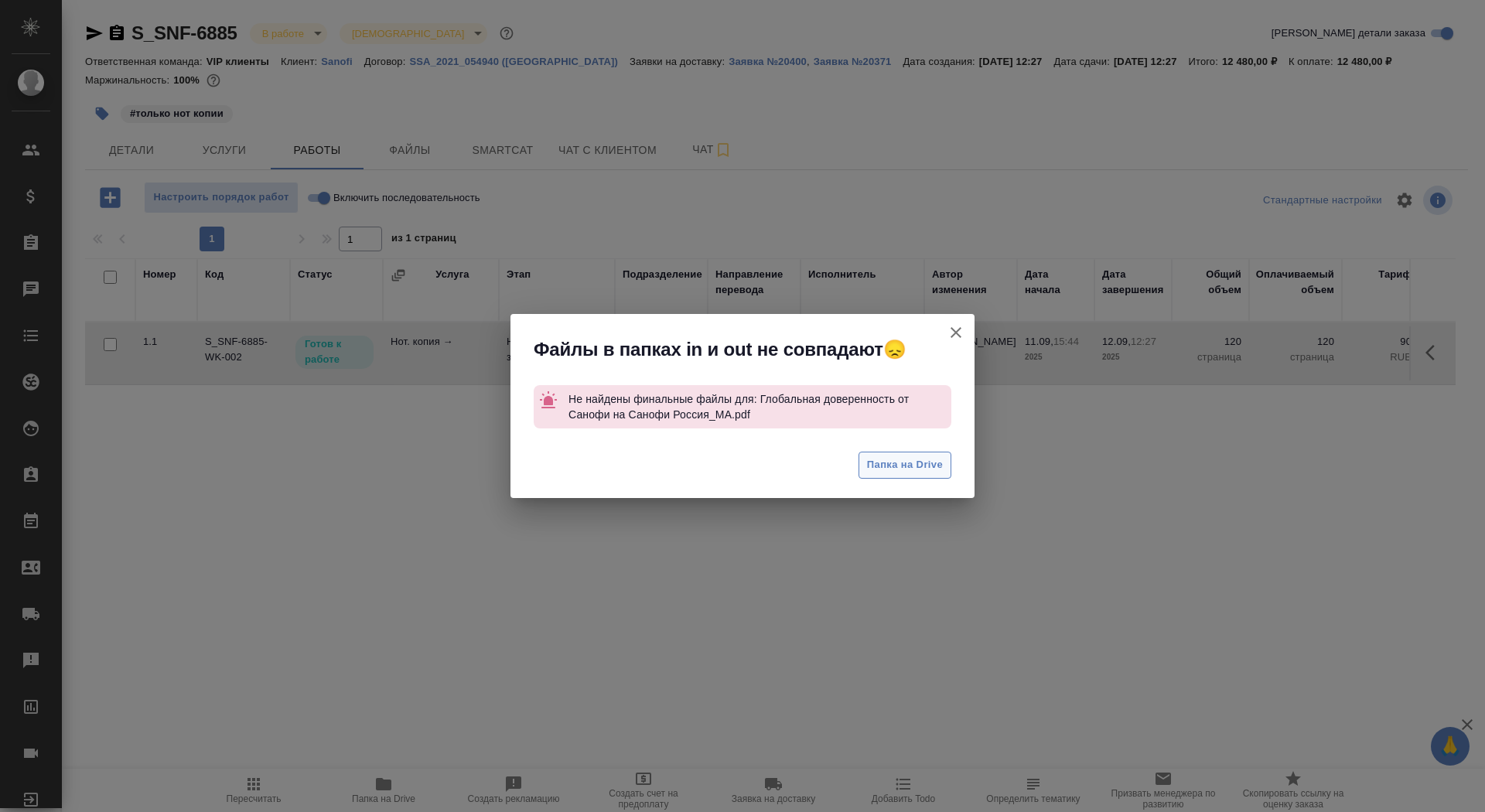
click at [889, 472] on span "Папка на Drive" at bounding box center [904, 464] width 75 height 17
click at [950, 334] on icon "button" at bounding box center [956, 332] width 18 height 18
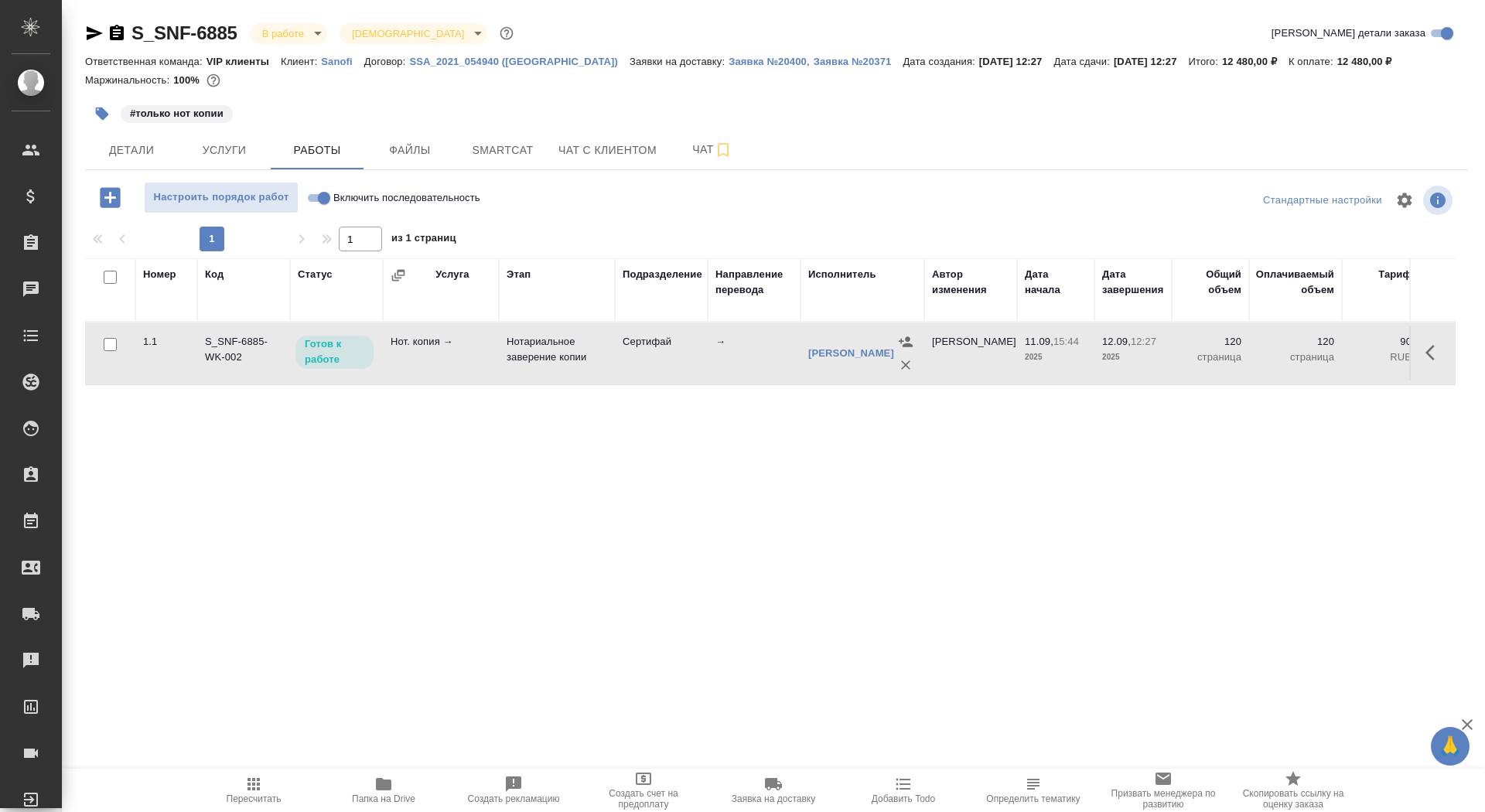
click at [1443, 361] on icon "button" at bounding box center [1434, 352] width 18 height 18
click at [1334, 353] on button "button" at bounding box center [1349, 352] width 29 height 37
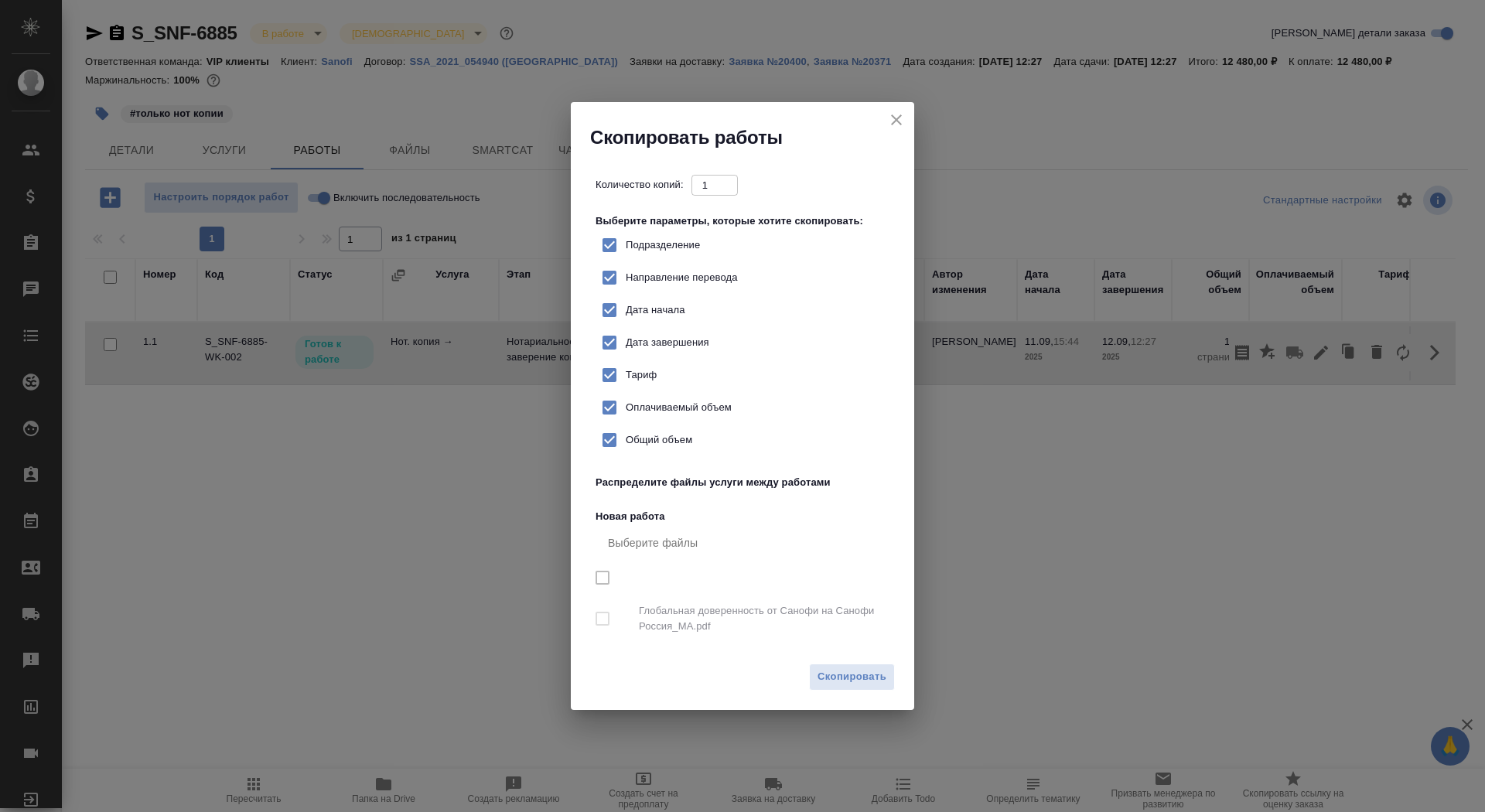
checkbox input "true"
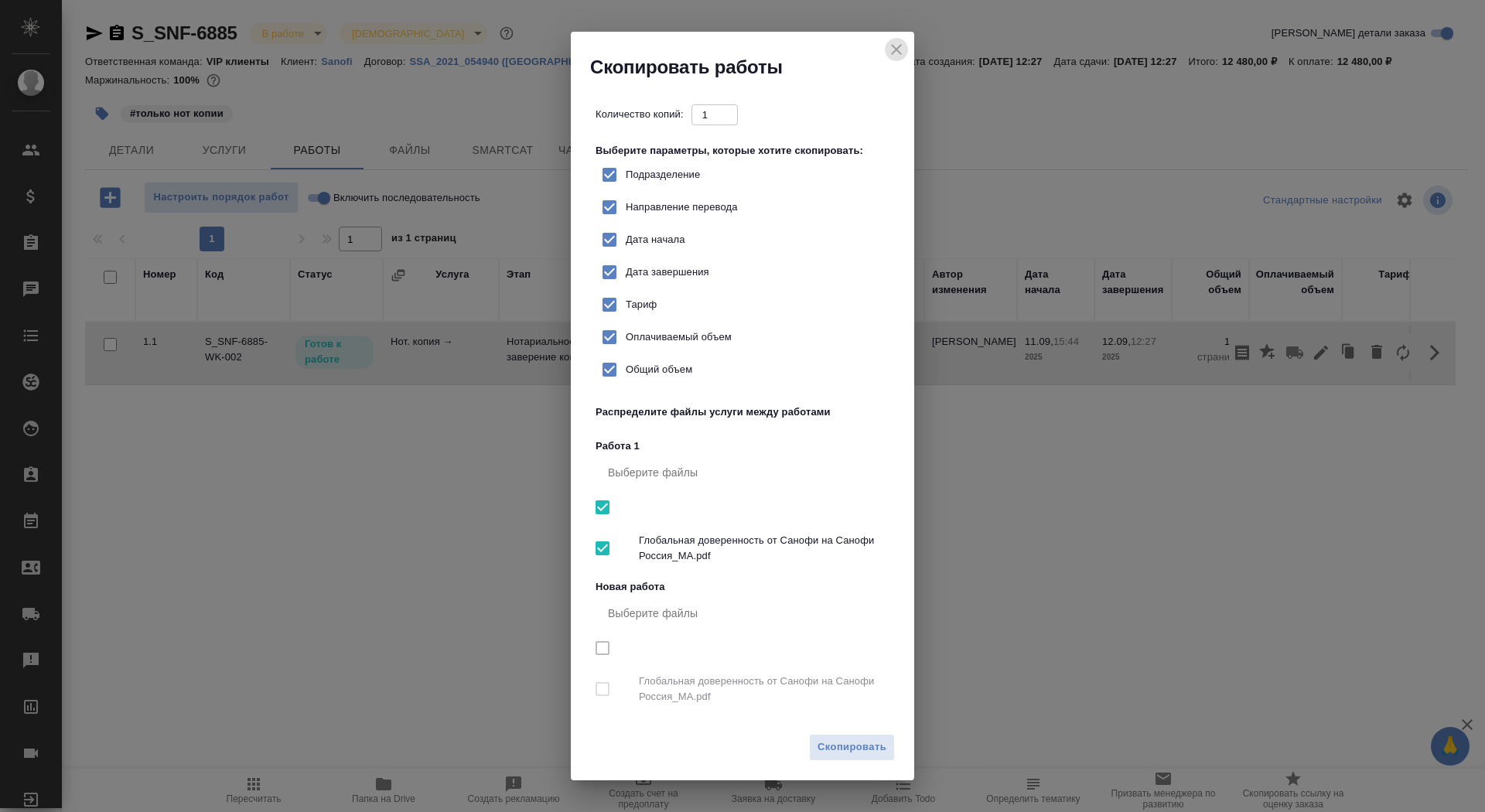
click at [904, 58] on icon "close" at bounding box center [896, 50] width 18 height 18
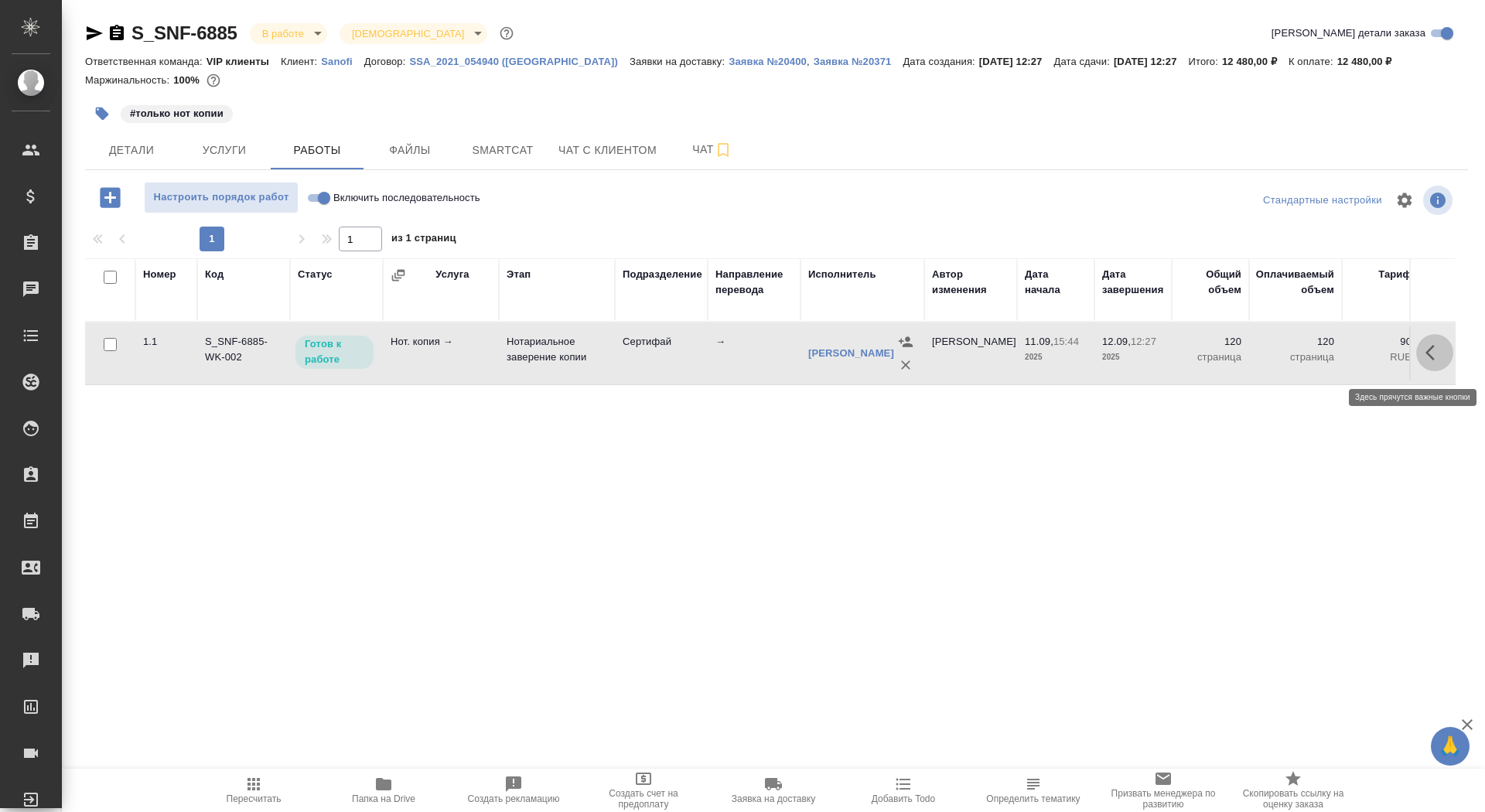
click at [1451, 358] on button "button" at bounding box center [1434, 352] width 37 height 37
click at [1328, 355] on icon "button" at bounding box center [1321, 352] width 18 height 18
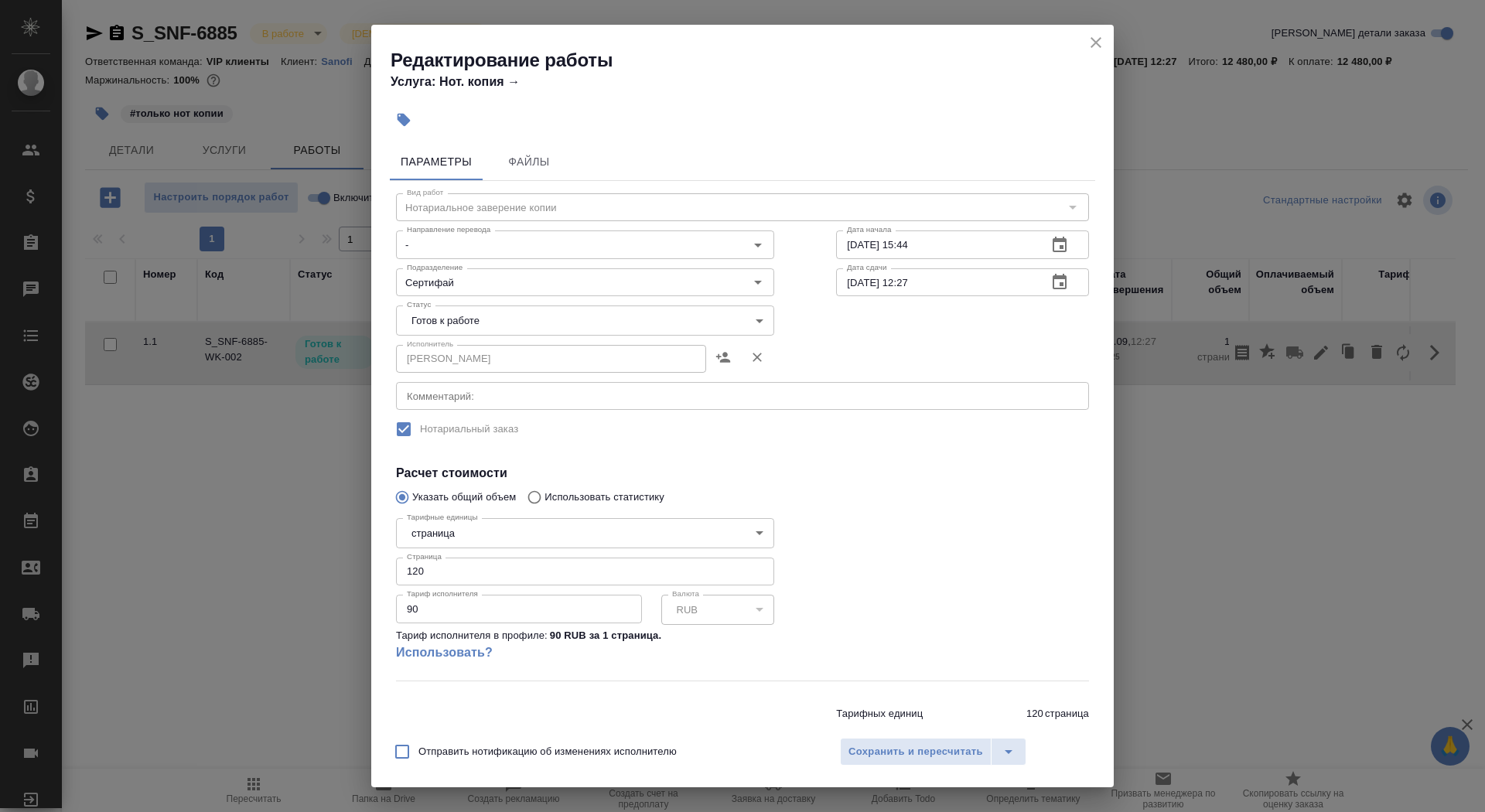
click at [483, 313] on body "🙏 .cls-1 fill:#fff; AWATERA Saydasheva Dilyara Клиенты Спецификации Заказы 0 Ча…" at bounding box center [742, 406] width 1485 height 812
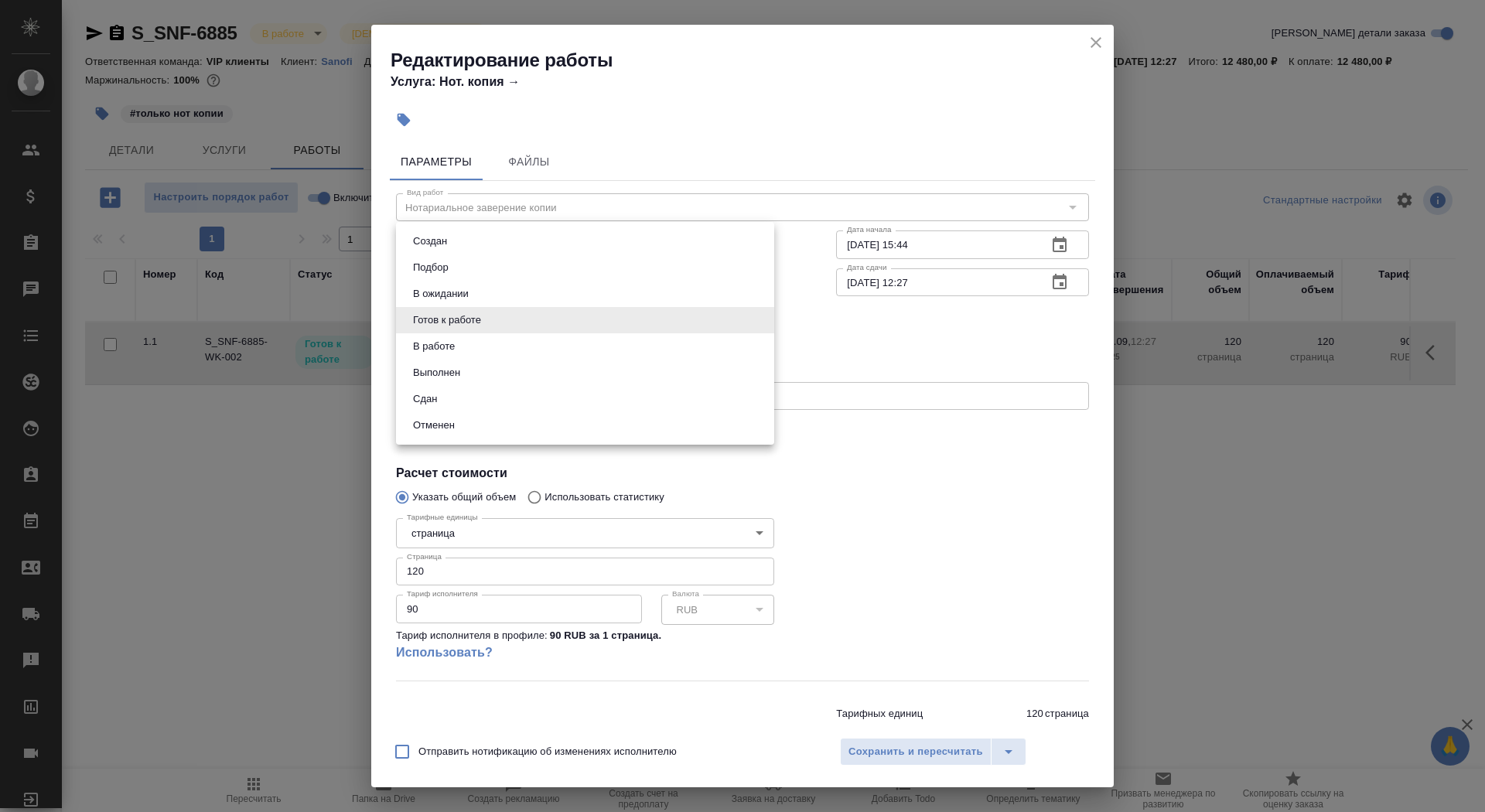
click at [478, 395] on li "Сдан" at bounding box center [584, 398] width 378 height 27
type input "closed"
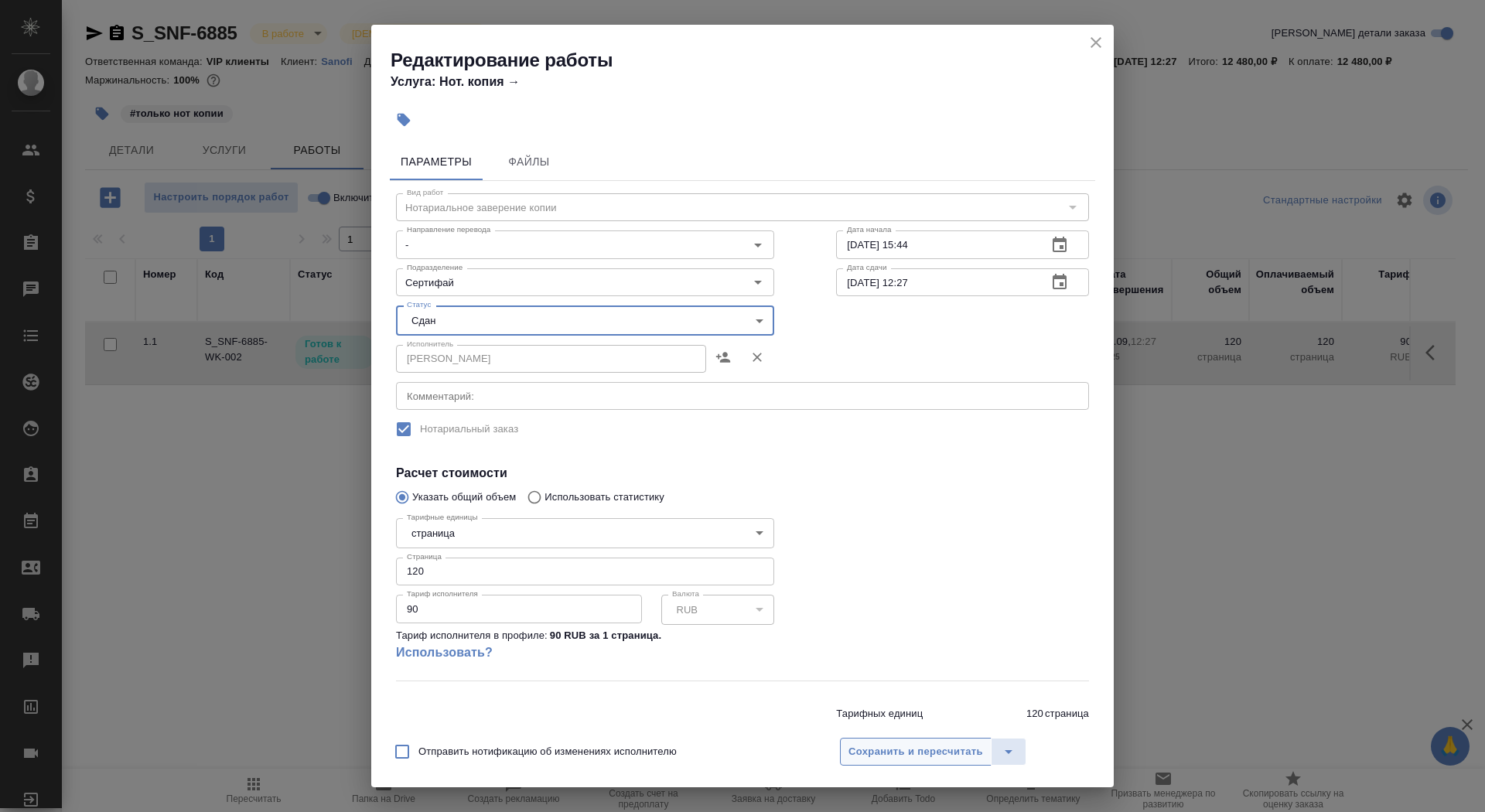
click at [915, 752] on span "Сохранить и пересчитать" at bounding box center [915, 751] width 134 height 17
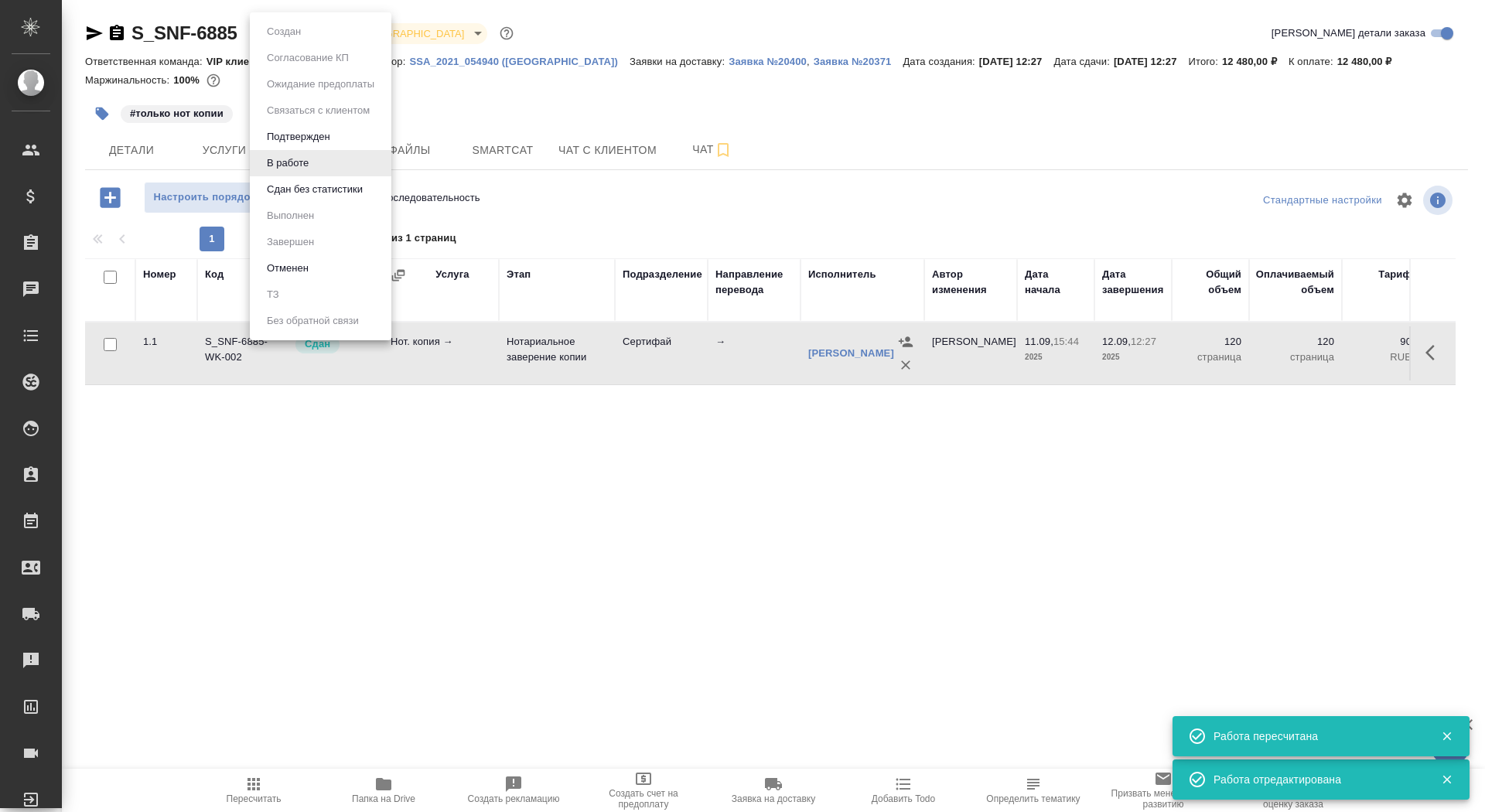
click at [295, 33] on body "🙏 .cls-1 fill:#fff; AWATERA Saydasheva Dilyara Клиенты Спецификации Заказы 0 Ча…" at bounding box center [742, 406] width 1485 height 812
click at [331, 182] on button "Сдан без статистики" at bounding box center [315, 189] width 105 height 17
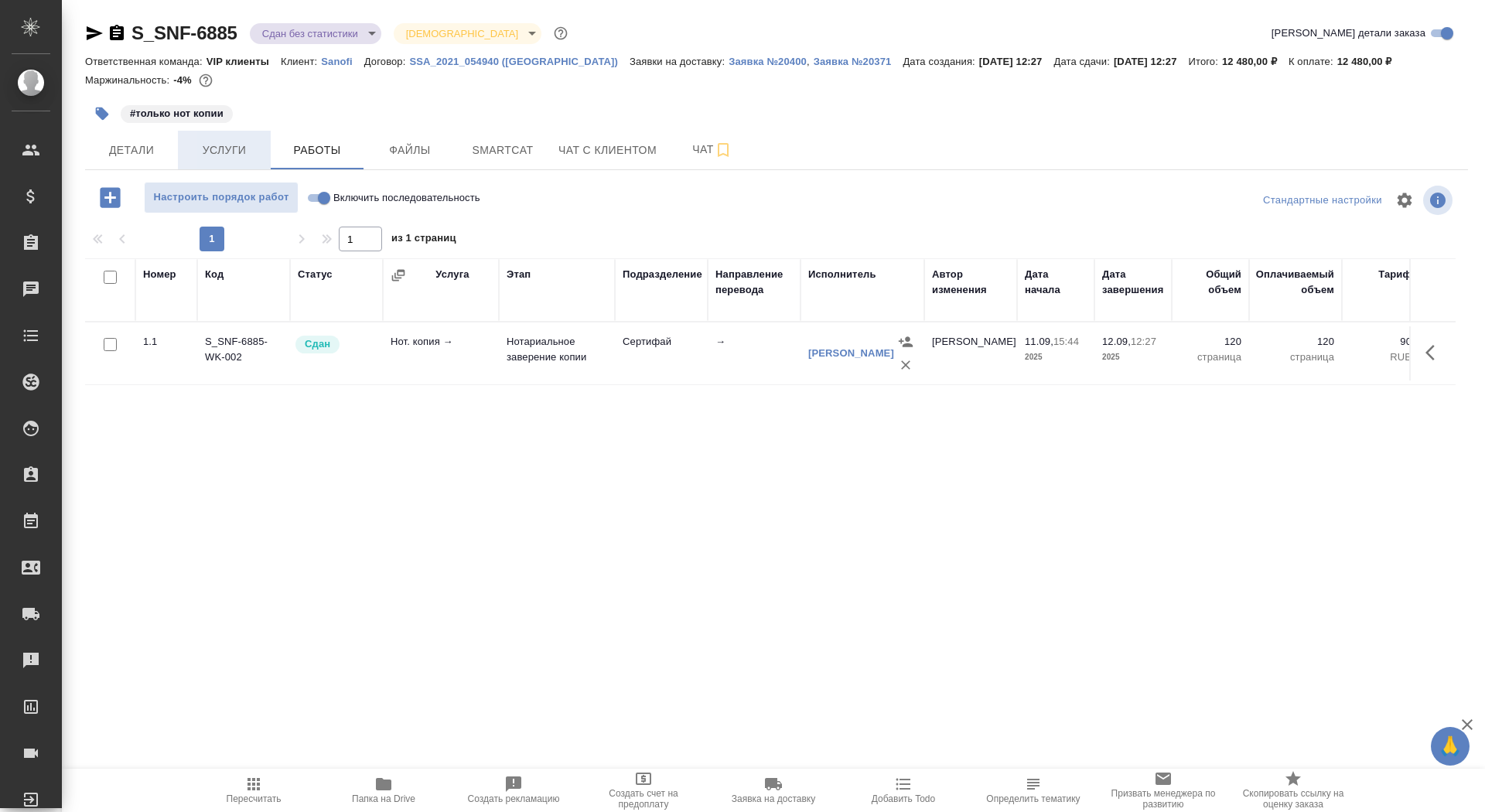
click at [222, 143] on span "Услуги" at bounding box center [224, 150] width 75 height 19
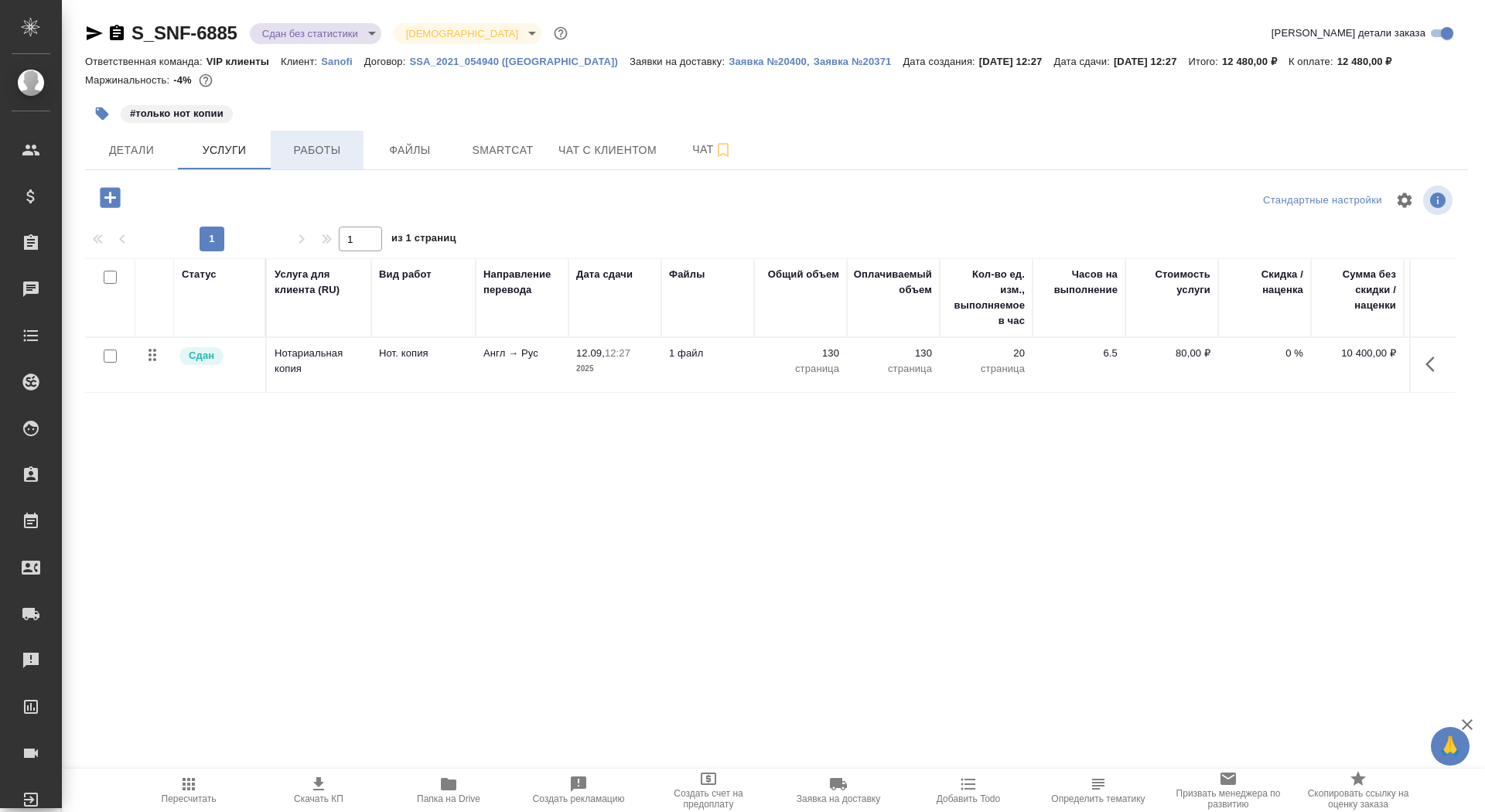
click at [323, 160] on button "Работы" at bounding box center [317, 150] width 93 height 39
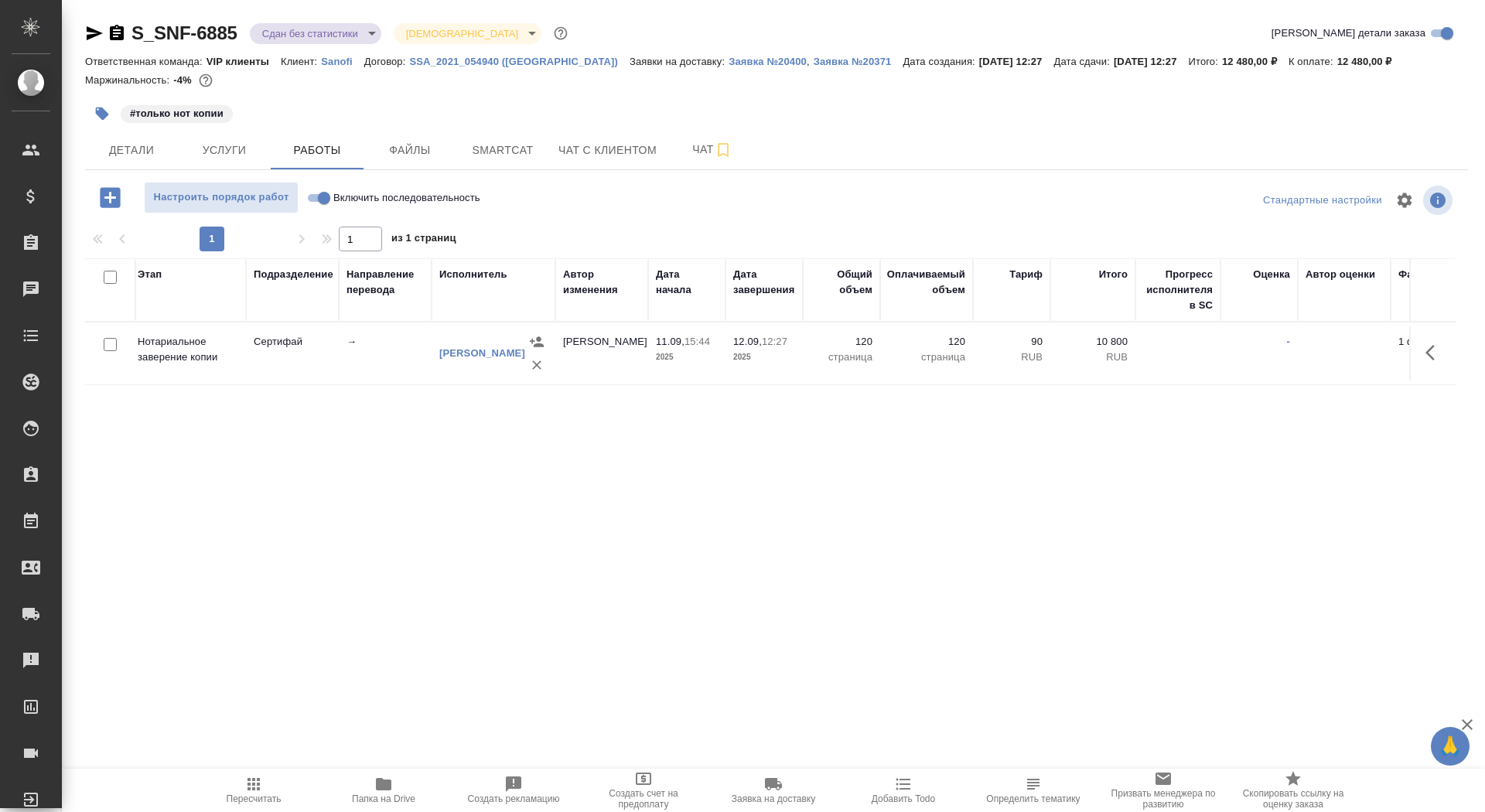
scroll to position [0, 443]
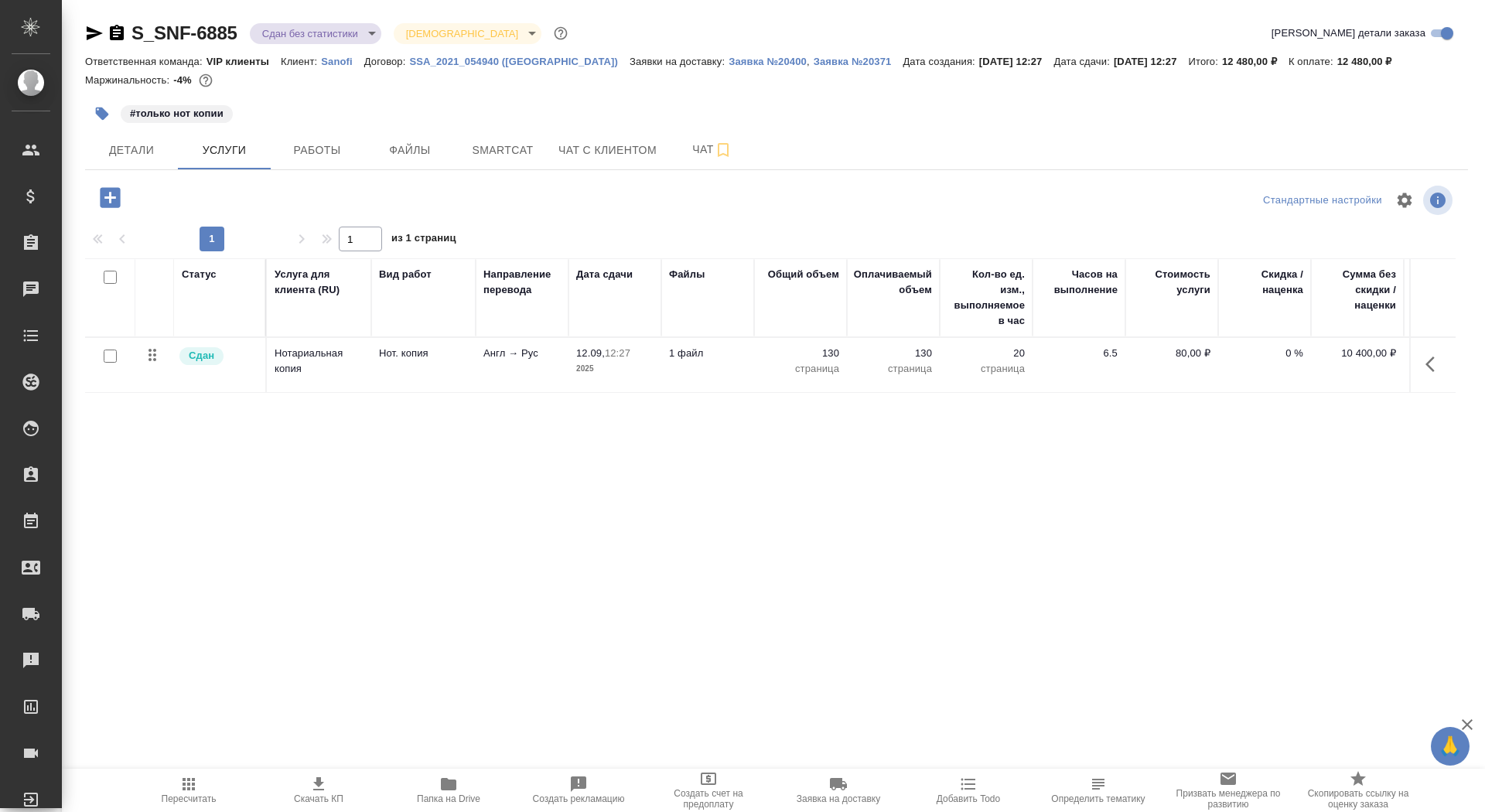
scroll to position [0, 86]
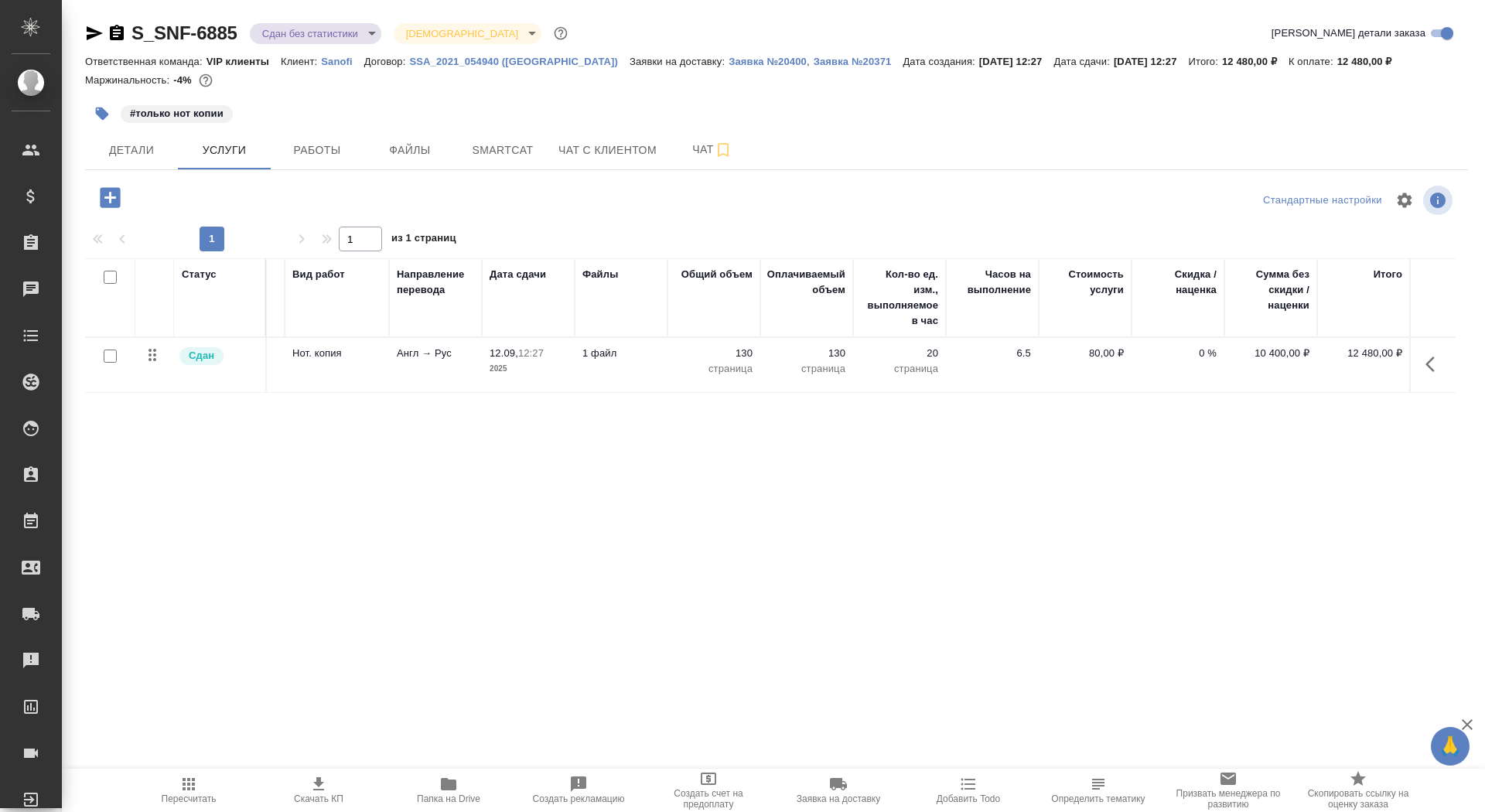
click at [349, 37] on body "🙏 .cls-1 fill:#fff; AWATERA Saydasheva Dilyara Клиенты Спецификации Заказы 0 Ча…" at bounding box center [742, 406] width 1485 height 812
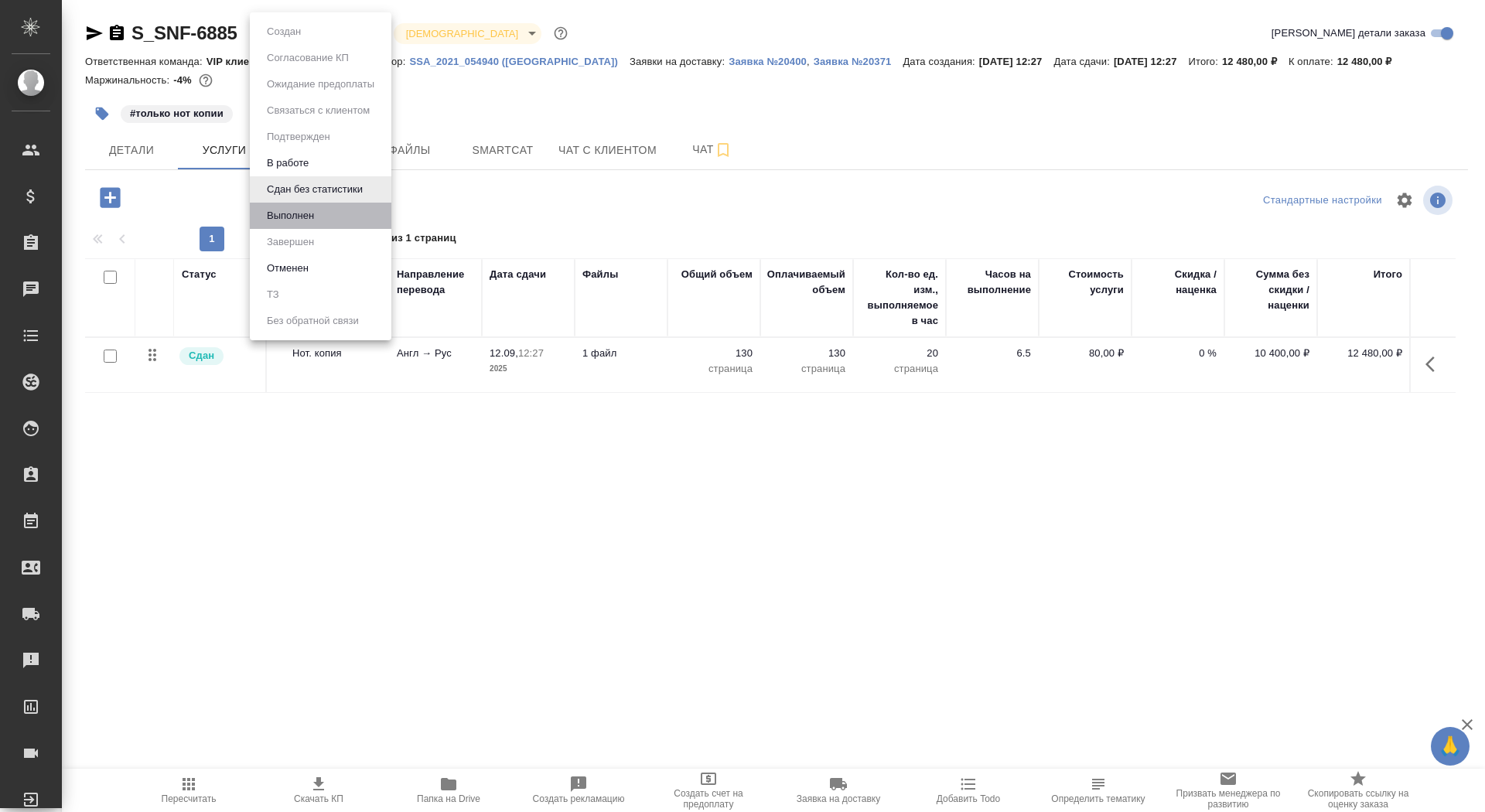
click at [334, 215] on li "Выполнен" at bounding box center [321, 215] width 142 height 27
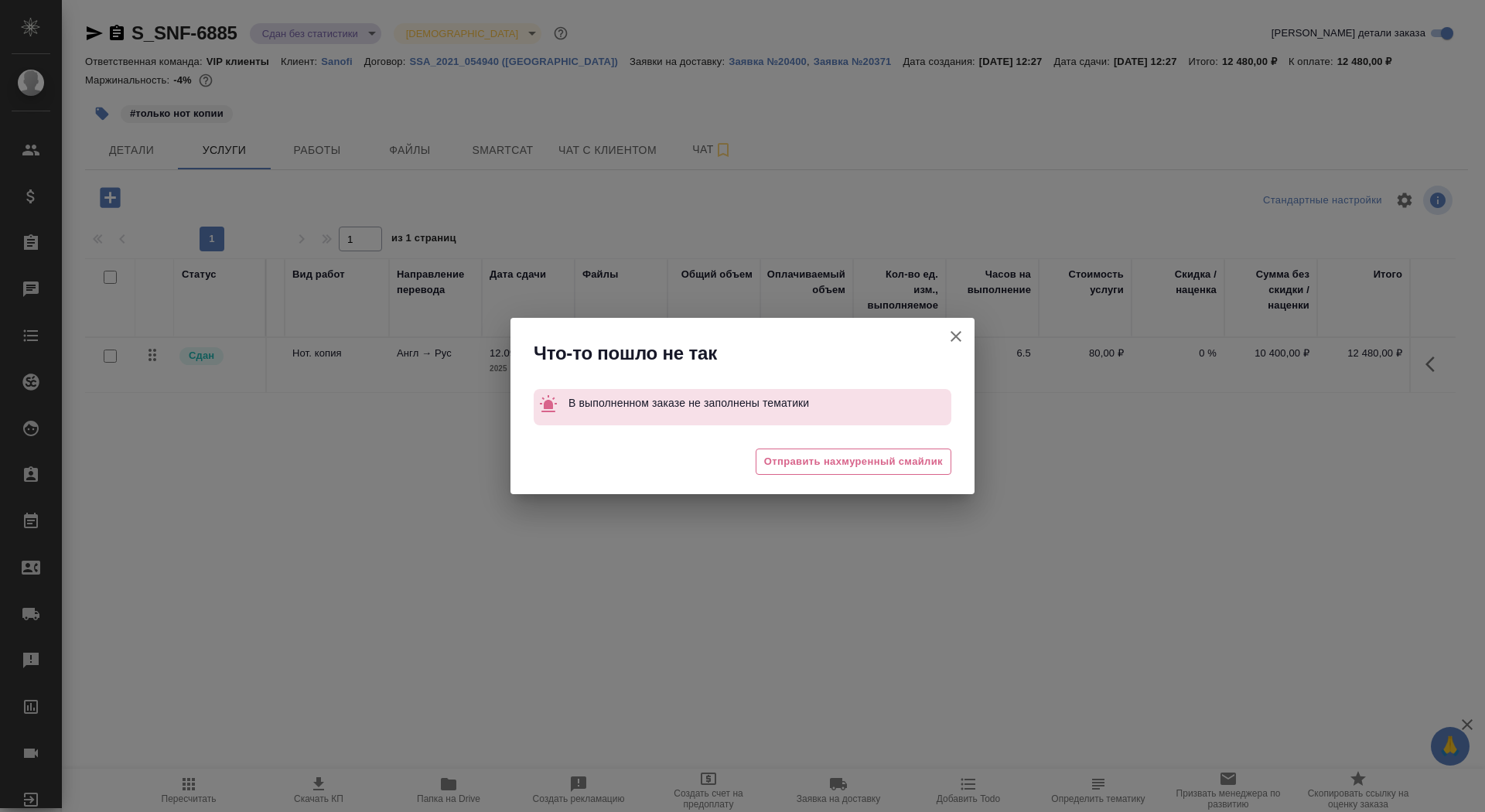
click at [958, 332] on icon "button" at bounding box center [956, 337] width 18 height 18
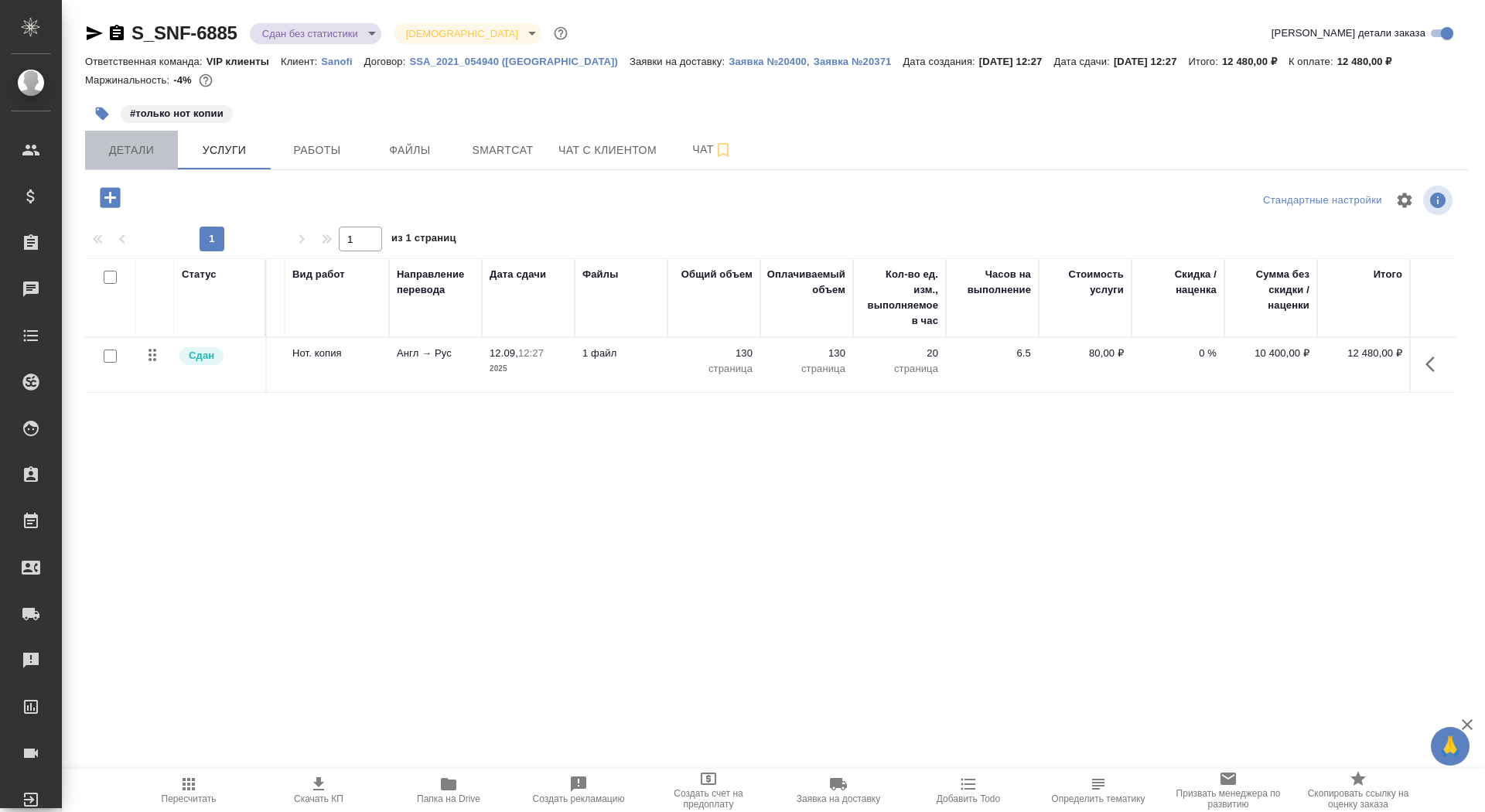
click at [143, 135] on button "Детали" at bounding box center [131, 150] width 93 height 39
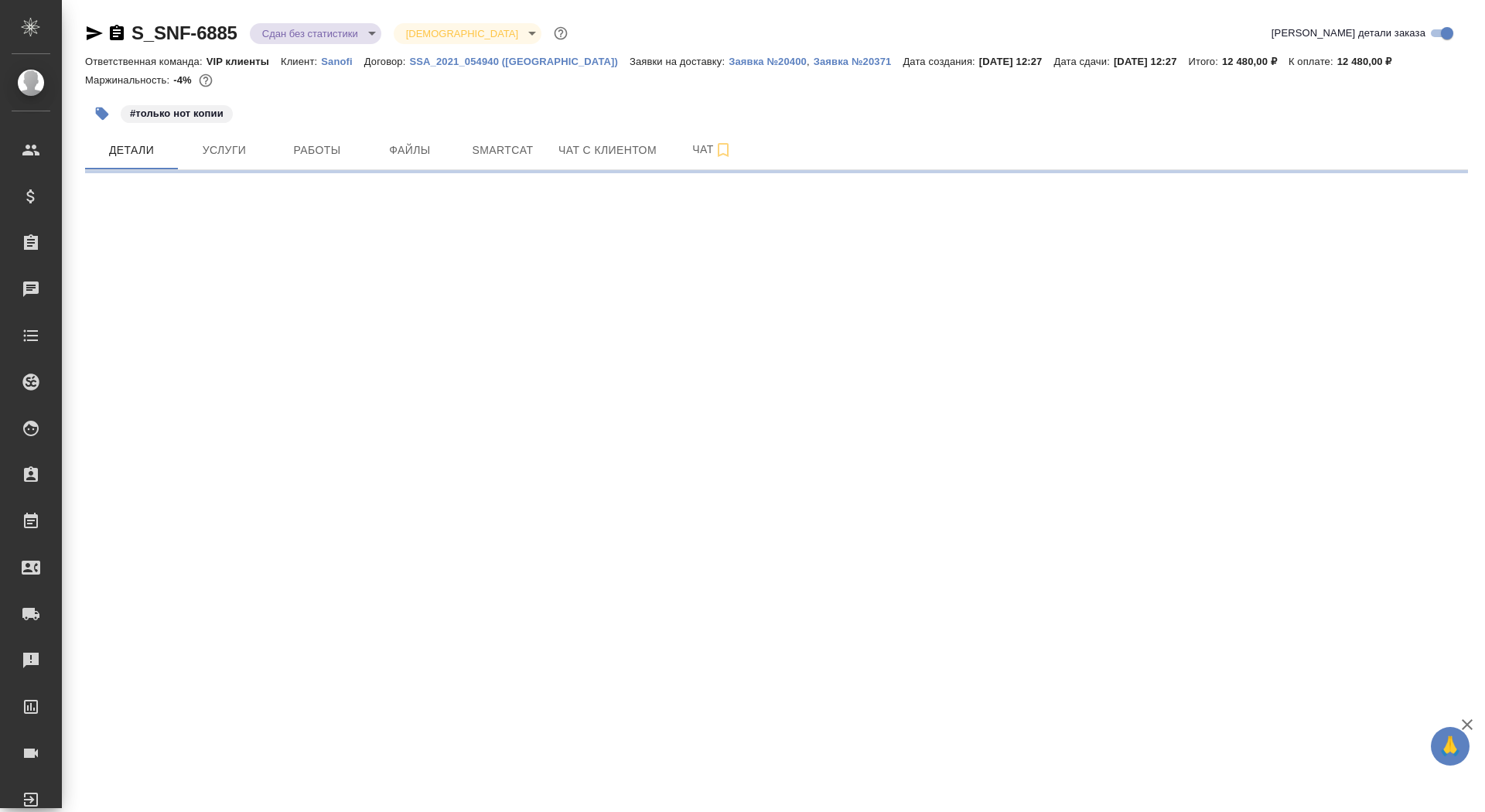
select select "RU"
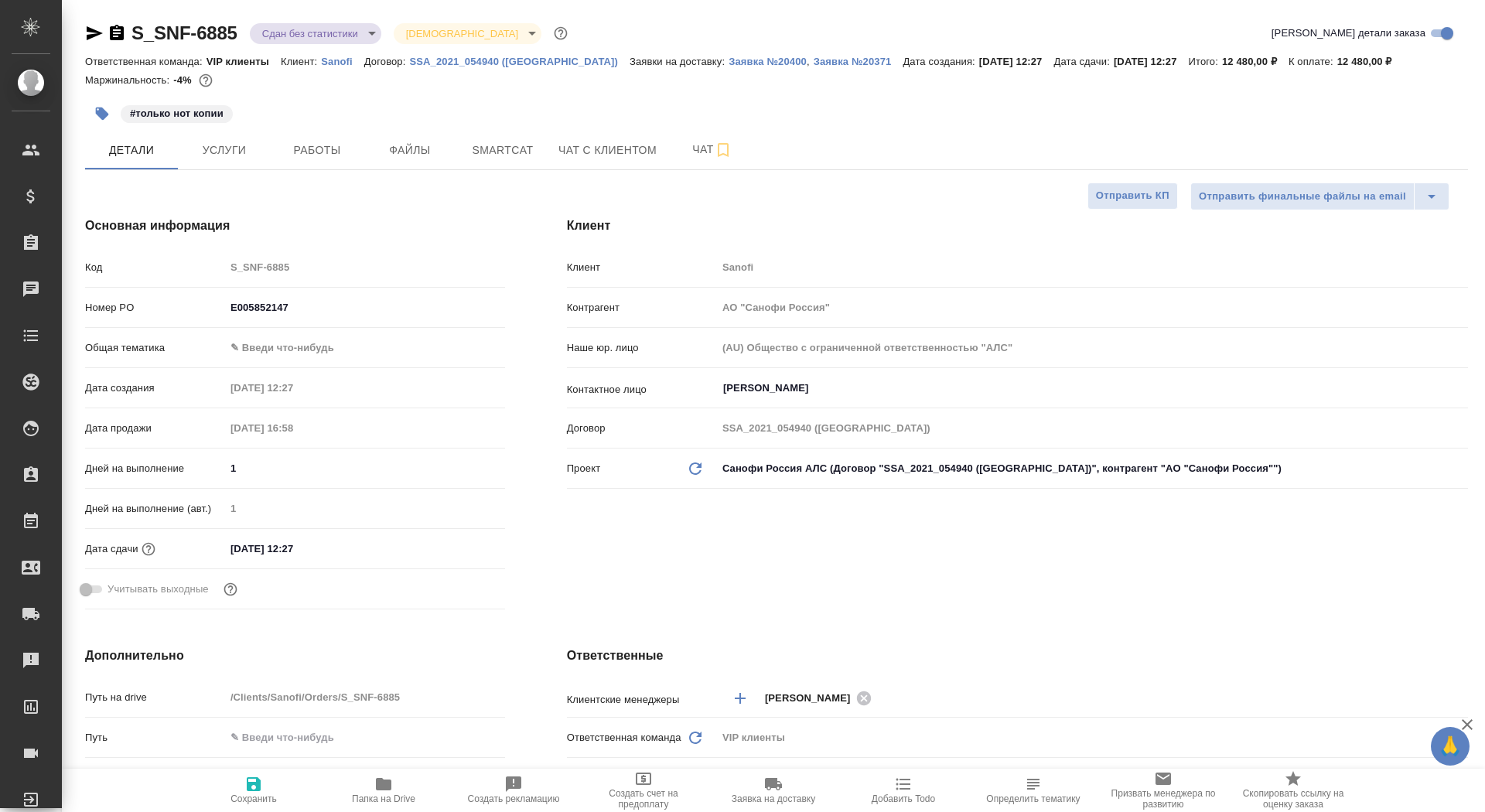
type textarea "x"
click at [290, 337] on body "🙏 .cls-1 fill:#fff; AWATERA Saydasheva Dilyara Клиенты Спецификации Заказы 0 Ча…" at bounding box center [742, 406] width 1485 height 812
click at [311, 448] on li "Общая Тематика" at bounding box center [365, 446] width 280 height 25
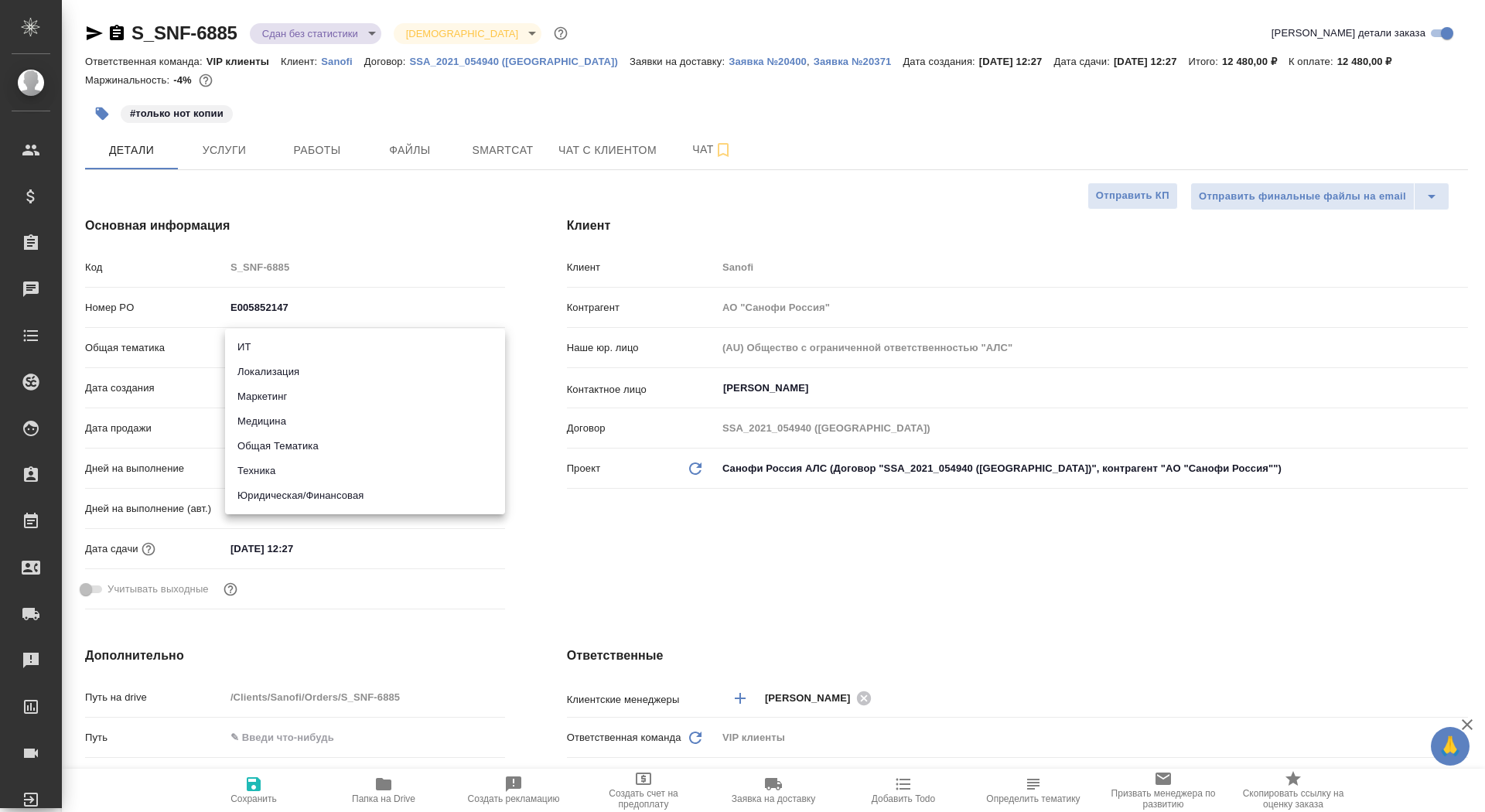
type input "obtem"
type textarea "x"
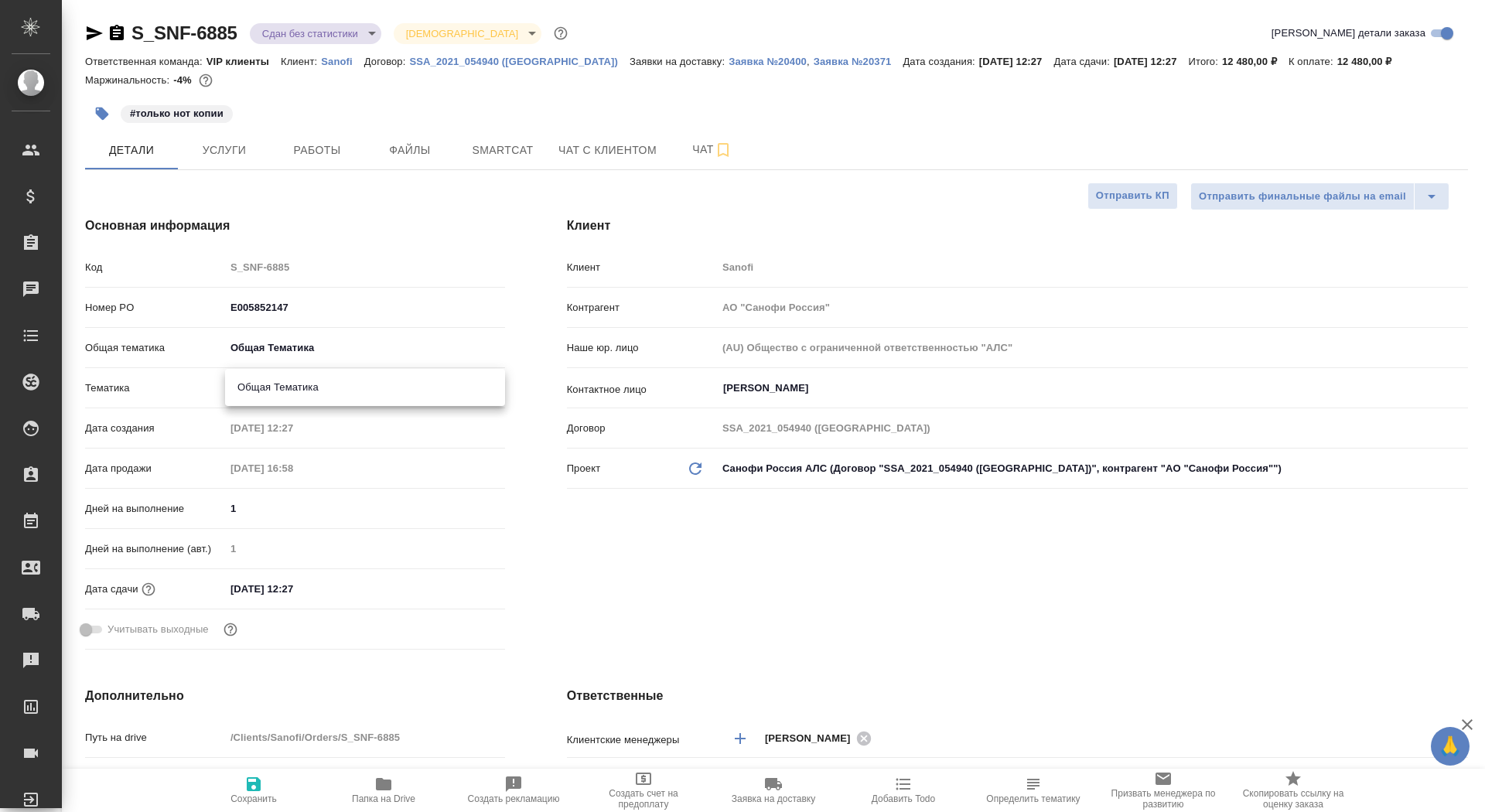
click at [308, 398] on body "🙏 .cls-1 fill:#fff; AWATERA Saydasheva Dilyara Клиенты Спецификации Заказы 0 Ча…" at bounding box center [742, 406] width 1485 height 812
click at [308, 398] on li "Общая Тематика" at bounding box center [365, 387] width 280 height 25
type textarea "x"
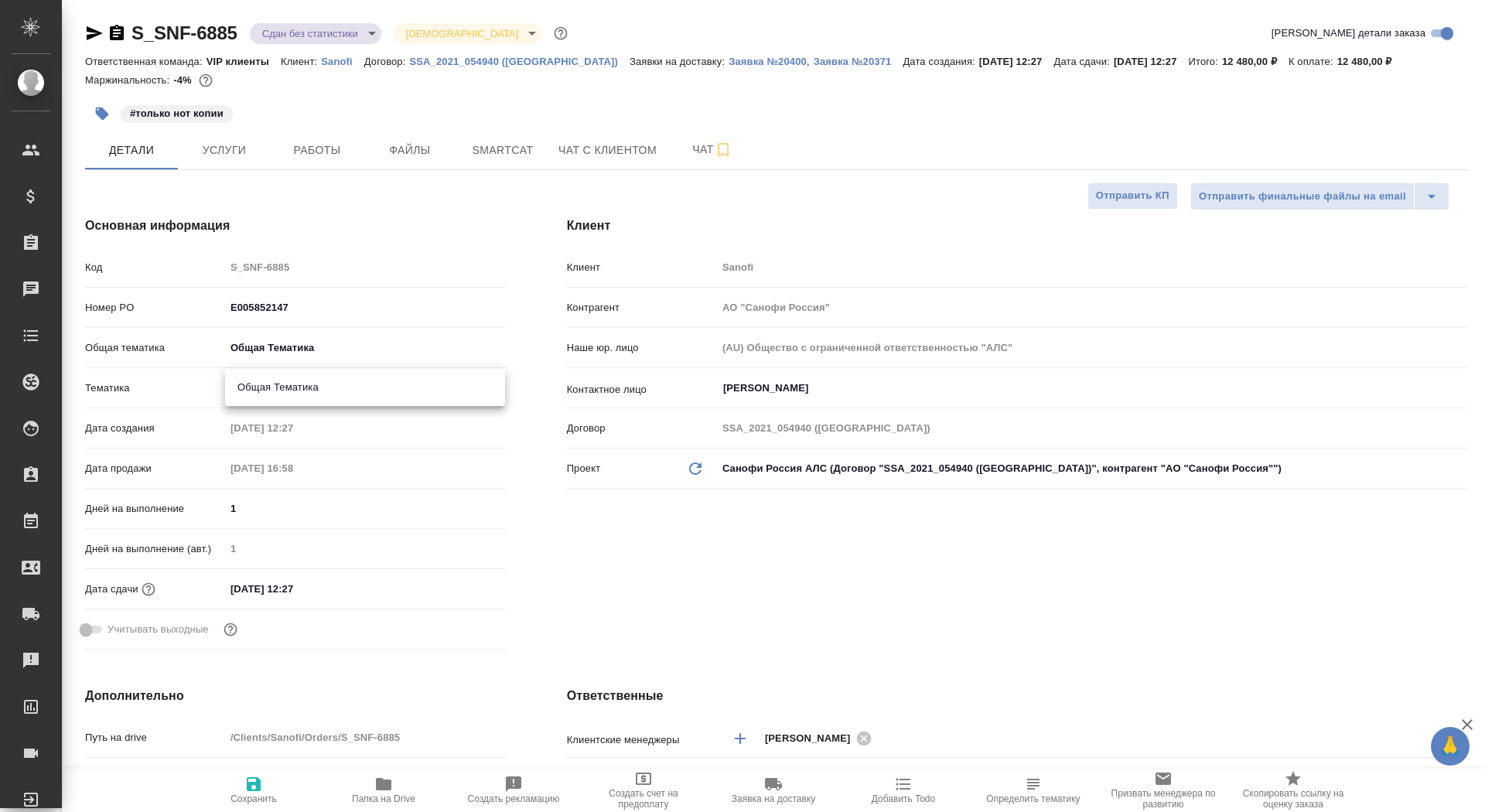
type input "6012b1ca196b0e5c9229a120"
click at [259, 771] on button "Сохранить" at bounding box center [253, 790] width 130 height 43
type textarea "x"
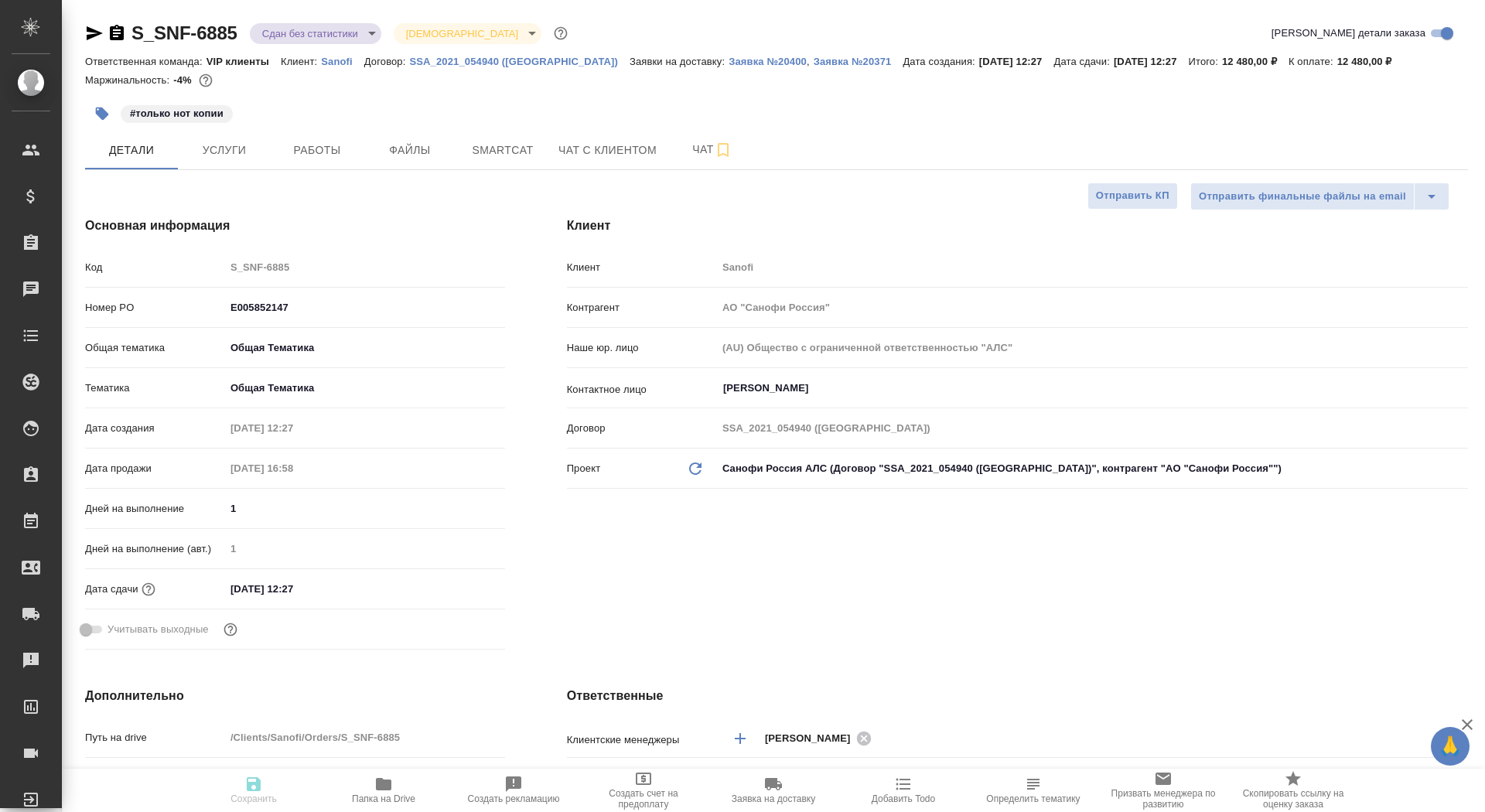
type textarea "x"
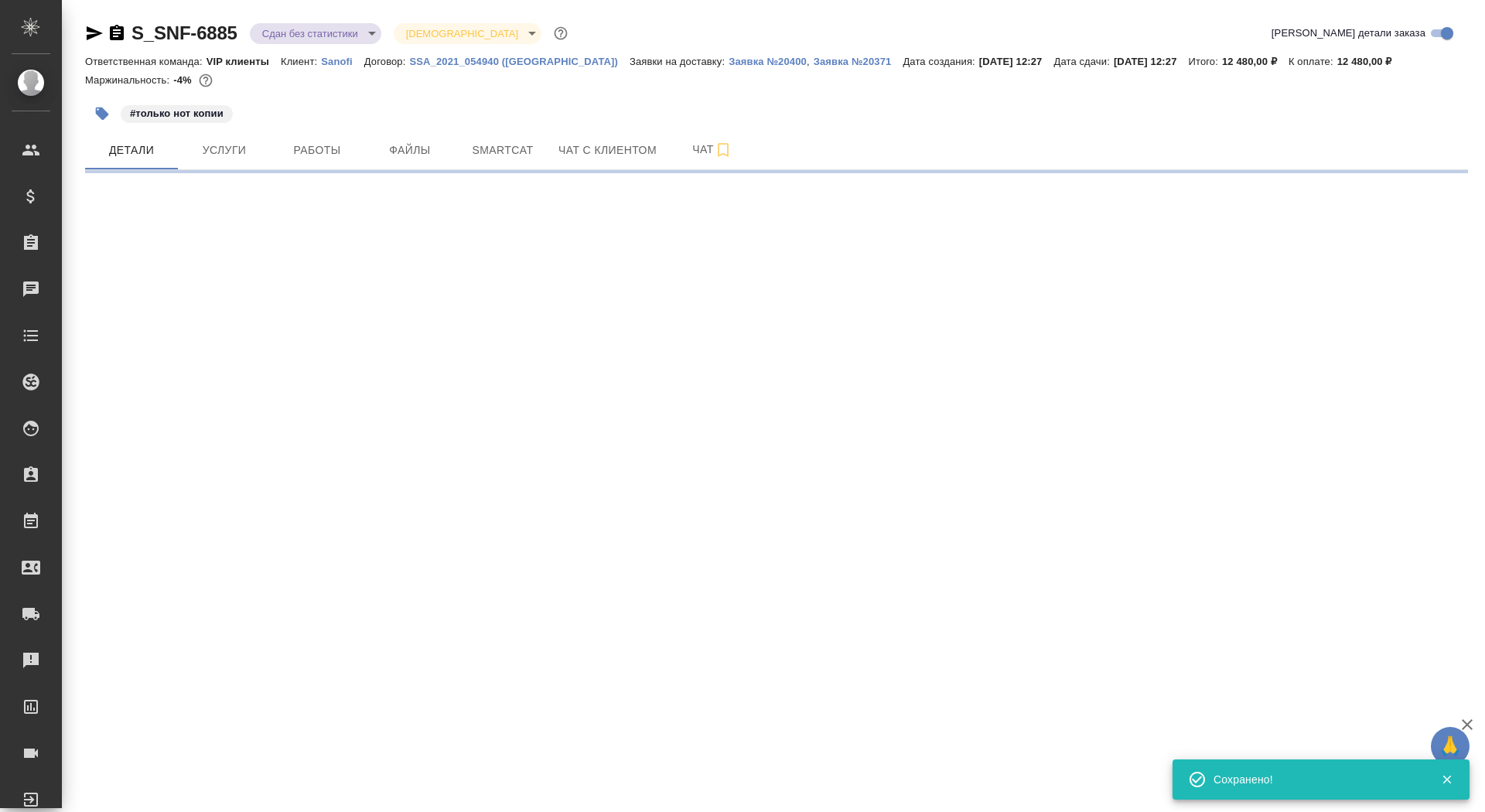
select select "RU"
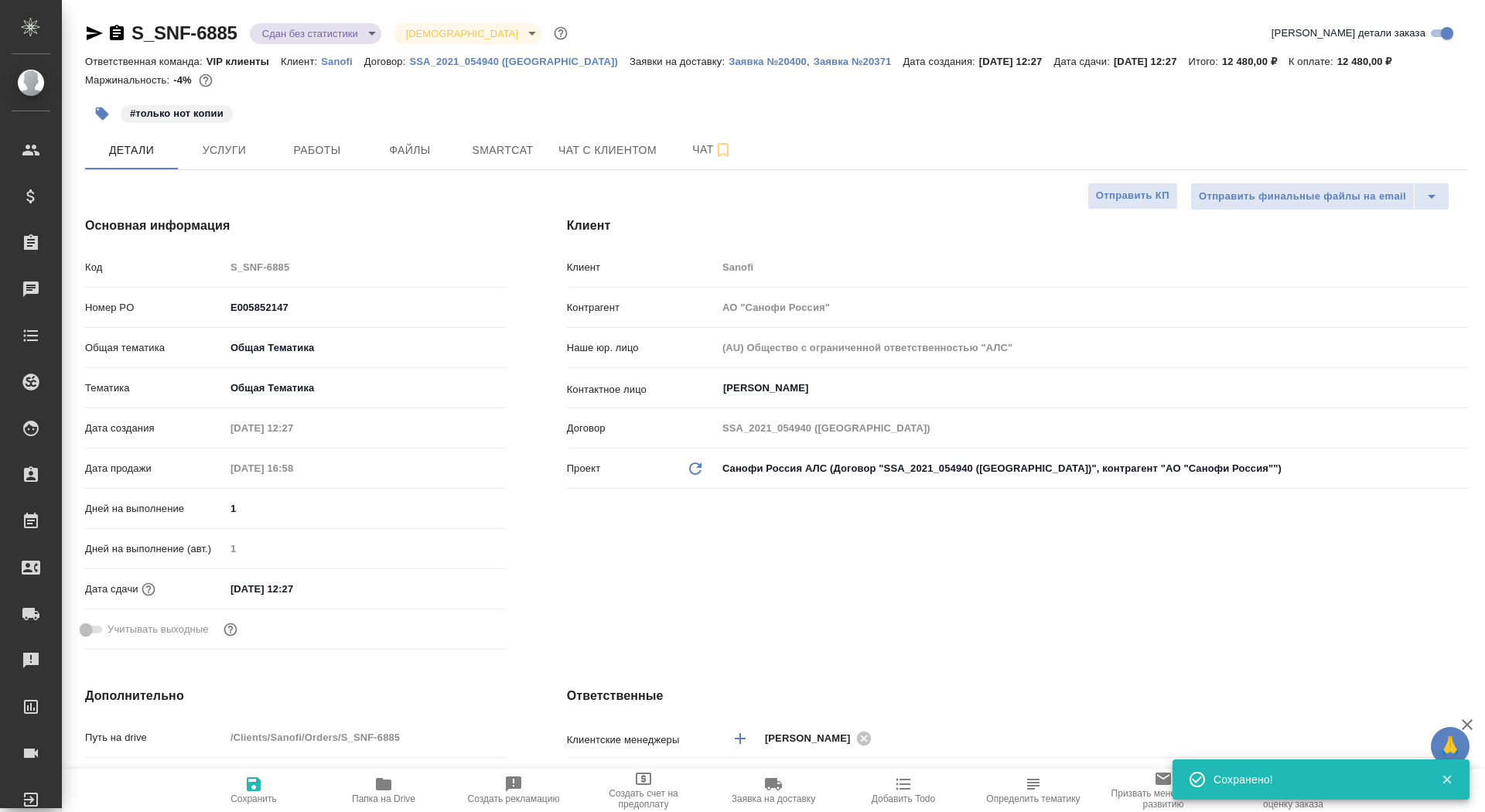
type textarea "x"
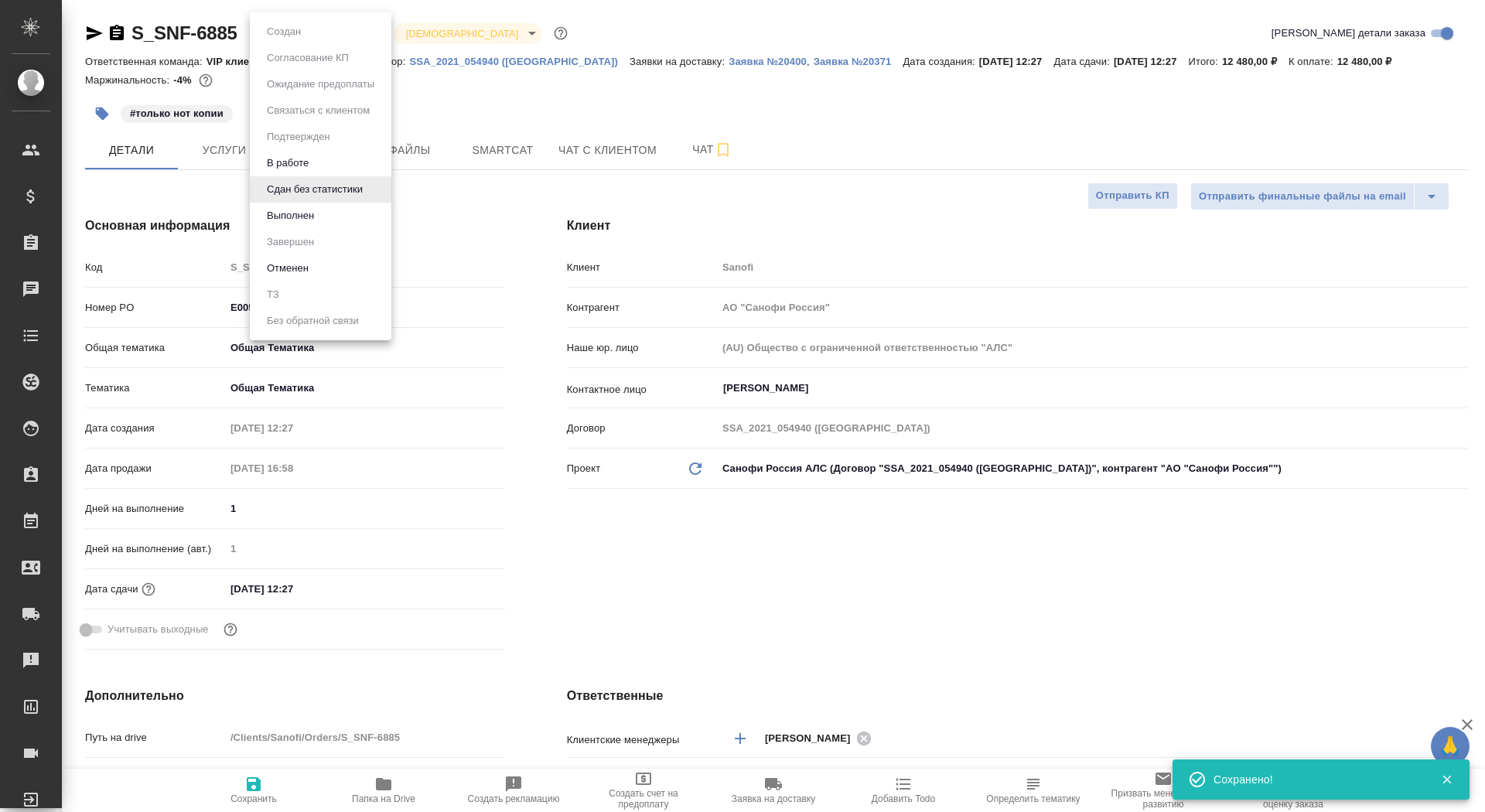
click at [355, 24] on body "🙏 .cls-1 fill:#fff; AWATERA Saydasheva Dilyara Клиенты Спецификации Заказы 0 Ча…" at bounding box center [742, 406] width 1485 height 812
click at [350, 223] on li "Выполнен" at bounding box center [321, 215] width 142 height 27
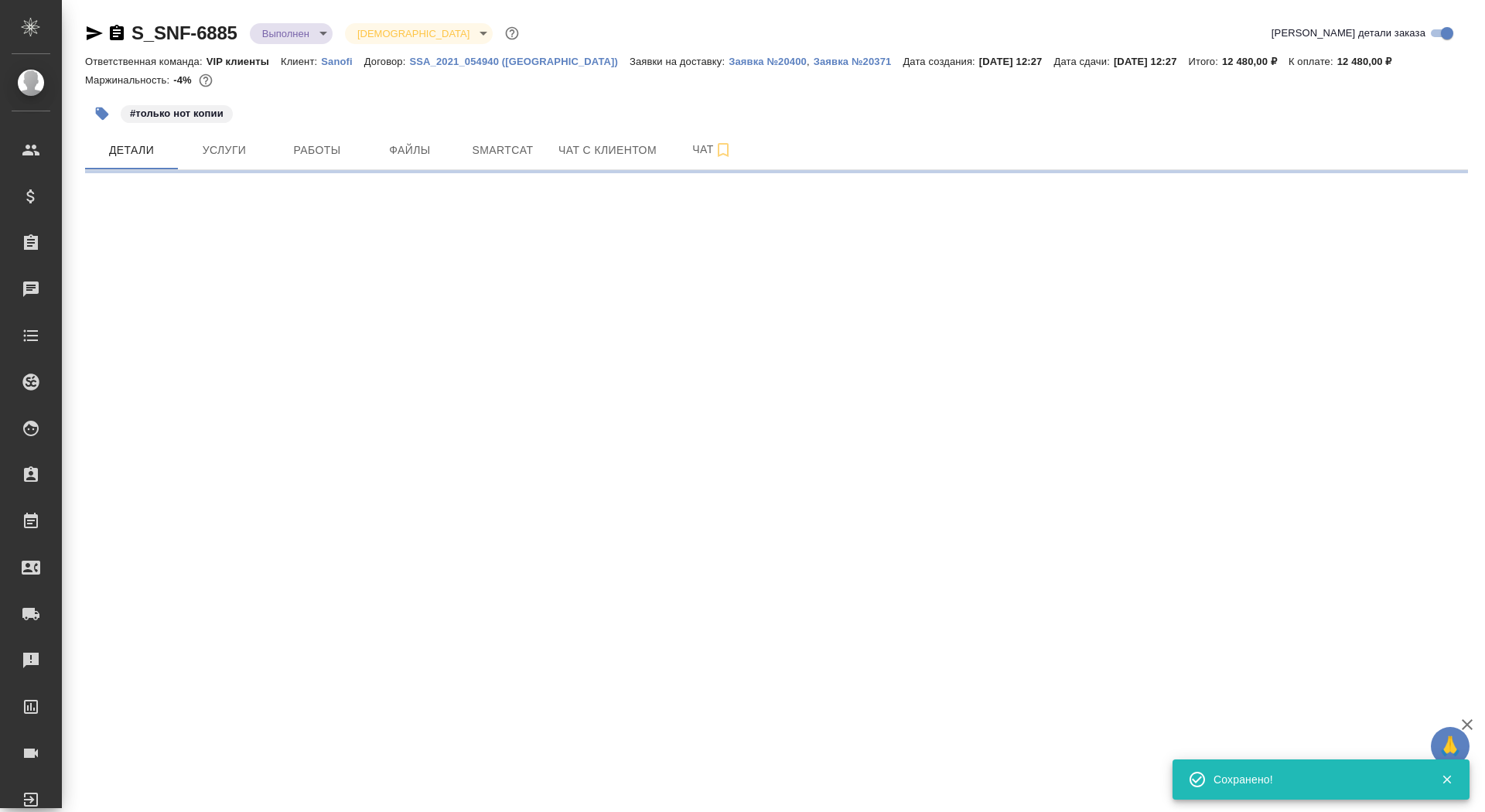
click at [317, 29] on body "🙏 .cls-1 fill:#fff; AWATERA Saydasheva Dilyara Клиенты Спецификации Заказы 0 Ча…" at bounding box center [742, 406] width 1485 height 812
select select "RU"
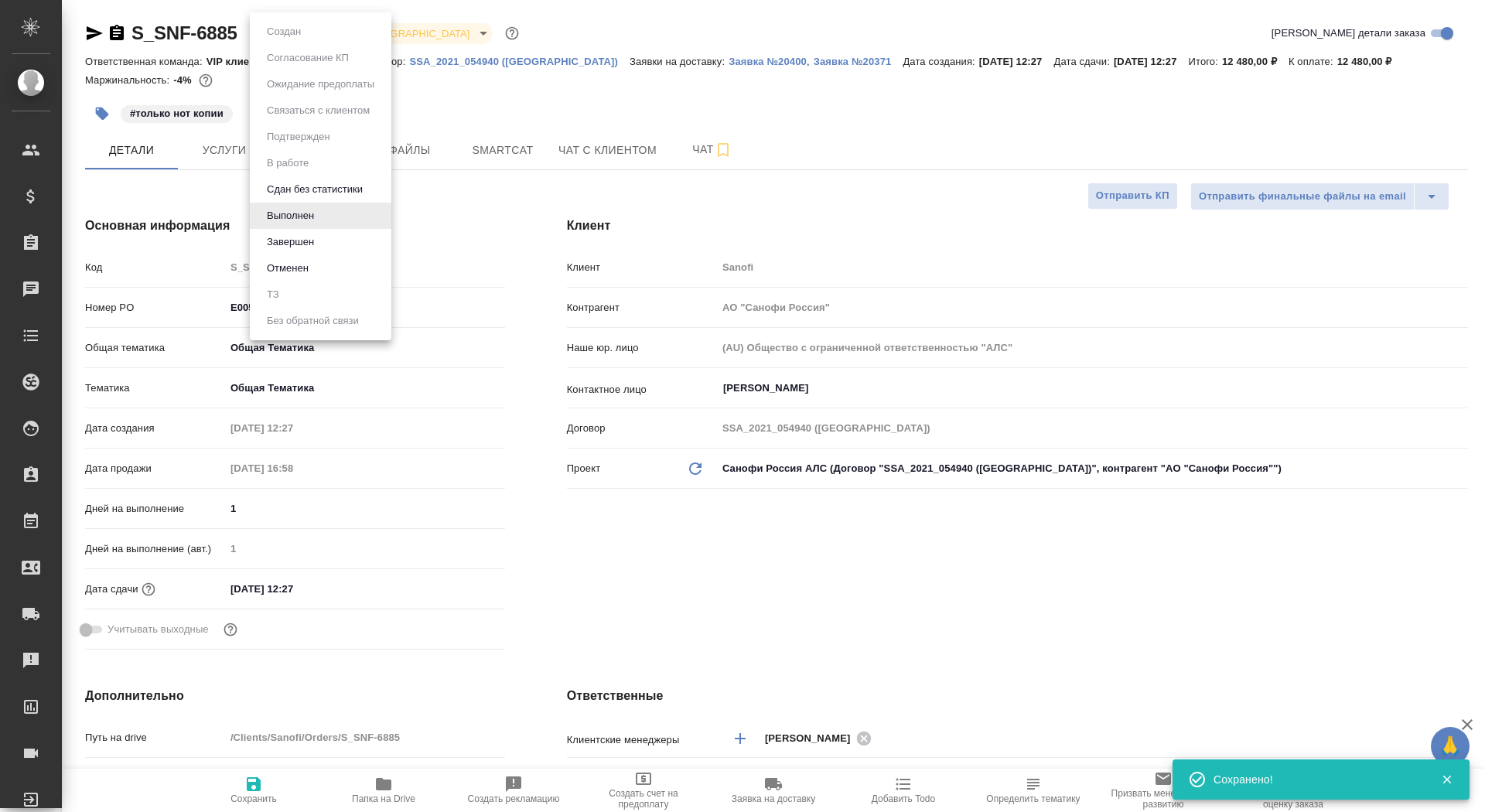
type textarea "x"
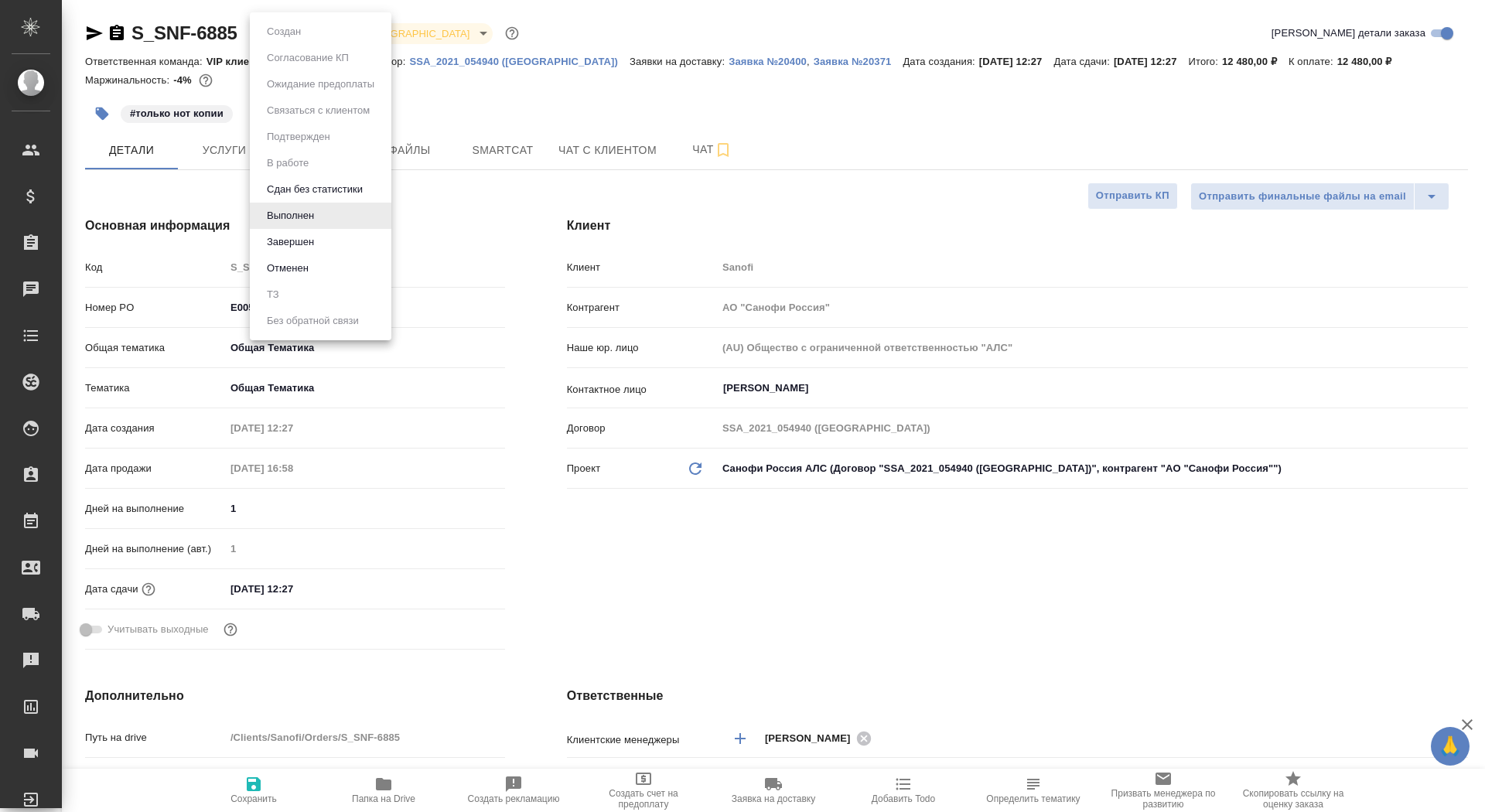
click at [332, 249] on li "Завершен" at bounding box center [321, 242] width 142 height 27
type textarea "x"
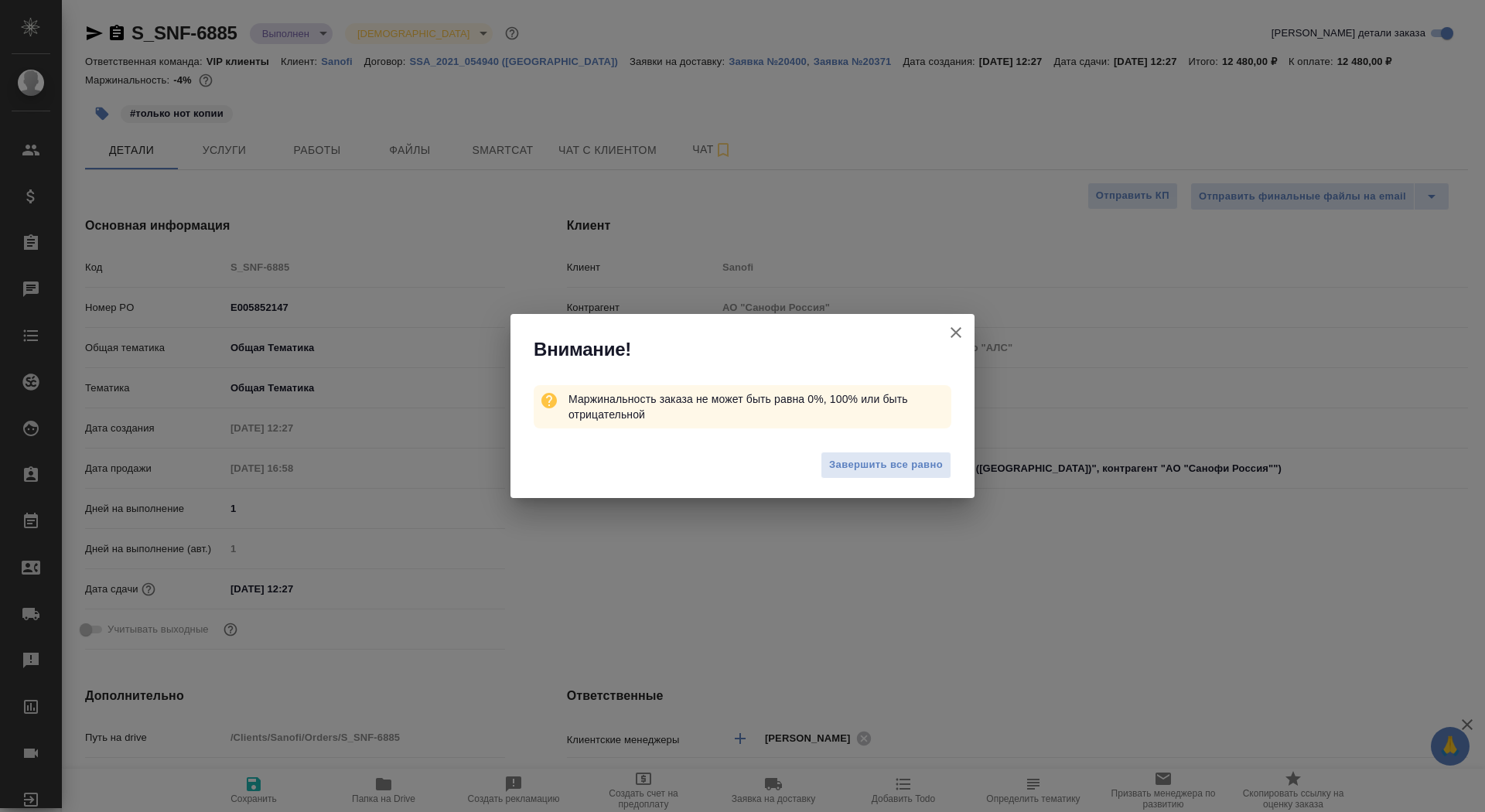
click at [895, 445] on div "Завершить все равно" at bounding box center [742, 466] width 464 height 62
click at [887, 457] on span "Завершить все равно" at bounding box center [886, 464] width 114 height 17
type textarea "x"
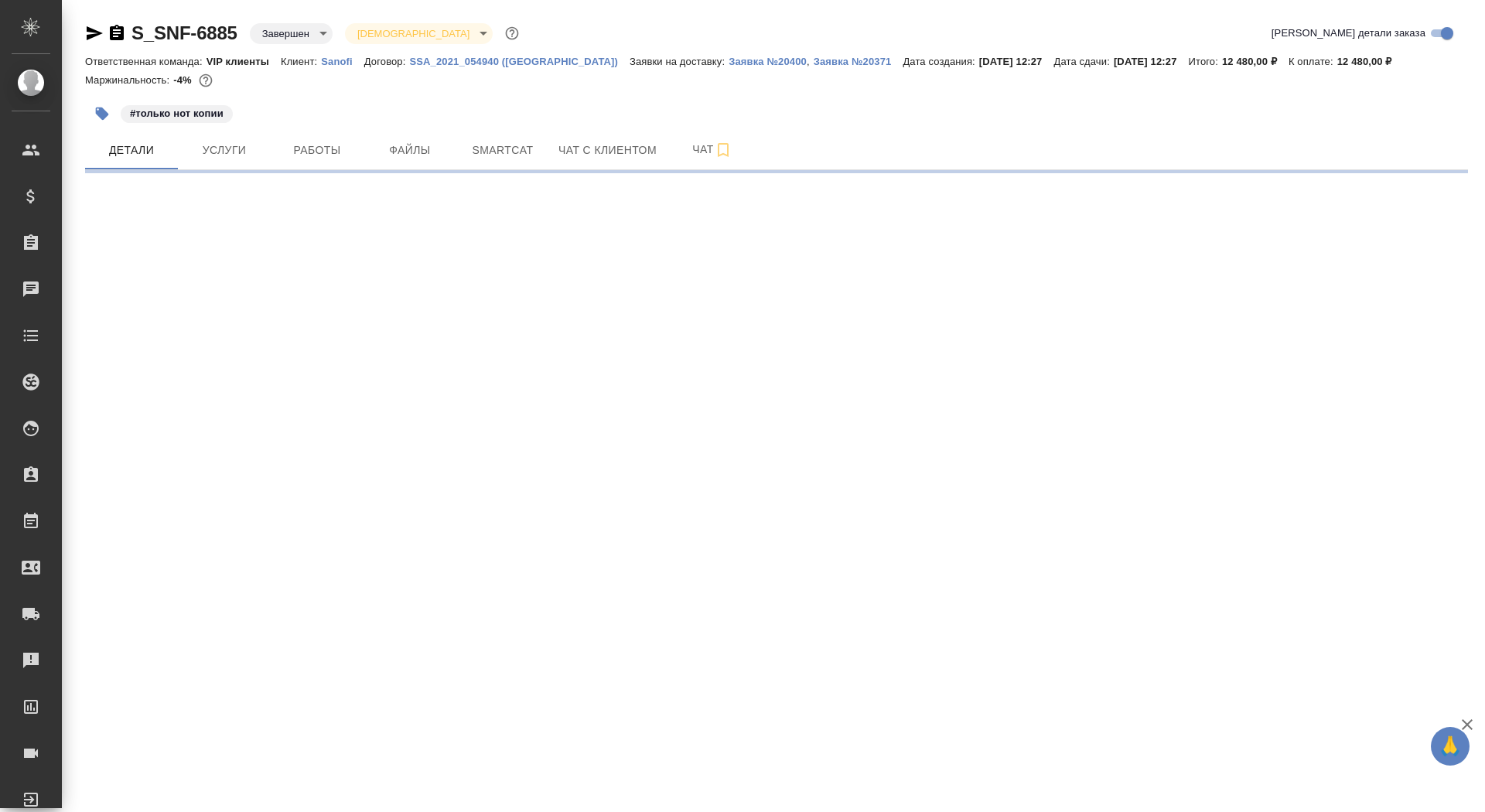
select select "RU"
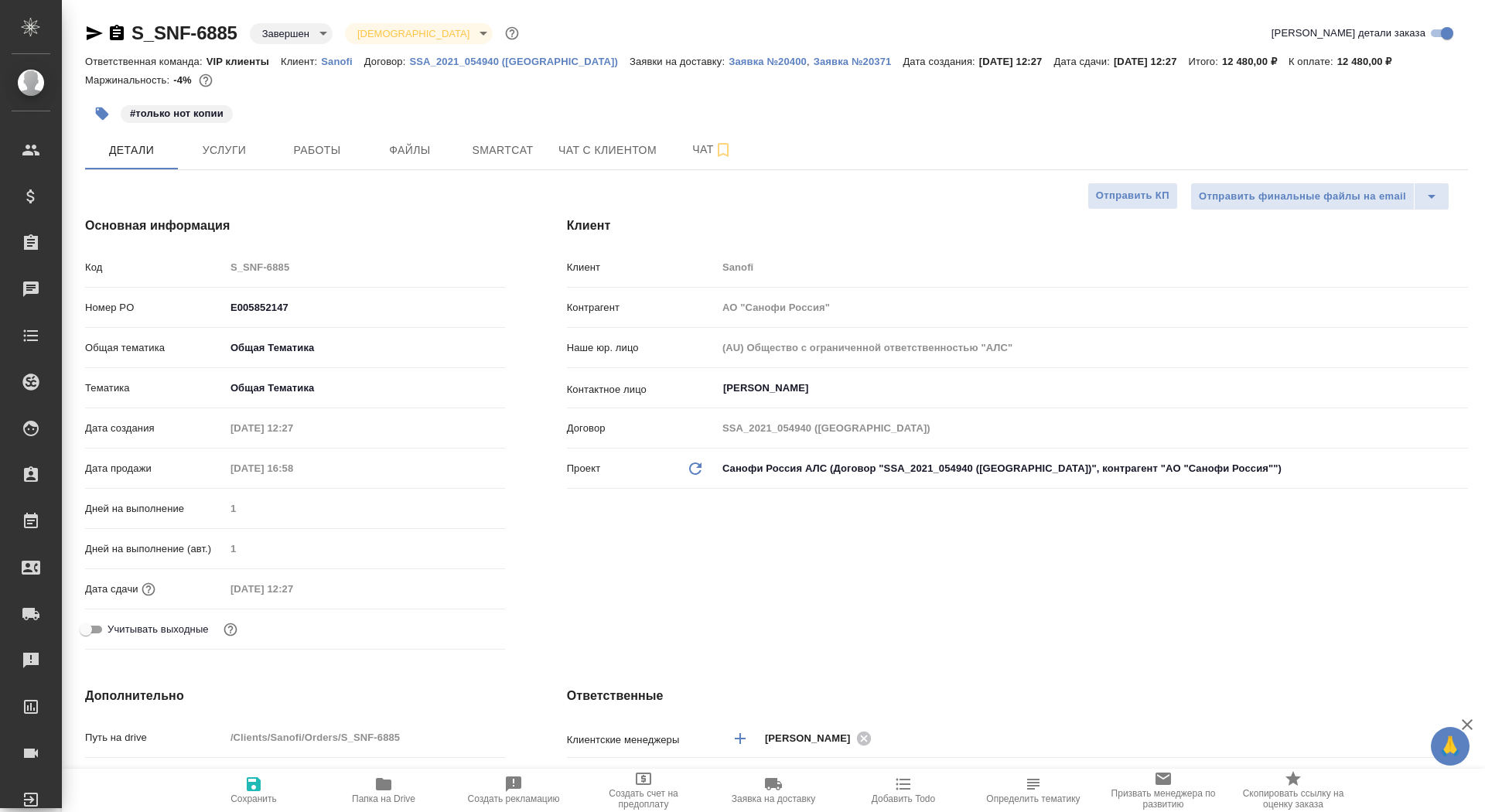
type textarea "x"
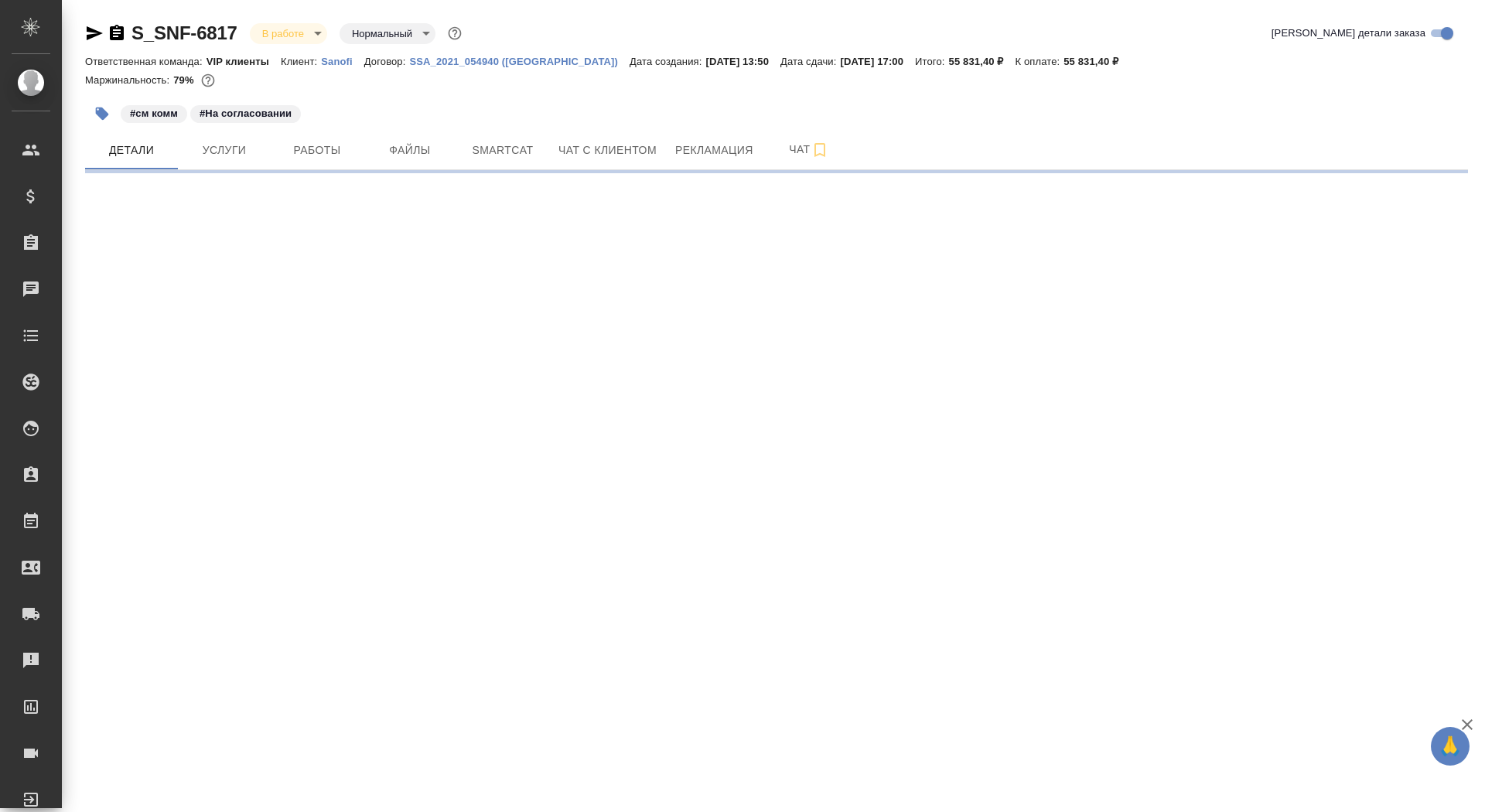
click at [123, 31] on icon "button" at bounding box center [116, 32] width 14 height 16
select select "RU"
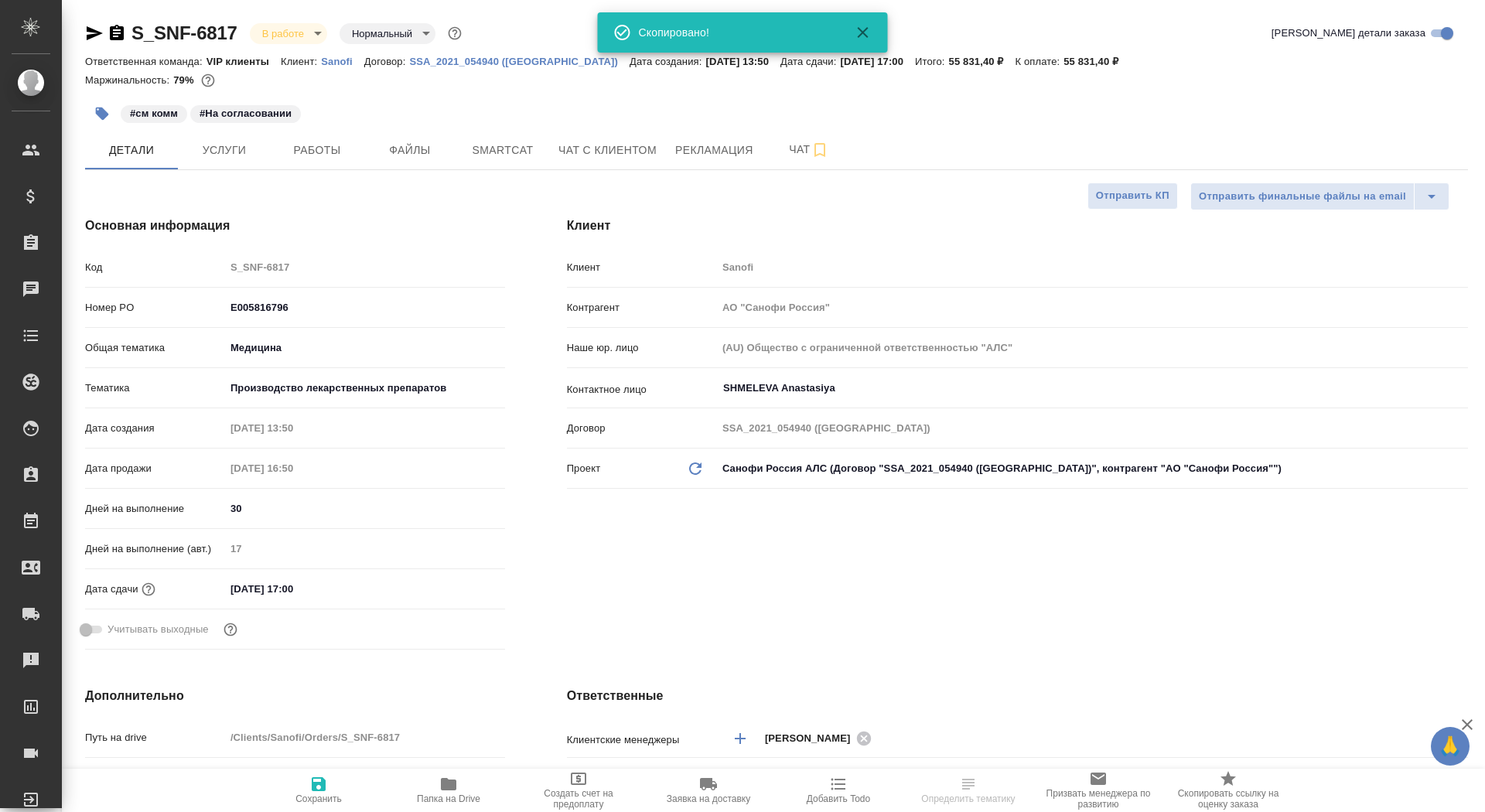
type textarea "x"
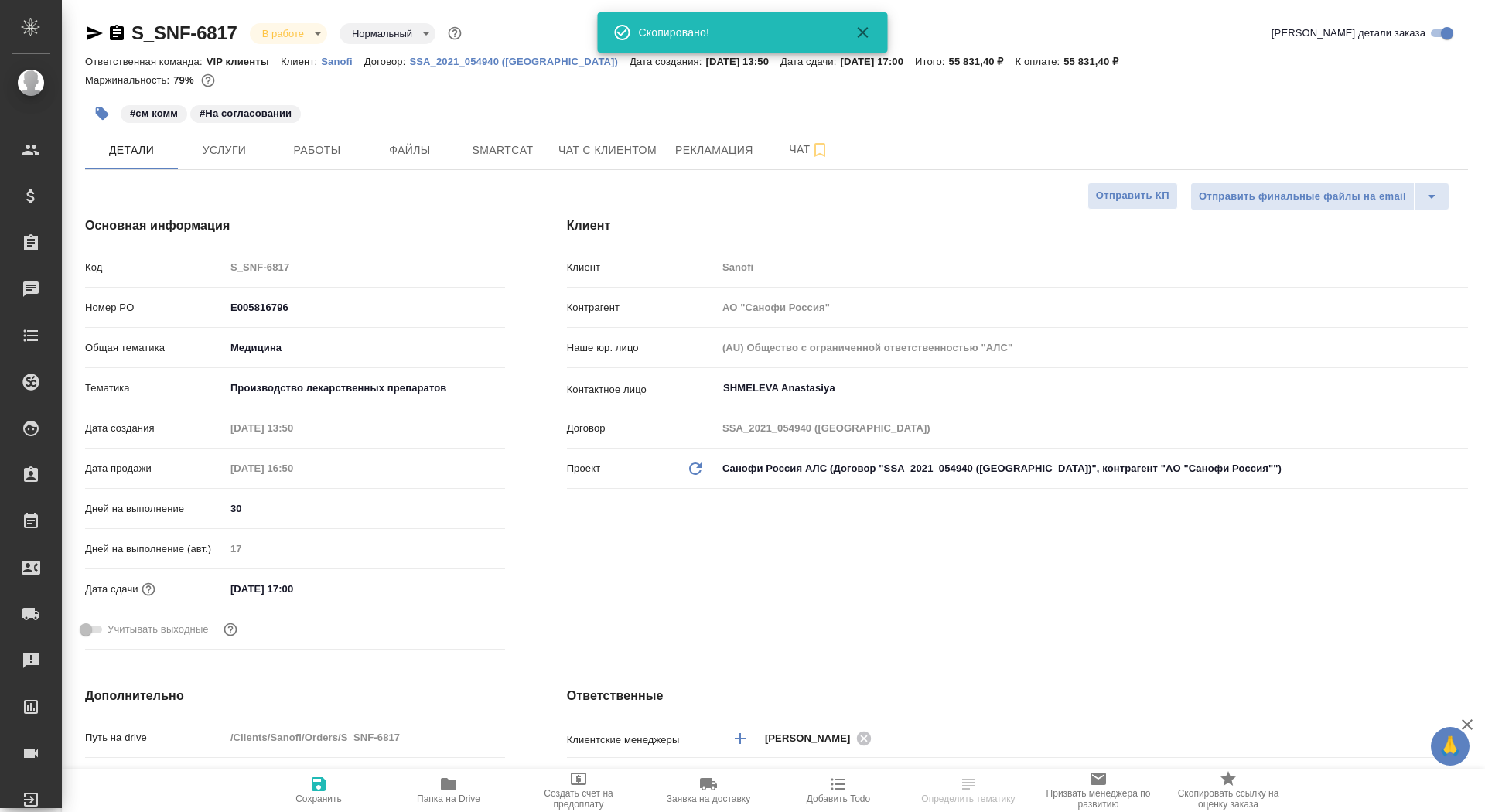
type textarea "x"
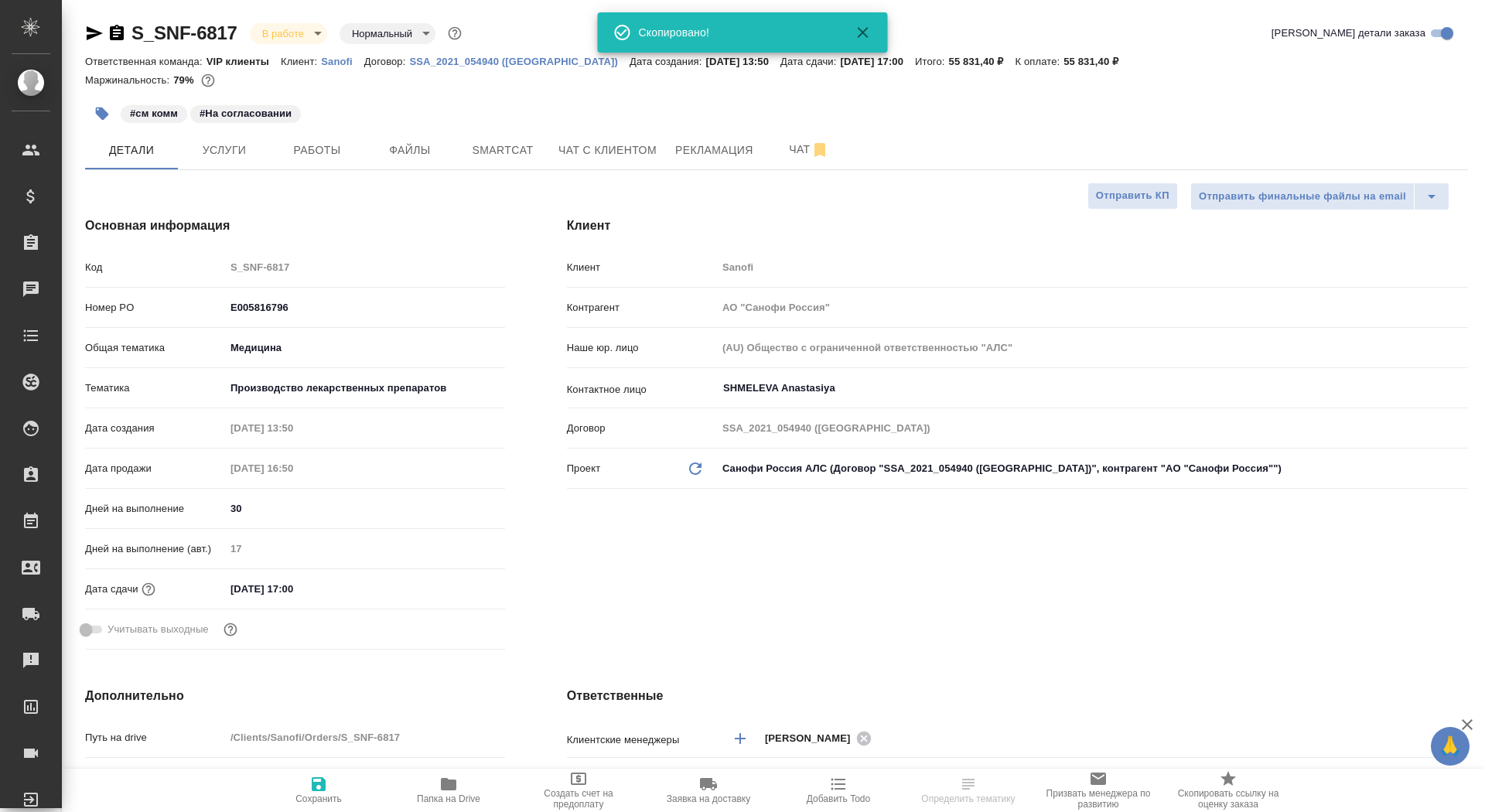
type textarea "x"
select select "RU"
type textarea "x"
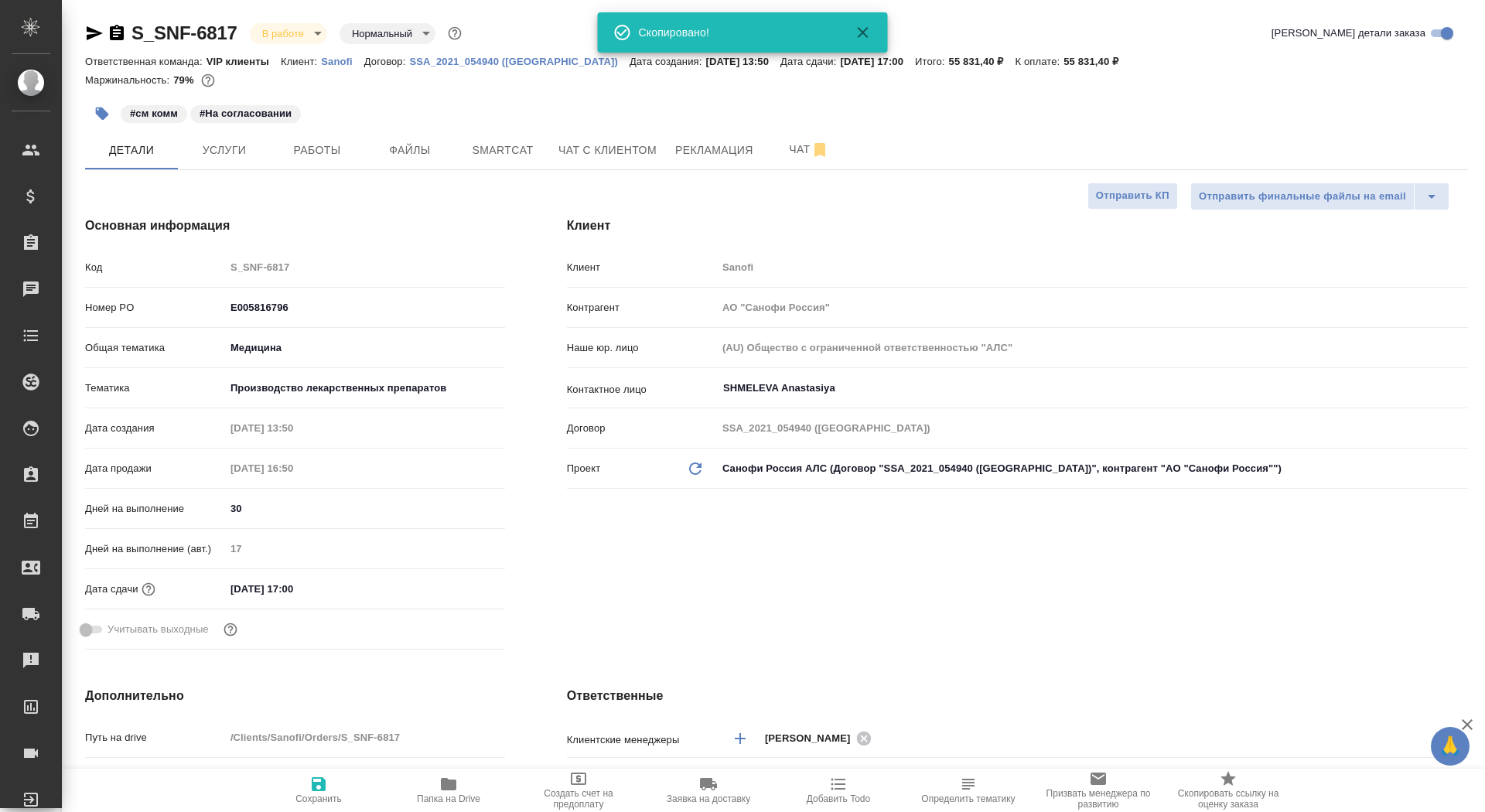
type textarea "x"
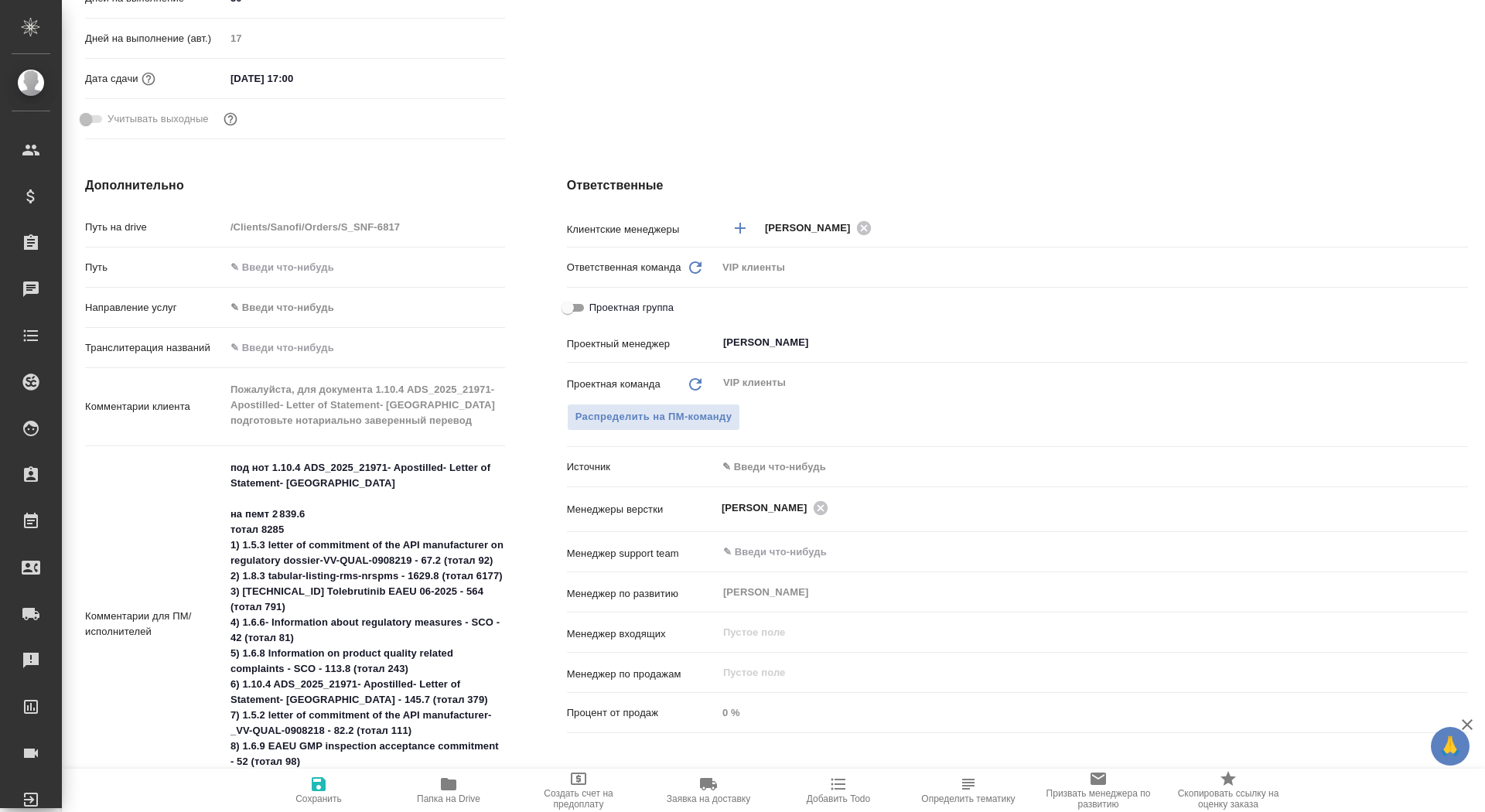
scroll to position [720, 0]
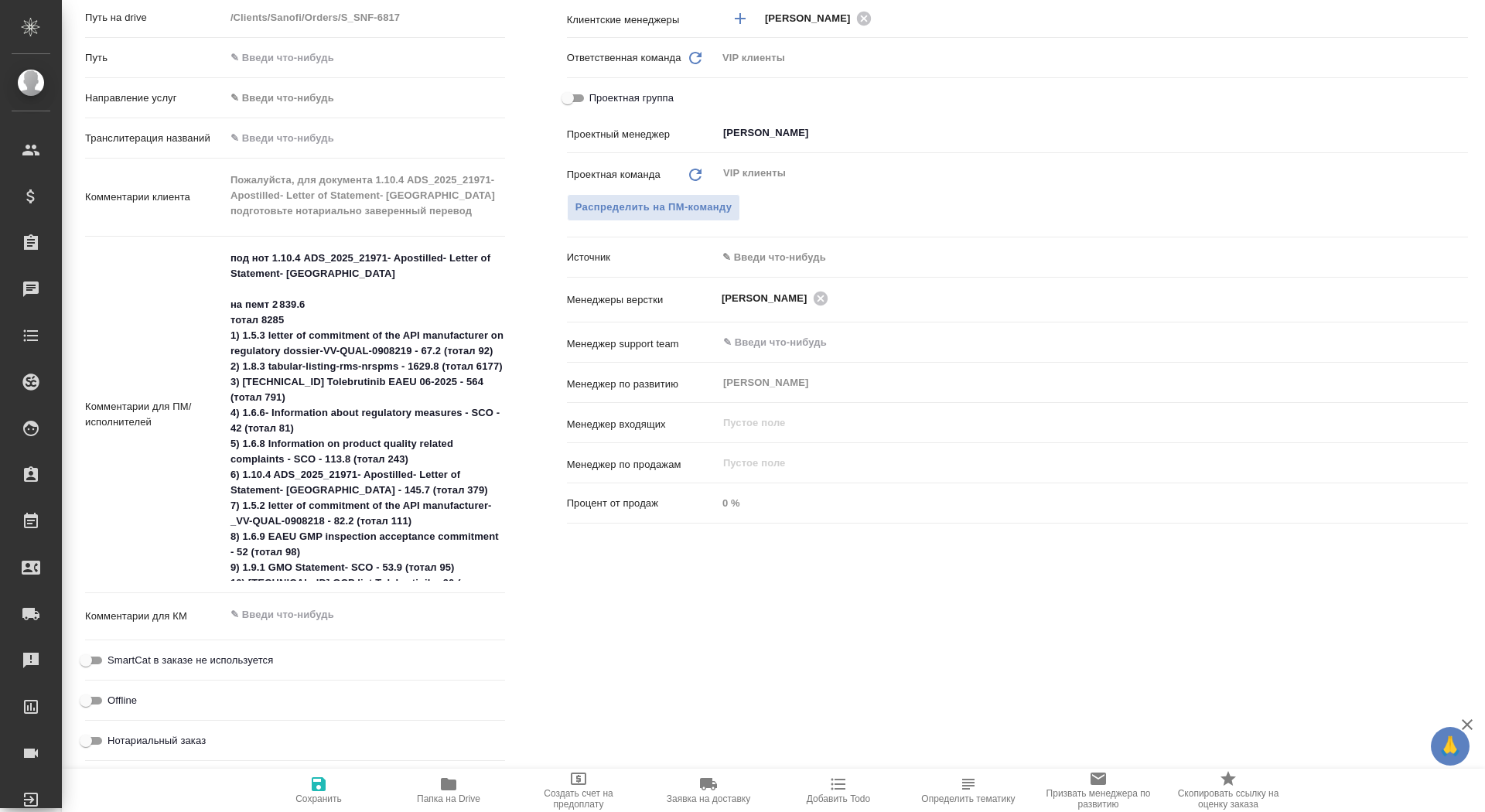
type textarea "x"
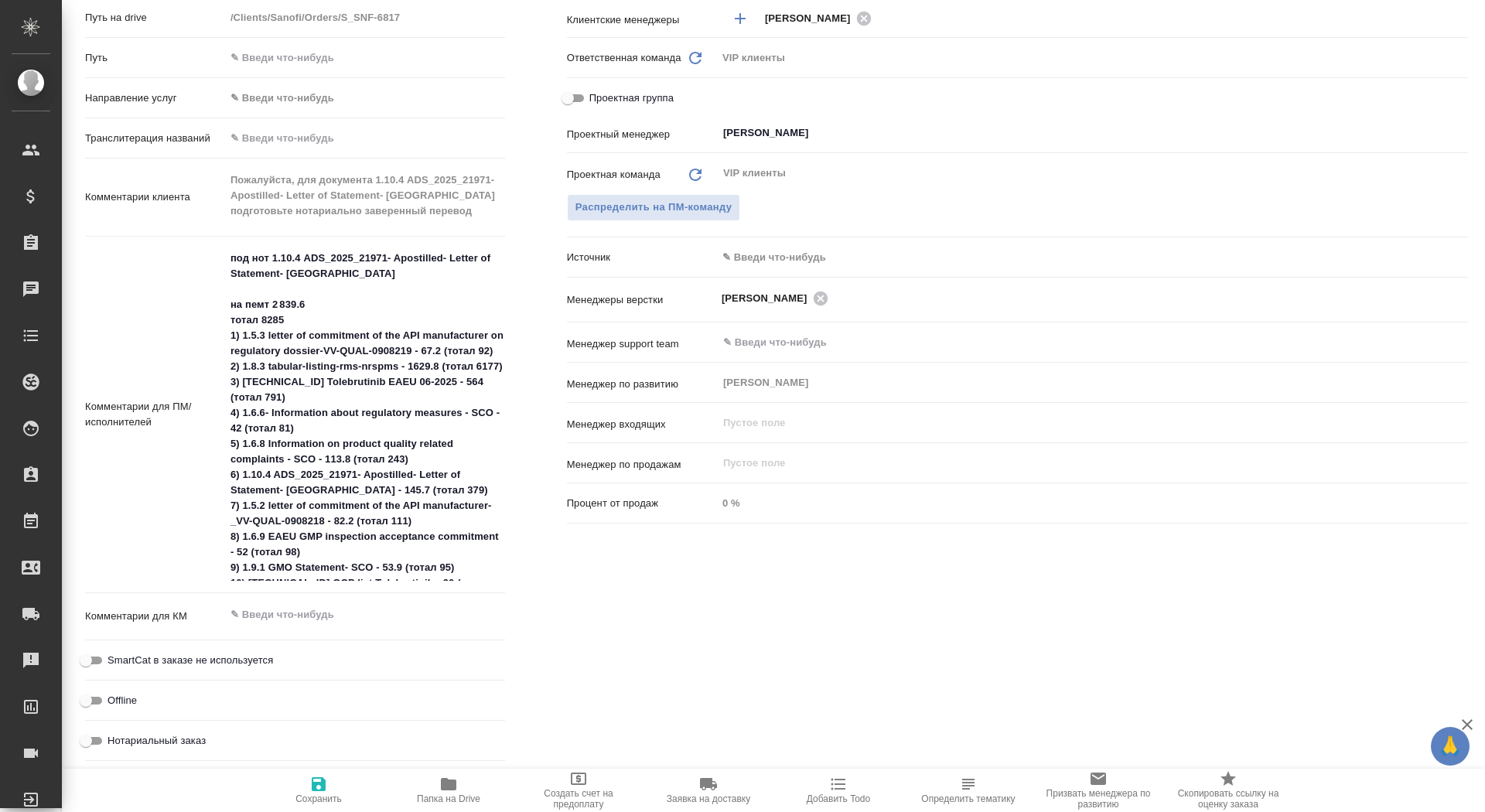
type textarea "x"
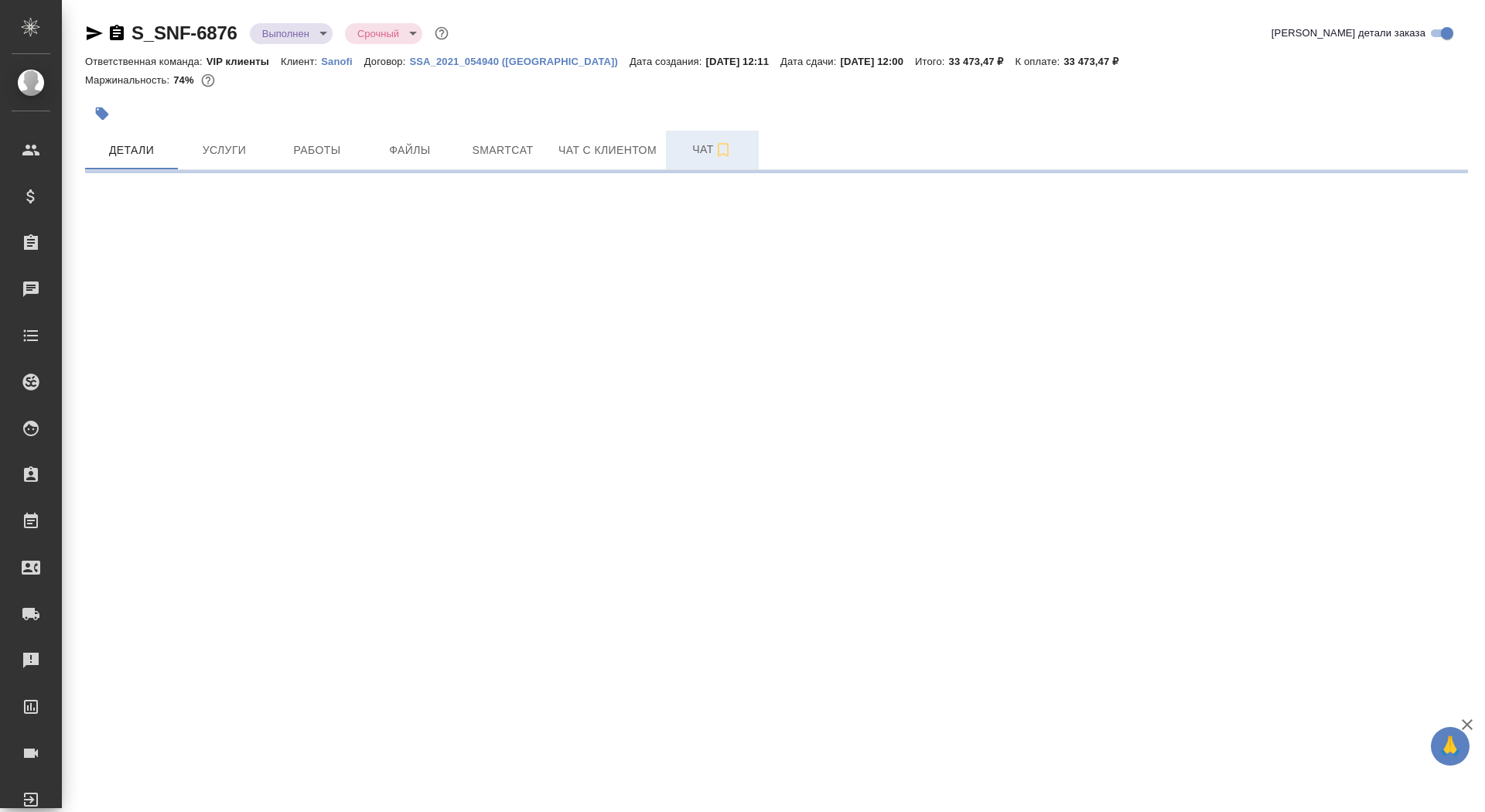
select select "RU"
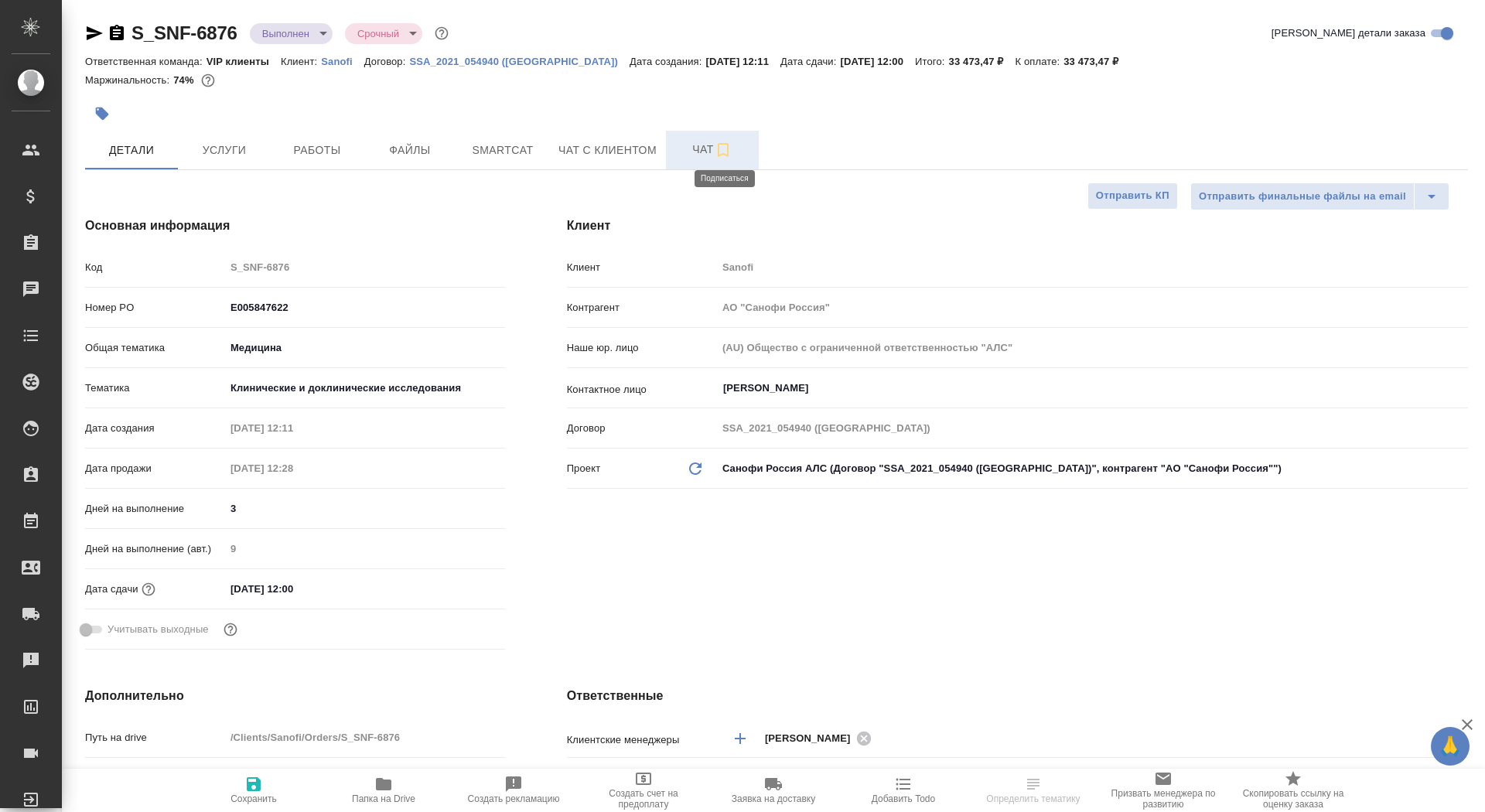
type textarea "x"
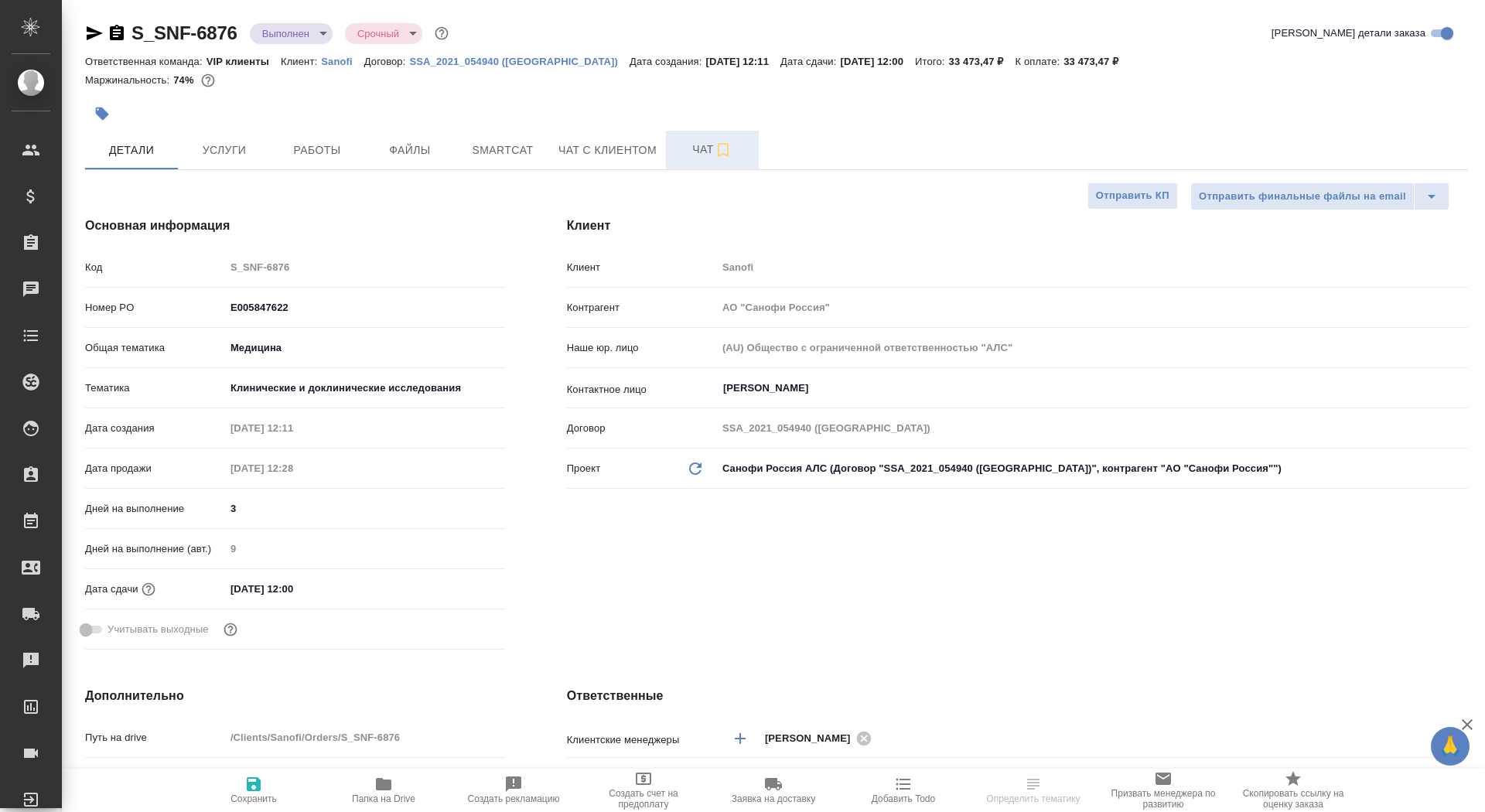
type textarea "x"
click at [696, 148] on span "Чат" at bounding box center [712, 149] width 75 height 19
type textarea "x"
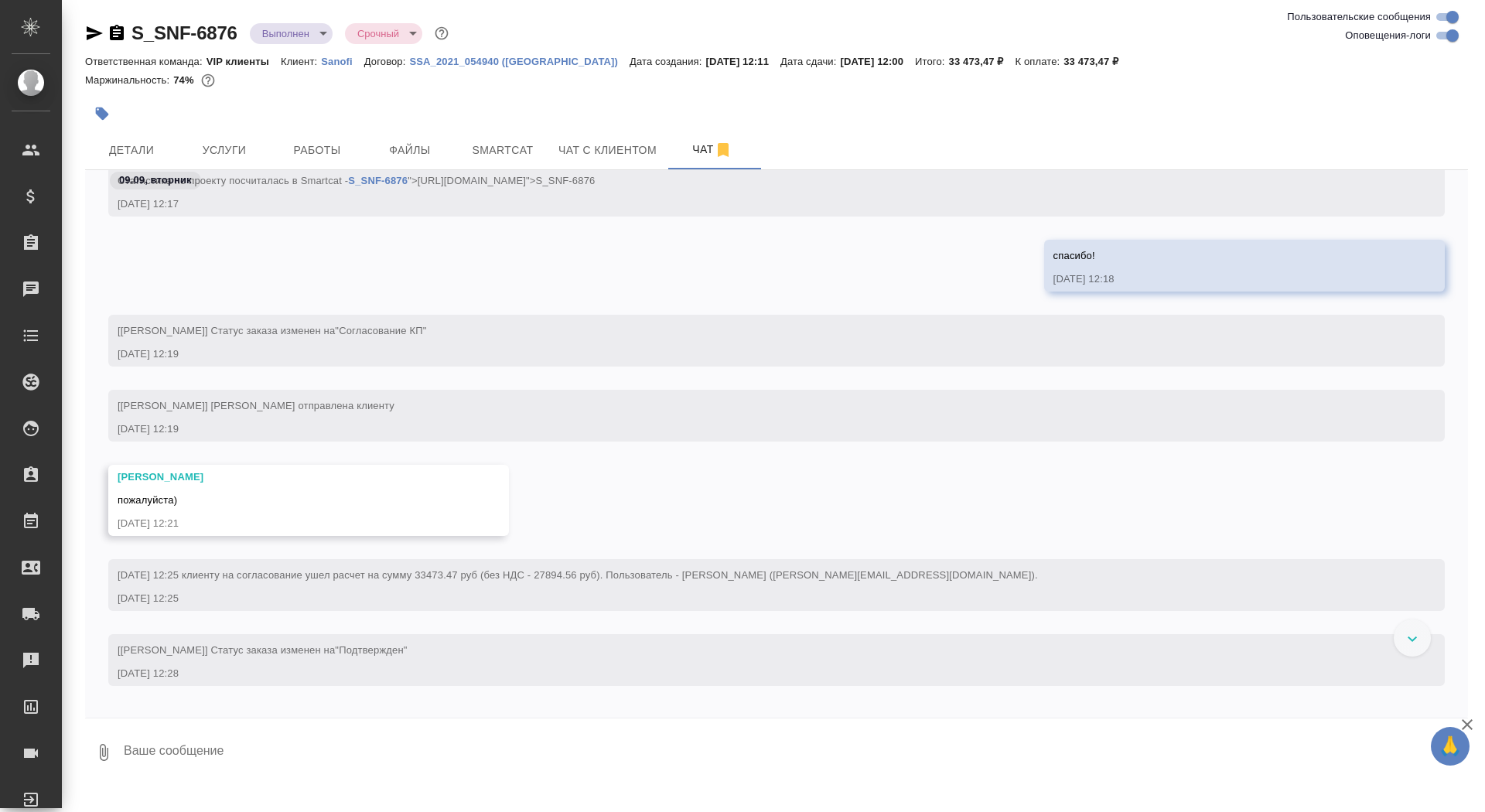
scroll to position [1236, 0]
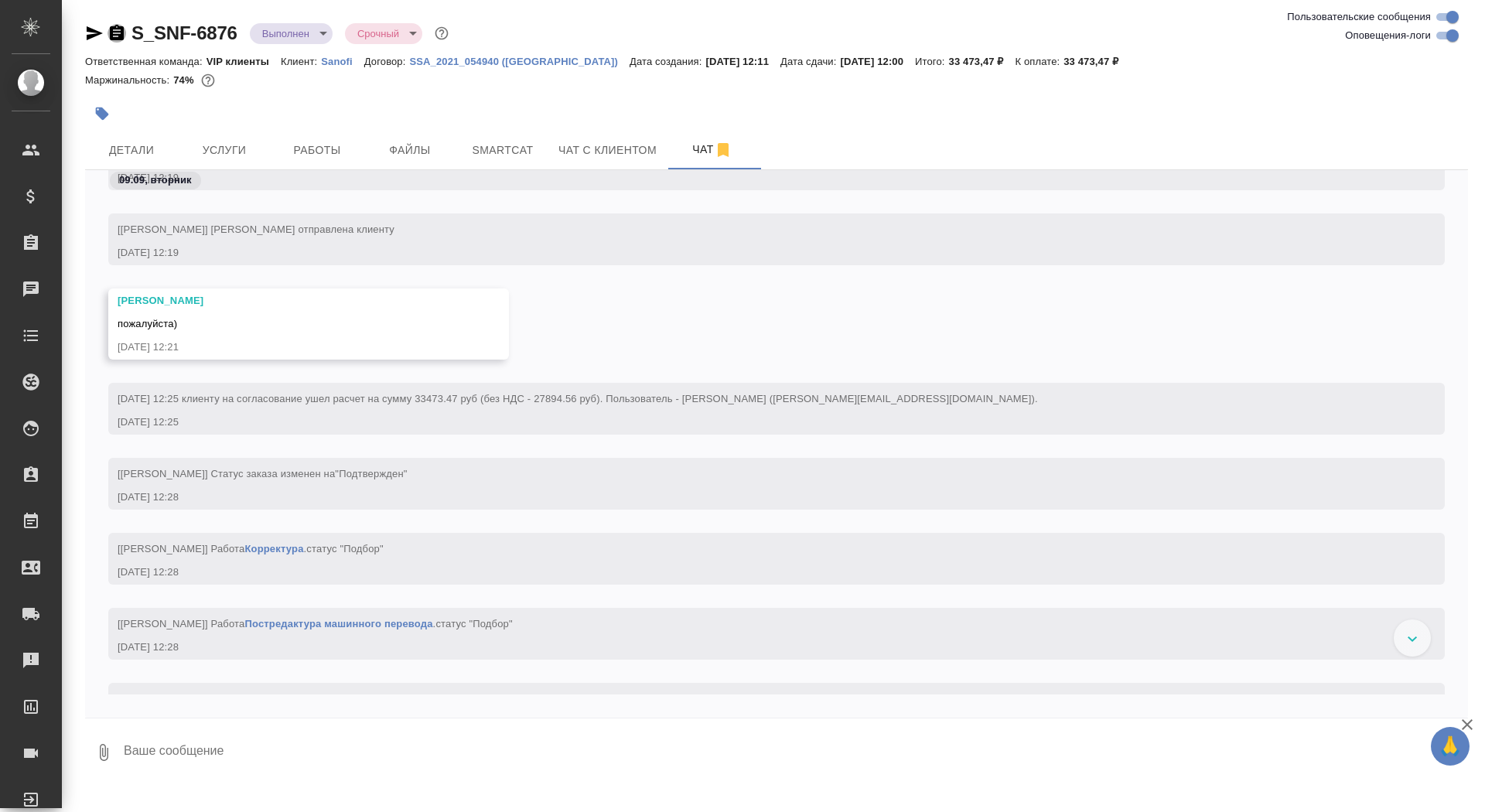
click at [123, 32] on icon "button" at bounding box center [116, 32] width 14 height 16
click at [289, 37] on body "🙏 .cls-1 fill:#fff; AWATERA Saydasheva Dilyara Клиенты Спецификации Заказы 0 Ча…" at bounding box center [742, 406] width 1485 height 812
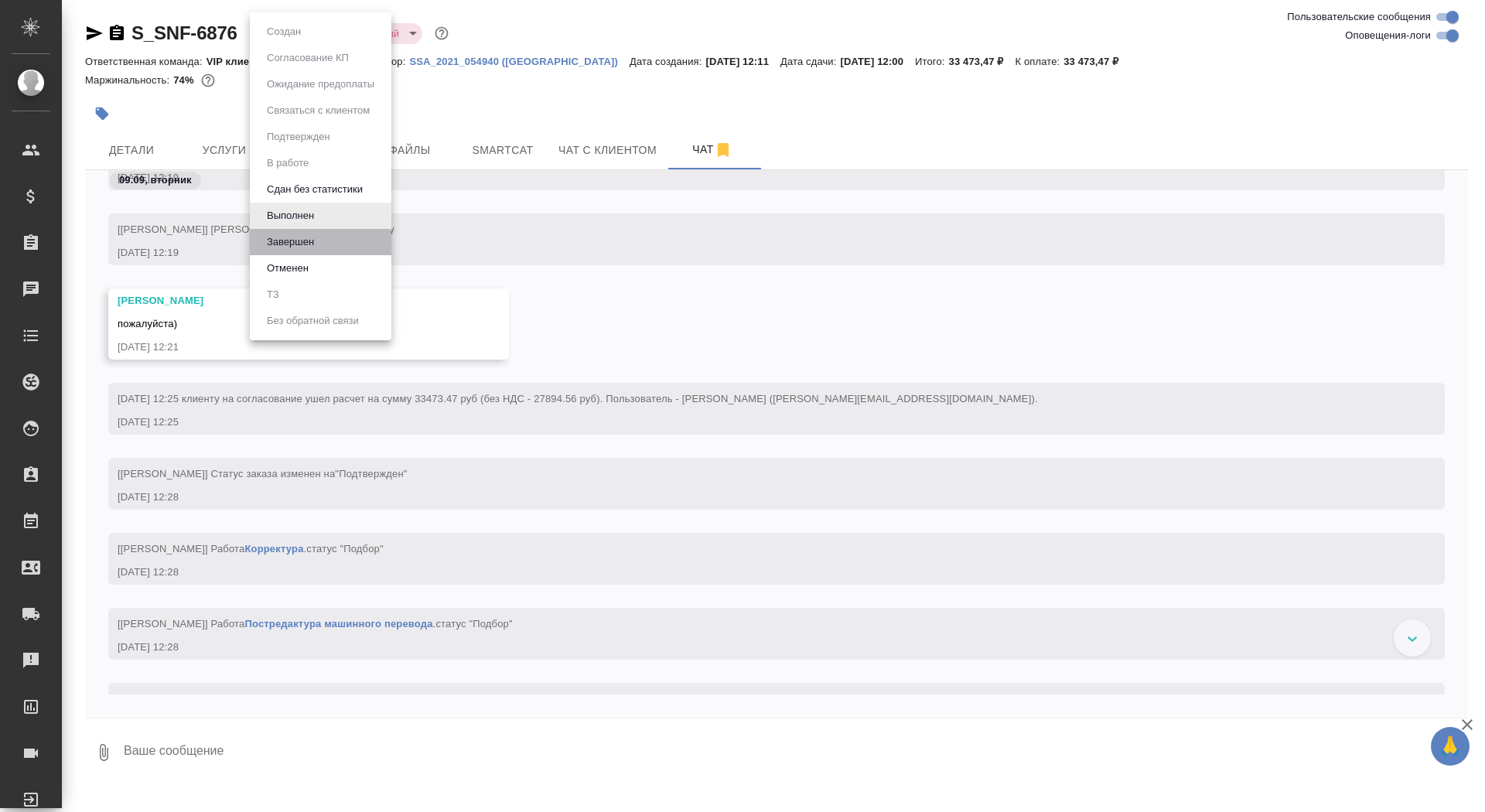
click at [301, 230] on li "Завершен" at bounding box center [321, 242] width 142 height 27
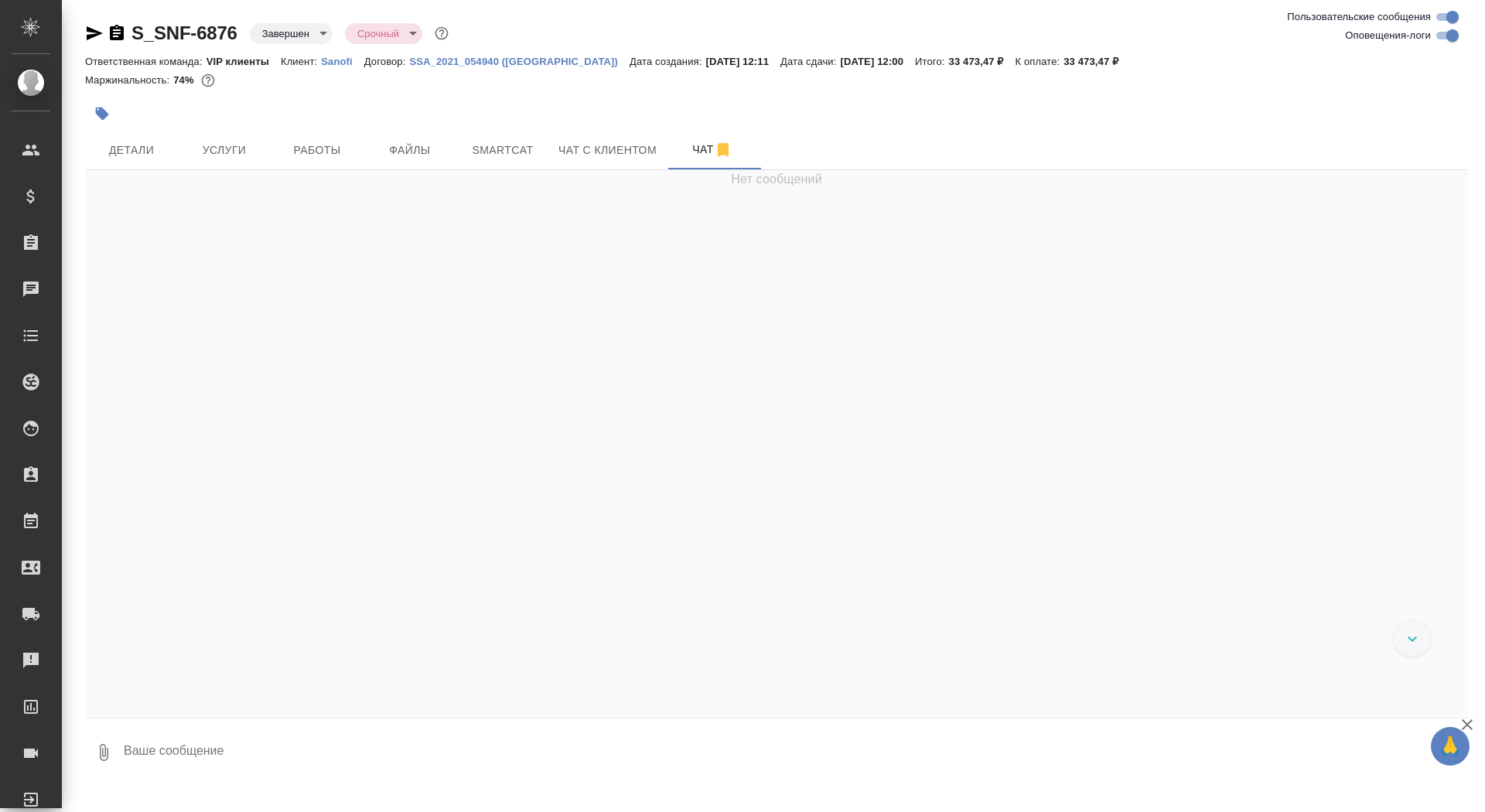
scroll to position [53643, 0]
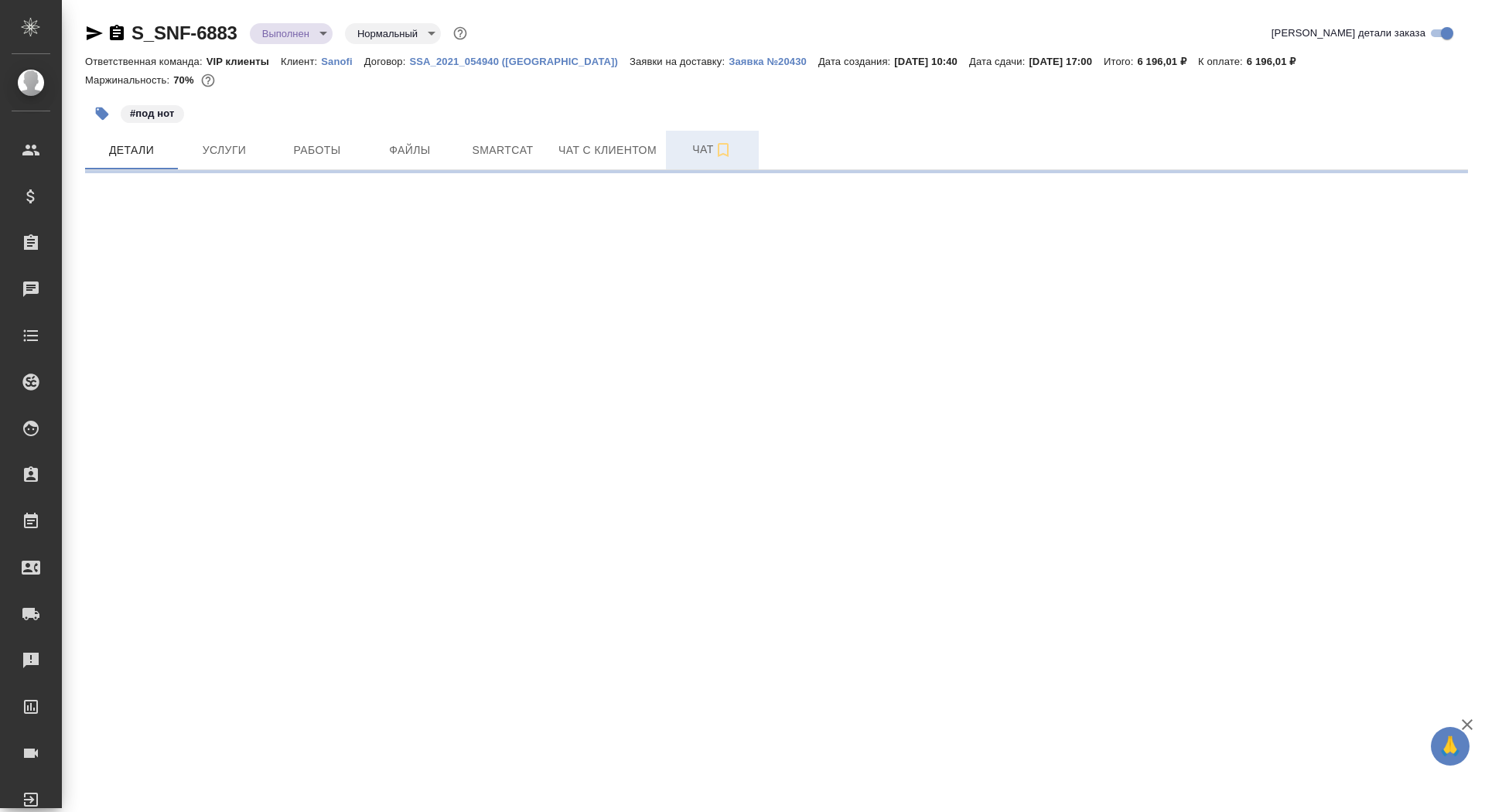
select select "RU"
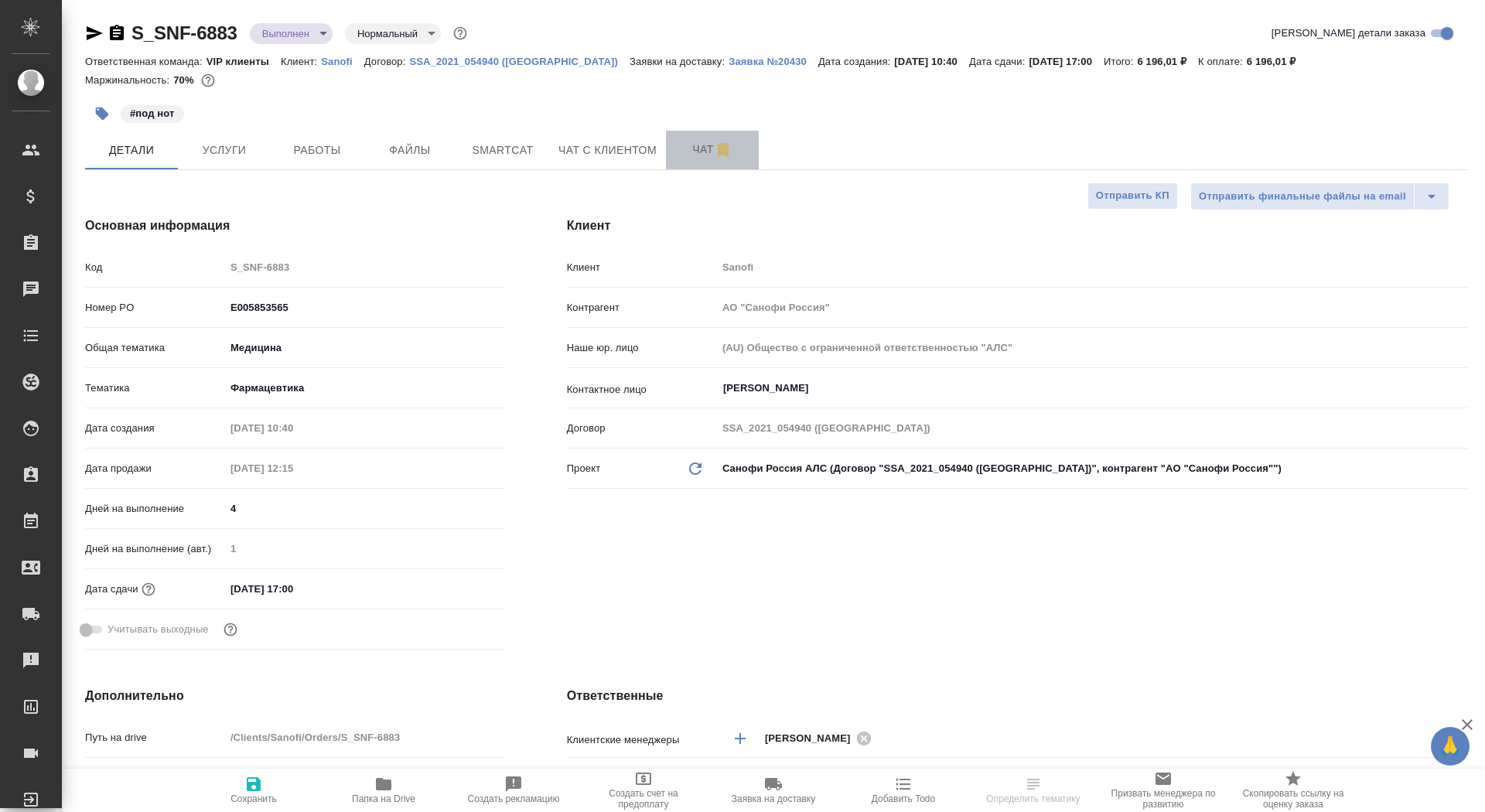
click at [682, 153] on span "Чат" at bounding box center [712, 149] width 75 height 19
type textarea "x"
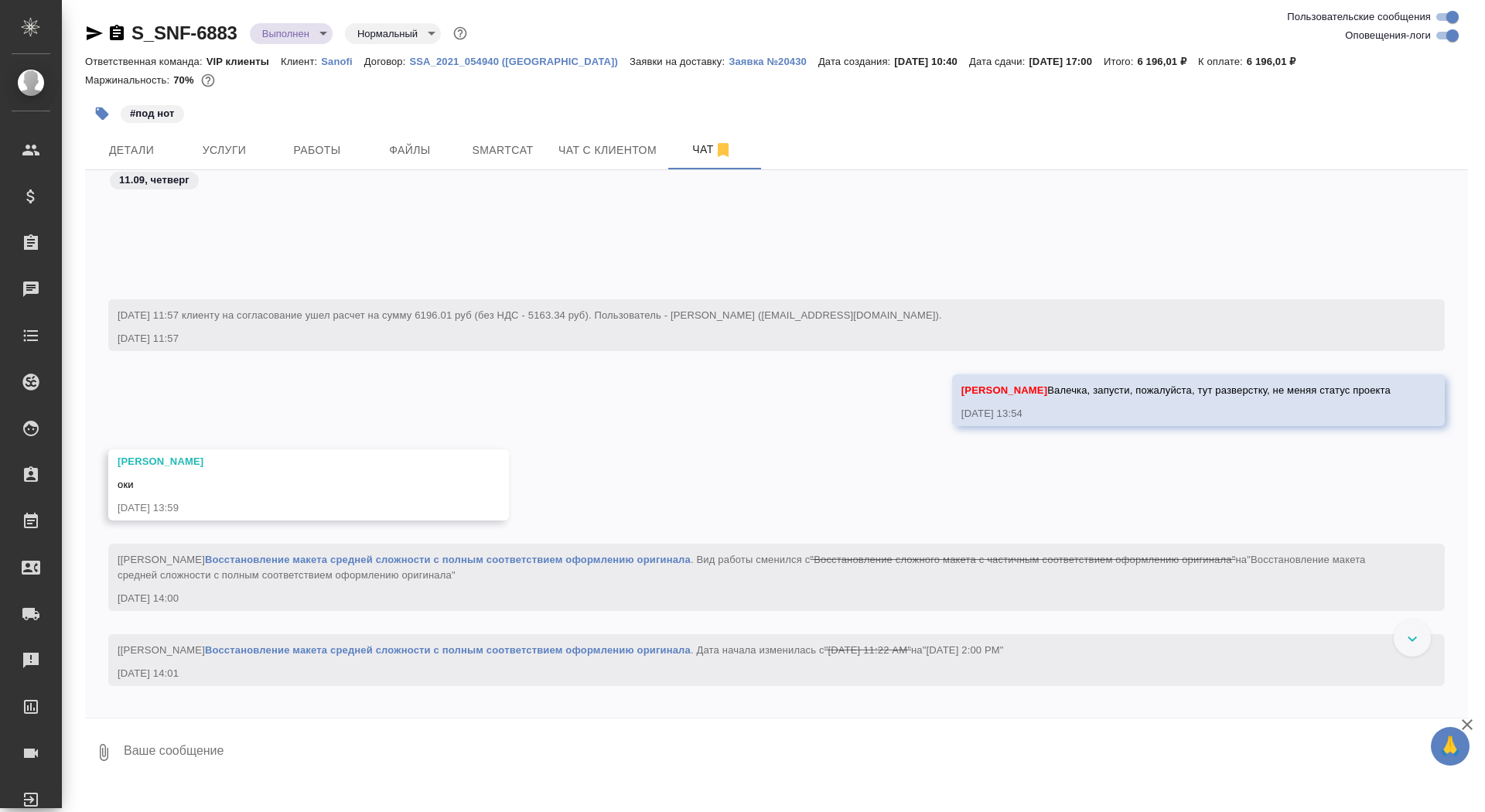
scroll to position [1673, 0]
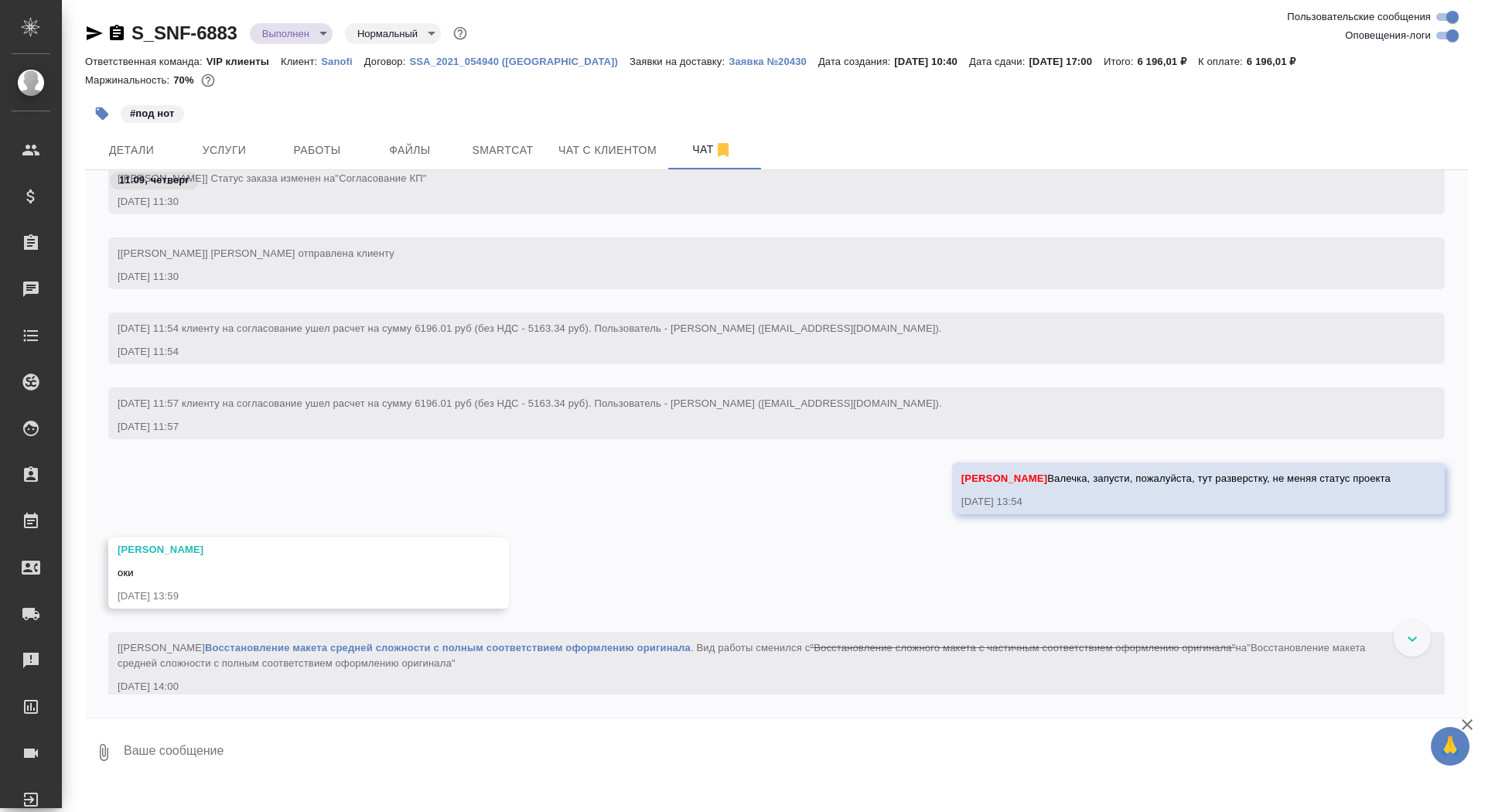
click at [113, 35] on icon "button" at bounding box center [116, 32] width 14 height 16
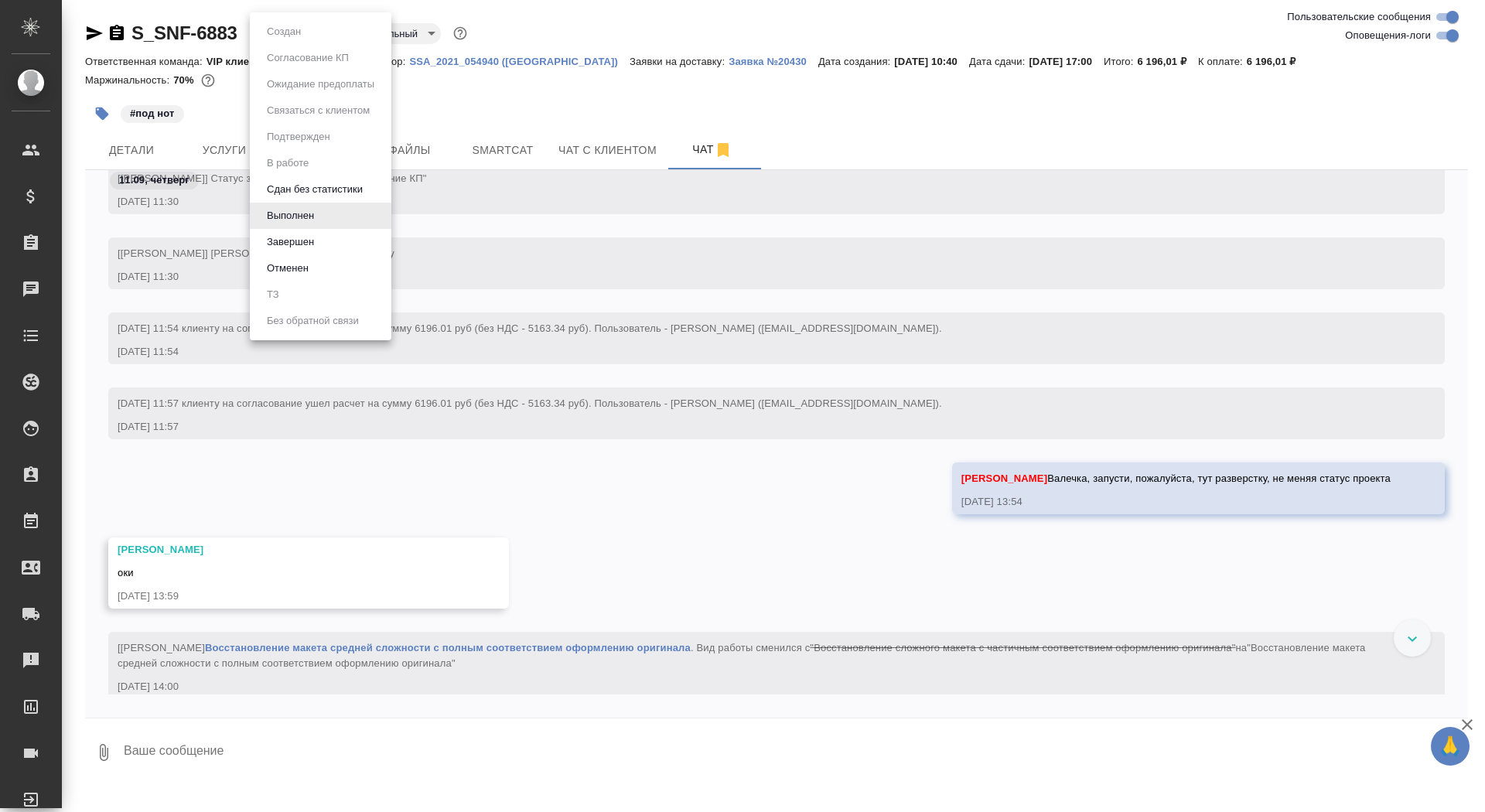
click at [283, 36] on body "🙏 .cls-1 fill:#fff; AWATERA Saydasheva Dilyara Клиенты Спецификации Заказы 0 Ча…" at bounding box center [742, 406] width 1485 height 812
click at [366, 245] on li "Завершен" at bounding box center [321, 242] width 142 height 27
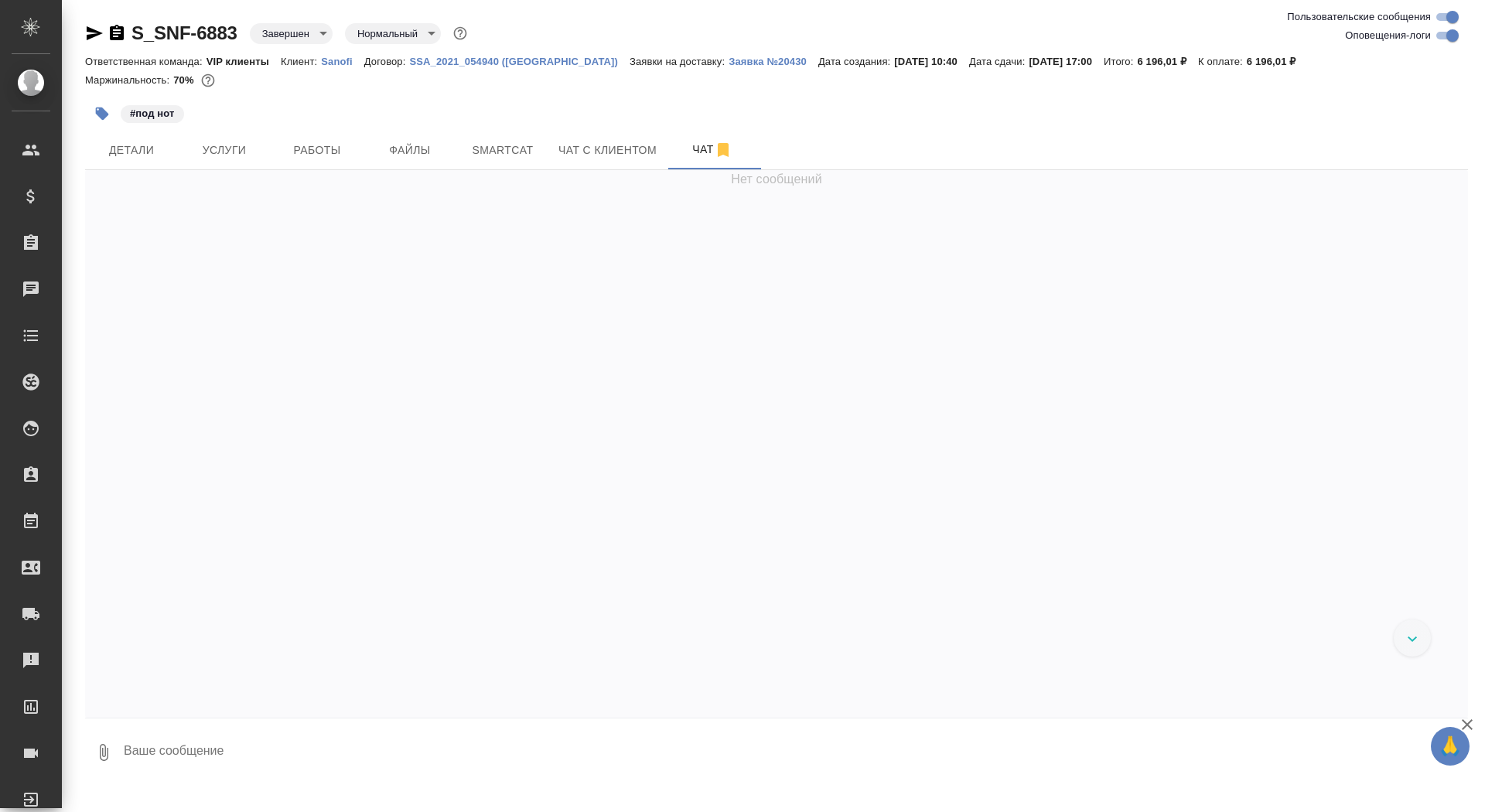
scroll to position [90309, 0]
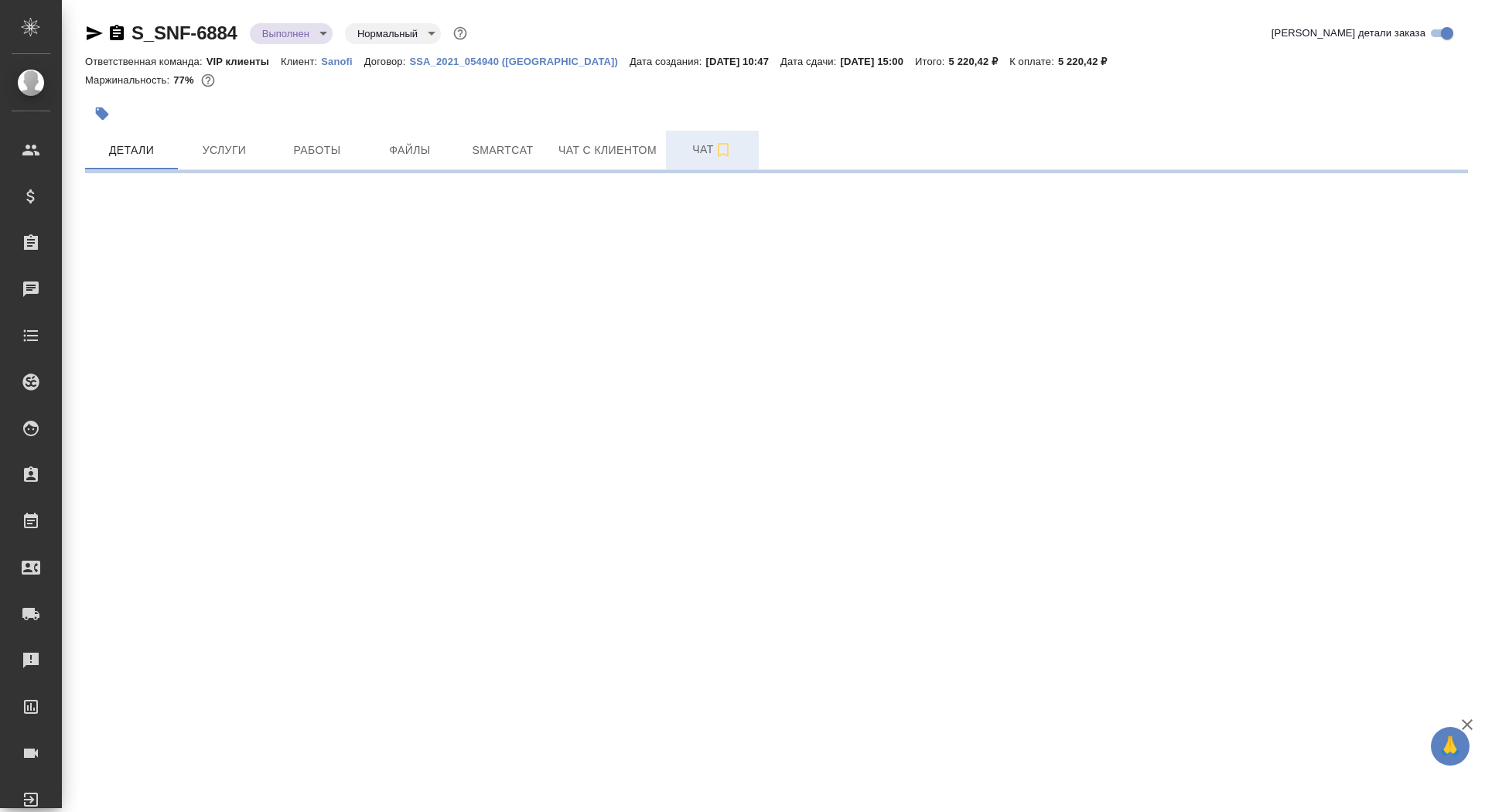
select select "RU"
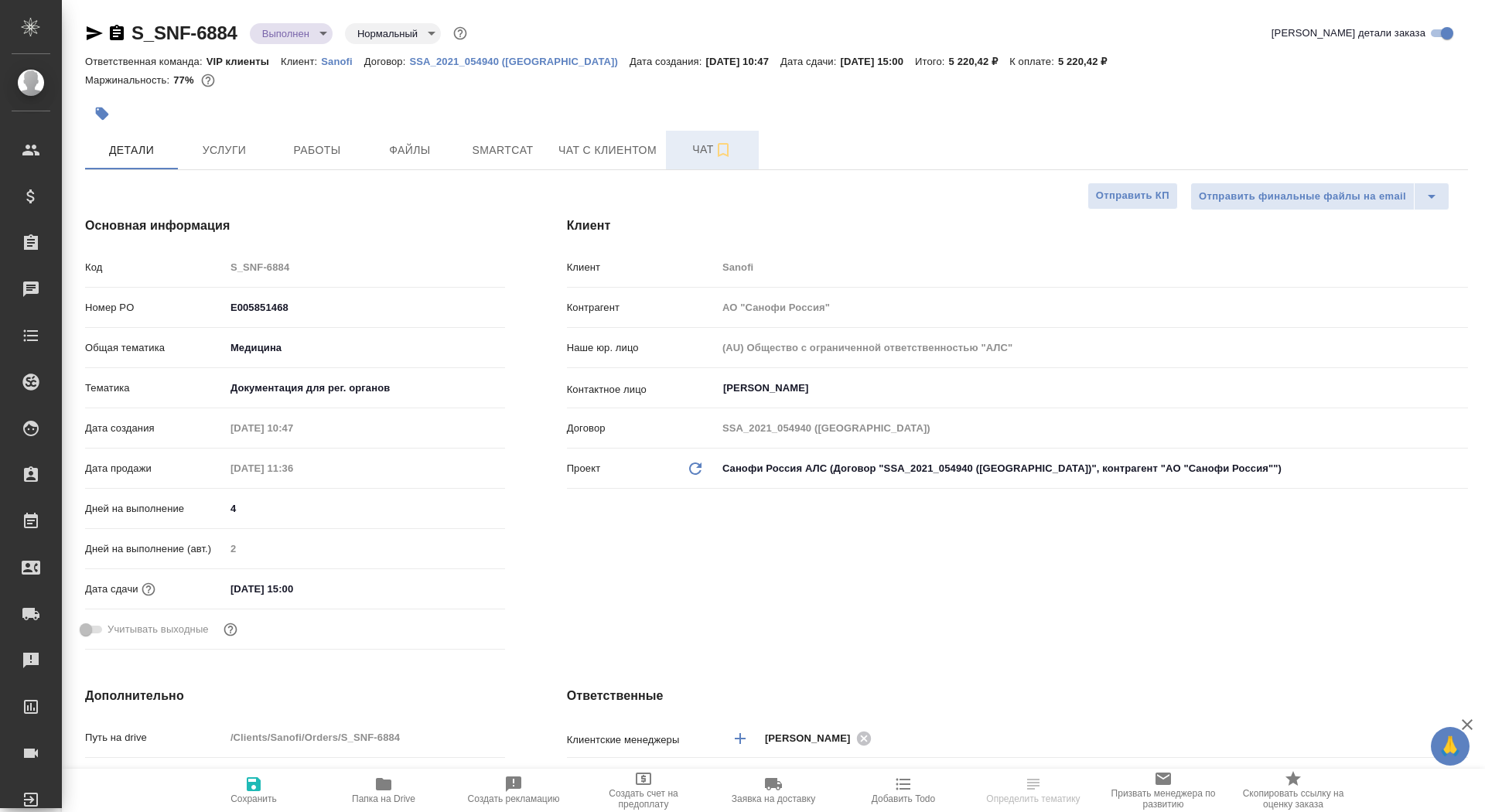
type textarea "x"
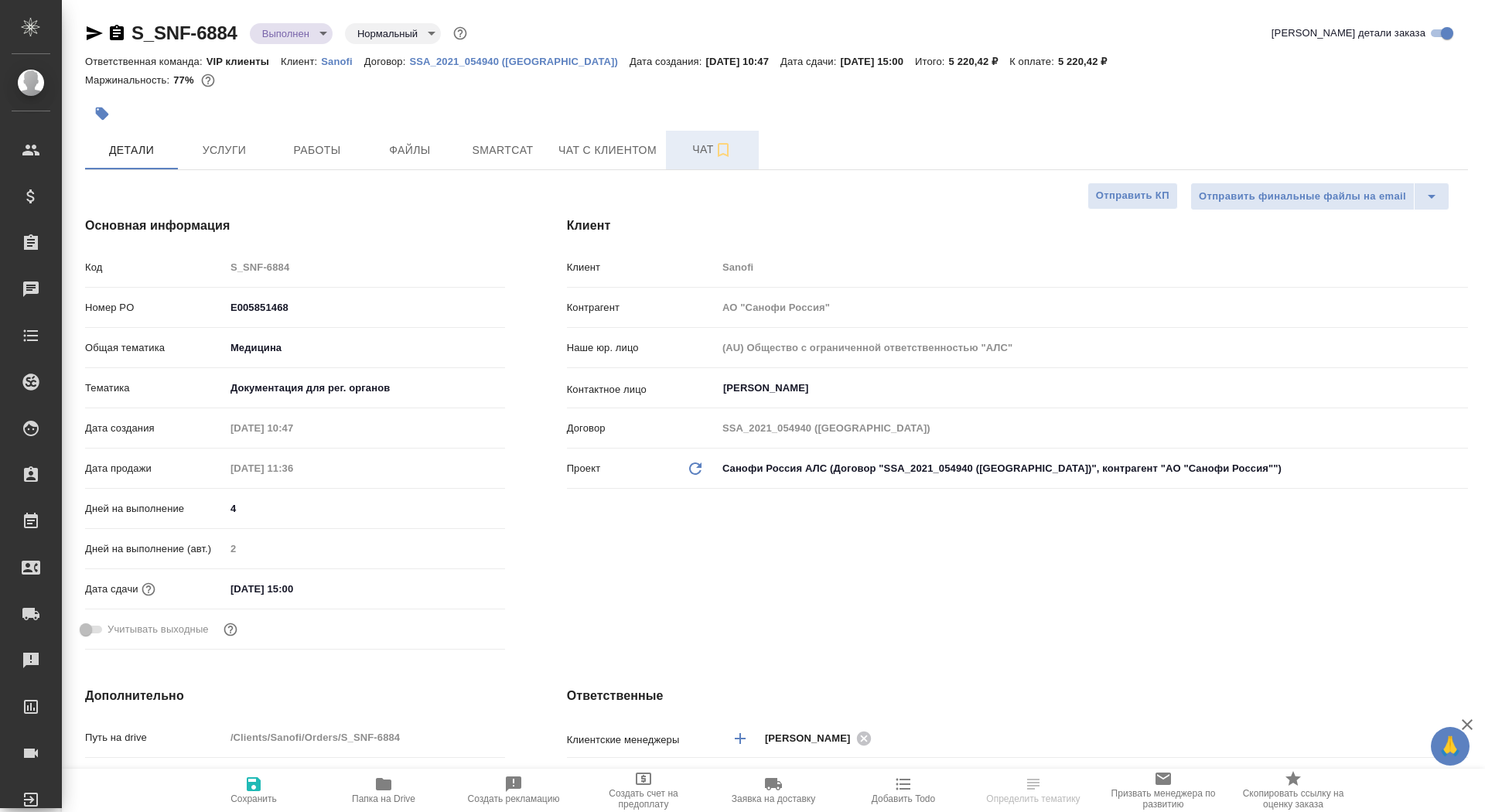
type textarea "x"
click at [684, 144] on span "Чат" at bounding box center [712, 149] width 75 height 19
type textarea "x"
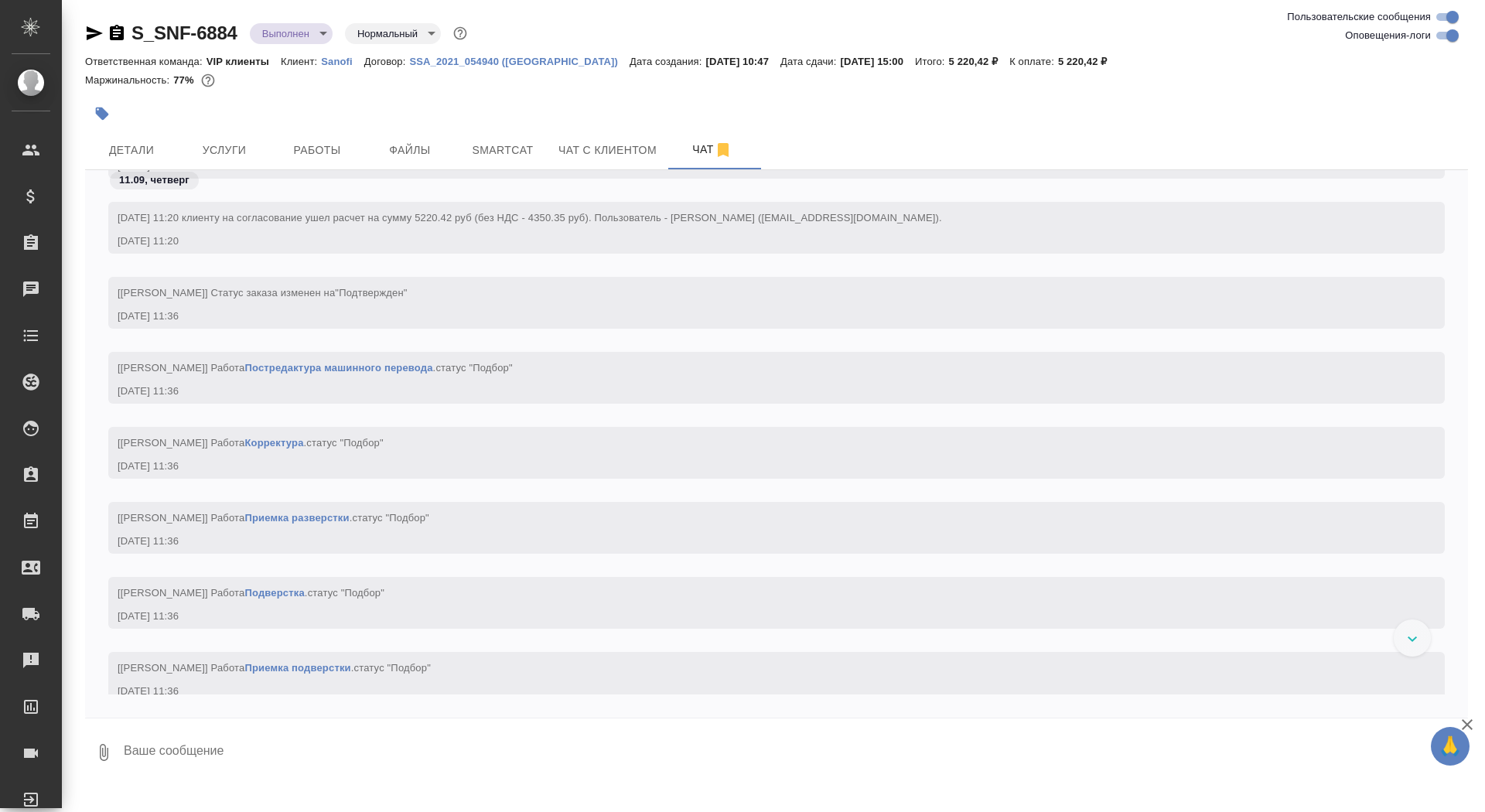
scroll to position [1327, 0]
click at [116, 29] on icon "button" at bounding box center [116, 32] width 14 height 16
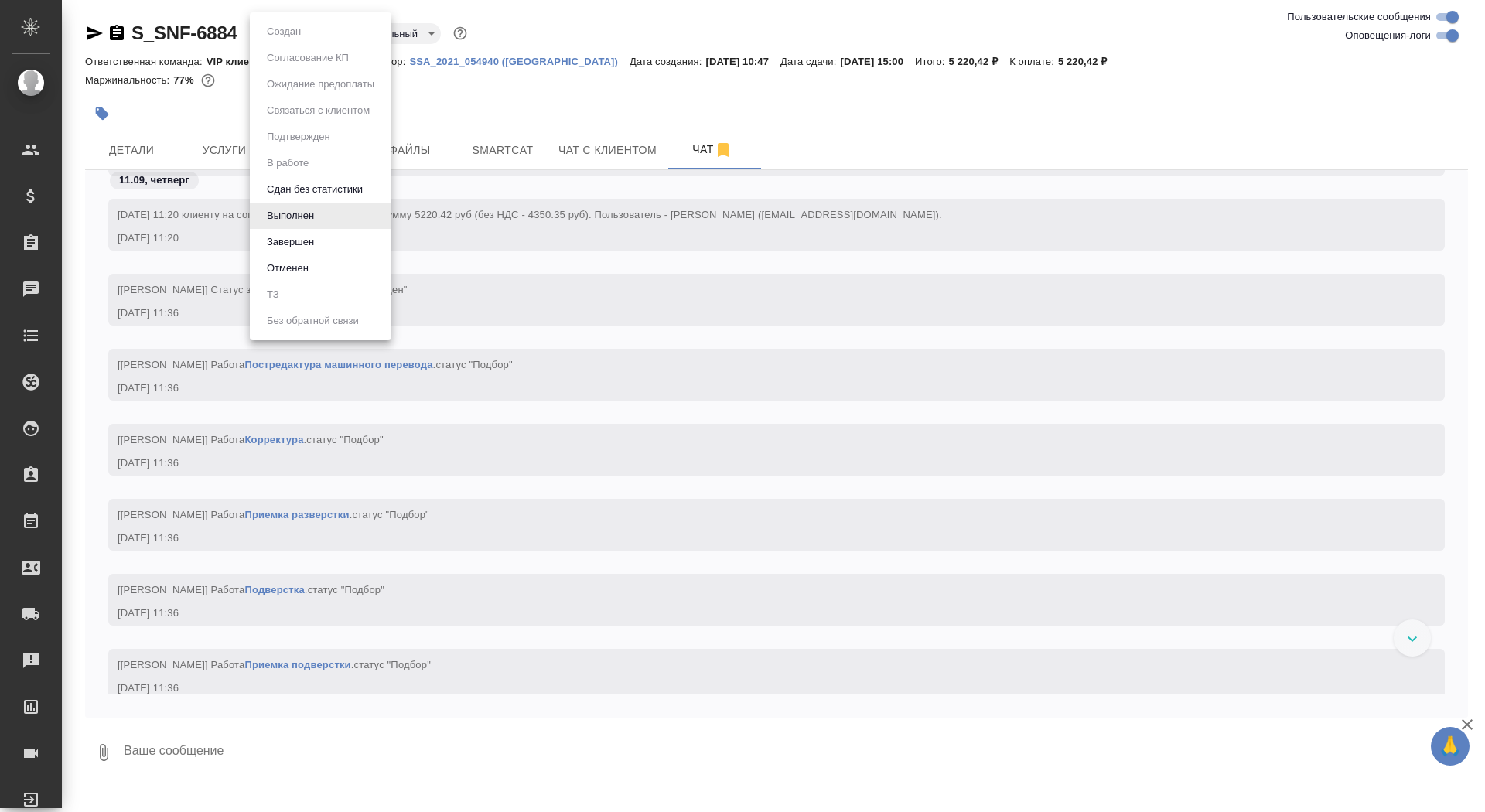
click at [294, 31] on body "🙏 .cls-1 fill:#fff; AWATERA Saydasheva Dilyara Клиенты Спецификации Заказы 0 Ча…" at bounding box center [742, 406] width 1485 height 812
click at [304, 236] on button "Завершен" at bounding box center [290, 242] width 56 height 17
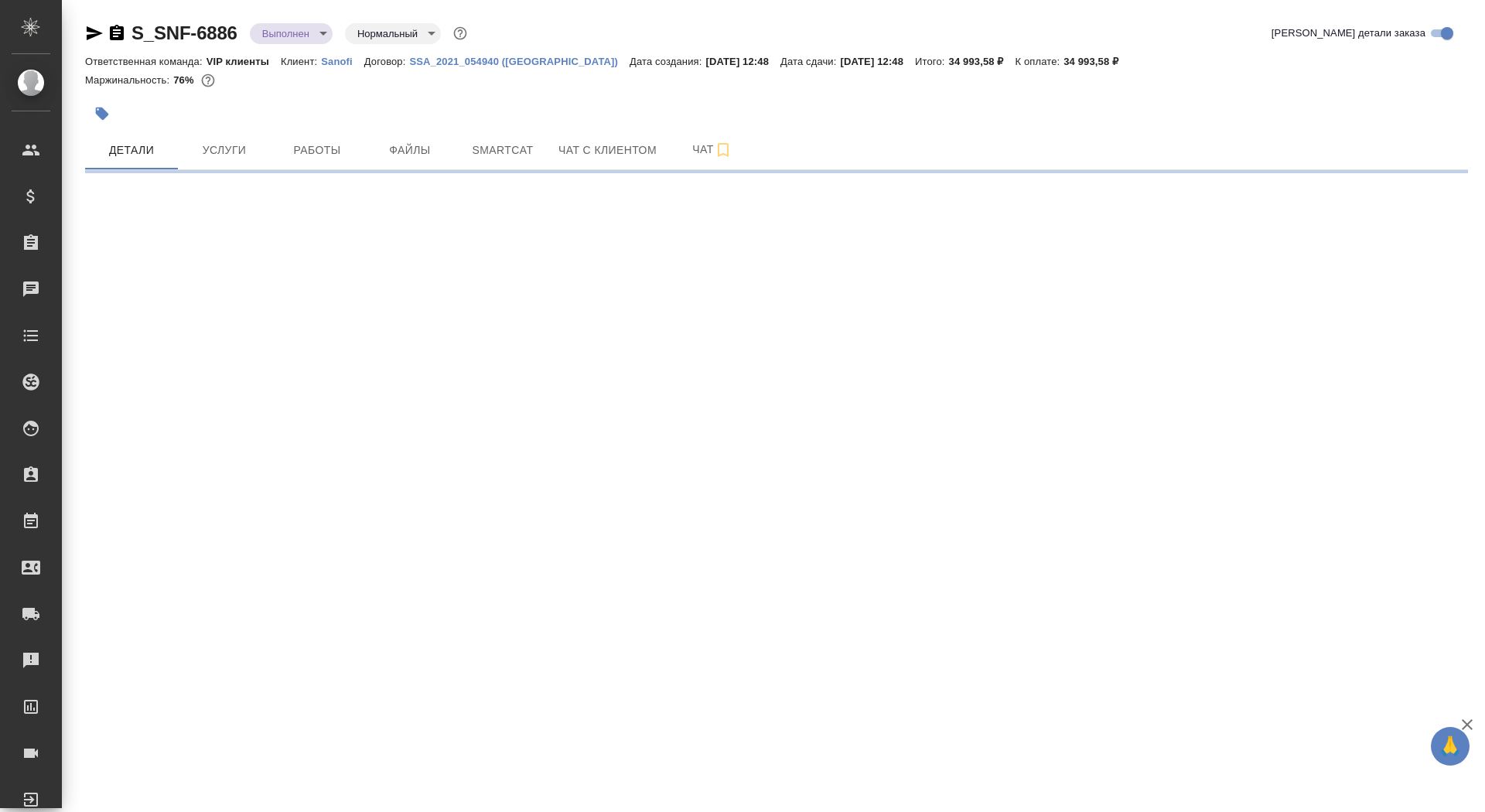
select select "RU"
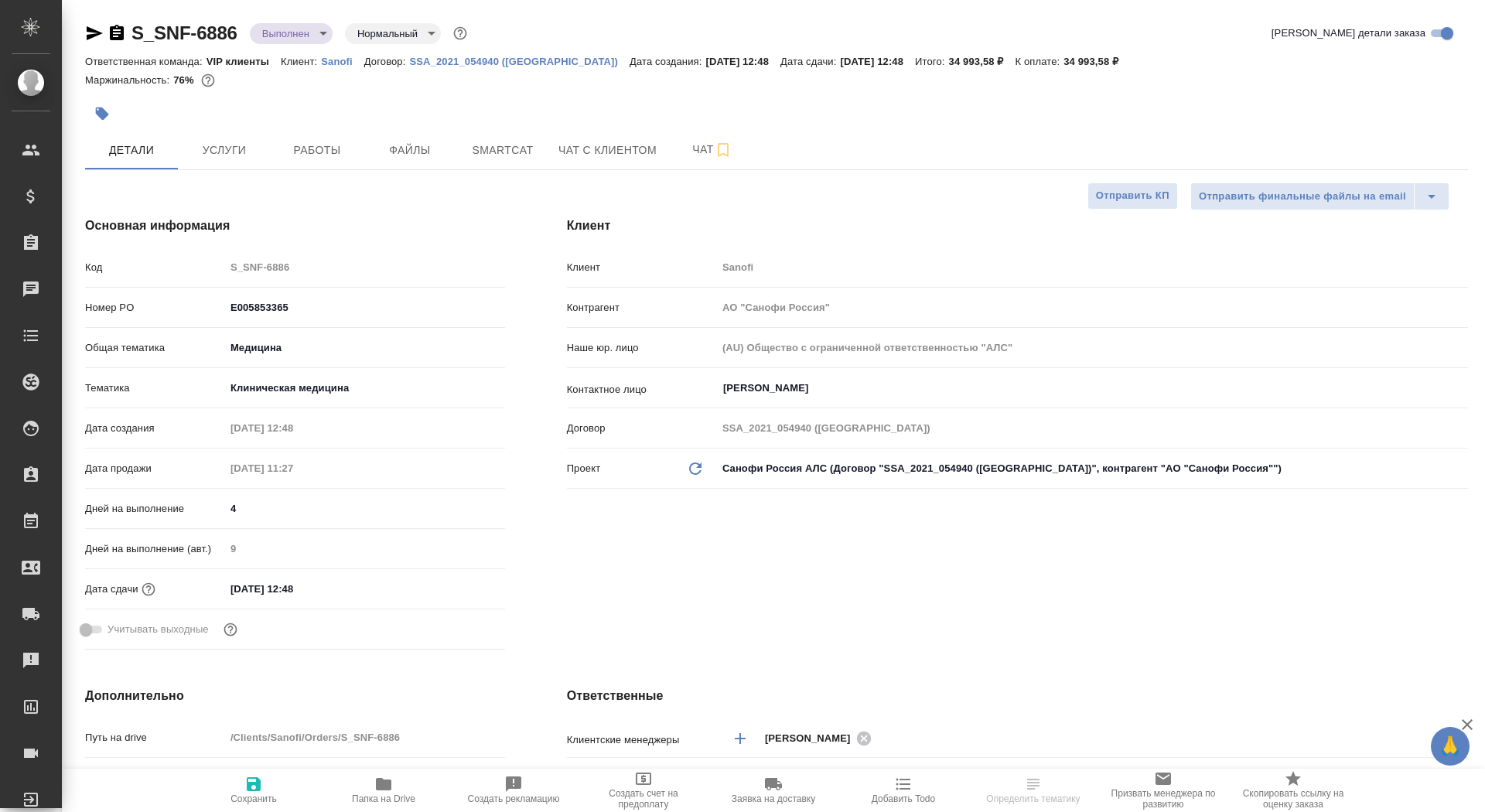
type textarea "x"
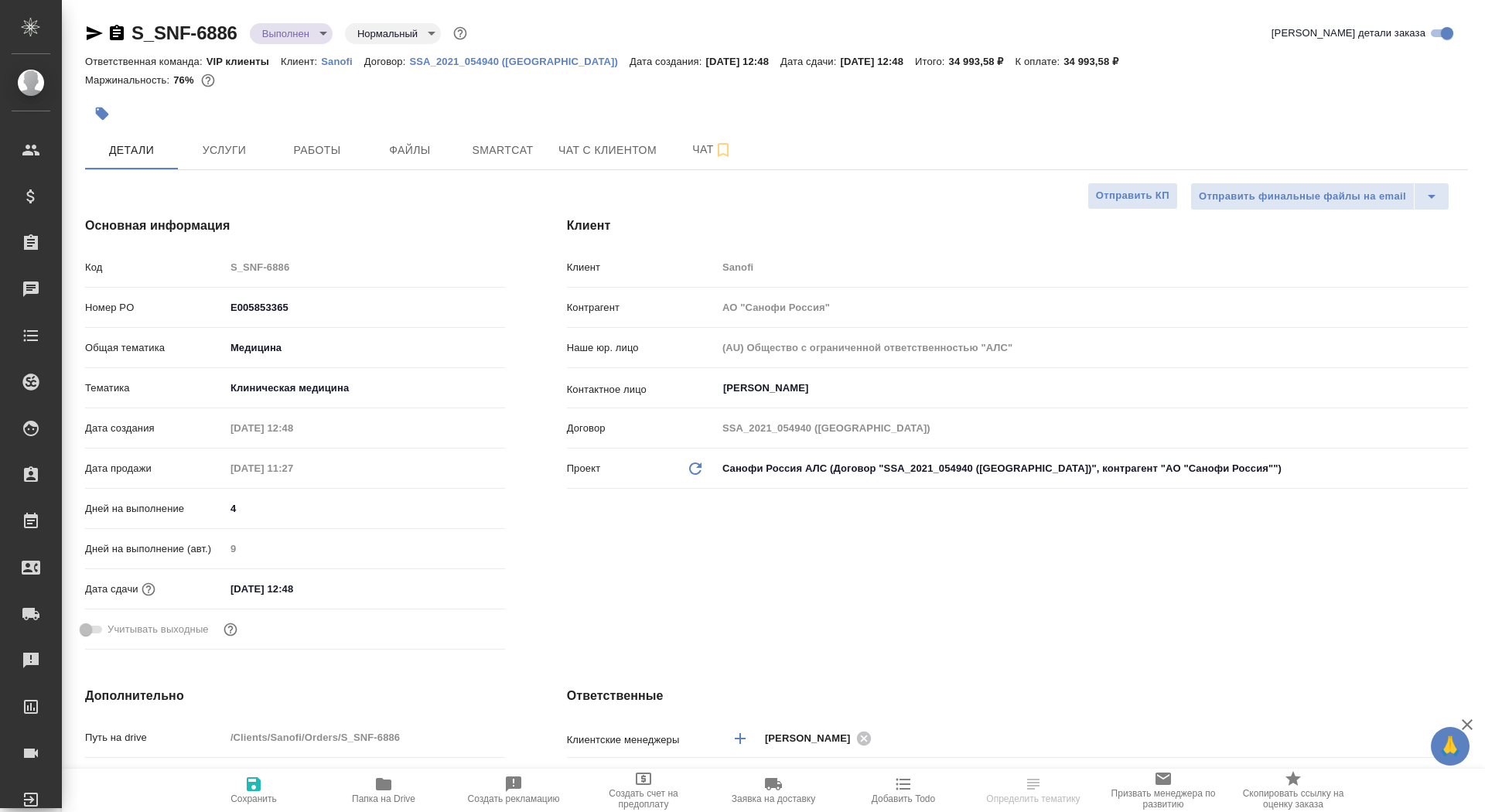
type textarea "x"
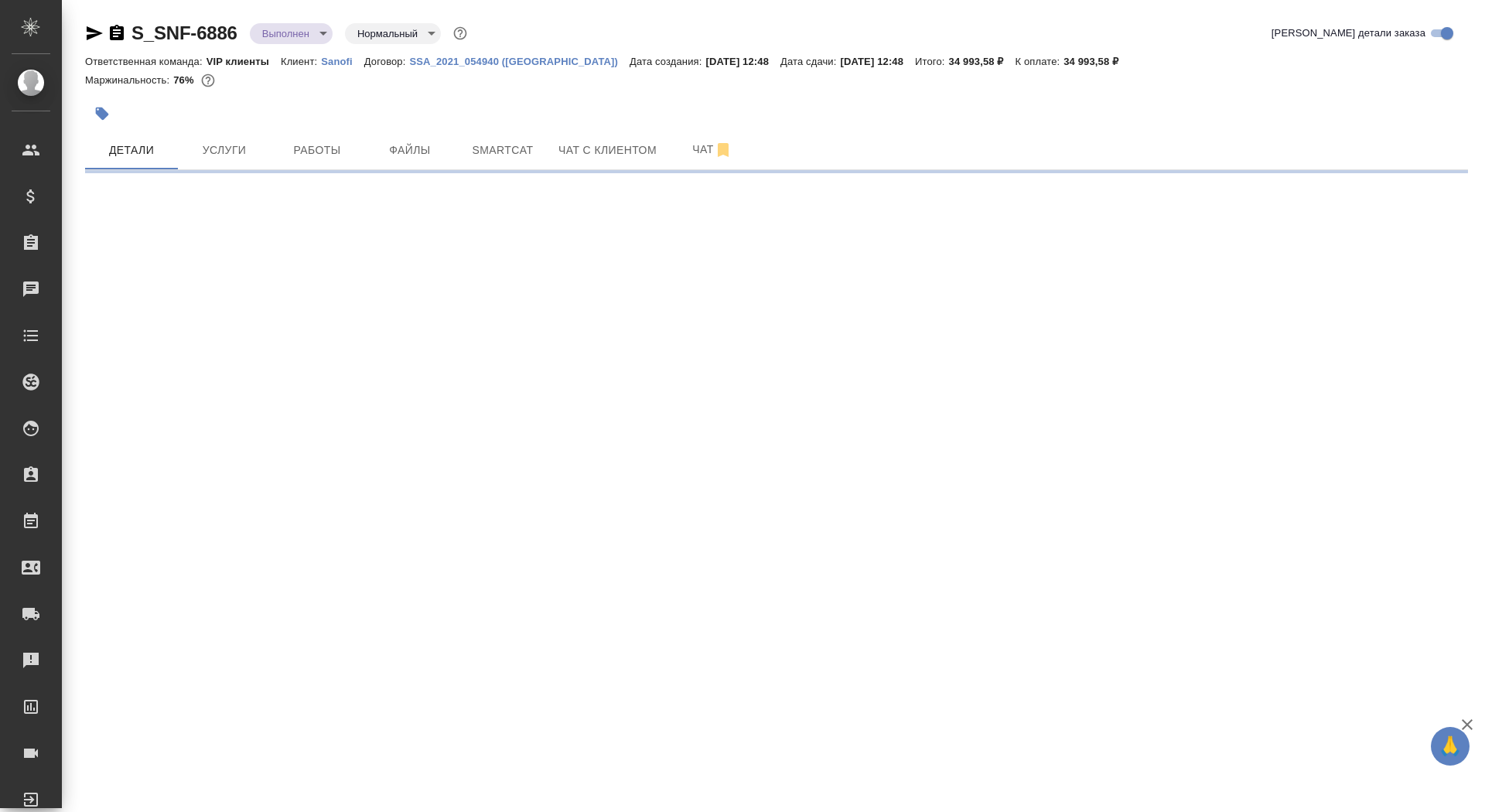
select select "RU"
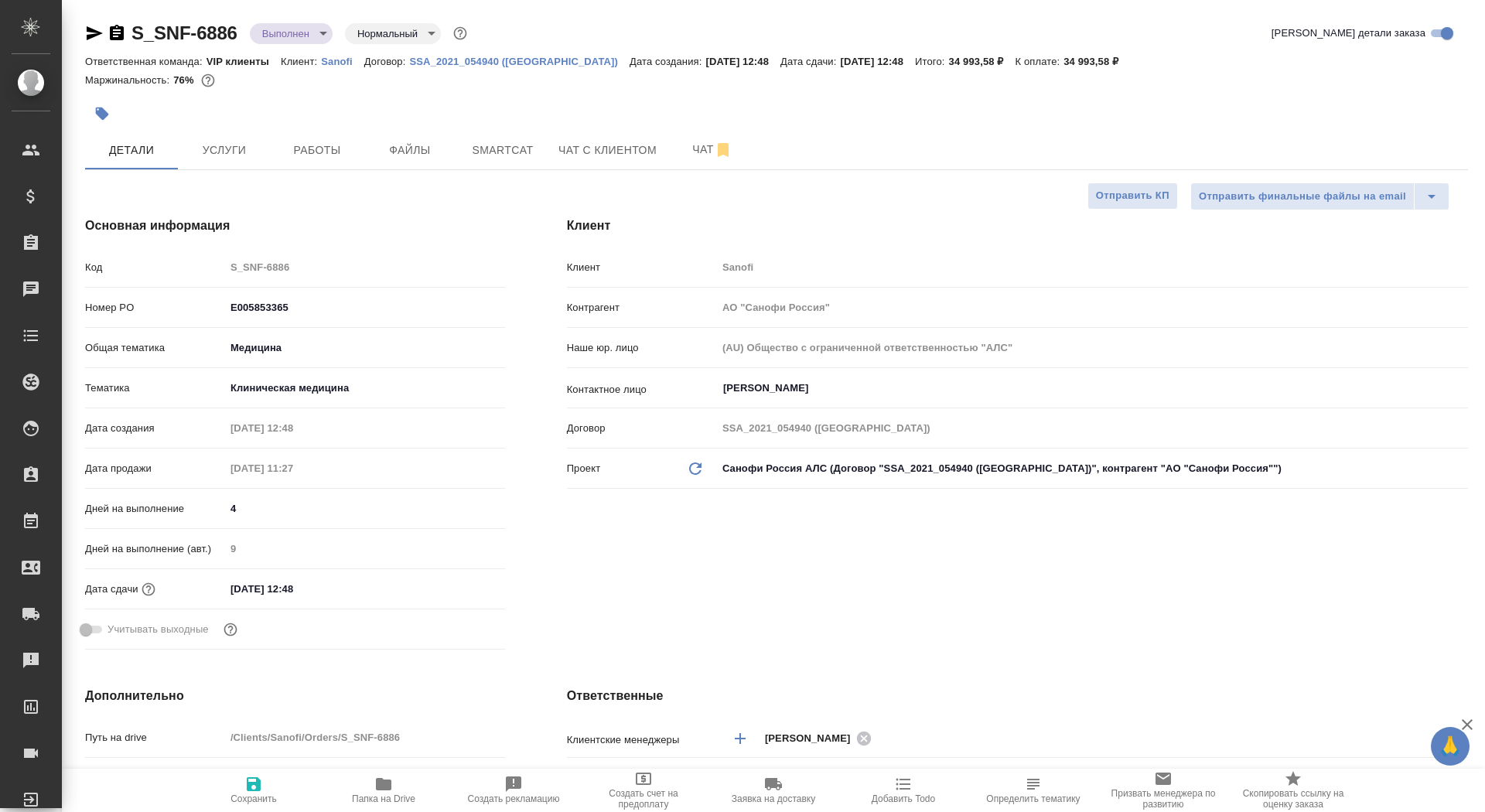
type textarea "x"
click at [690, 166] on button "Чат" at bounding box center [712, 150] width 93 height 39
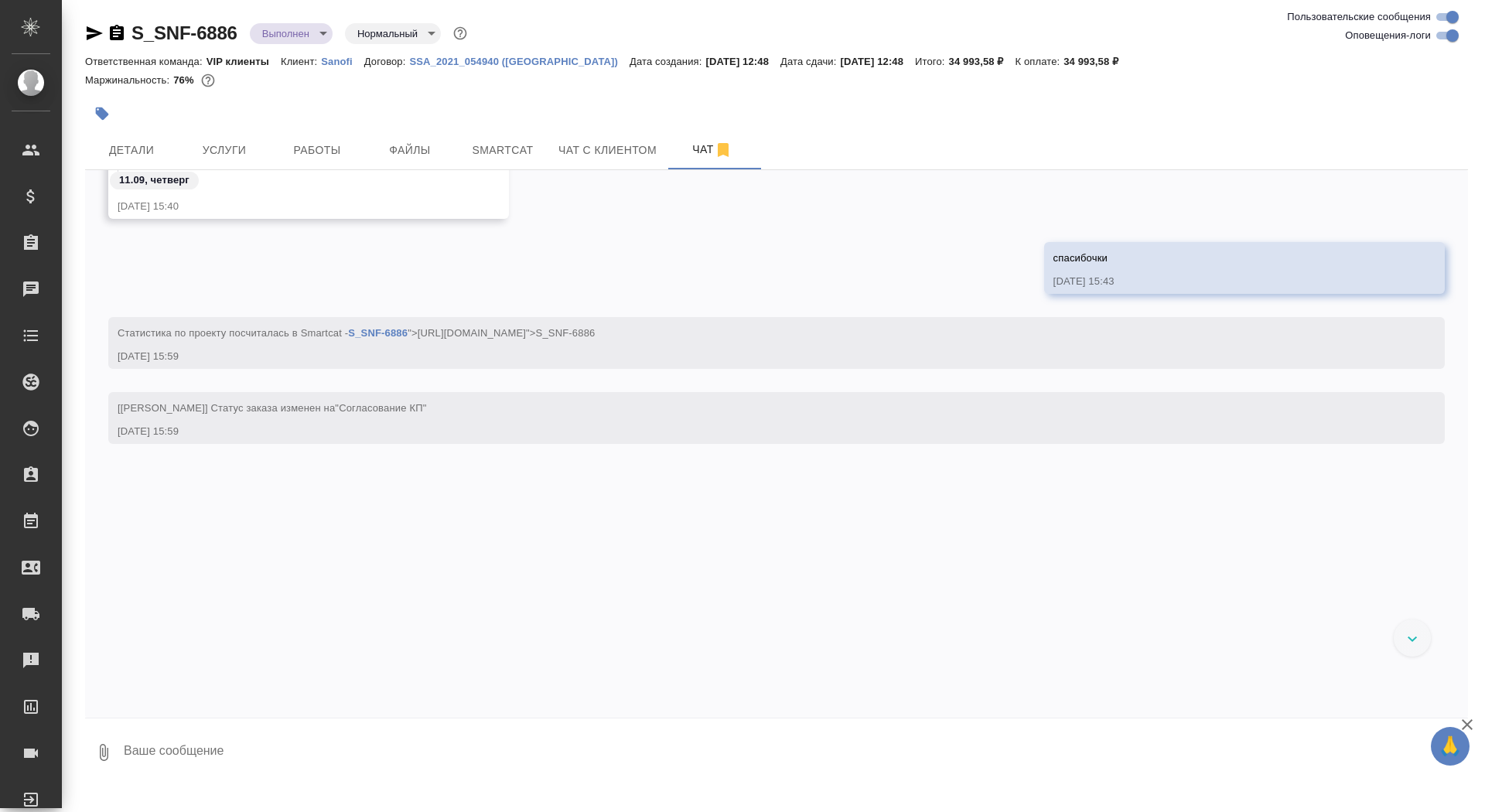
scroll to position [1447, 0]
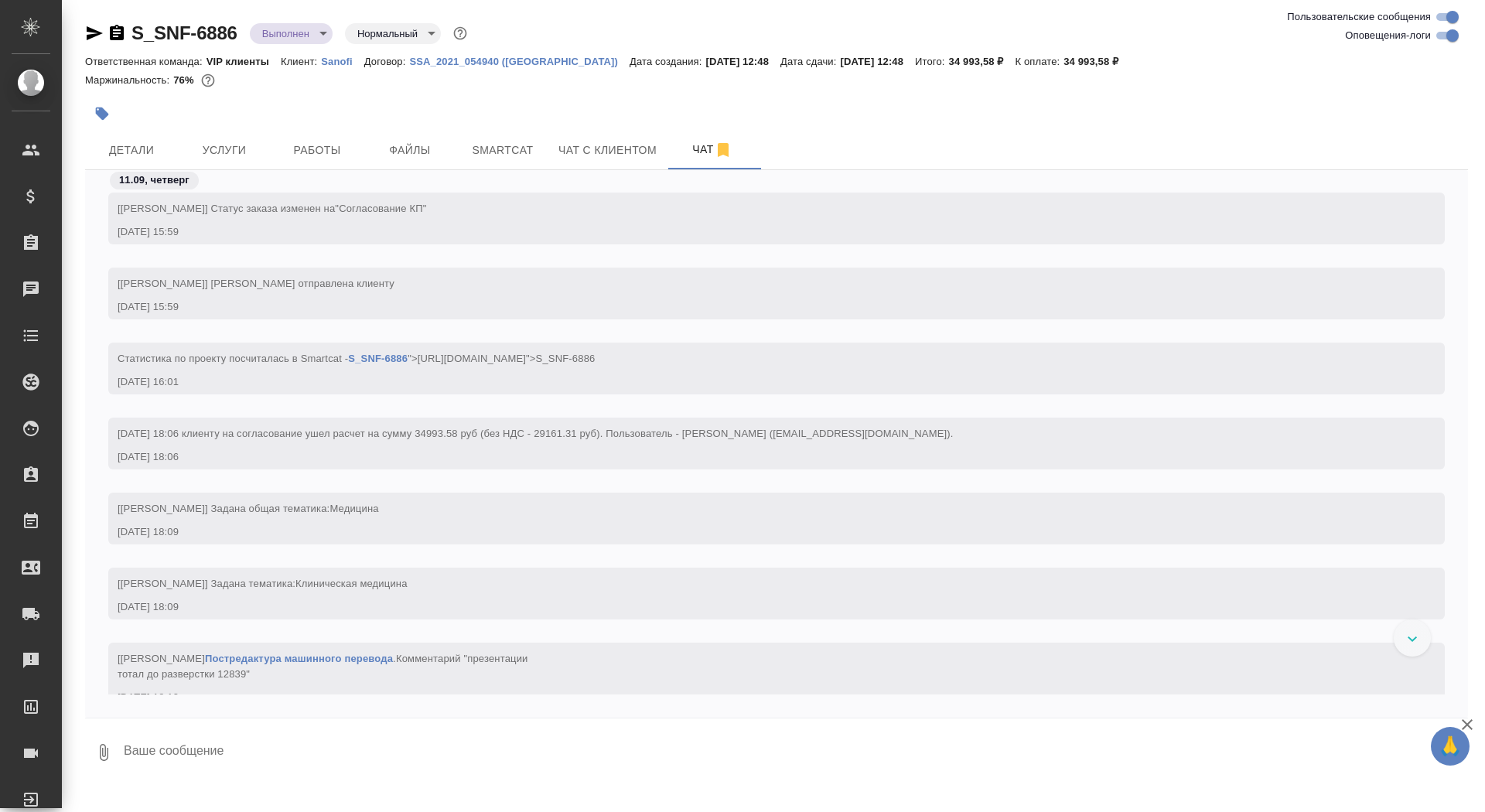
click at [119, 36] on icon "button" at bounding box center [116, 32] width 14 height 16
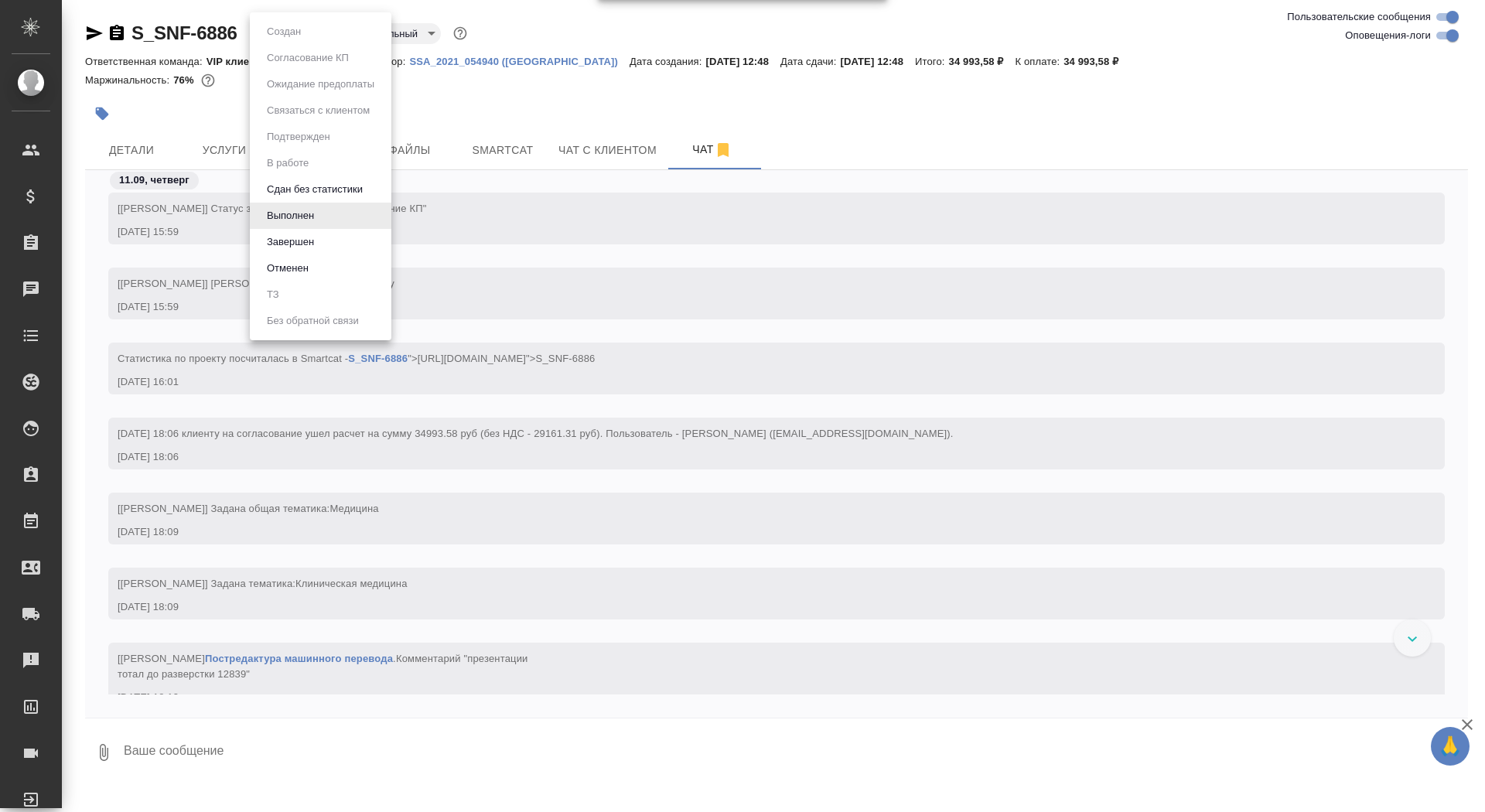
click at [301, 35] on body "🙏 .cls-1 fill:#fff; AWATERA Saydasheva Dilyara Клиенты Спецификации Заказы 0 Ча…" at bounding box center [742, 406] width 1485 height 812
click at [357, 247] on li "Завершен" at bounding box center [321, 242] width 142 height 27
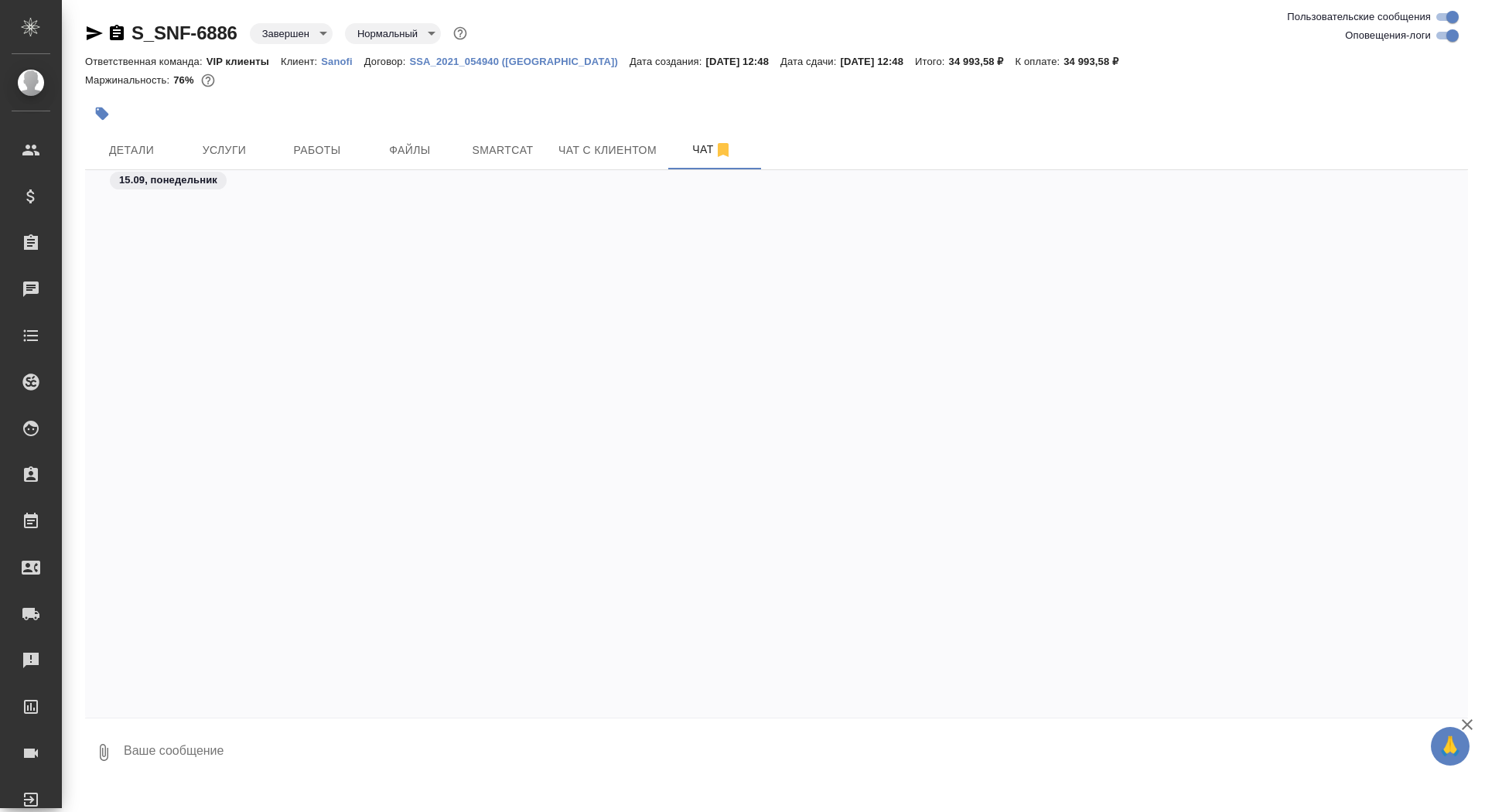
scroll to position [72849, 0]
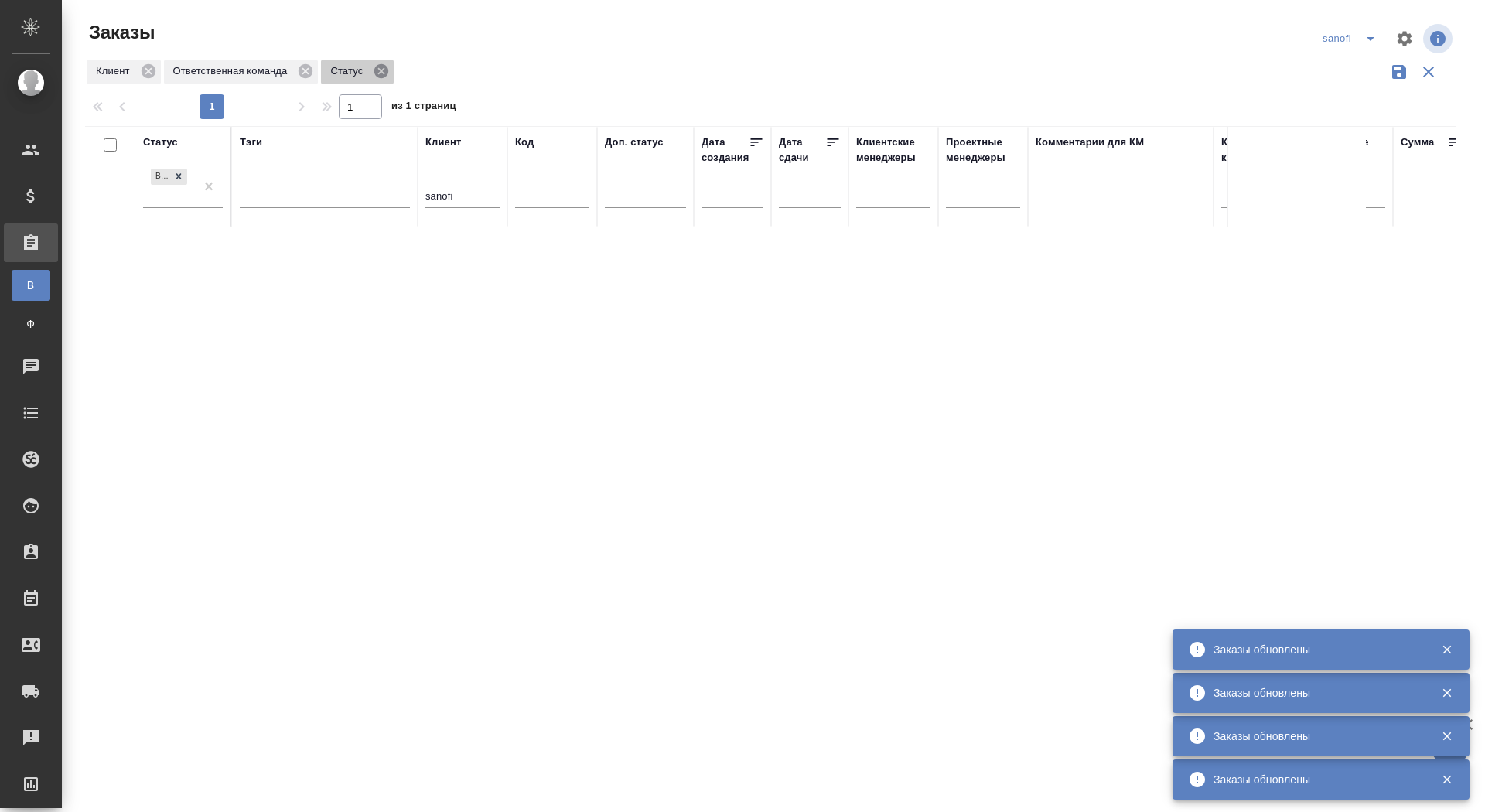
click at [386, 66] on icon at bounding box center [381, 71] width 14 height 14
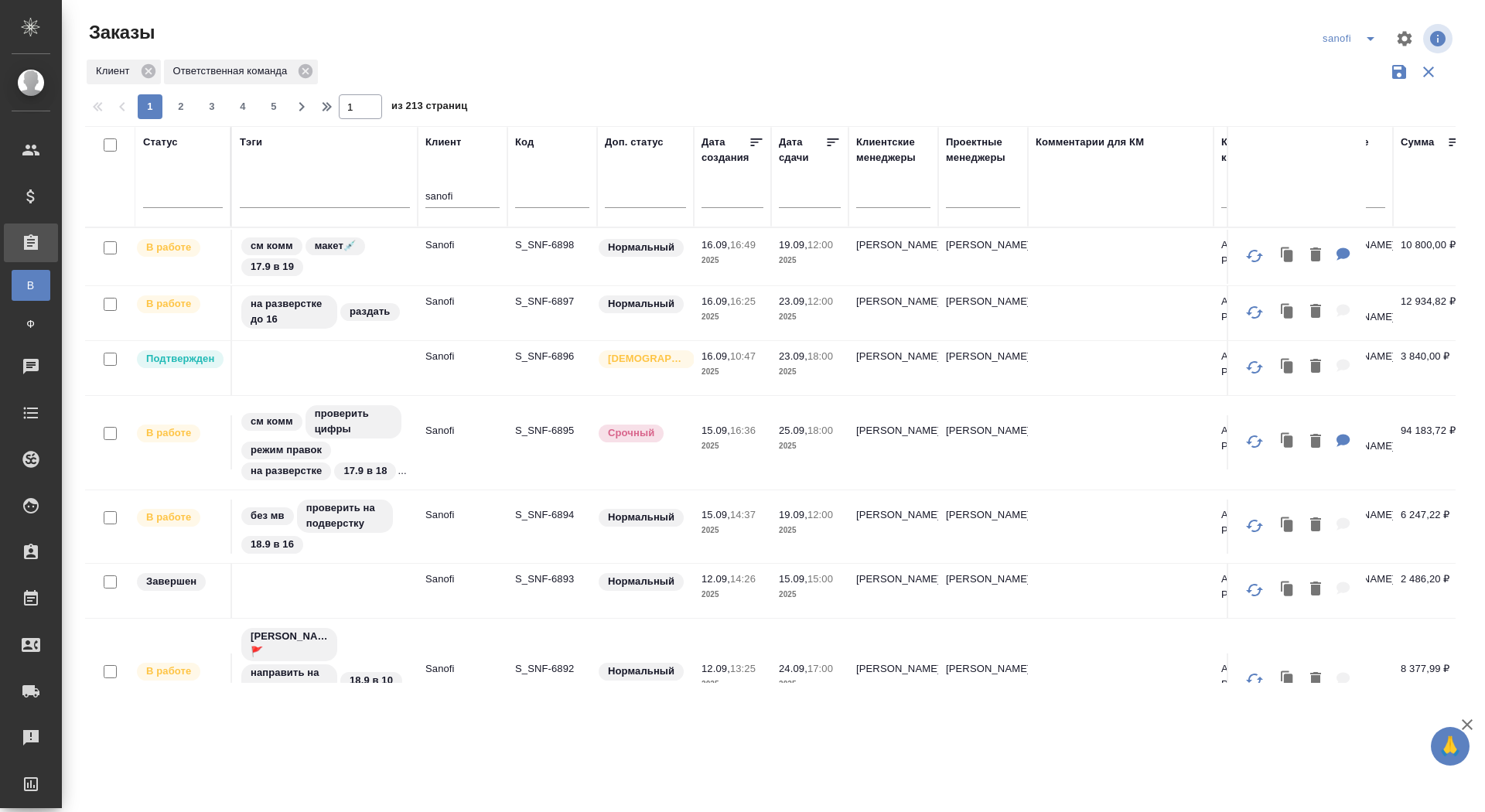
click at [604, 44] on div at bounding box center [776, 39] width 461 height 37
